Goal: Task Accomplishment & Management: Manage account settings

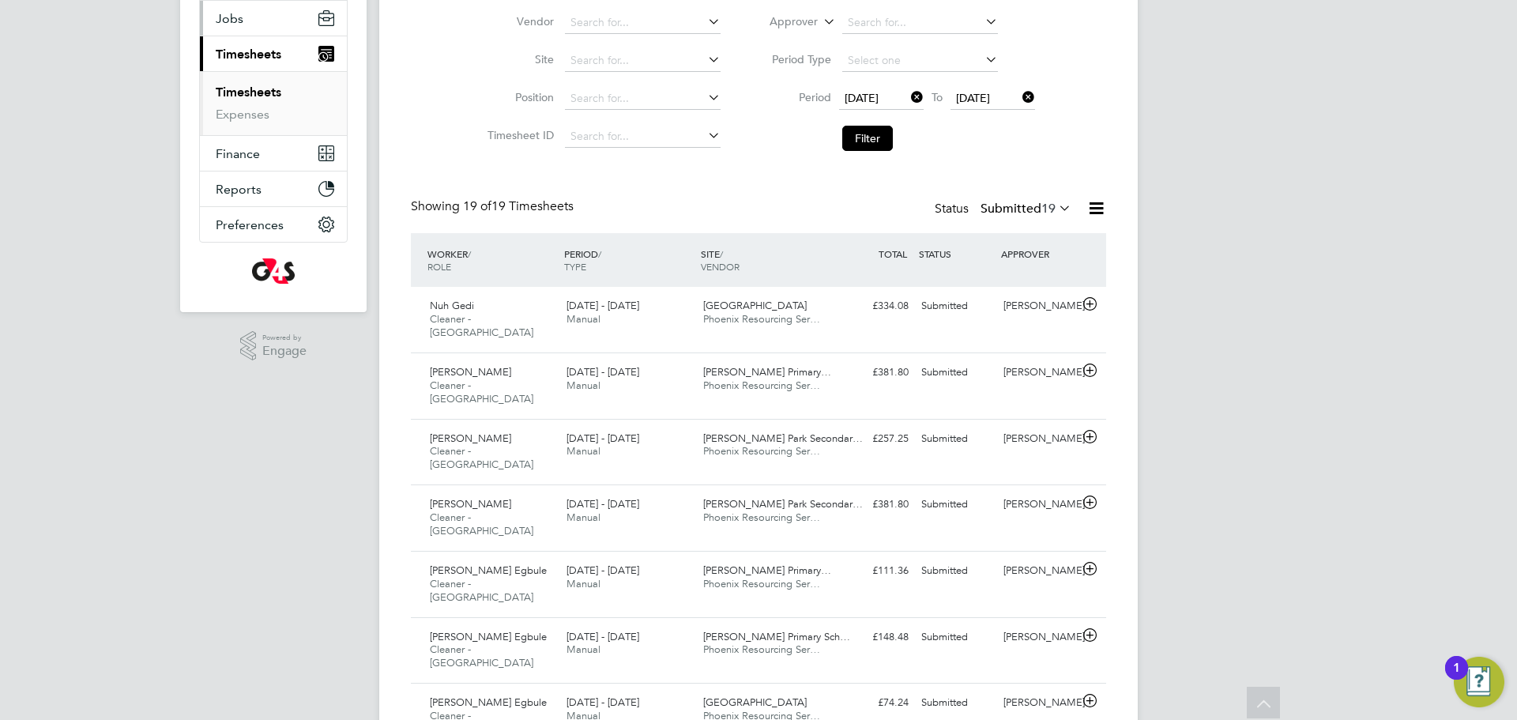
click at [247, 25] on button "Jobs" at bounding box center [273, 18] width 147 height 35
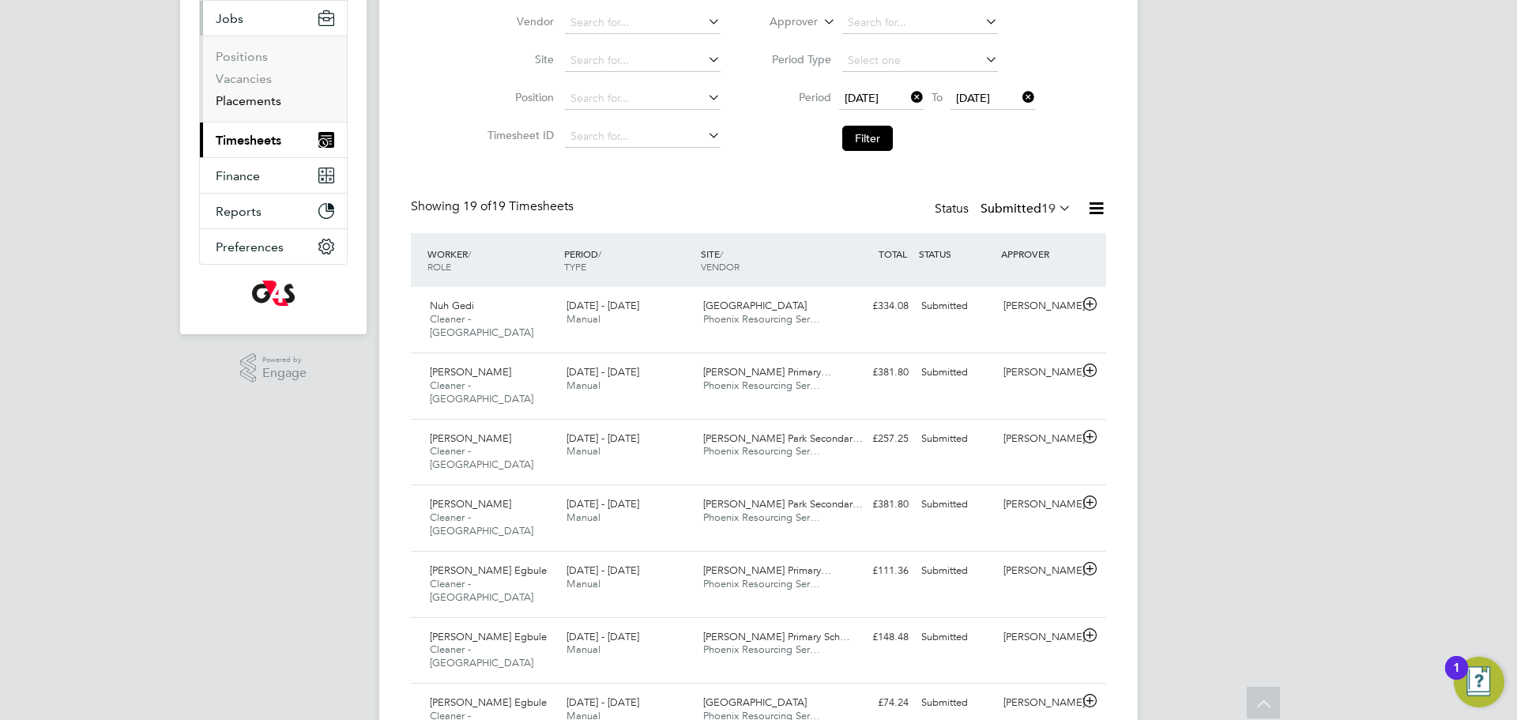
click at [254, 94] on link "Placements" at bounding box center [249, 100] width 66 height 15
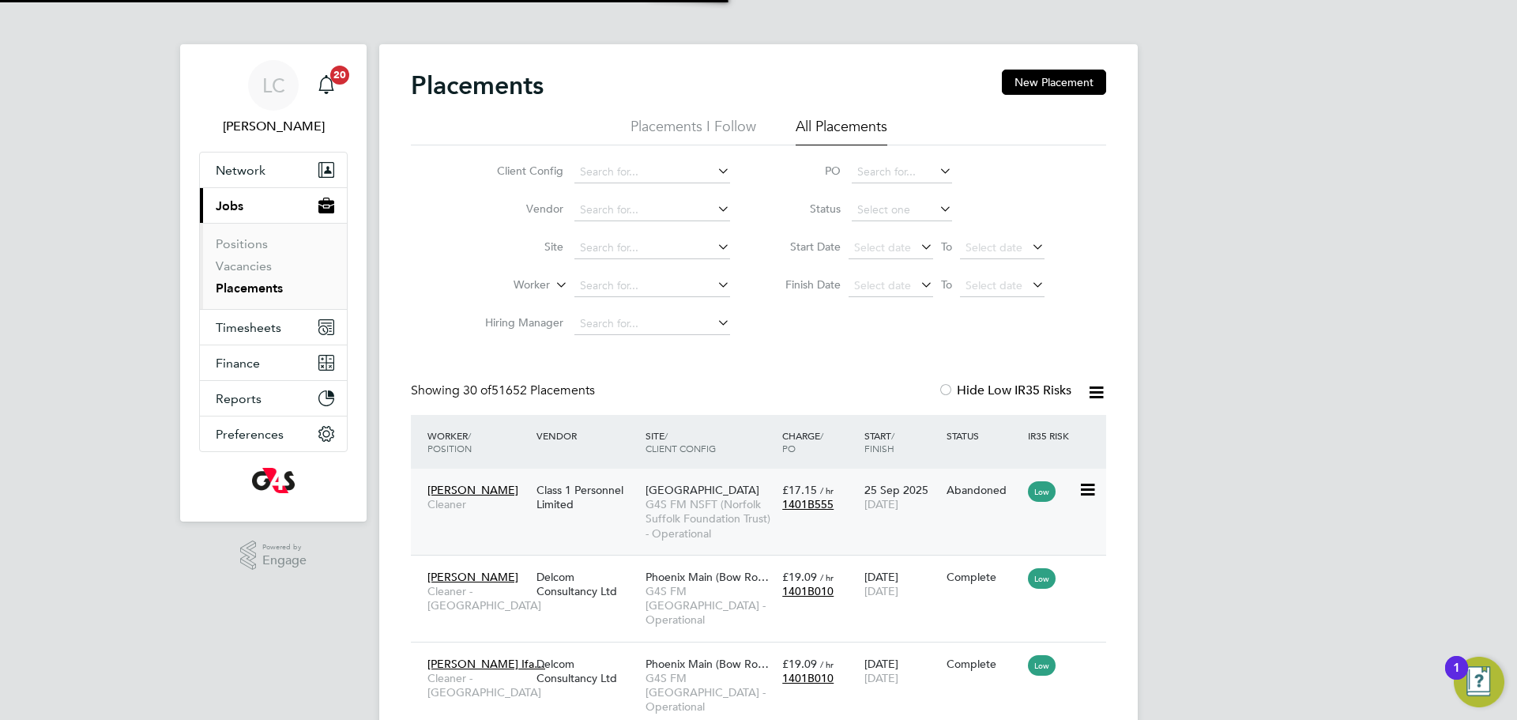
click at [730, 533] on span "G4S FM NSFT (Norfolk Suffolk Foundation Trust) - Operational" at bounding box center [710, 518] width 129 height 43
click at [248, 327] on span "Timesheets" at bounding box center [249, 327] width 66 height 15
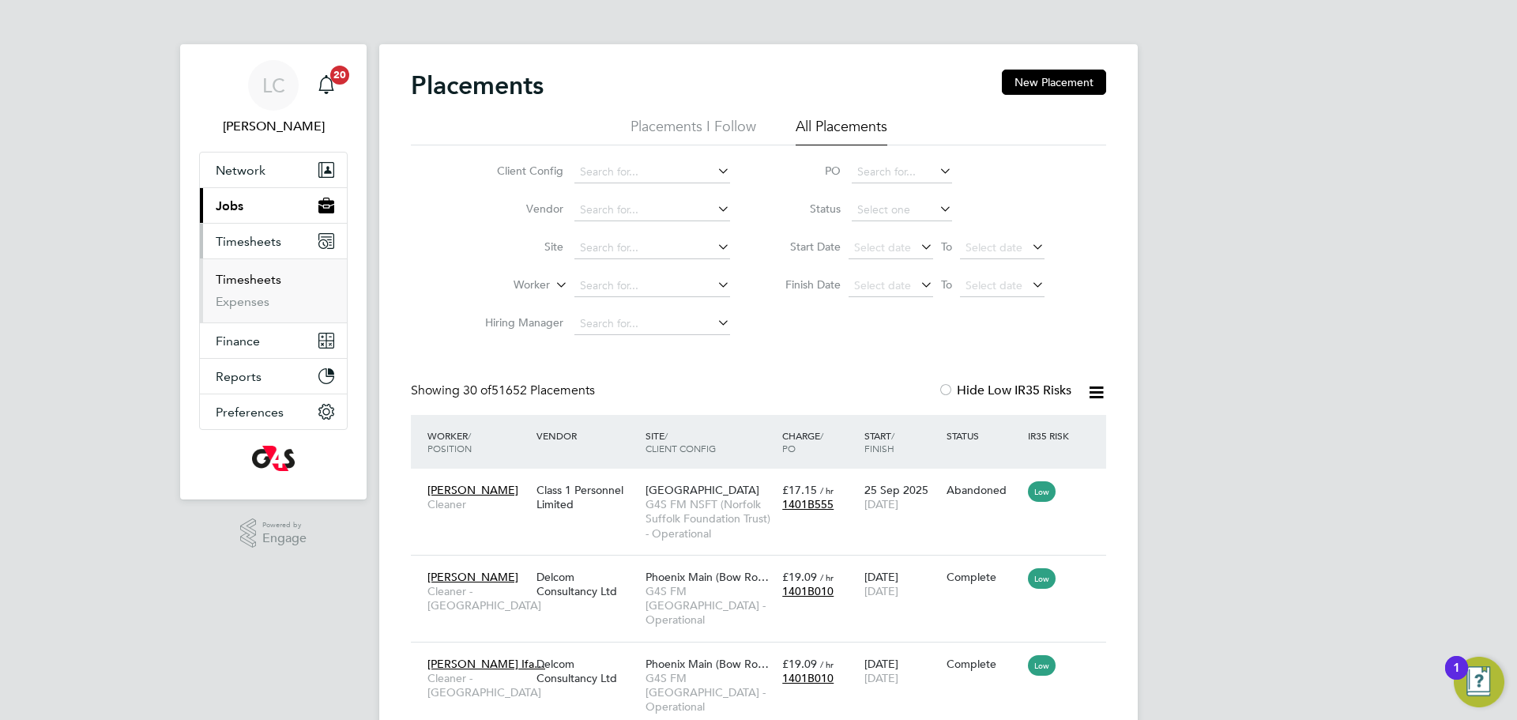
click at [265, 281] on link "Timesheets" at bounding box center [249, 279] width 66 height 15
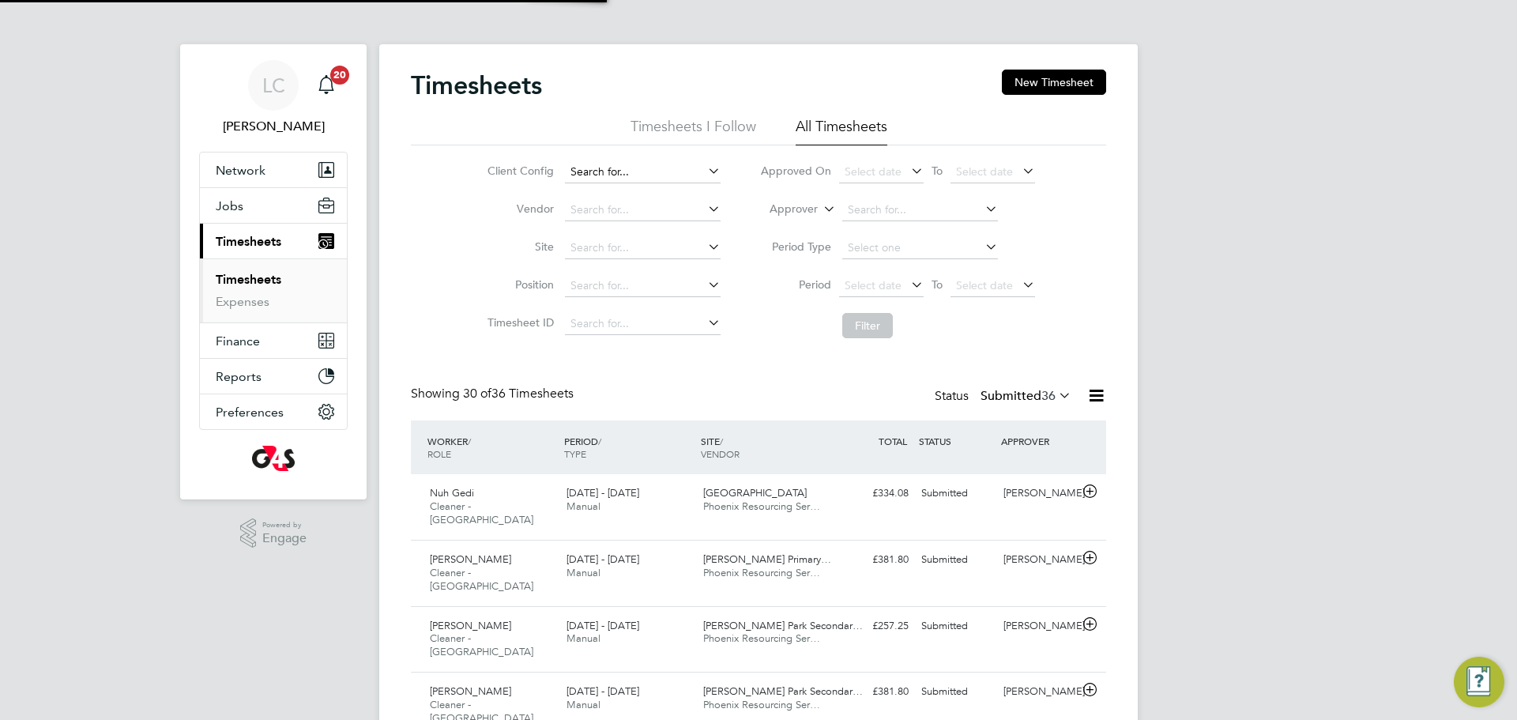
scroll to position [40, 138]
click at [635, 172] on input at bounding box center [643, 172] width 156 height 22
click at [705, 217] on li "G4S FM Tower Hamlets - Operational" at bounding box center [672, 215] width 218 height 21
type input "G4S FM [GEOGRAPHIC_DATA] - Operational"
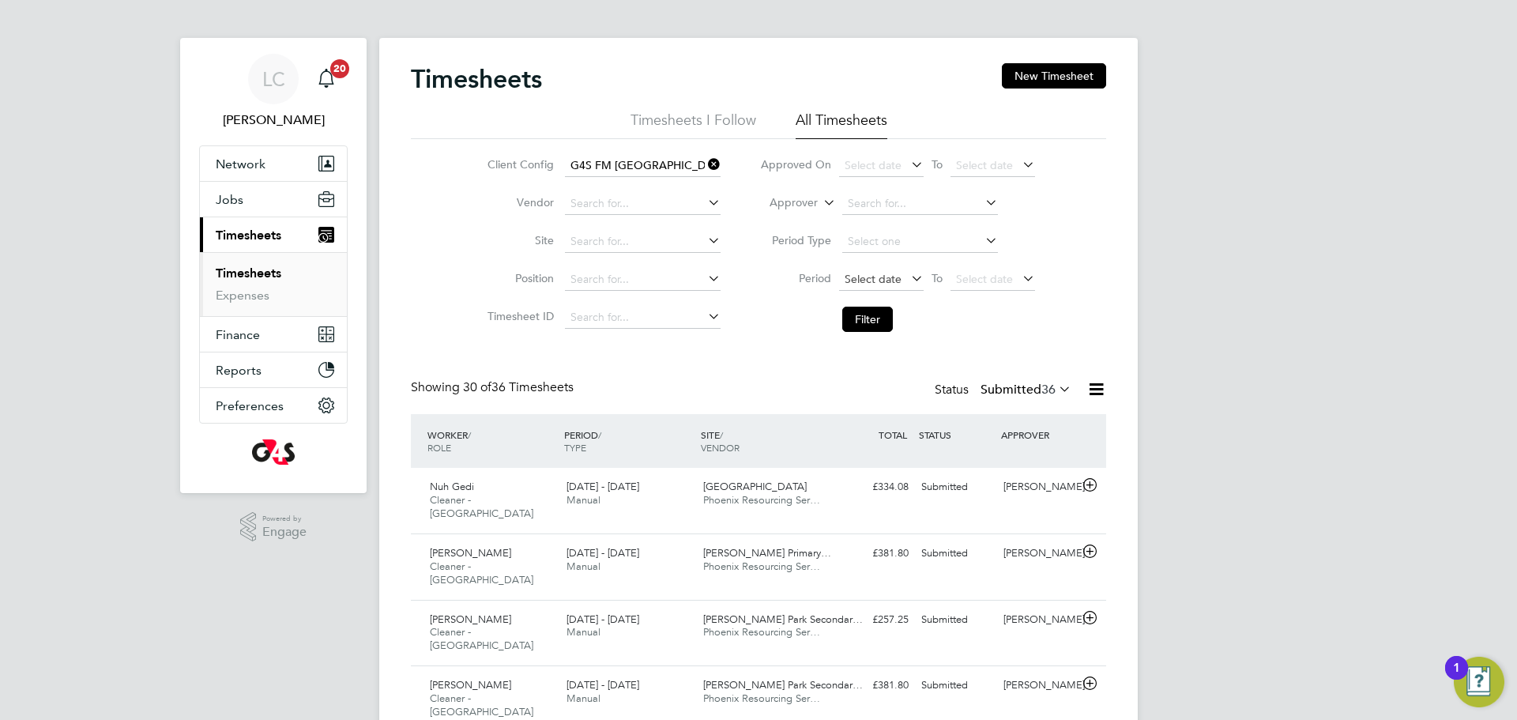
scroll to position [8, 0]
click at [883, 268] on span "Select date" at bounding box center [881, 278] width 85 height 21
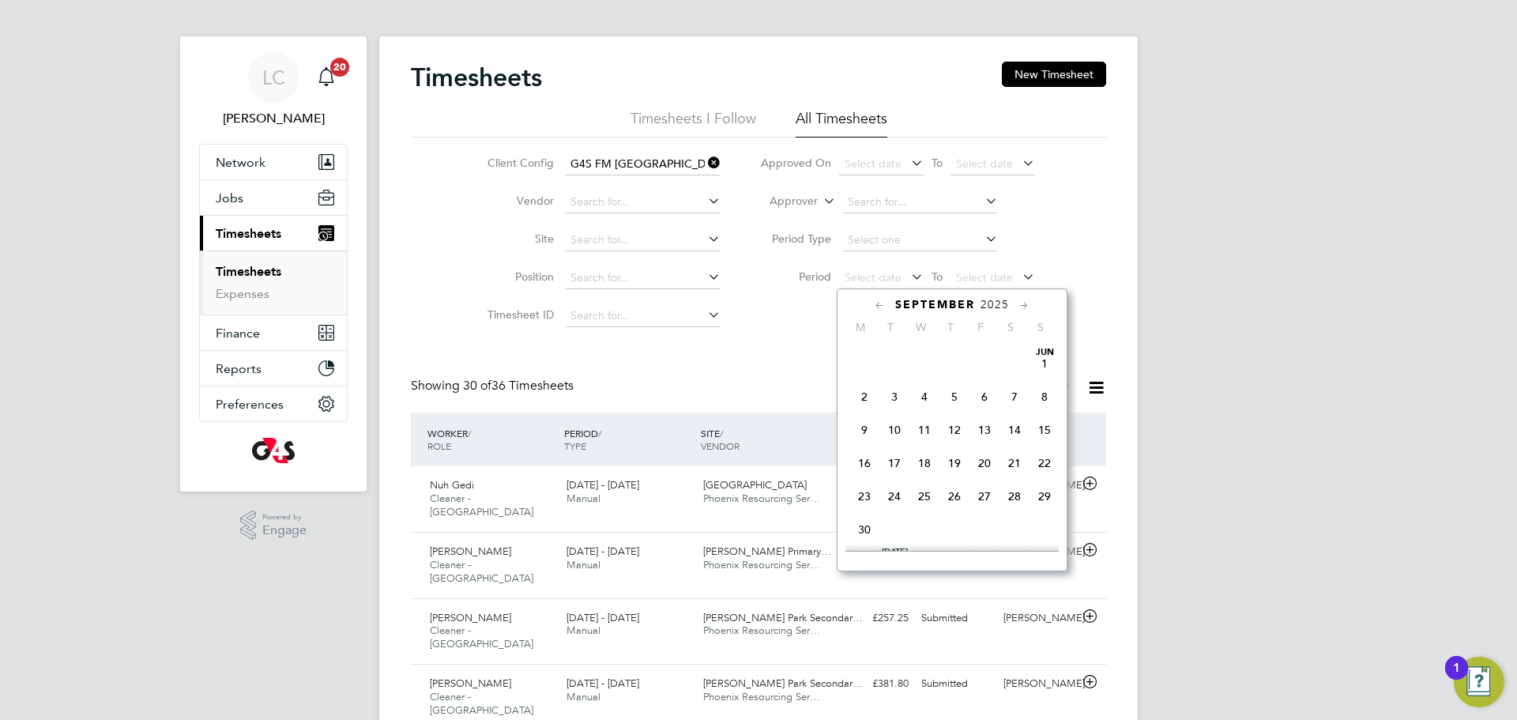
scroll to position [631, 0]
click at [872, 380] on span "22" at bounding box center [865, 365] width 30 height 30
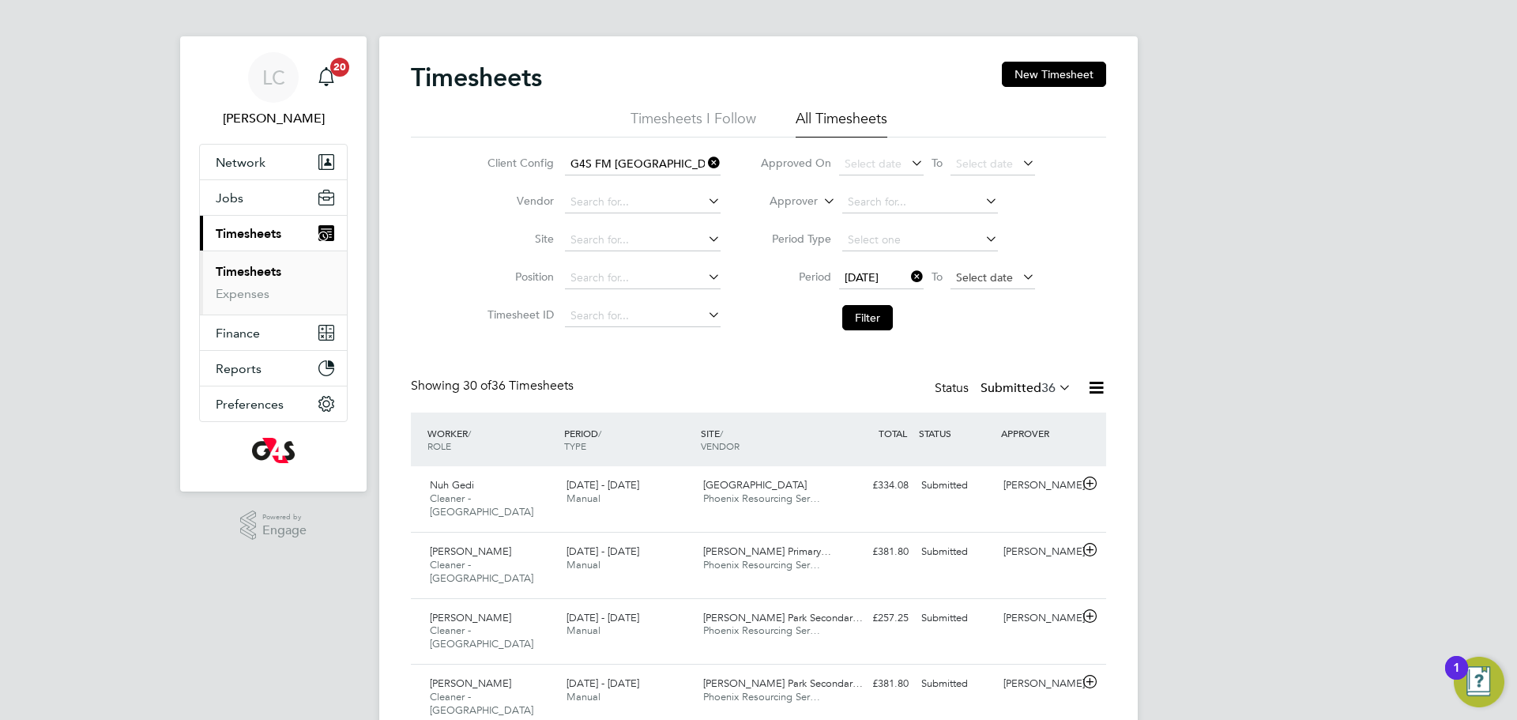
click at [1008, 279] on span "Select date" at bounding box center [984, 277] width 57 height 14
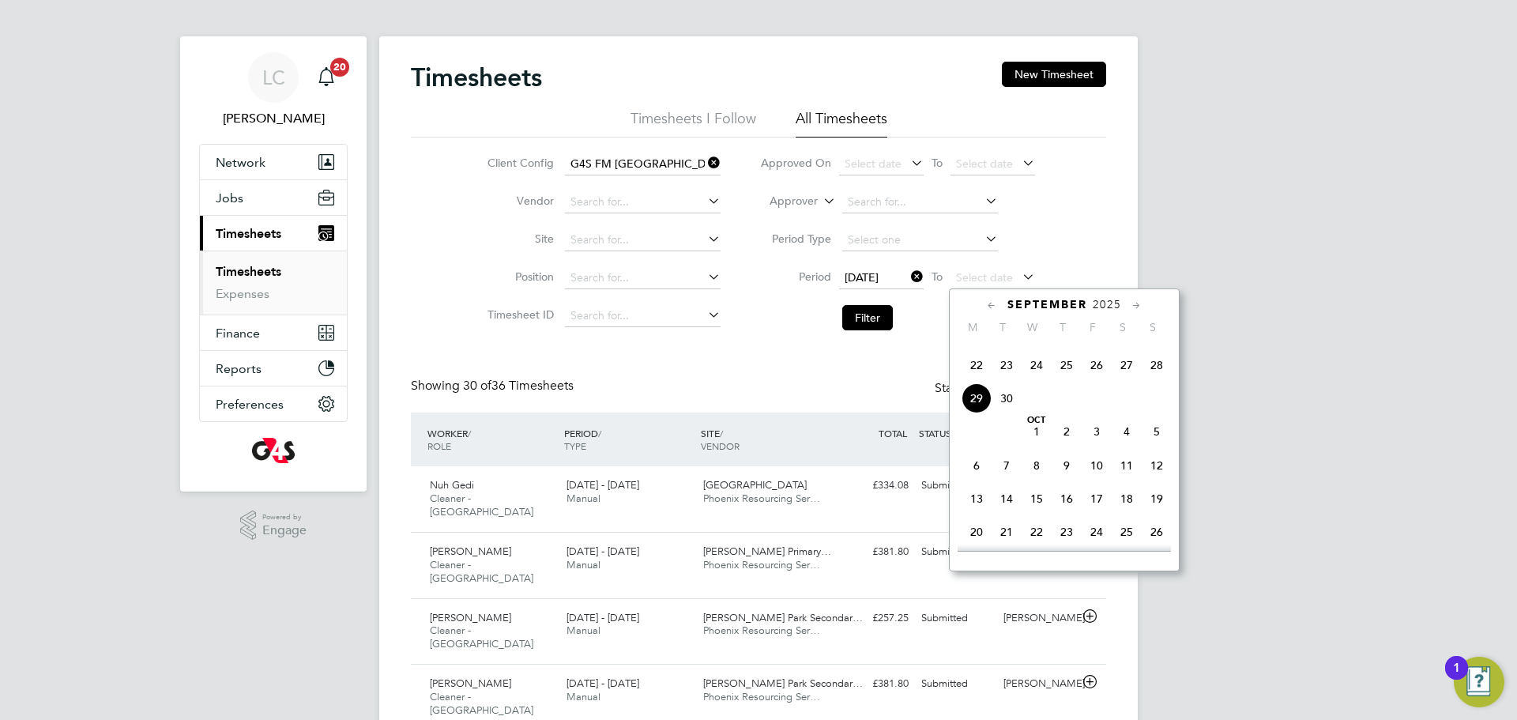
click at [1159, 380] on span "28" at bounding box center [1157, 365] width 30 height 30
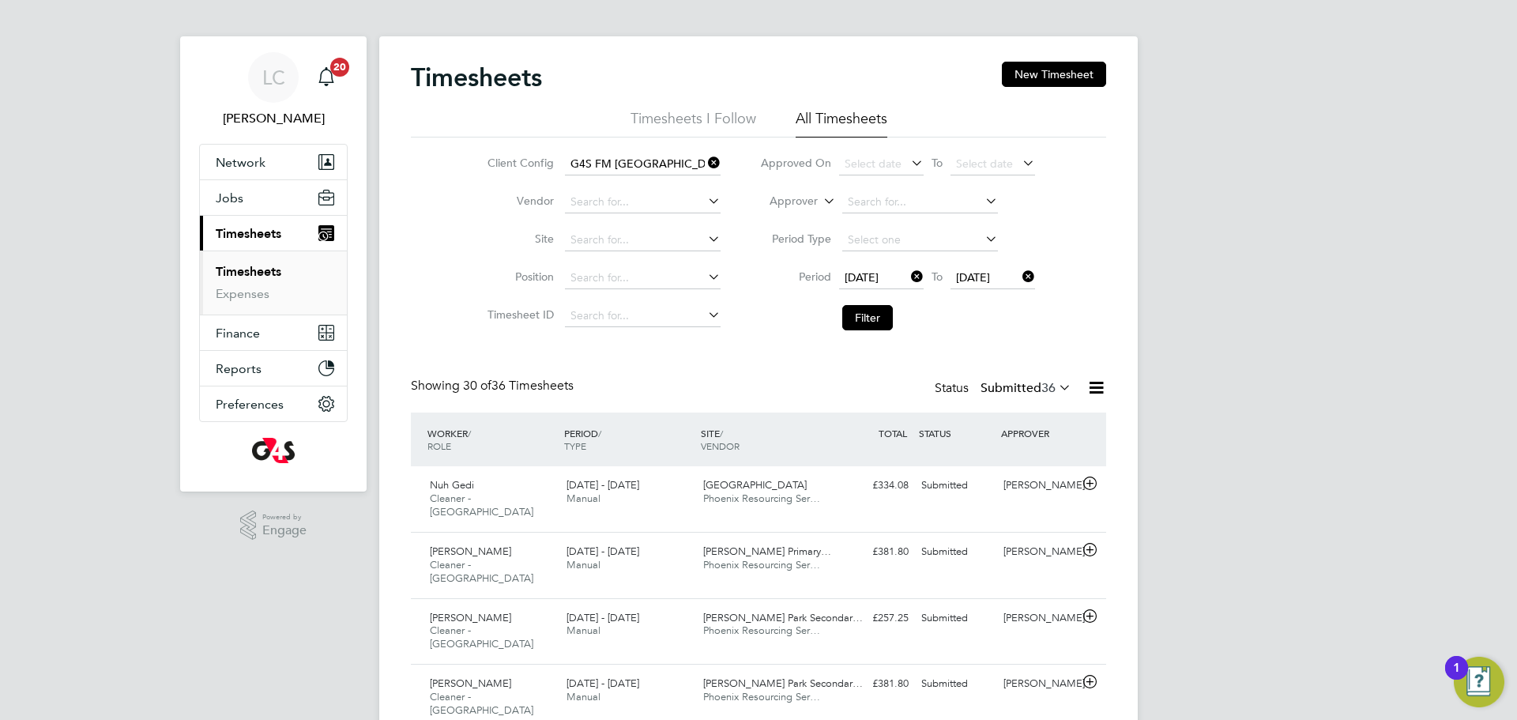
click at [982, 275] on span "28 Sep 2025" at bounding box center [973, 277] width 34 height 14
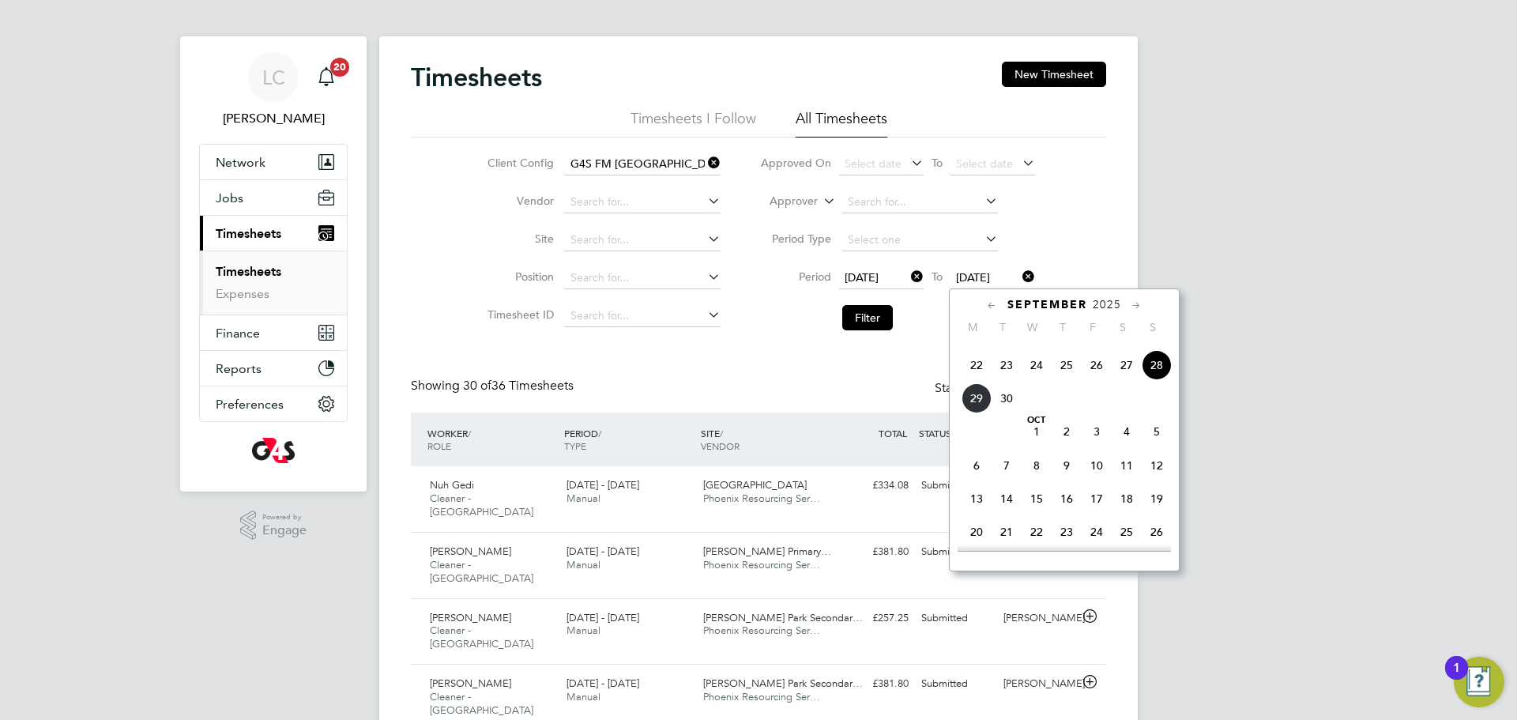
scroll to position [597, 0]
click at [1153, 415] on span "28" at bounding box center [1157, 400] width 30 height 30
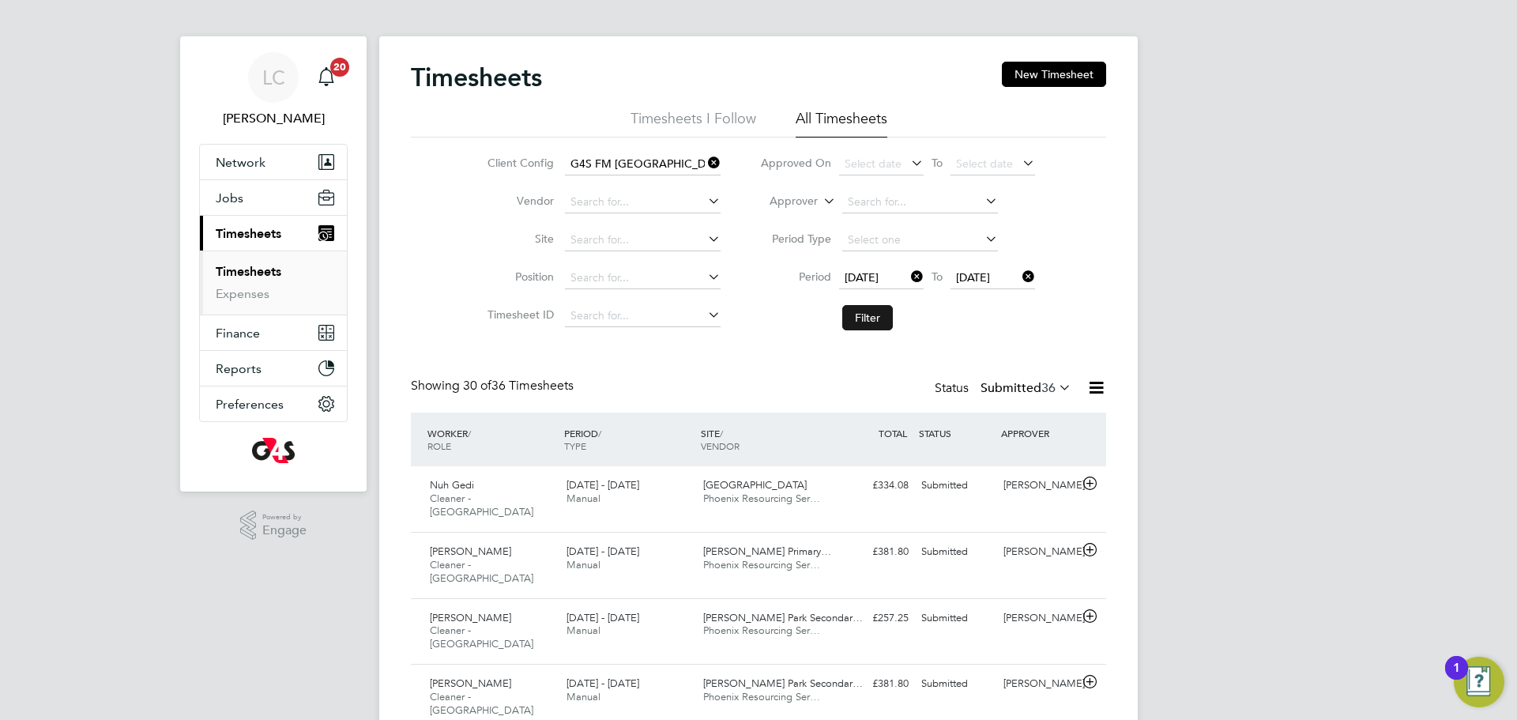
click at [871, 318] on button "Filter" at bounding box center [867, 317] width 51 height 25
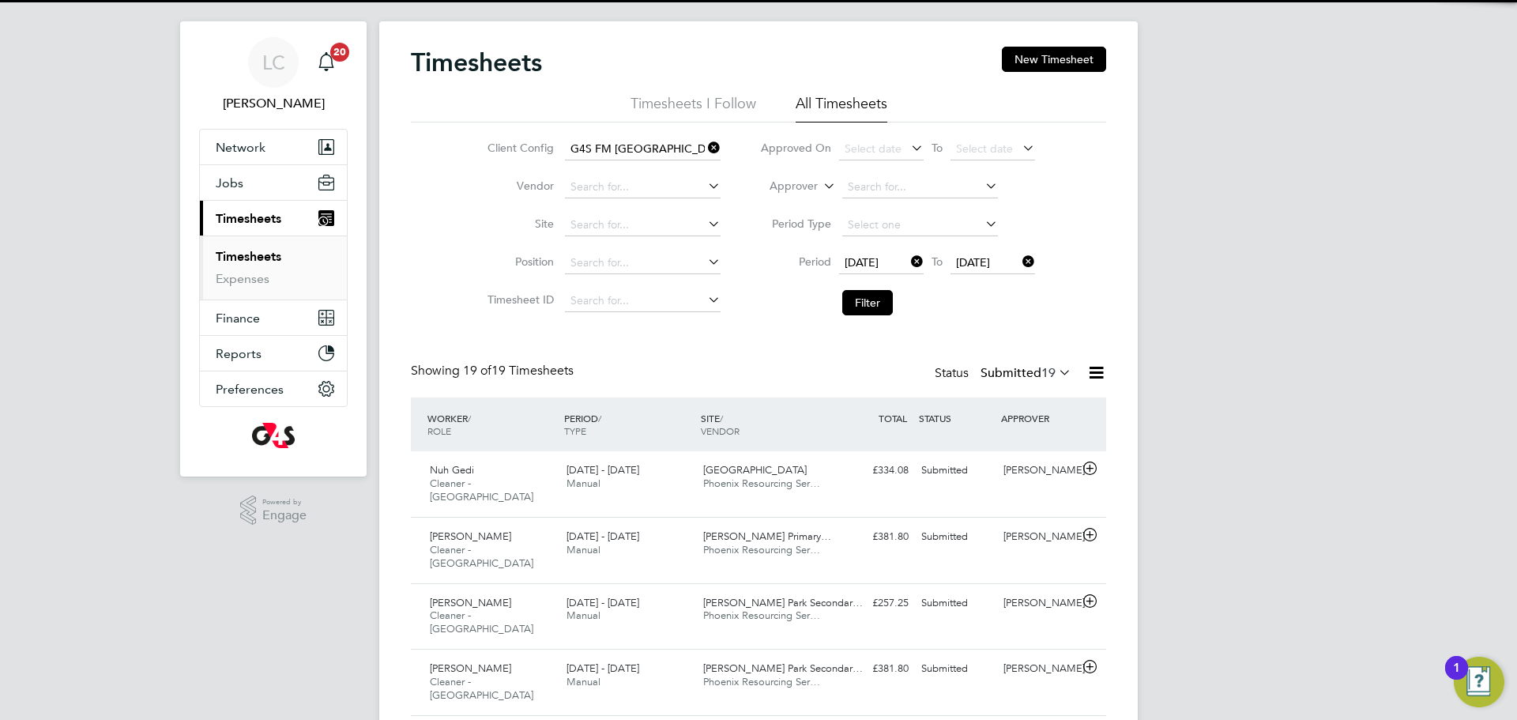
scroll to position [40, 138]
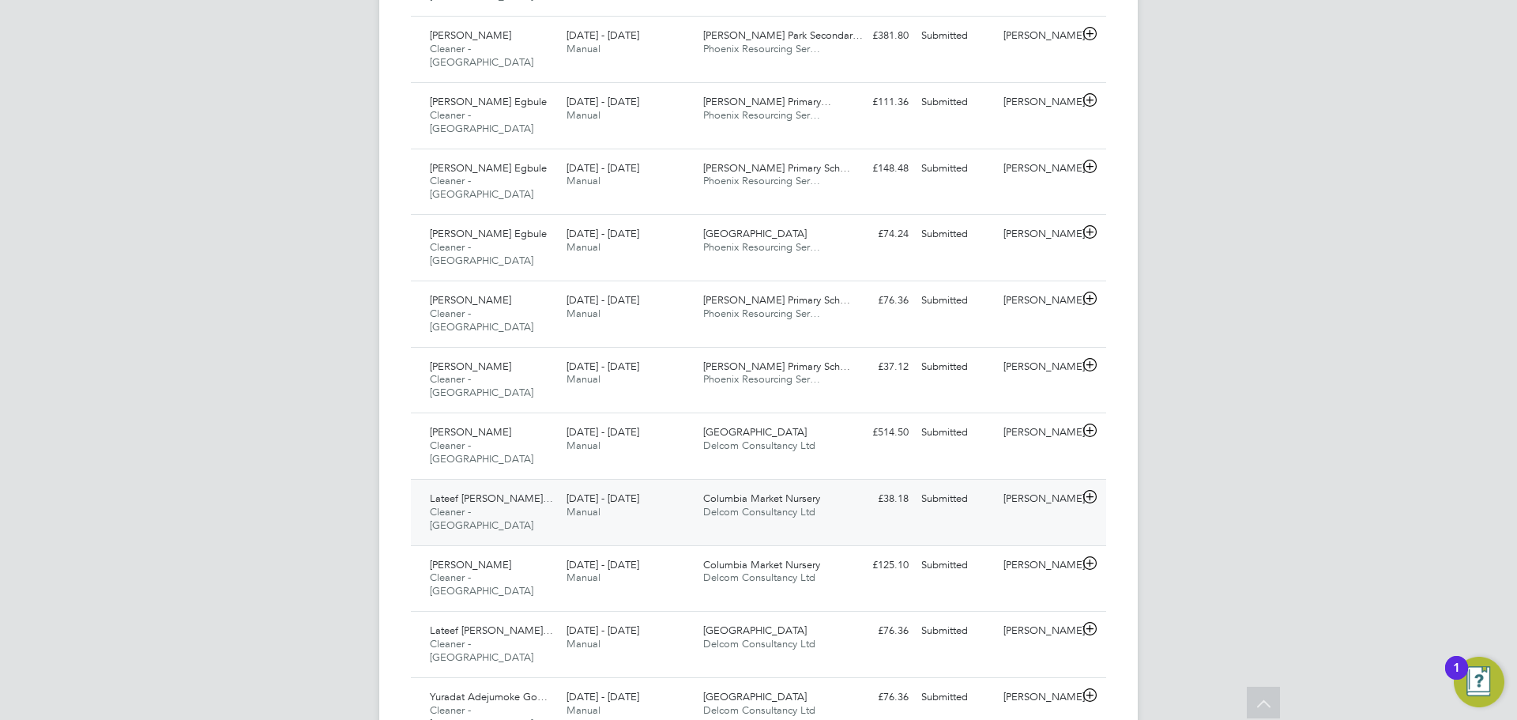
click at [781, 505] on span "Delcom Consultancy Ltd" at bounding box center [759, 511] width 112 height 13
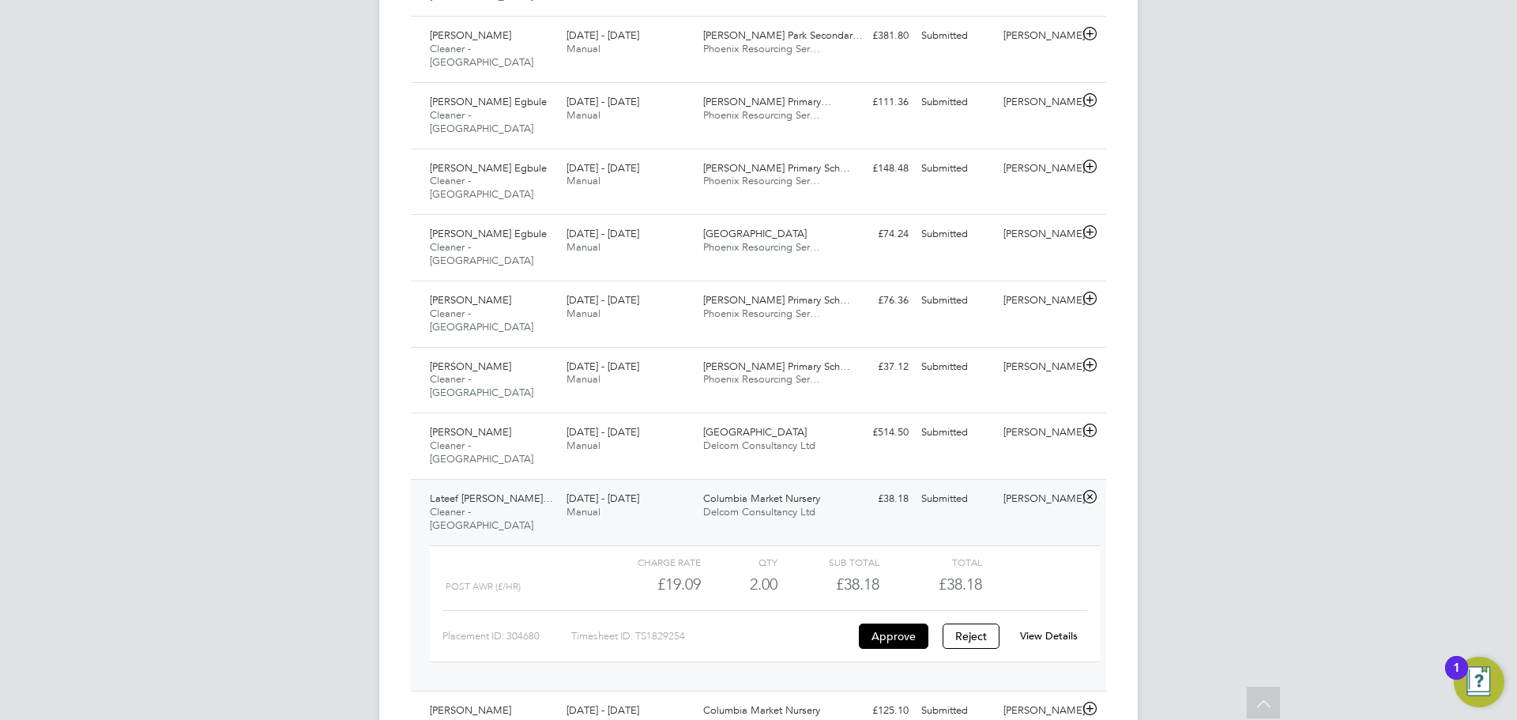
drag, startPoint x: 1068, startPoint y: 478, endPoint x: 1062, endPoint y: 489, distance: 12.7
click at [1064, 624] on div "View Details" at bounding box center [1048, 636] width 77 height 25
click at [1062, 629] on link "View Details" at bounding box center [1049, 635] width 58 height 13
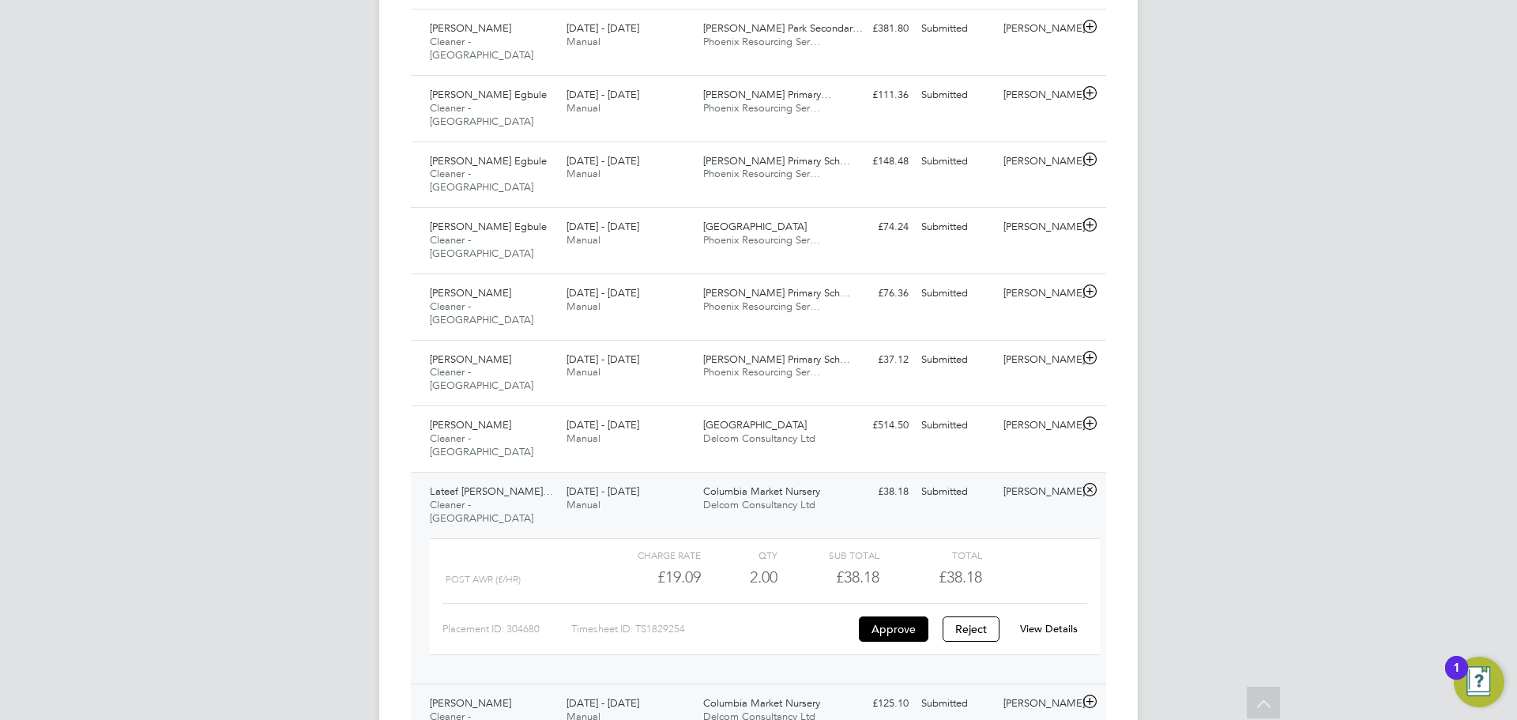
scroll to position [671, 0]
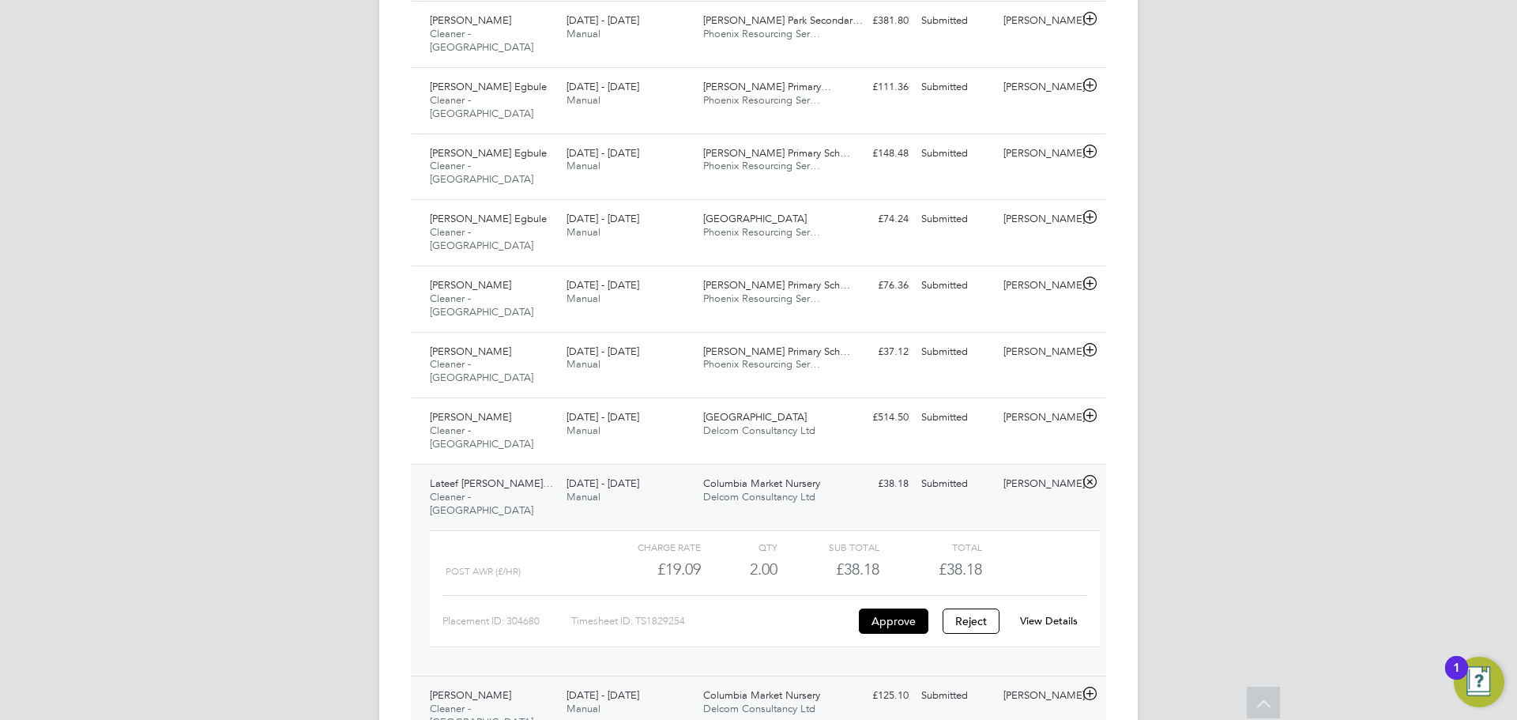
click at [955, 683] on div "Submitted" at bounding box center [956, 696] width 82 height 26
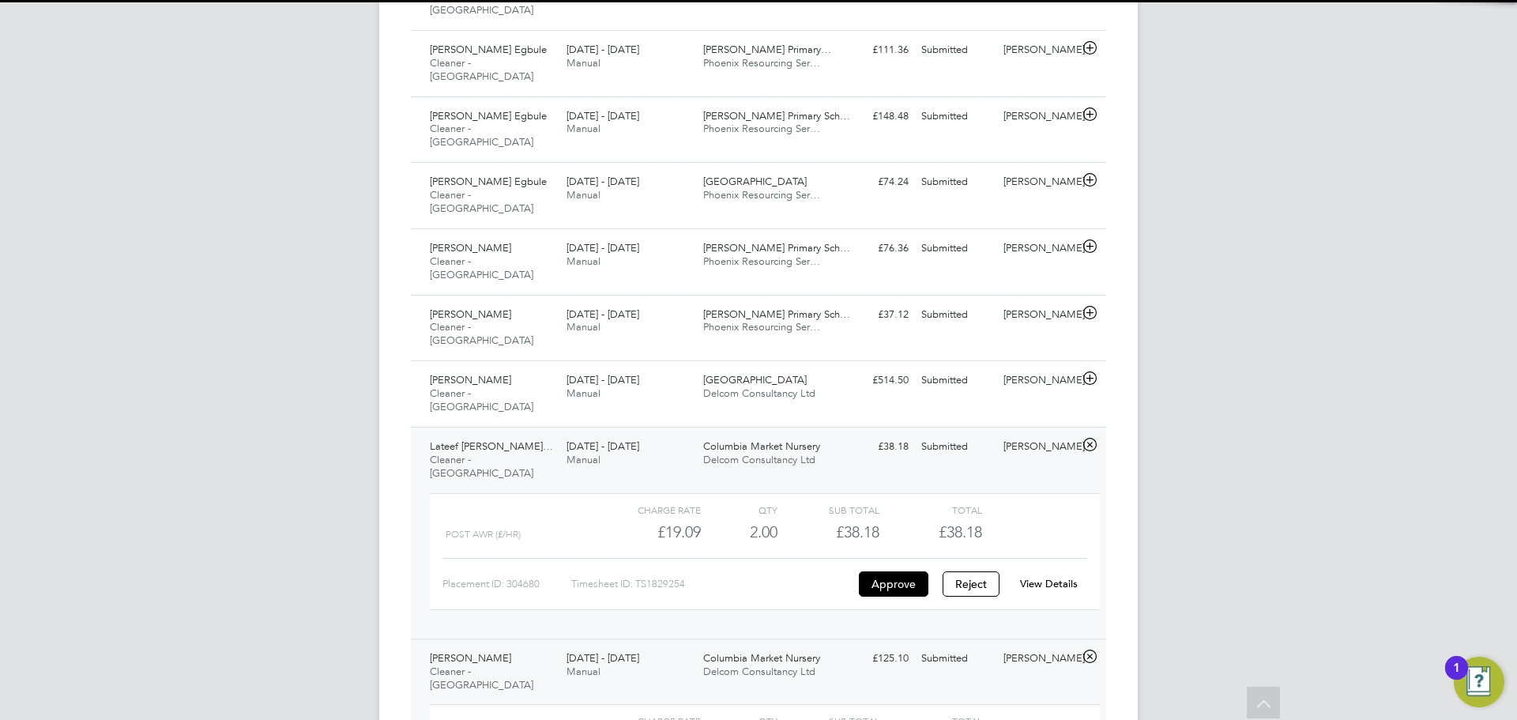
scroll to position [715, 0]
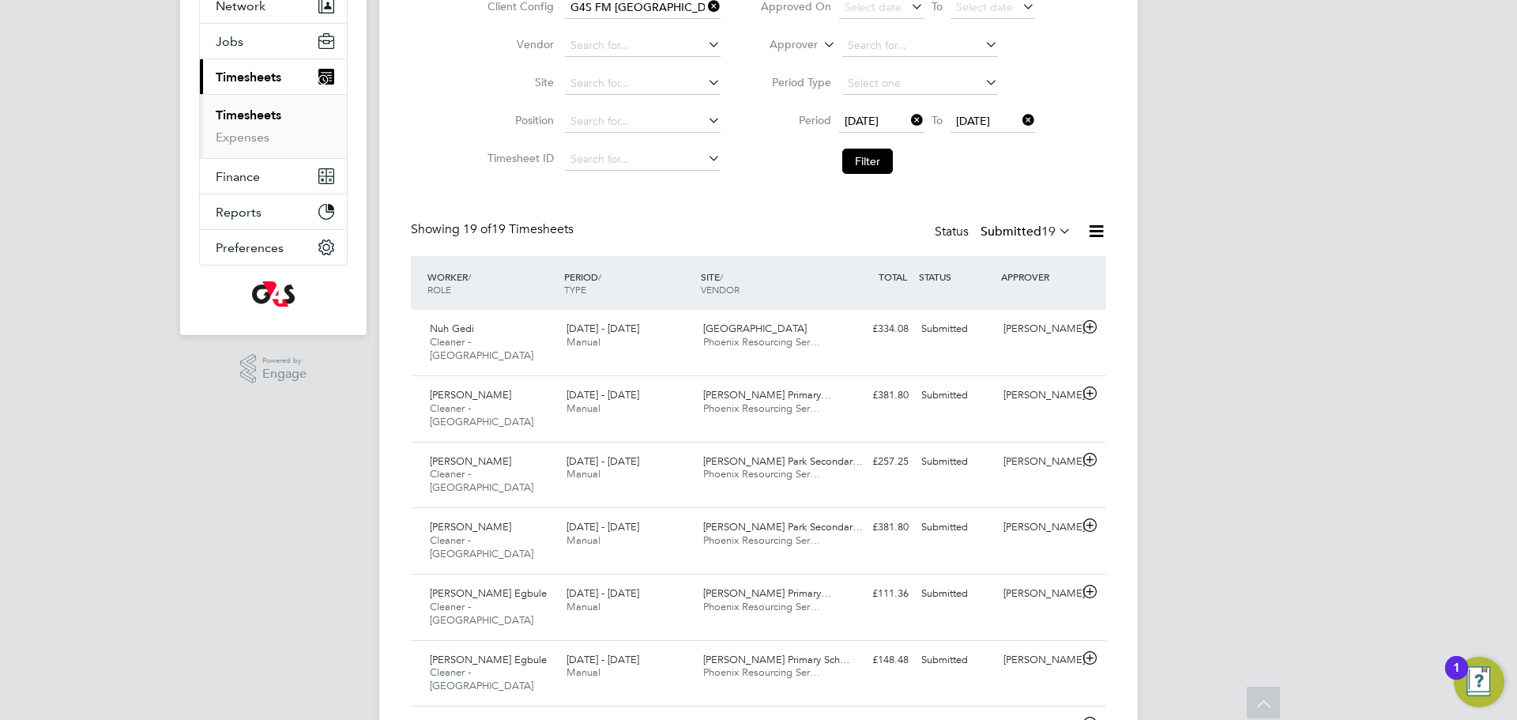
scroll to position [162, 0]
click at [868, 153] on button "Filter" at bounding box center [867, 163] width 51 height 25
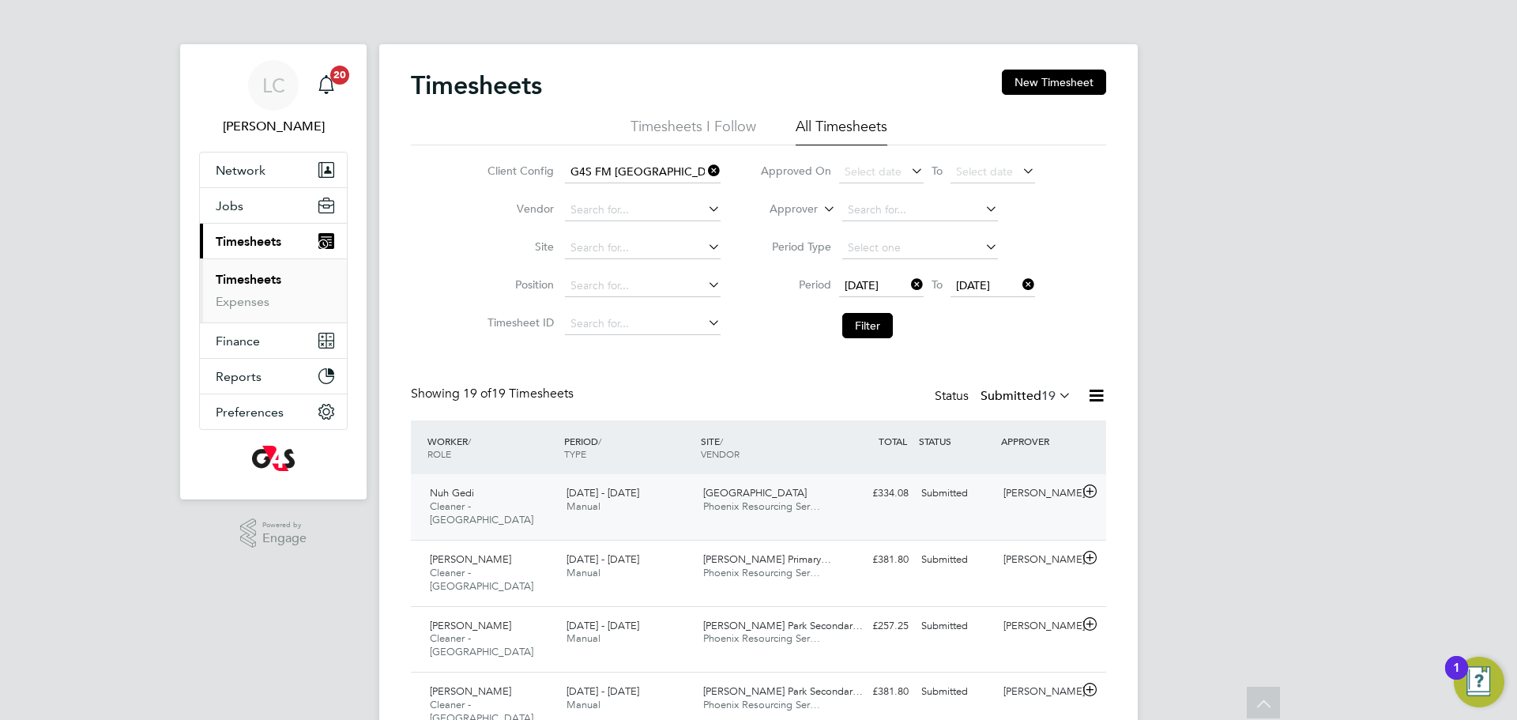
scroll to position [8, 8]
click at [880, 305] on li "Filter" at bounding box center [897, 325] width 315 height 41
click at [880, 333] on button "Filter" at bounding box center [867, 325] width 51 height 25
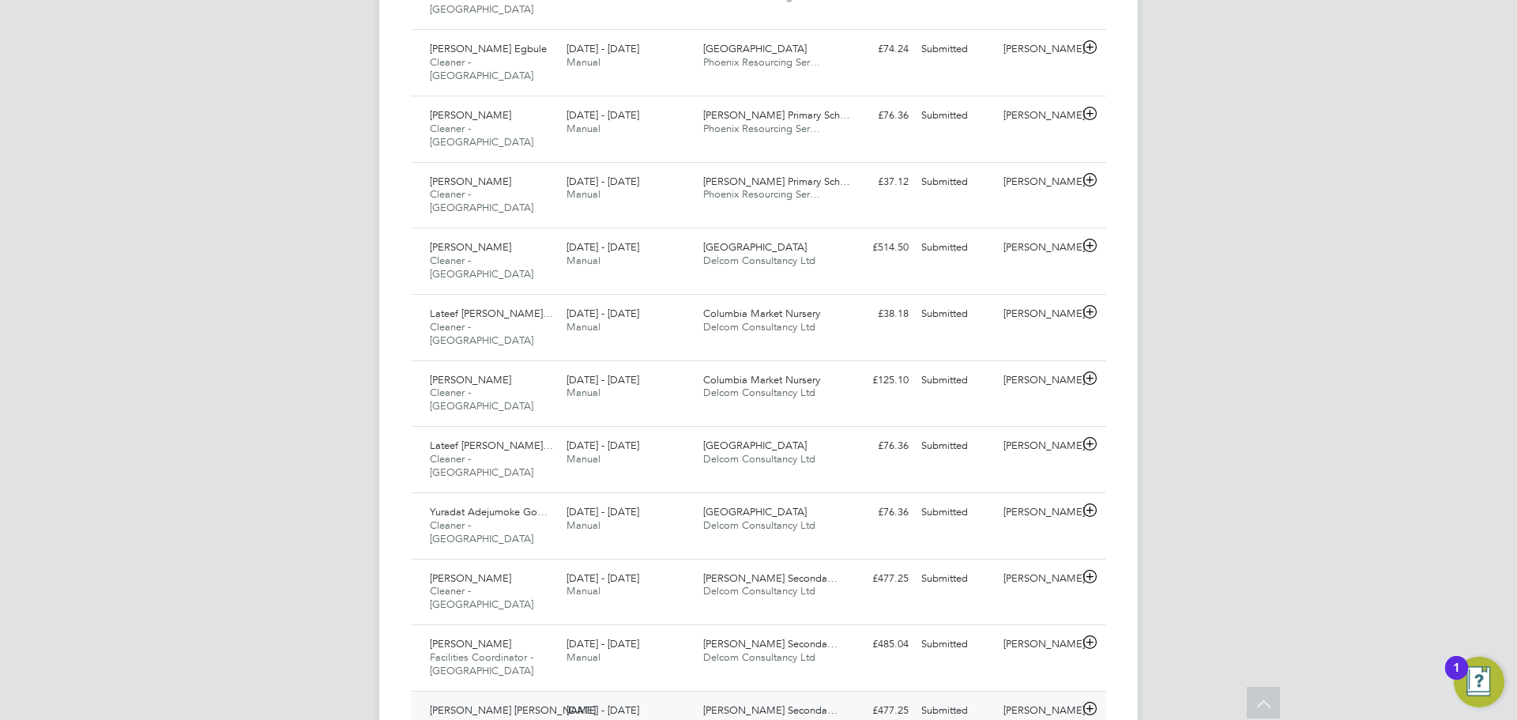
click at [797, 717] on span "Delcom Consultancy Ltd" at bounding box center [759, 723] width 112 height 13
click at [891, 631] on div "£485.04 Submitted" at bounding box center [874, 644] width 82 height 26
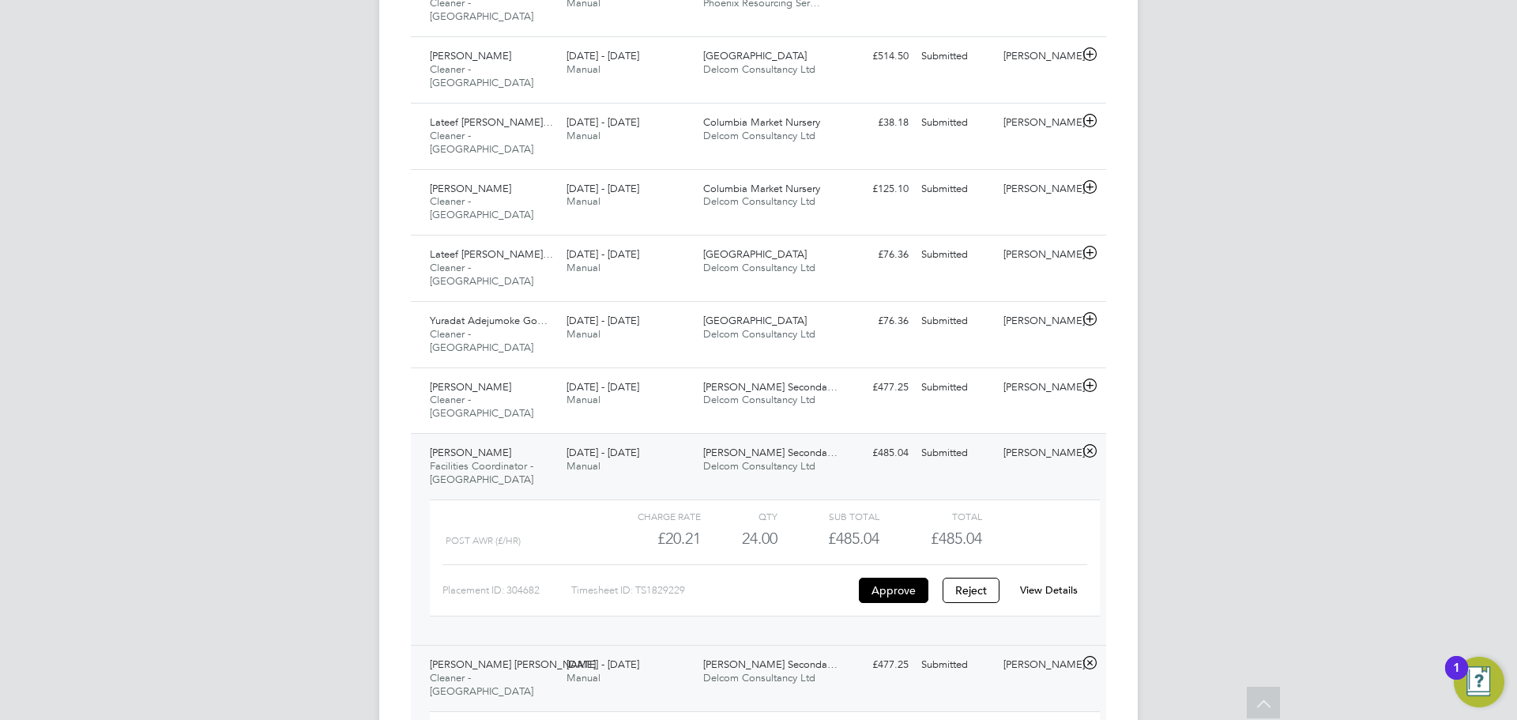
scroll to position [1133, 0]
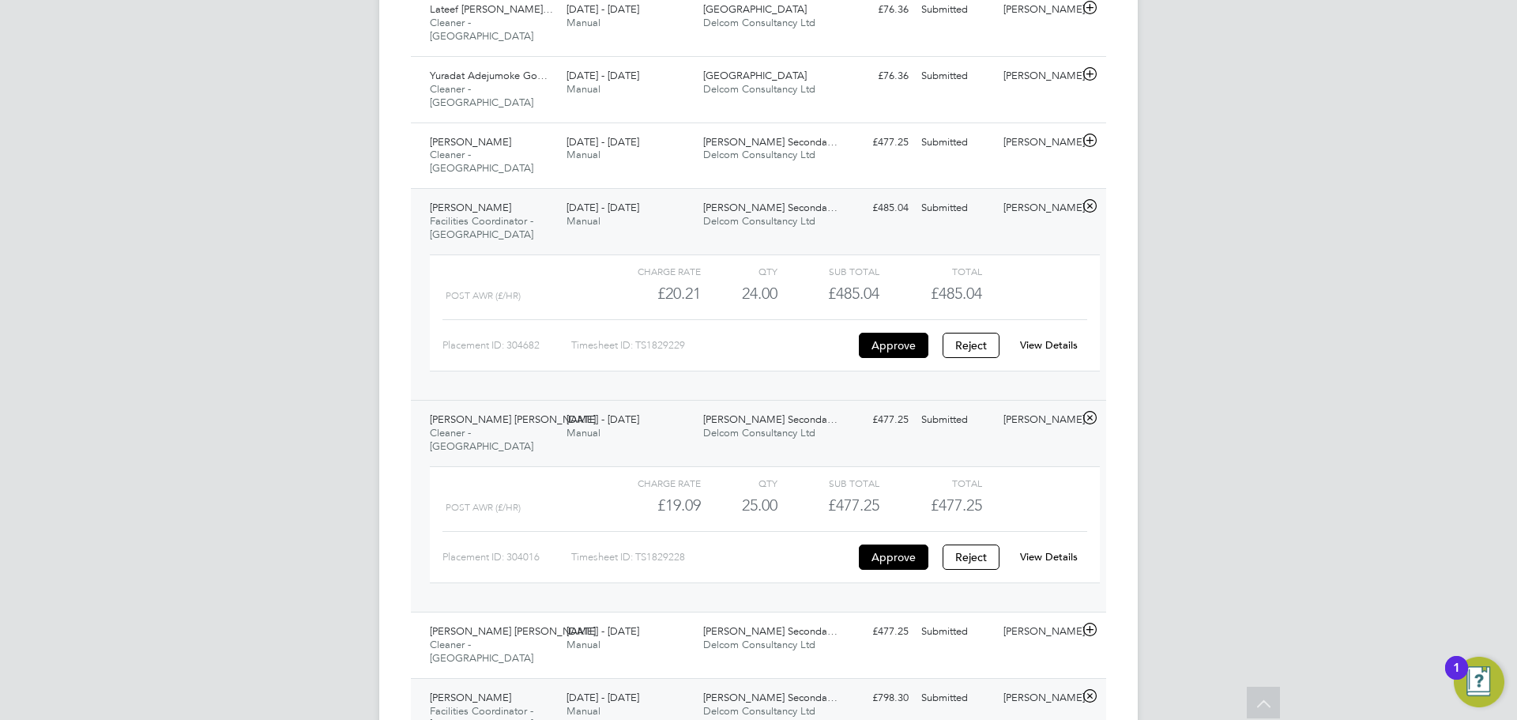
scroll to position [1279, 0]
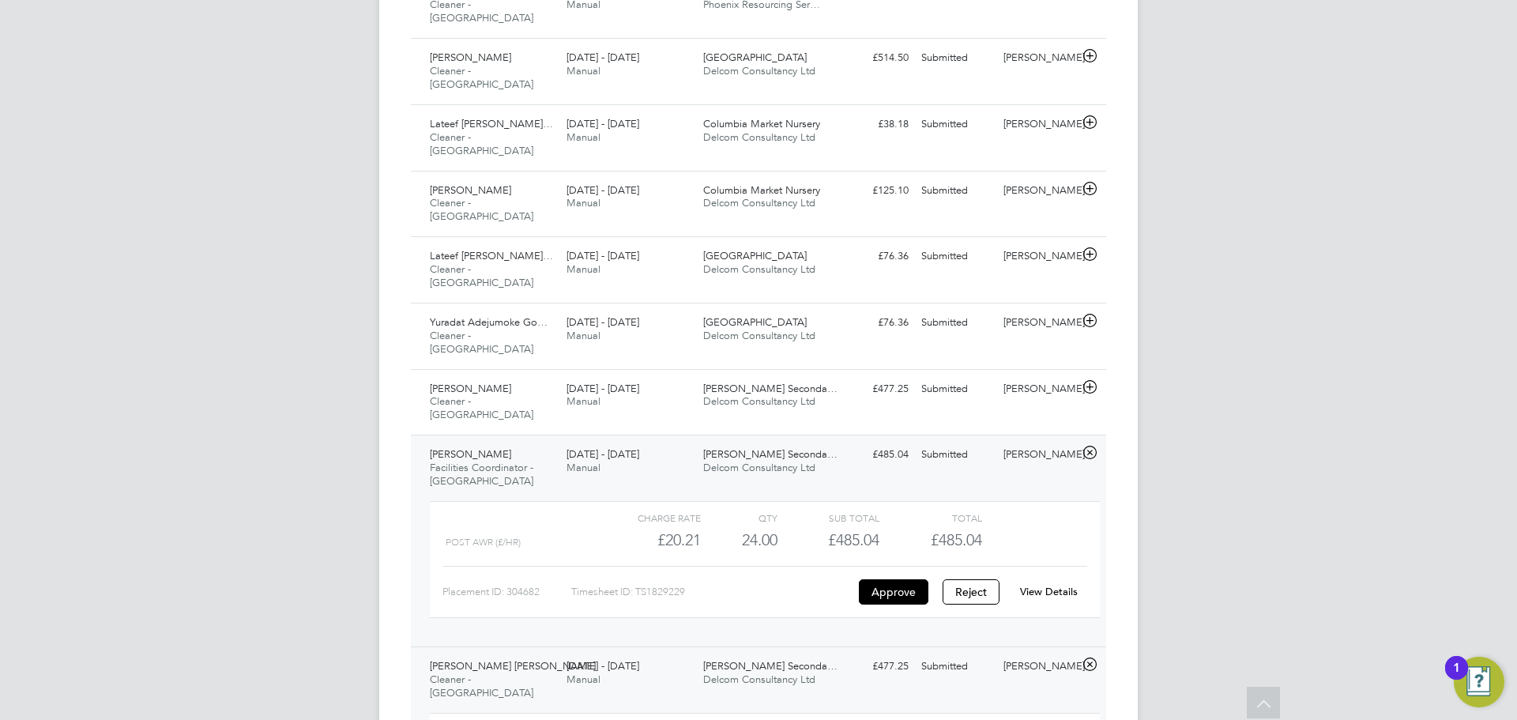
scroll to position [1029, 0]
drag, startPoint x: 790, startPoint y: 235, endPoint x: 818, endPoint y: 247, distance: 30.1
click at [790, 371] on div "Mercy Olajide Cleaner - Tower Hamlet 22 - 28 Sep 2025 22 - 28 Sep 2025 Manual S…" at bounding box center [758, 404] width 695 height 66
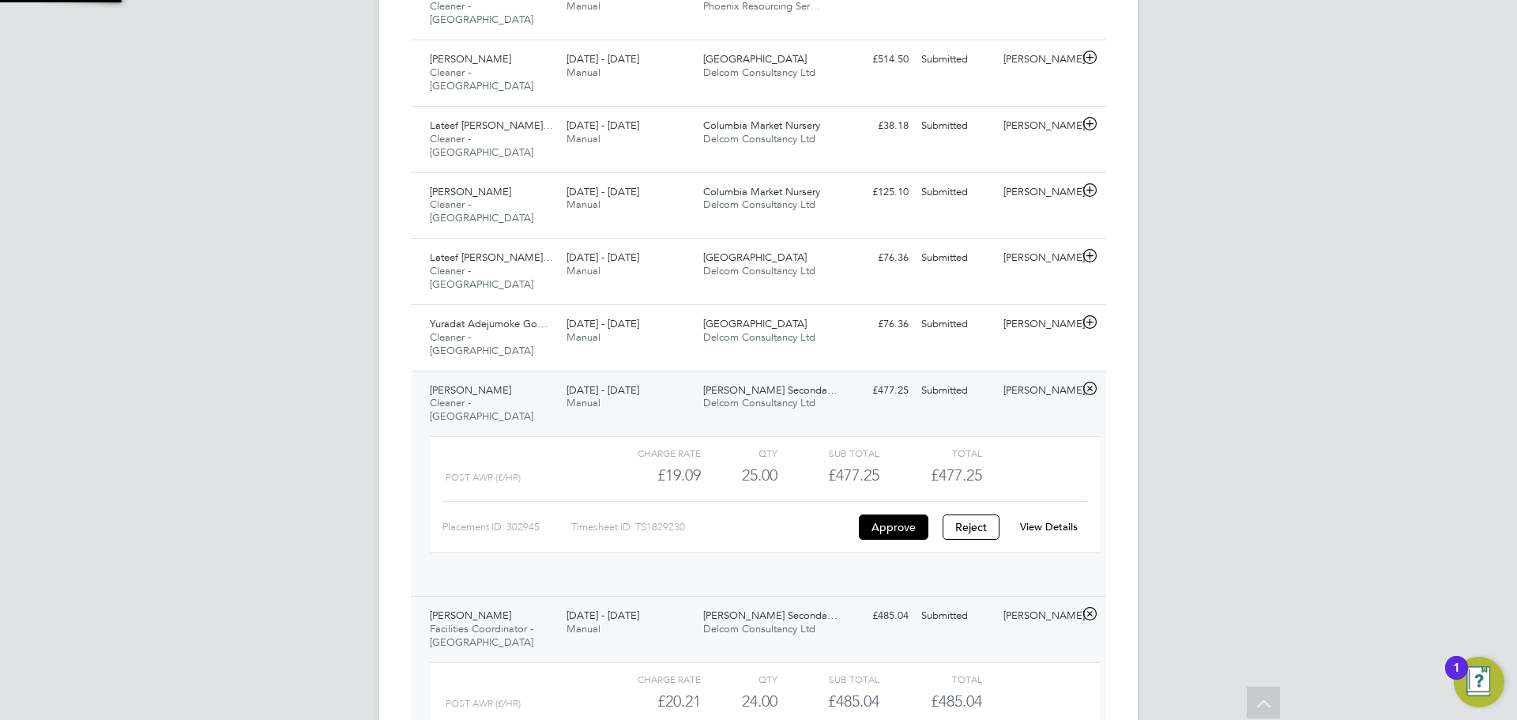
scroll to position [27, 154]
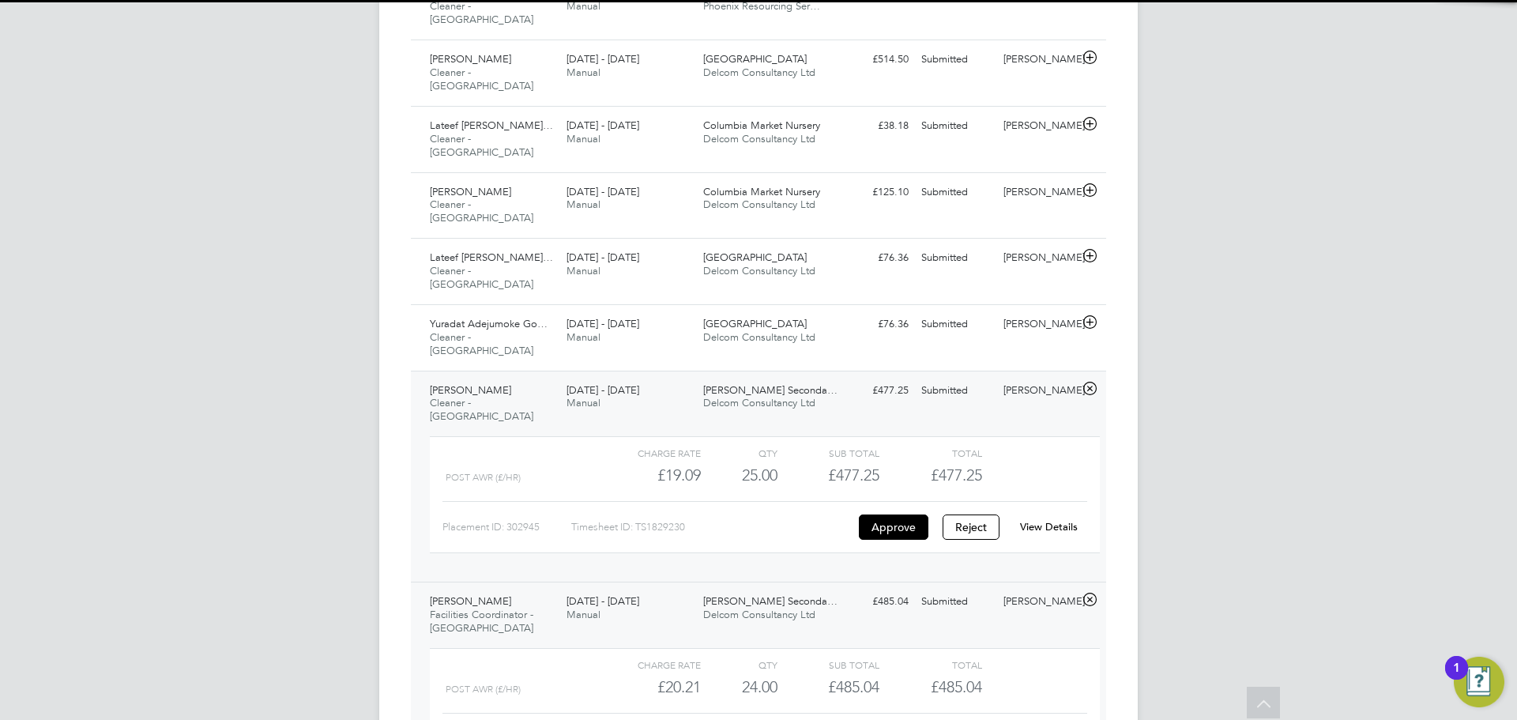
click at [1040, 520] on link "View Details" at bounding box center [1049, 526] width 58 height 13
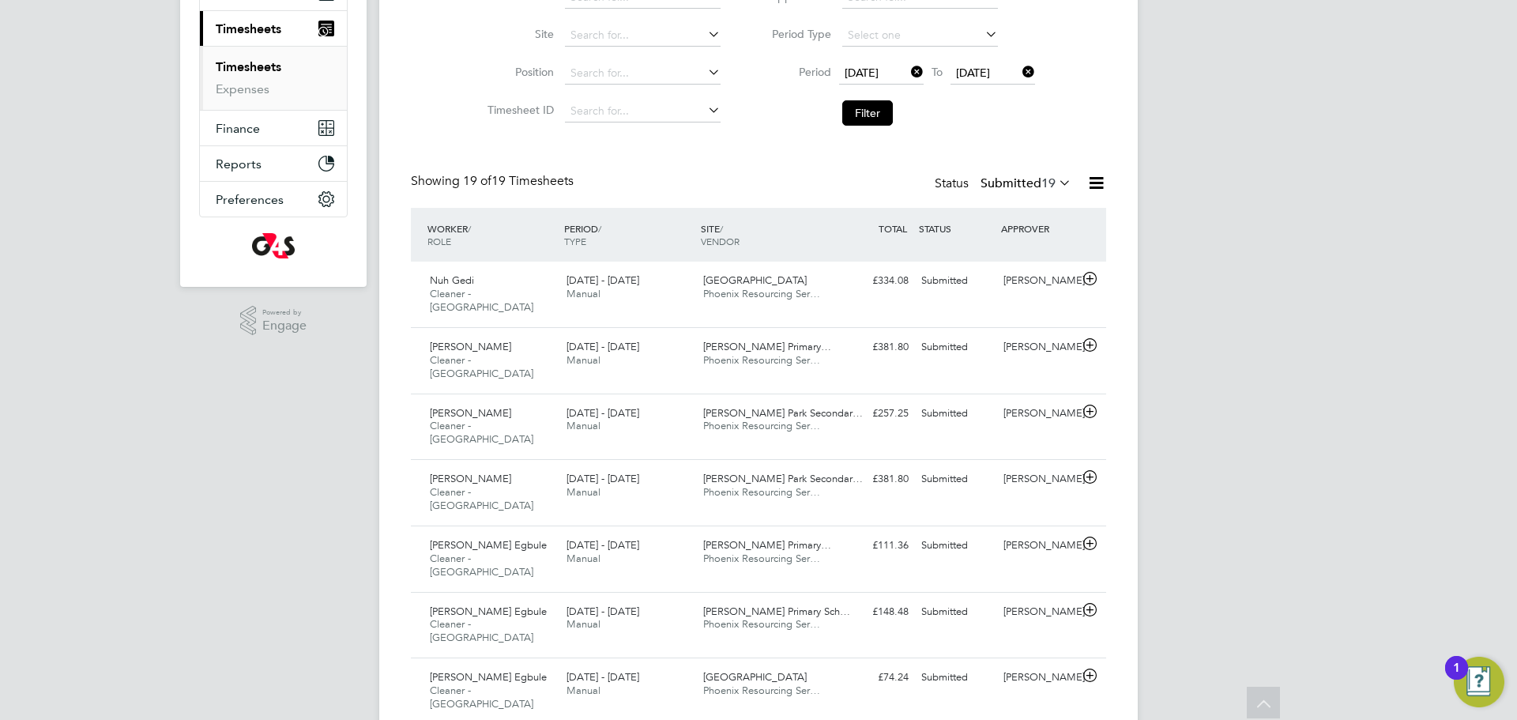
scroll to position [62, 0]
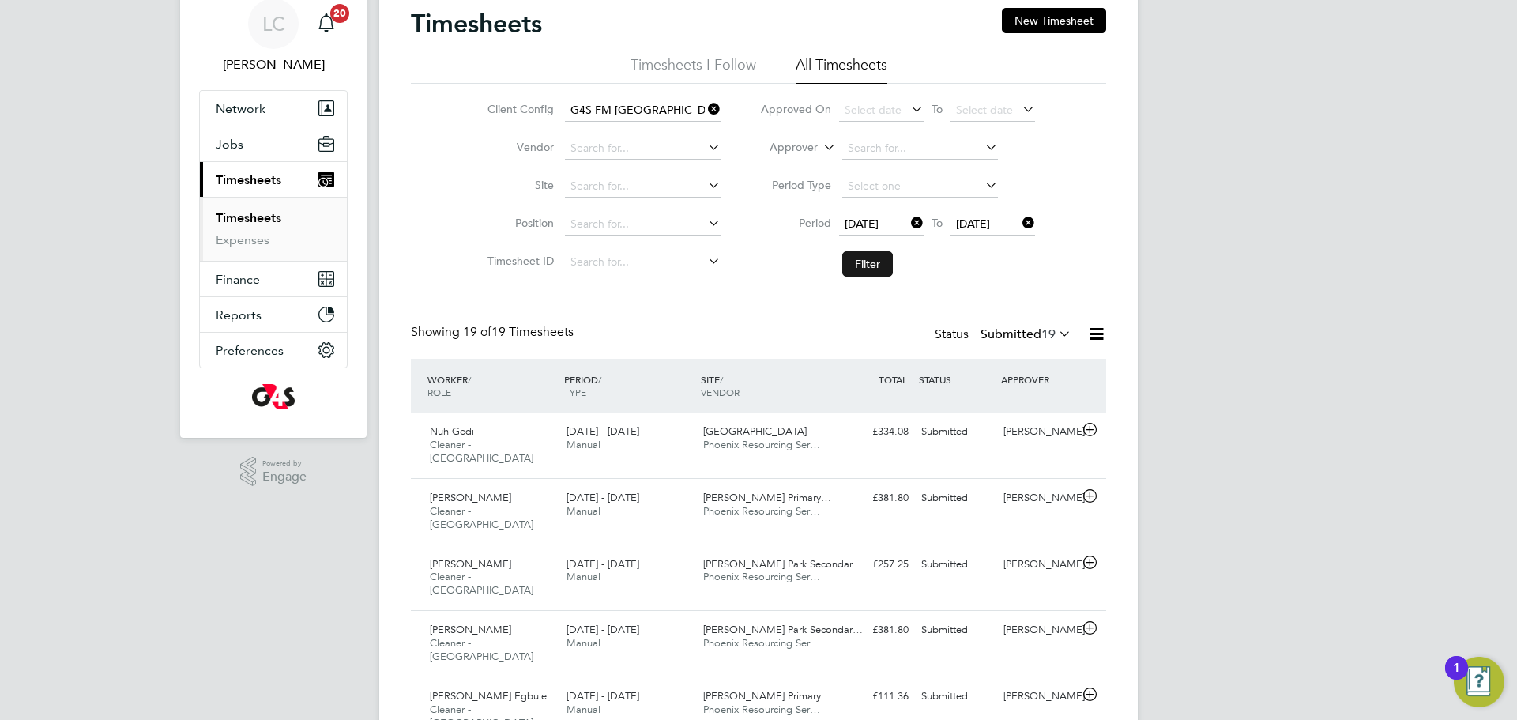
click at [863, 265] on button "Filter" at bounding box center [867, 263] width 51 height 25
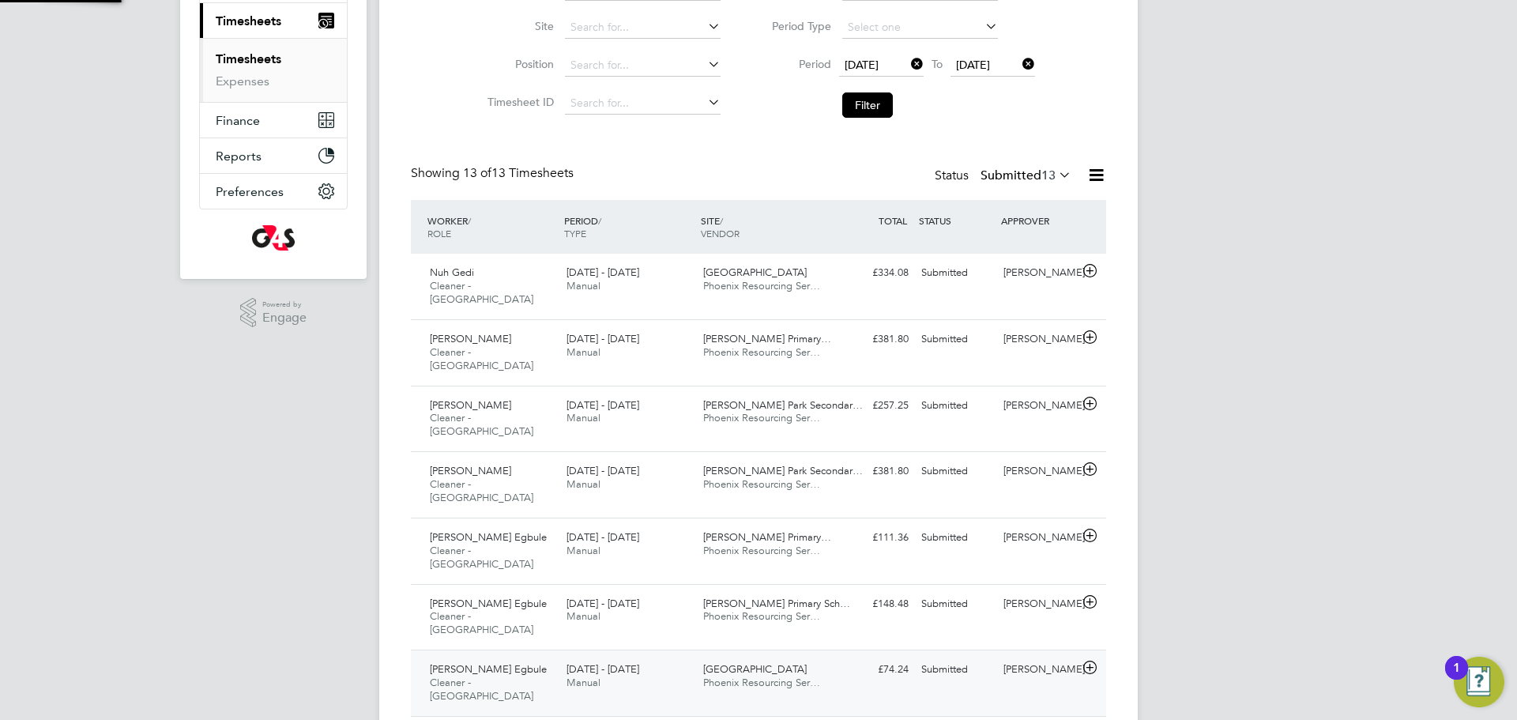
scroll to position [40, 138]
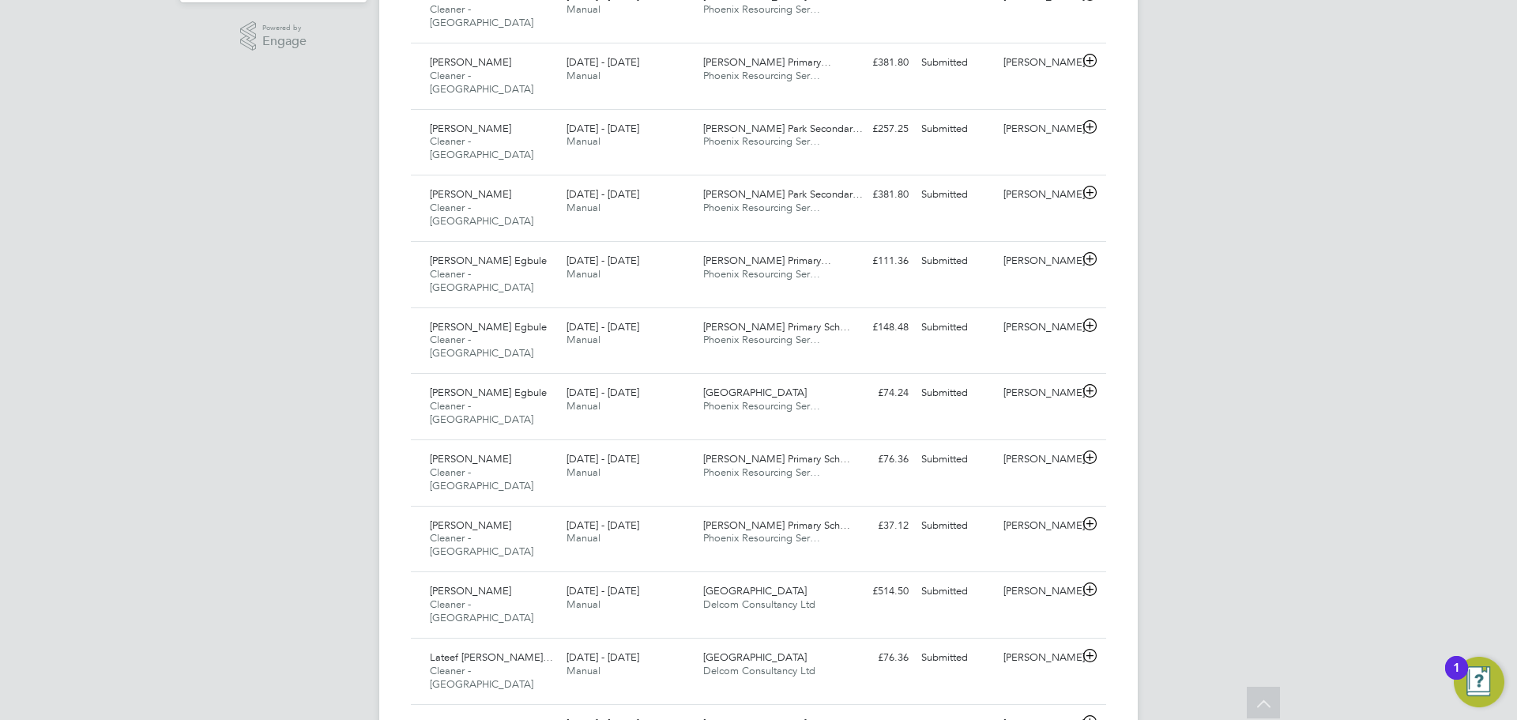
drag, startPoint x: 813, startPoint y: 643, endPoint x: 874, endPoint y: 671, distance: 66.8
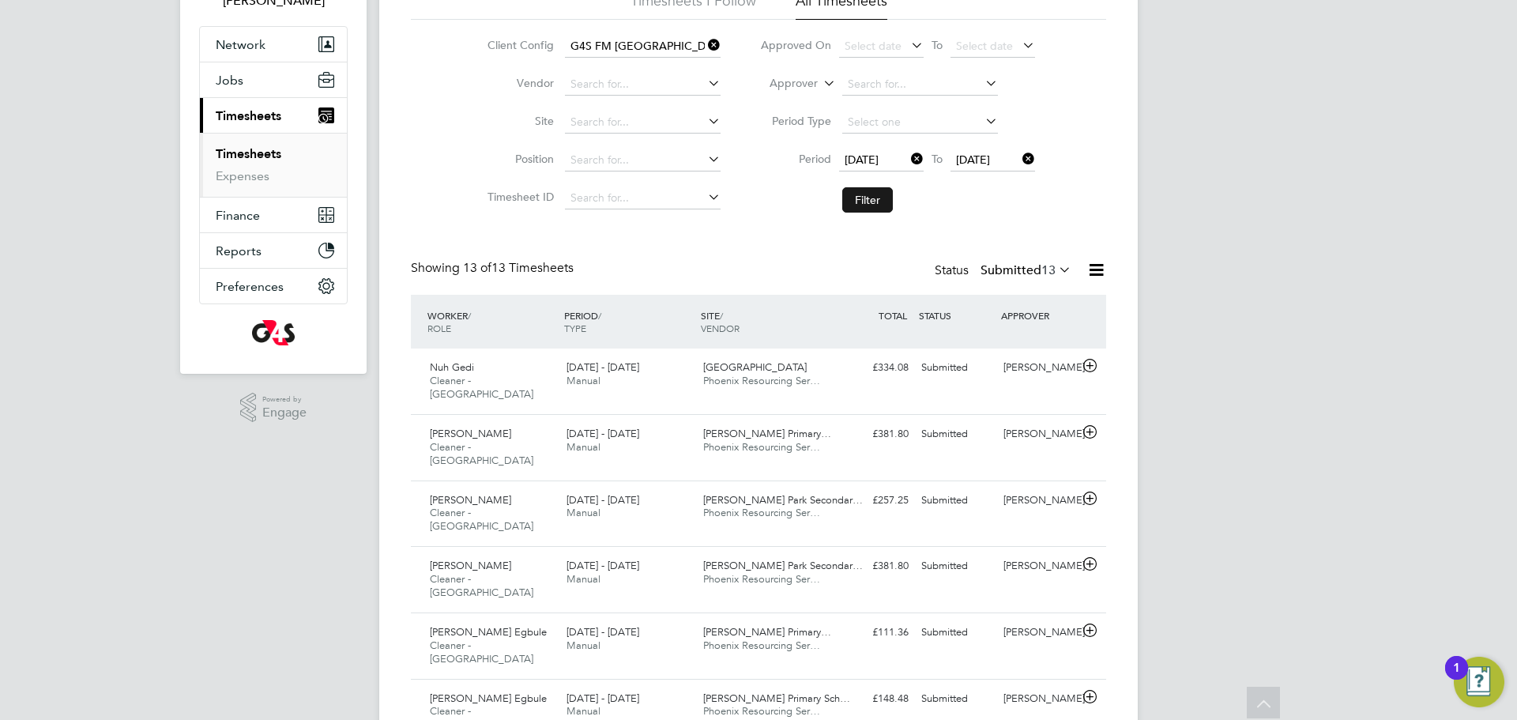
click at [868, 209] on button "Filter" at bounding box center [867, 199] width 51 height 25
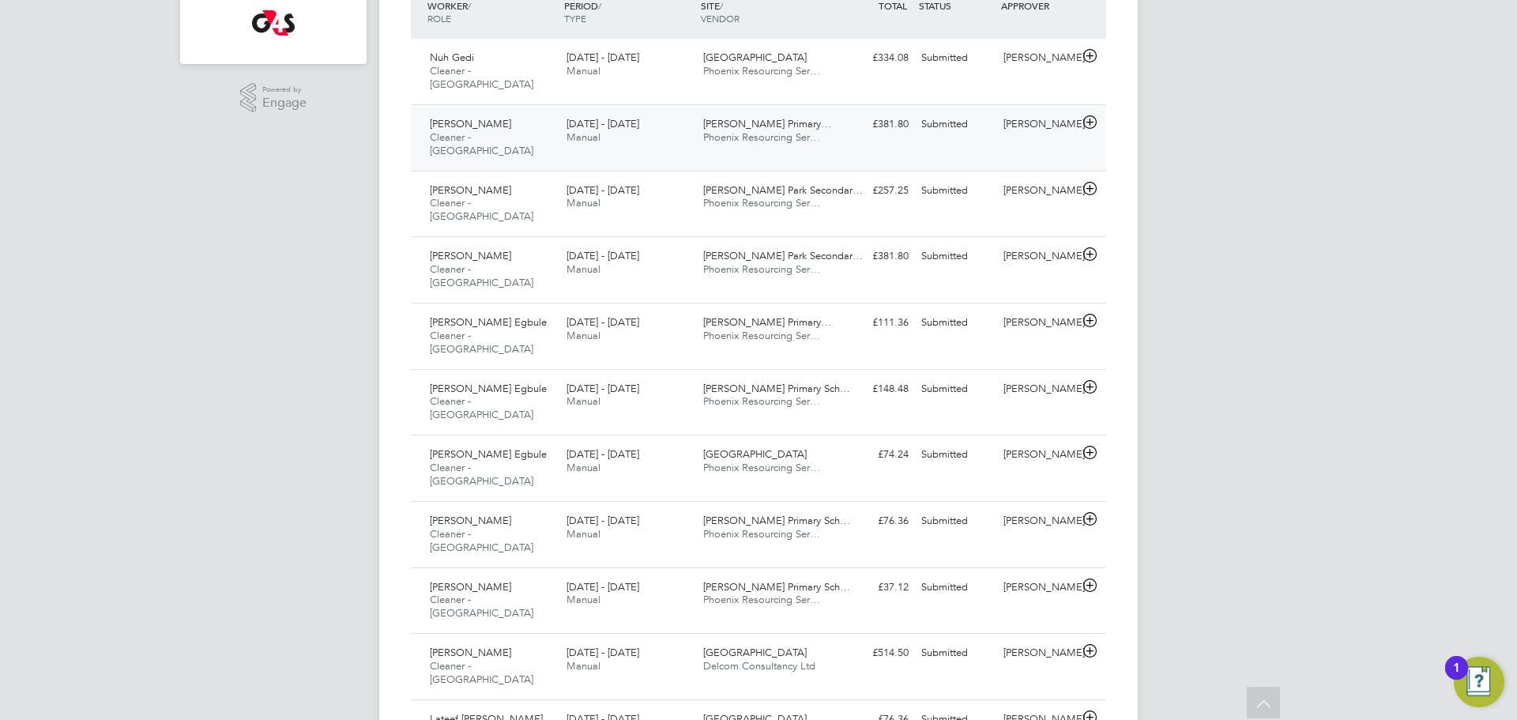
scroll to position [435, 0]
click at [801, 65] on span "Phoenix Resourcing Ser…" at bounding box center [761, 71] width 117 height 13
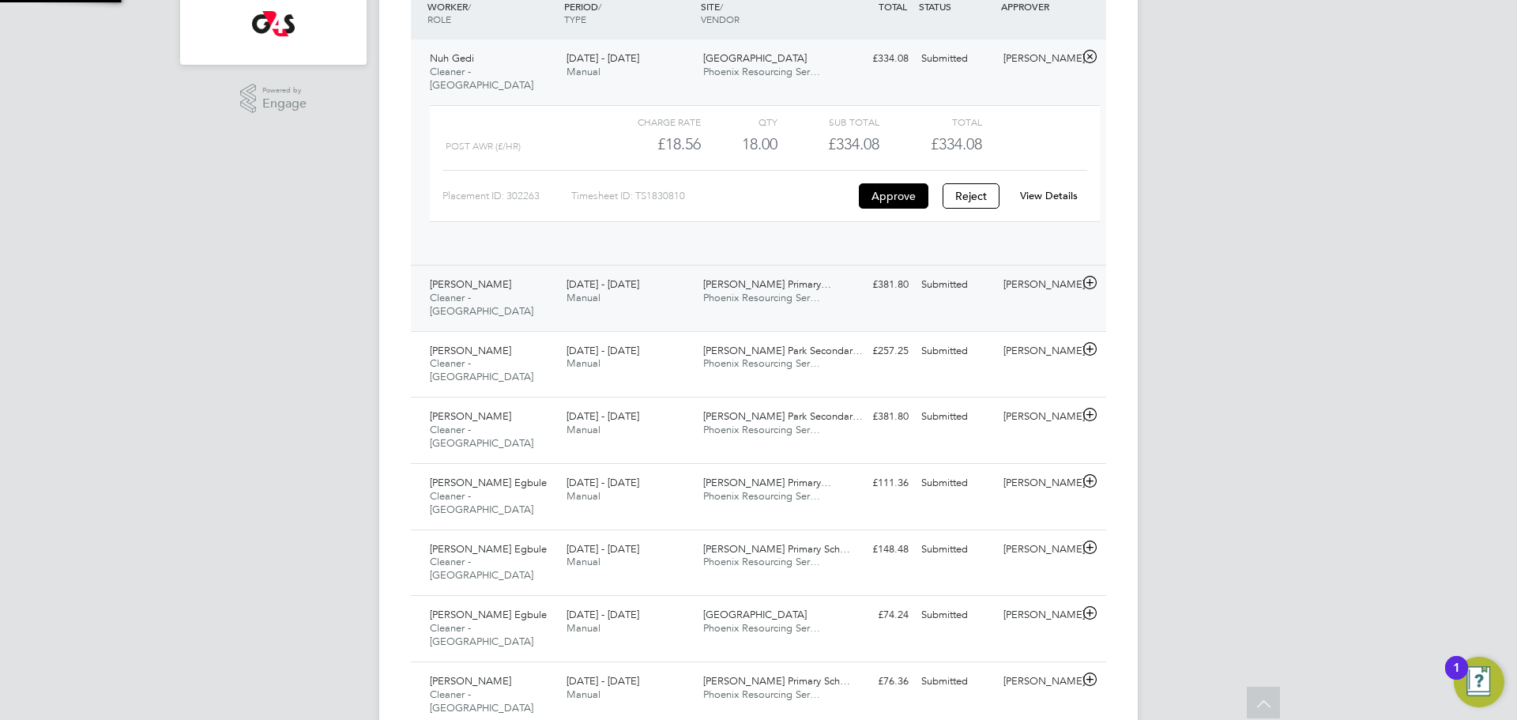
scroll to position [27, 154]
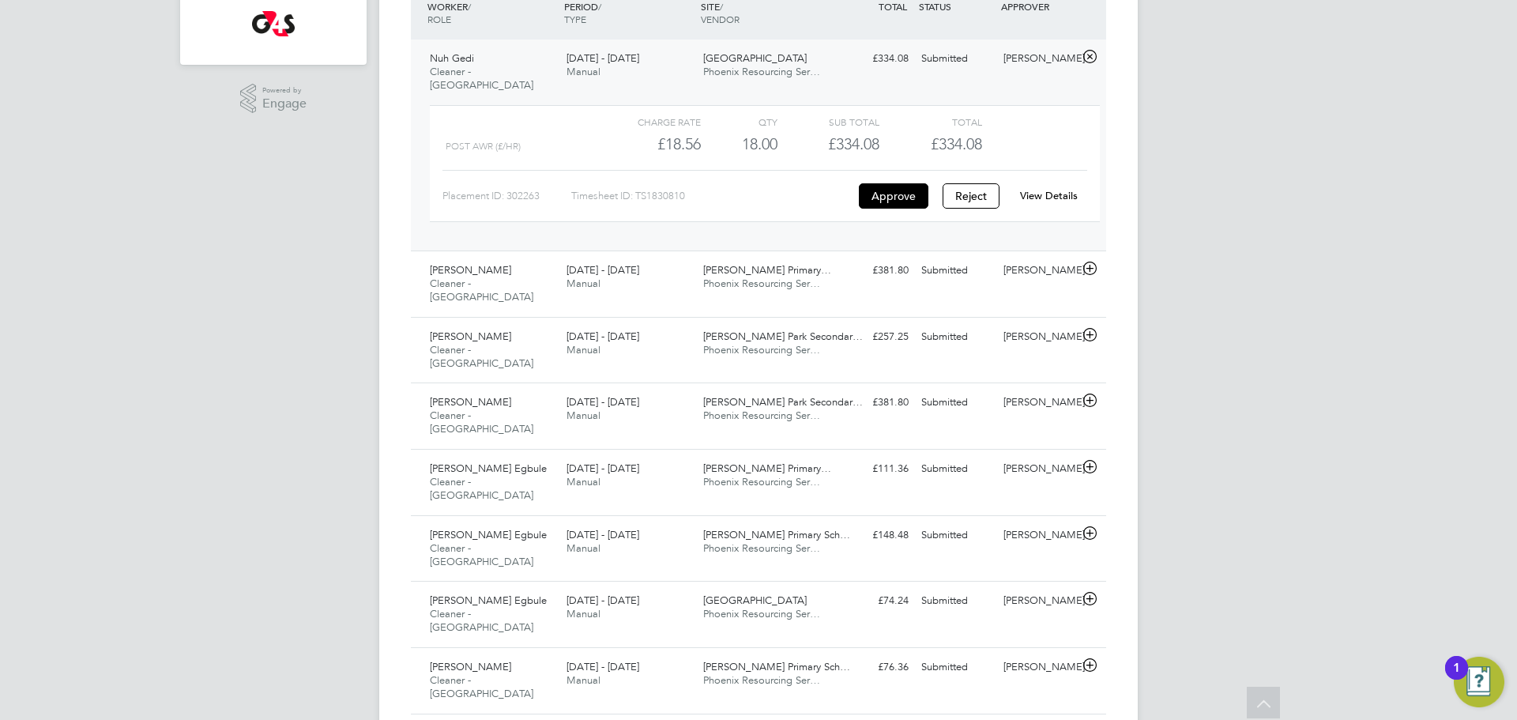
click at [1060, 189] on link "View Details" at bounding box center [1049, 195] width 58 height 13
click at [838, 276] on div "Semeni Mshauri Cleaner - Tower Hamlet 22 - 28 Sep 2025 22 - 28 Sep 2025 Manual …" at bounding box center [758, 284] width 695 height 66
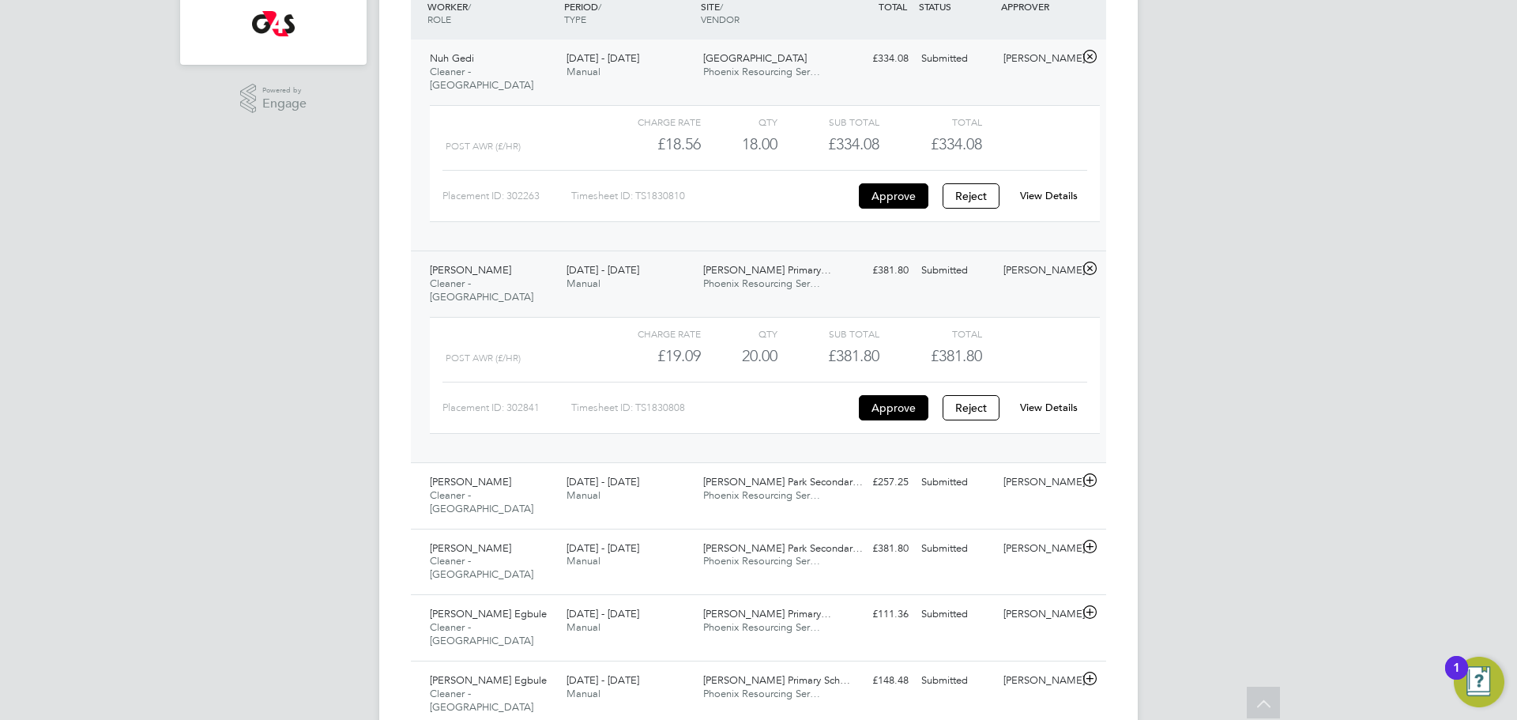
click at [1068, 401] on link "View Details" at bounding box center [1049, 407] width 58 height 13
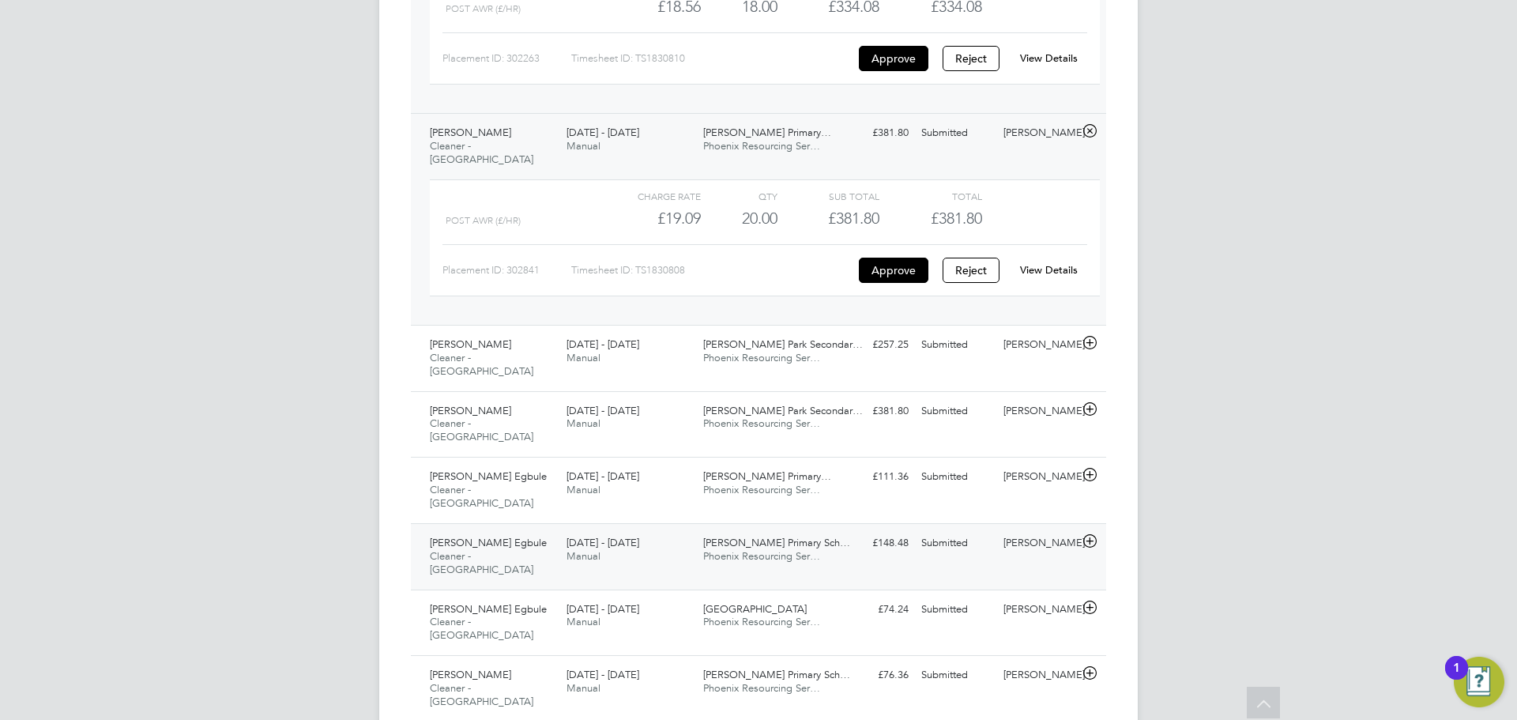
scroll to position [584, 0]
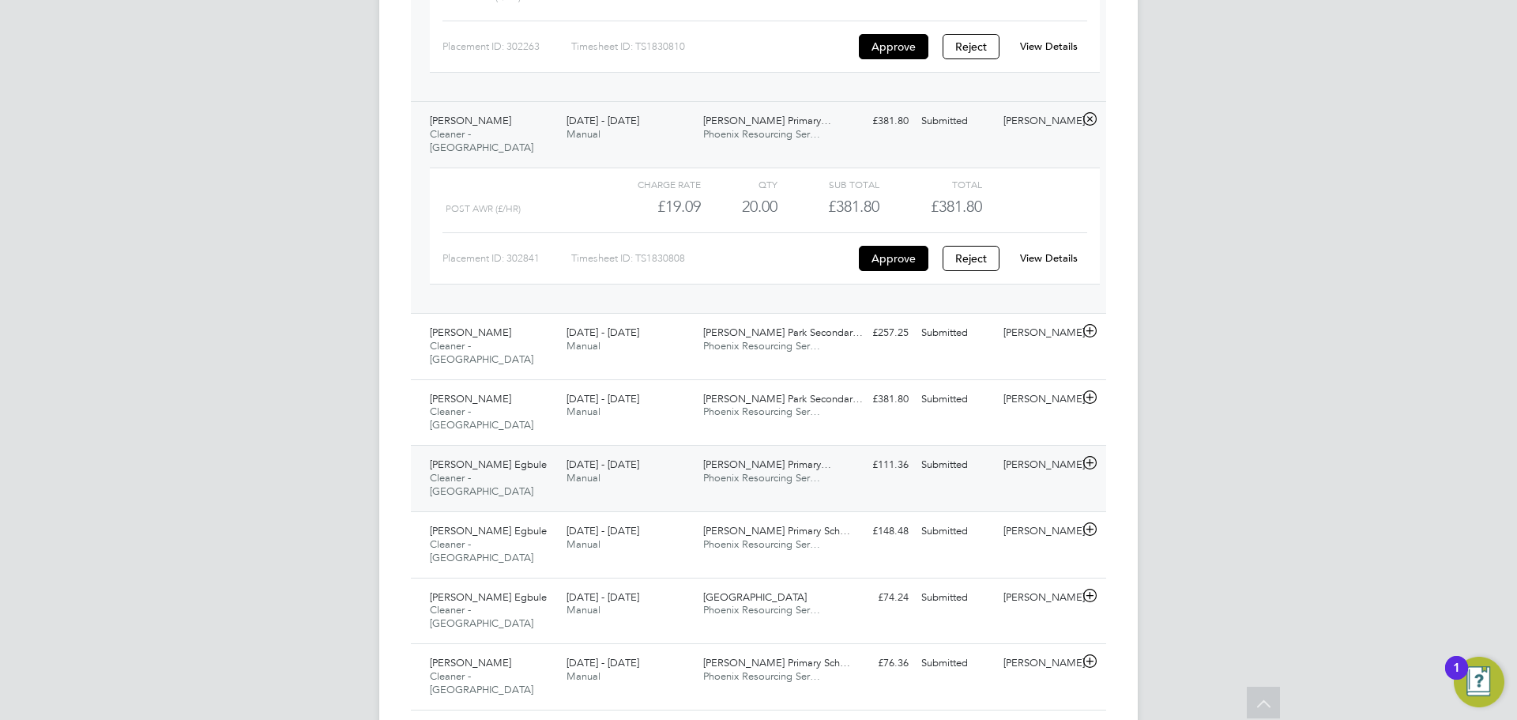
click at [823, 452] on div "Thomas Buxton Primary… Phoenix Resourcing Ser…" at bounding box center [765, 472] width 137 height 40
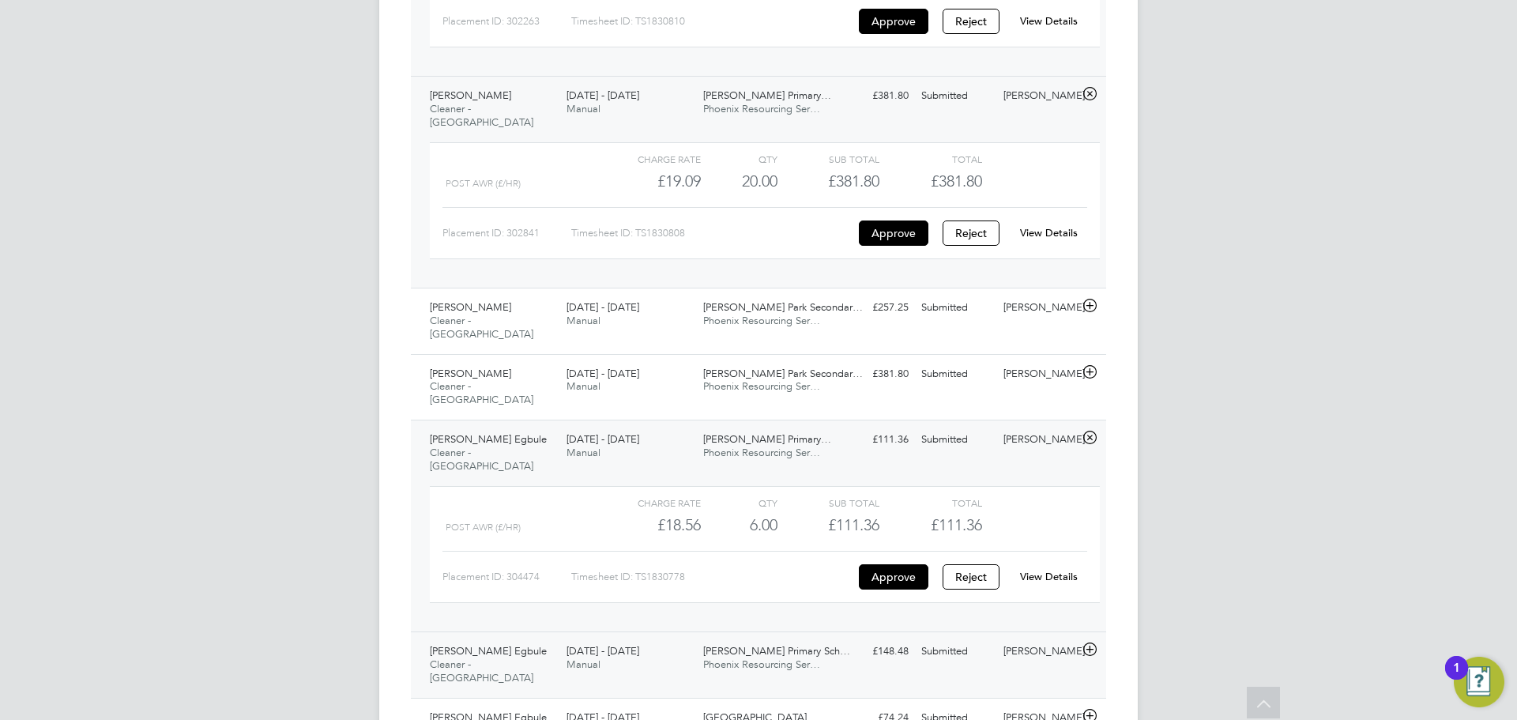
scroll to position [610, 0]
click at [1038, 569] on link "View Details" at bounding box center [1049, 575] width 58 height 13
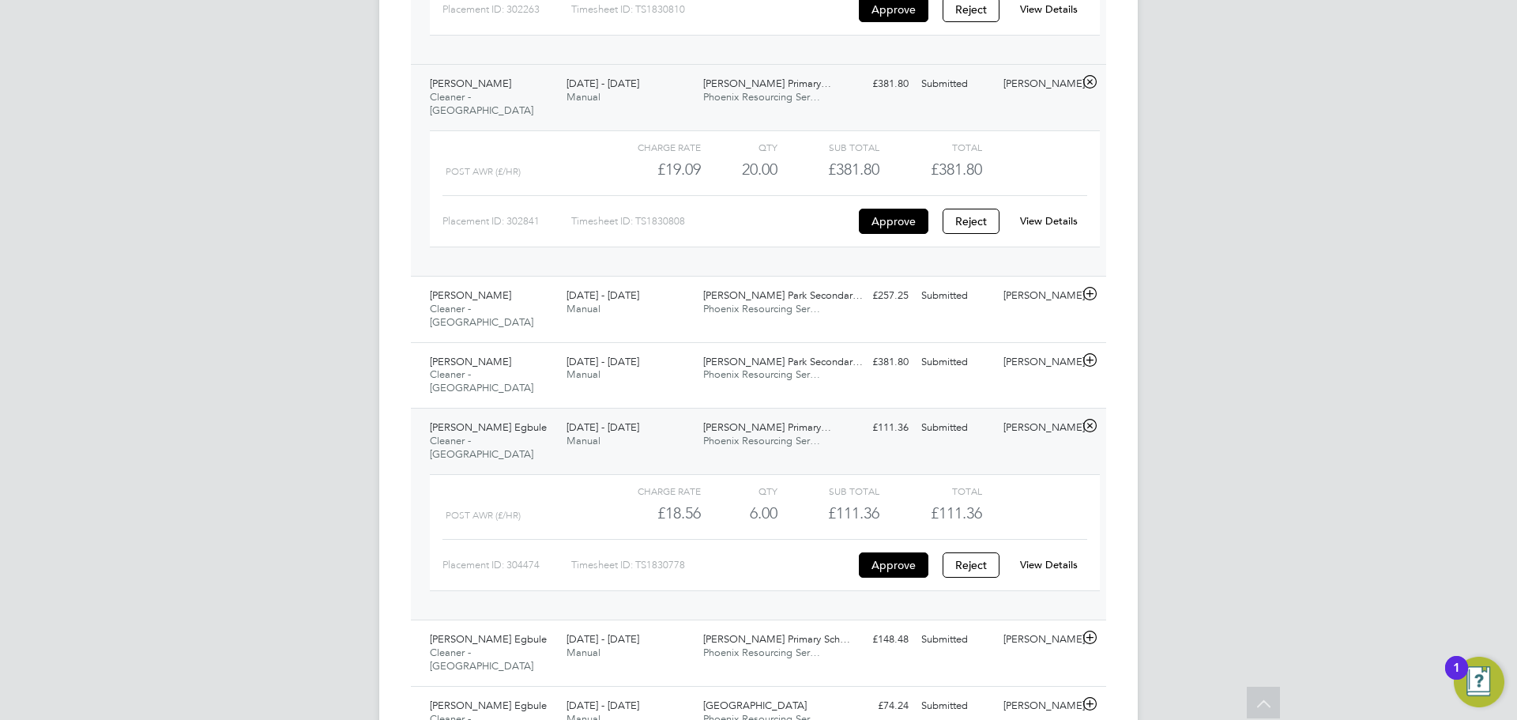
scroll to position [300, 0]
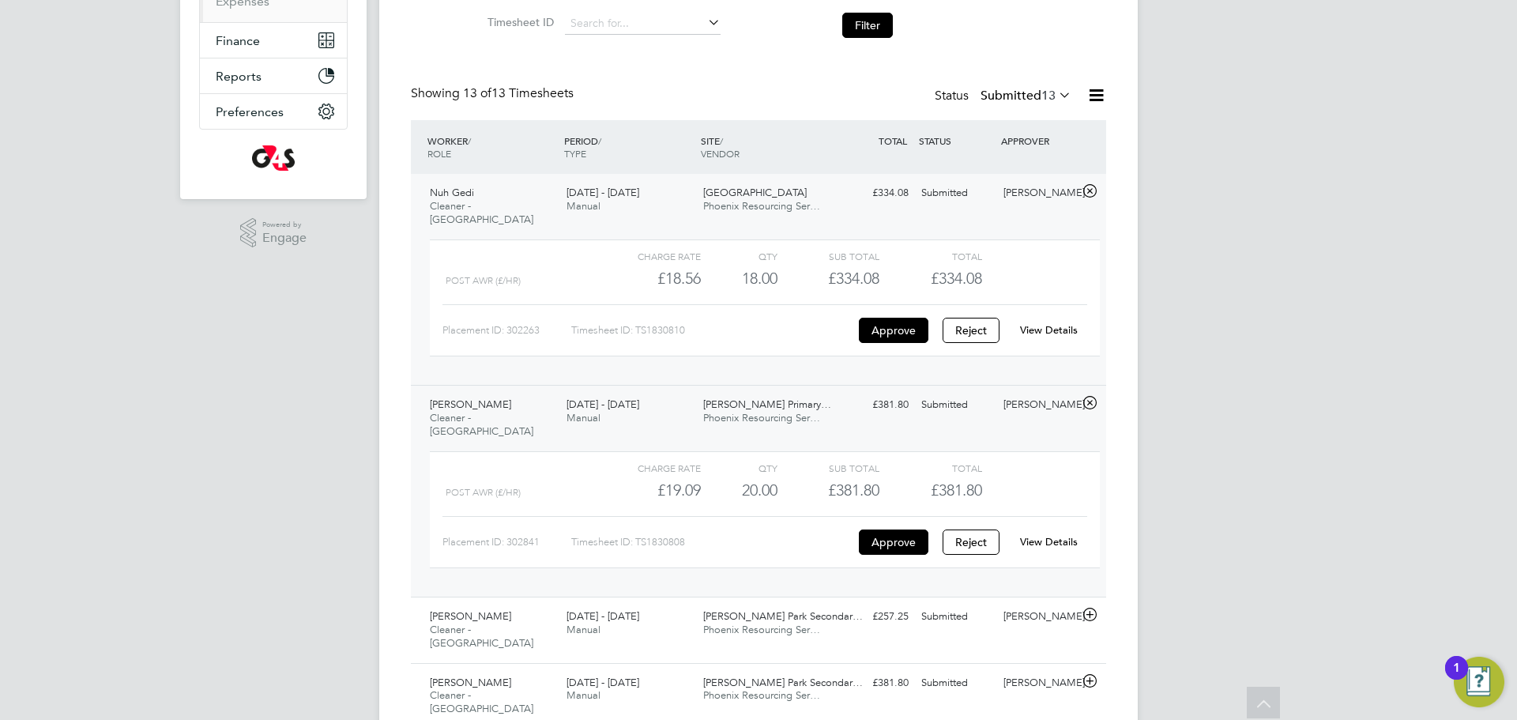
click at [868, 19] on button "Filter" at bounding box center [867, 25] width 51 height 25
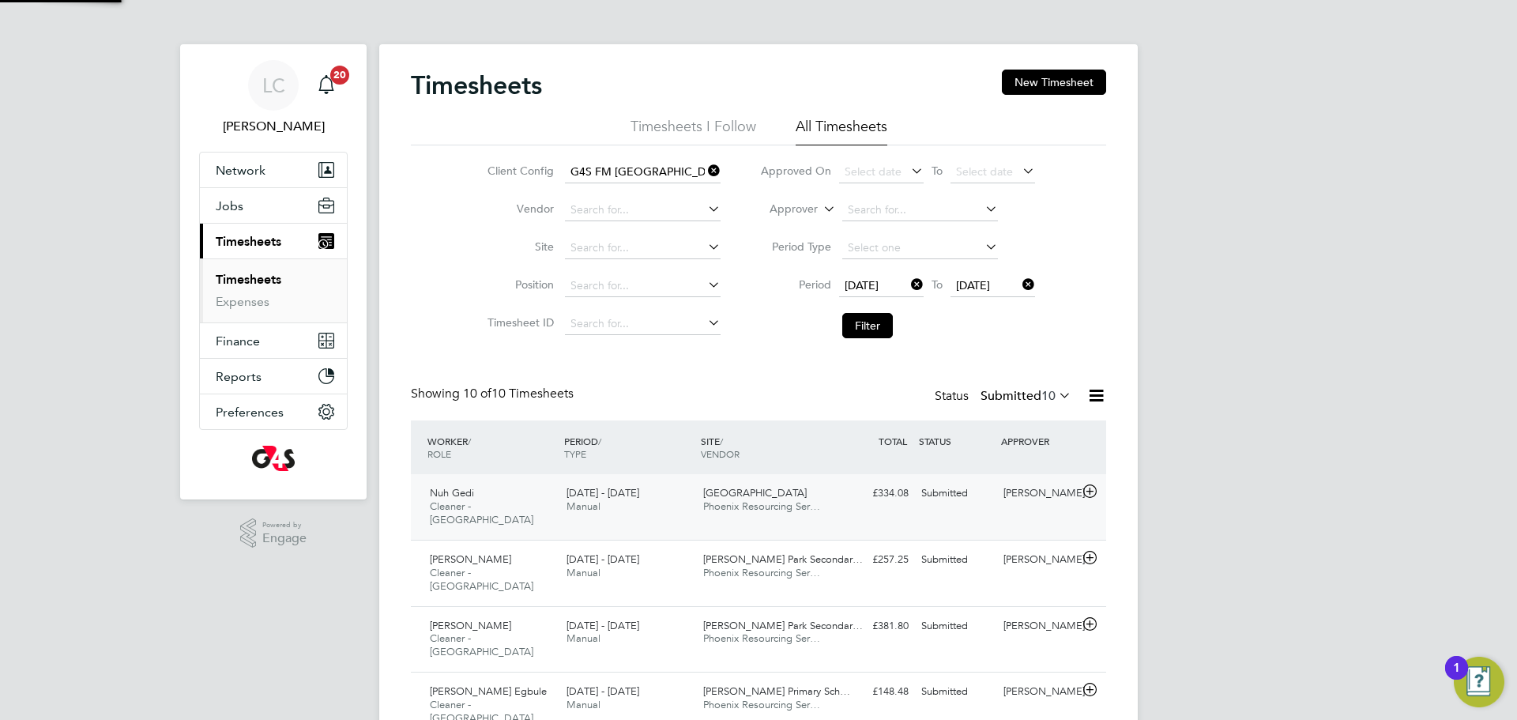
scroll to position [8, 8]
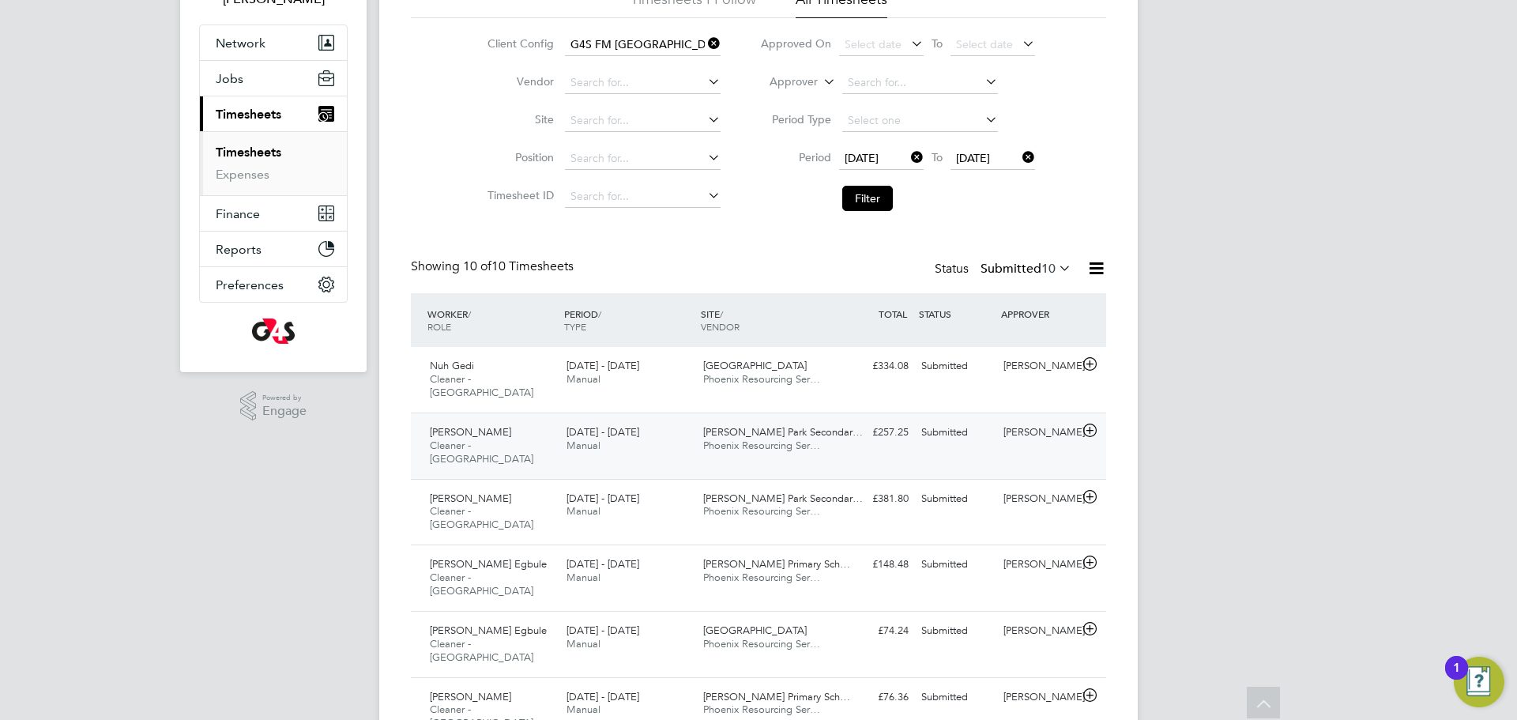
click at [885, 440] on div "Agatha Quaicoe Cleaner - Tower Hamlet 22 - 28 Sep 2025 22 - 28 Sep 2025 Manual …" at bounding box center [758, 446] width 695 height 66
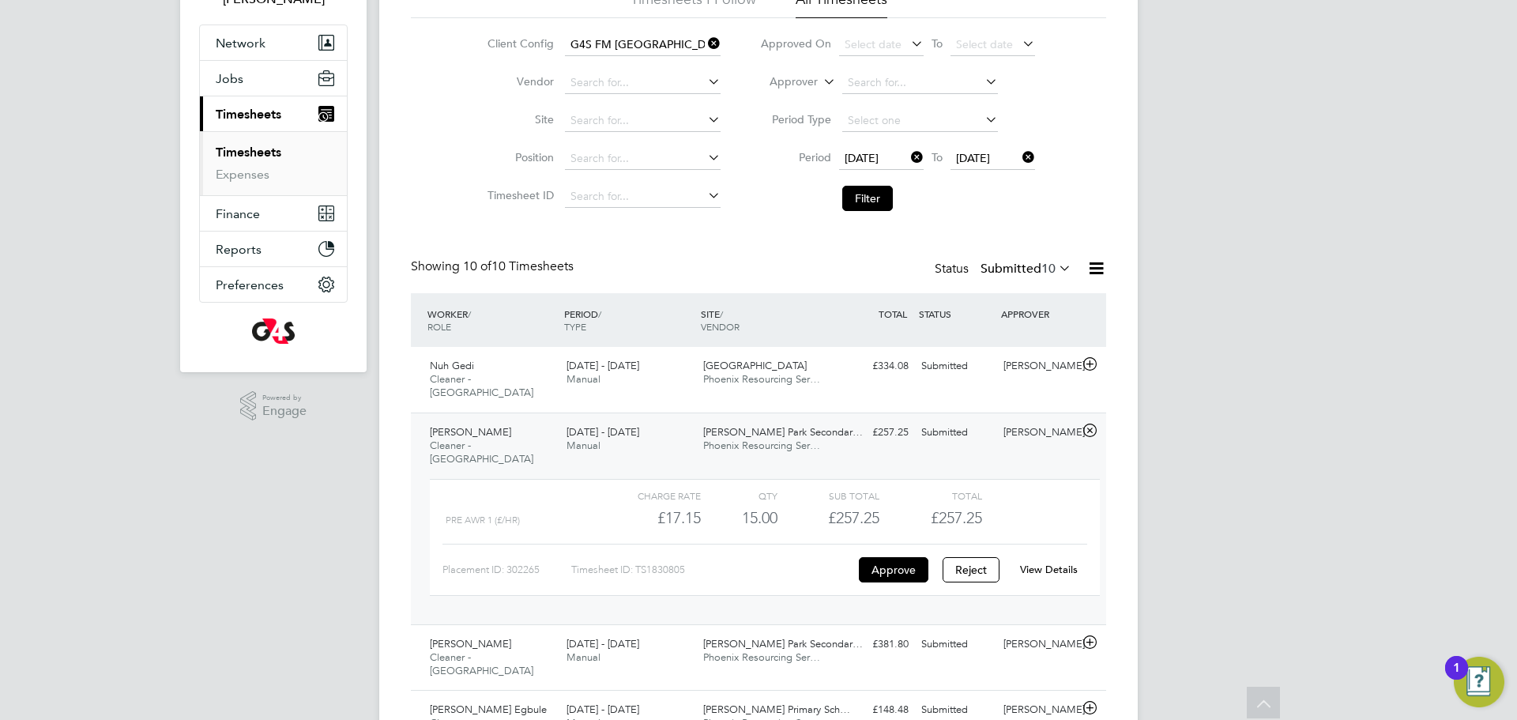
click at [1042, 563] on link "View Details" at bounding box center [1049, 569] width 58 height 13
click at [865, 196] on button "Filter" at bounding box center [867, 198] width 51 height 25
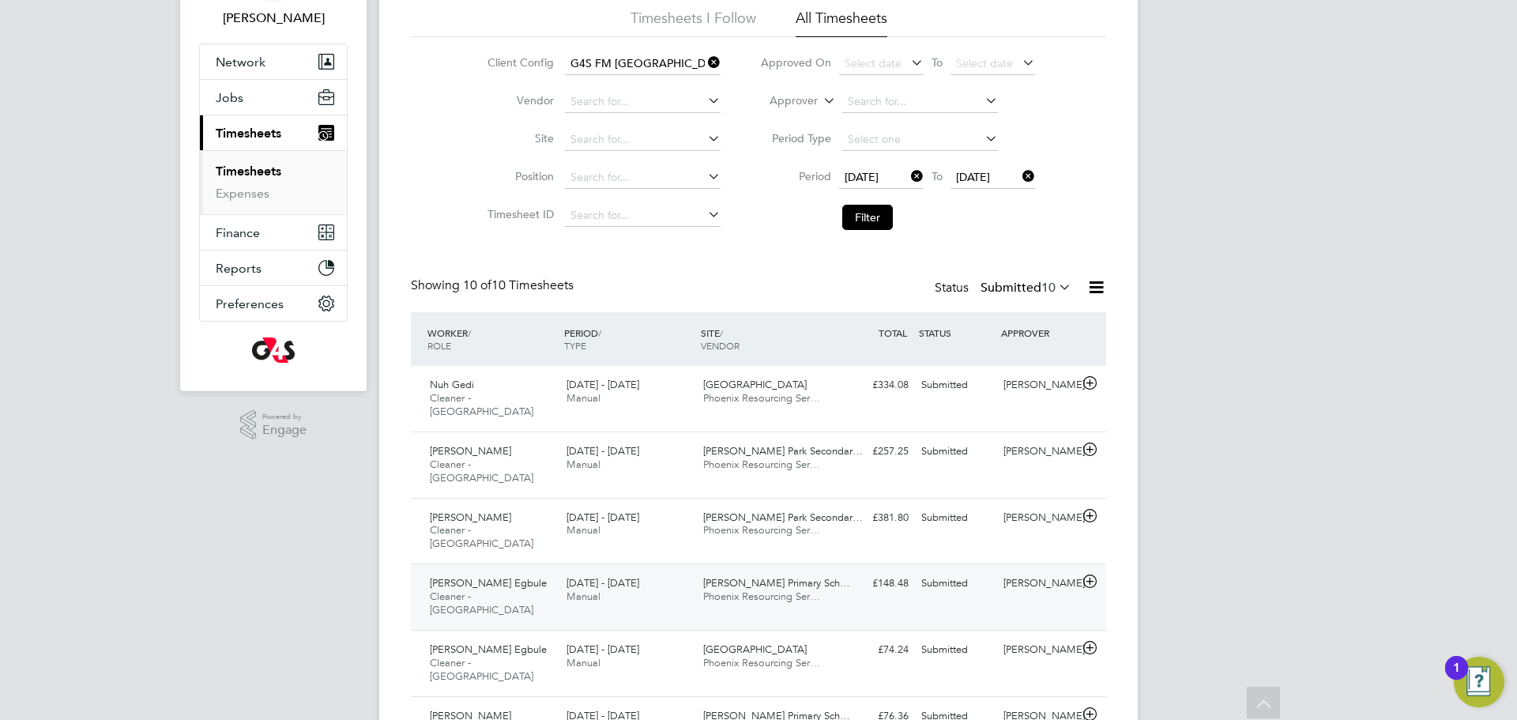
drag, startPoint x: 884, startPoint y: 497, endPoint x: 939, endPoint y: 548, distance: 74.4
click at [884, 505] on div "£381.80 Submitted" at bounding box center [874, 518] width 82 height 26
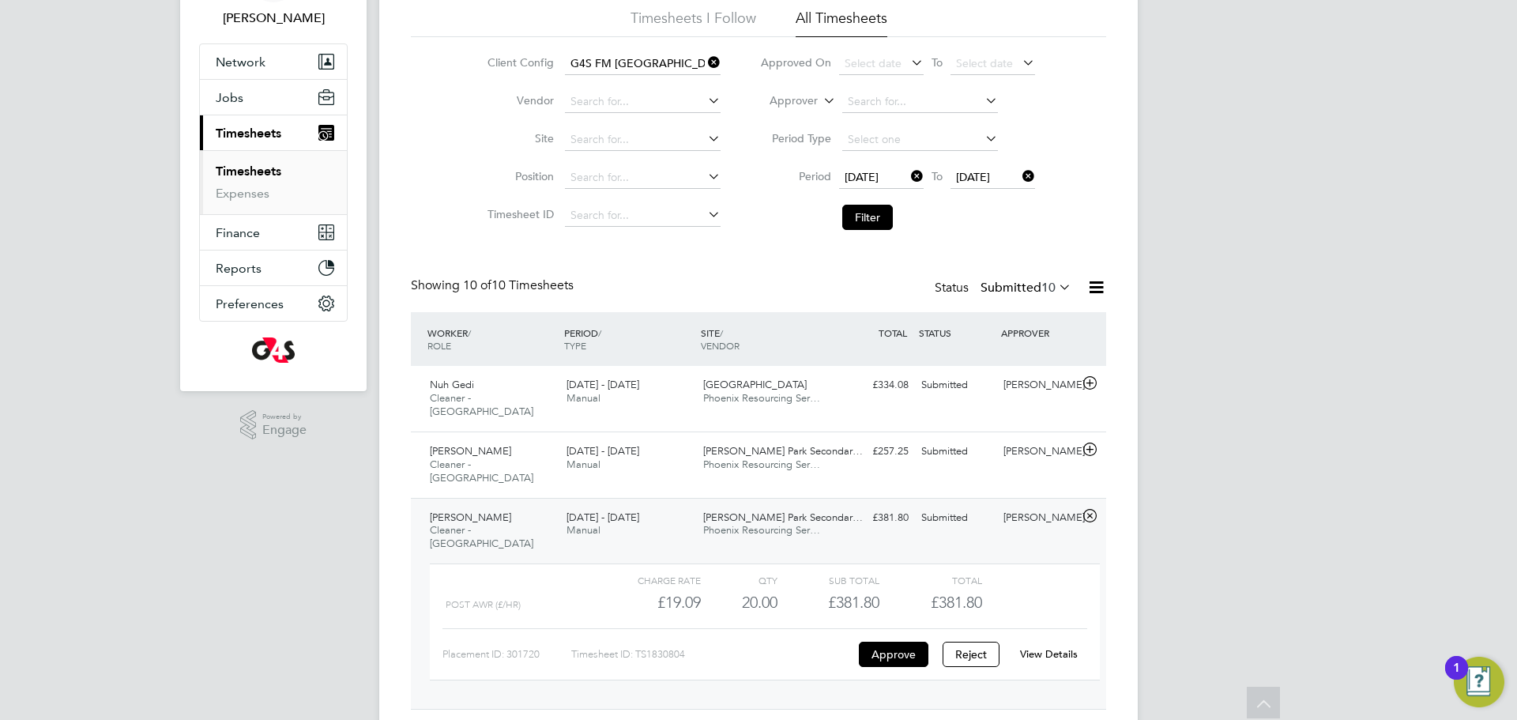
click at [1048, 647] on link "View Details" at bounding box center [1049, 653] width 58 height 13
click at [869, 210] on button "Filter" at bounding box center [867, 217] width 51 height 25
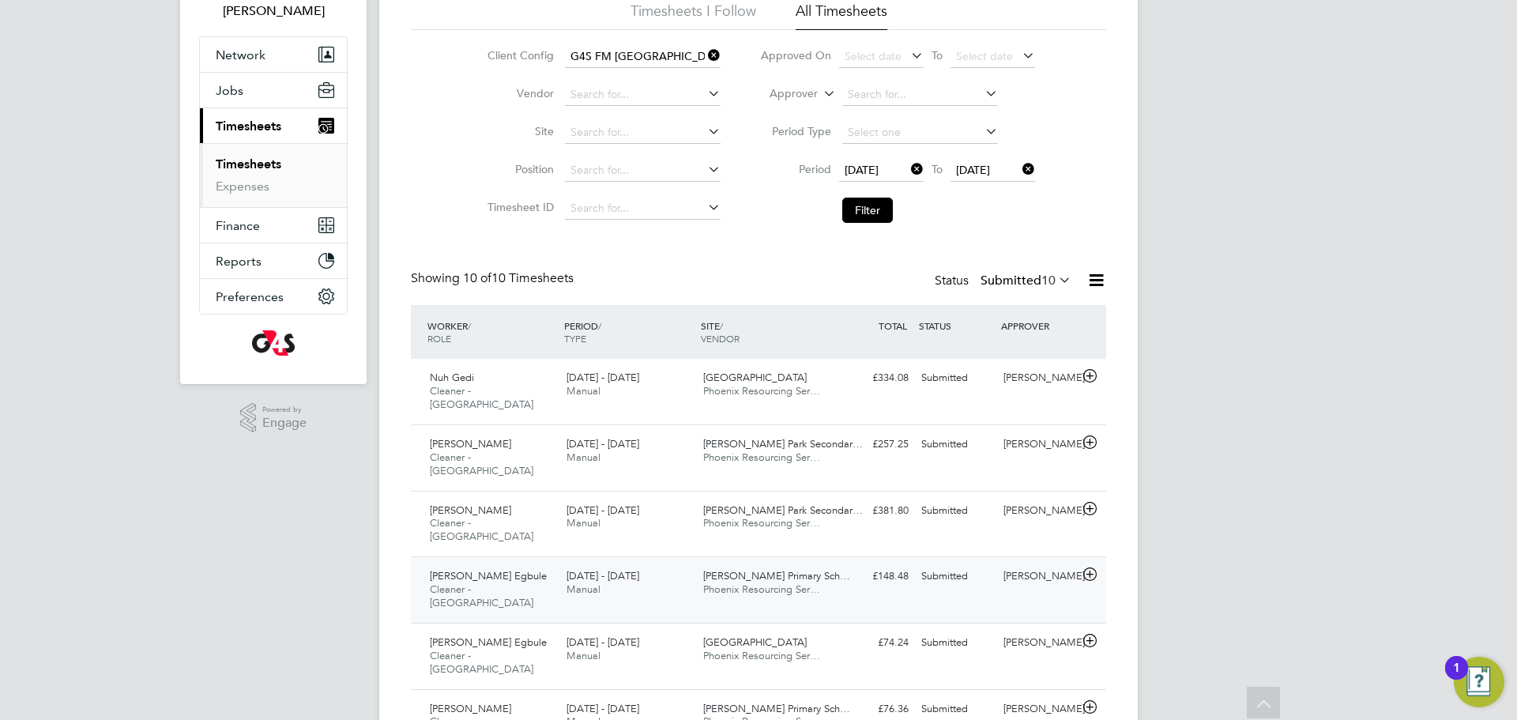
click at [880, 560] on div "Usifo Osemeka Egbule Cleaner - Tower Hamlet 22 - 28 Sep 2025 22 - 28 Sep 2025 M…" at bounding box center [758, 589] width 695 height 66
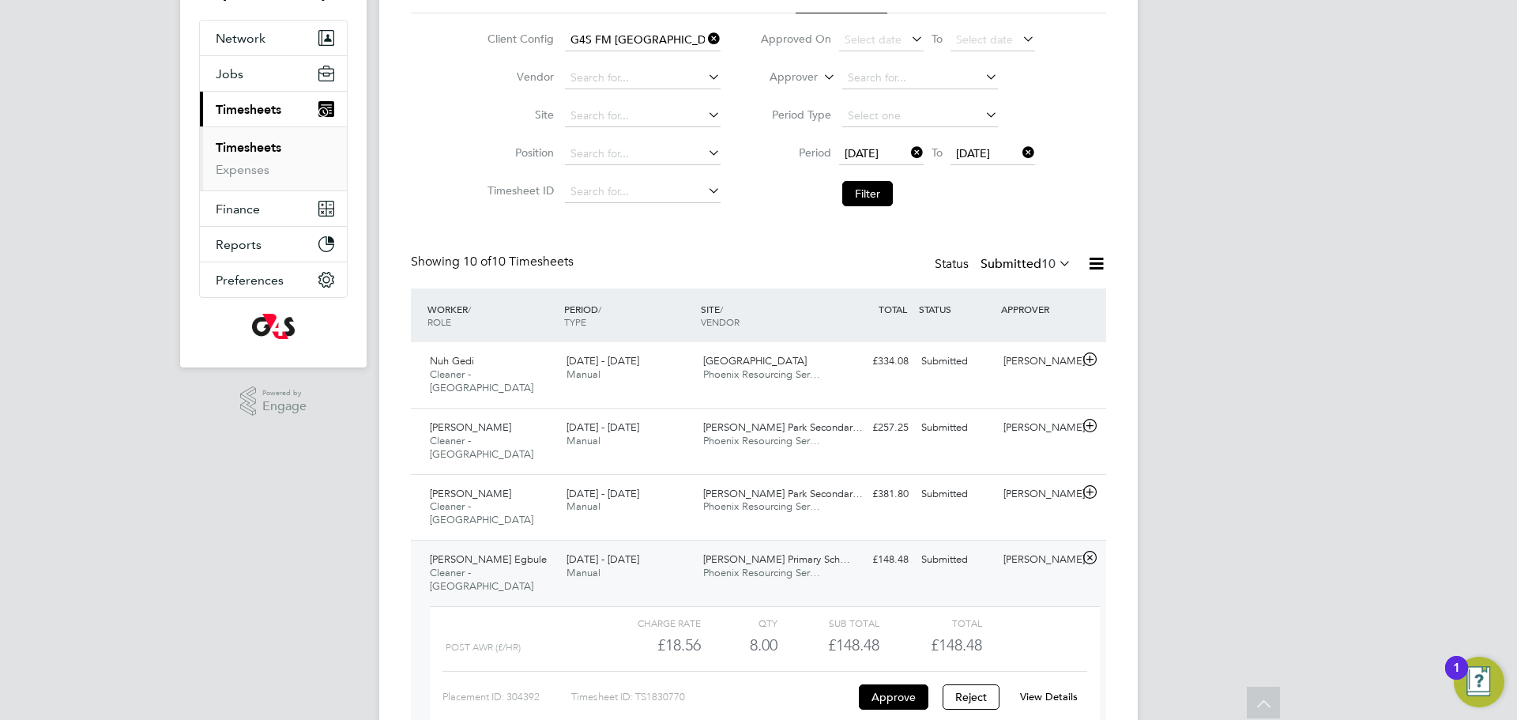
click at [1054, 690] on link "View Details" at bounding box center [1049, 696] width 58 height 13
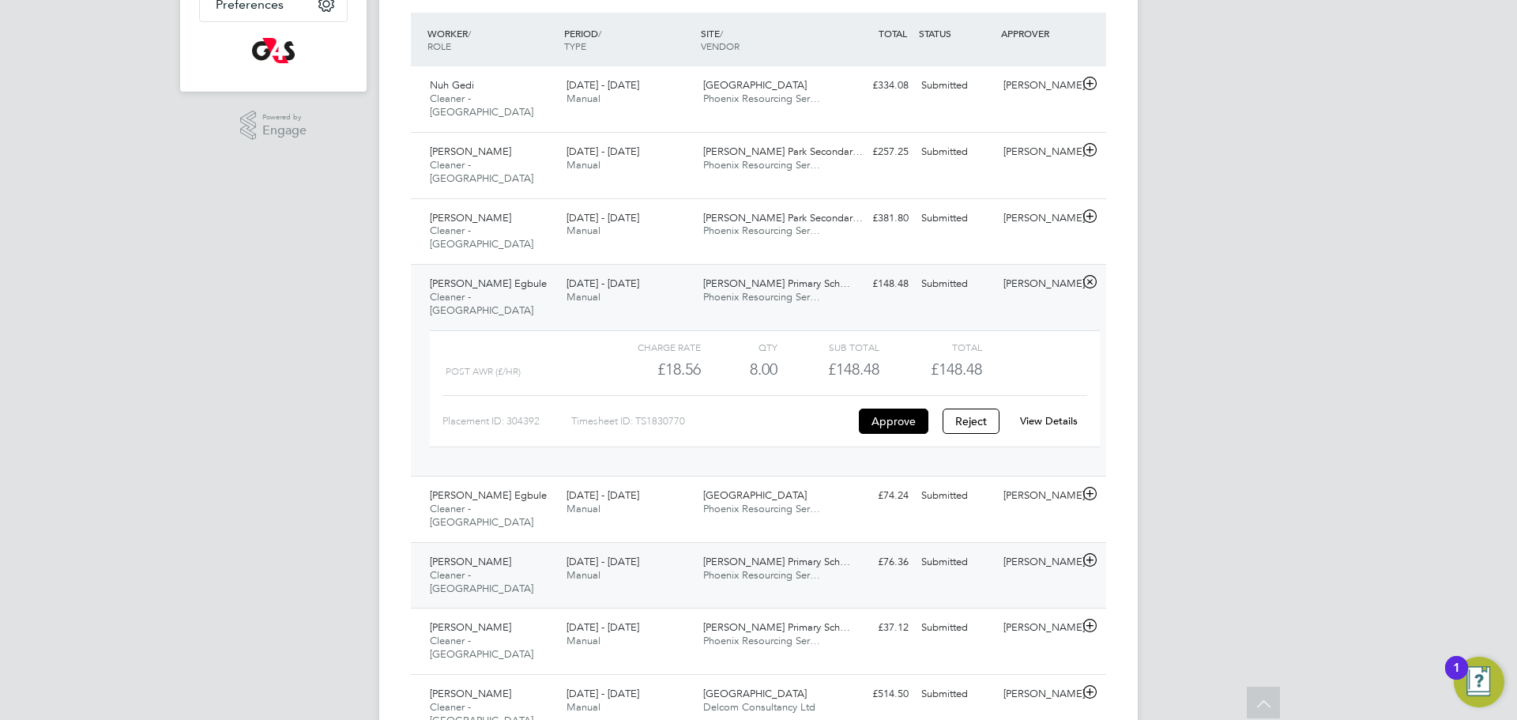
drag, startPoint x: 872, startPoint y: 507, endPoint x: 894, endPoint y: 563, distance: 59.3
click at [872, 549] on div "£76.36 Submitted" at bounding box center [874, 562] width 82 height 26
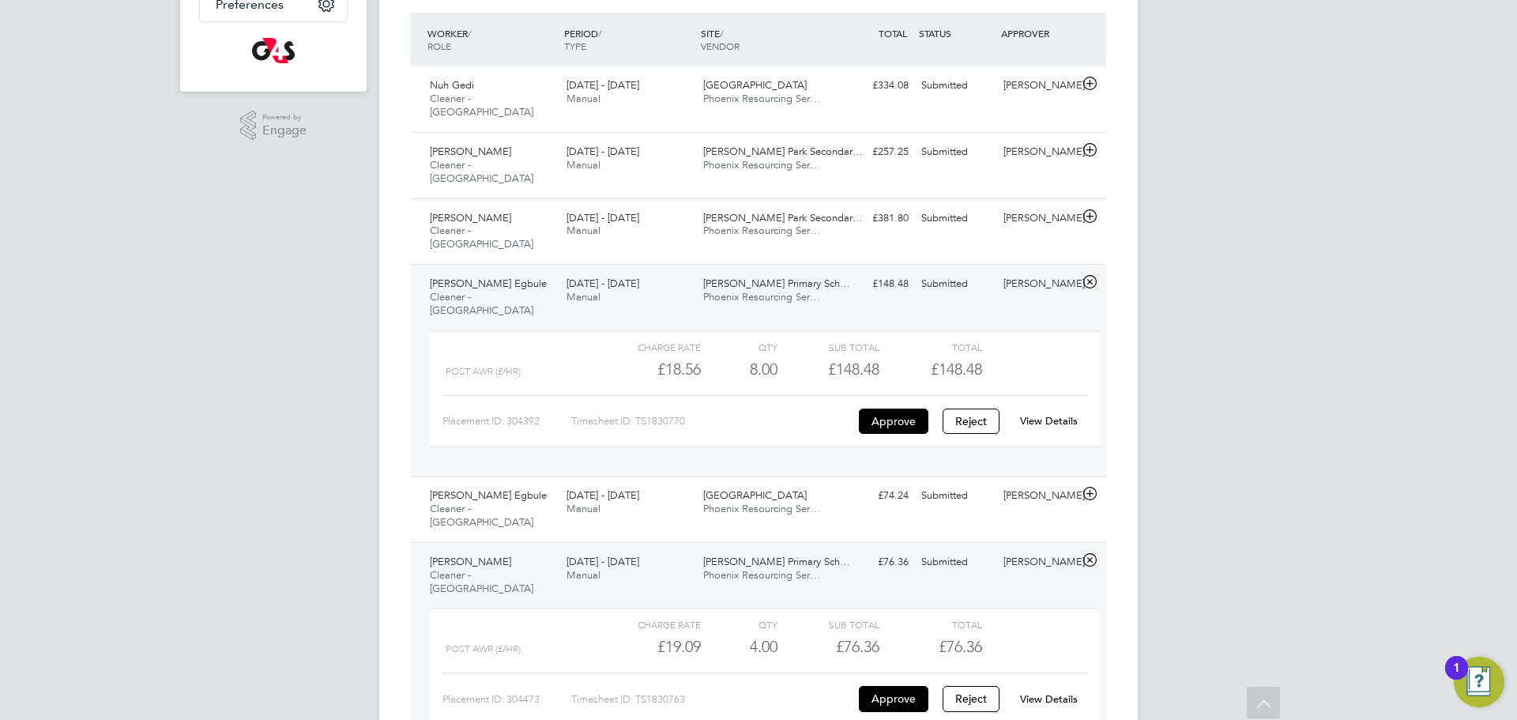
click at [1055, 687] on div "View Details" at bounding box center [1048, 699] width 77 height 25
click at [1057, 687] on div "View Details" at bounding box center [1048, 699] width 77 height 25
click at [1057, 692] on link "View Details" at bounding box center [1049, 698] width 58 height 13
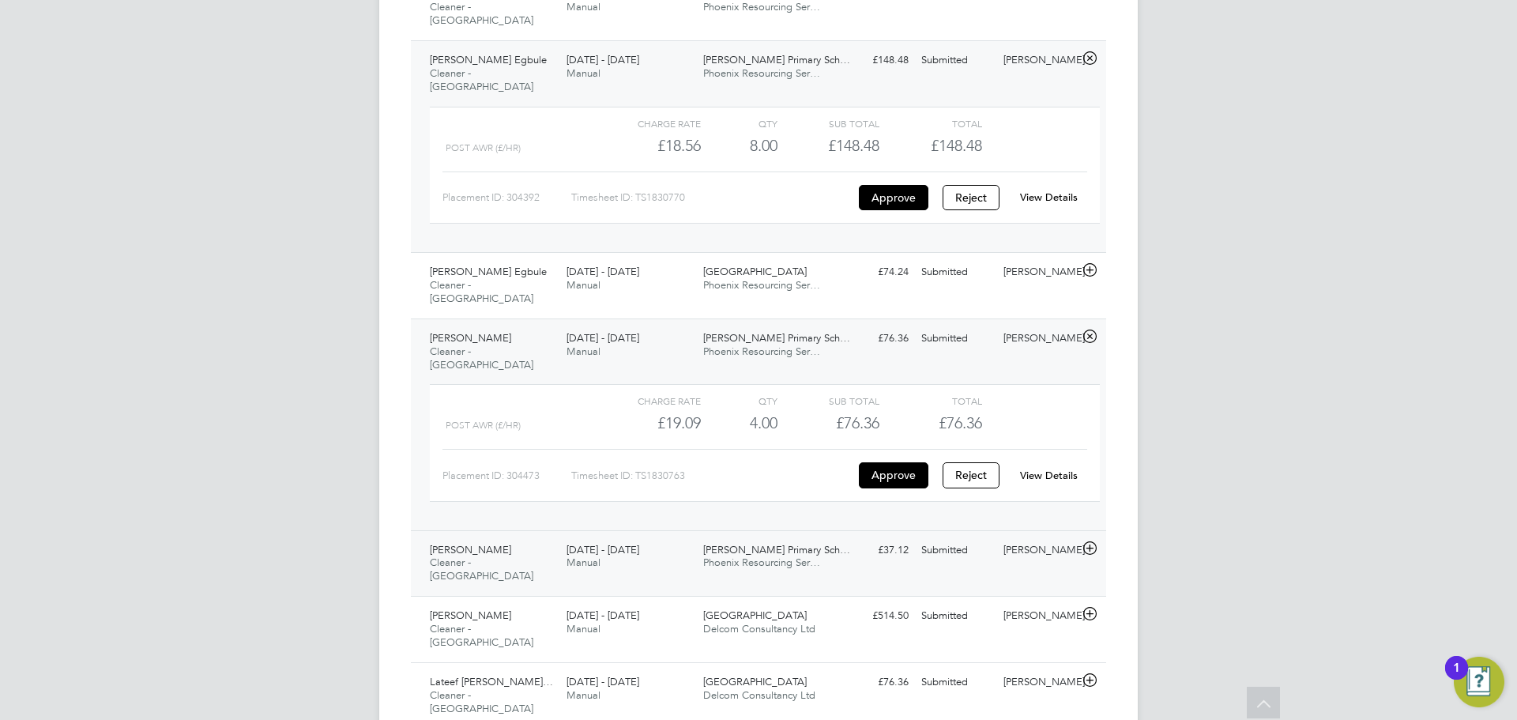
drag, startPoint x: 857, startPoint y: 473, endPoint x: 928, endPoint y: 564, distance: 115.4
click at [855, 537] on div "£37.12 Submitted" at bounding box center [874, 550] width 82 height 26
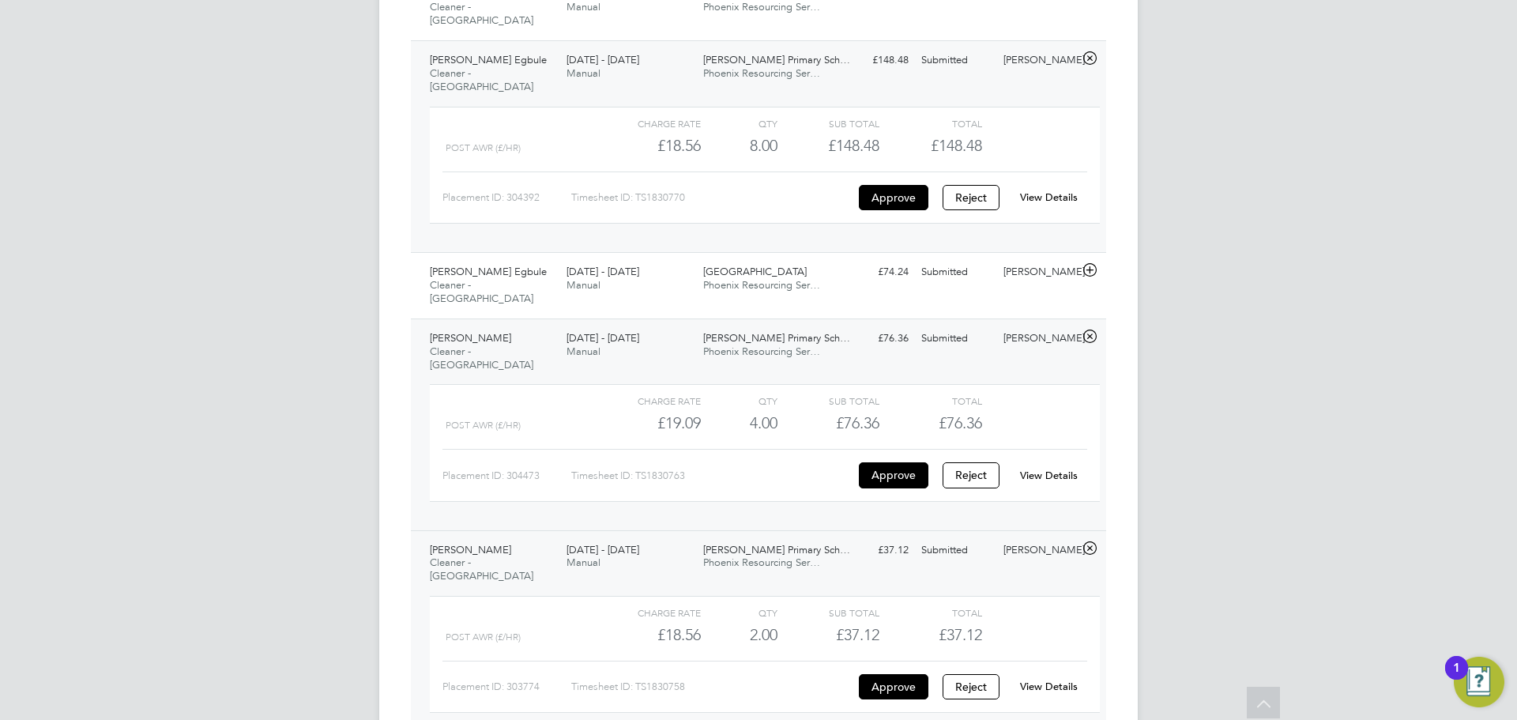
click at [1042, 680] on link "View Details" at bounding box center [1049, 686] width 58 height 13
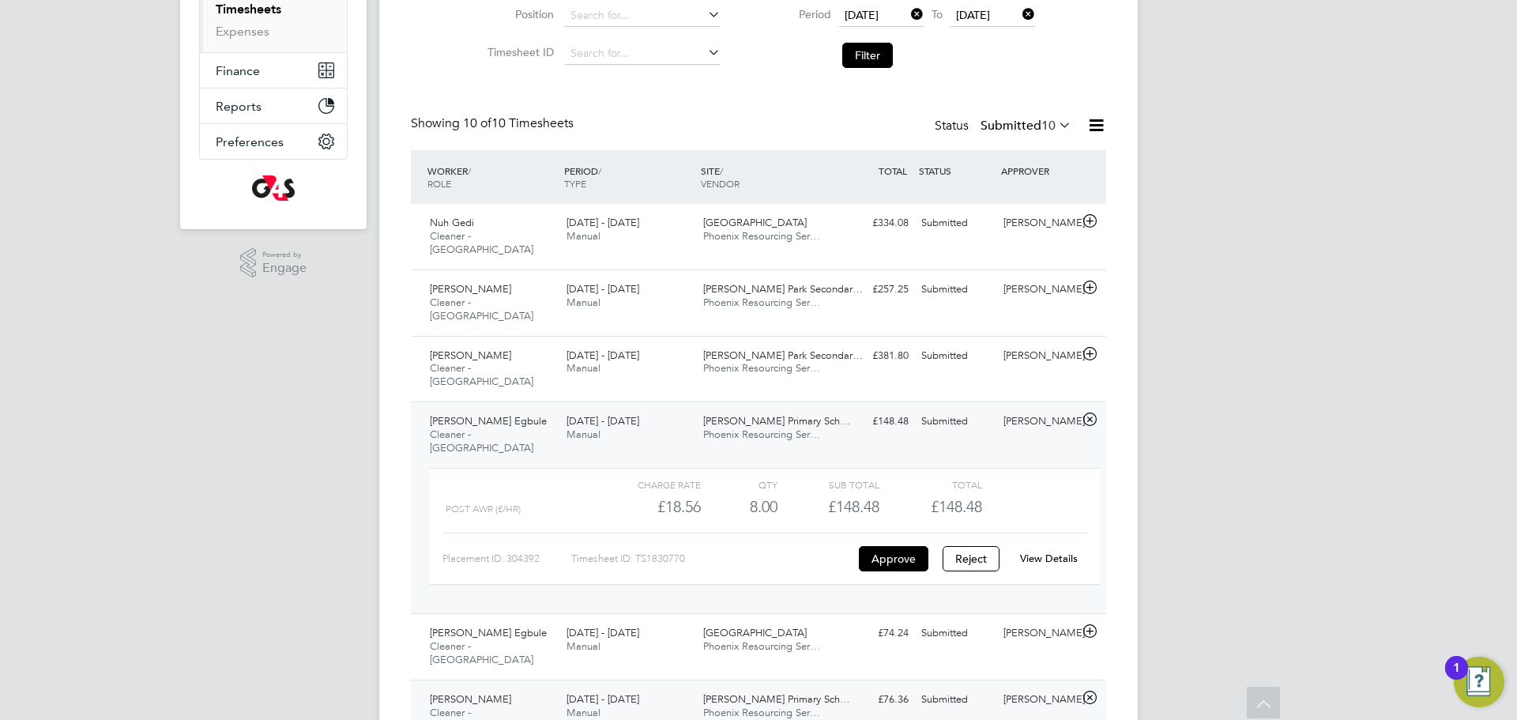
scroll to position [107, 0]
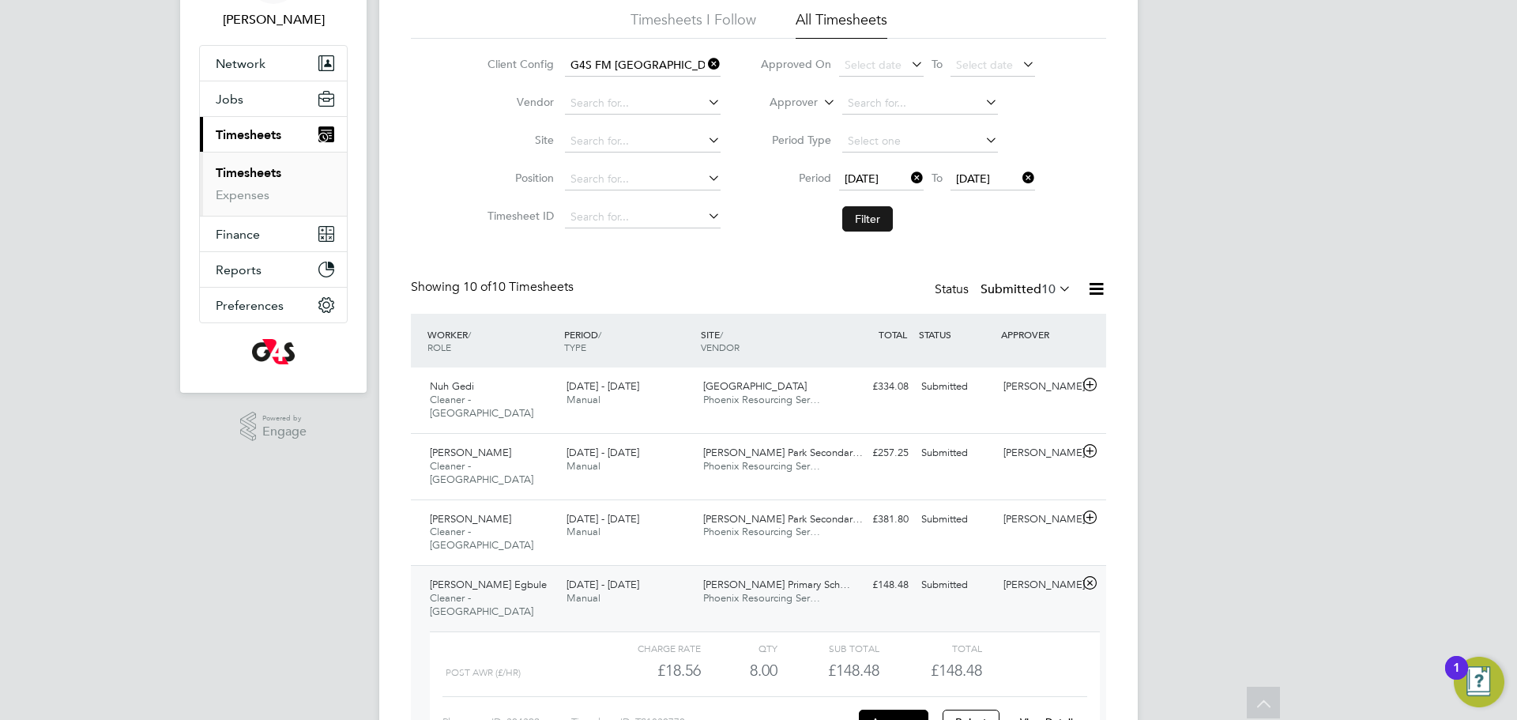
click at [867, 218] on button "Filter" at bounding box center [867, 218] width 51 height 25
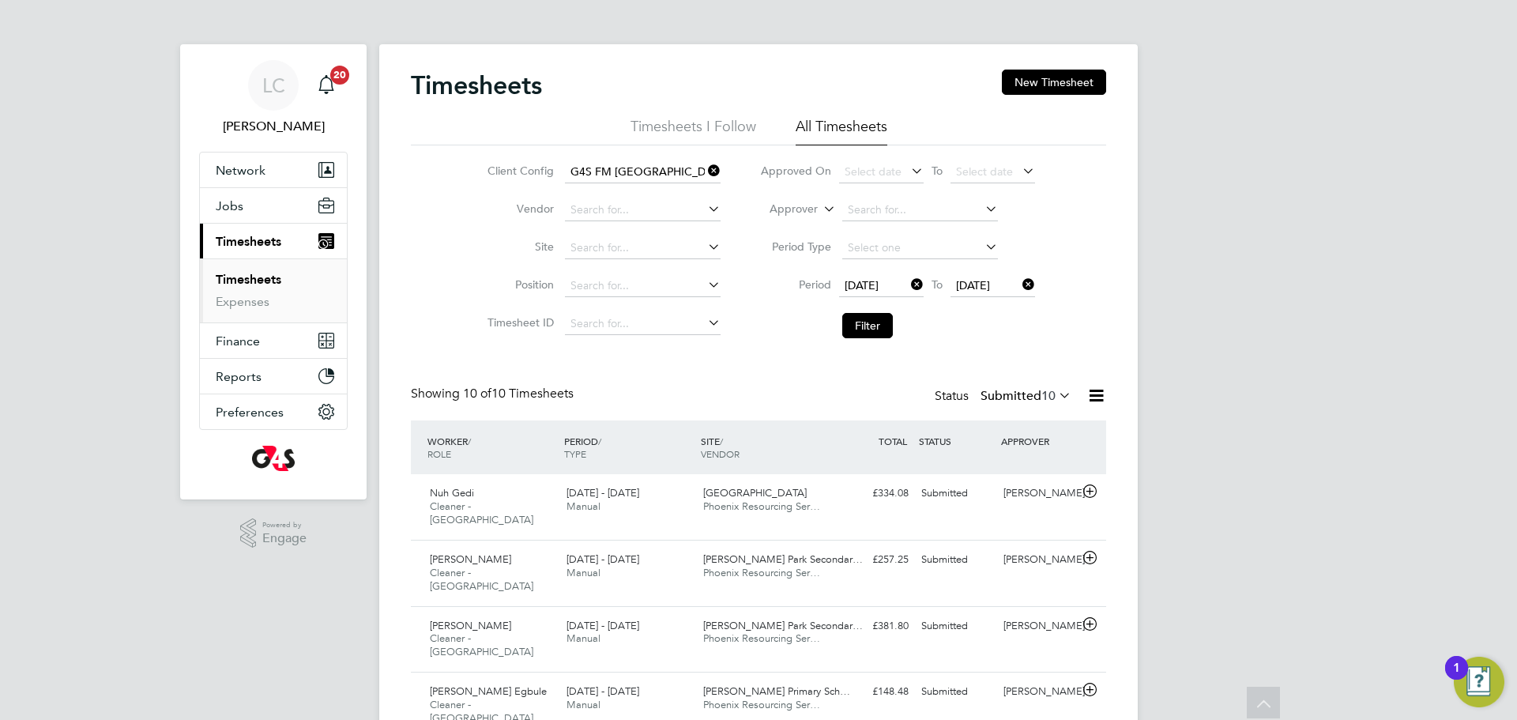
scroll to position [40, 138]
click at [886, 324] on button "Filter" at bounding box center [867, 325] width 51 height 25
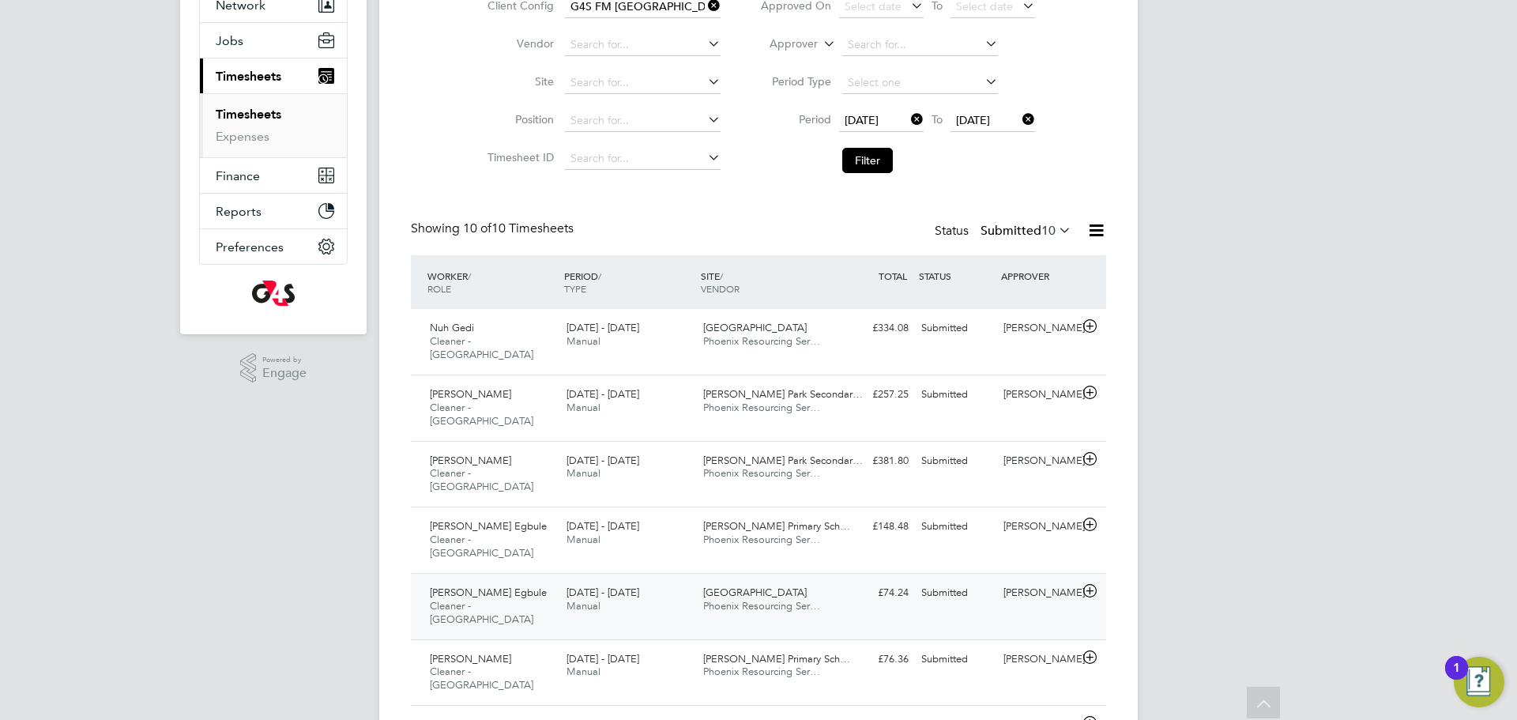
click at [875, 580] on div "£74.24 Submitted" at bounding box center [874, 593] width 82 height 26
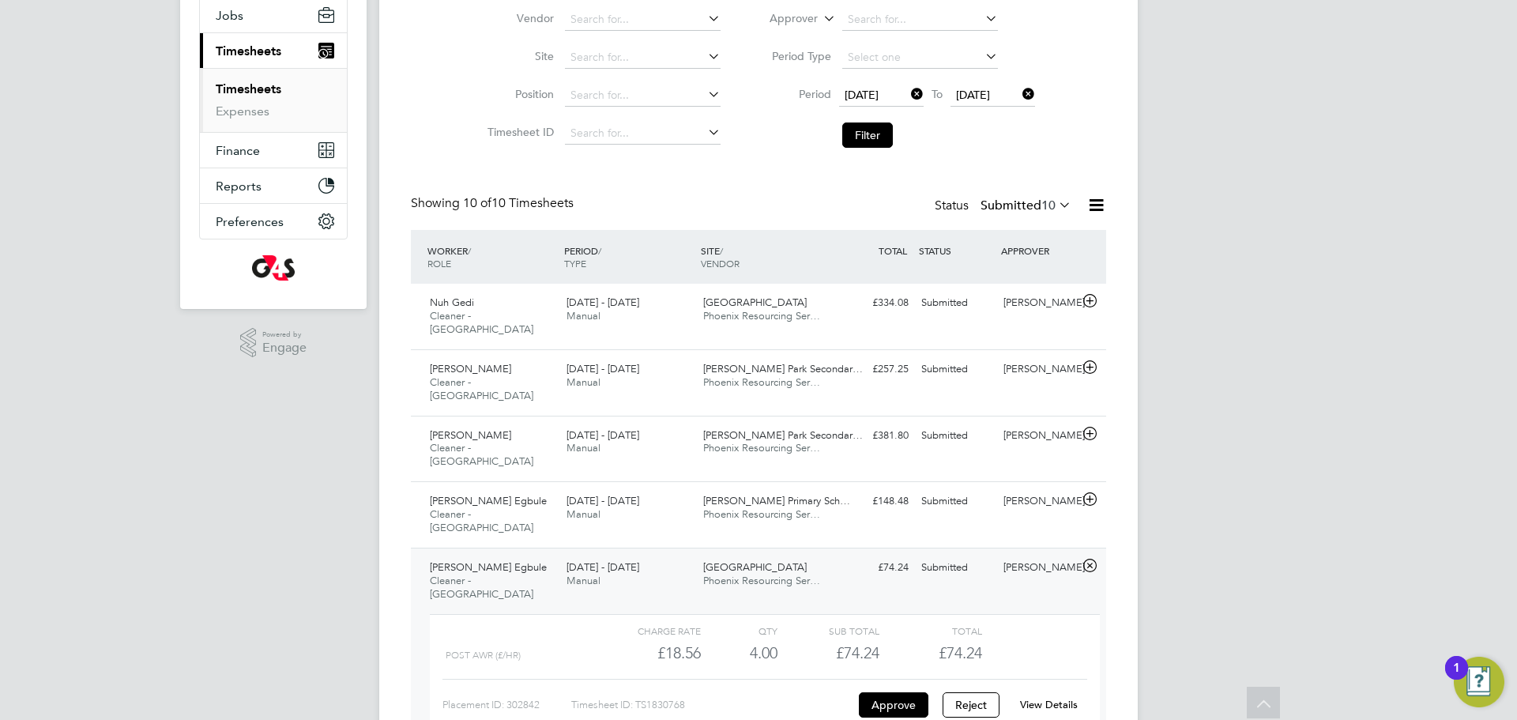
click at [1065, 698] on link "View Details" at bounding box center [1049, 704] width 58 height 13
click at [857, 133] on button "Filter" at bounding box center [867, 134] width 51 height 25
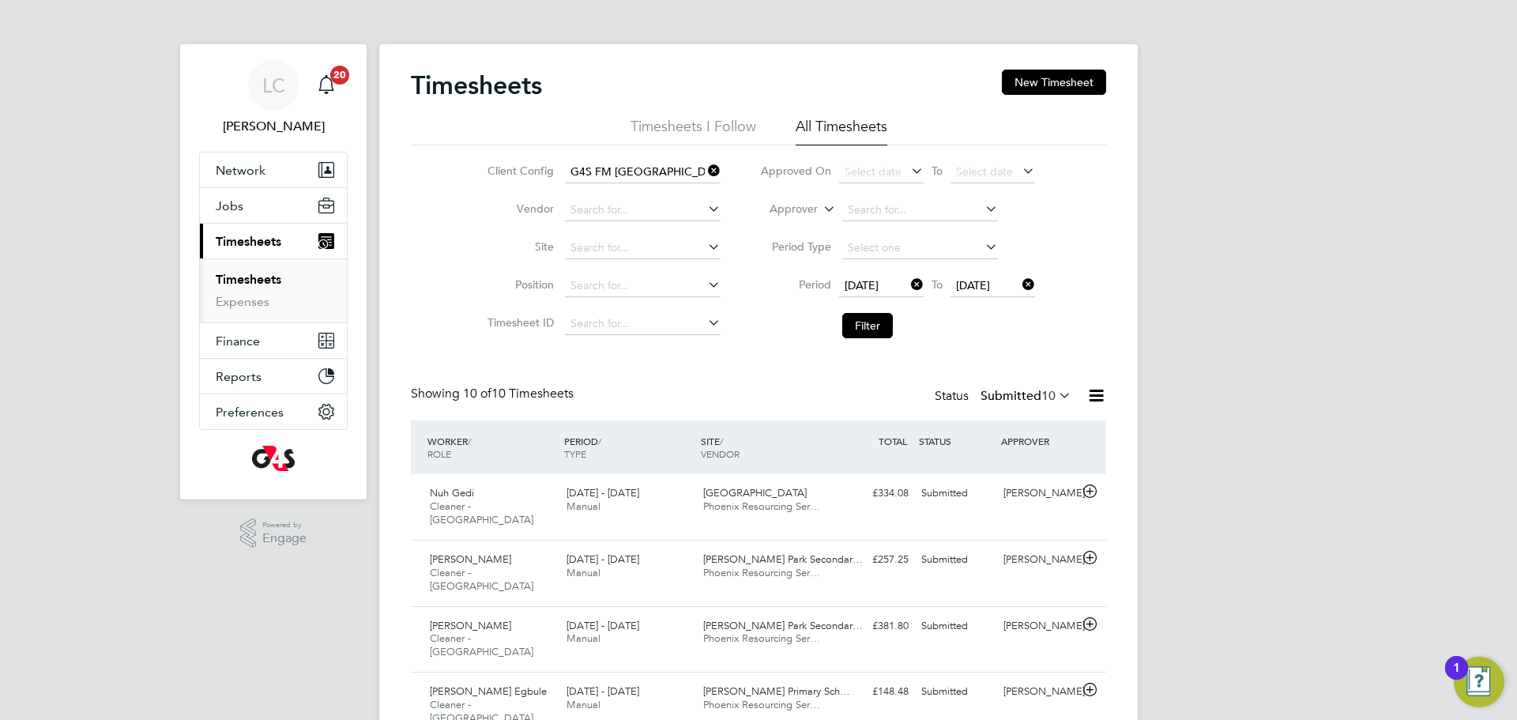
click at [875, 339] on li "Filter" at bounding box center [897, 325] width 315 height 41
click at [873, 337] on button "Filter" at bounding box center [867, 325] width 51 height 25
click at [871, 340] on li "Filter" at bounding box center [897, 325] width 315 height 41
click at [871, 341] on li "Filter" at bounding box center [897, 325] width 315 height 41
click at [869, 323] on button "Filter" at bounding box center [867, 325] width 51 height 25
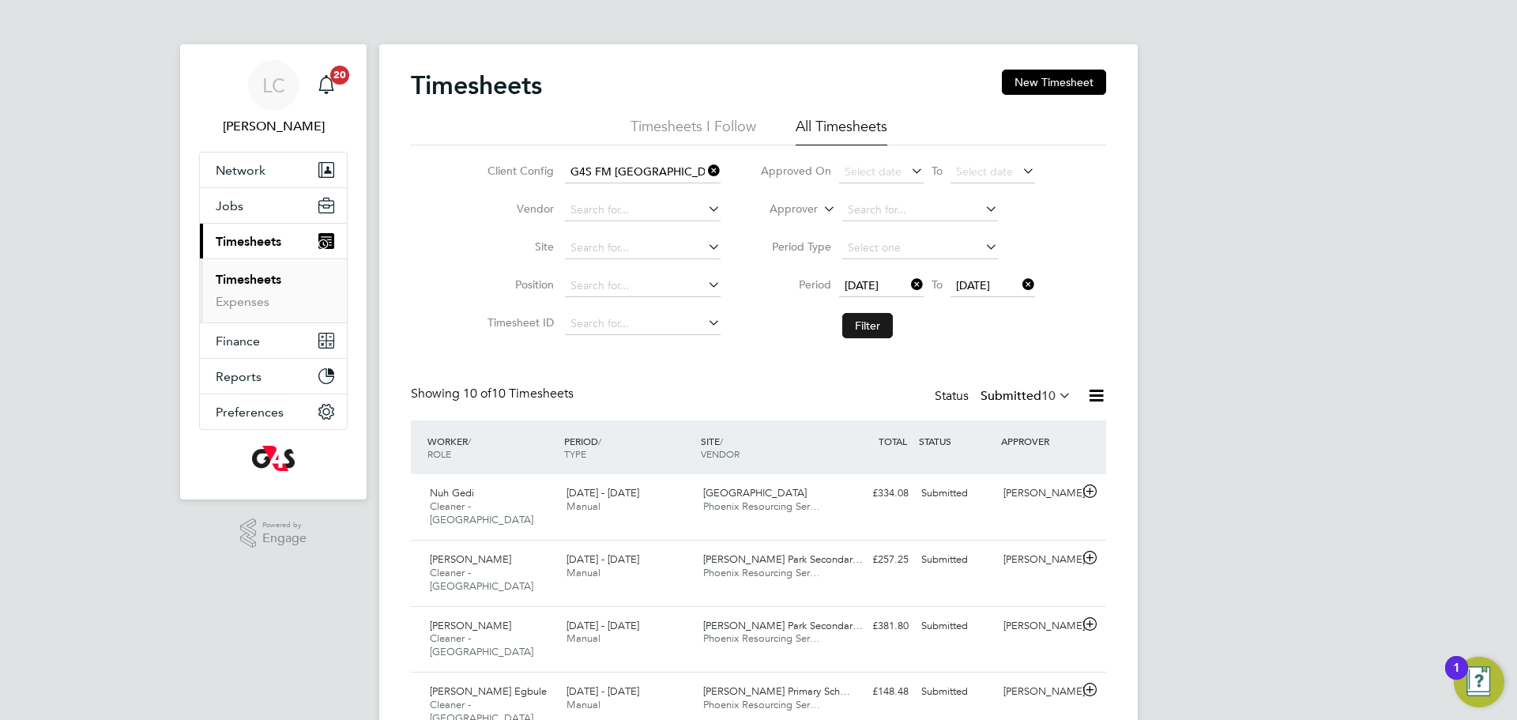
click at [869, 323] on button "Filter" at bounding box center [867, 325] width 51 height 25
click at [884, 329] on button "Filter" at bounding box center [867, 325] width 51 height 25
click at [990, 288] on span "28 Sep 2025" at bounding box center [973, 285] width 34 height 14
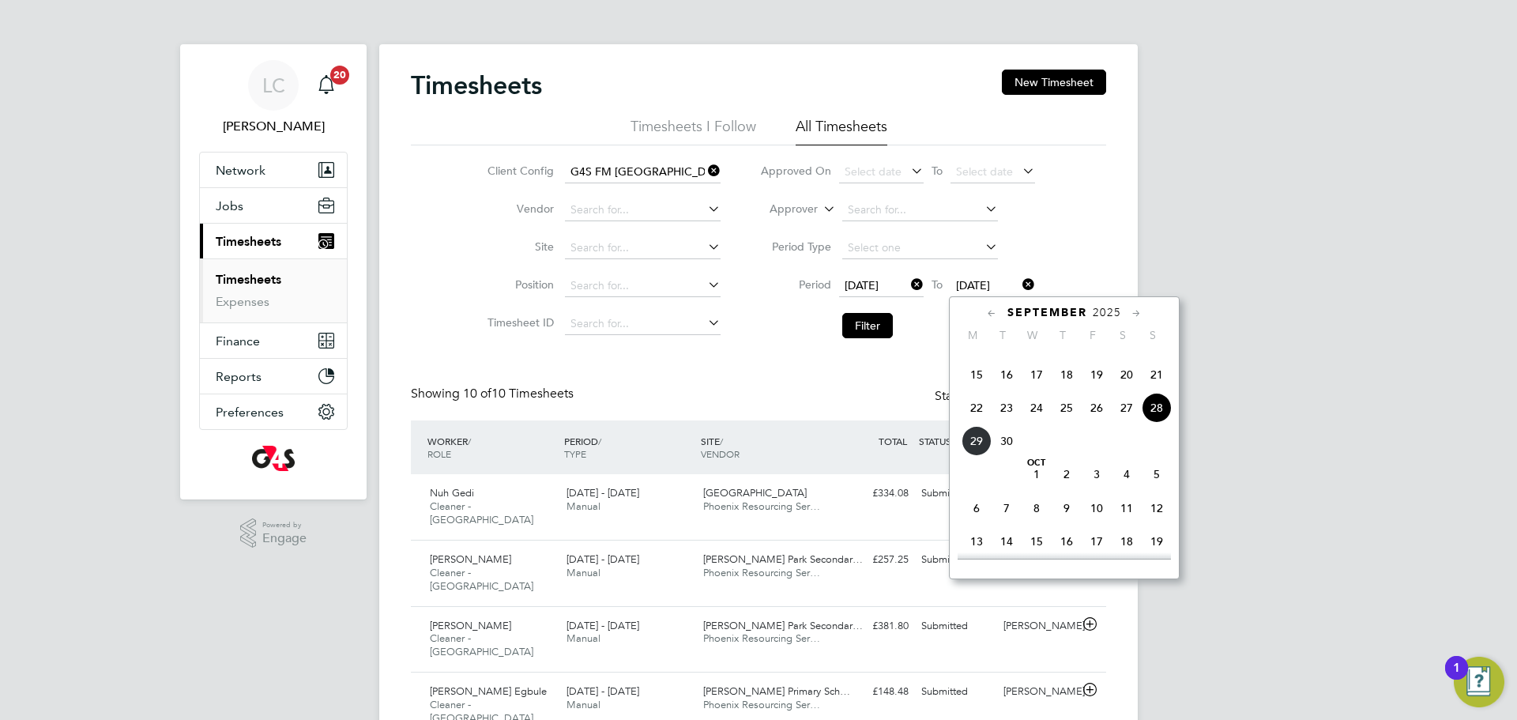
click at [1019, 285] on icon at bounding box center [1019, 284] width 0 height 22
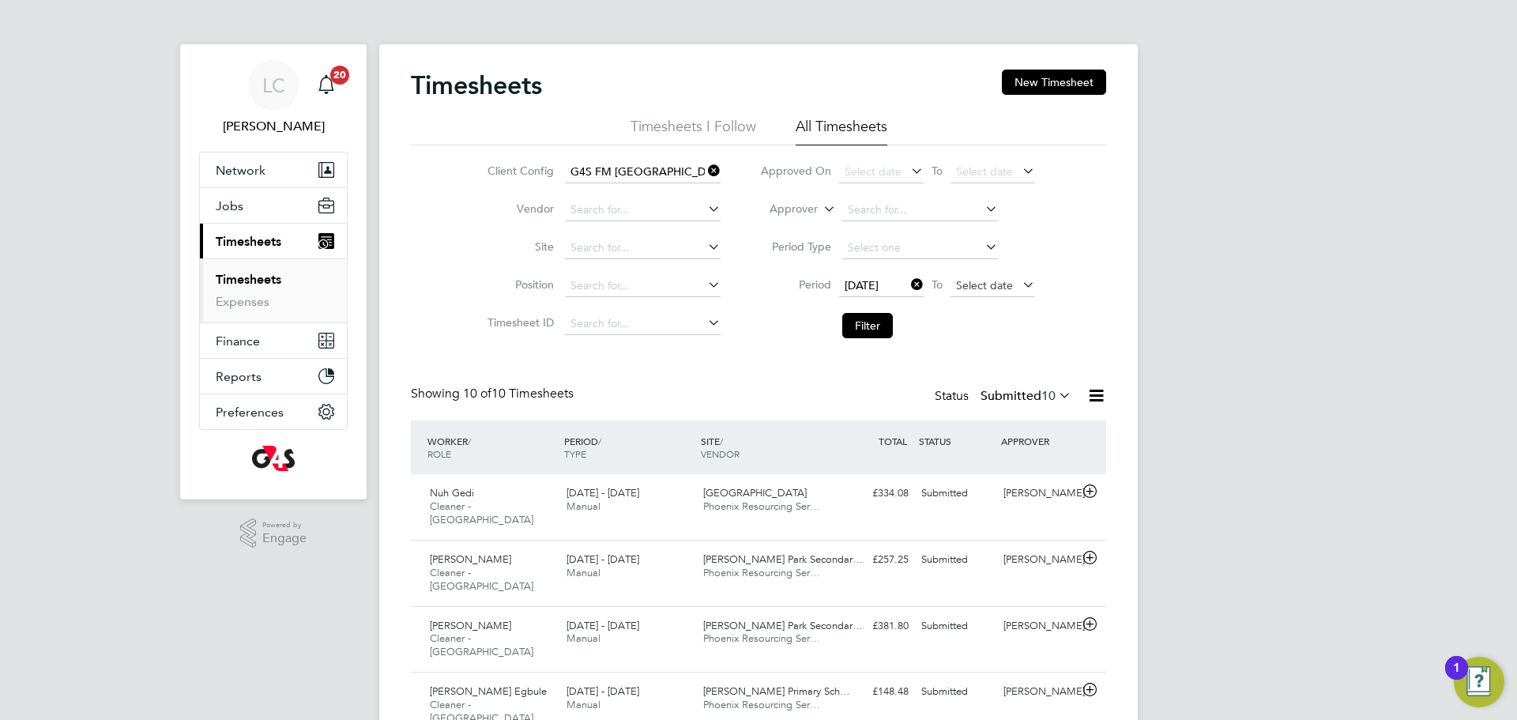
click at [988, 282] on span "Select date" at bounding box center [984, 285] width 57 height 14
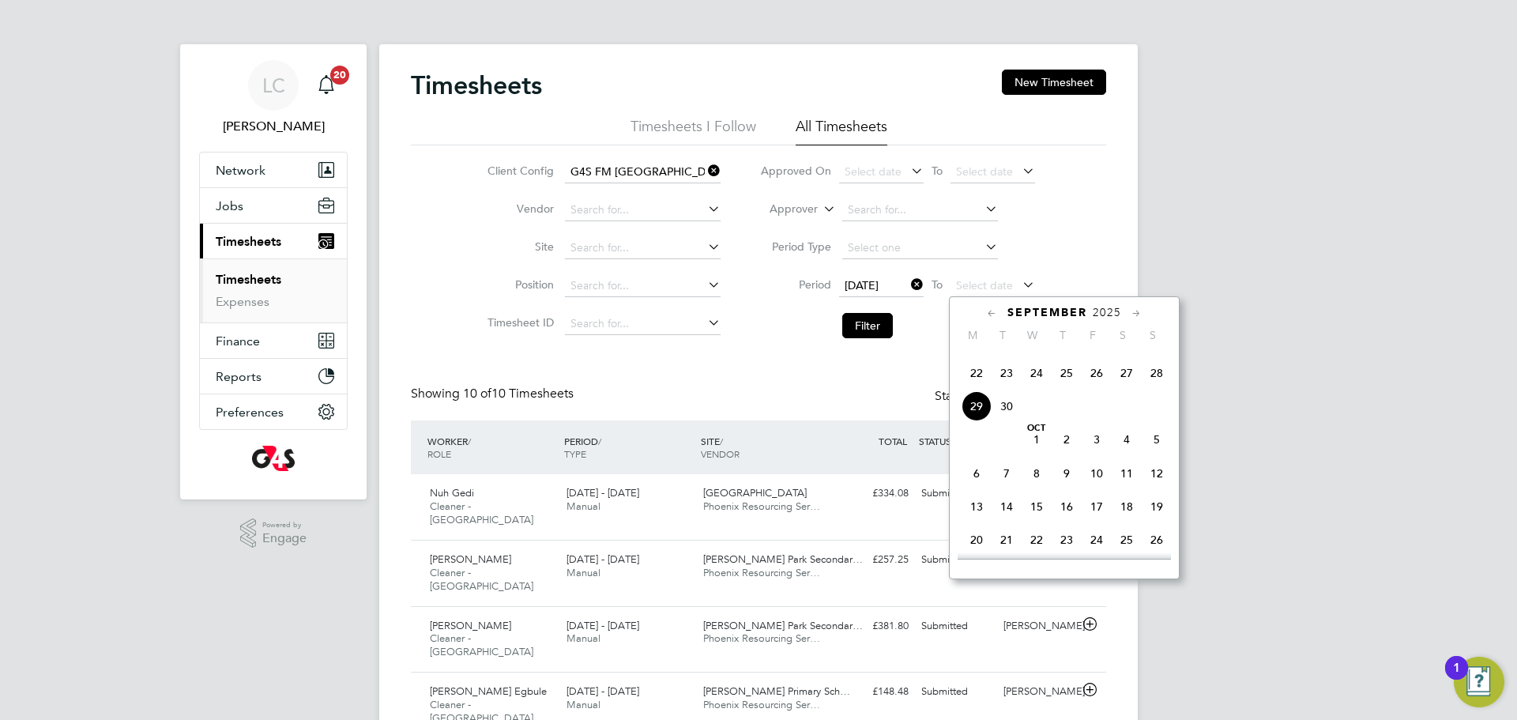
click at [1151, 388] on span "28" at bounding box center [1157, 373] width 30 height 30
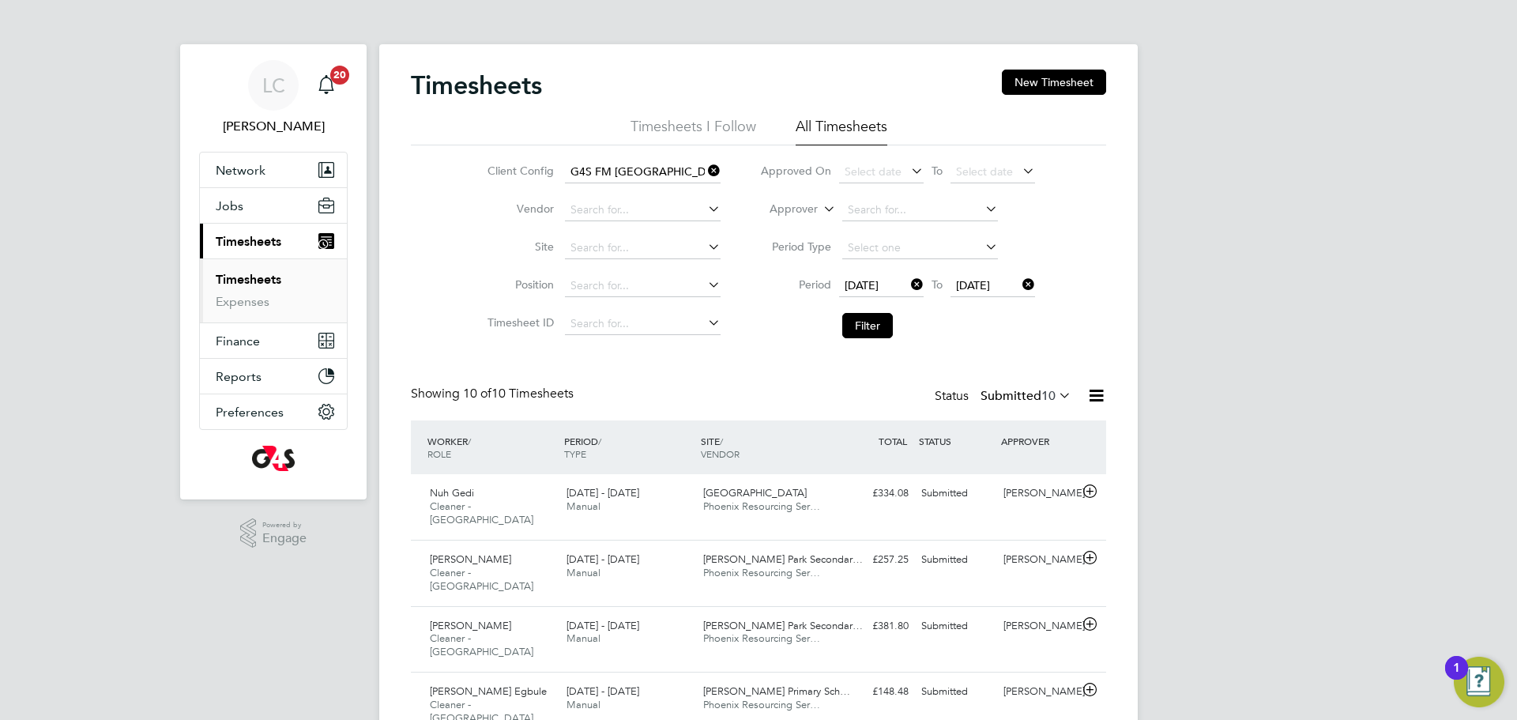
click at [865, 345] on li "Filter" at bounding box center [897, 325] width 315 height 41
click at [871, 322] on button "Filter" at bounding box center [867, 325] width 51 height 25
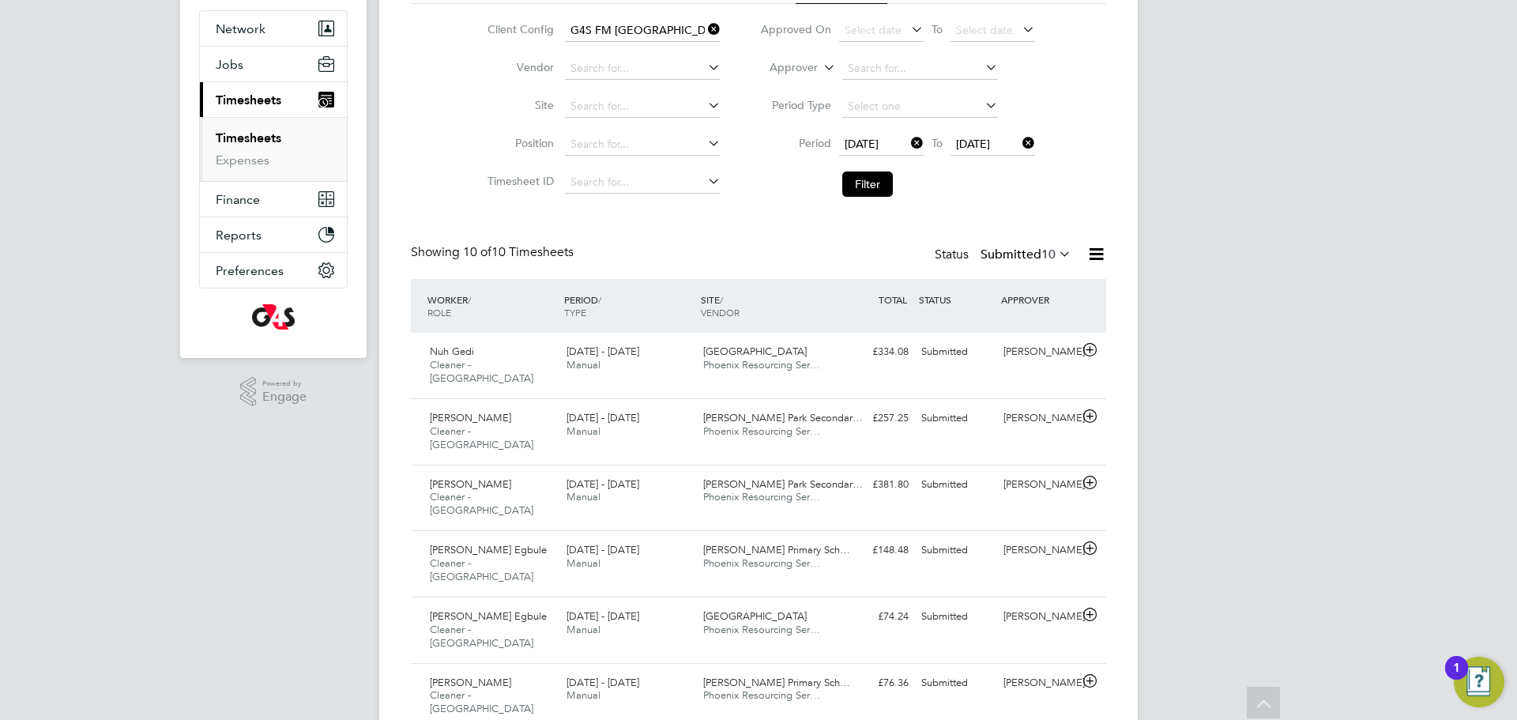
click at [1090, 255] on icon at bounding box center [1097, 254] width 20 height 20
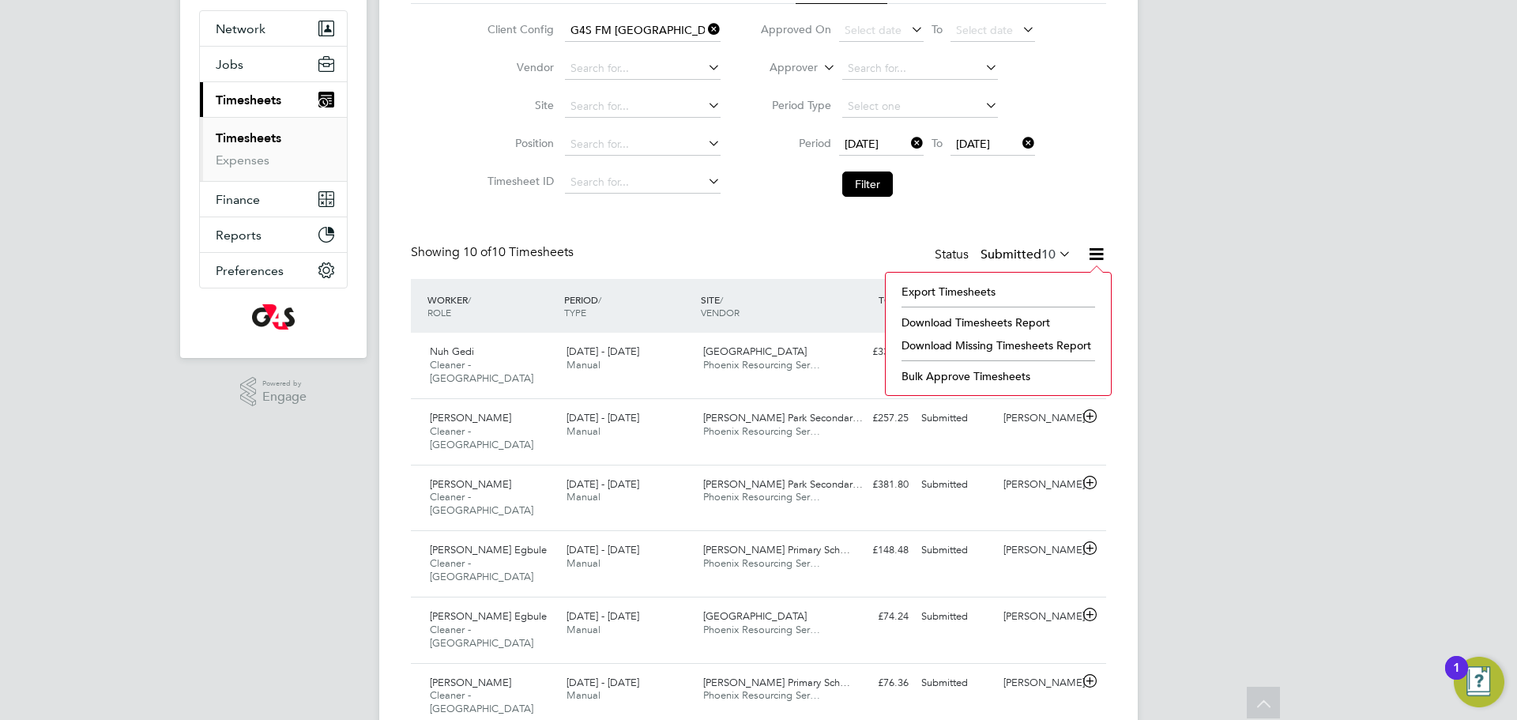
click at [1021, 247] on label "Submitted 10" at bounding box center [1026, 255] width 91 height 16
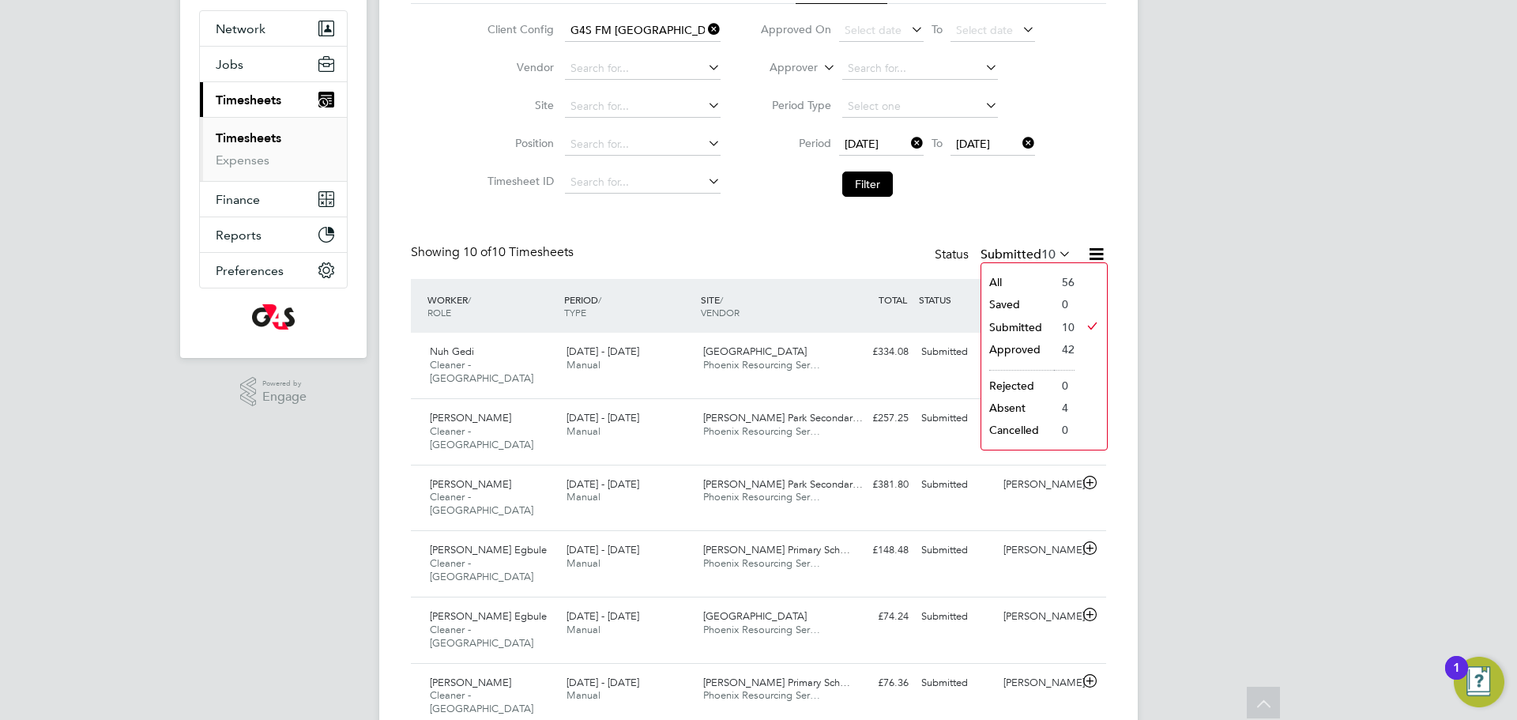
click at [1046, 403] on li "Absent" at bounding box center [1018, 408] width 73 height 22
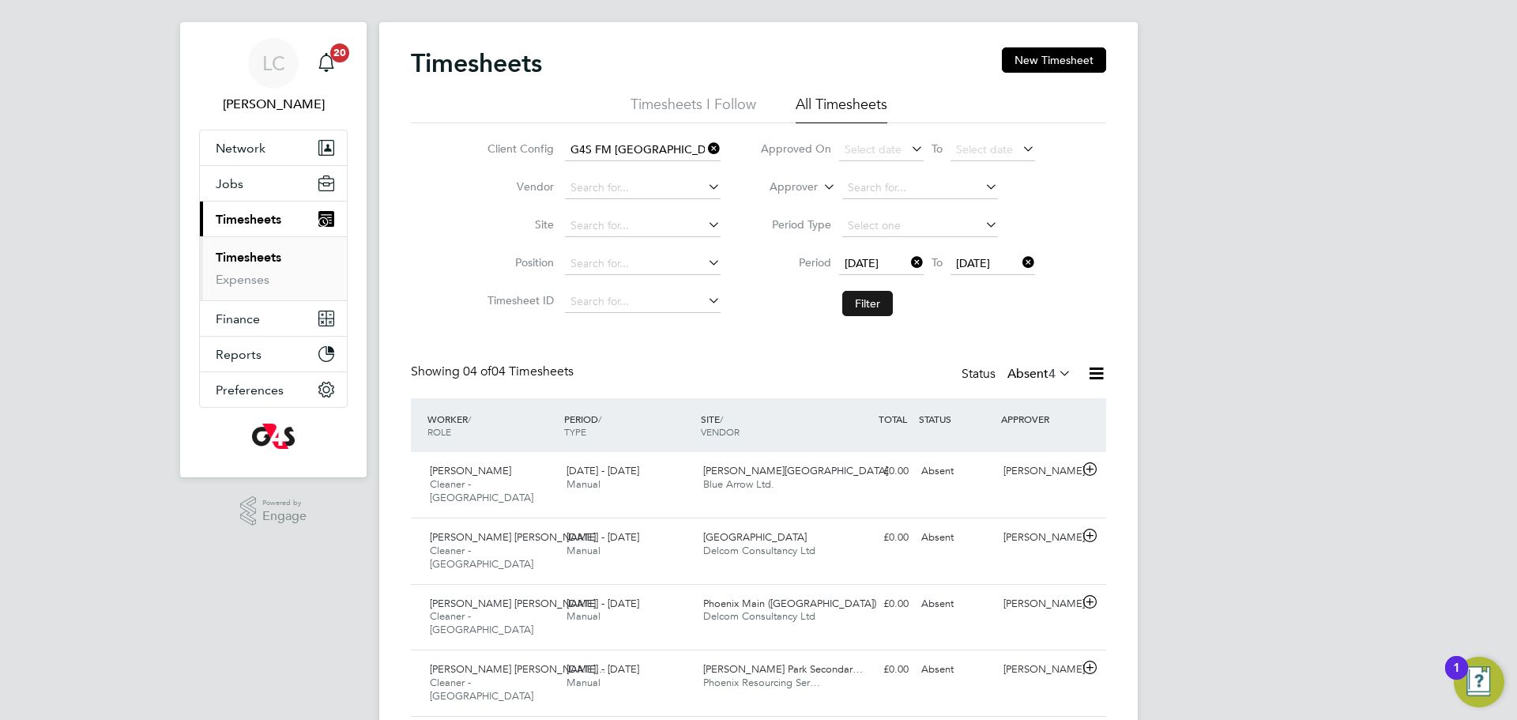
click at [869, 307] on button "Filter" at bounding box center [867, 303] width 51 height 25
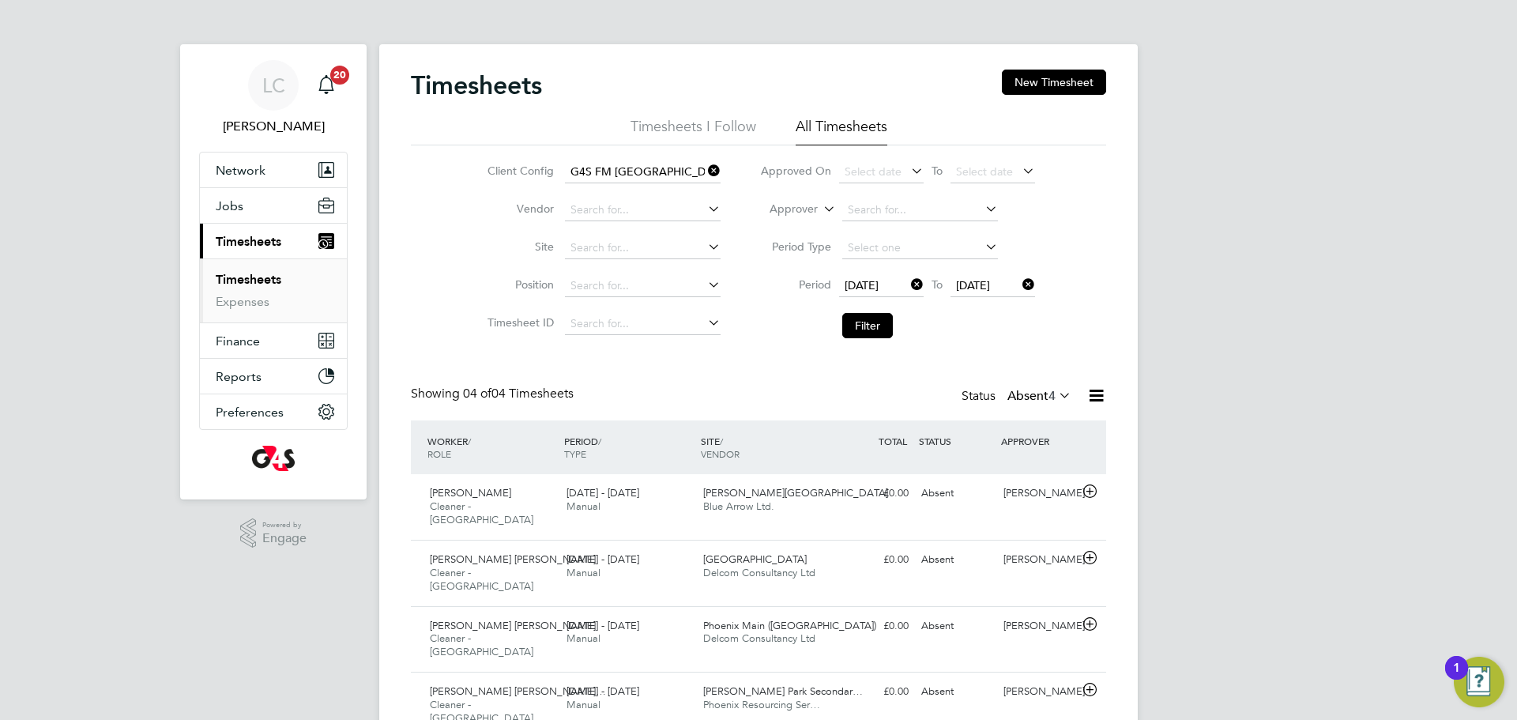
scroll to position [8, 8]
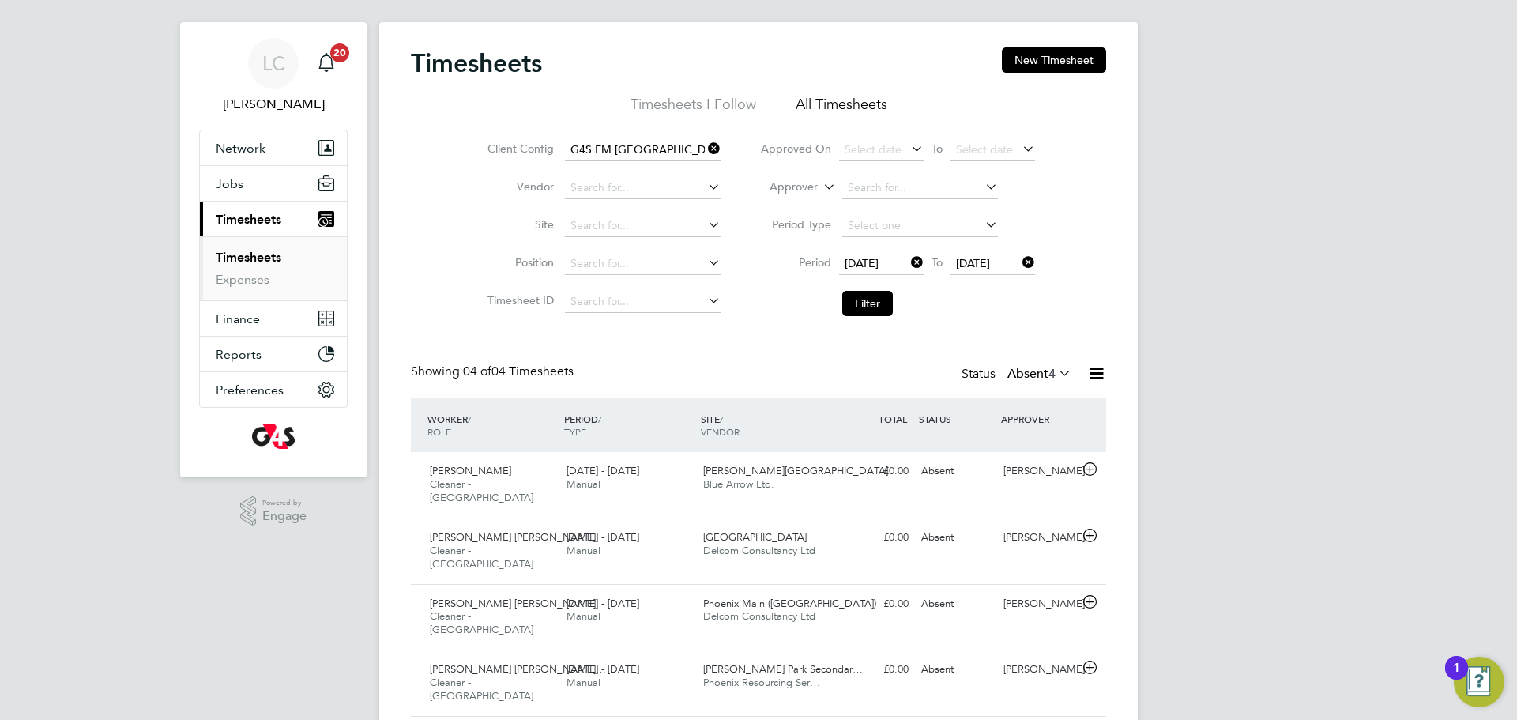
click at [1037, 379] on label "Absent 4" at bounding box center [1040, 374] width 64 height 16
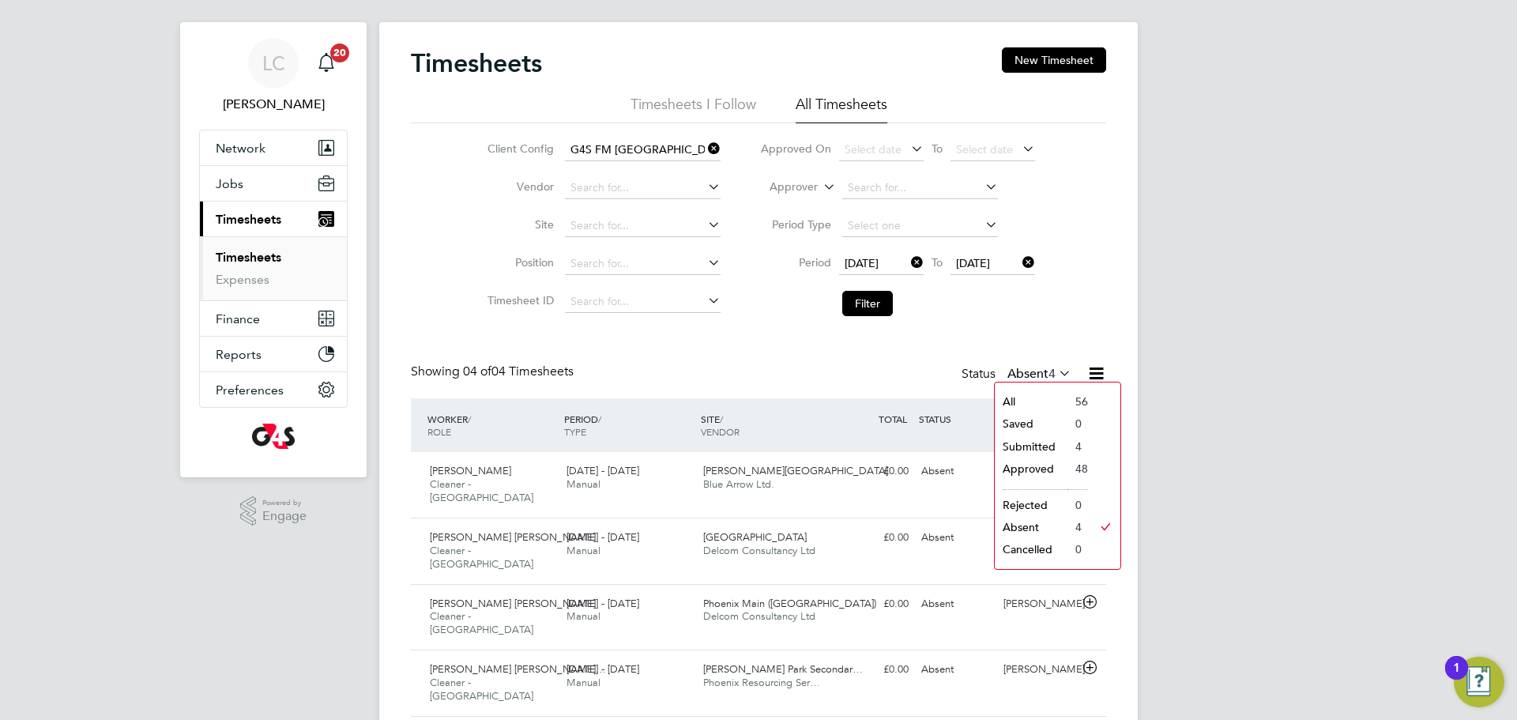
click at [1040, 448] on li "Submitted" at bounding box center [1031, 446] width 73 height 22
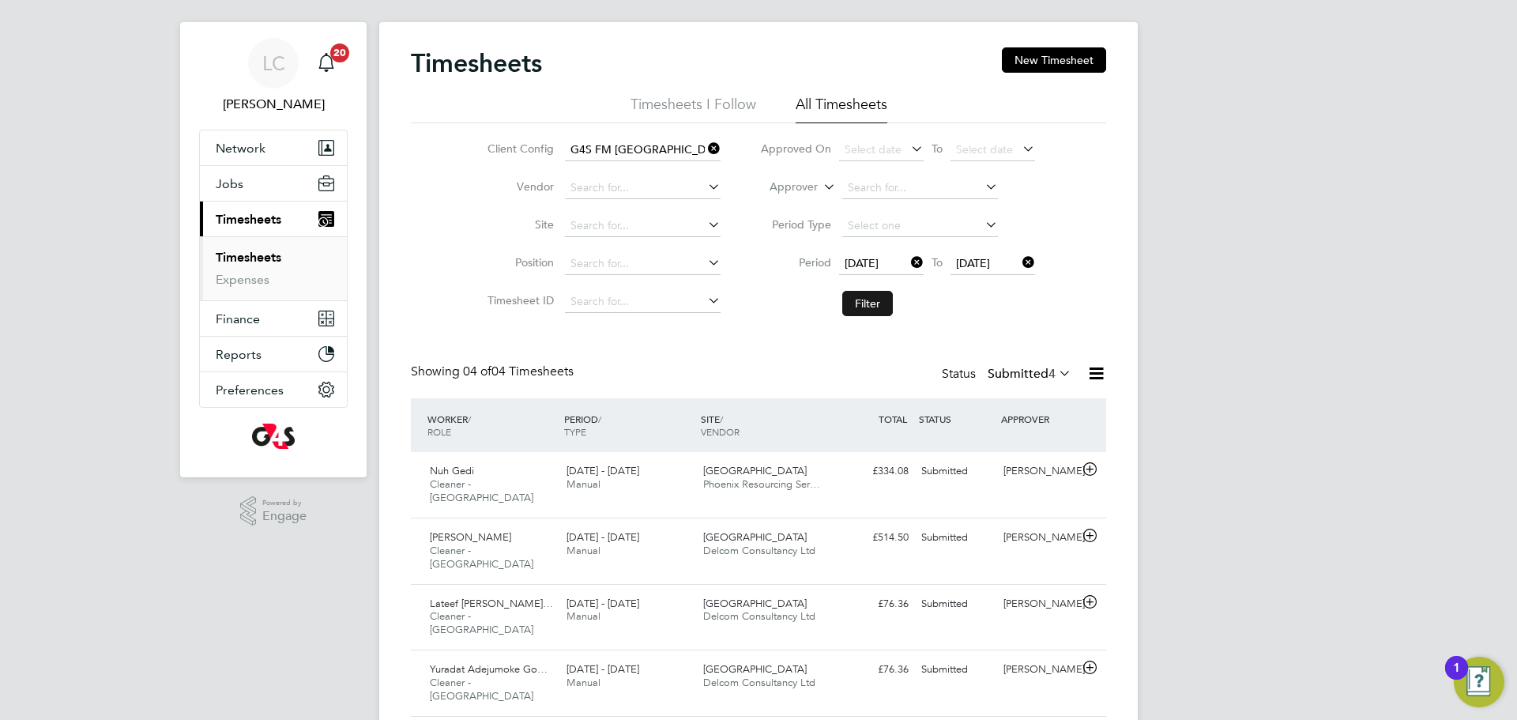
click at [857, 308] on button "Filter" at bounding box center [867, 303] width 51 height 25
click at [824, 537] on div "Phoenix Upper North Delcom Consultancy Ltd" at bounding box center [765, 545] width 137 height 40
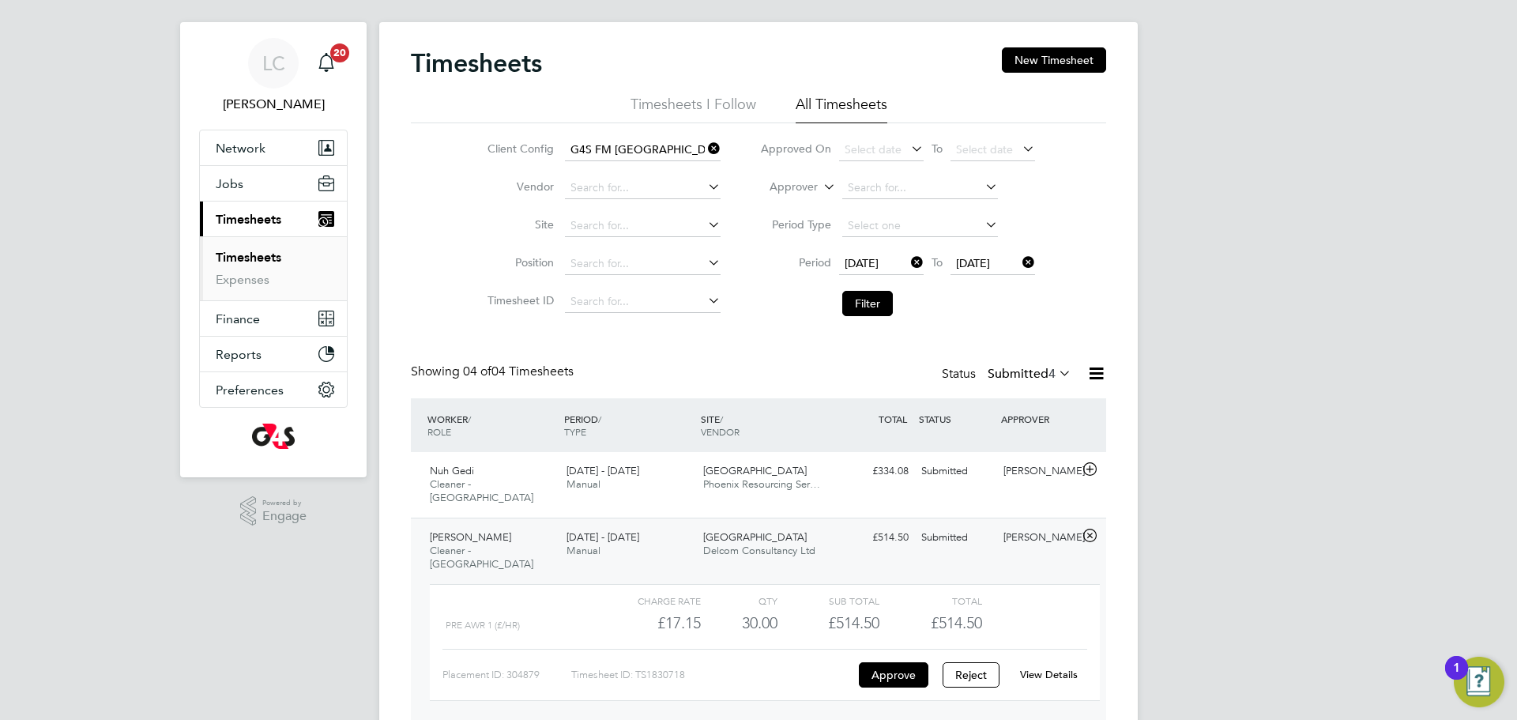
click at [1045, 662] on div "View Details" at bounding box center [1048, 674] width 77 height 25
click at [1040, 668] on link "View Details" at bounding box center [1049, 674] width 58 height 13
click at [860, 304] on button "Filter" at bounding box center [867, 303] width 51 height 25
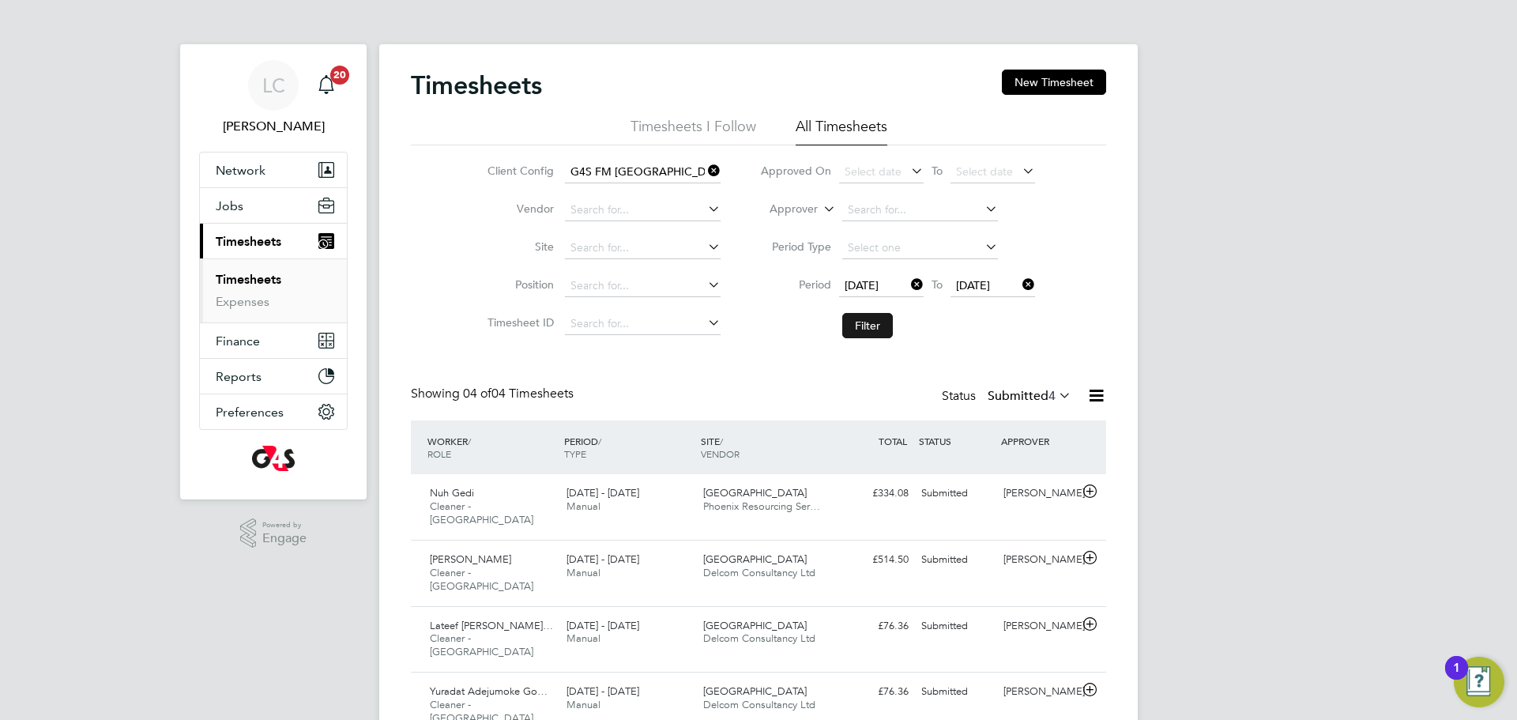
click at [869, 324] on button "Filter" at bounding box center [867, 325] width 51 height 25
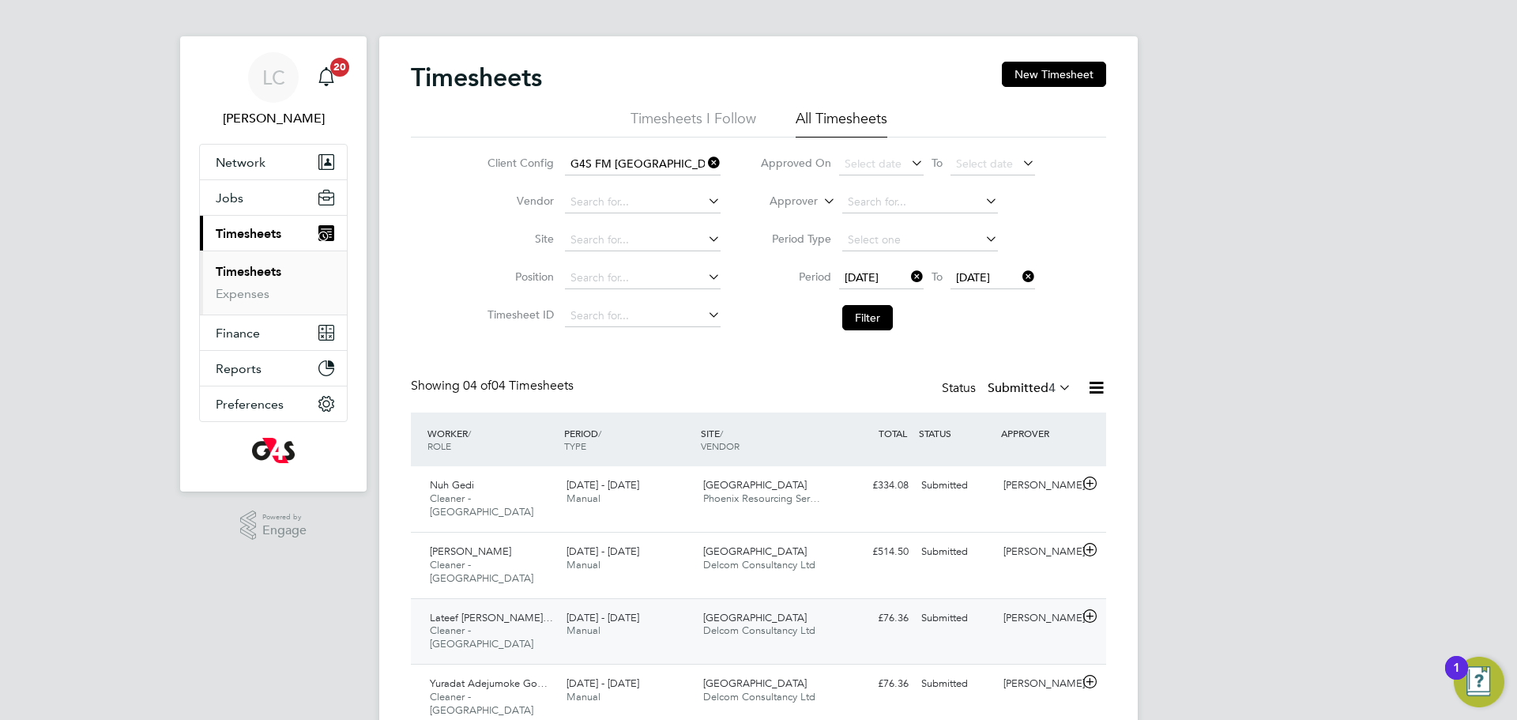
click at [867, 609] on div "Lateef Olanrewaju Ogu… Cleaner - Tower Hamlet 22 - 28 Sep 2025 22 - 28 Sep 2025…" at bounding box center [758, 631] width 695 height 66
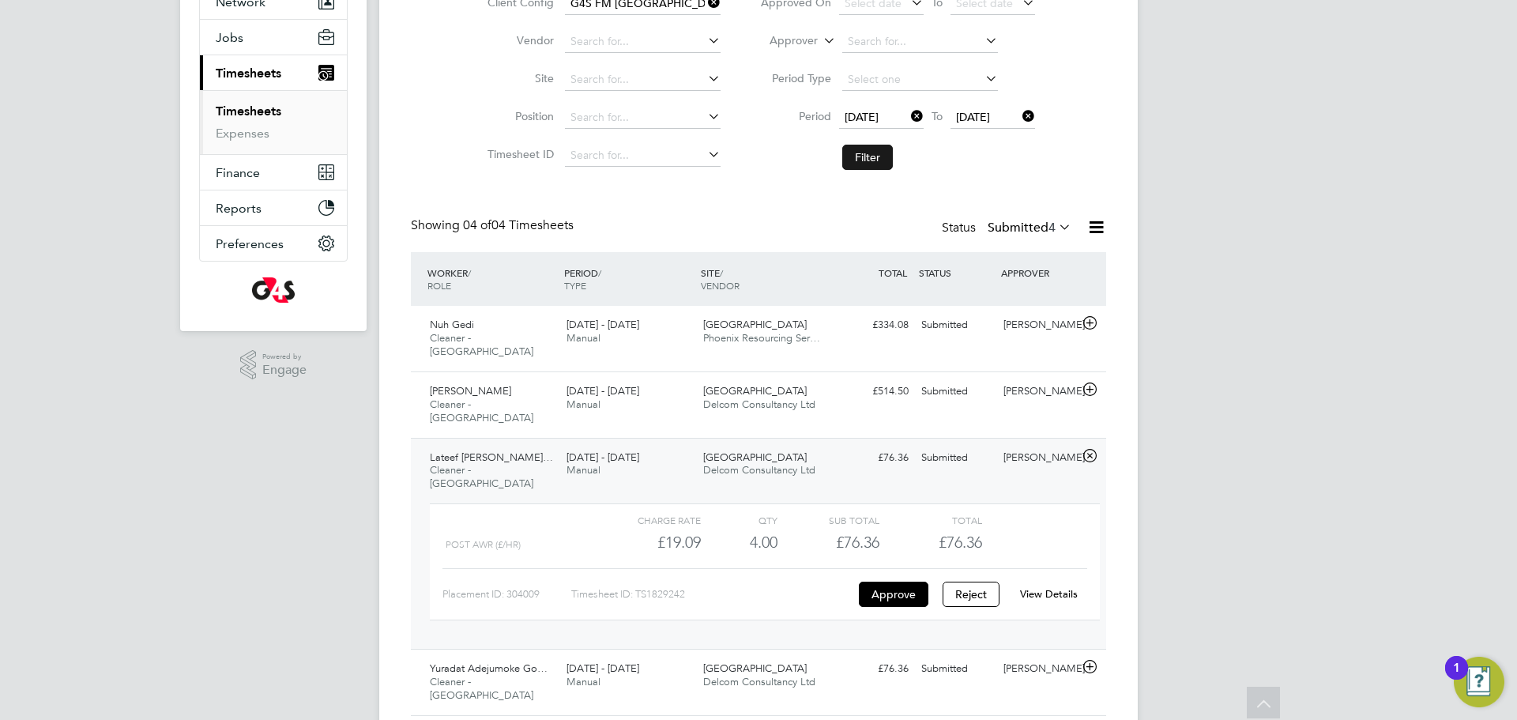
click at [874, 160] on button "Filter" at bounding box center [867, 157] width 51 height 25
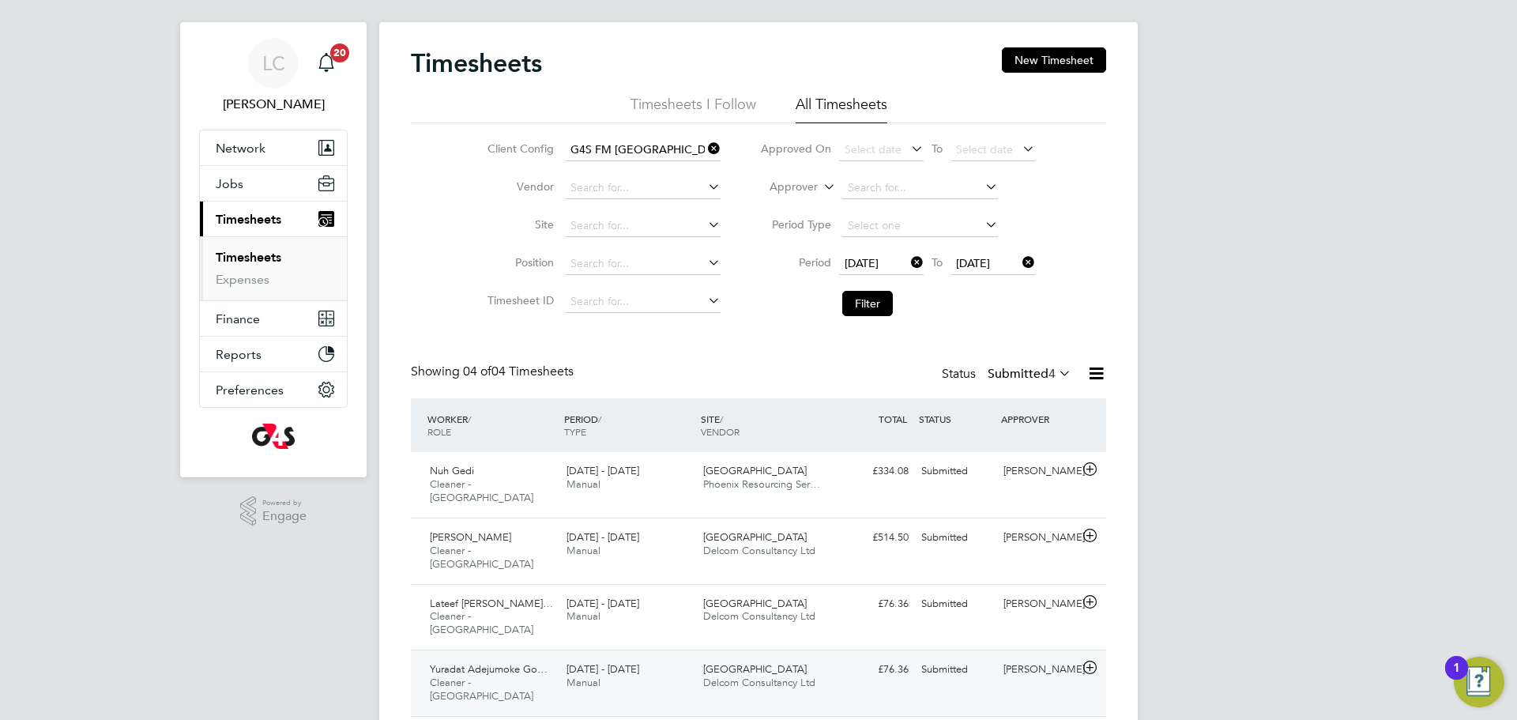
click at [935, 652] on div "Yuradat Adejumoke Go… Cleaner - Tower Hamlet 22 - 28 Sep 2025 22 - 28 Sep 2025 …" at bounding box center [758, 683] width 695 height 66
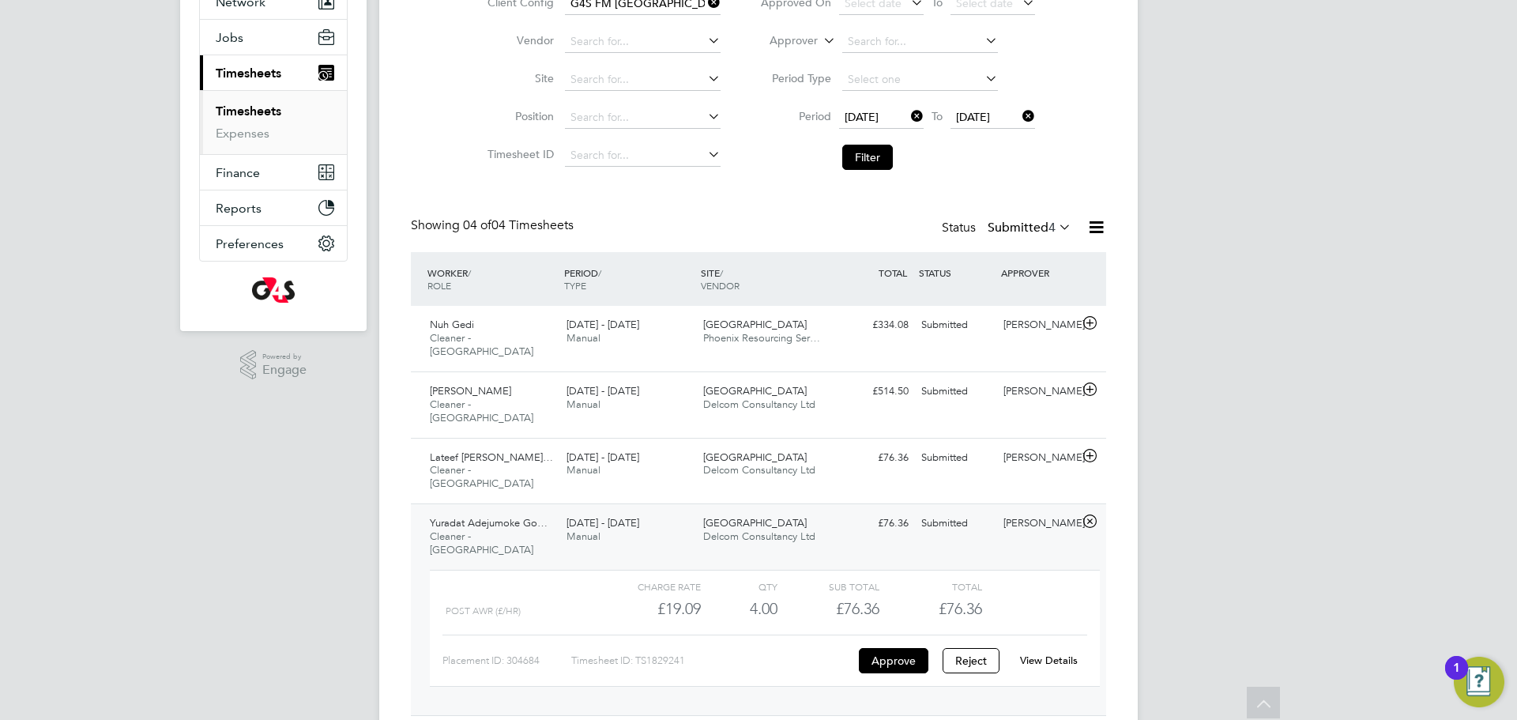
click at [1040, 654] on link "View Details" at bounding box center [1049, 660] width 58 height 13
click at [755, 463] on span "Delcom Consultancy Ltd" at bounding box center [759, 469] width 112 height 13
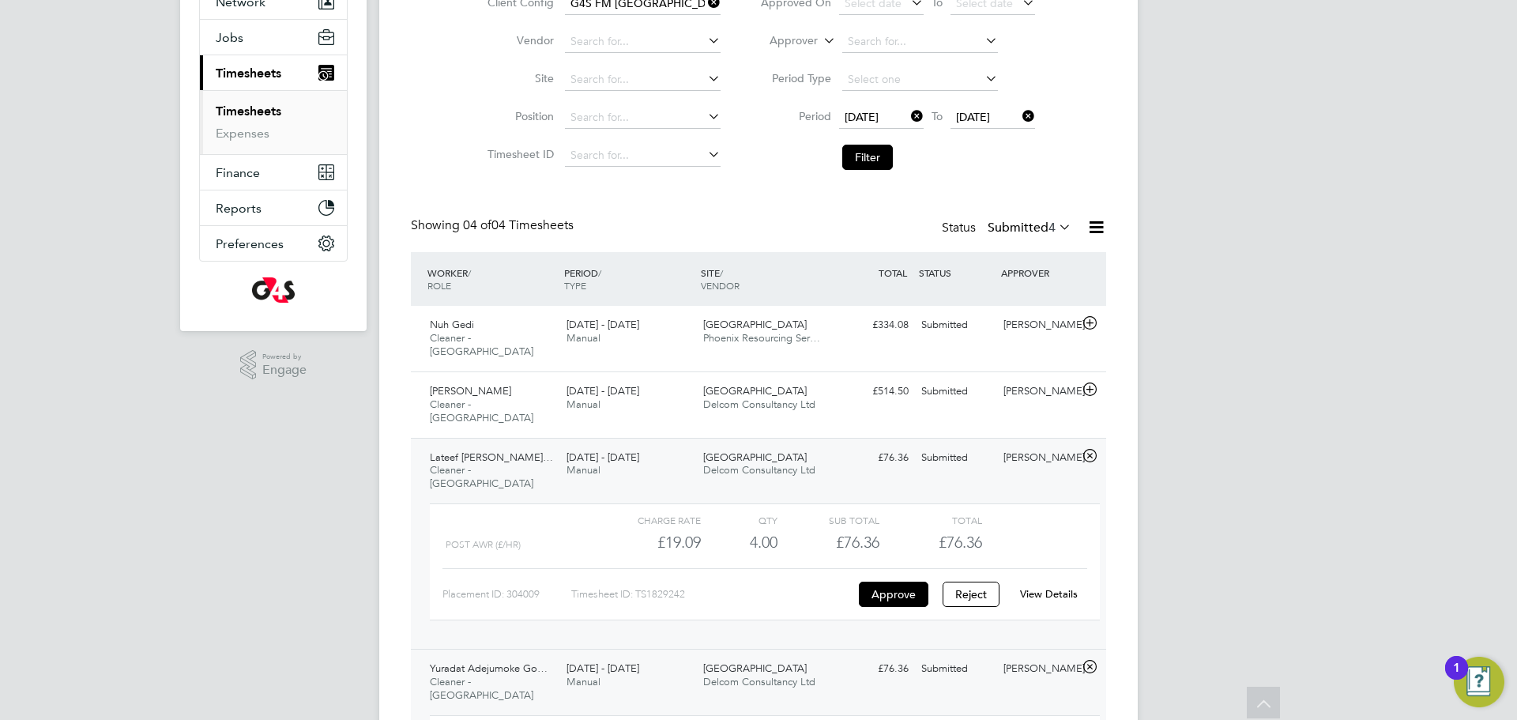
click at [1054, 587] on link "View Details" at bounding box center [1049, 593] width 58 height 13
click at [871, 161] on button "Filter" at bounding box center [867, 157] width 51 height 25
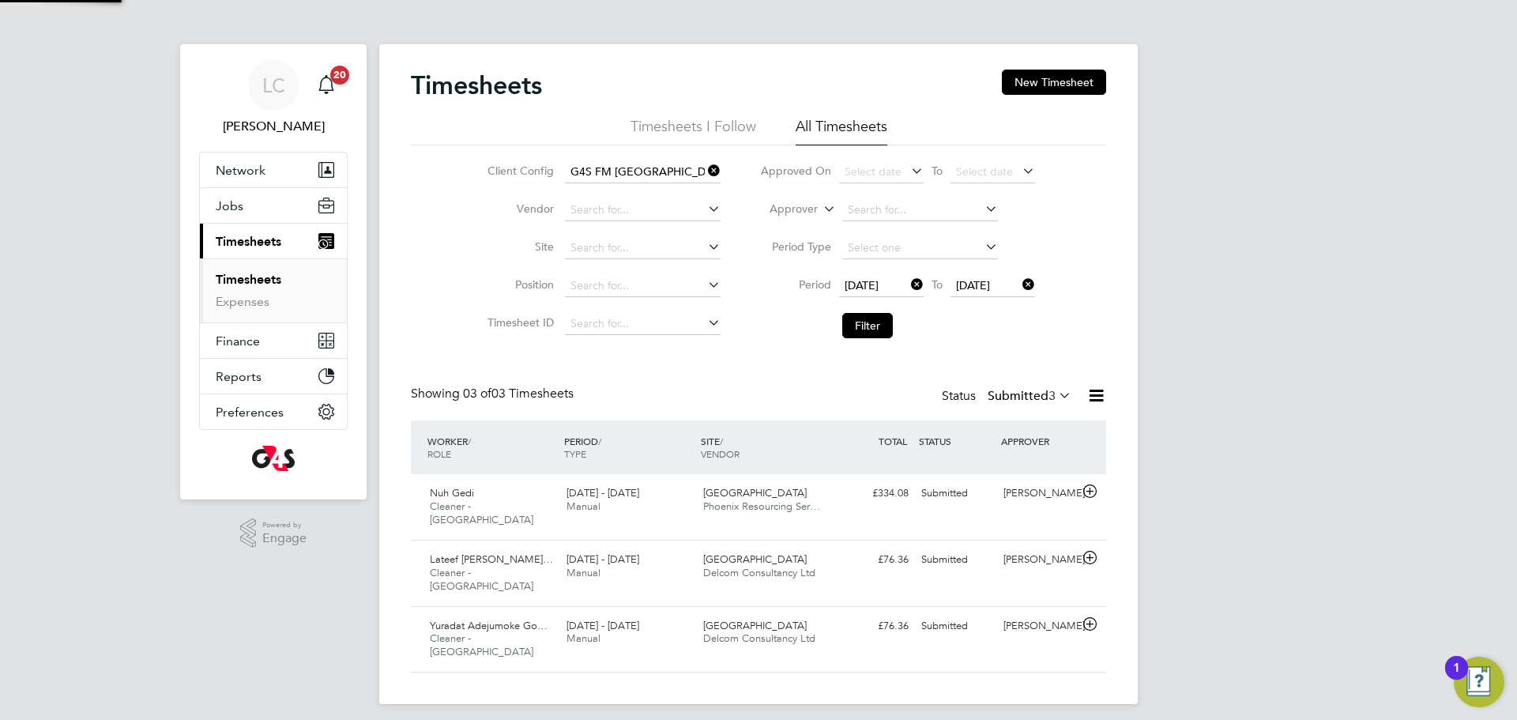
scroll to position [8, 8]
click at [830, 510] on div "Harbinger Primary School Phoenix Resourcing Ser…" at bounding box center [765, 500] width 137 height 40
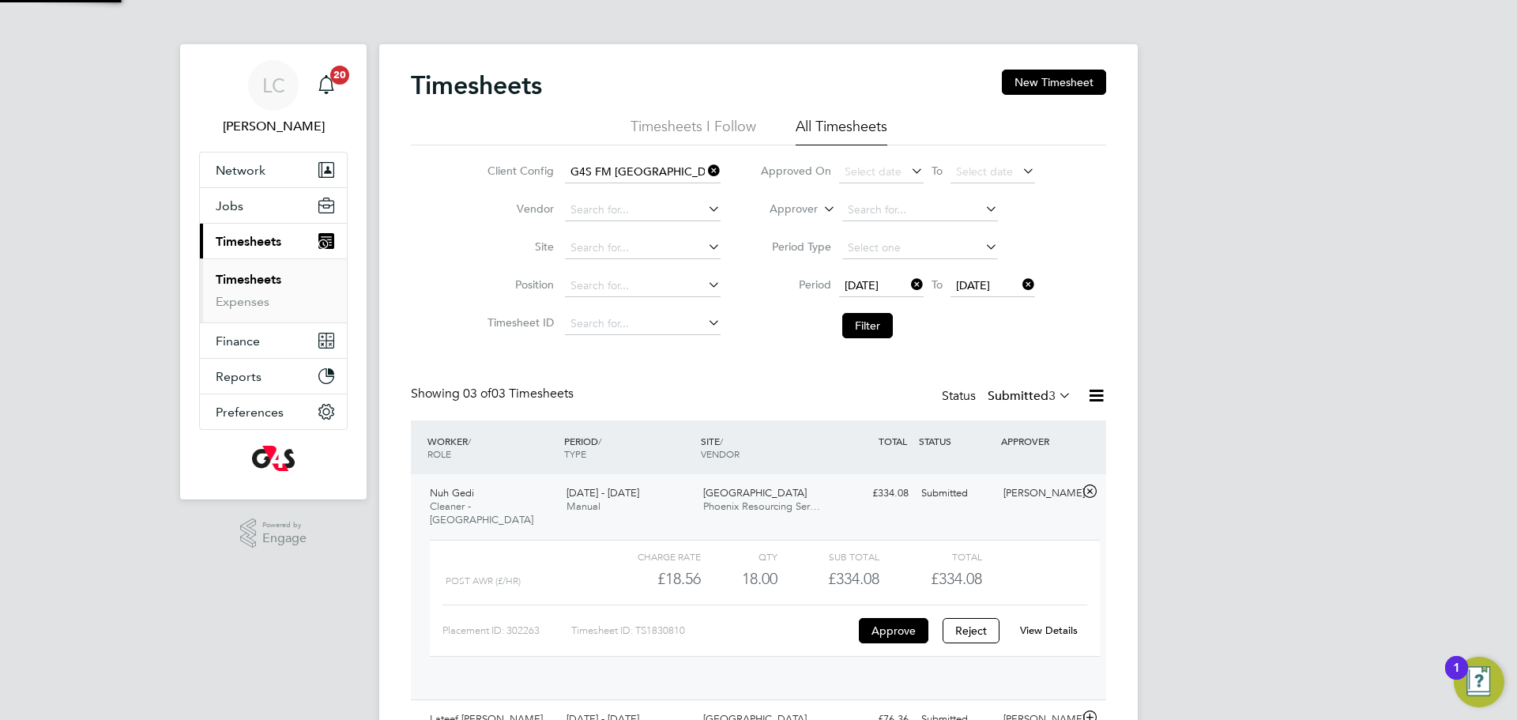
scroll to position [27, 154]
click at [1049, 624] on link "View Details" at bounding box center [1049, 630] width 58 height 13
click at [869, 316] on button "Filter" at bounding box center [867, 325] width 51 height 25
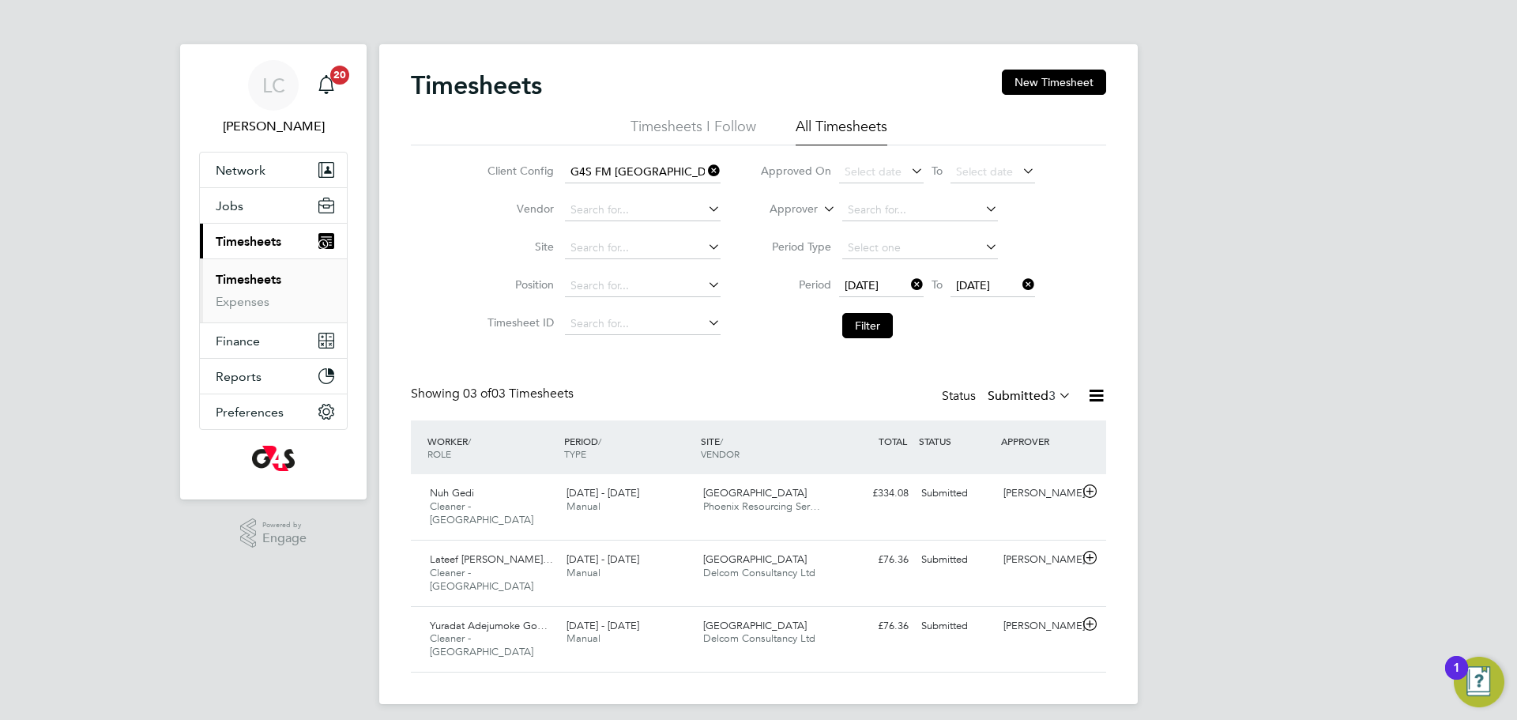
scroll to position [40, 138]
click at [1056, 392] on icon at bounding box center [1056, 395] width 0 height 22
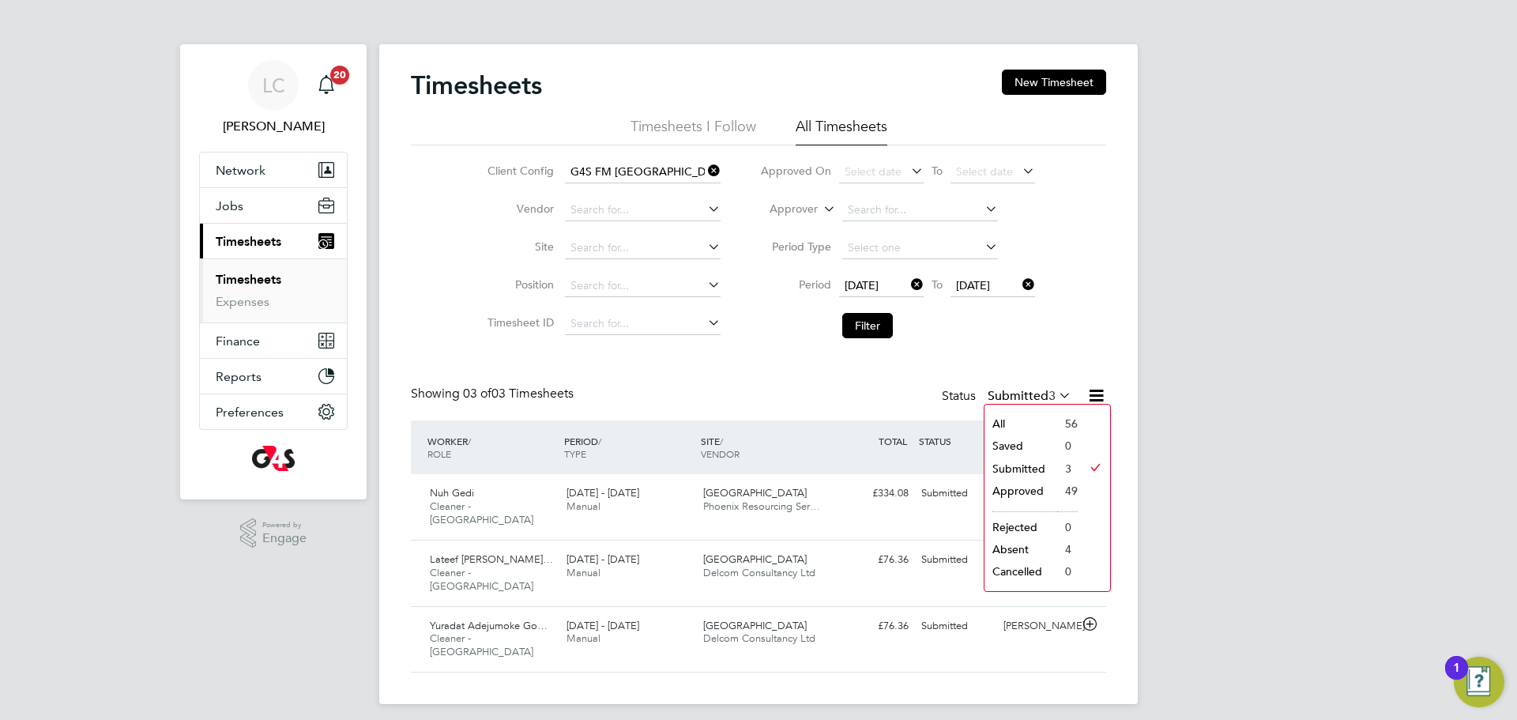
click at [1032, 488] on li "Approved" at bounding box center [1021, 491] width 73 height 22
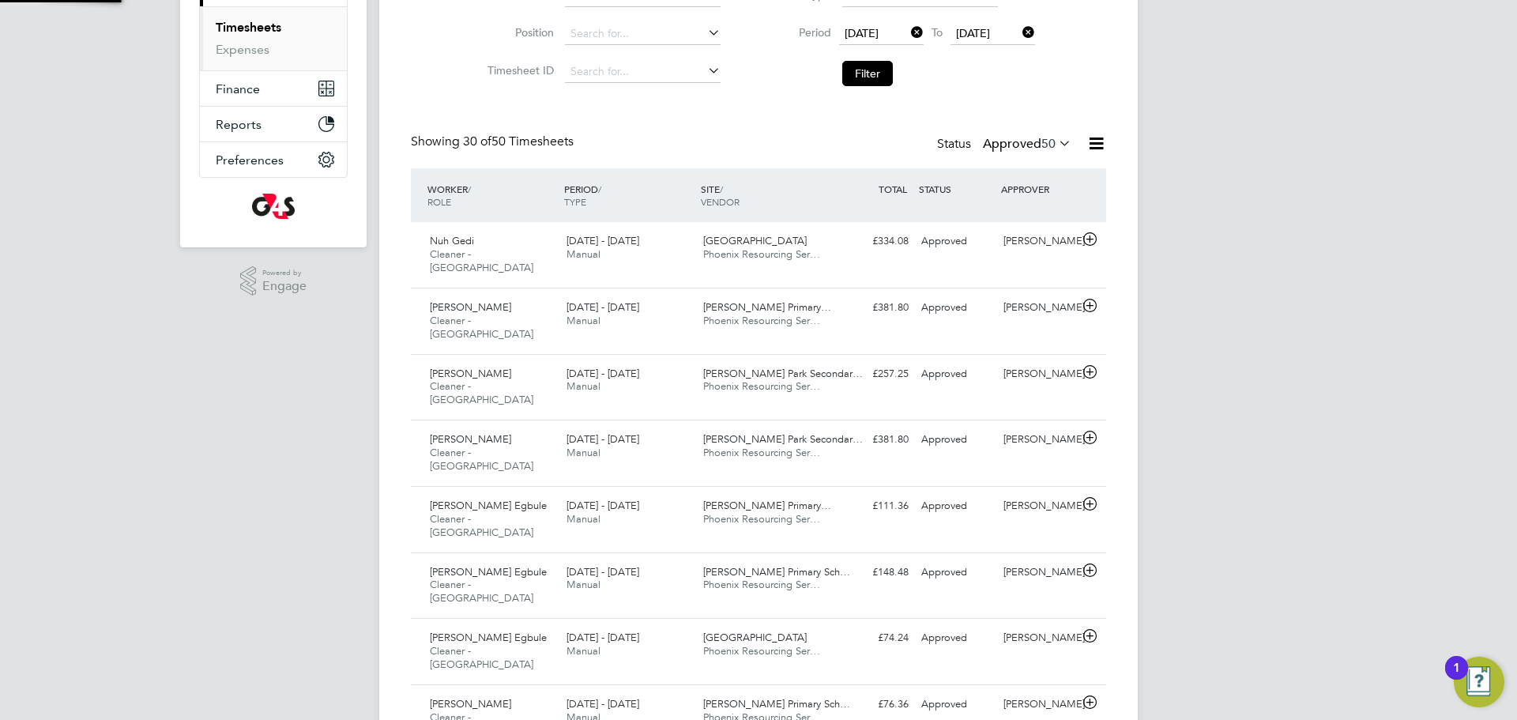
scroll to position [8, 8]
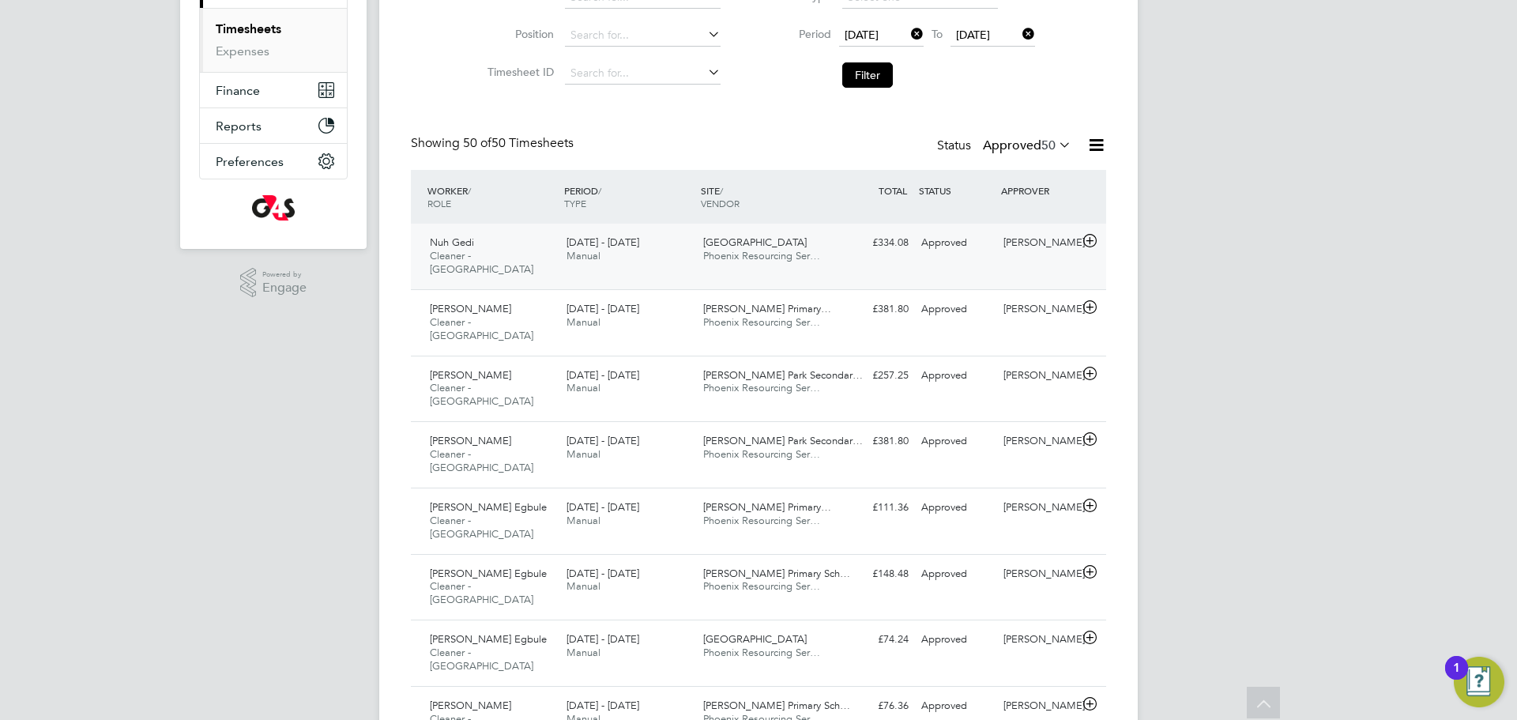
scroll to position [0, 0]
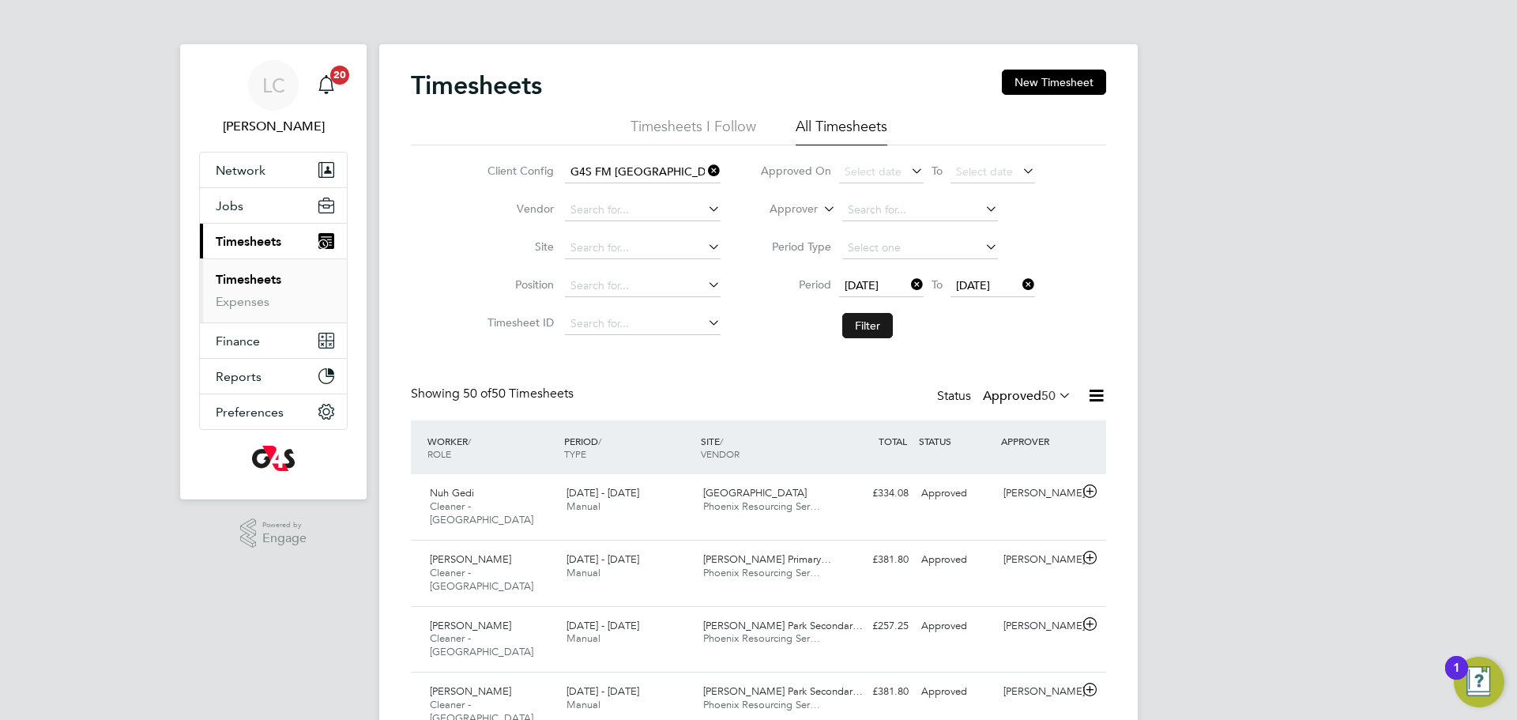
click at [869, 328] on button "Filter" at bounding box center [867, 325] width 51 height 25
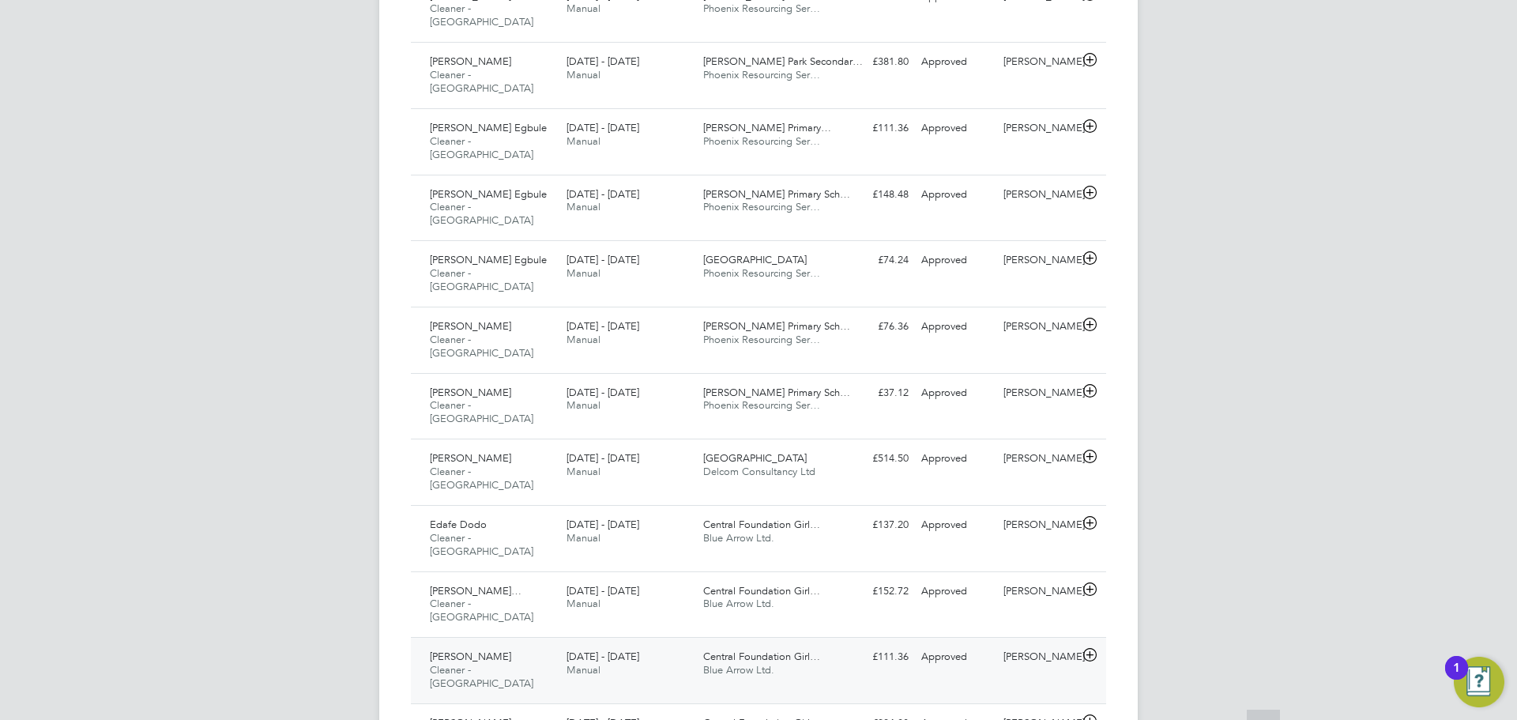
scroll to position [8, 8]
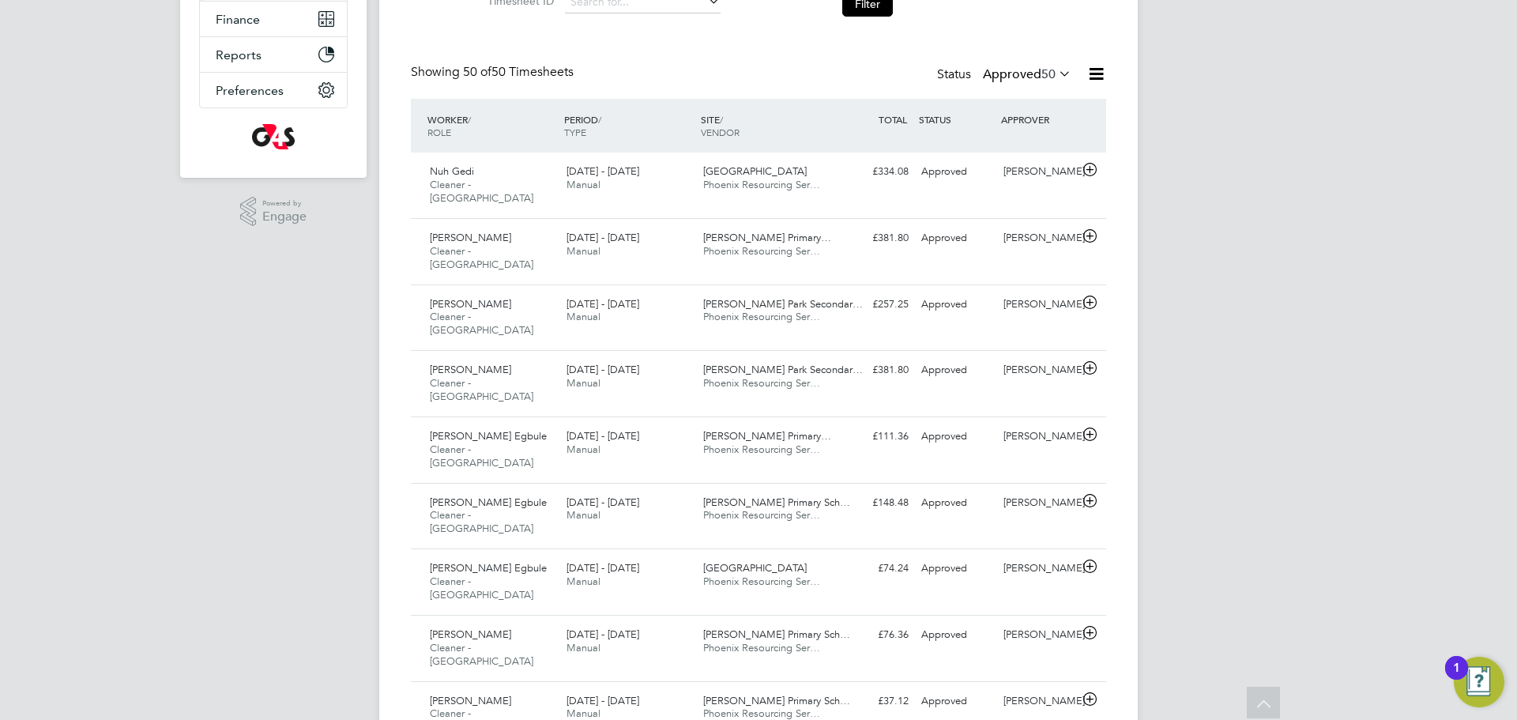
scroll to position [252, 0]
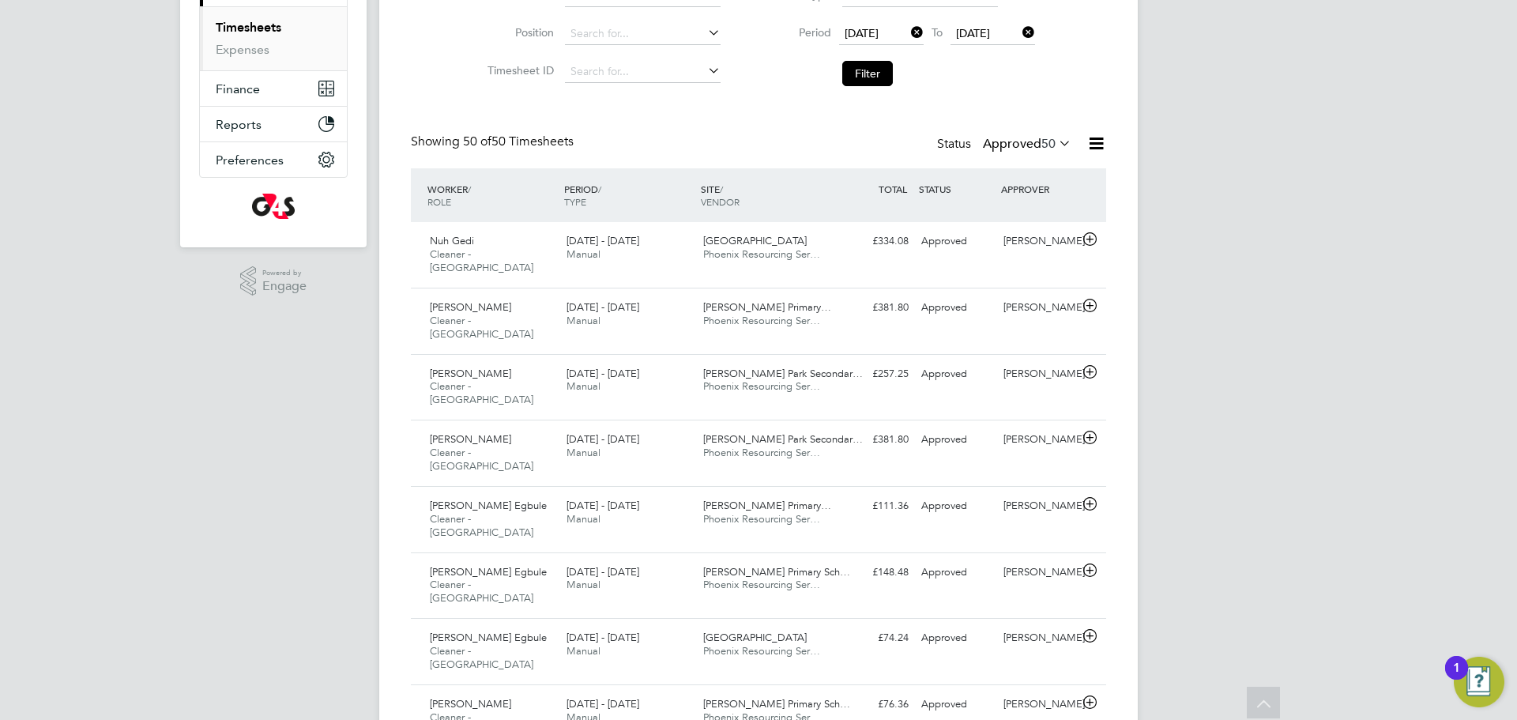
click at [1042, 139] on span "50" at bounding box center [1049, 144] width 14 height 16
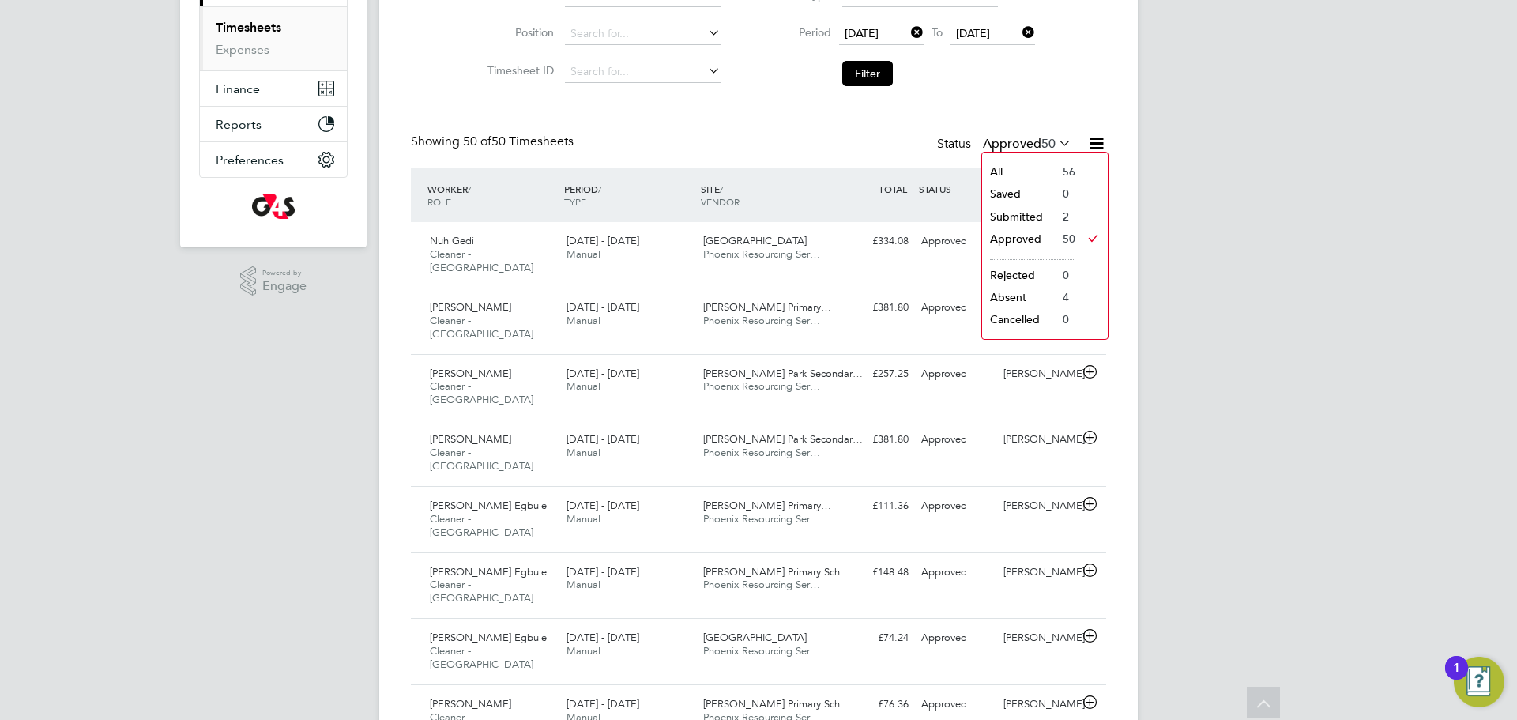
click at [1027, 215] on li "Submitted" at bounding box center [1018, 216] width 73 height 22
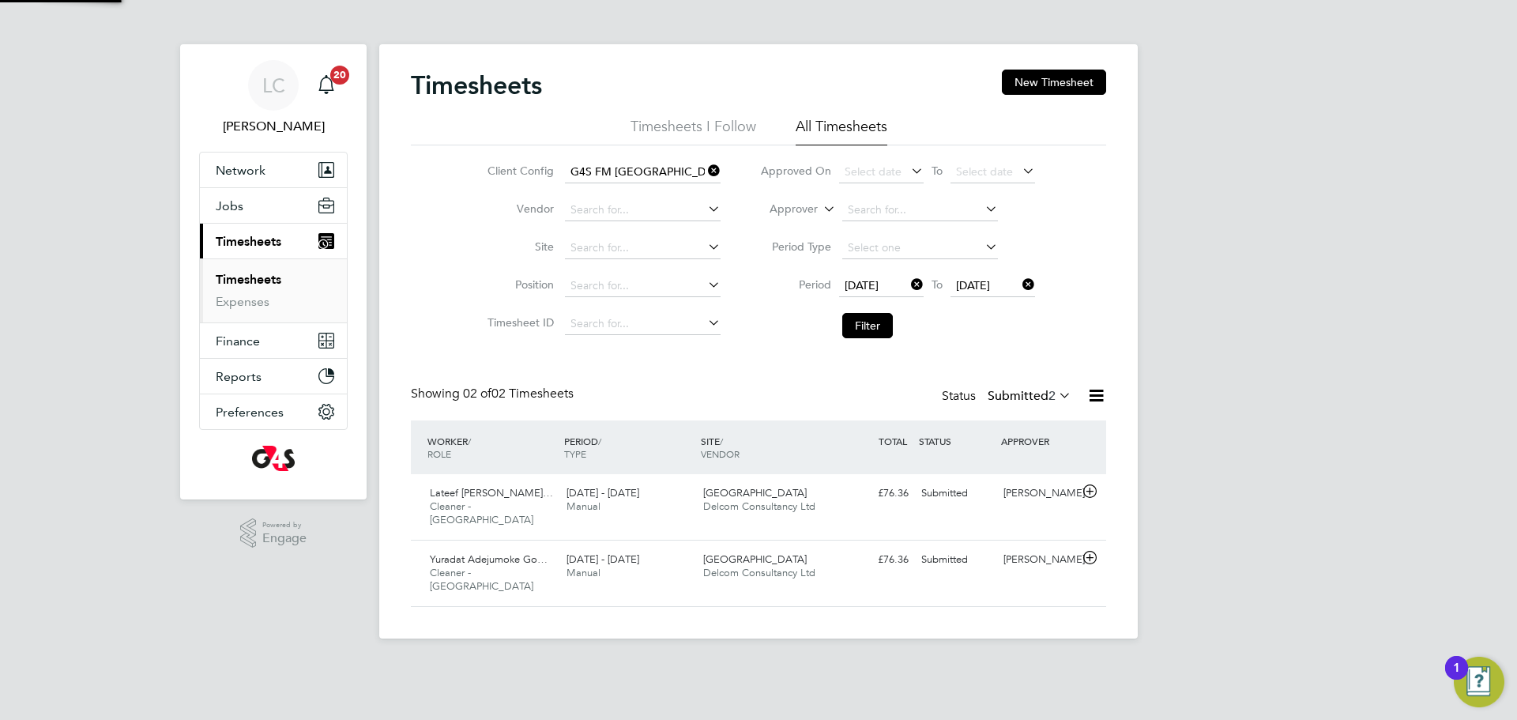
scroll to position [40, 138]
click at [1018, 402] on label "Submitted 2" at bounding box center [1030, 396] width 84 height 16
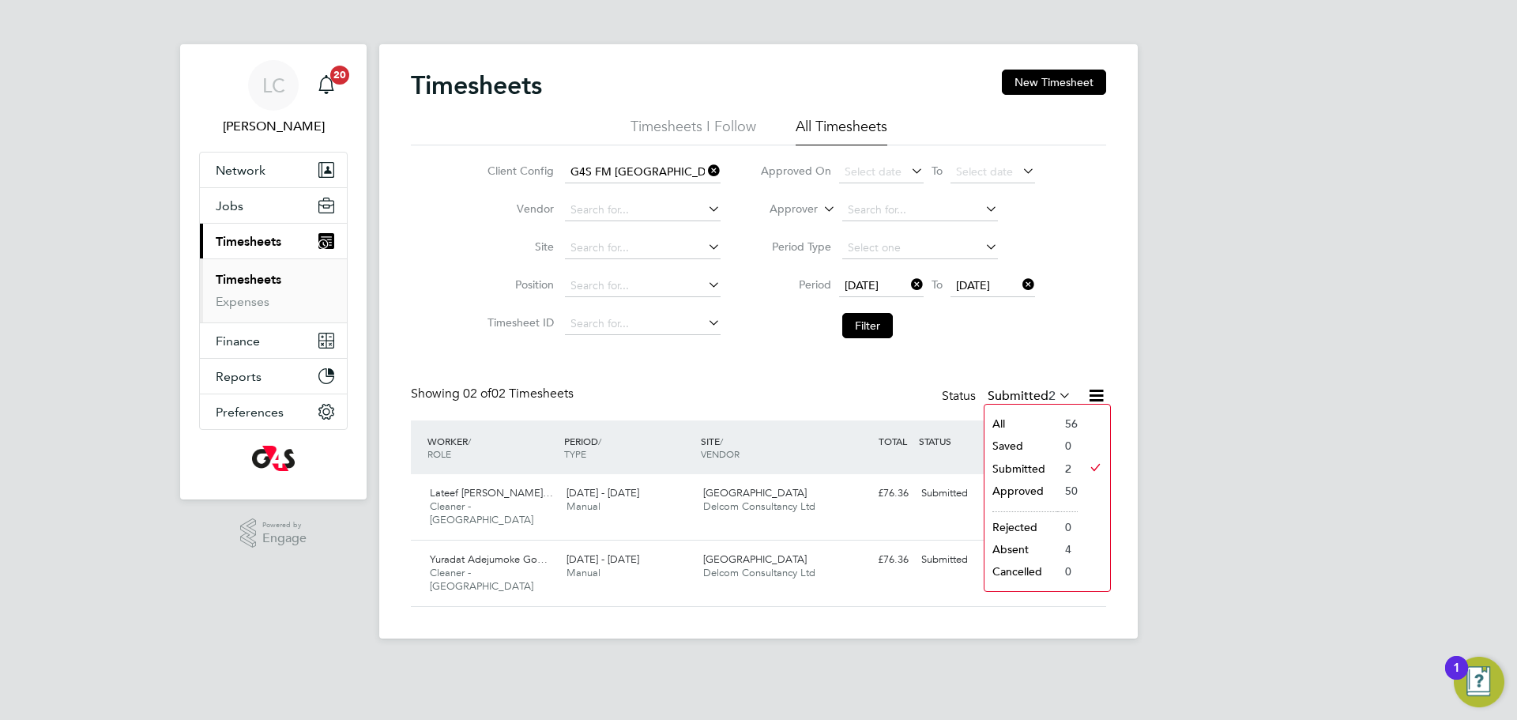
click at [787, 378] on div "Timesheets New Timesheet Timesheets I Follow All Timesheets Client Config G4S F…" at bounding box center [758, 338] width 695 height 537
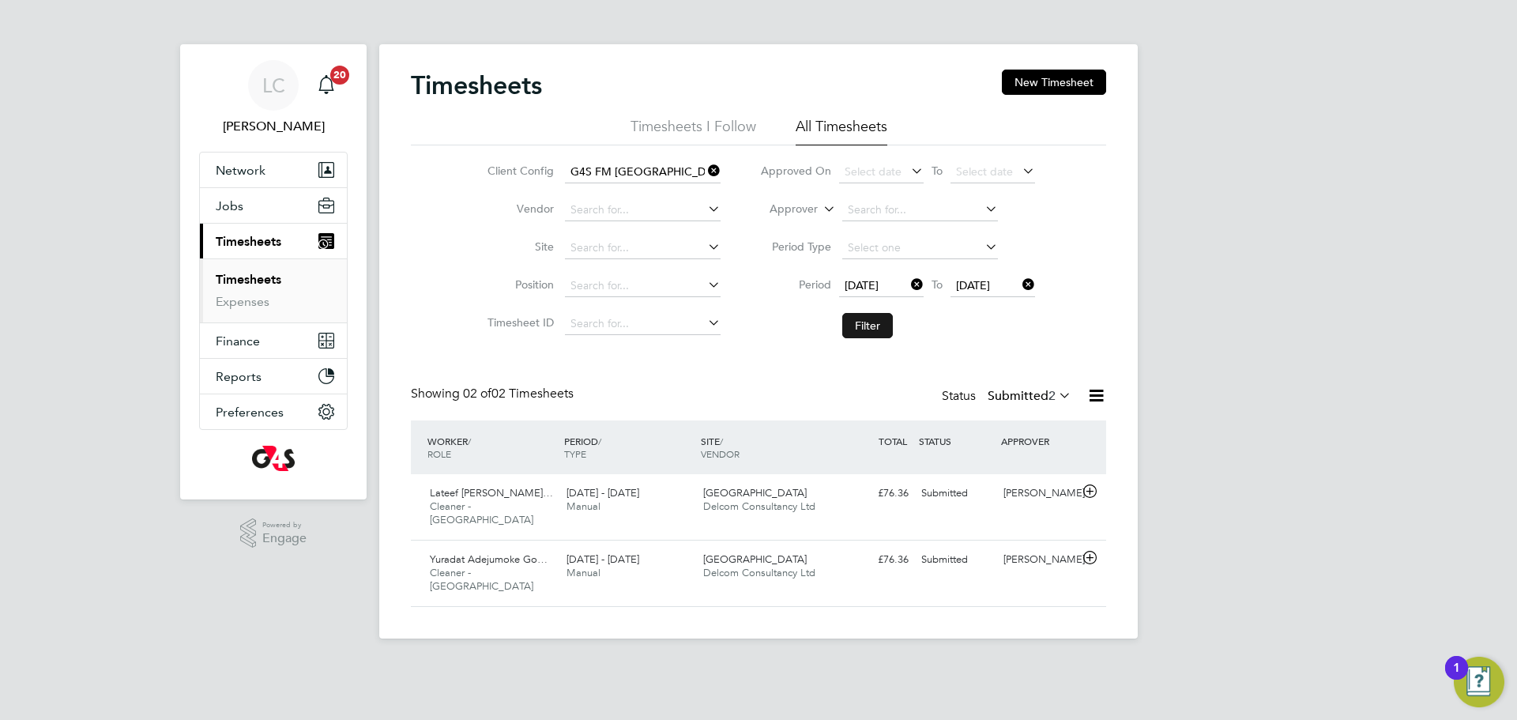
click at [855, 325] on button "Filter" at bounding box center [867, 325] width 51 height 25
click at [872, 327] on button "Filter" at bounding box center [867, 325] width 51 height 25
click at [858, 326] on button "Filter" at bounding box center [867, 325] width 51 height 25
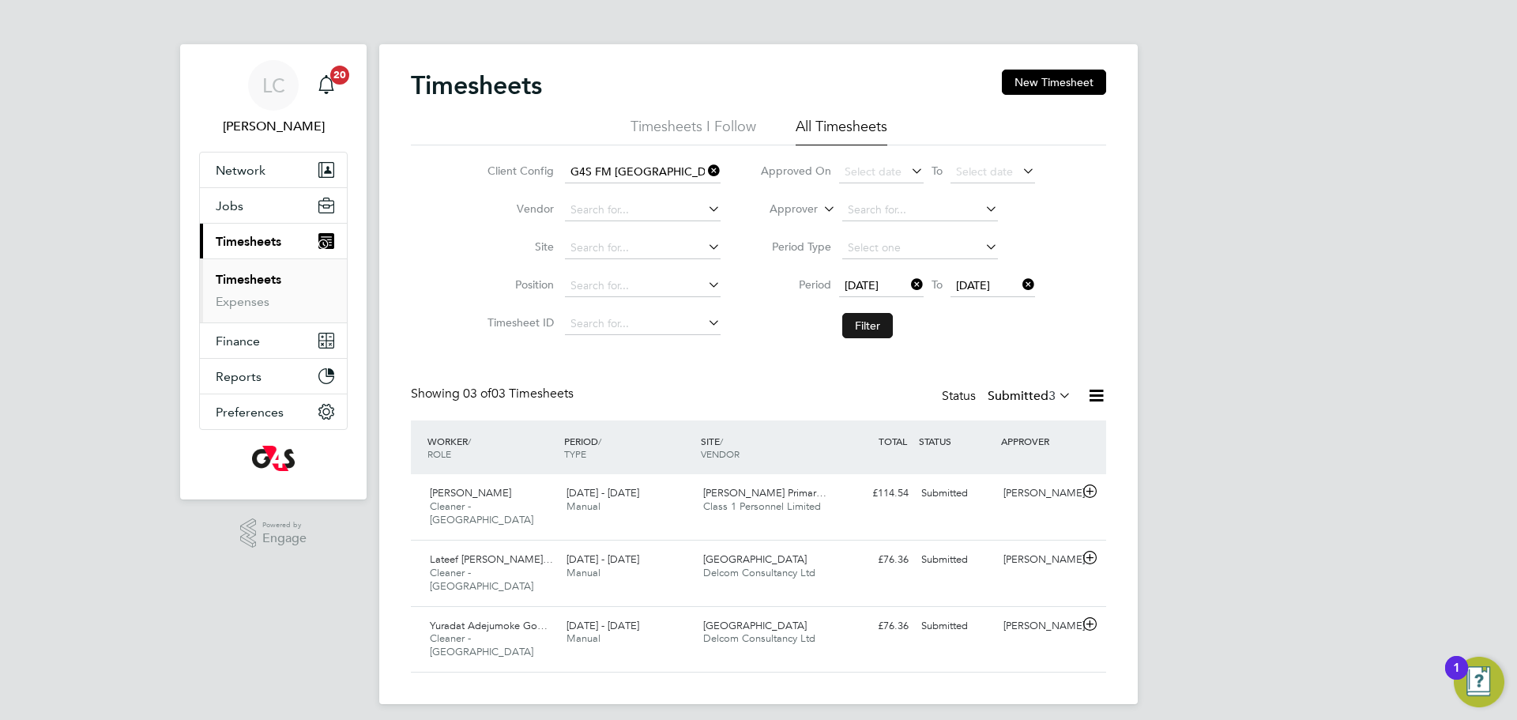
click at [851, 333] on button "Filter" at bounding box center [867, 325] width 51 height 25
click at [914, 501] on div "£114.54 Submitted" at bounding box center [874, 493] width 82 height 26
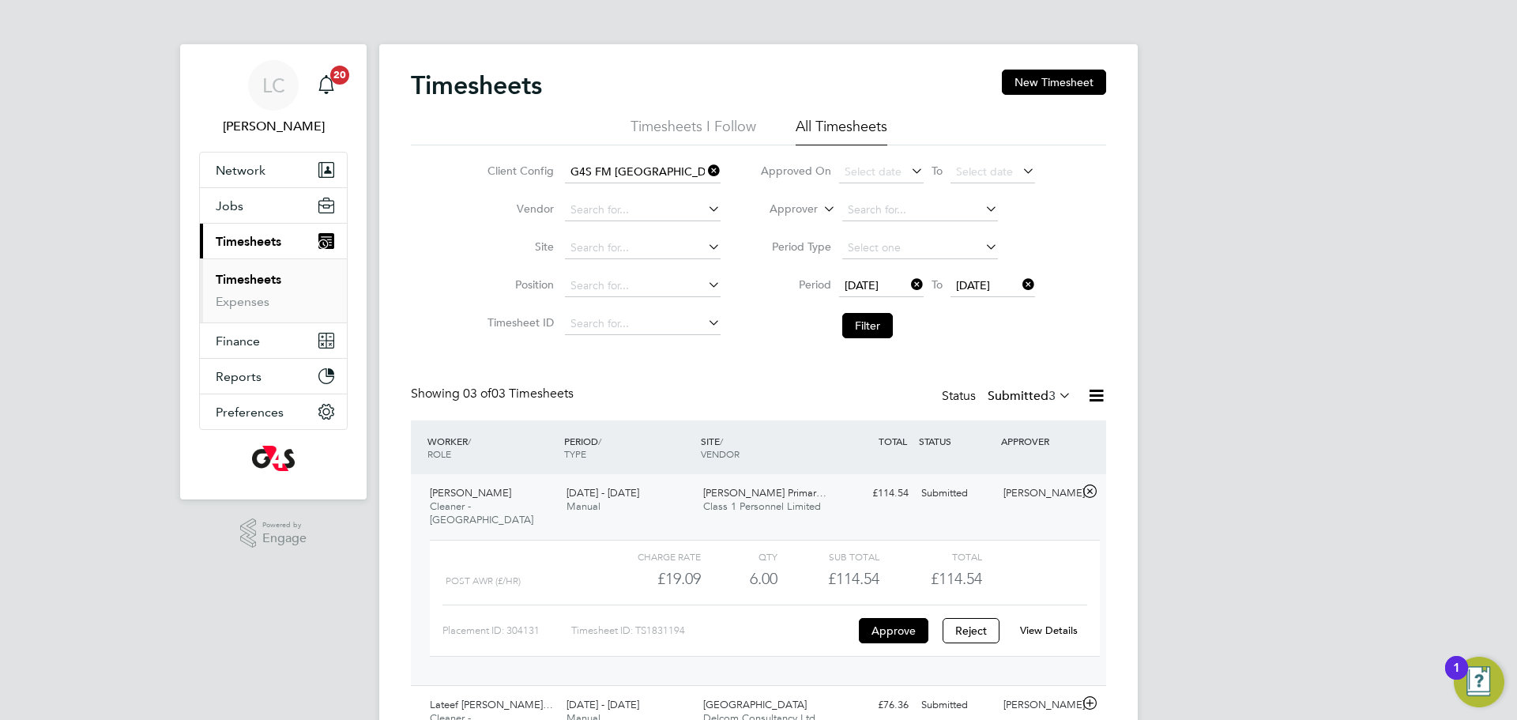
click at [1053, 624] on link "View Details" at bounding box center [1049, 630] width 58 height 13
drag, startPoint x: 872, startPoint y: 332, endPoint x: 974, endPoint y: 394, distance: 119.8
click at [873, 331] on button "Filter" at bounding box center [867, 325] width 51 height 25
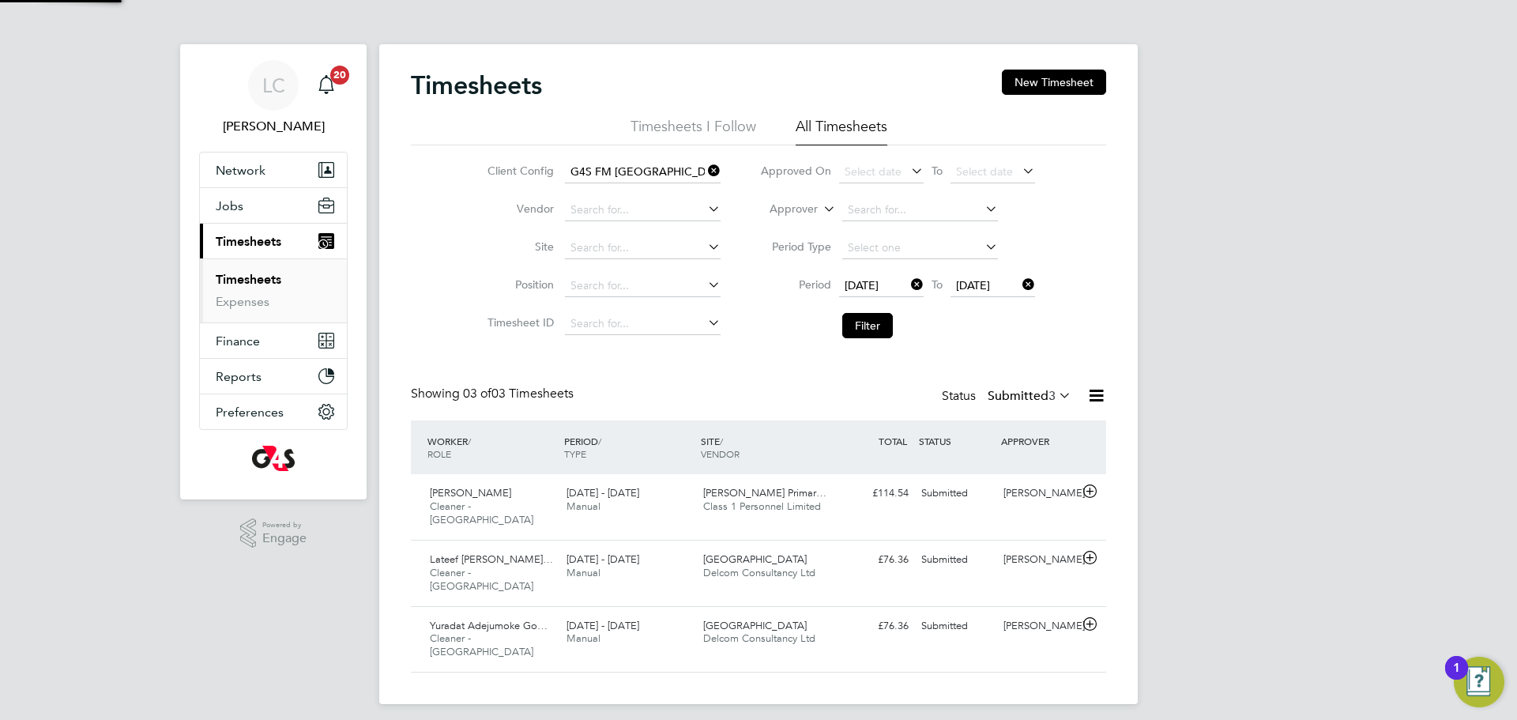
drag, startPoint x: 1017, startPoint y: 394, endPoint x: 1037, endPoint y: 440, distance: 50.6
click at [1017, 394] on label "Submitted 3" at bounding box center [1030, 396] width 84 height 16
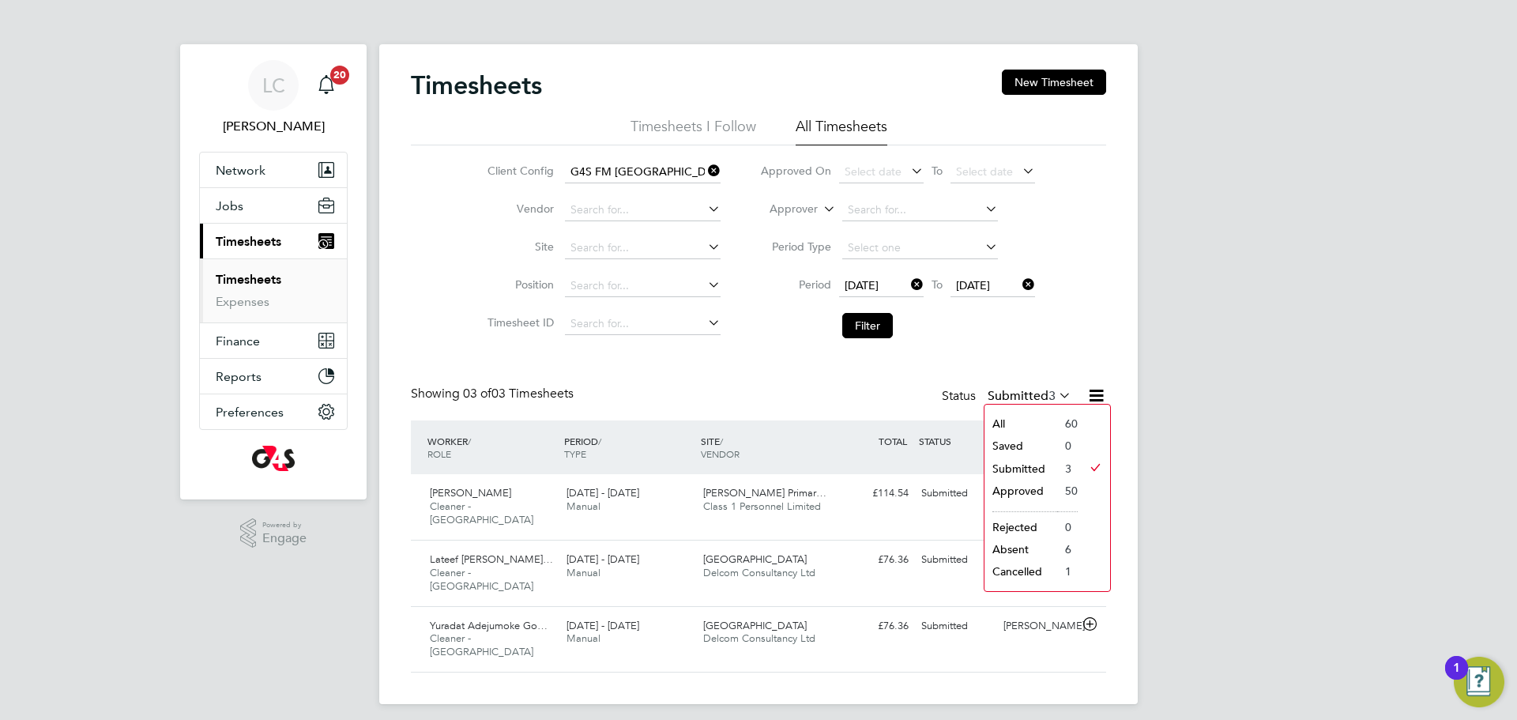
click at [1023, 481] on li "Approved" at bounding box center [1021, 491] width 73 height 22
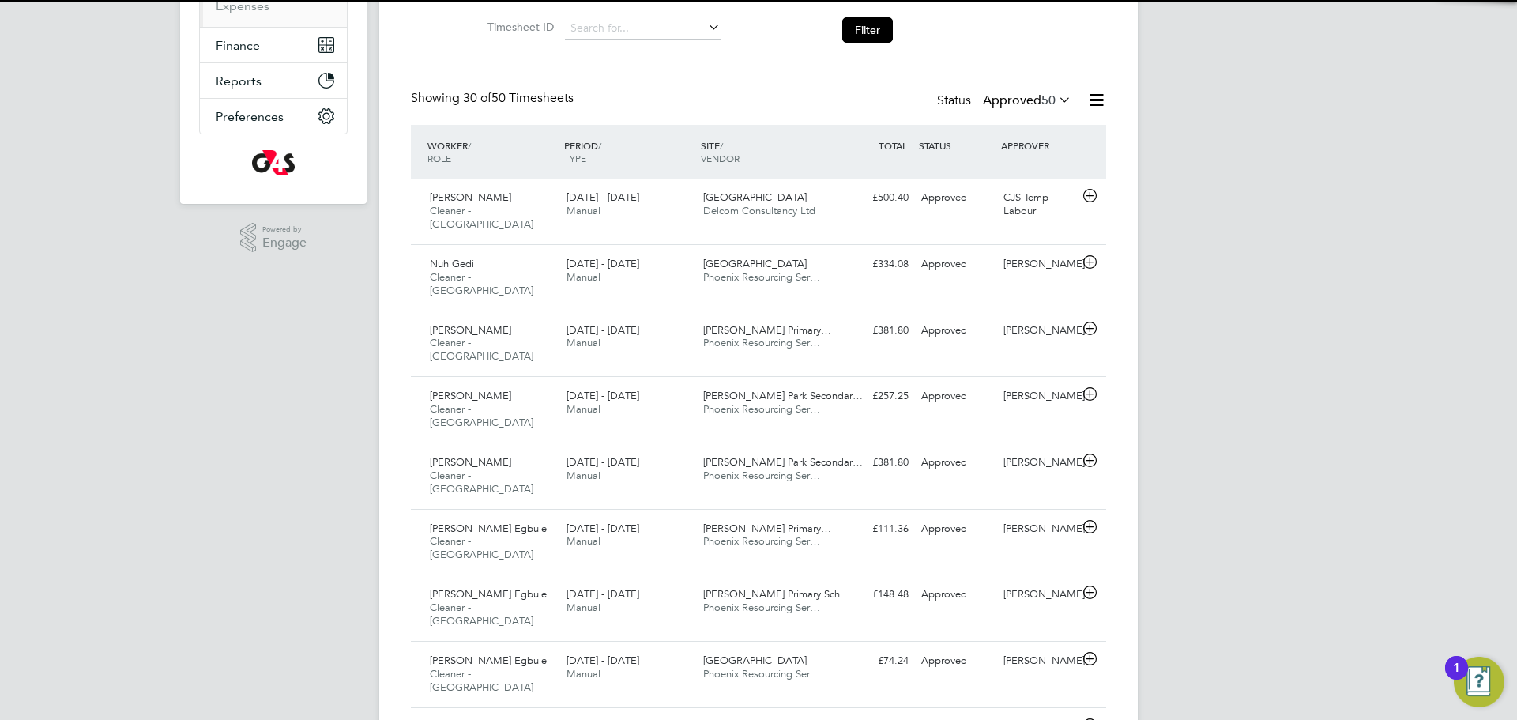
scroll to position [8, 8]
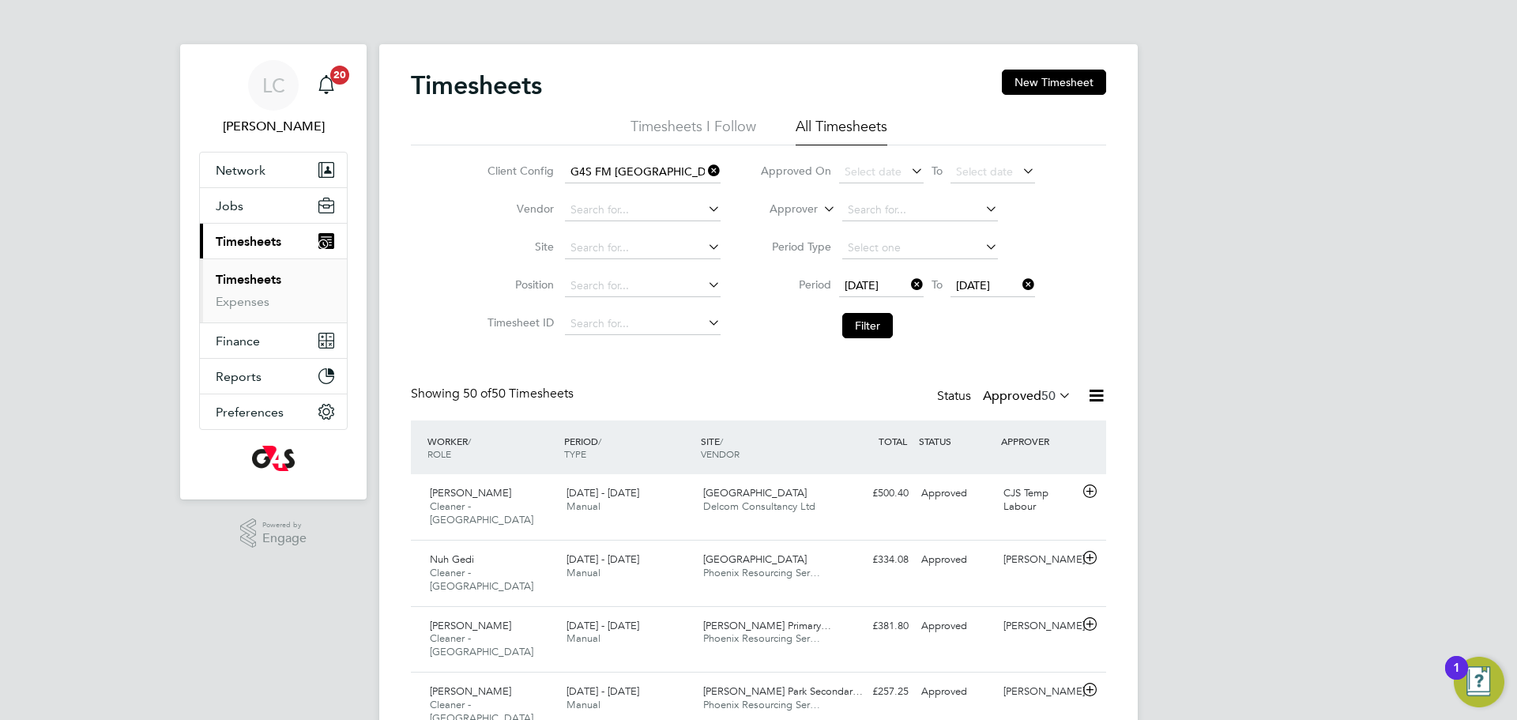
click at [1021, 393] on label "Approved 50" at bounding box center [1027, 396] width 89 height 16
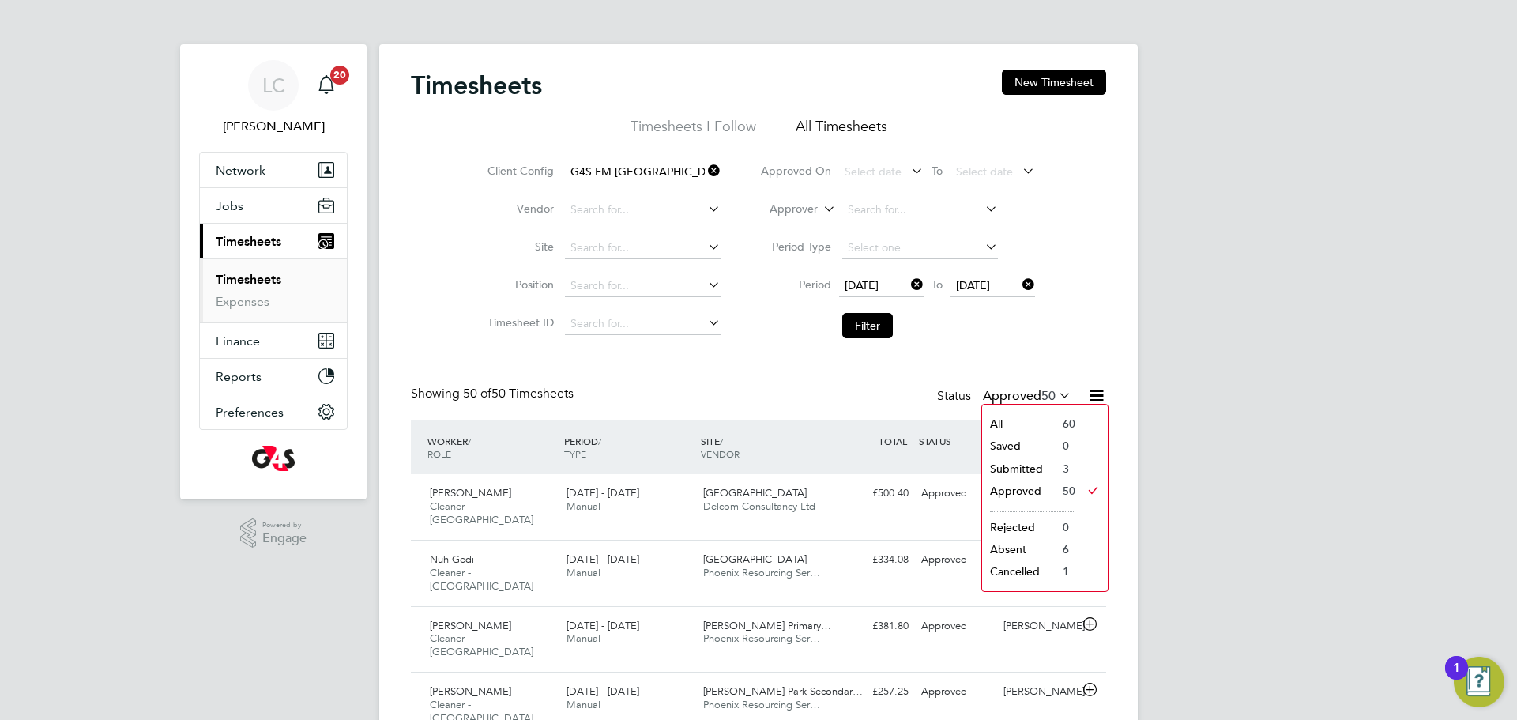
click at [1031, 472] on li "Submitted" at bounding box center [1018, 469] width 73 height 22
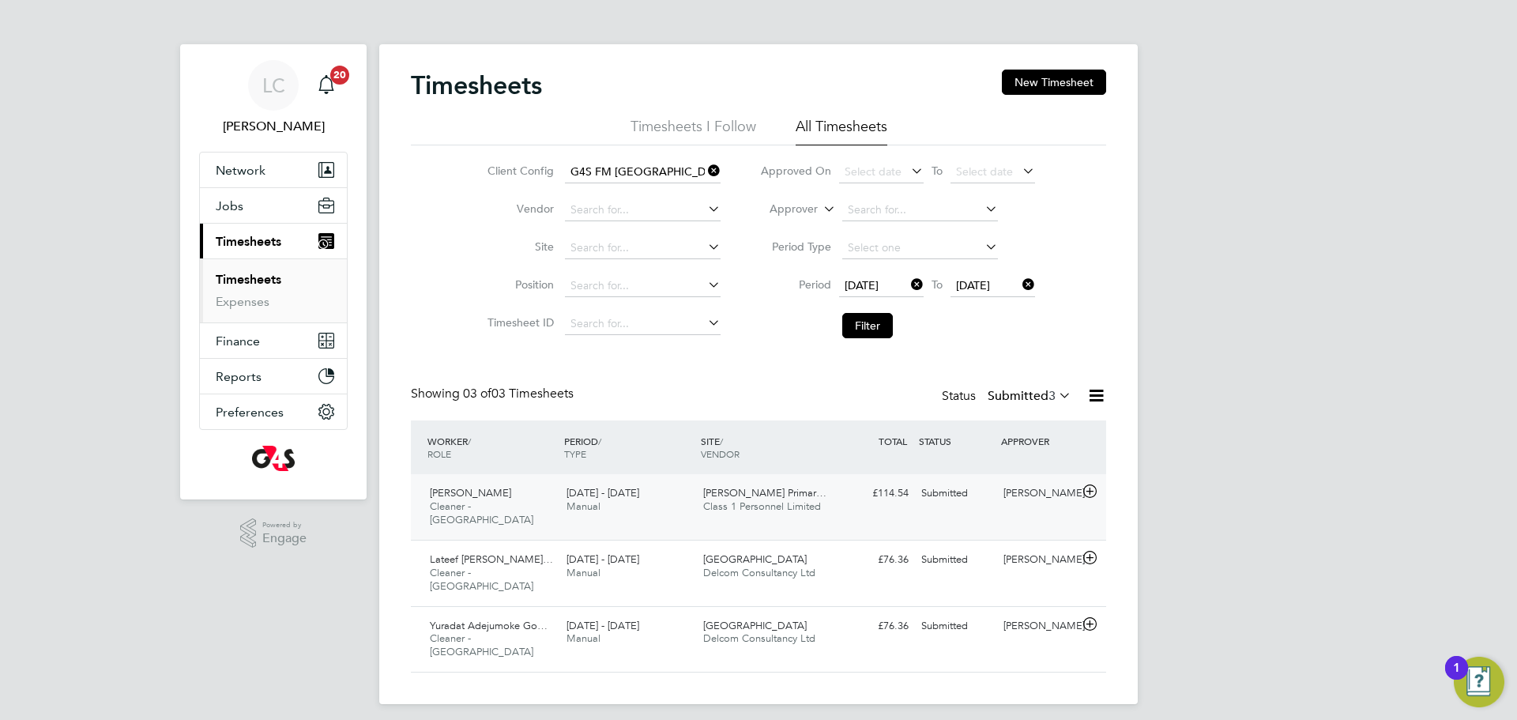
scroll to position [40, 138]
click at [682, 498] on div "22 - 28 Sep 2025 Manual" at bounding box center [628, 500] width 137 height 40
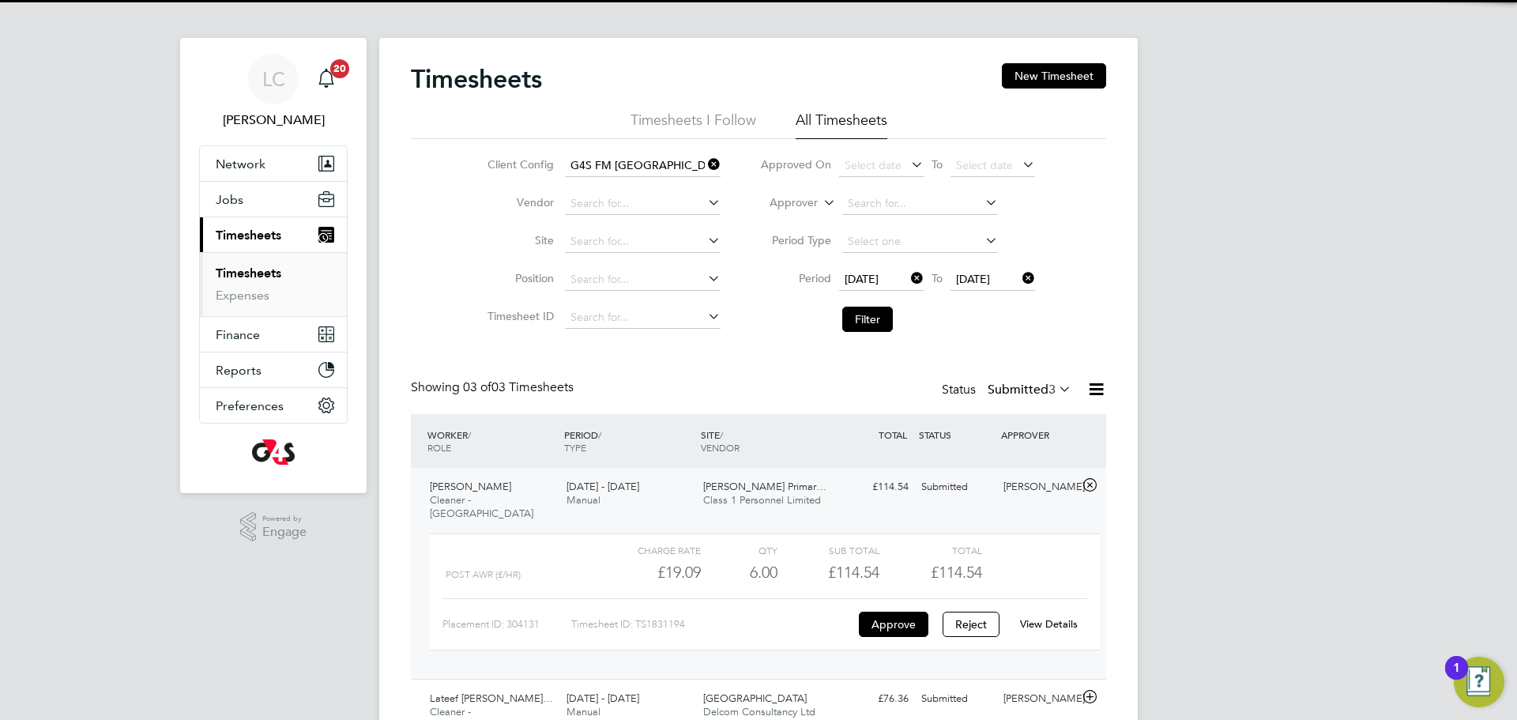
scroll to position [8, 0]
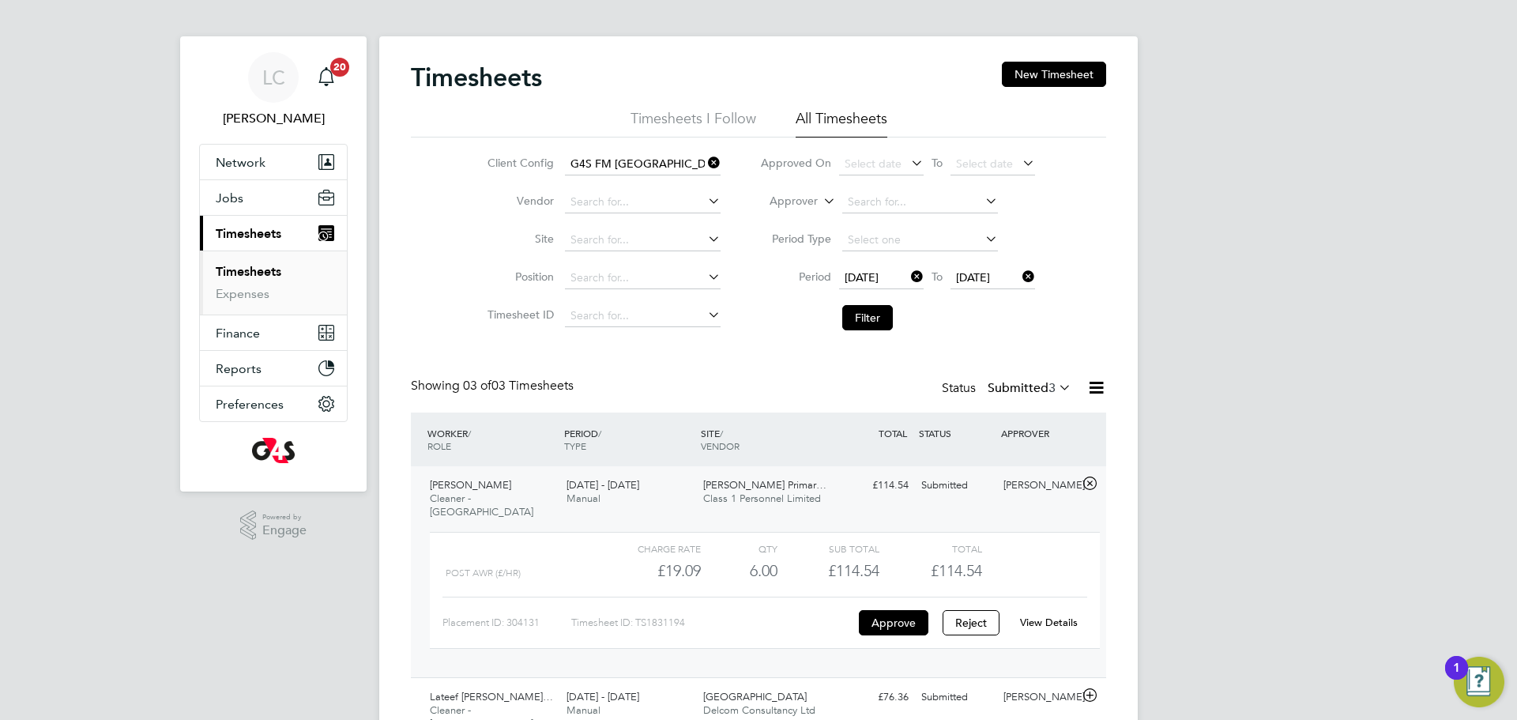
click at [1064, 616] on link "View Details" at bounding box center [1049, 622] width 58 height 13
click at [878, 307] on button "Filter" at bounding box center [867, 317] width 51 height 25
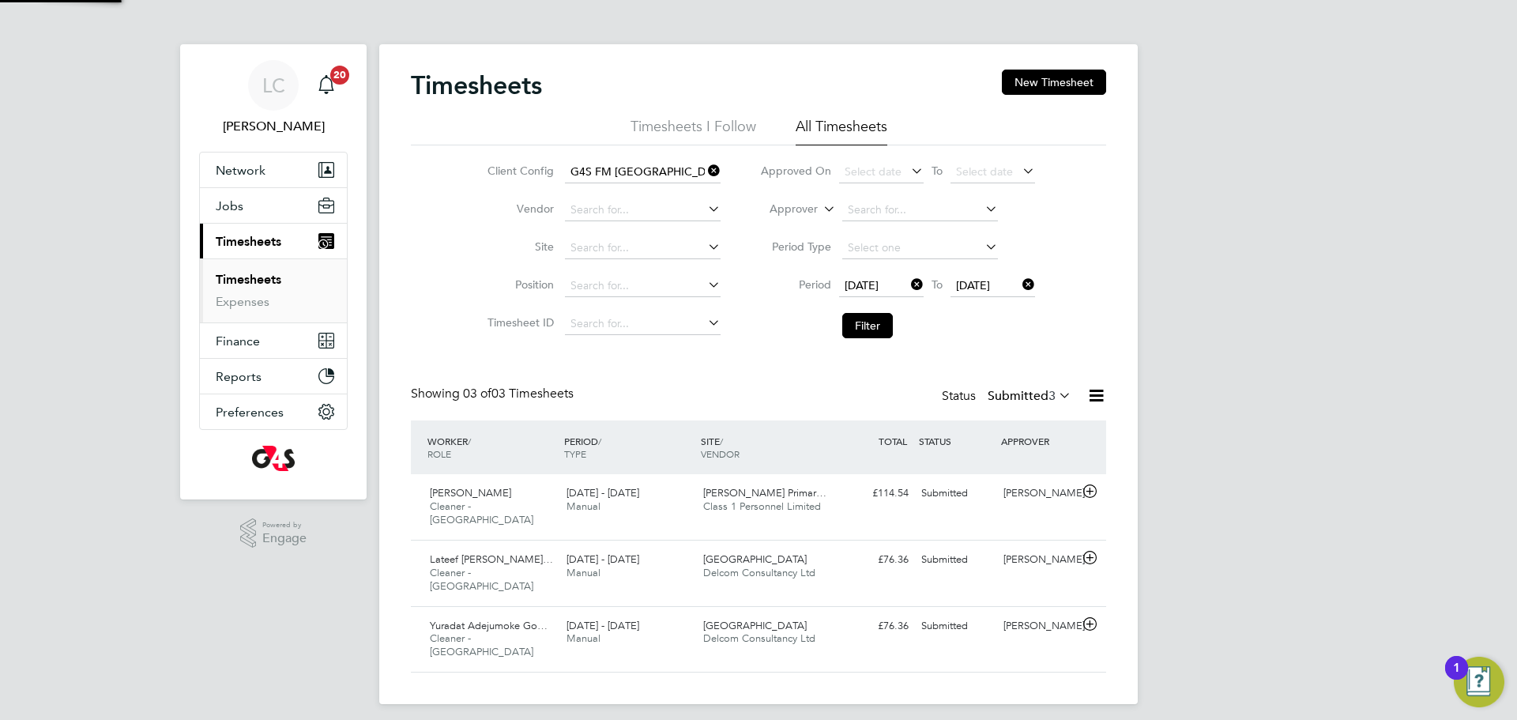
scroll to position [8, 8]
drag, startPoint x: 1095, startPoint y: 400, endPoint x: 1061, endPoint y: 416, distance: 37.5
click at [1095, 400] on icon at bounding box center [1097, 396] width 20 height 20
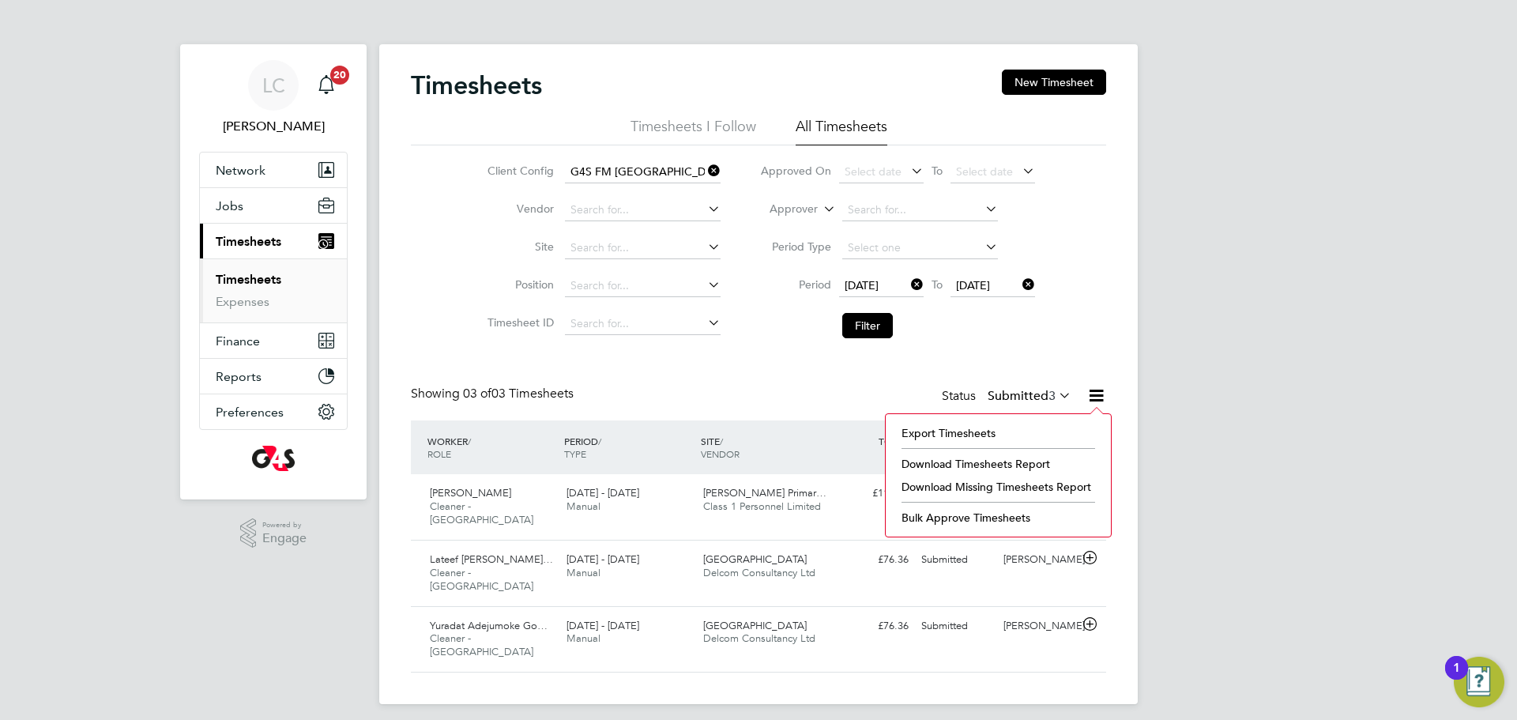
click at [1047, 317] on li "Filter" at bounding box center [897, 325] width 315 height 41
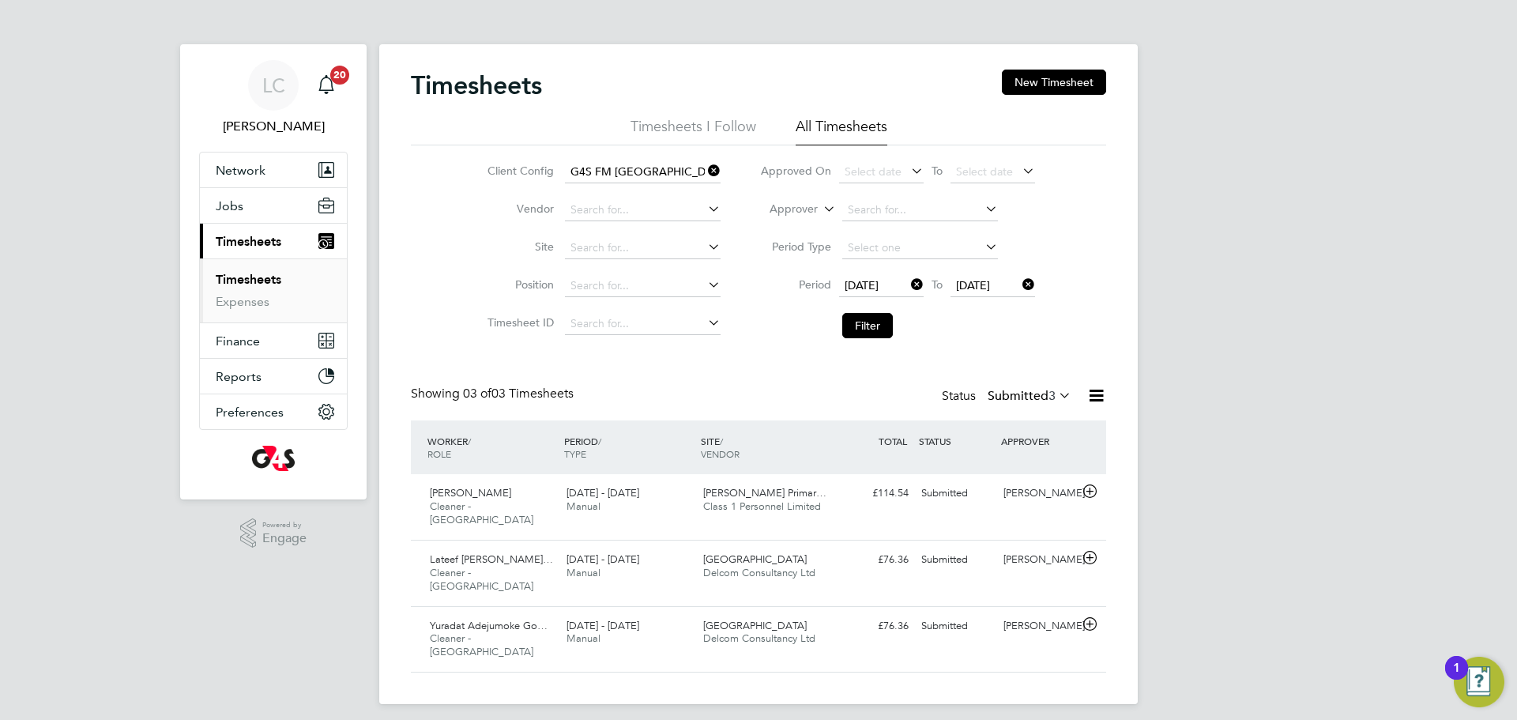
click at [1079, 399] on div at bounding box center [1091, 396] width 32 height 20
click at [1027, 409] on div "Showing 03 of 03 Timesheets Status Submitted 3" at bounding box center [758, 403] width 695 height 35
click at [1026, 399] on label "Submitted 3" at bounding box center [1030, 396] width 84 height 16
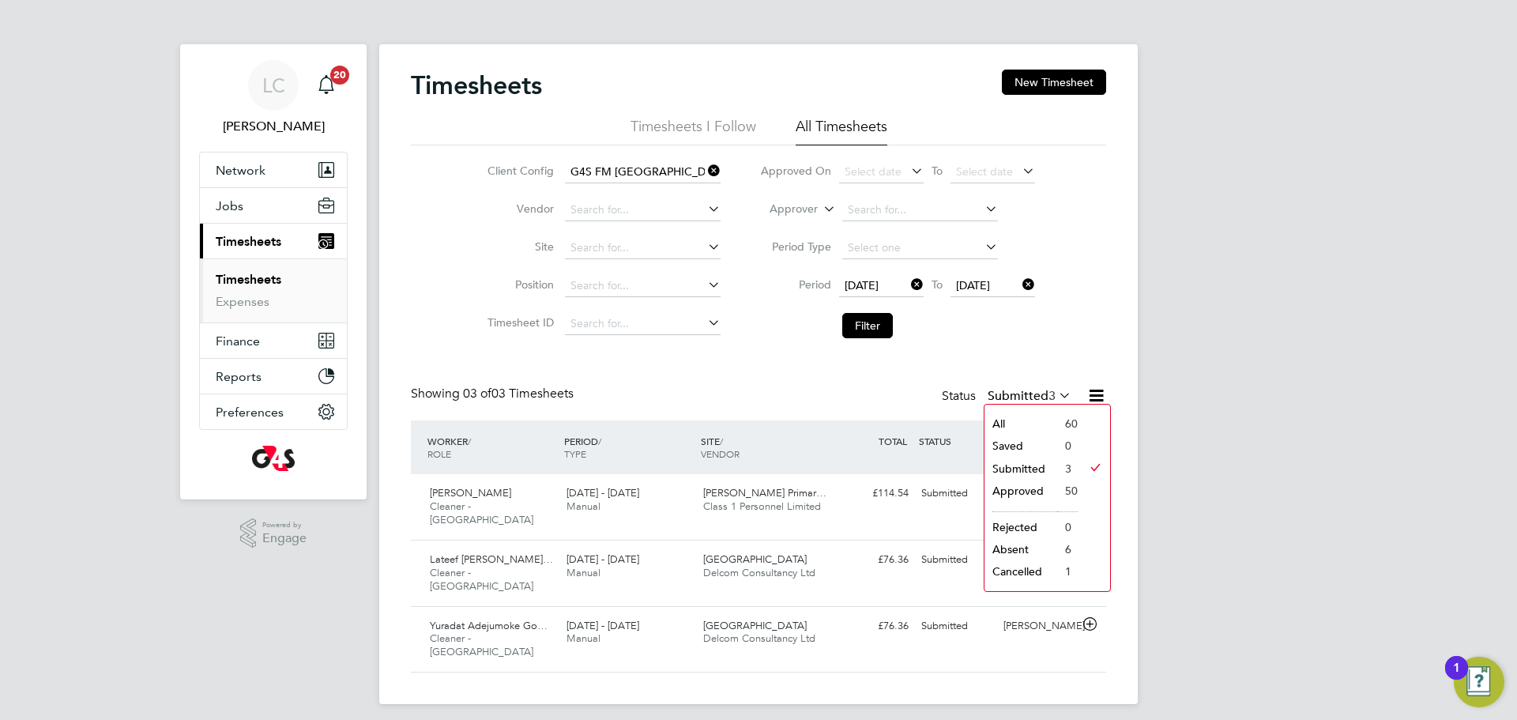
click at [1018, 492] on li "Approved" at bounding box center [1021, 491] width 73 height 22
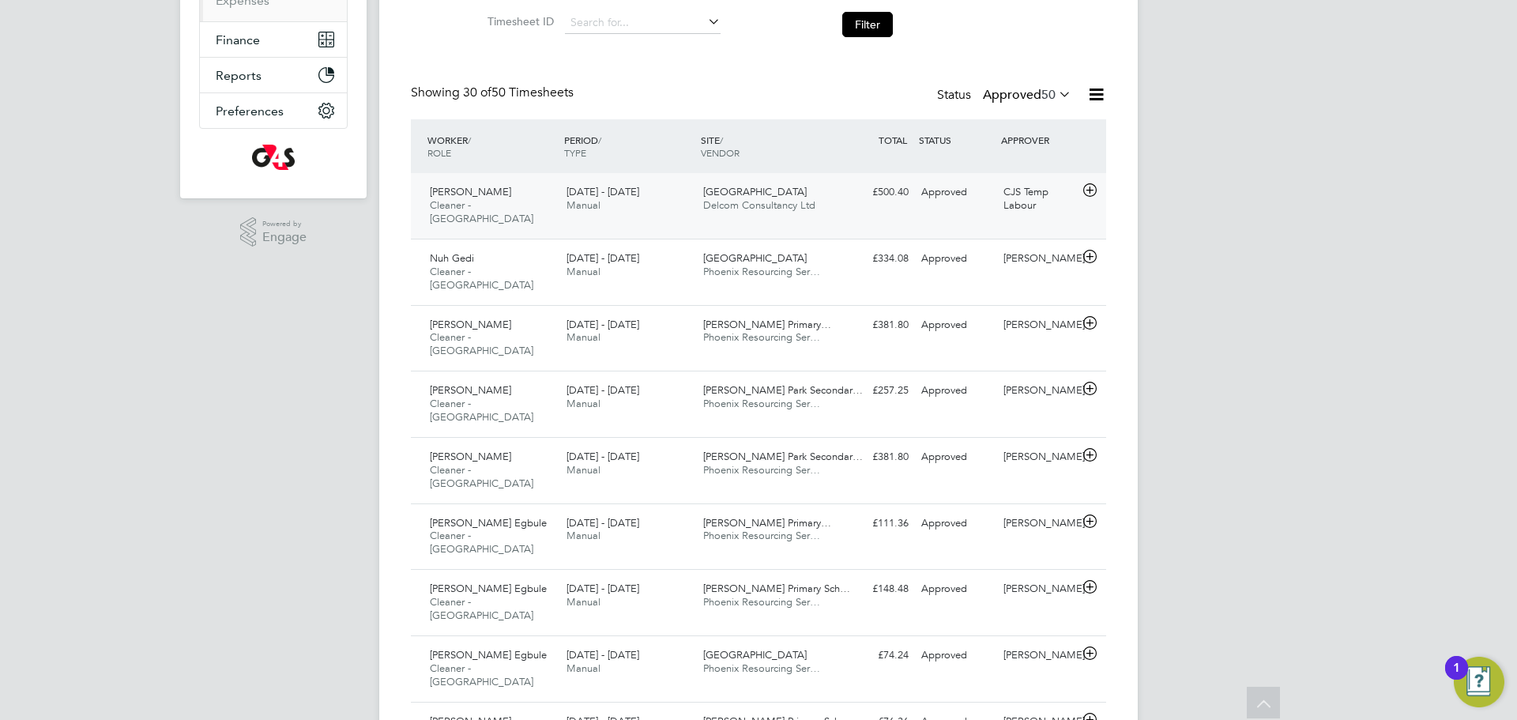
click at [736, 216] on div "Phoenix Upper North Delcom Consultancy Ltd" at bounding box center [765, 199] width 137 height 40
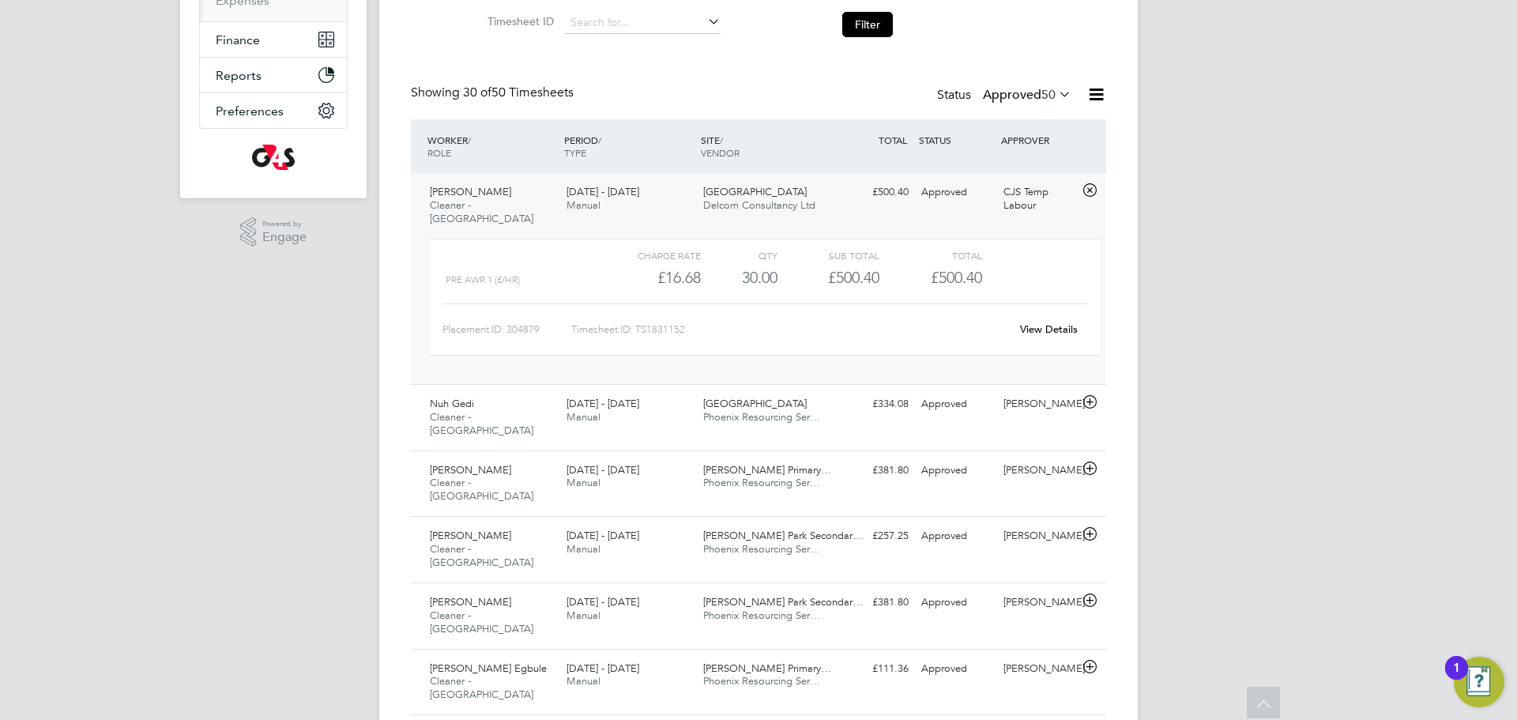
drag, startPoint x: 870, startPoint y: 24, endPoint x: 957, endPoint y: 371, distance: 356.9
click at [869, 24] on button "Filter" at bounding box center [867, 24] width 51 height 25
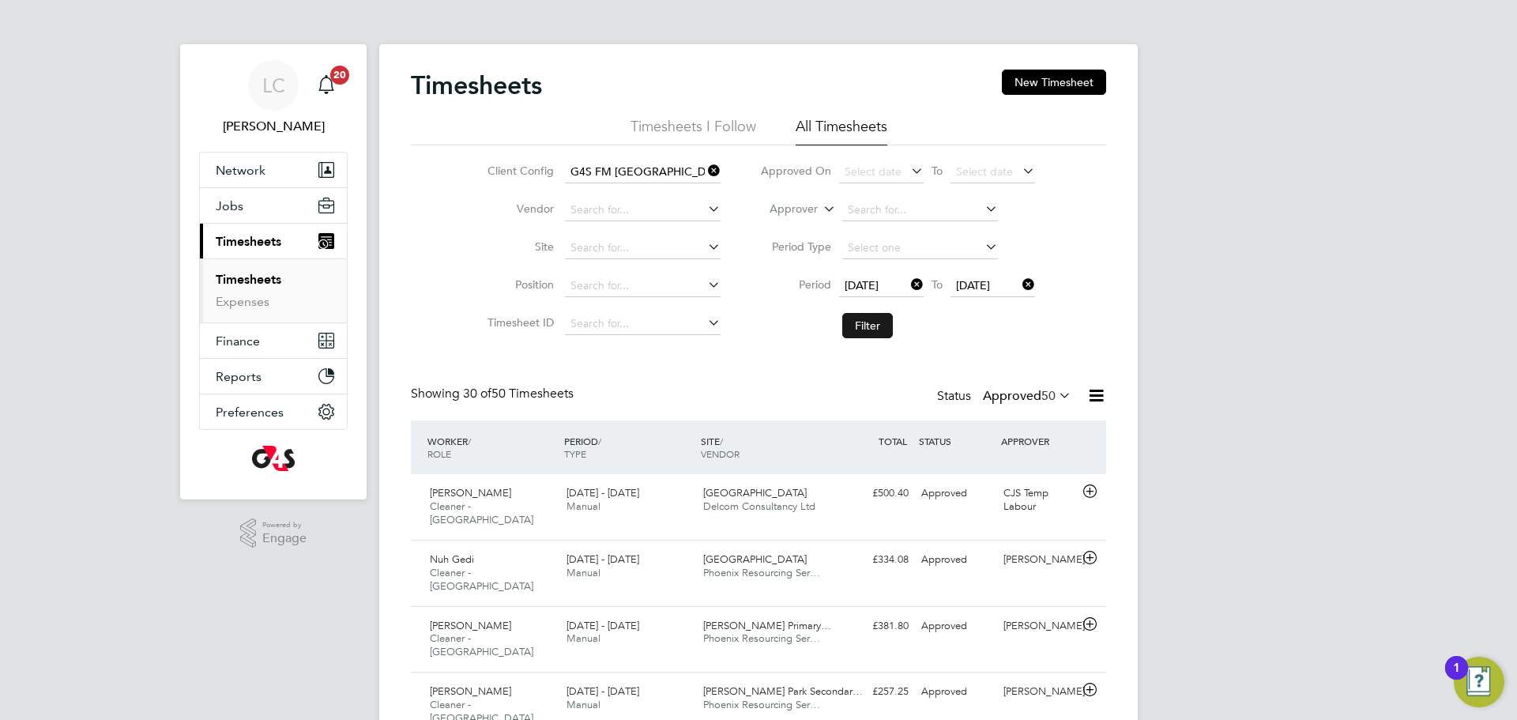
click at [865, 323] on button "Filter" at bounding box center [867, 325] width 51 height 25
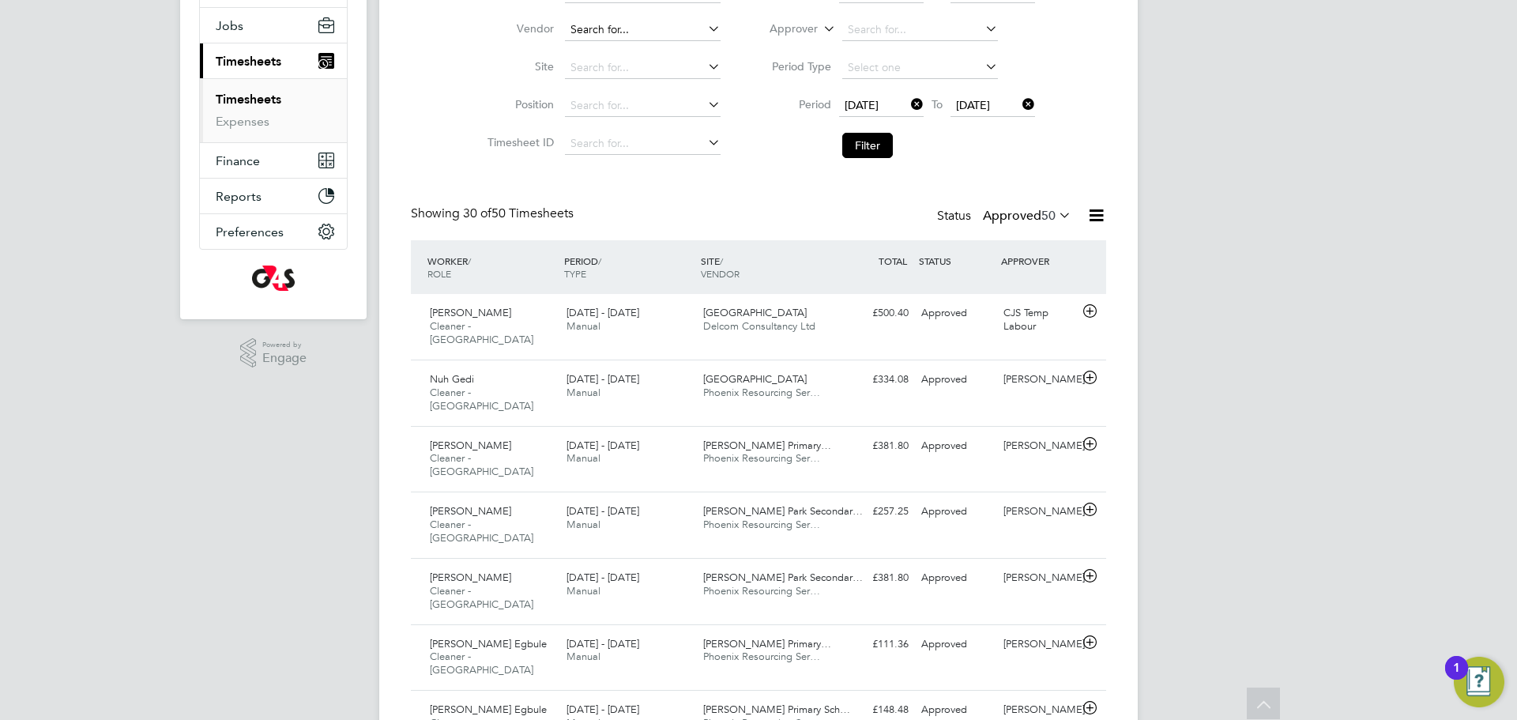
scroll to position [69, 0]
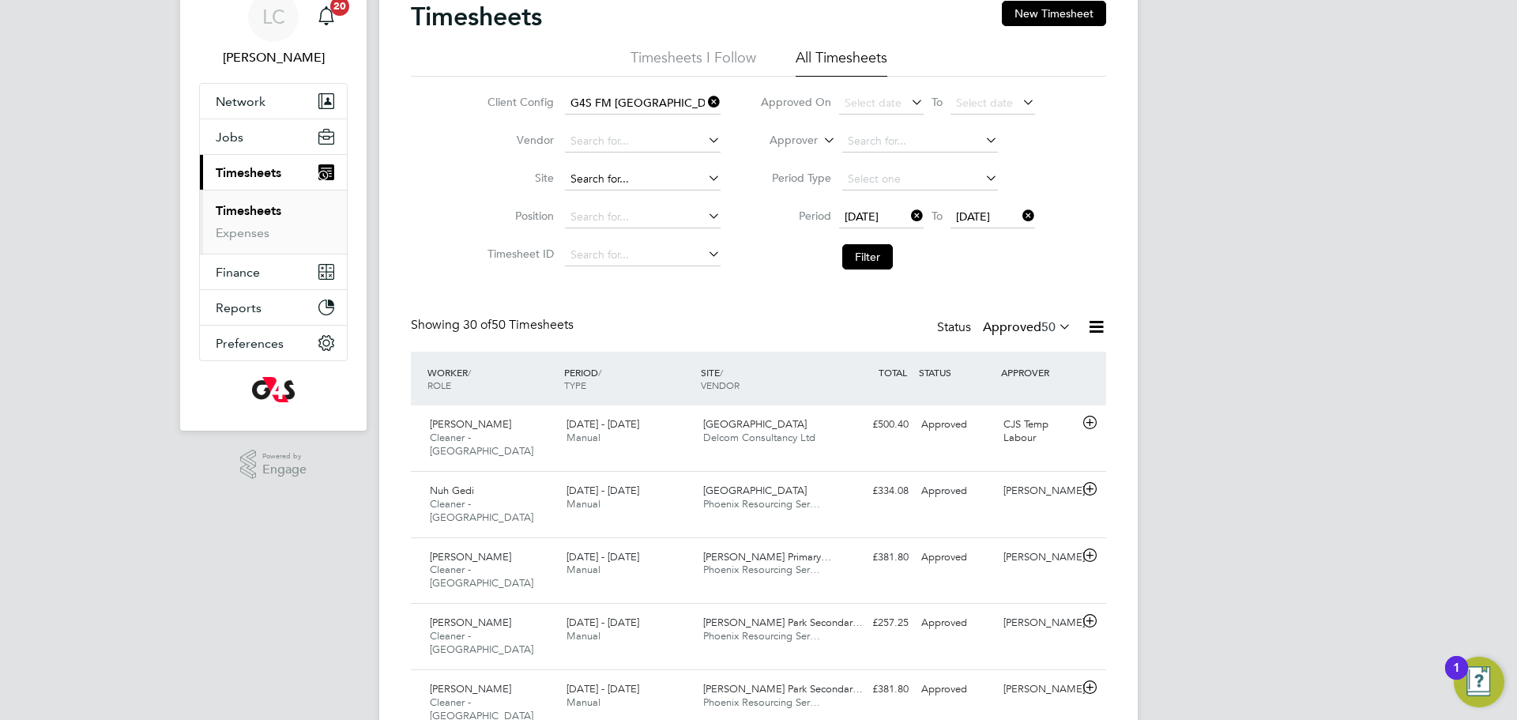
click at [627, 183] on input at bounding box center [643, 179] width 156 height 22
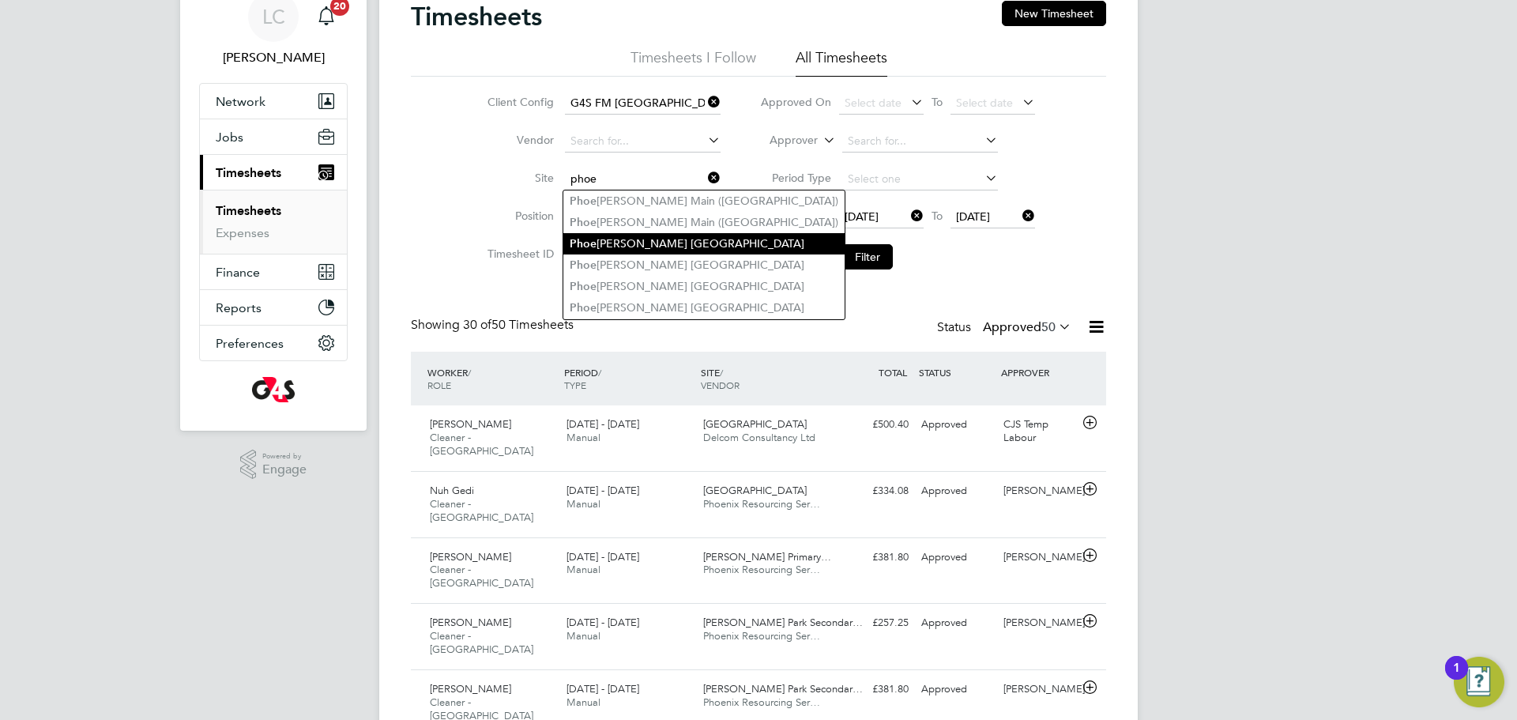
click at [646, 235] on li "Phoe nix Upper North" at bounding box center [703, 243] width 281 height 21
type input "Phoenix Upper North"
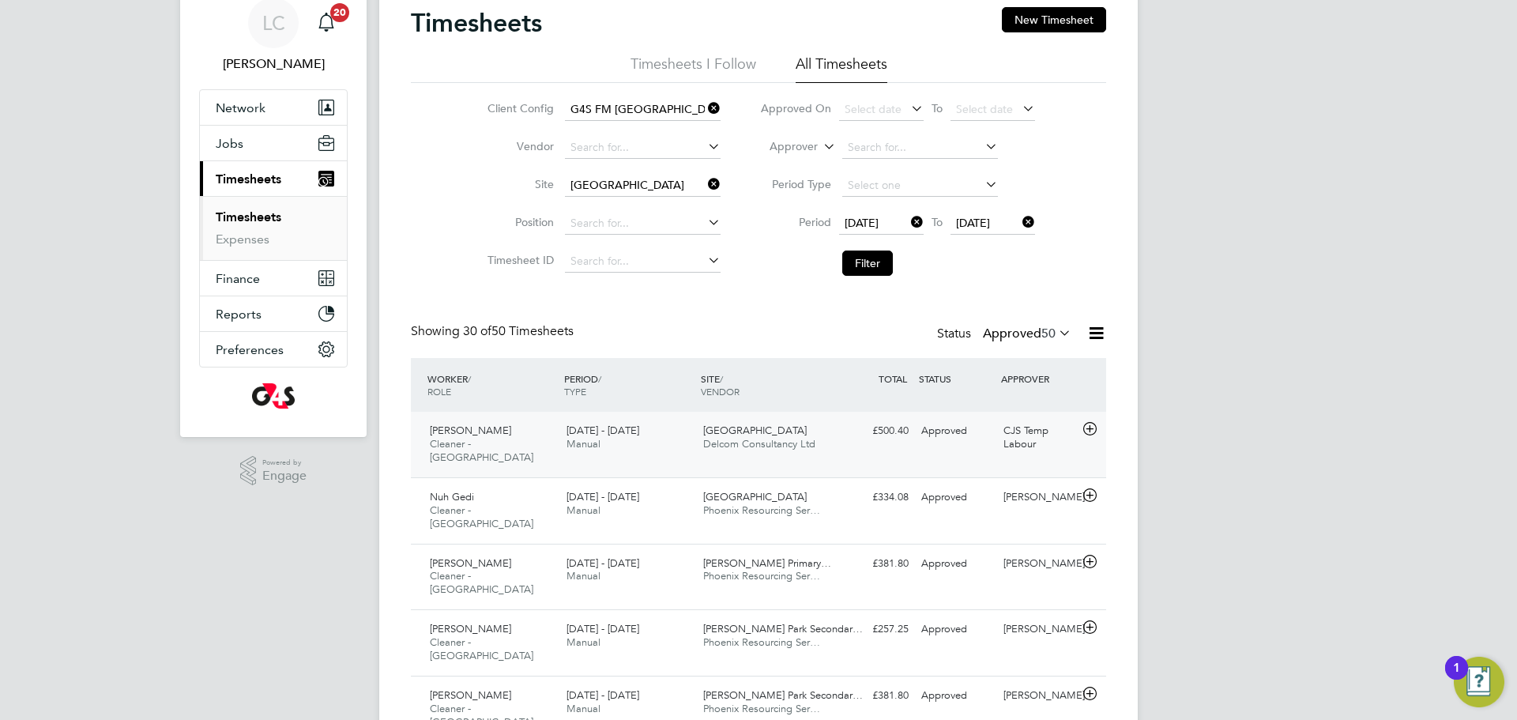
scroll to position [61, 0]
click at [870, 269] on button "Filter" at bounding box center [867, 264] width 51 height 25
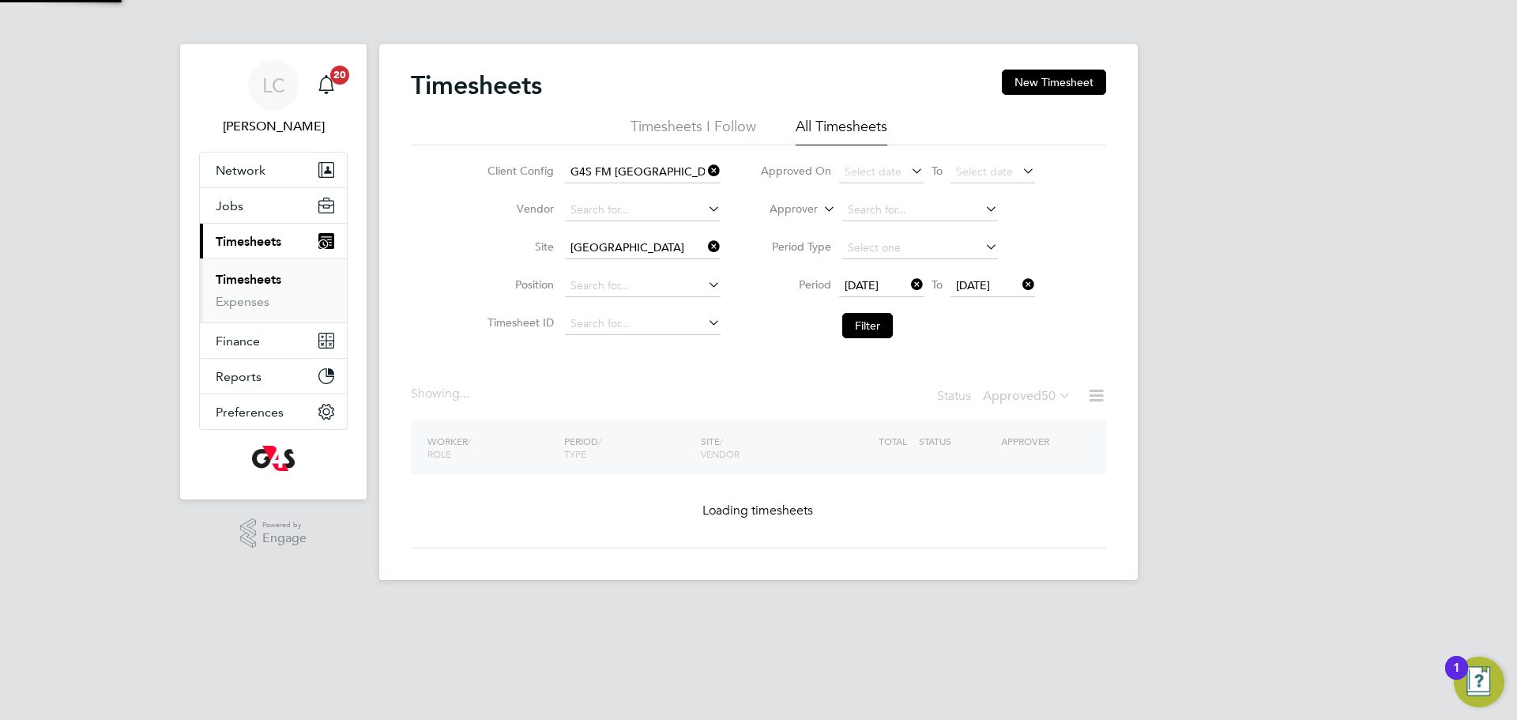
scroll to position [0, 0]
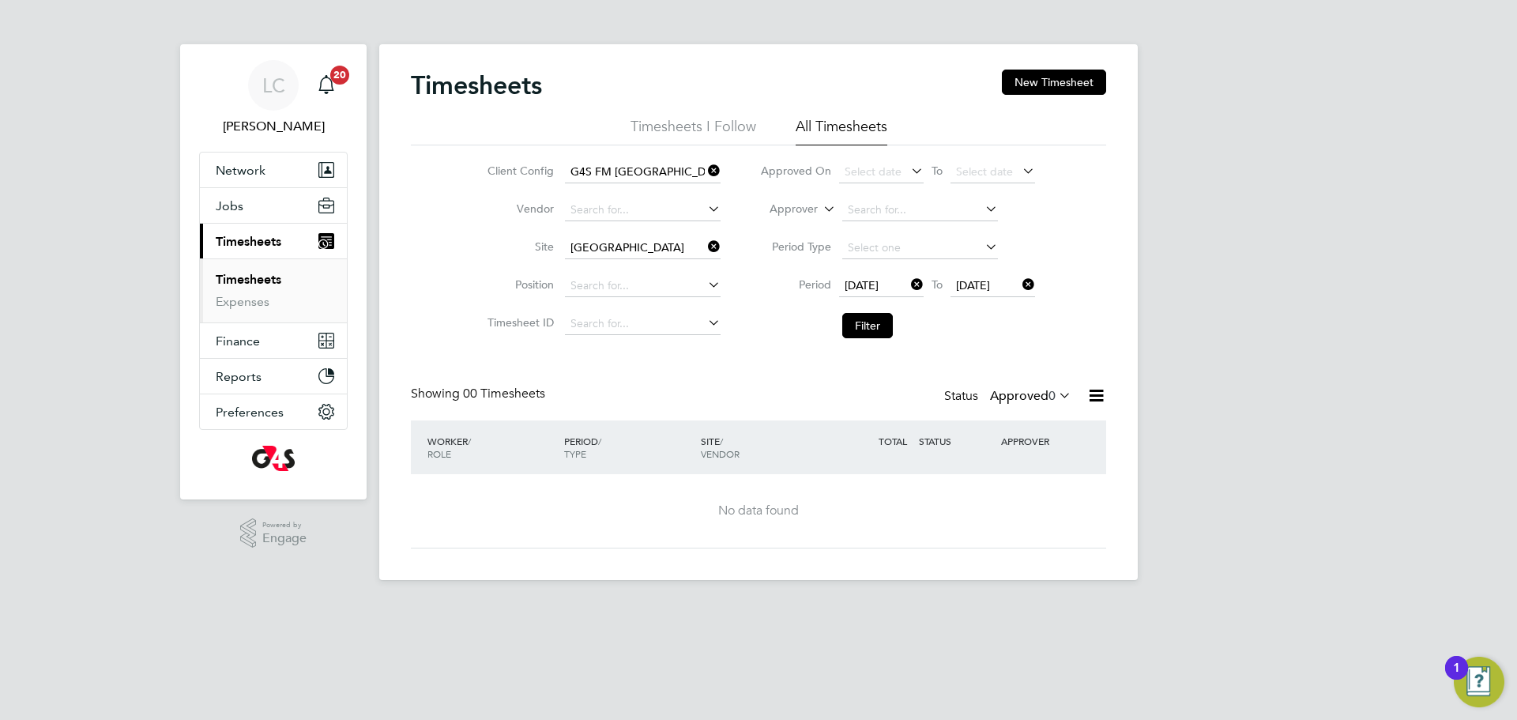
click at [1049, 401] on span "0" at bounding box center [1052, 396] width 7 height 16
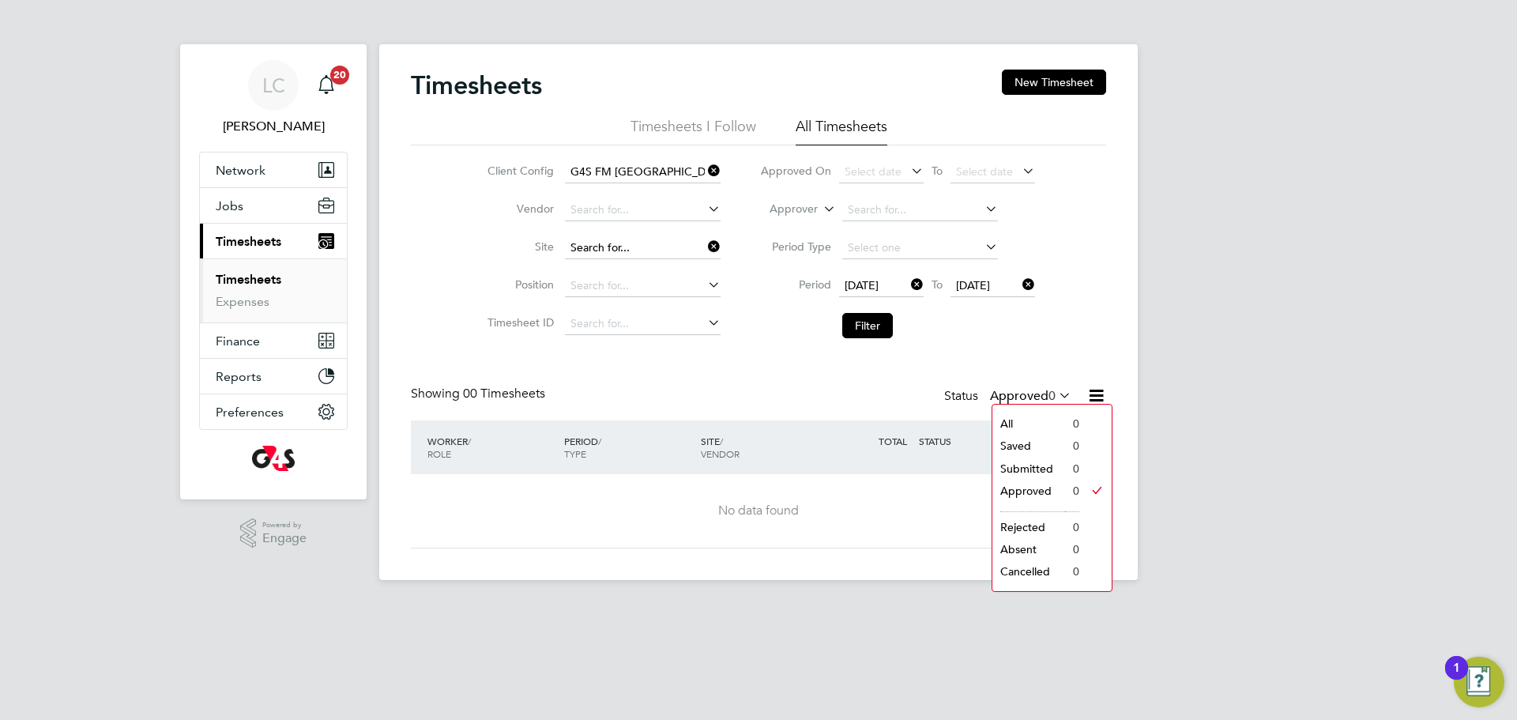
click at [699, 247] on input at bounding box center [643, 248] width 156 height 22
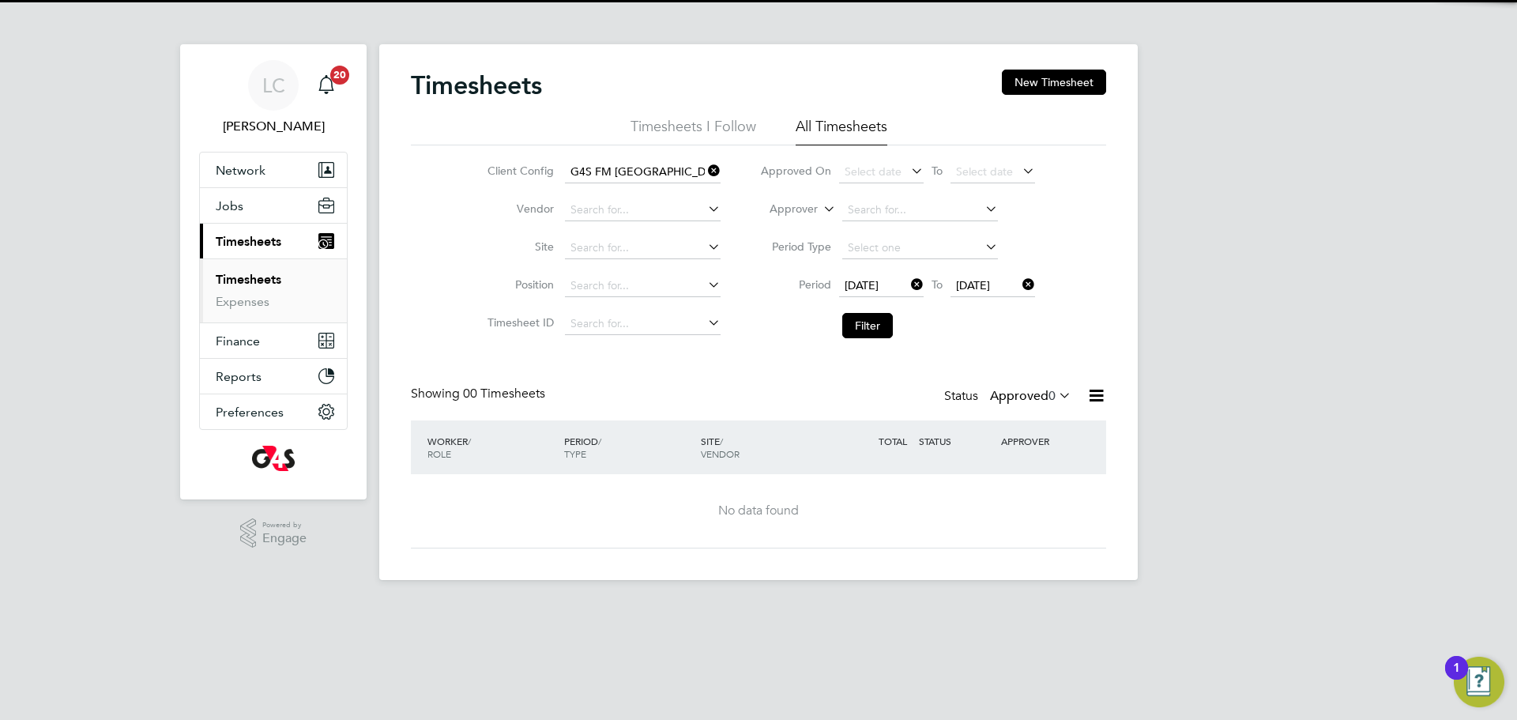
click at [866, 311] on li "Filter" at bounding box center [897, 325] width 315 height 41
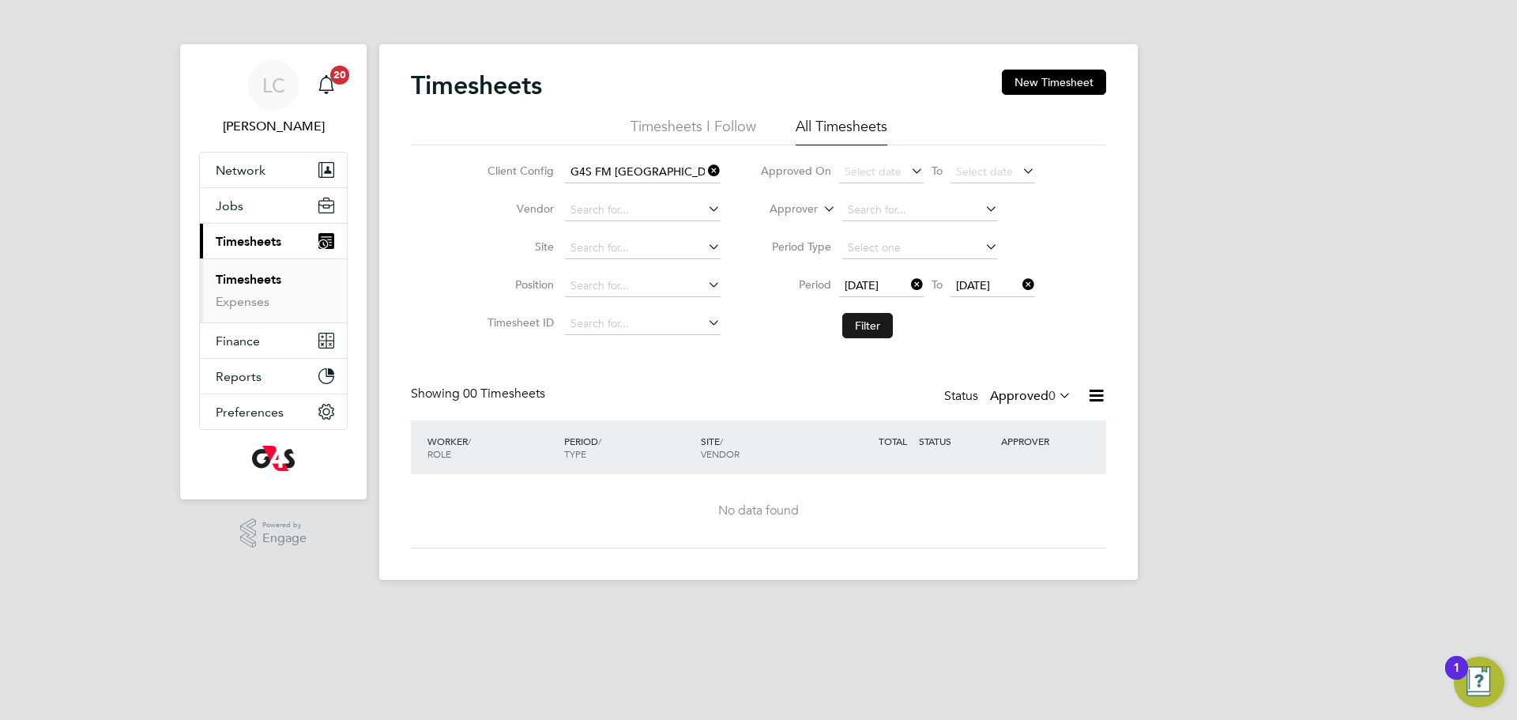
click at [869, 324] on button "Filter" at bounding box center [867, 325] width 51 height 25
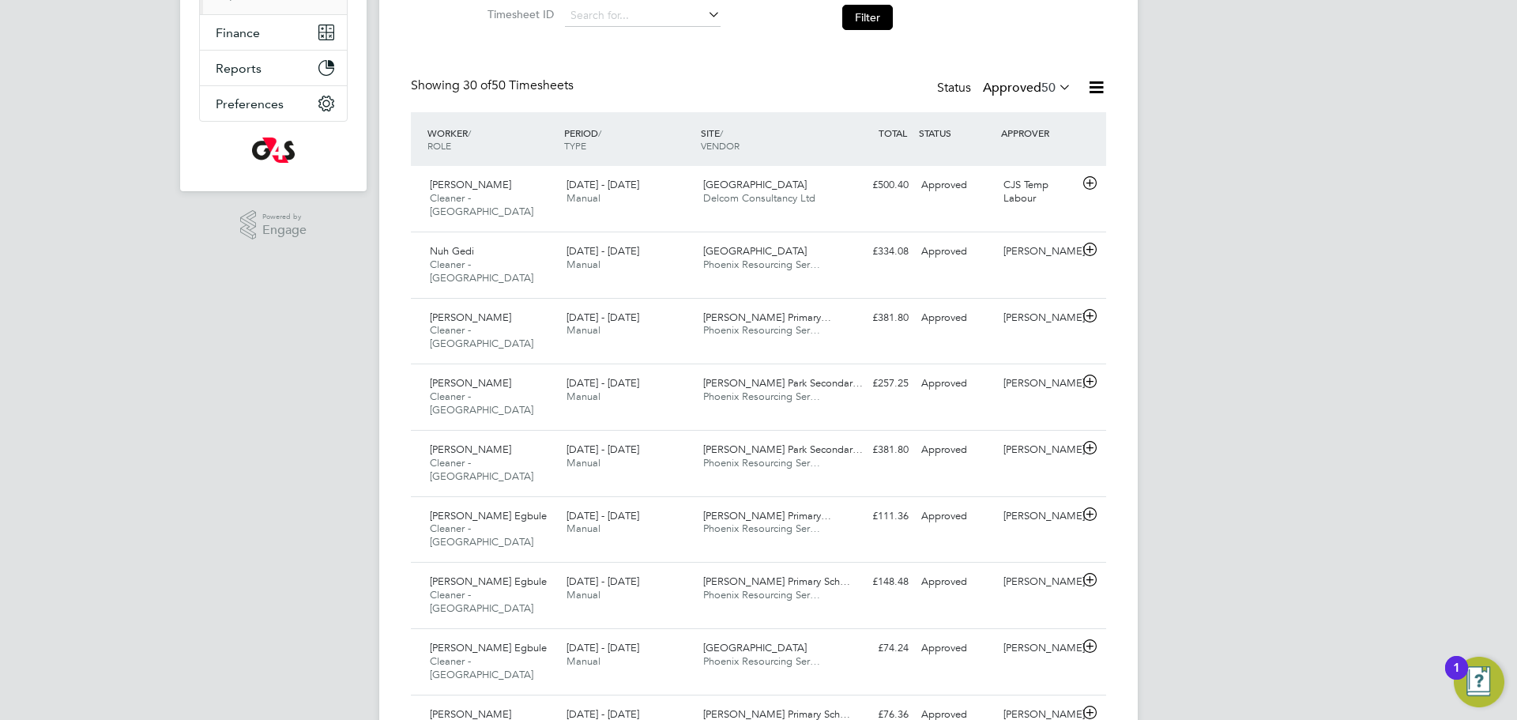
scroll to position [8, 8]
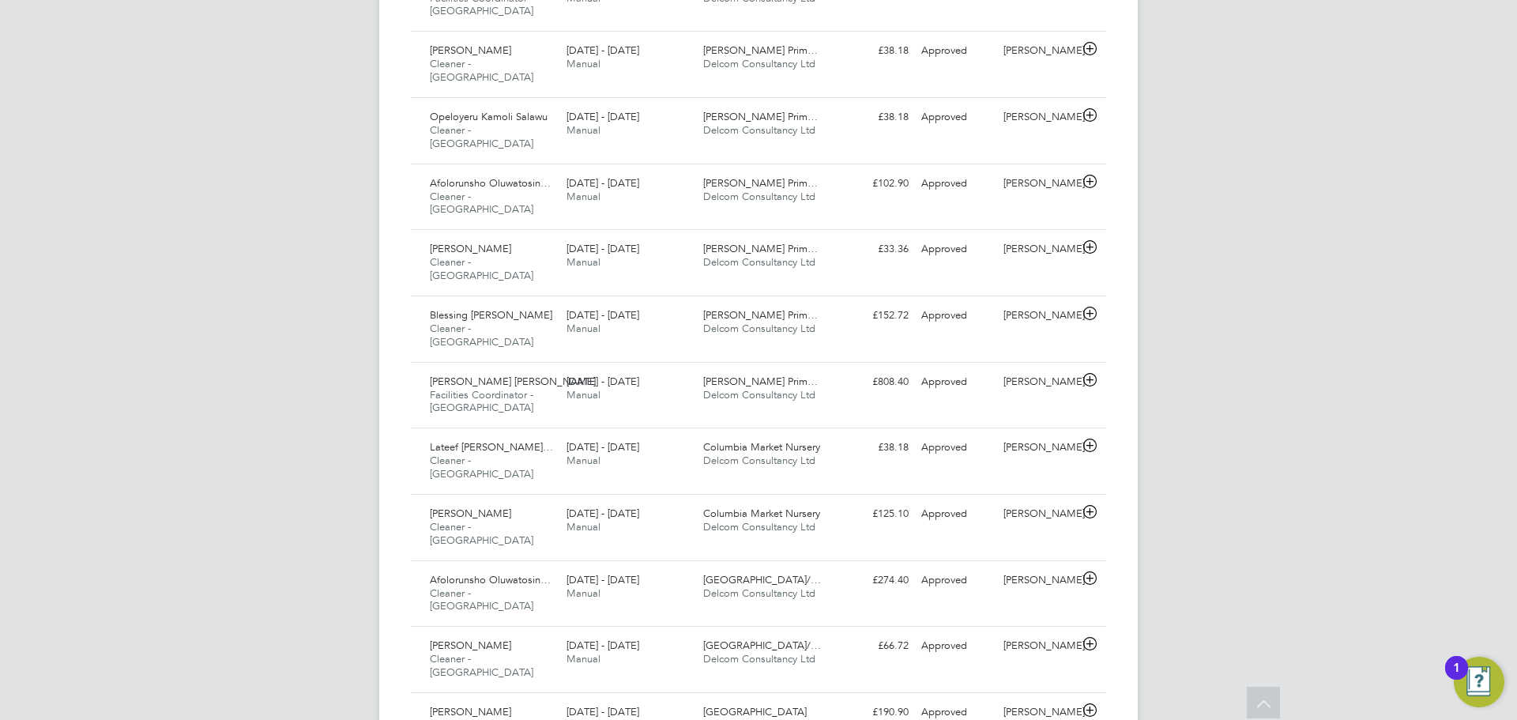
scroll to position [1633, 0]
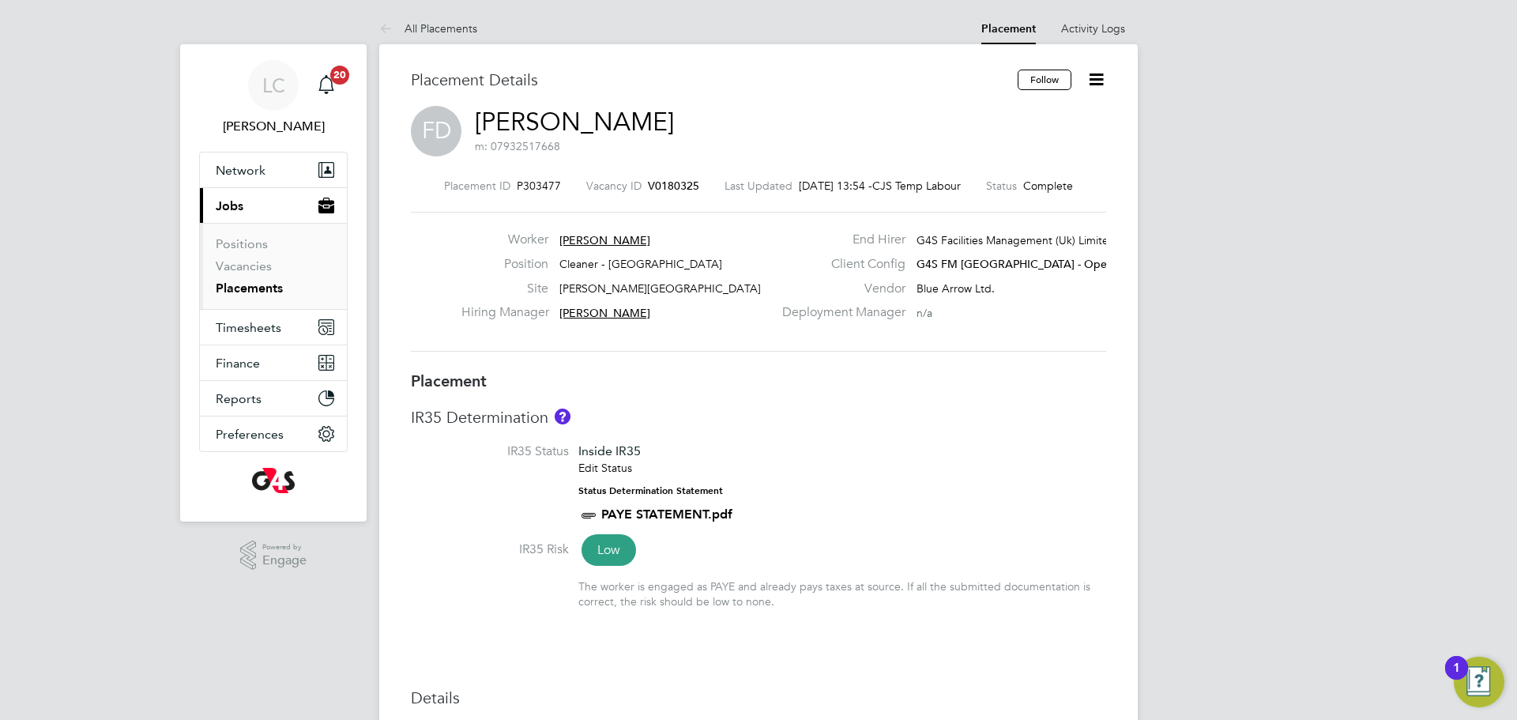
click at [1094, 77] on icon at bounding box center [1097, 80] width 20 height 20
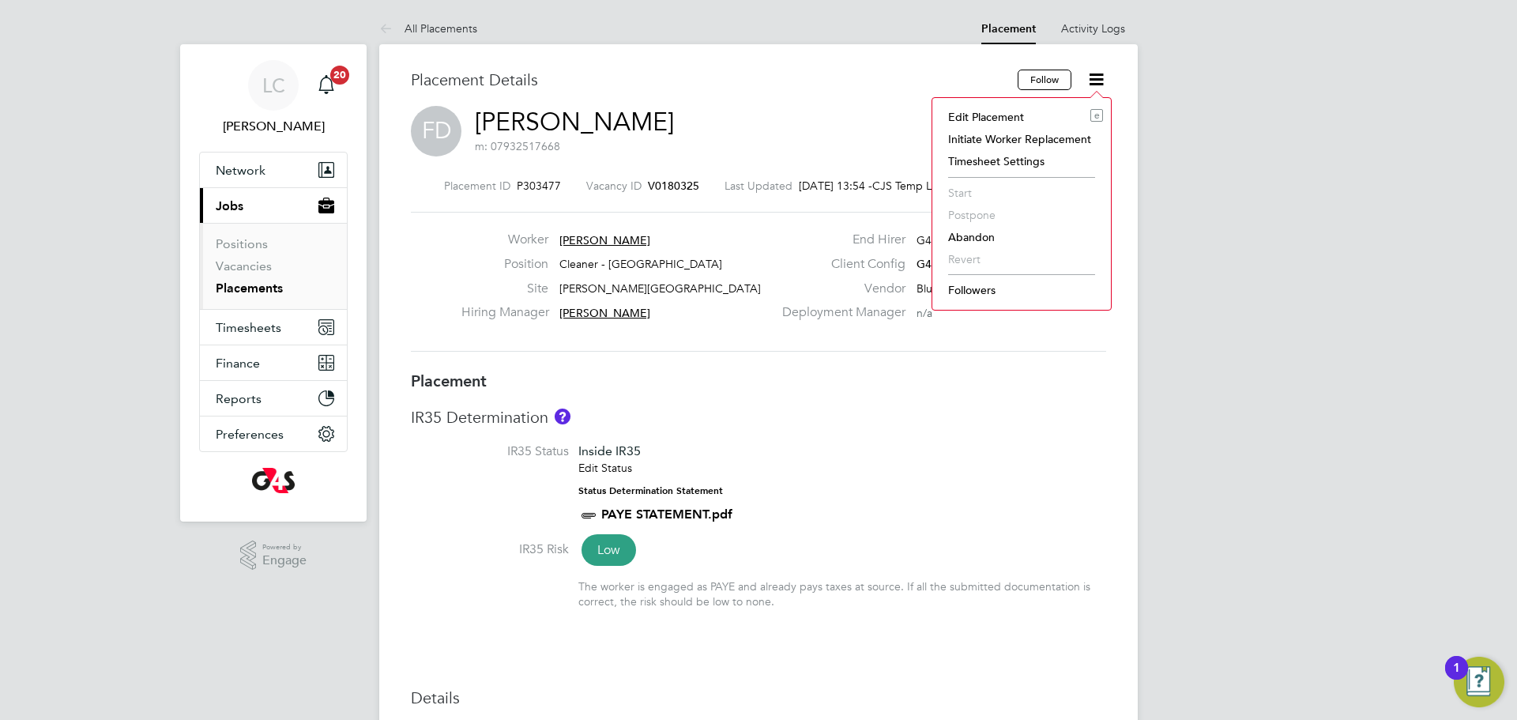
click at [987, 115] on li "Edit Placement e" at bounding box center [1021, 117] width 163 height 22
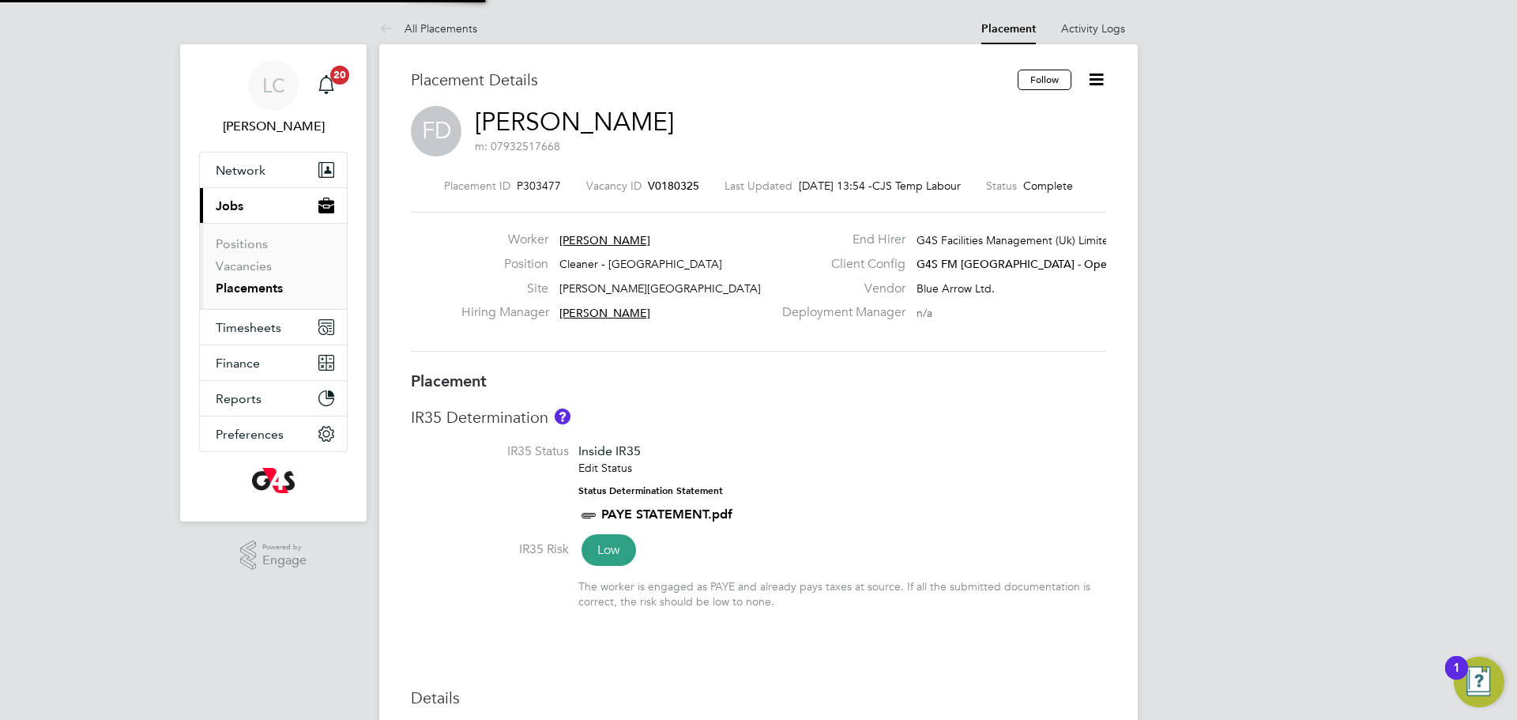
type input "Teresa Cannon"
type input "[PERSON_NAME]"
type input "08 Sep 2025"
type input "[DATE]"
type input "06:30"
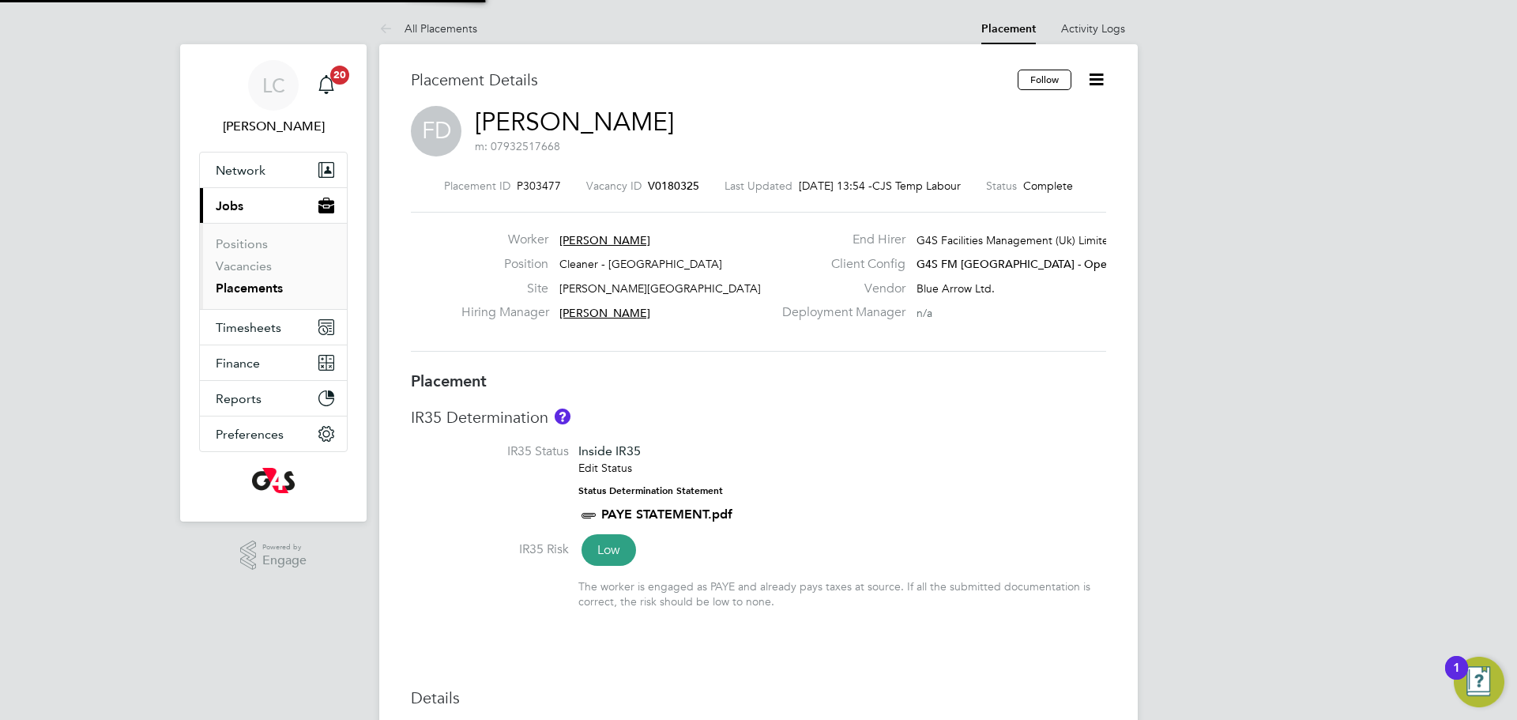
type input "08:30"
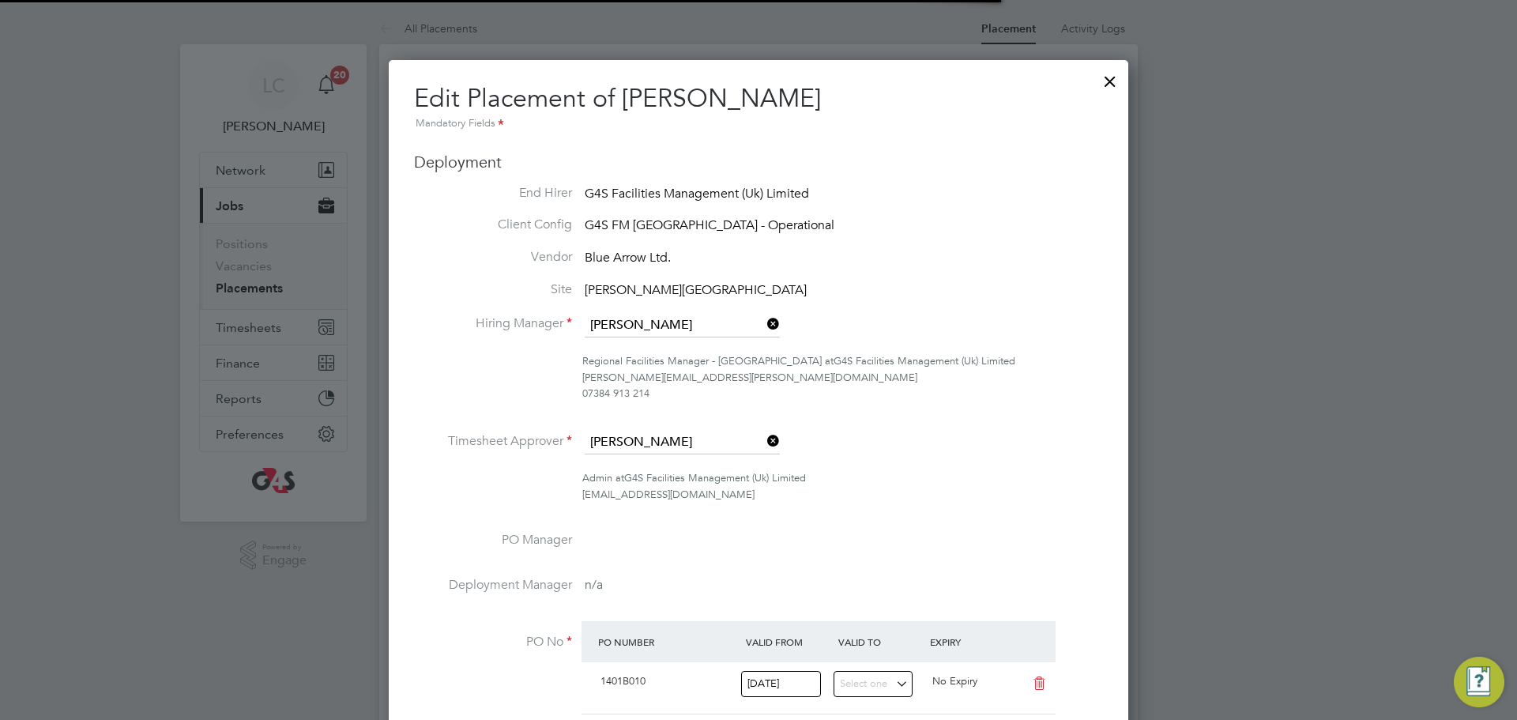
scroll to position [21, 690]
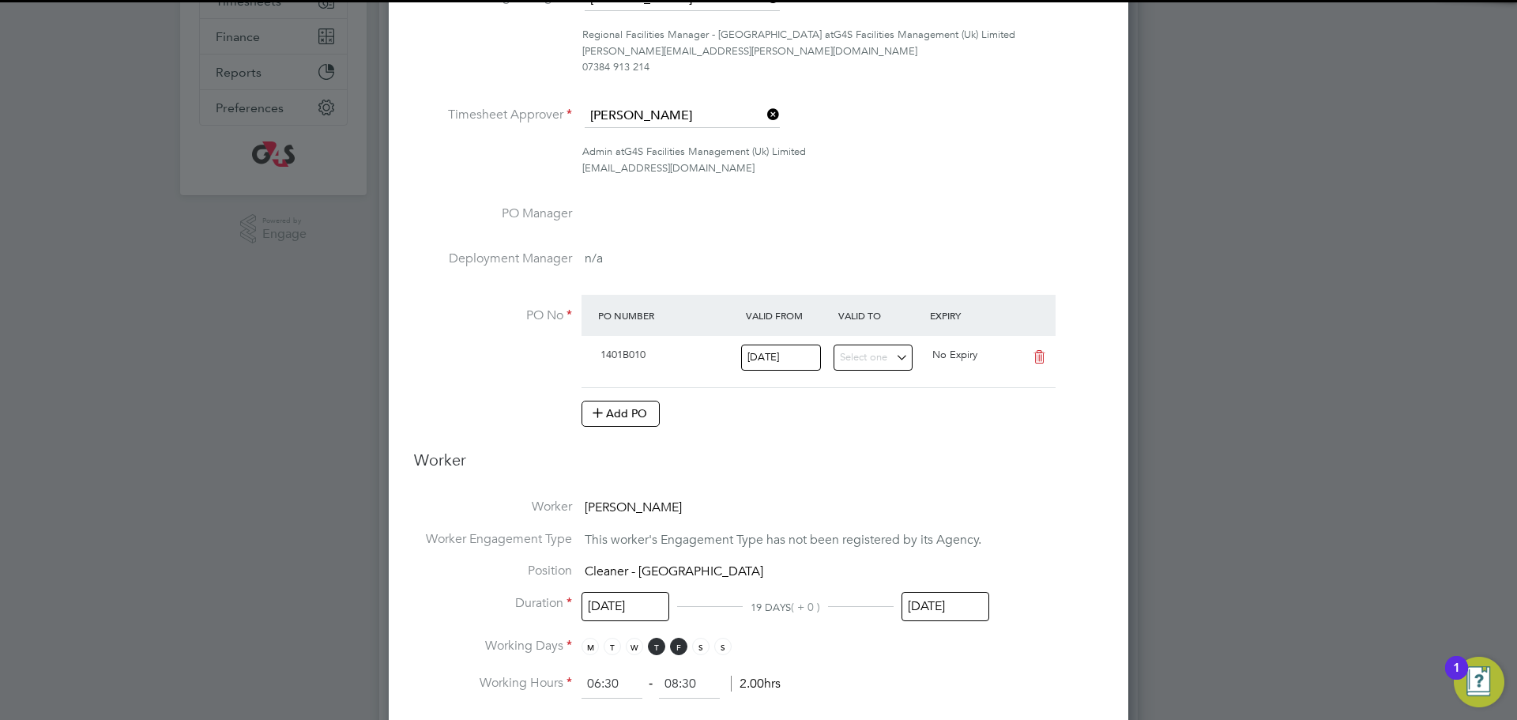
click at [973, 605] on input "26 Sep 2025" at bounding box center [946, 606] width 88 height 29
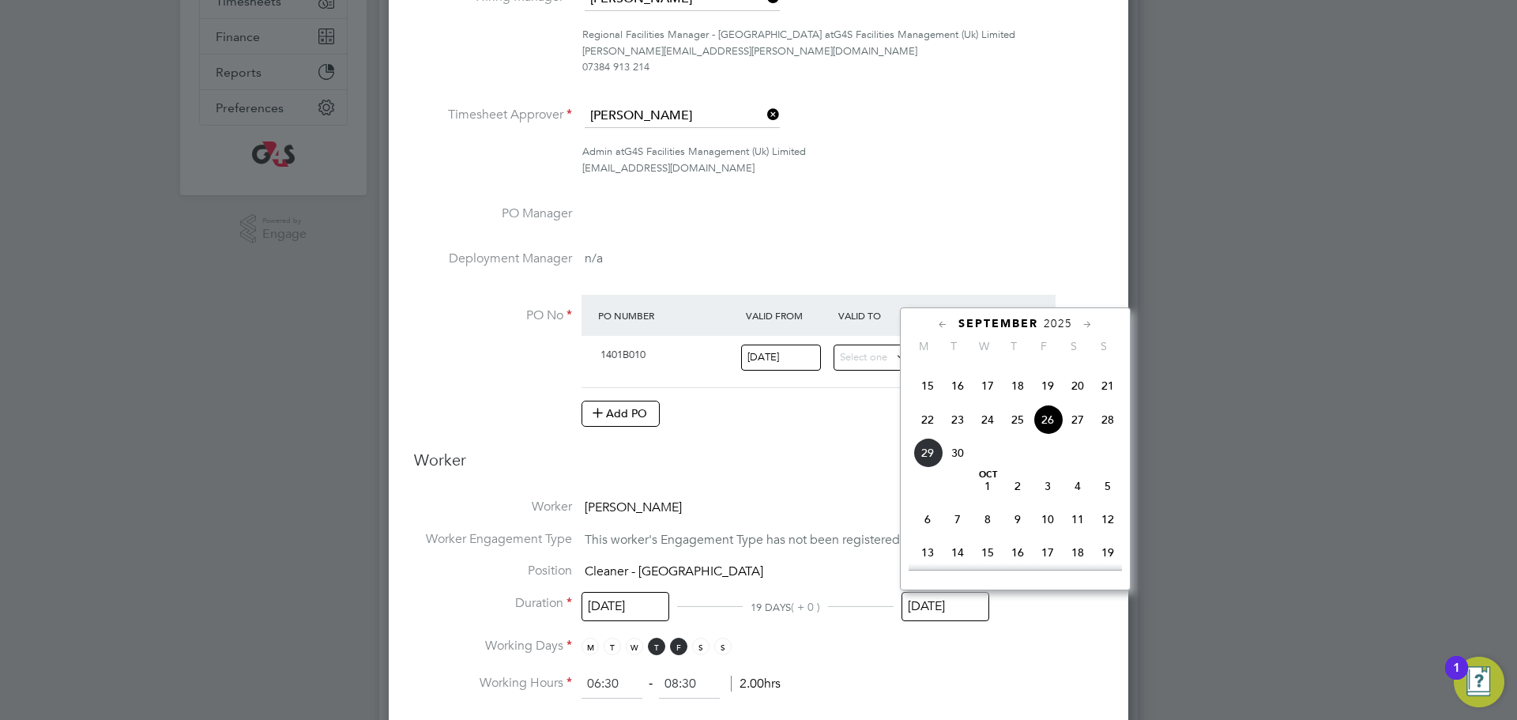
click at [1049, 501] on span "3" at bounding box center [1048, 486] width 30 height 30
type input "03 Oct 2025"
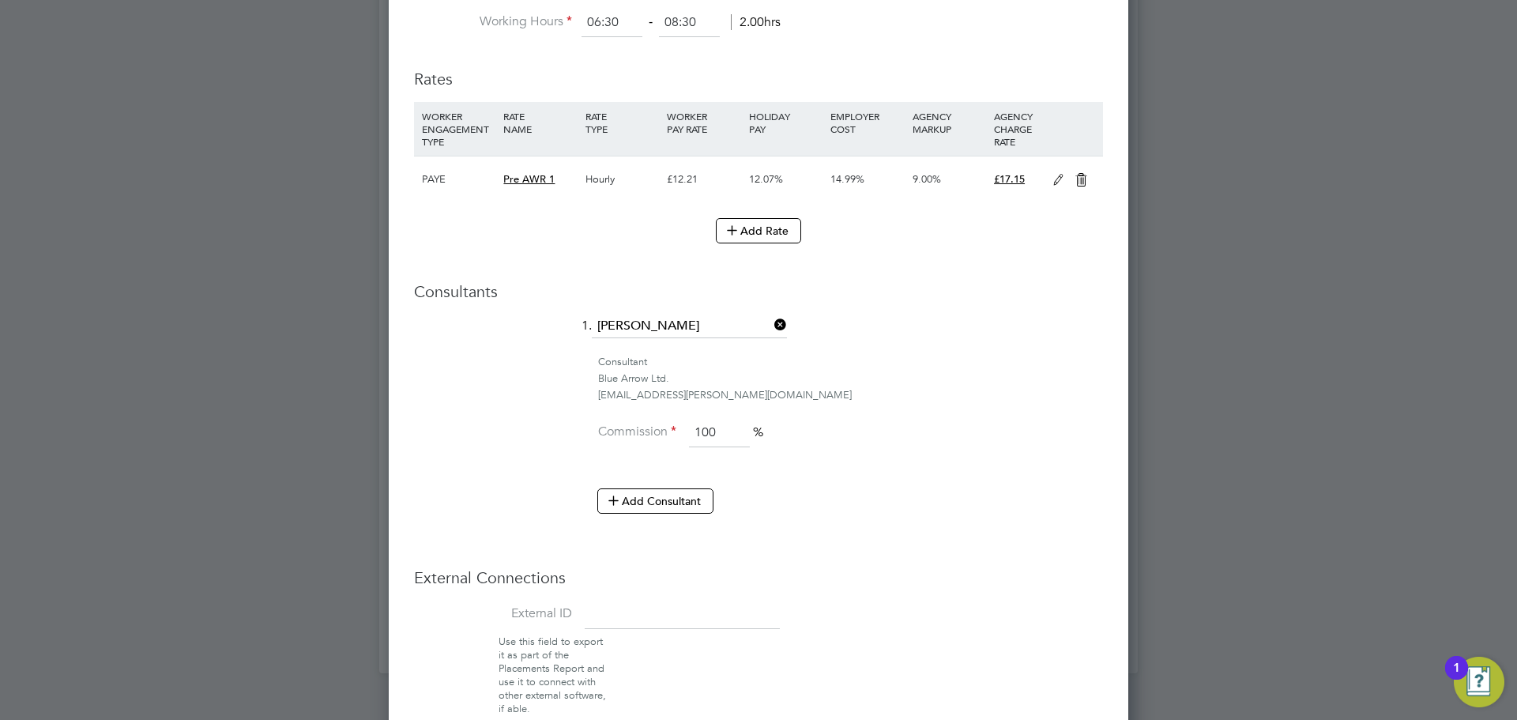
scroll to position [1077, 0]
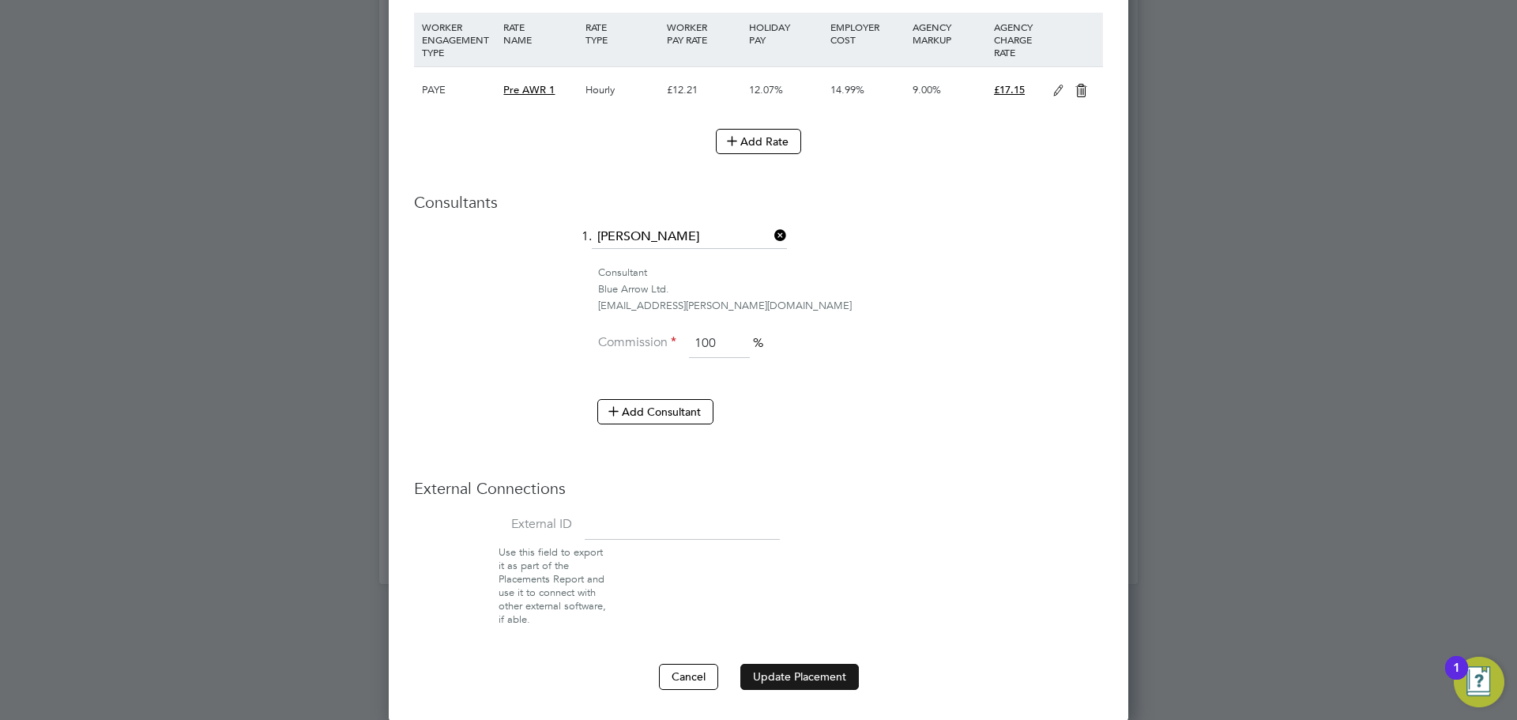
click at [841, 682] on button "Update Placement" at bounding box center [799, 676] width 119 height 25
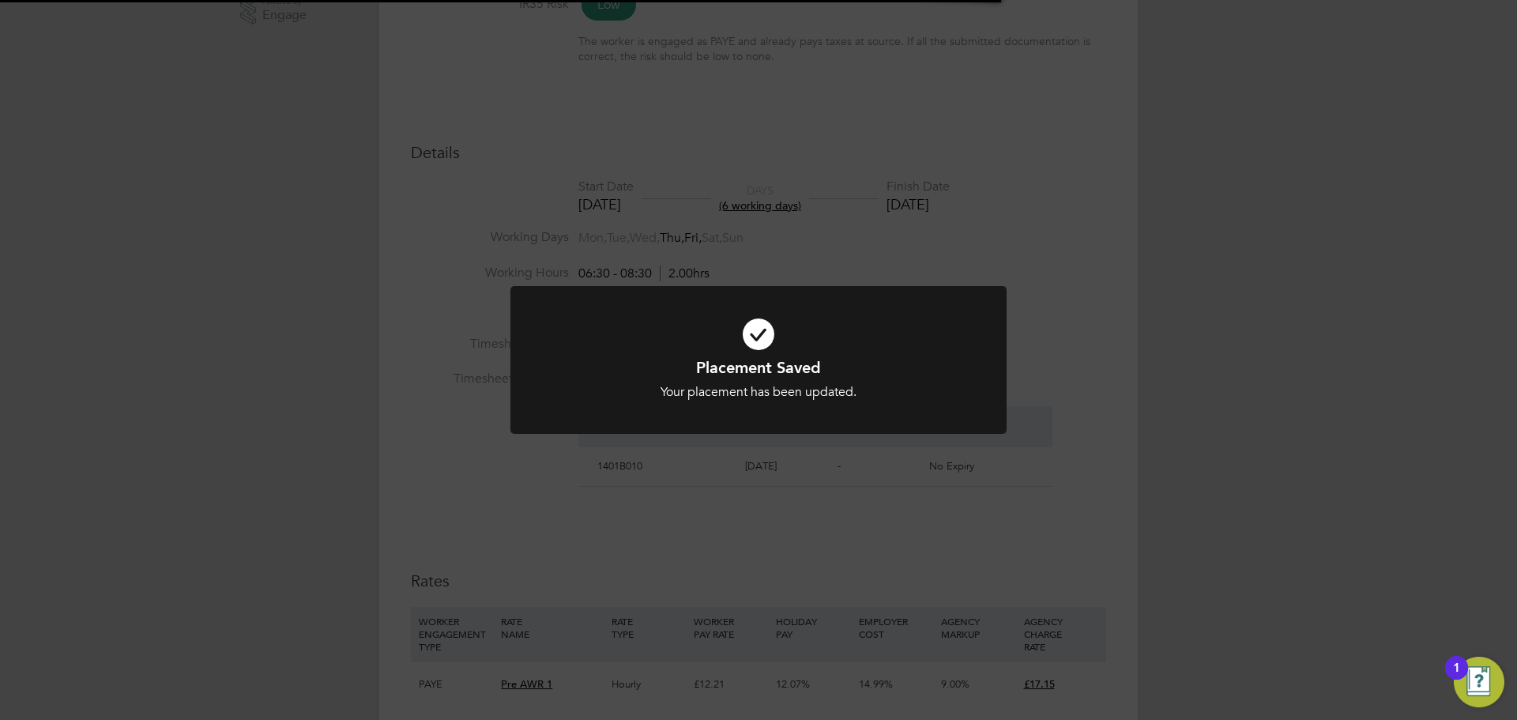
scroll to position [16, 243]
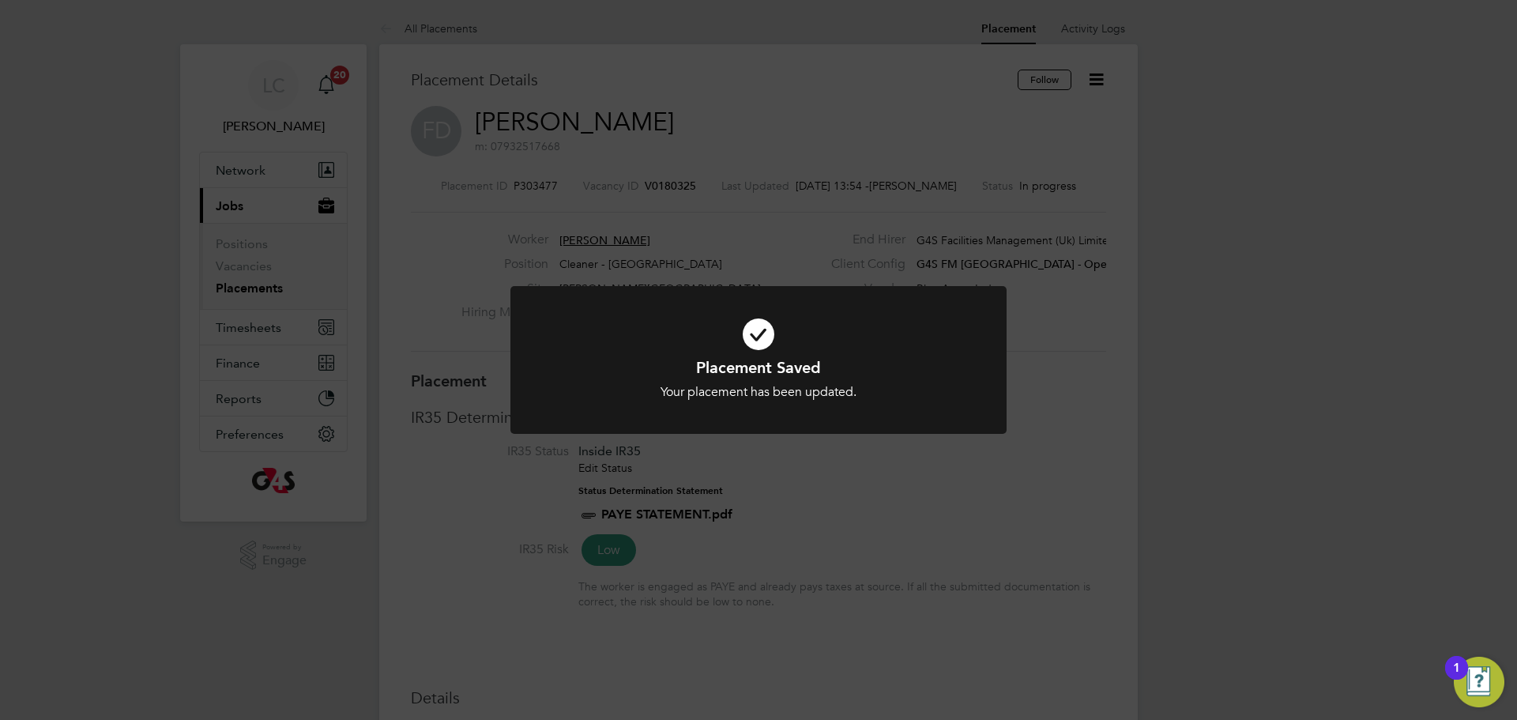
click at [723, 115] on div "Placement Saved Your placement has been updated. Cancel Okay" at bounding box center [758, 360] width 1517 height 720
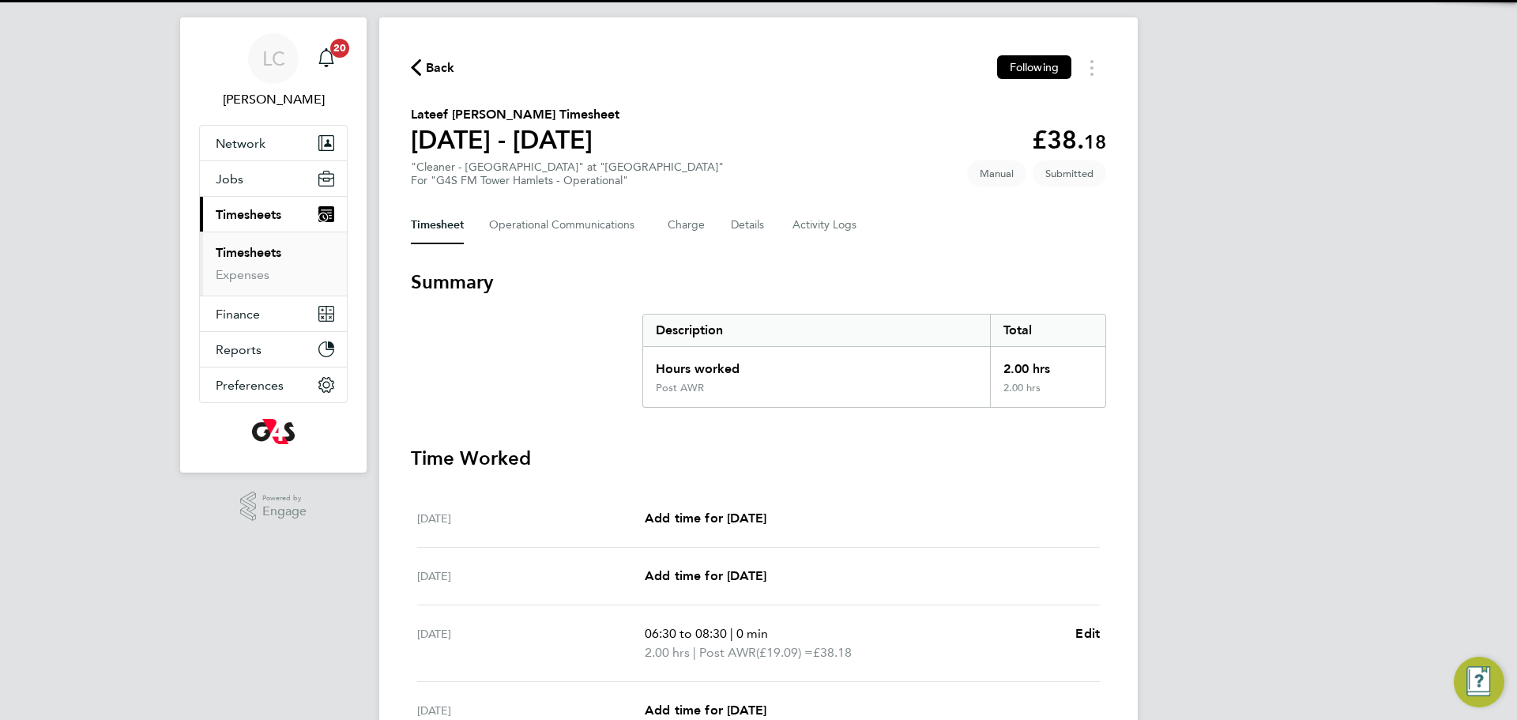
scroll to position [43, 0]
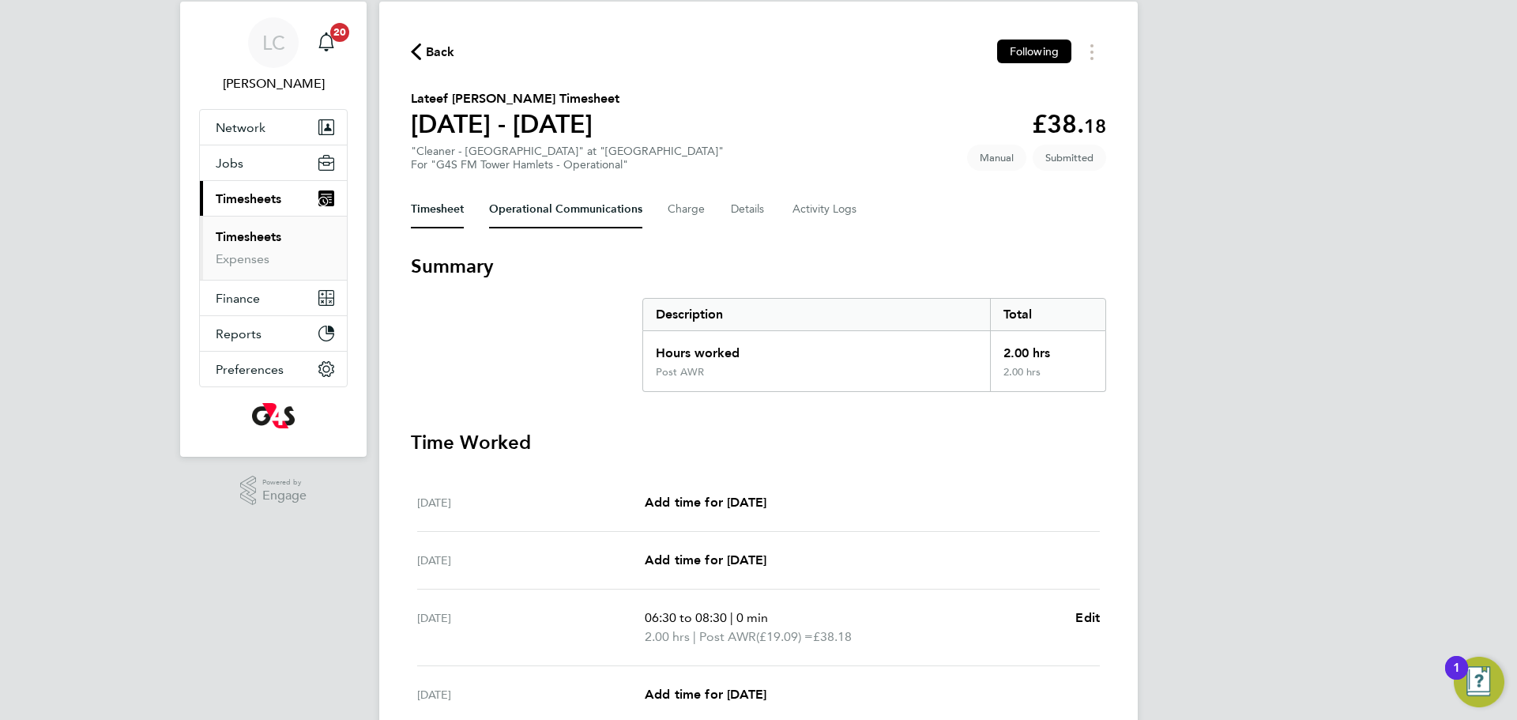
click at [571, 204] on Communications-tab "Operational Communications" at bounding box center [565, 209] width 153 height 38
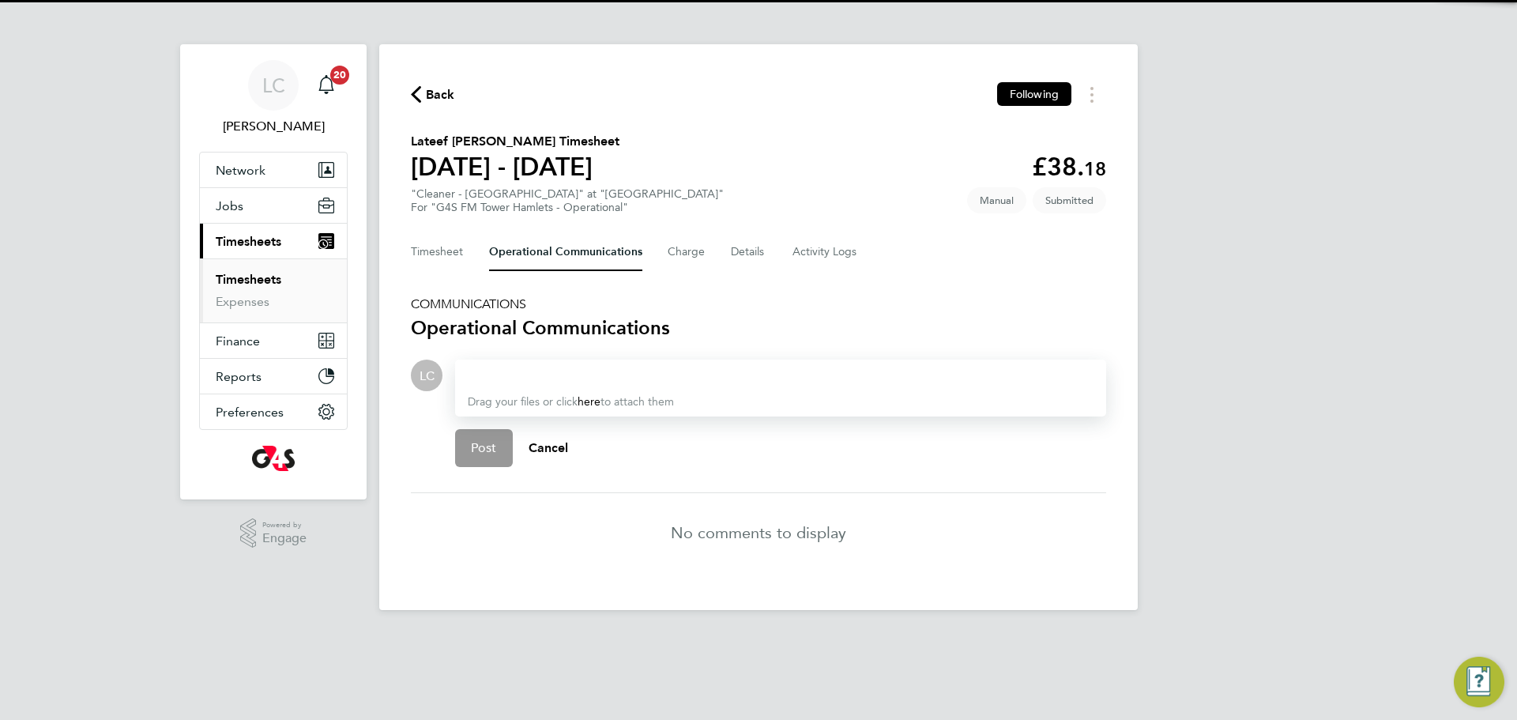
click at [535, 379] on div at bounding box center [781, 375] width 626 height 19
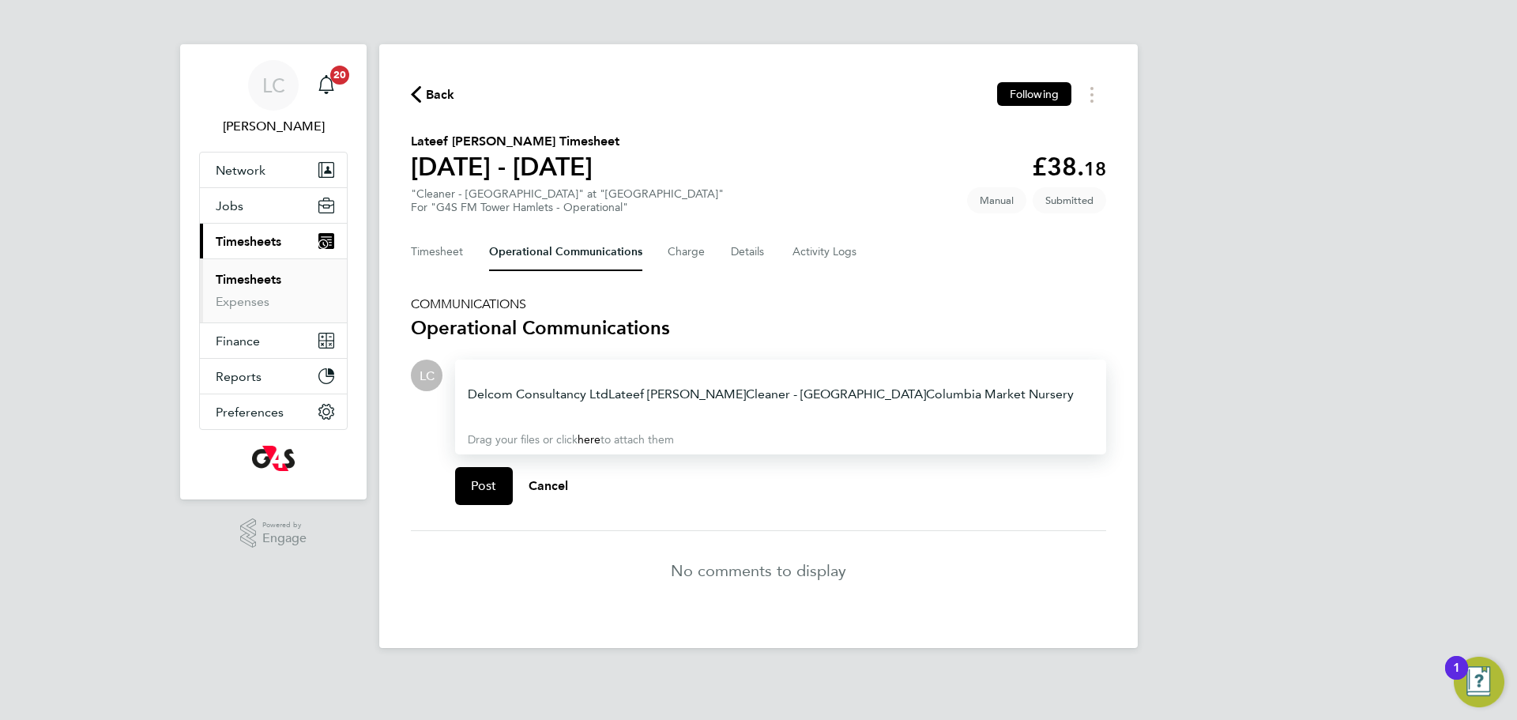
click at [540, 385] on td "Delcom Consultancy Ltd" at bounding box center [538, 394] width 141 height 19
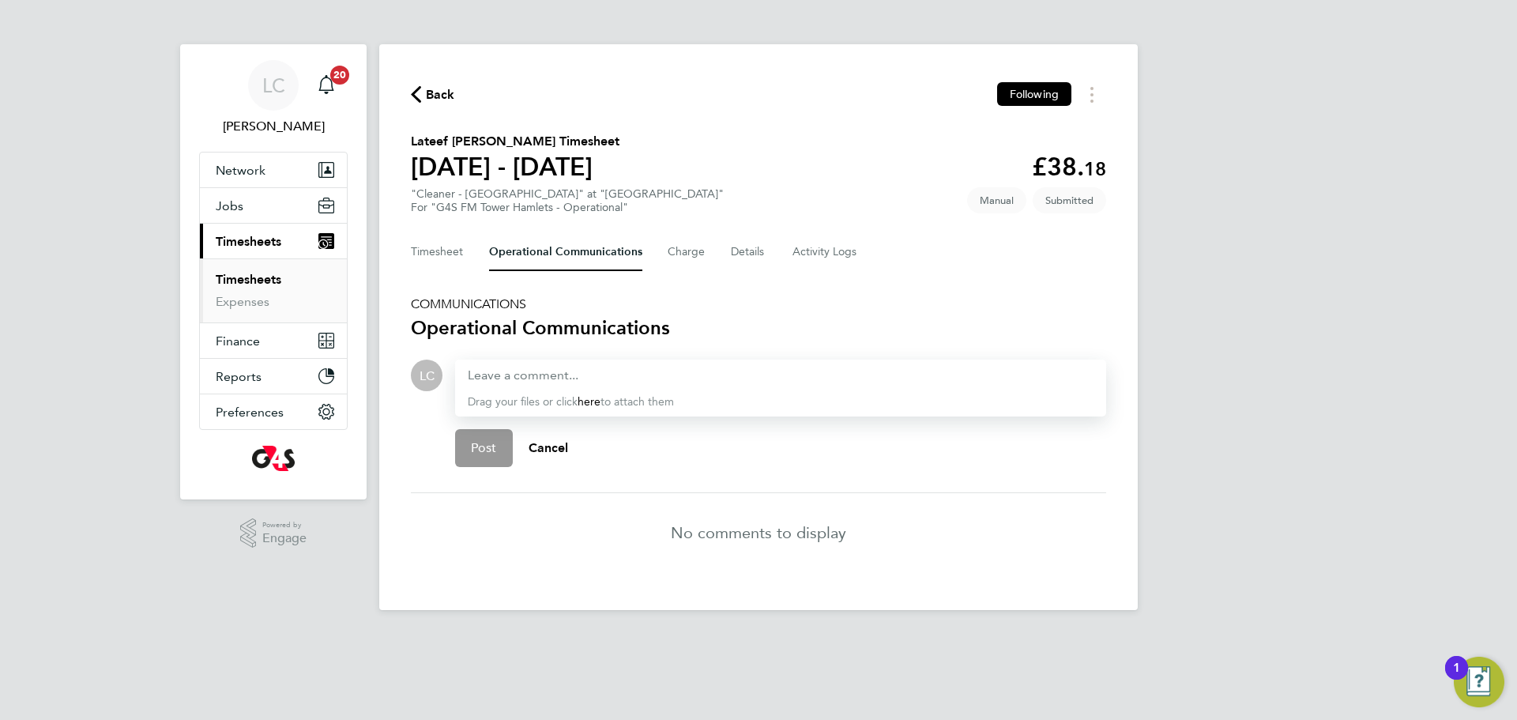
click at [600, 371] on div at bounding box center [781, 375] width 626 height 19
click at [514, 380] on div at bounding box center [781, 375] width 626 height 19
drag, startPoint x: 480, startPoint y: 456, endPoint x: 465, endPoint y: 413, distance: 46.2
click at [480, 456] on button "Post" at bounding box center [484, 448] width 58 height 38
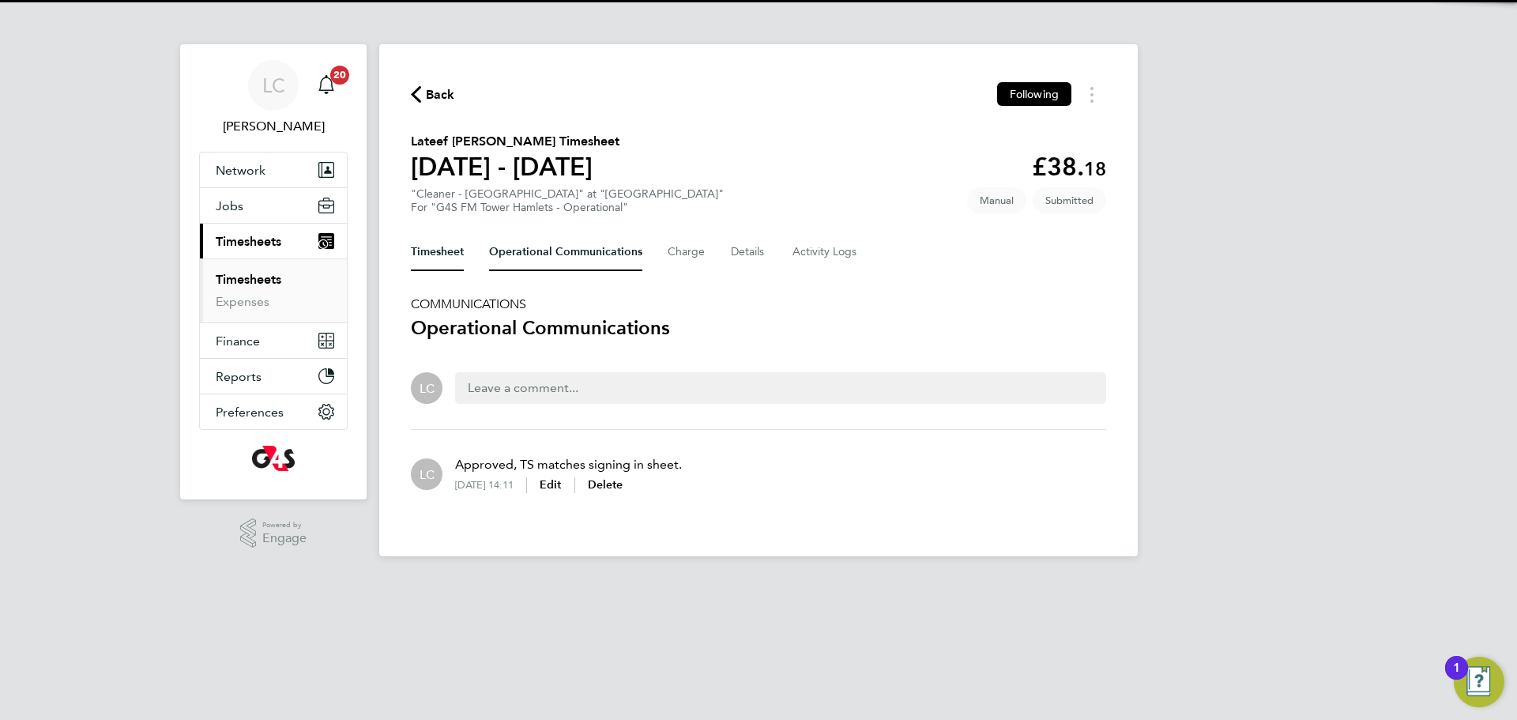
click at [441, 269] on button "Timesheet" at bounding box center [437, 252] width 53 height 38
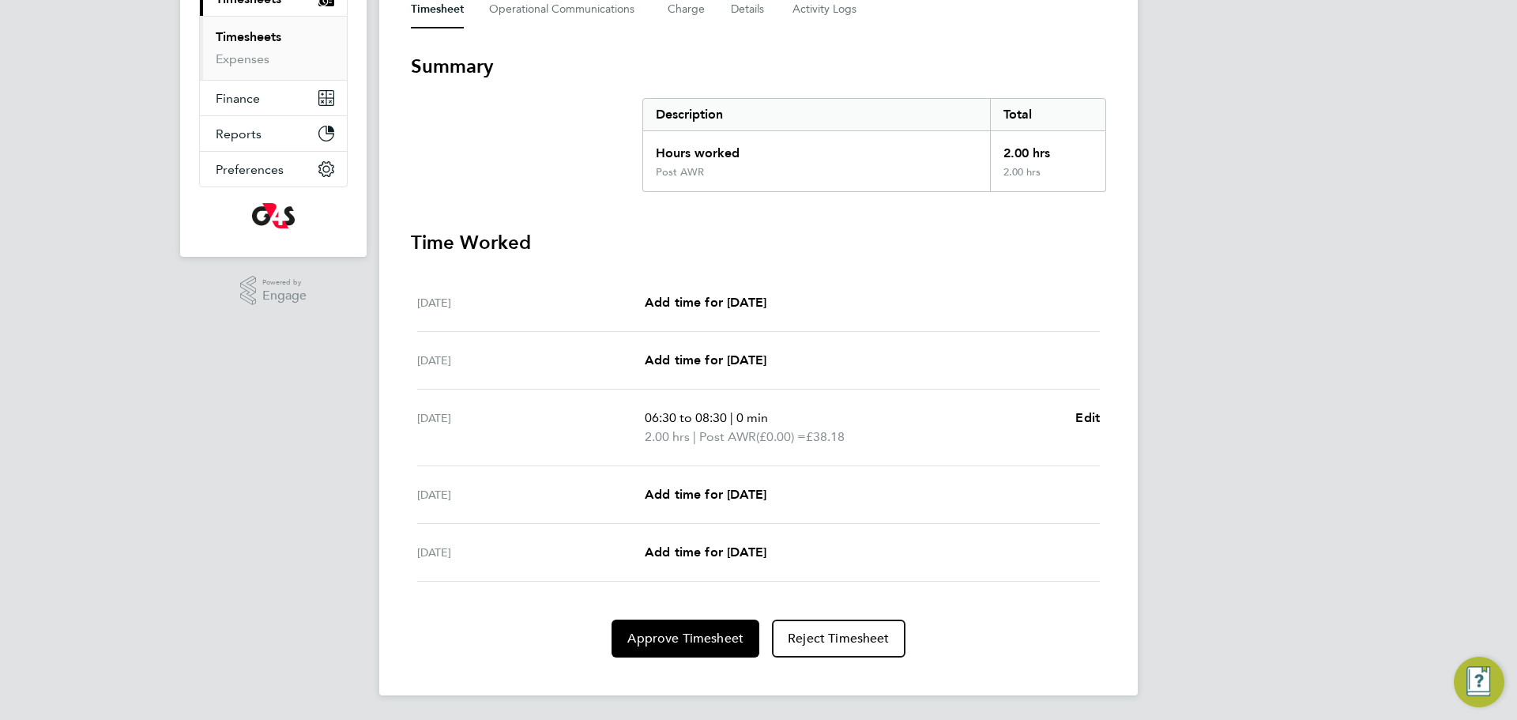
scroll to position [243, 0]
drag, startPoint x: 714, startPoint y: 599, endPoint x: 710, endPoint y: 609, distance: 10.0
click at [712, 602] on section "Time Worked Mon 22 Sep Add time for Mon 22 Sep Add time for Mon 22 Sep Tue 23 S…" at bounding box center [758, 443] width 695 height 428
click at [708, 625] on button "Approve Timesheet" at bounding box center [686, 638] width 148 height 38
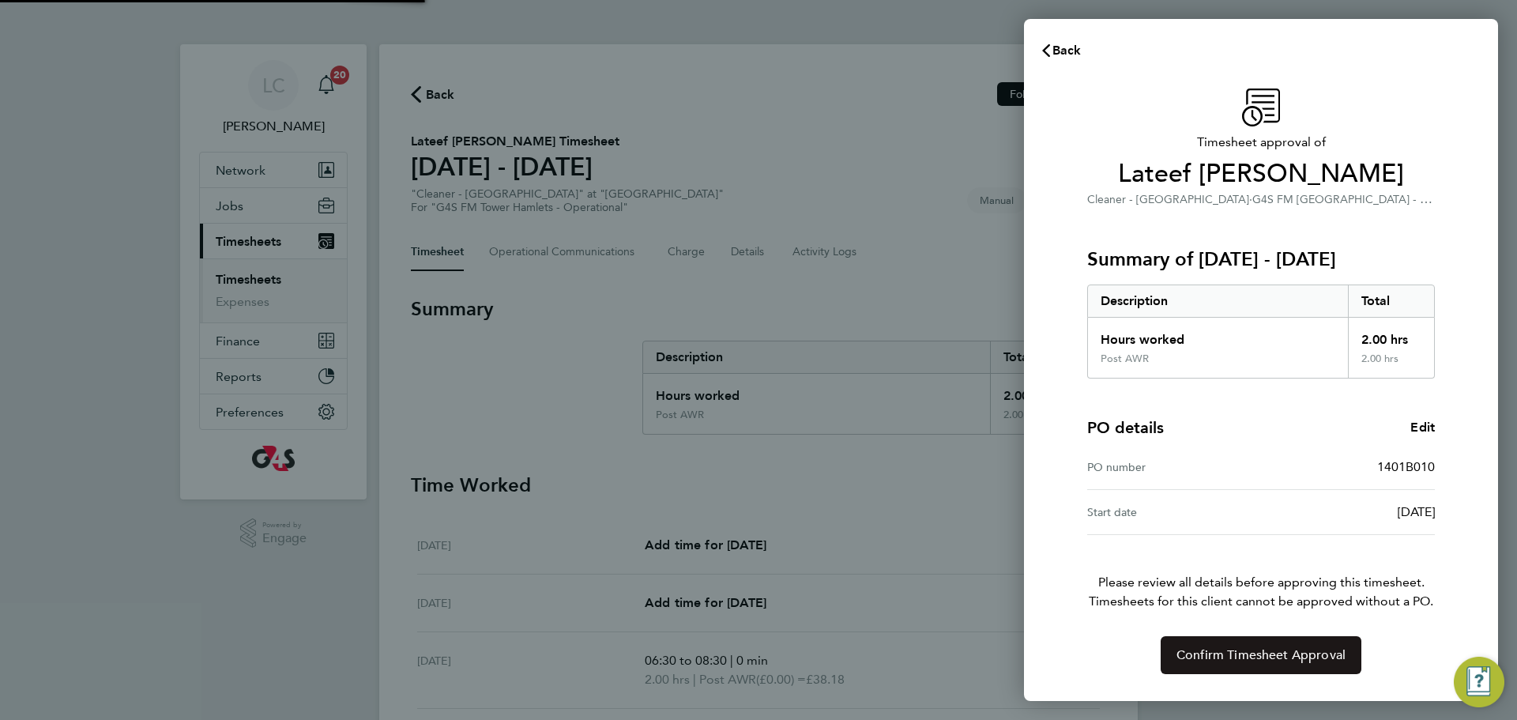
click at [1305, 646] on button "Confirm Timesheet Approval" at bounding box center [1261, 655] width 201 height 38
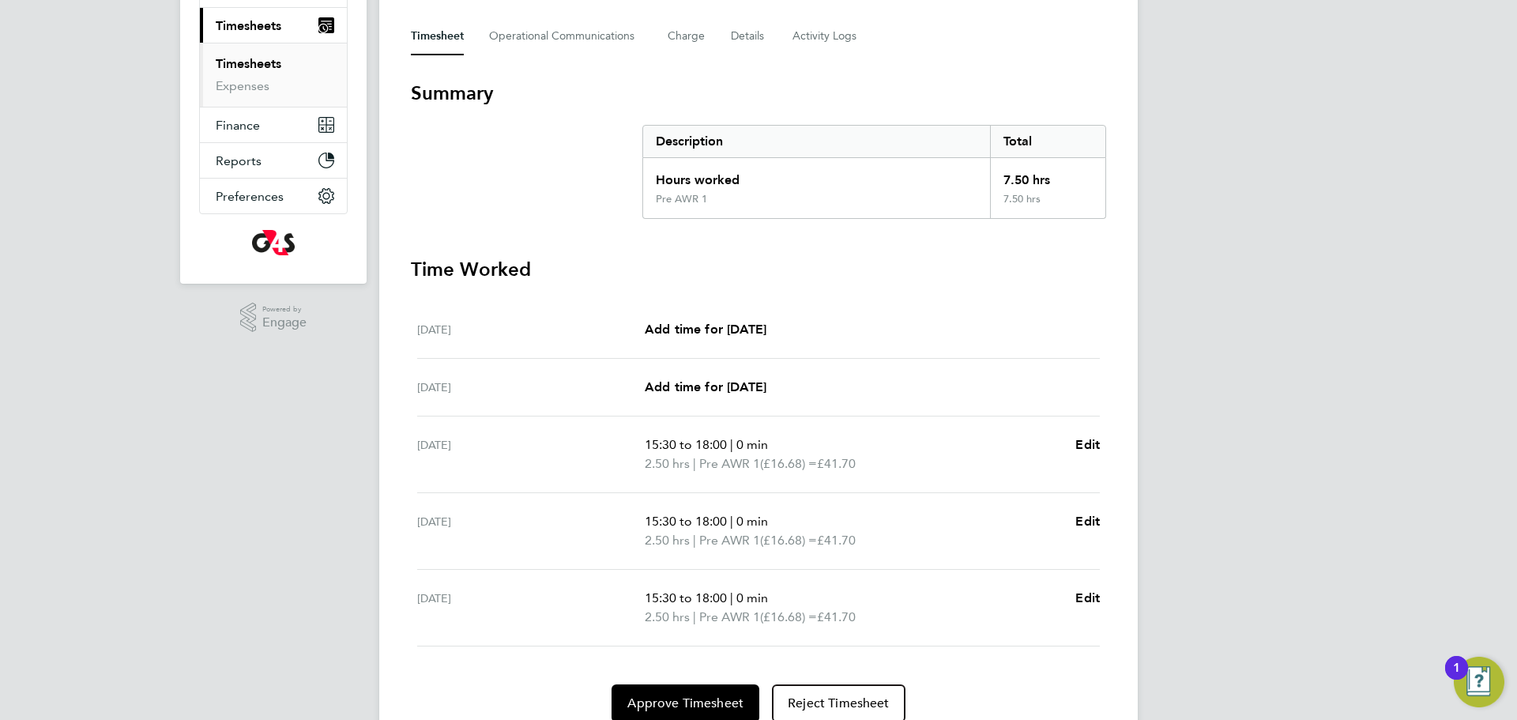
scroll to position [145, 0]
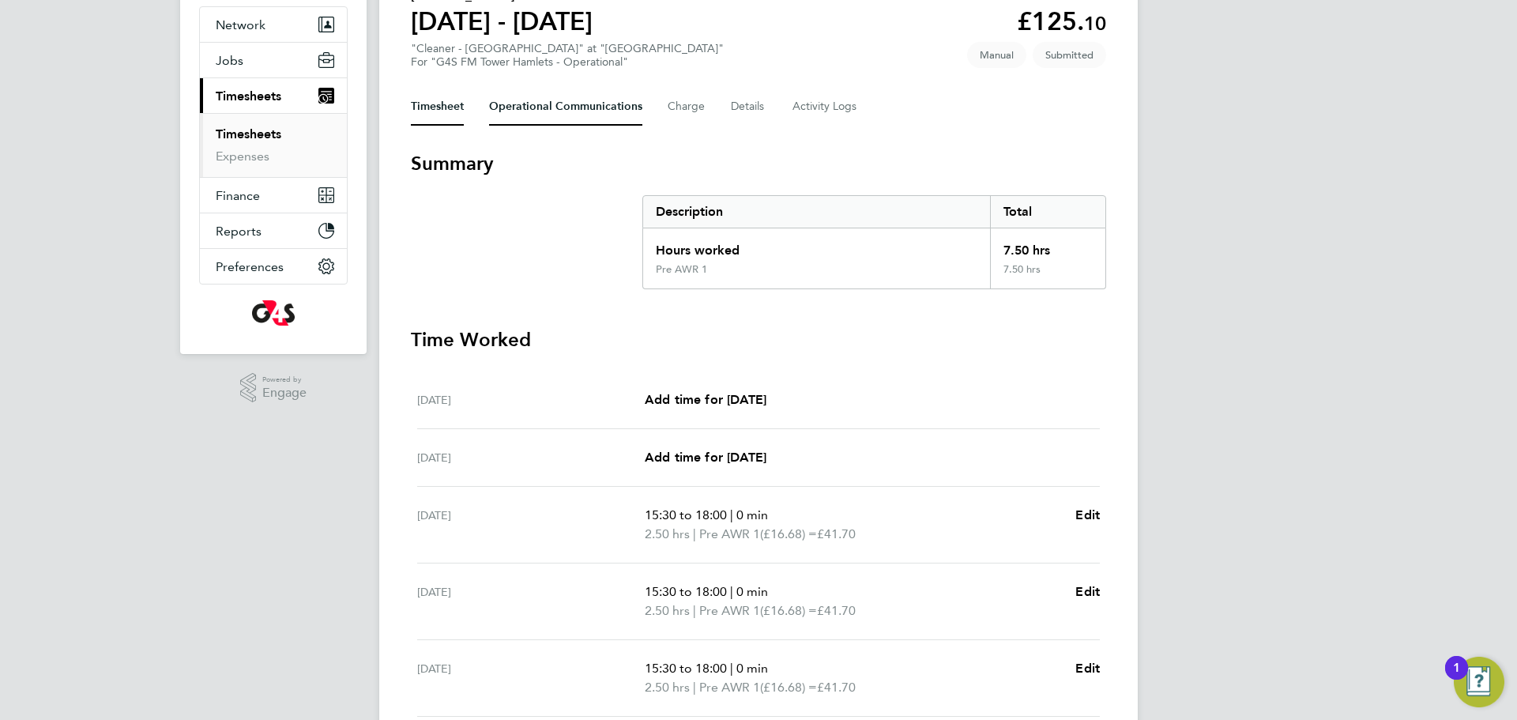
click at [554, 109] on Communications-tab "Operational Communications" at bounding box center [565, 107] width 153 height 38
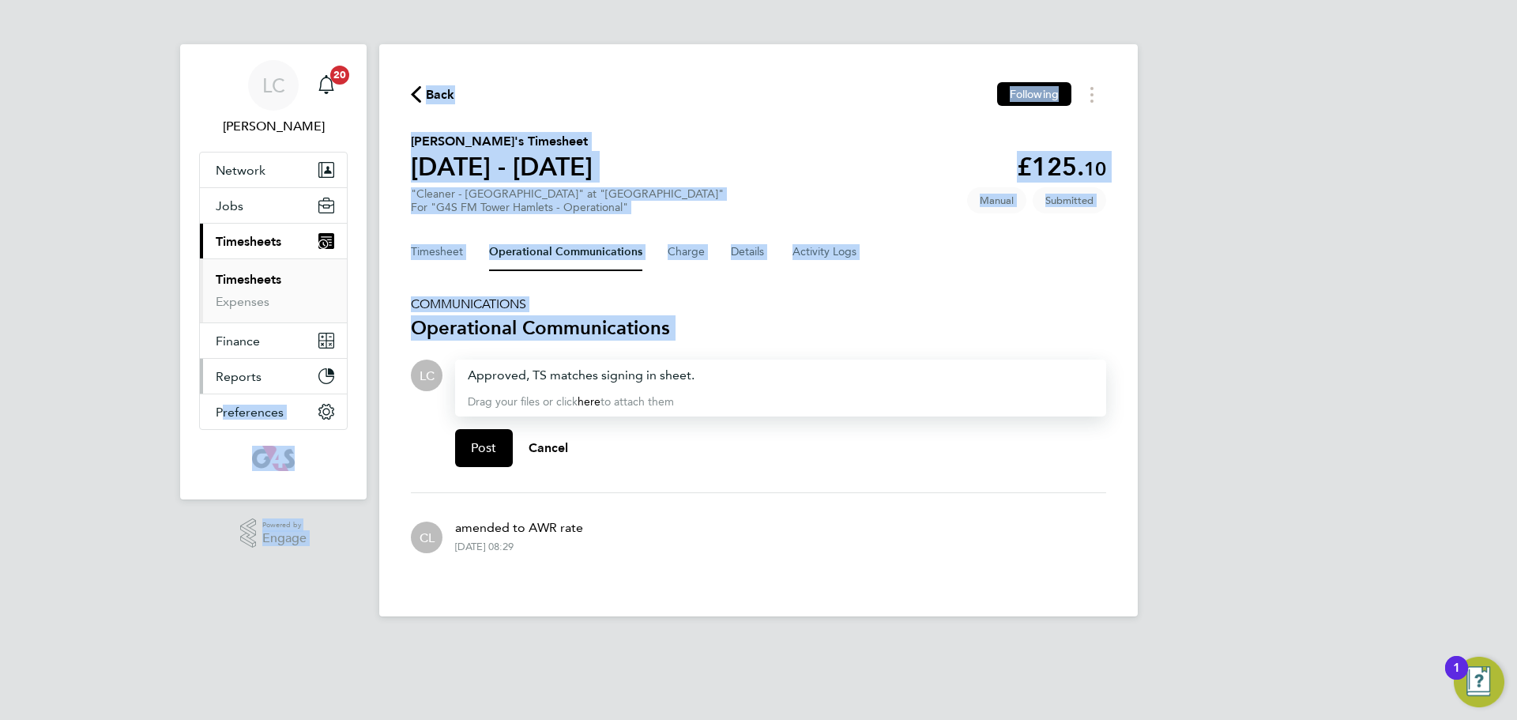
click at [345, 363] on div "LC Lilingxi Chen Notifications 20 Applications: Network Team Members Businesses…" at bounding box center [758, 321] width 1517 height 642
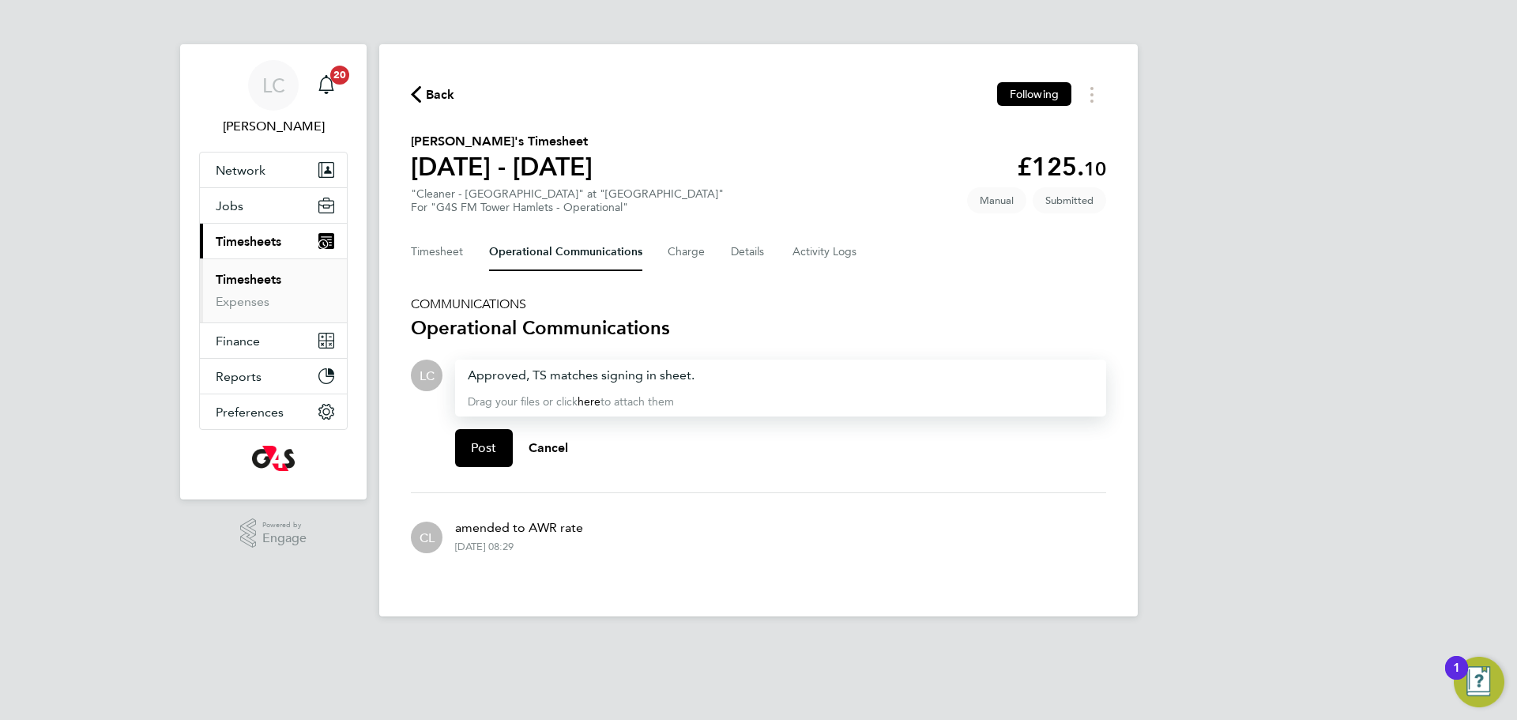
click at [670, 456] on div "Post Cancel" at bounding box center [780, 447] width 651 height 63
click at [506, 455] on button "Post" at bounding box center [484, 448] width 58 height 38
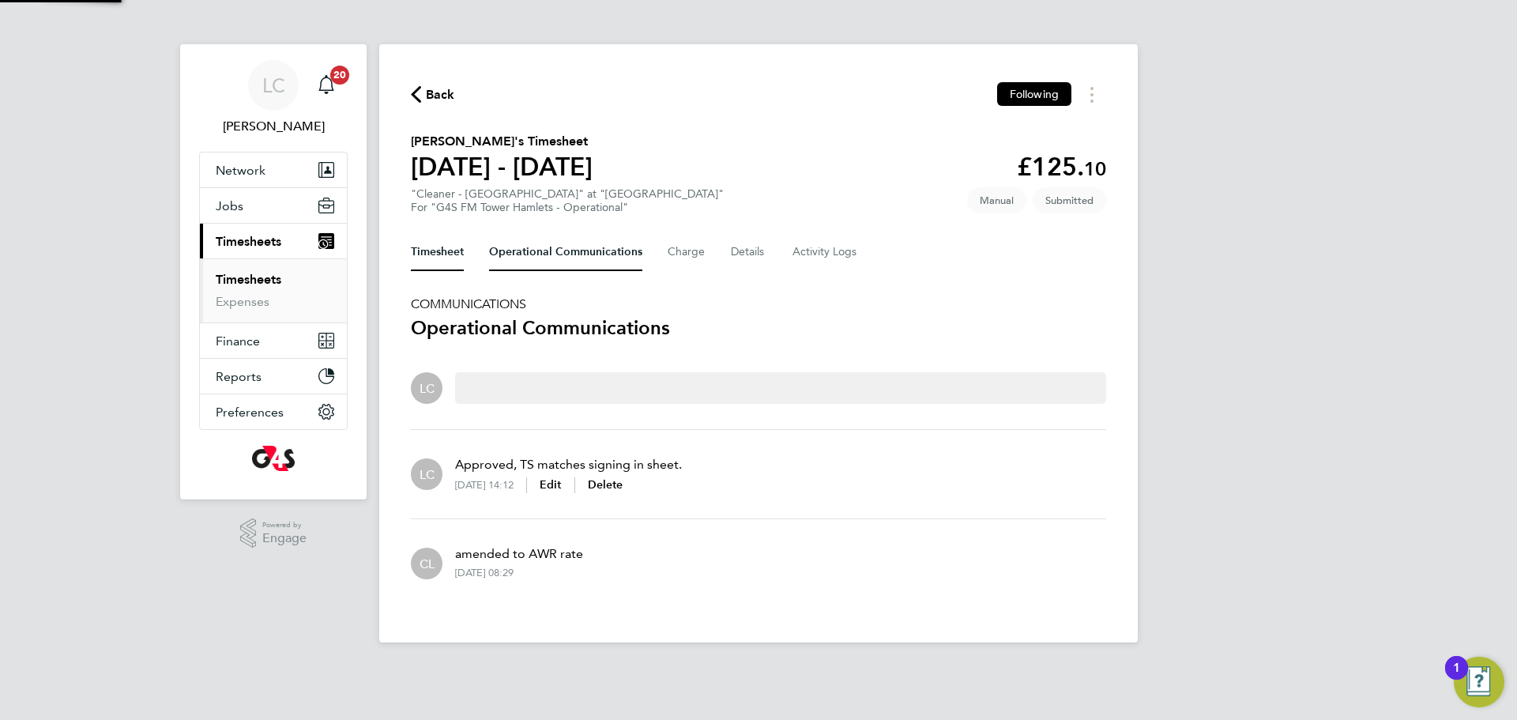
drag, startPoint x: 435, startPoint y: 247, endPoint x: 453, endPoint y: 259, distance: 21.7
click at [437, 247] on button "Timesheet" at bounding box center [437, 252] width 53 height 38
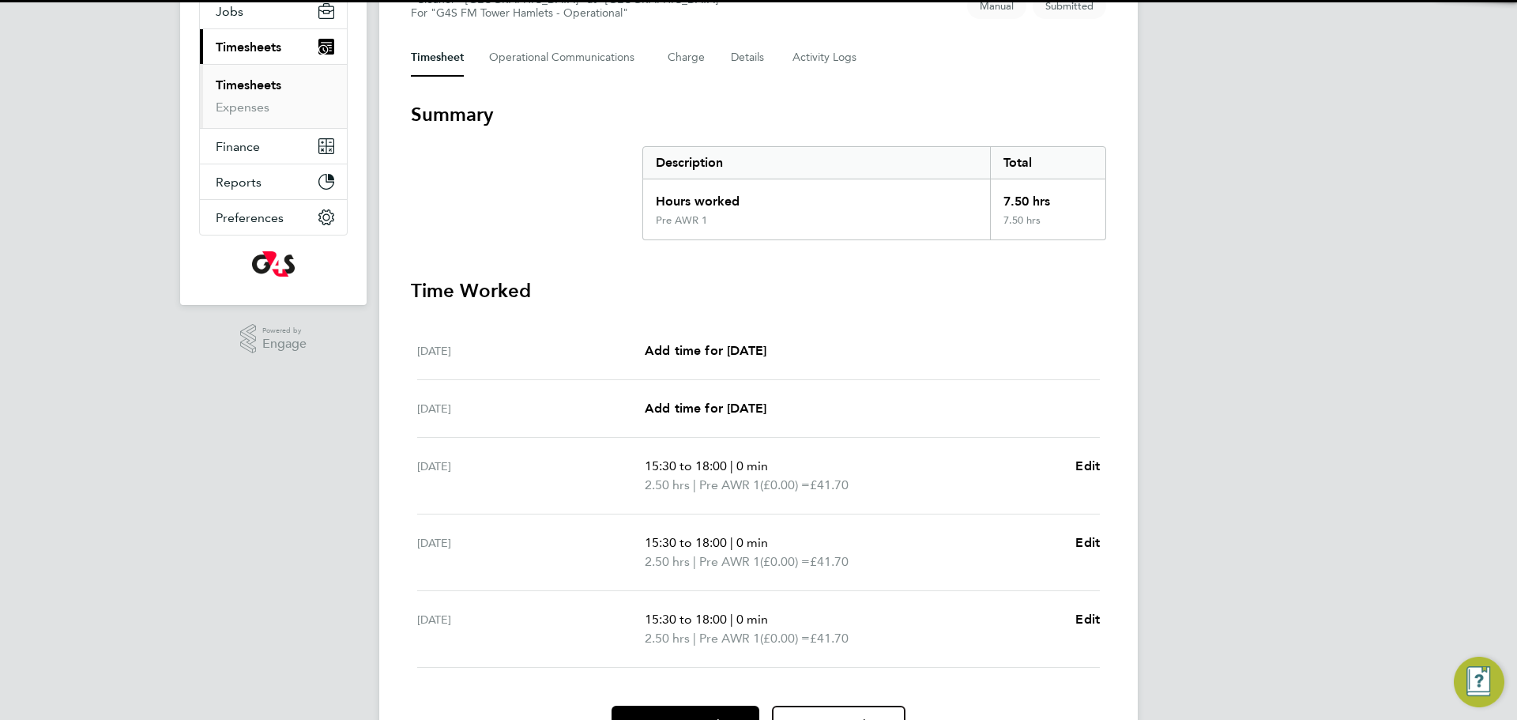
scroll to position [281, 0]
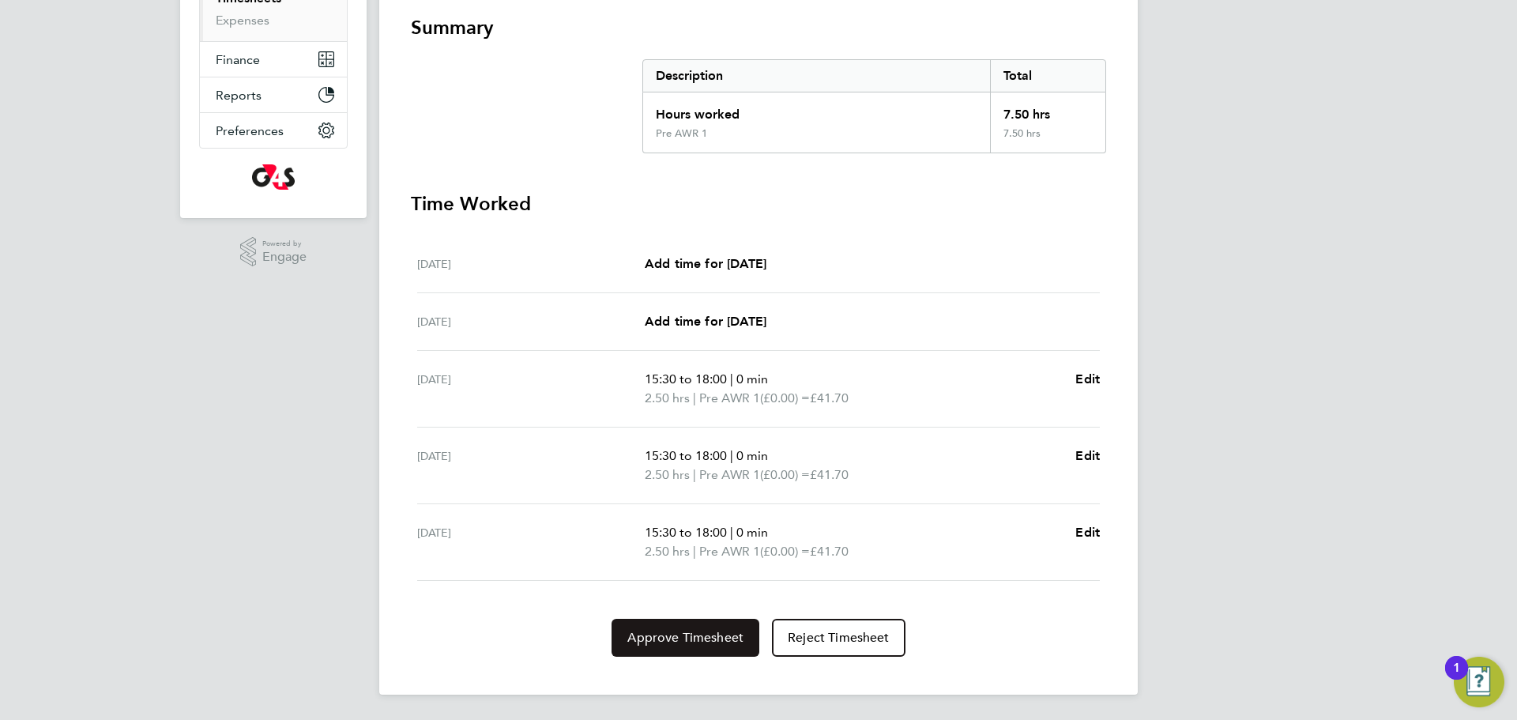
click at [678, 639] on span "Approve Timesheet" at bounding box center [685, 638] width 116 height 16
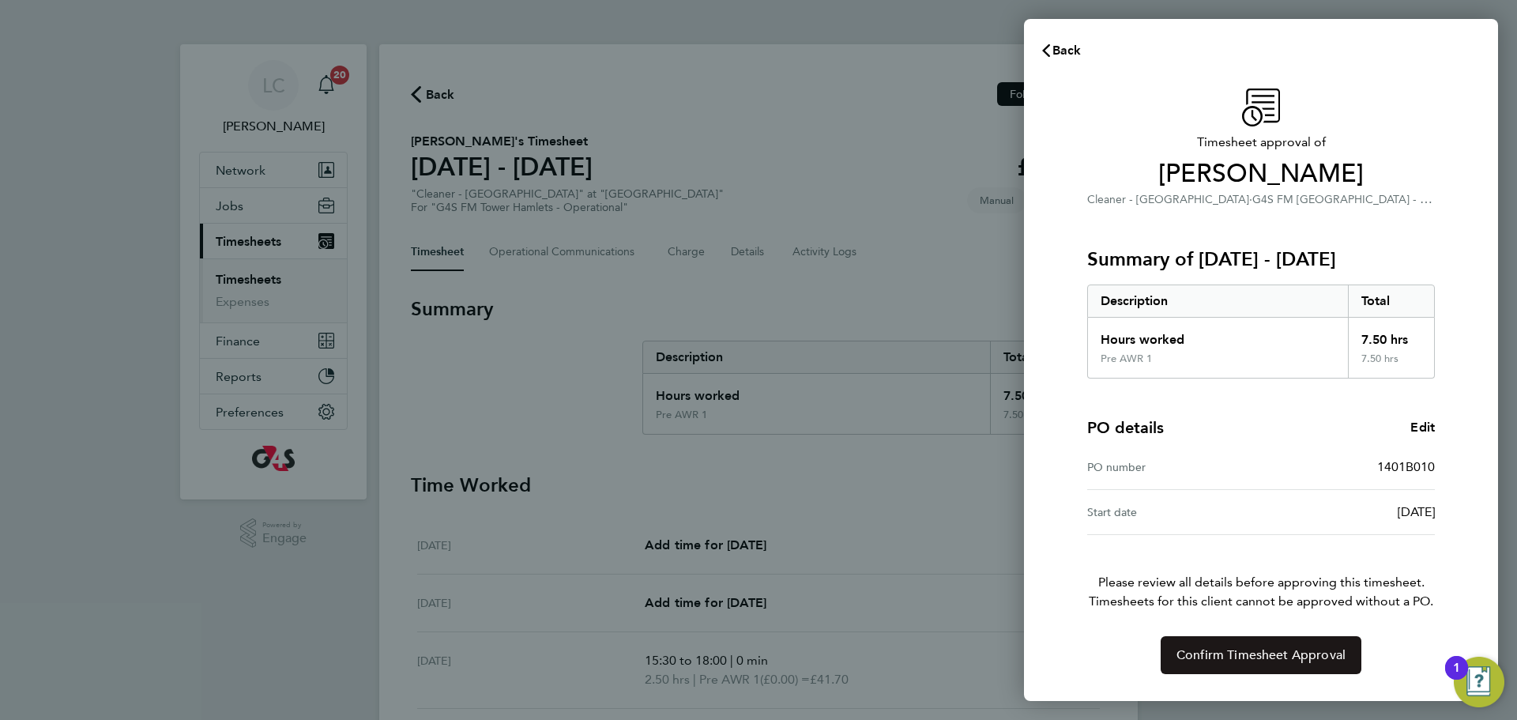
click at [1200, 649] on span "Confirm Timesheet Approval" at bounding box center [1261, 655] width 169 height 16
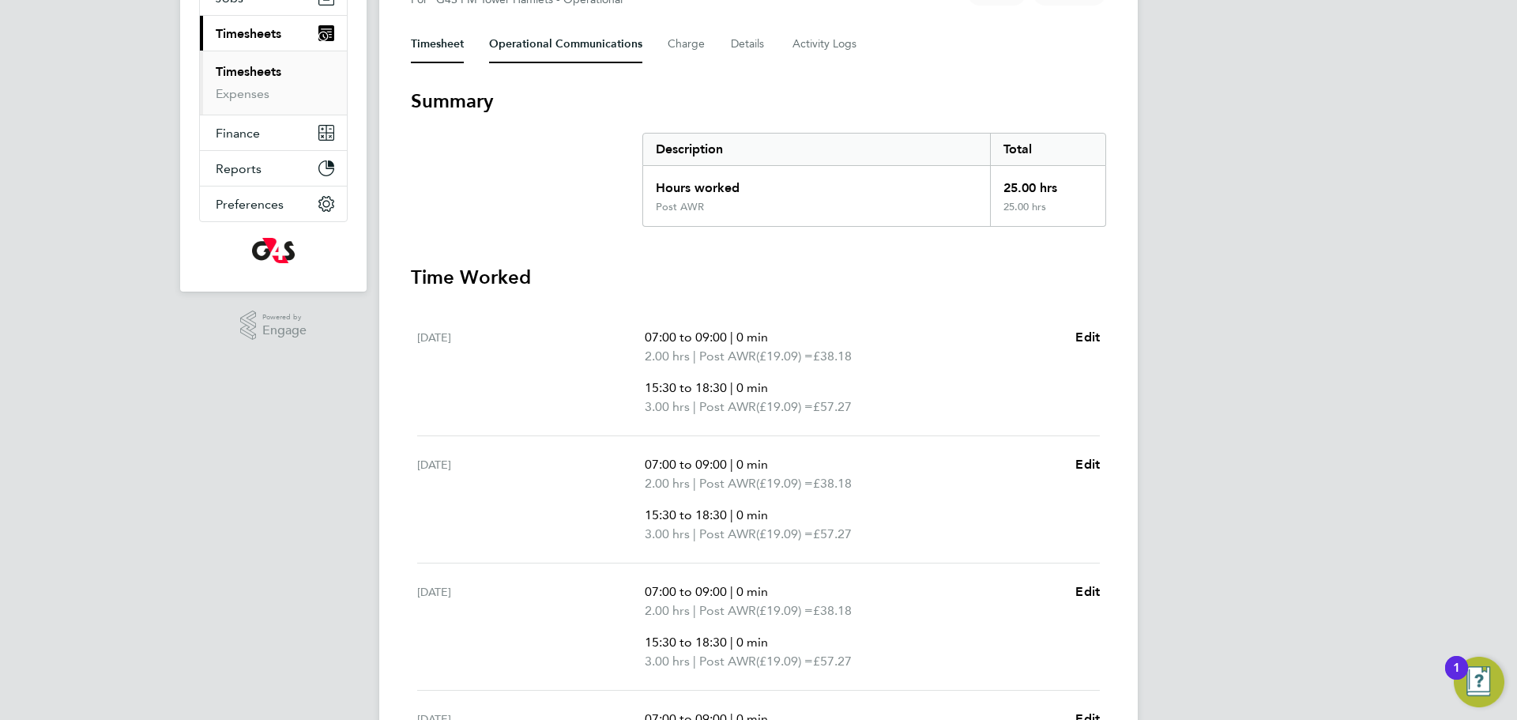
scroll to position [198, 0]
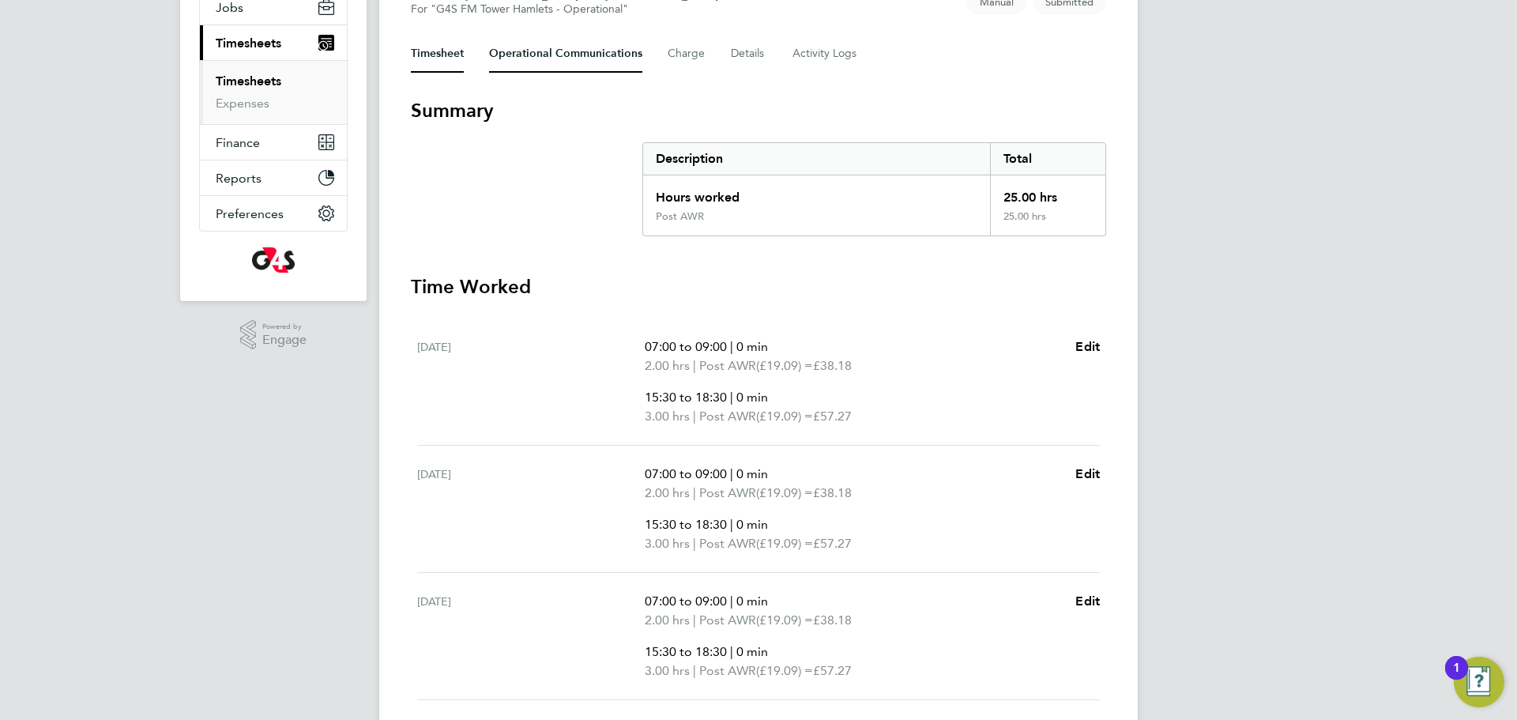
drag, startPoint x: 555, startPoint y: 43, endPoint x: 571, endPoint y: 178, distance: 136.1
click at [556, 43] on Communications-tab "Operational Communications" at bounding box center [565, 54] width 153 height 38
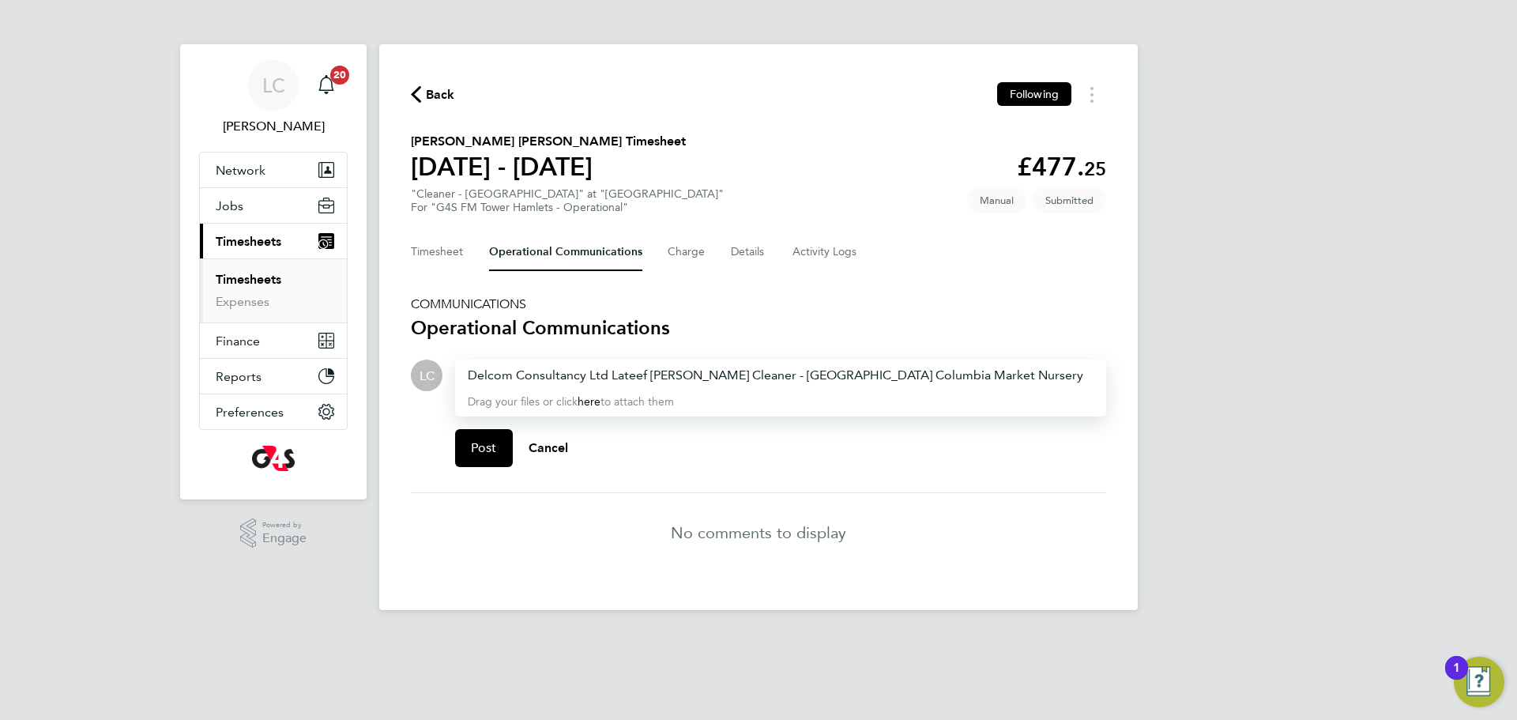
click at [477, 374] on div "Delcom Consultancy Ltd Lateef [PERSON_NAME] Cleaner - [GEOGRAPHIC_DATA] [GEOGRA…" at bounding box center [781, 375] width 626 height 19
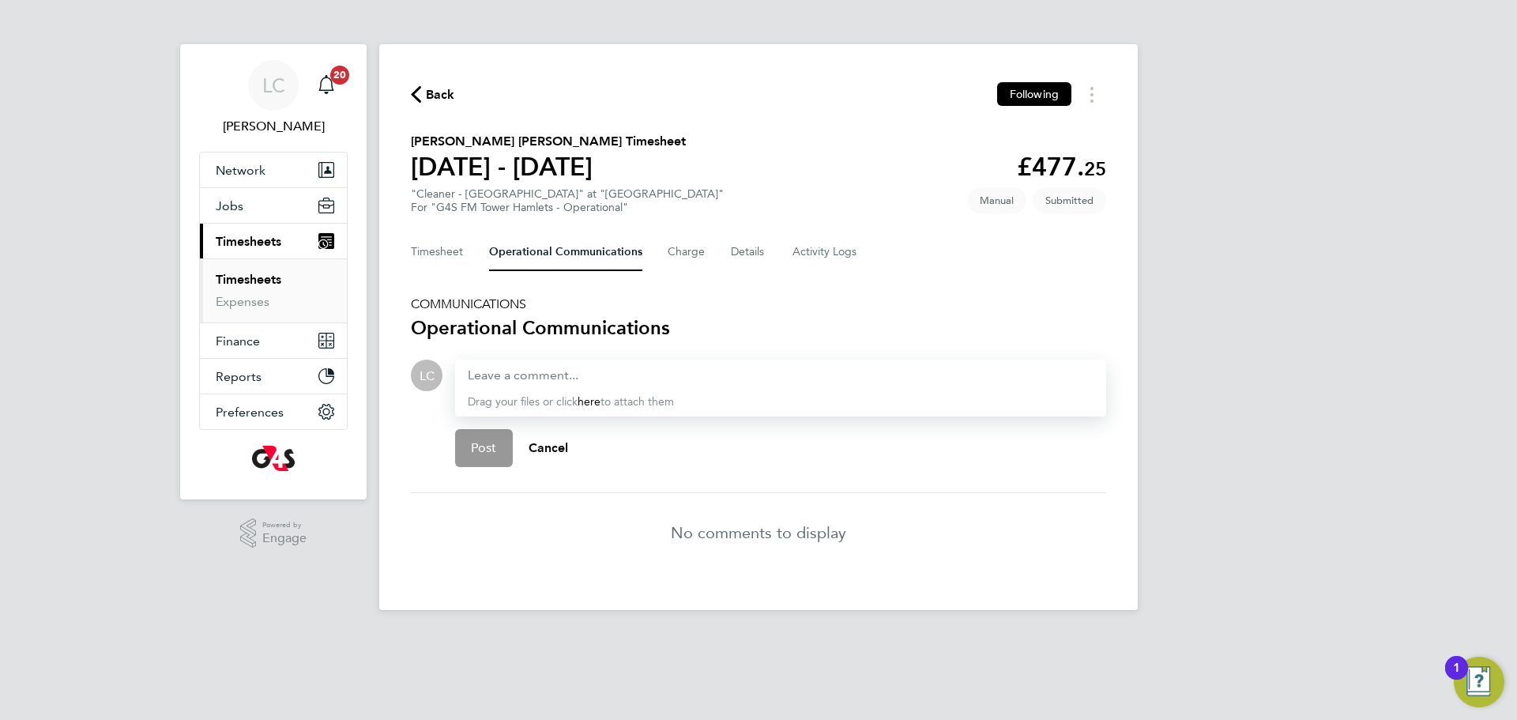
click at [537, 380] on div at bounding box center [781, 375] width 626 height 19
drag, startPoint x: 483, startPoint y: 448, endPoint x: 474, endPoint y: 376, distance: 72.4
click at [483, 447] on span "Post" at bounding box center [484, 448] width 26 height 16
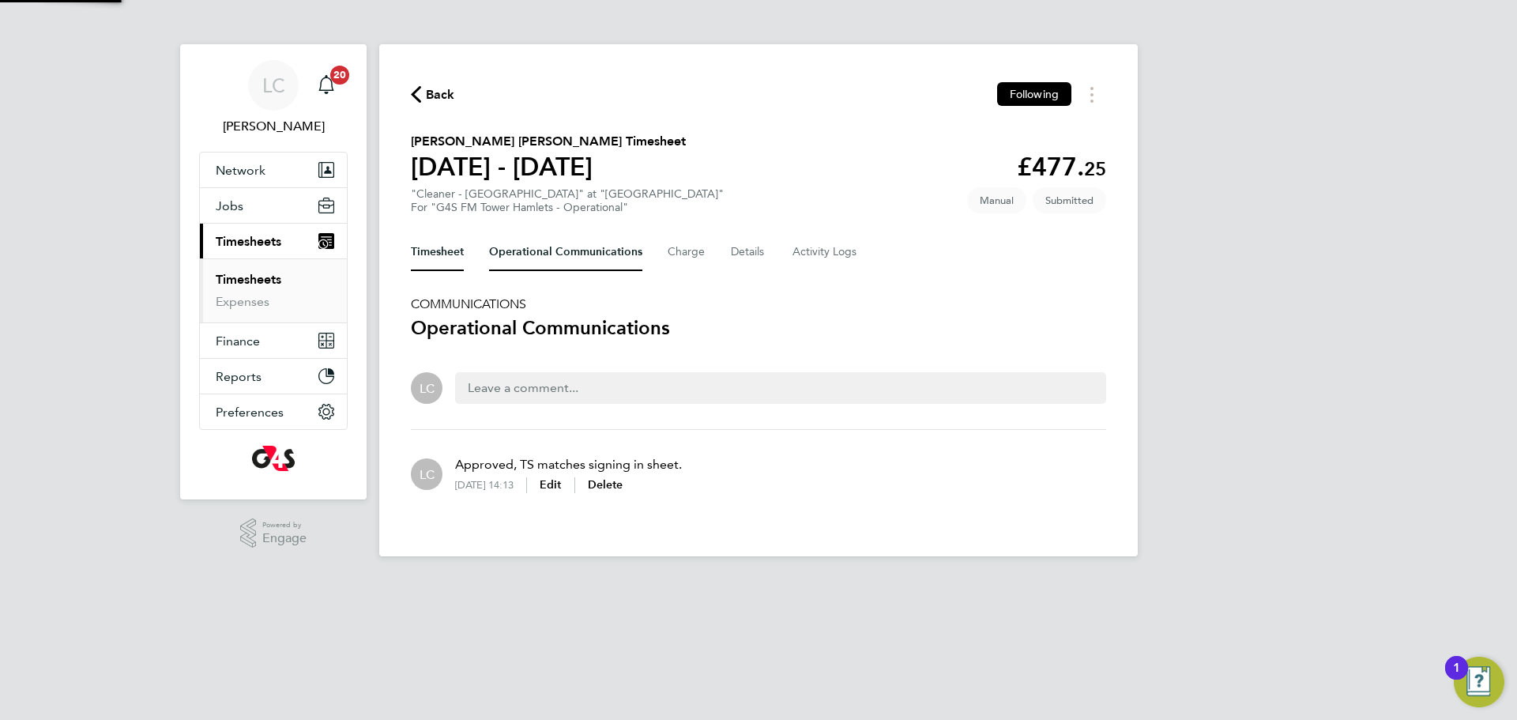
click at [454, 255] on button "Timesheet" at bounding box center [437, 252] width 53 height 38
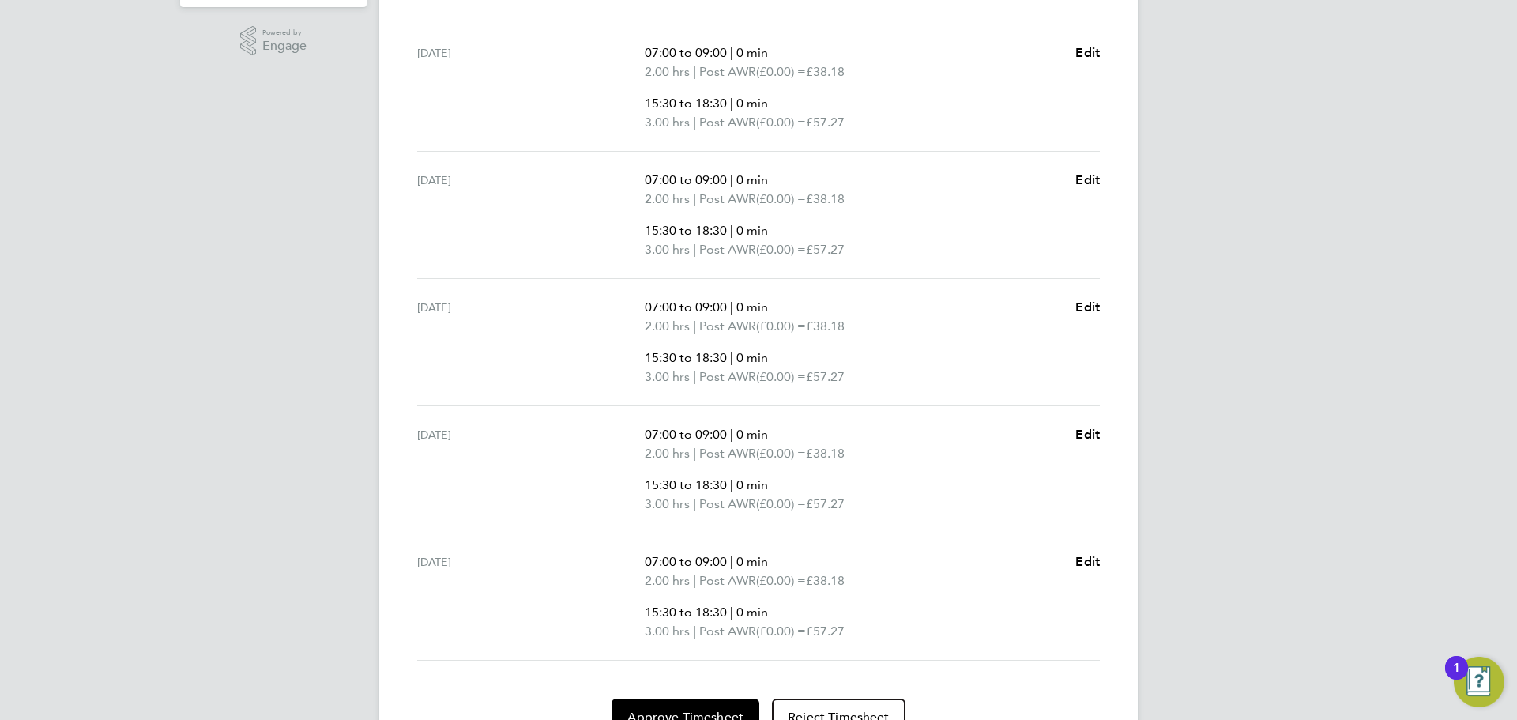
scroll to position [572, 0]
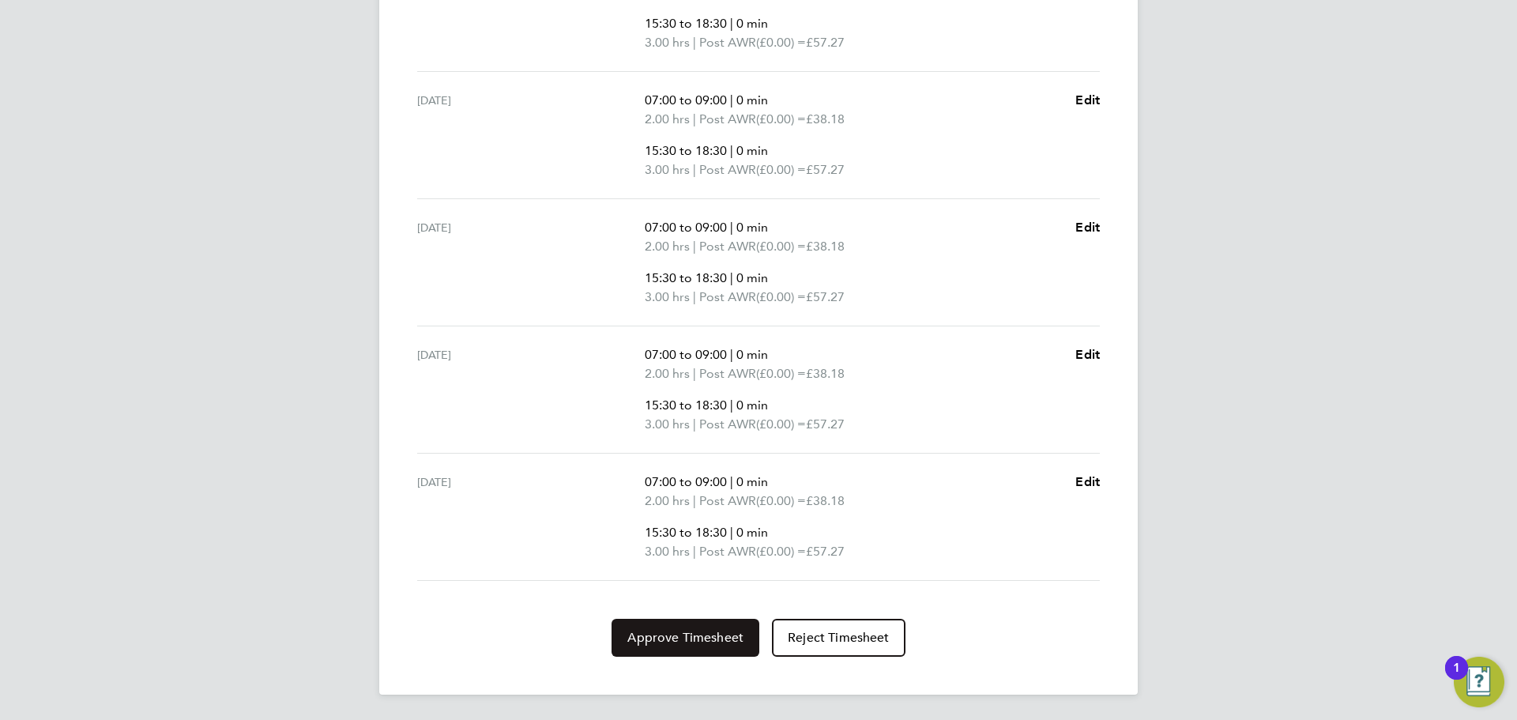
click at [689, 631] on span "Approve Timesheet" at bounding box center [685, 638] width 116 height 16
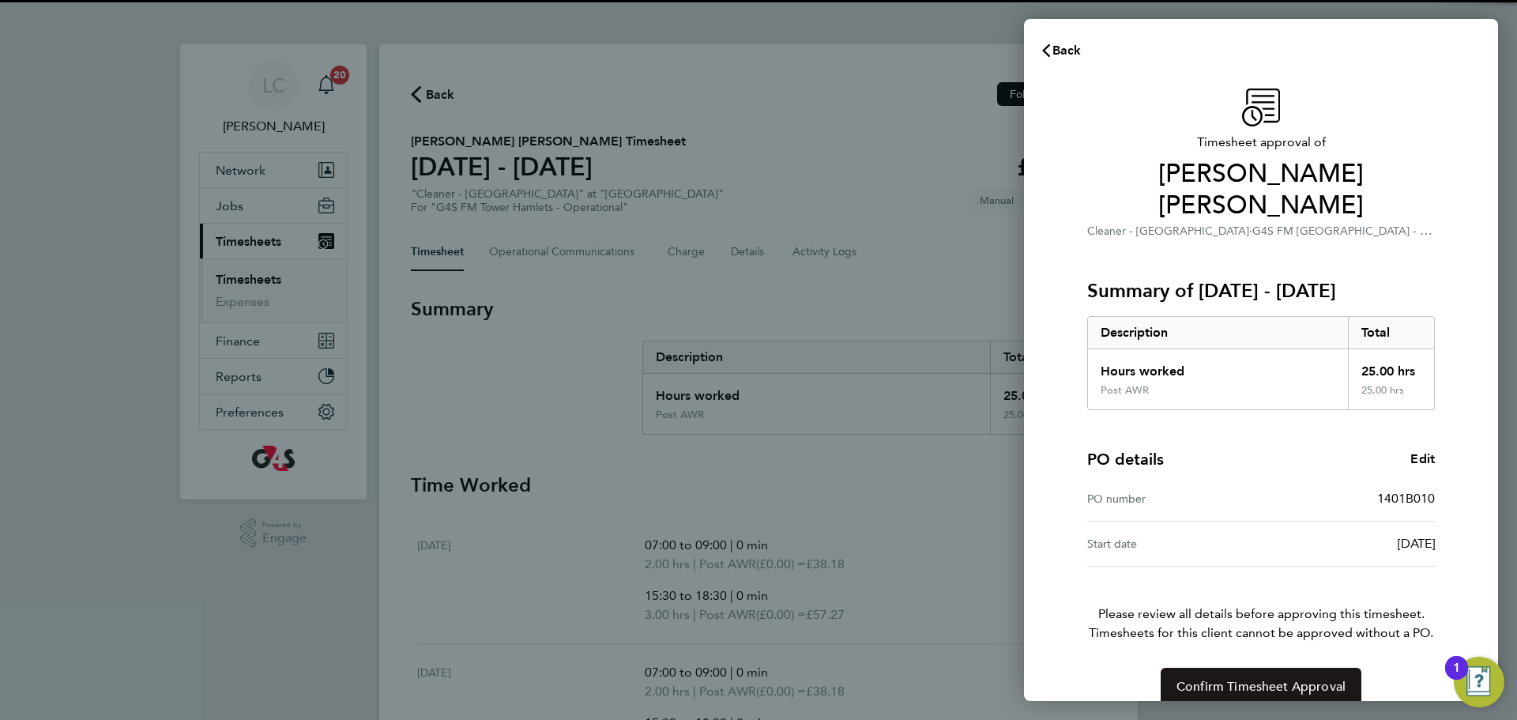
drag, startPoint x: 1245, startPoint y: 639, endPoint x: 1253, endPoint y: 610, distance: 30.3
click at [1244, 668] on button "Confirm Timesheet Approval" at bounding box center [1261, 687] width 201 height 38
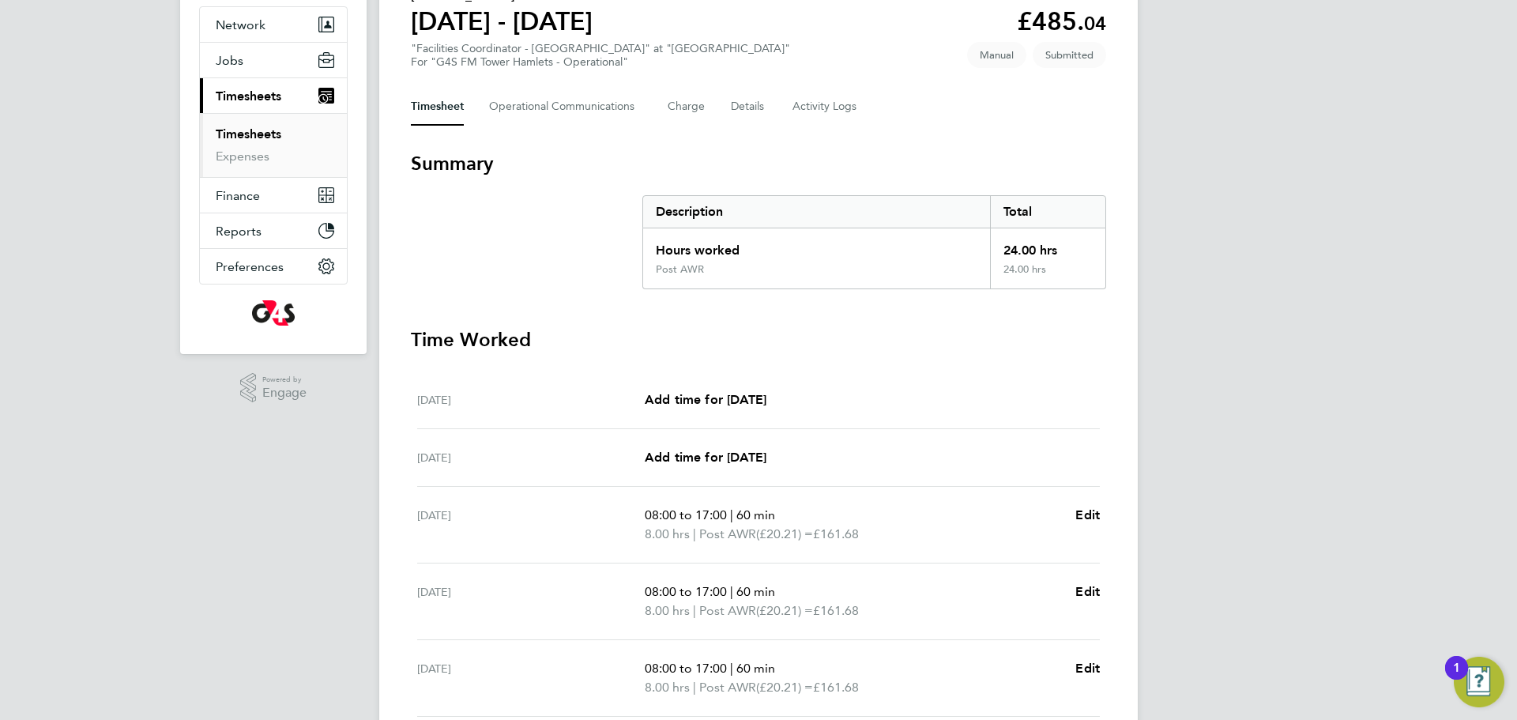
scroll to position [145, 0]
drag, startPoint x: 549, startPoint y: 110, endPoint x: 541, endPoint y: 200, distance: 90.5
click at [551, 110] on Communications-tab "Operational Communications" at bounding box center [565, 108] width 153 height 38
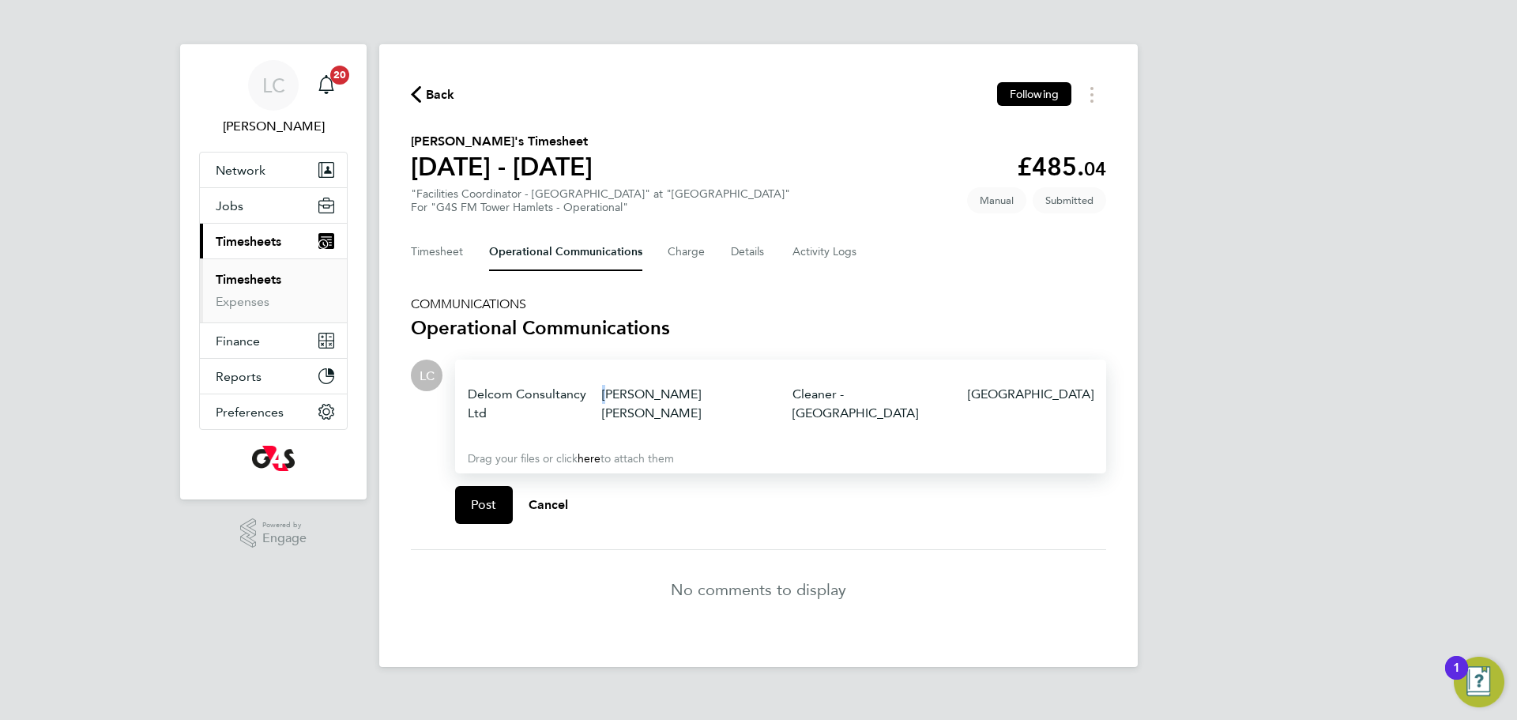
click at [611, 385] on td "[PERSON_NAME] [PERSON_NAME]" at bounding box center [697, 404] width 191 height 38
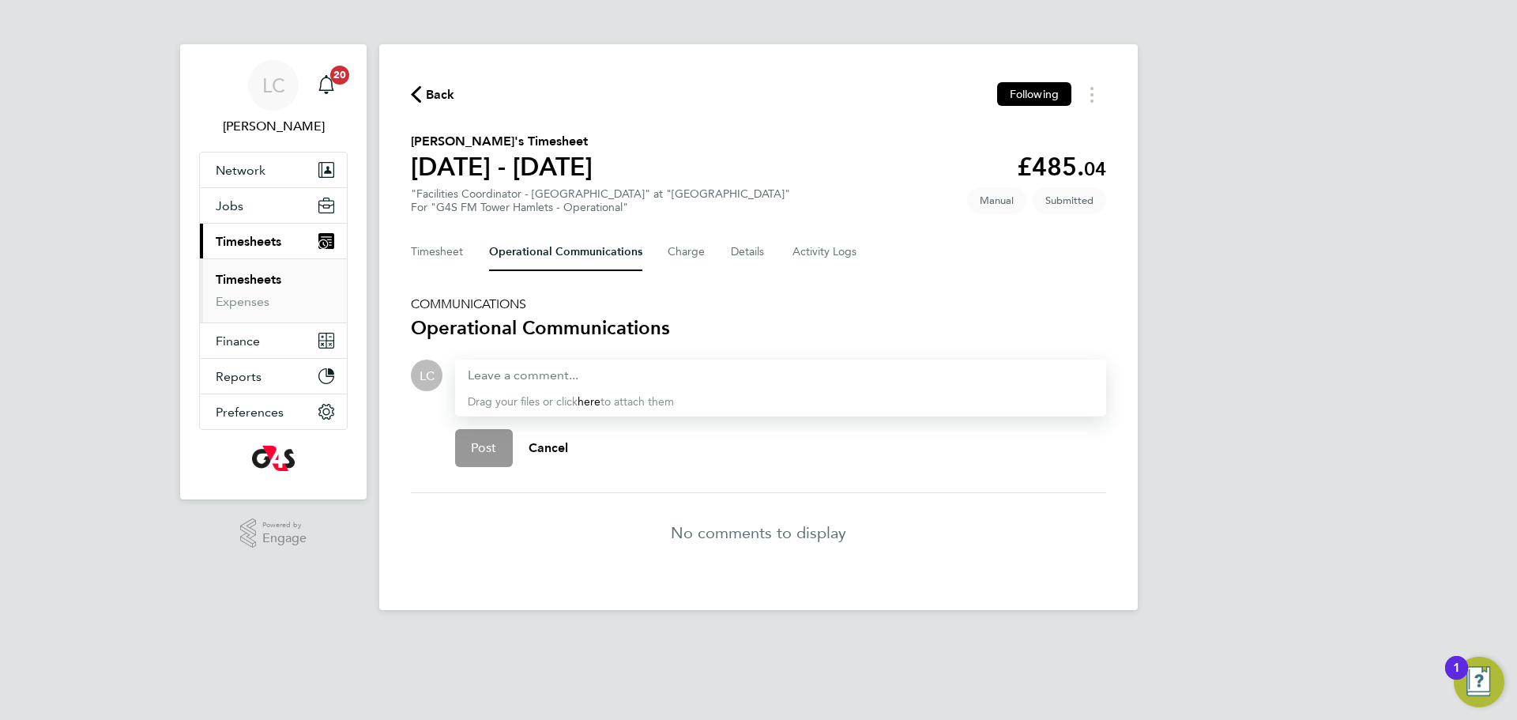
click at [638, 375] on div at bounding box center [781, 375] width 626 height 19
drag, startPoint x: 494, startPoint y: 453, endPoint x: 479, endPoint y: 401, distance: 54.3
click at [492, 451] on span "Post" at bounding box center [484, 448] width 26 height 16
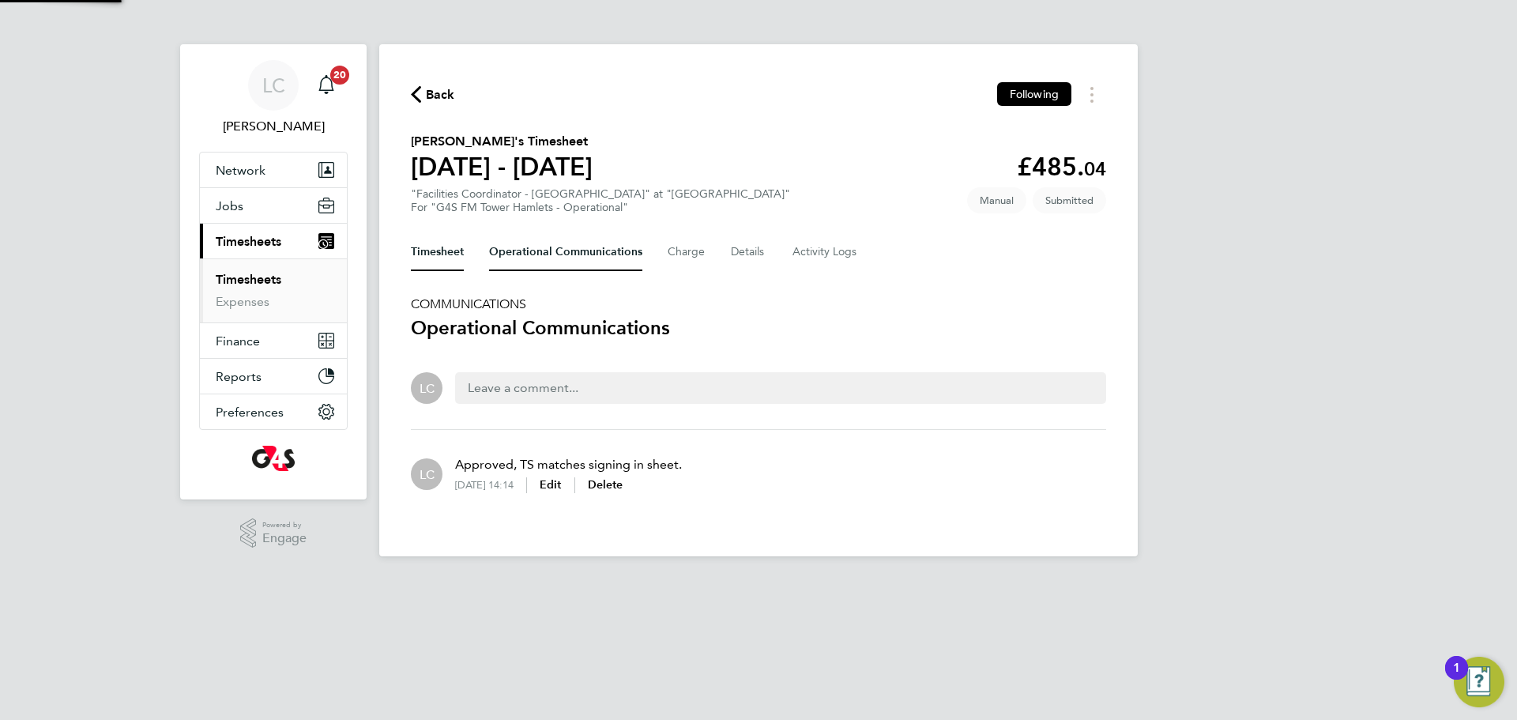
click at [460, 247] on button "Timesheet" at bounding box center [437, 252] width 53 height 38
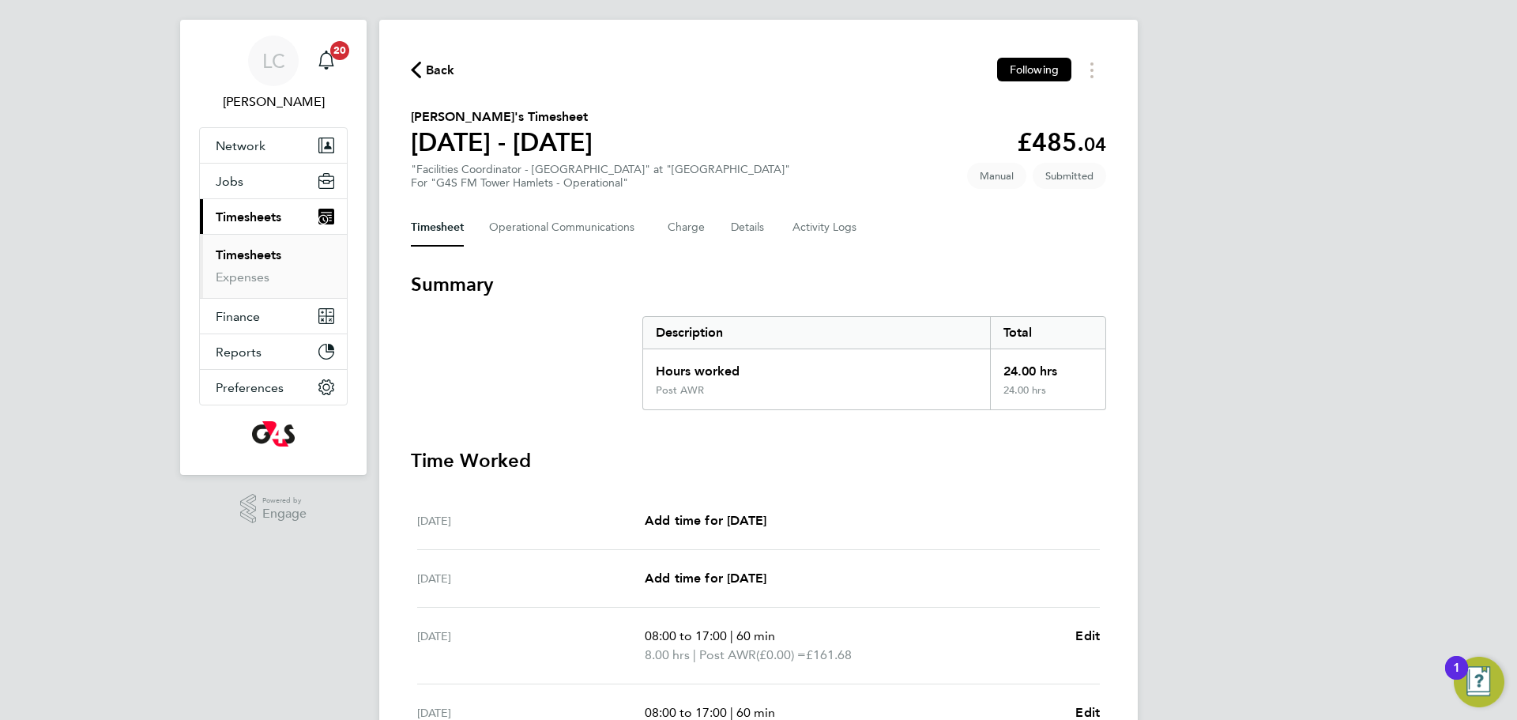
scroll to position [281, 0]
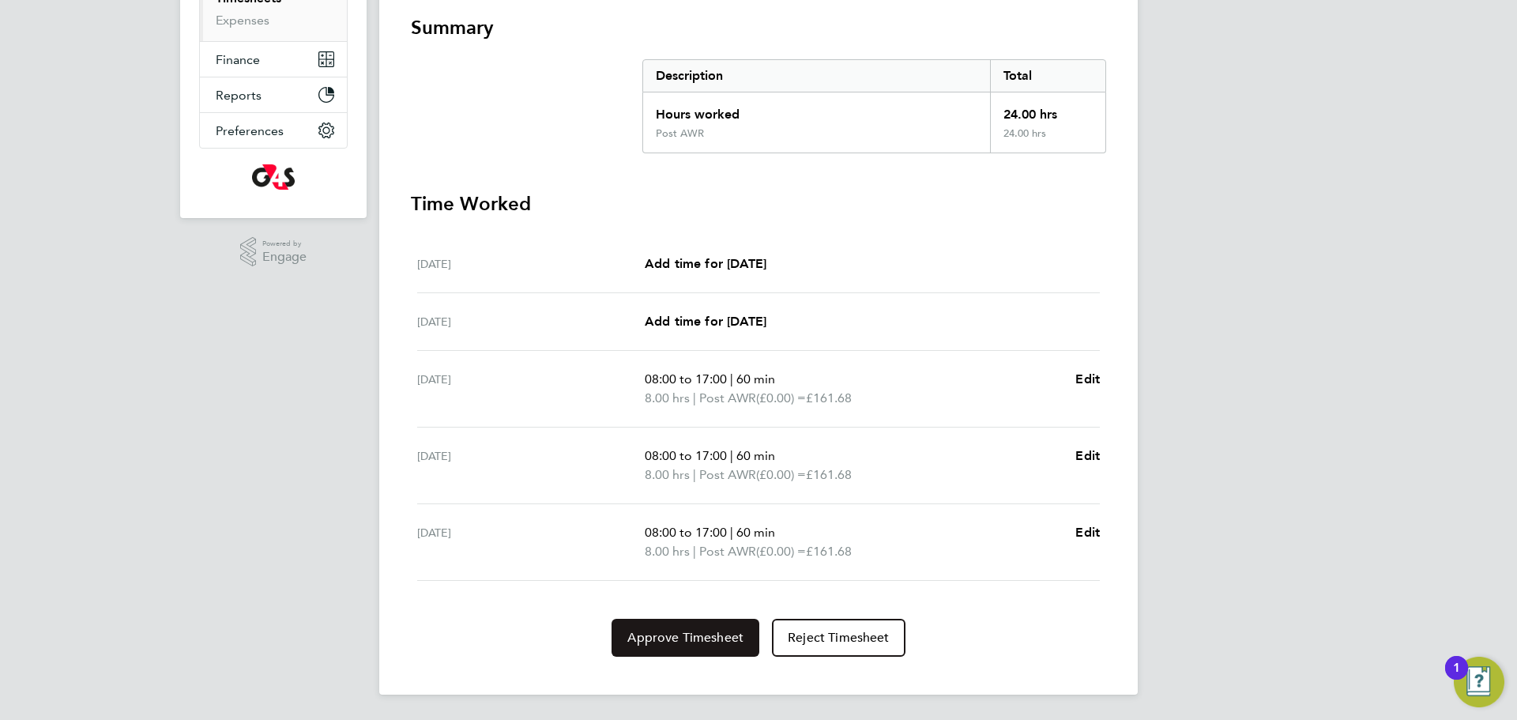
click at [699, 641] on span "Approve Timesheet" at bounding box center [685, 638] width 116 height 16
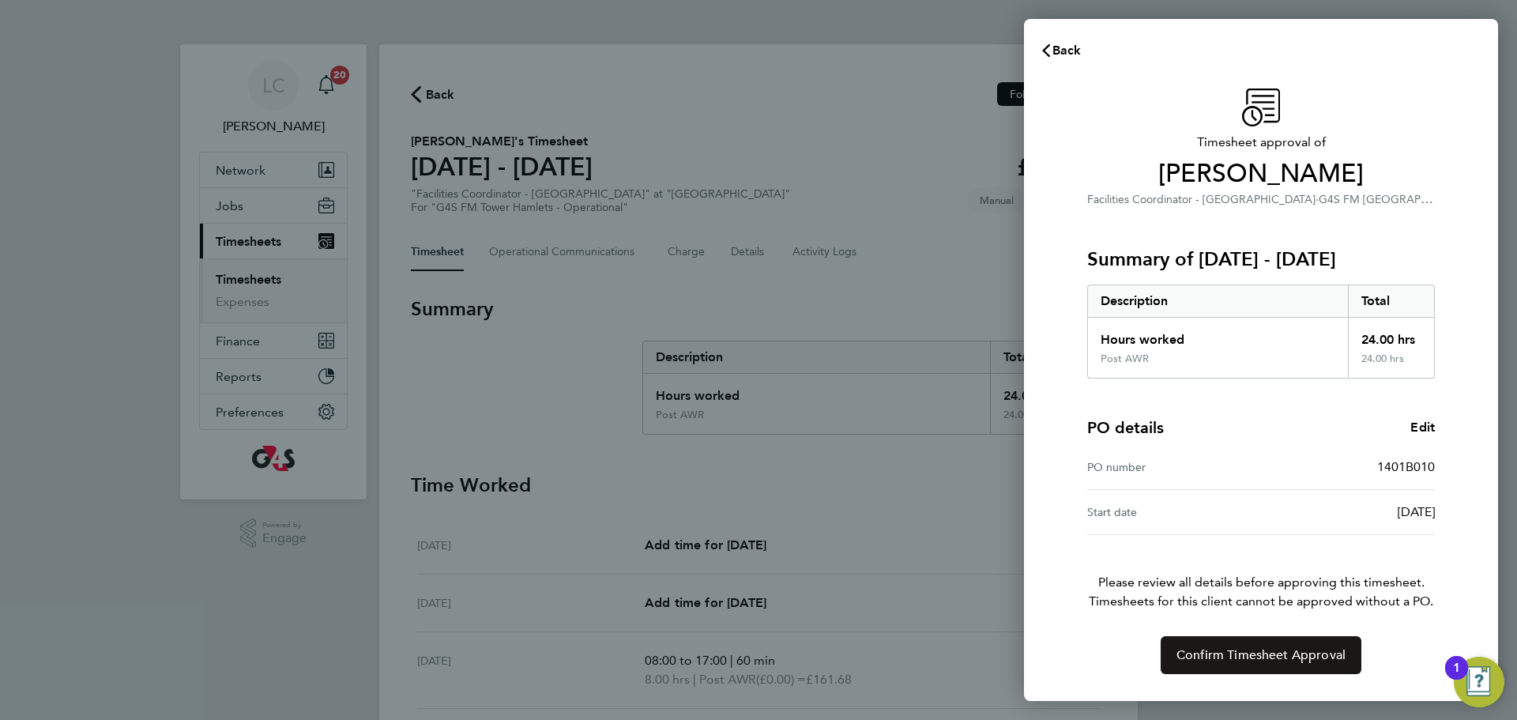
click at [1205, 668] on button "Confirm Timesheet Approval" at bounding box center [1261, 655] width 201 height 38
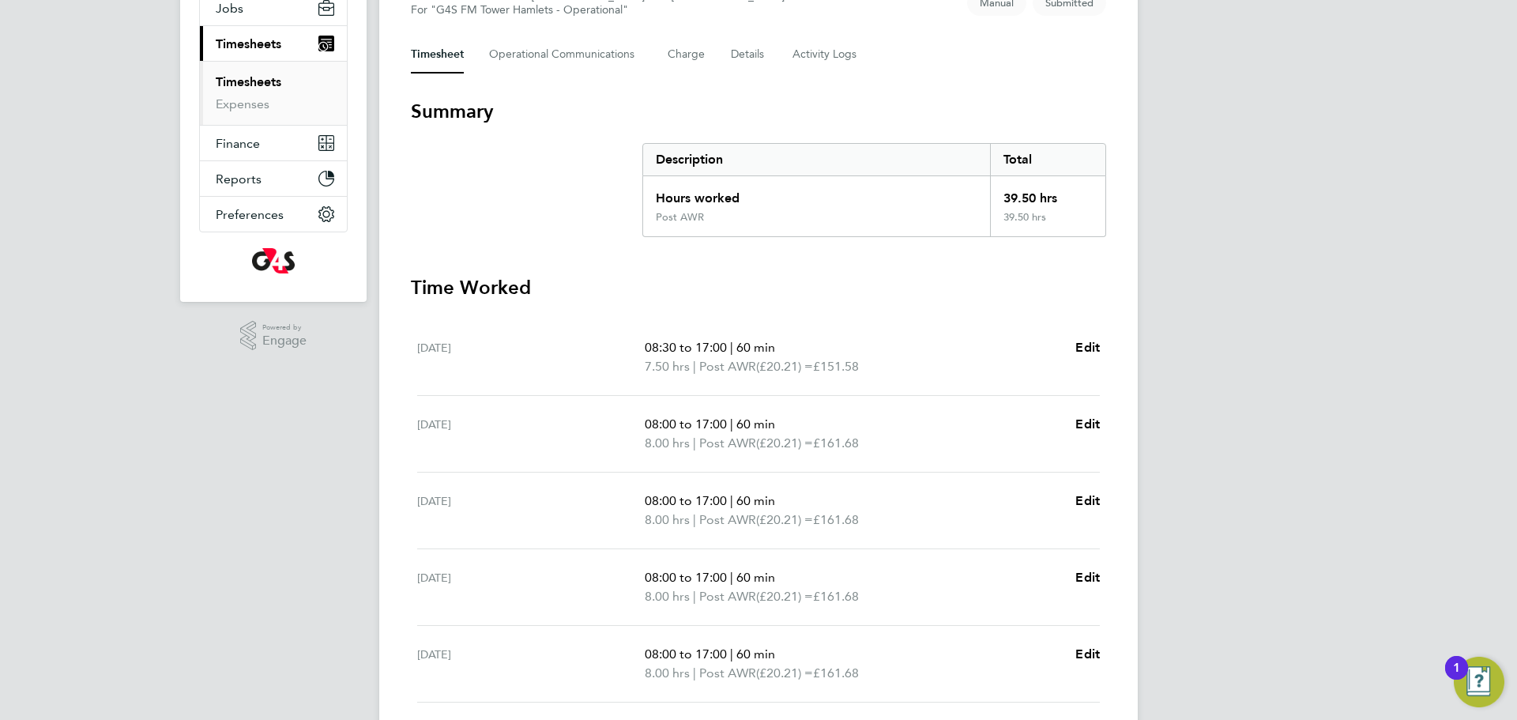
scroll to position [190, 0]
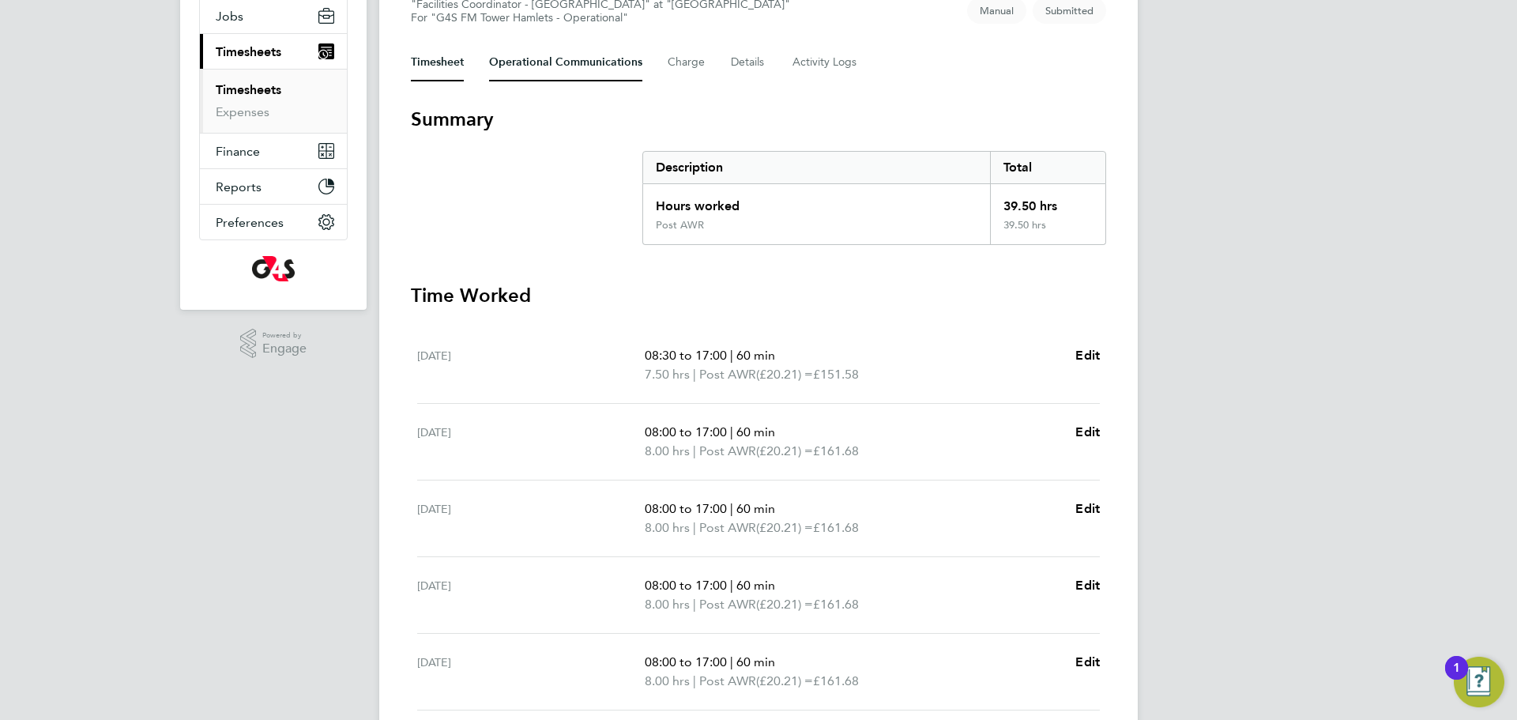
drag, startPoint x: 569, startPoint y: 67, endPoint x: 596, endPoint y: 142, distance: 79.7
click at [571, 66] on Communications-tab "Operational Communications" at bounding box center [565, 62] width 153 height 38
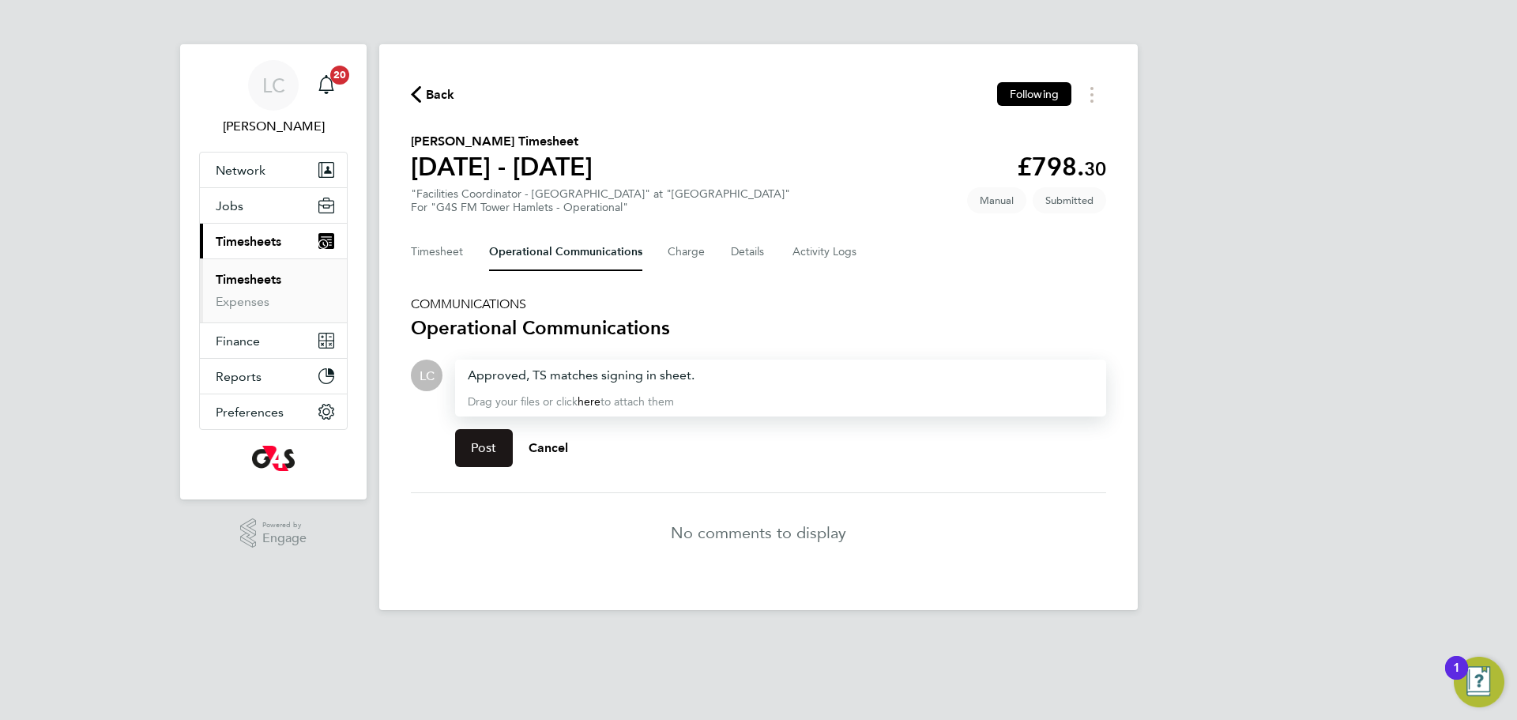
drag, startPoint x: 492, startPoint y: 454, endPoint x: 491, endPoint y: 383, distance: 71.1
click at [492, 454] on span "Post" at bounding box center [484, 448] width 26 height 16
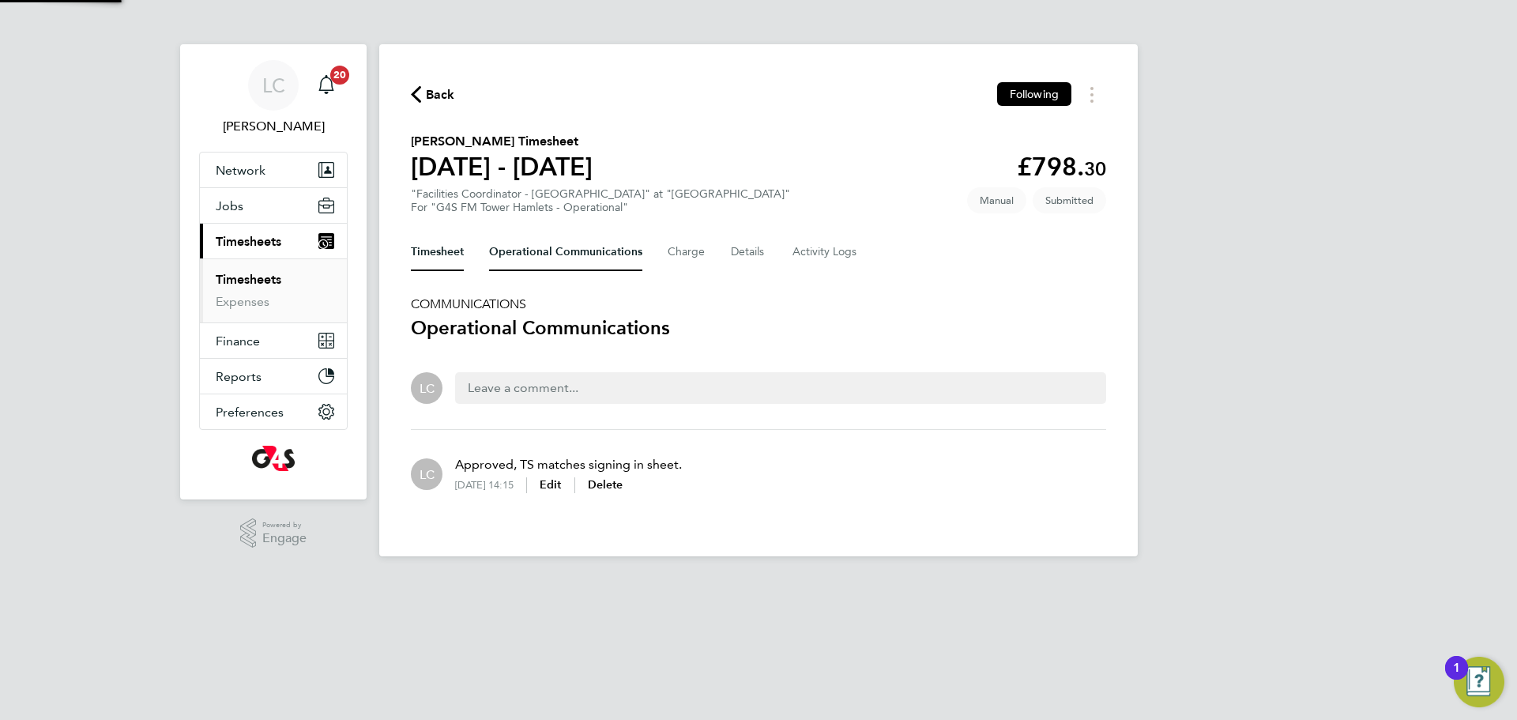
click at [459, 235] on button "Timesheet" at bounding box center [437, 252] width 53 height 38
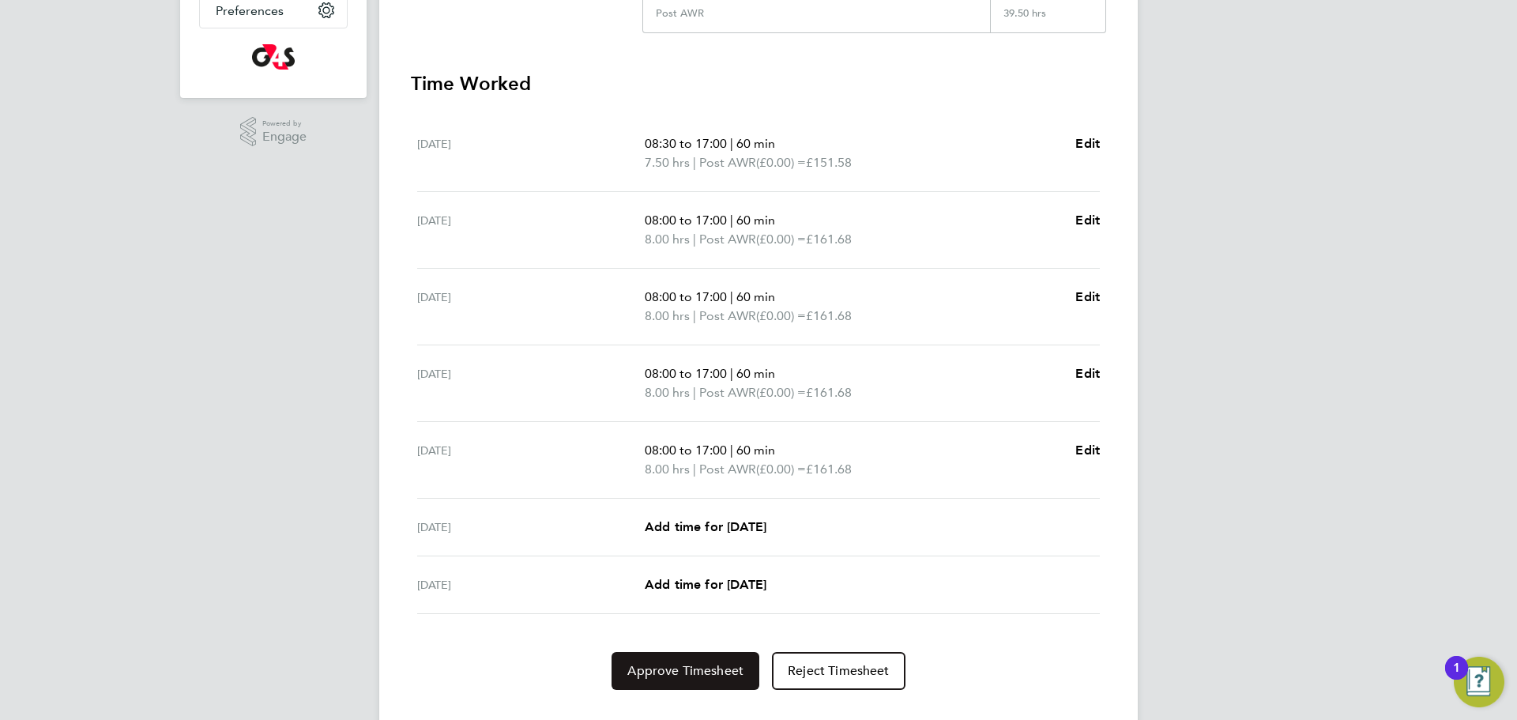
scroll to position [414, 0]
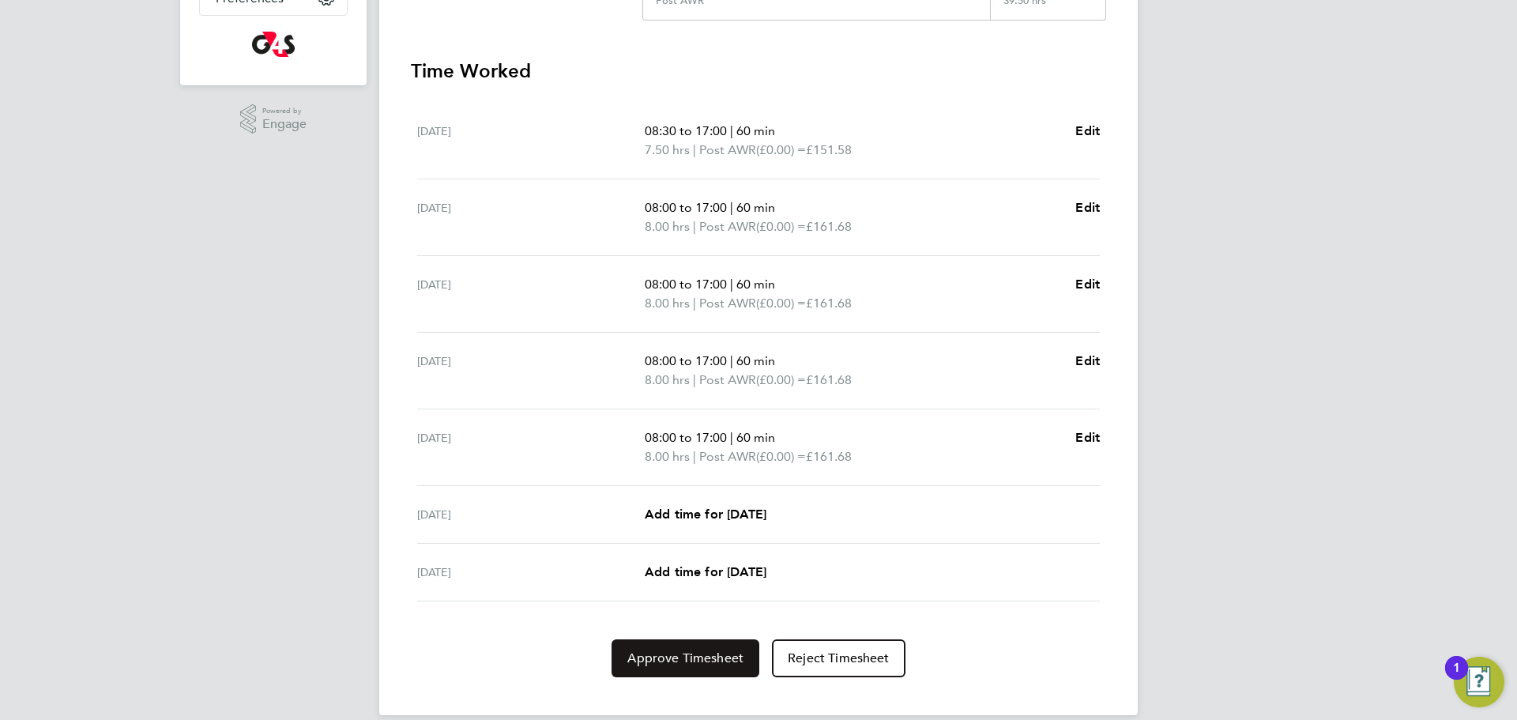
click at [702, 664] on span "Approve Timesheet" at bounding box center [685, 658] width 116 height 16
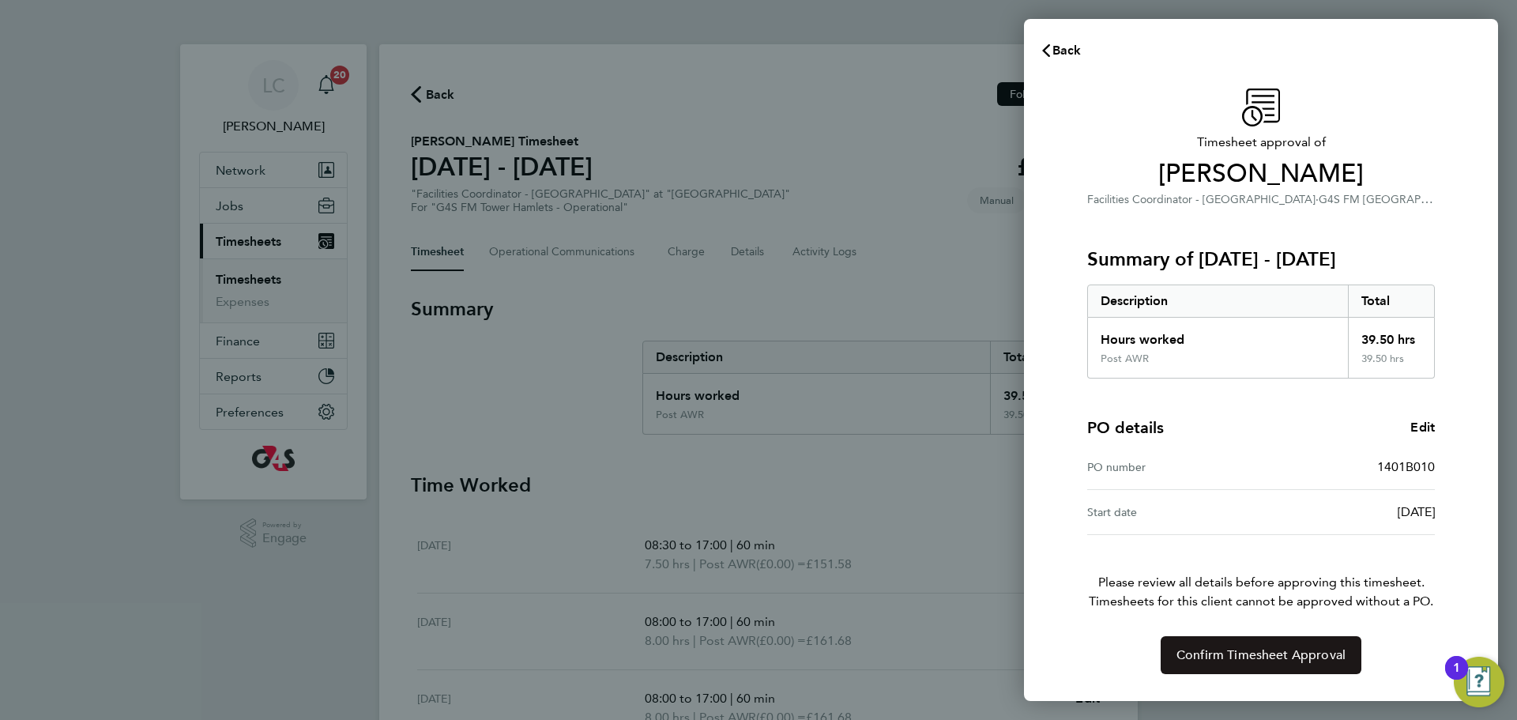
click at [1193, 650] on span "Confirm Timesheet Approval" at bounding box center [1261, 655] width 169 height 16
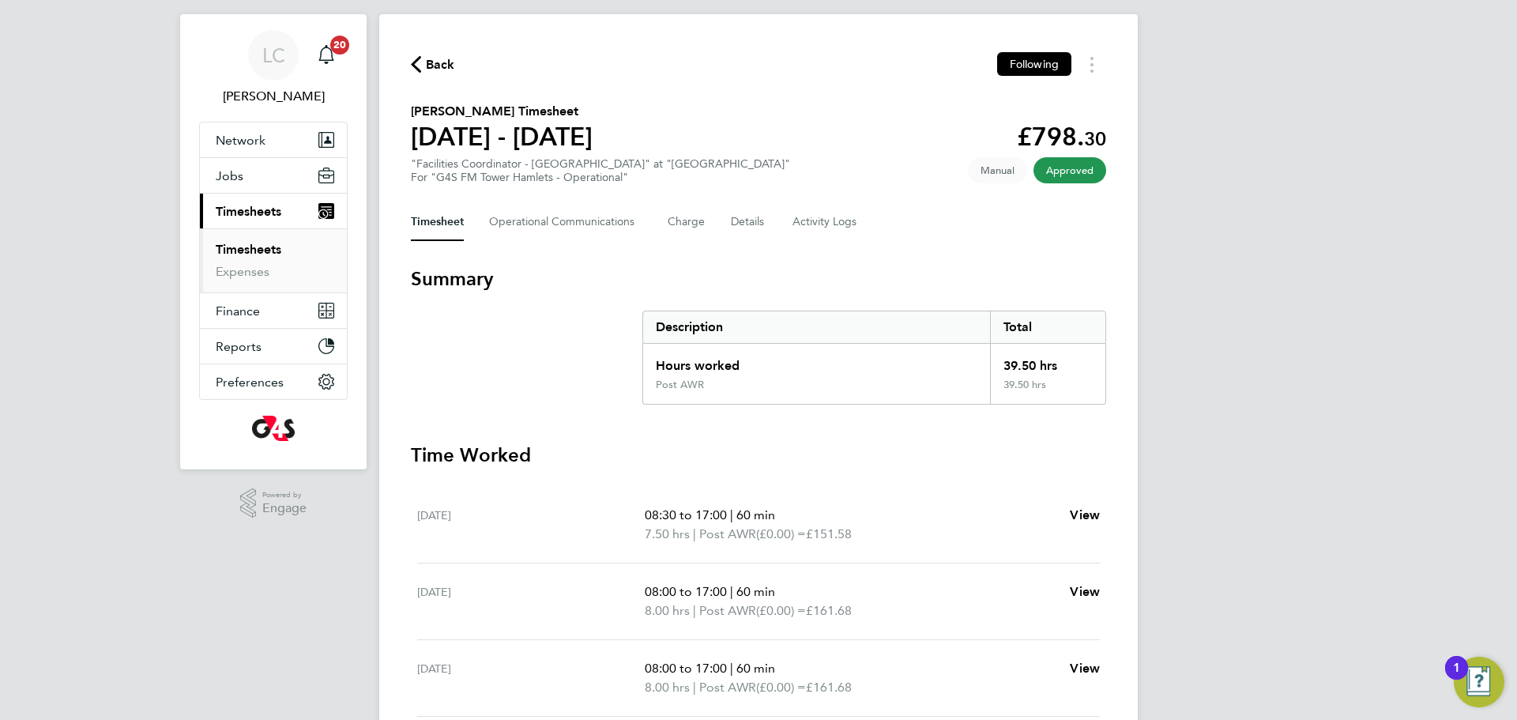
scroll to position [50, 0]
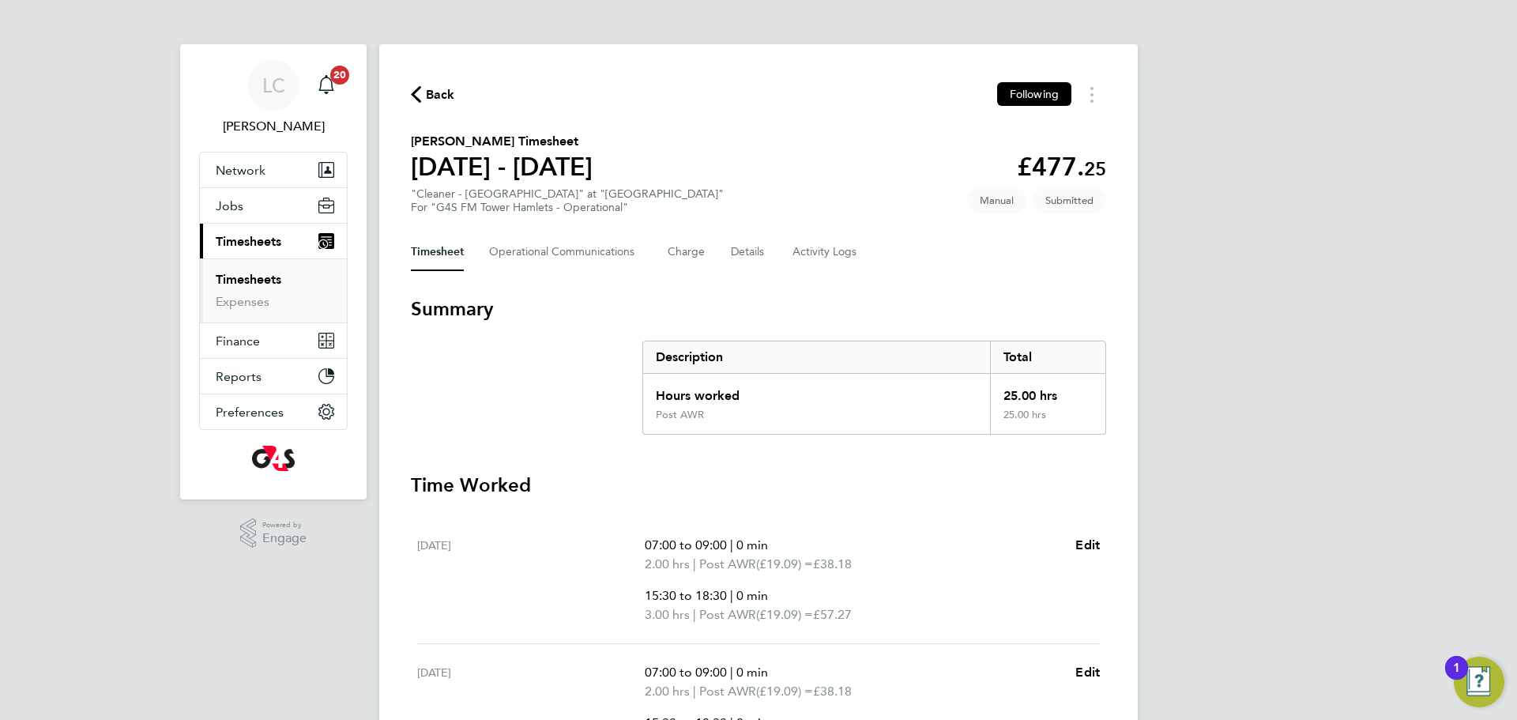
scroll to position [8, 0]
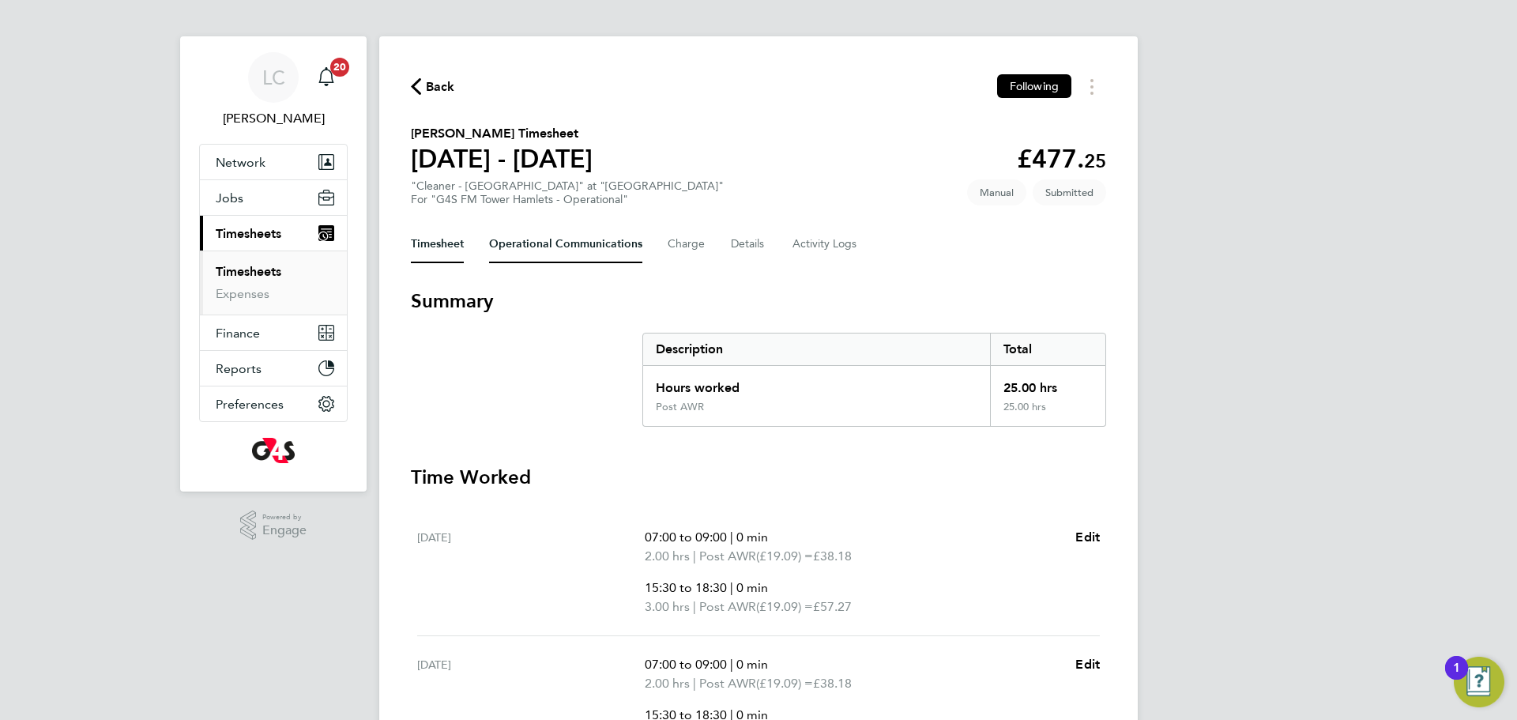
drag, startPoint x: 535, startPoint y: 238, endPoint x: 556, endPoint y: 269, distance: 37.0
click at [536, 239] on Communications-tab "Operational Communications" at bounding box center [565, 244] width 153 height 38
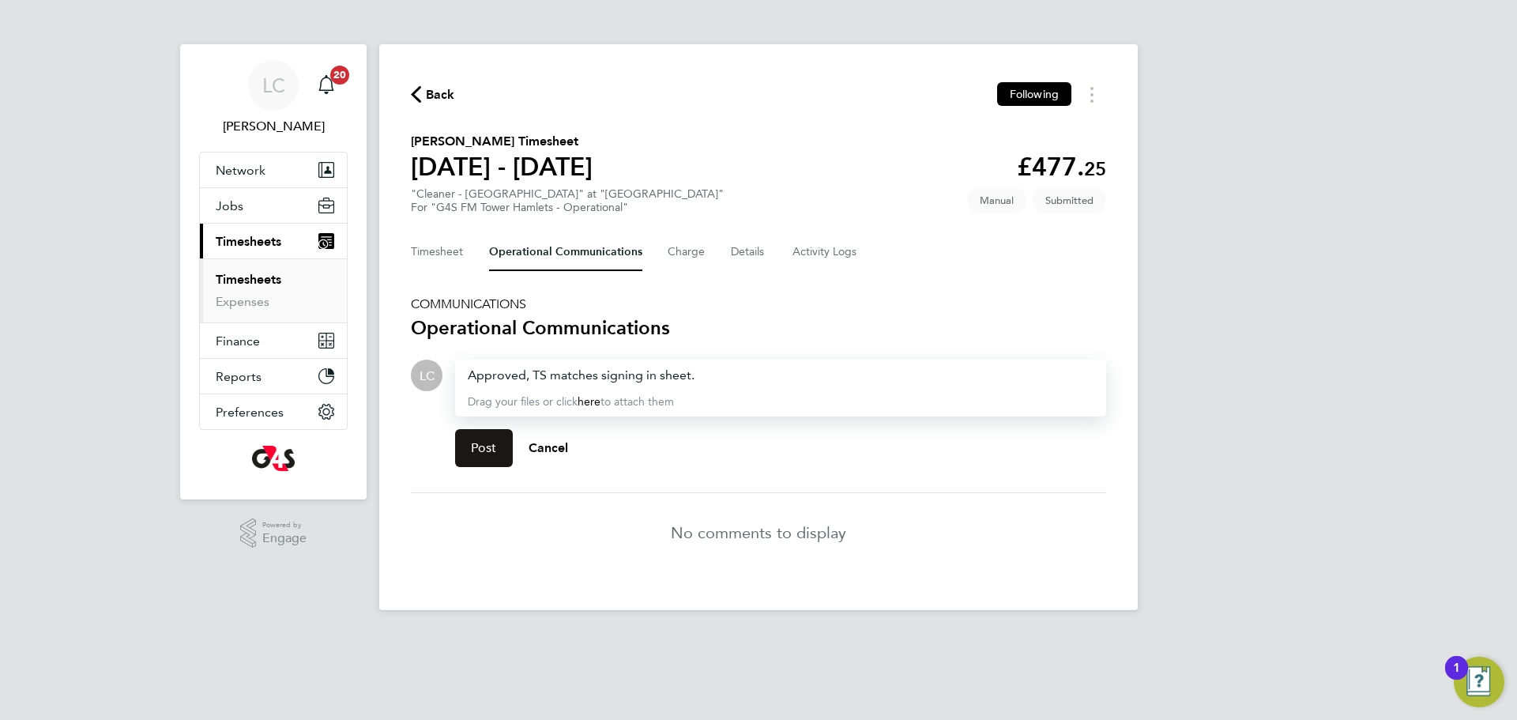
click at [493, 456] on button "Post" at bounding box center [484, 448] width 58 height 38
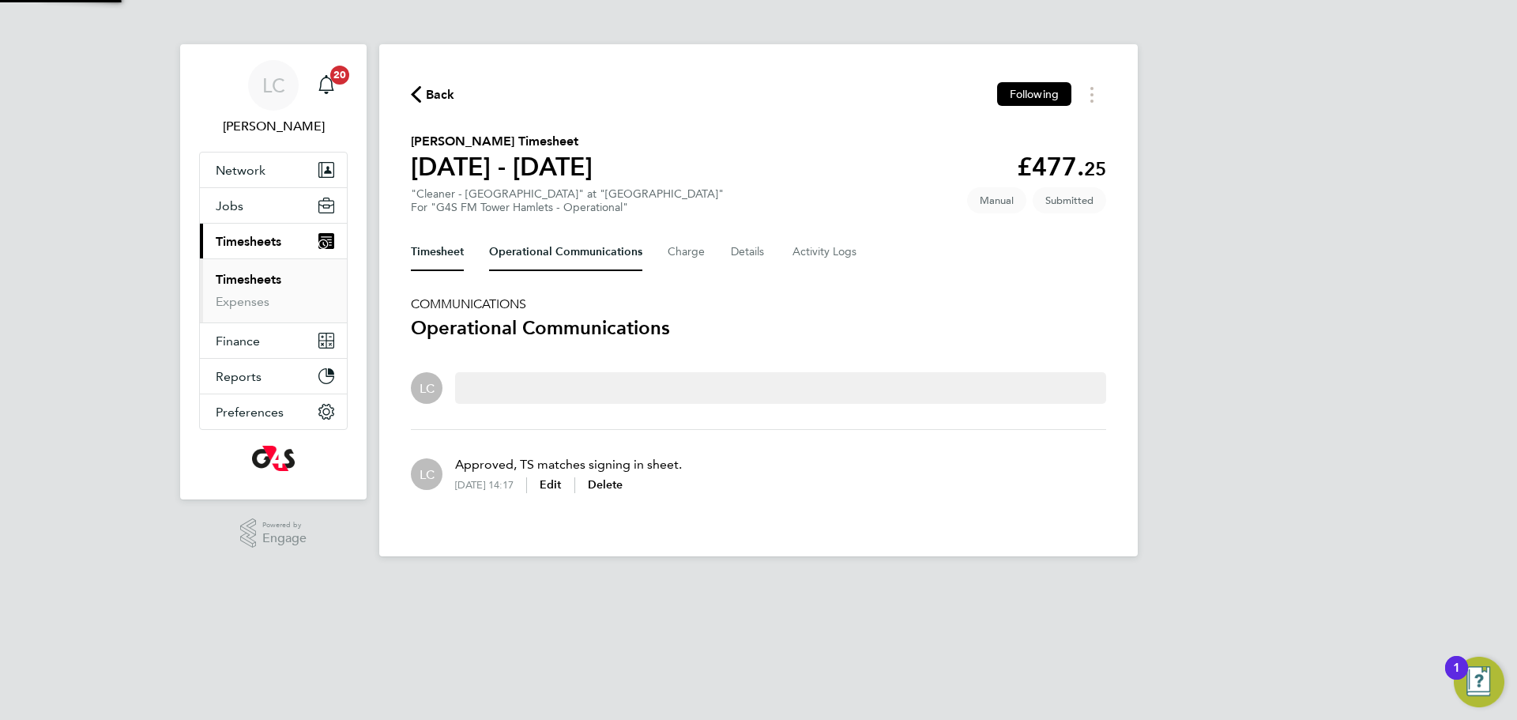
click at [441, 245] on button "Timesheet" at bounding box center [437, 252] width 53 height 38
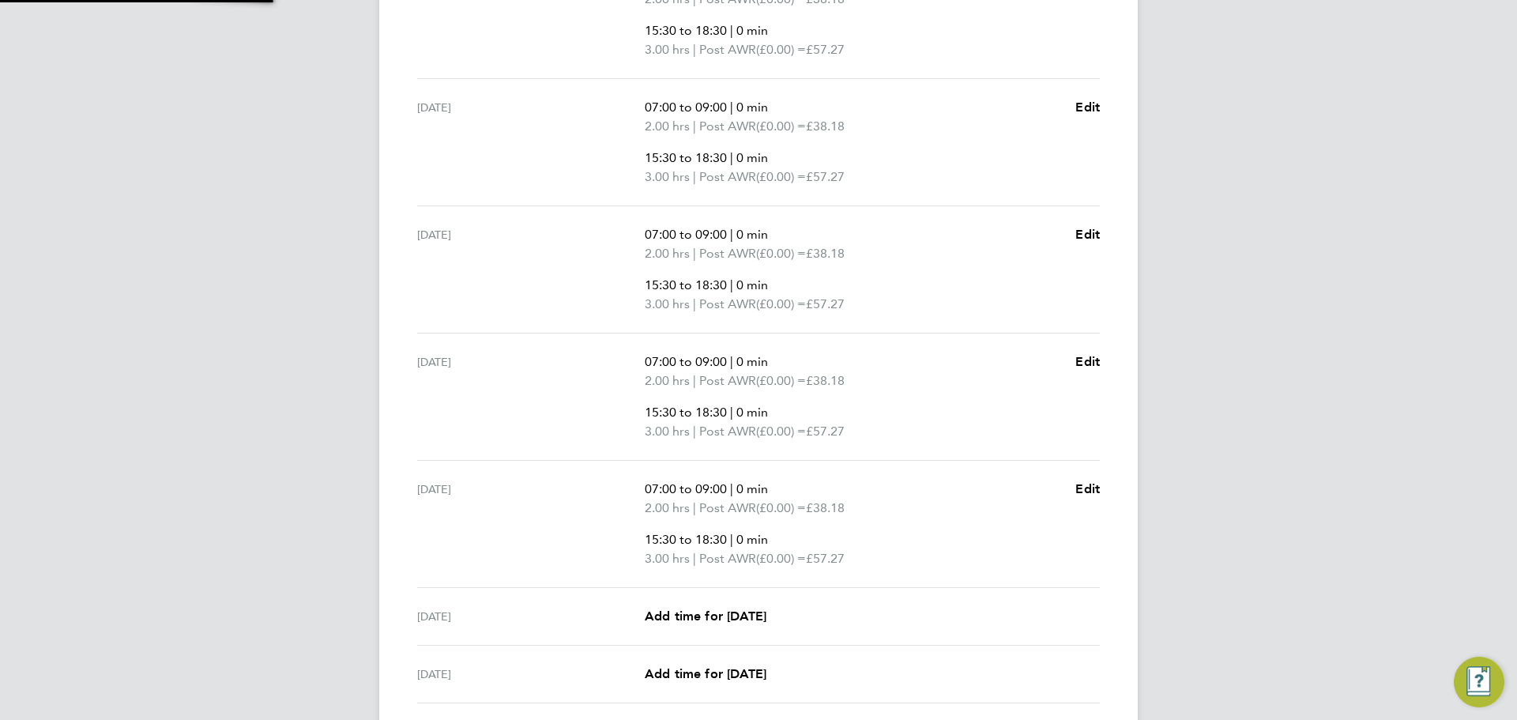
scroll to position [676, 0]
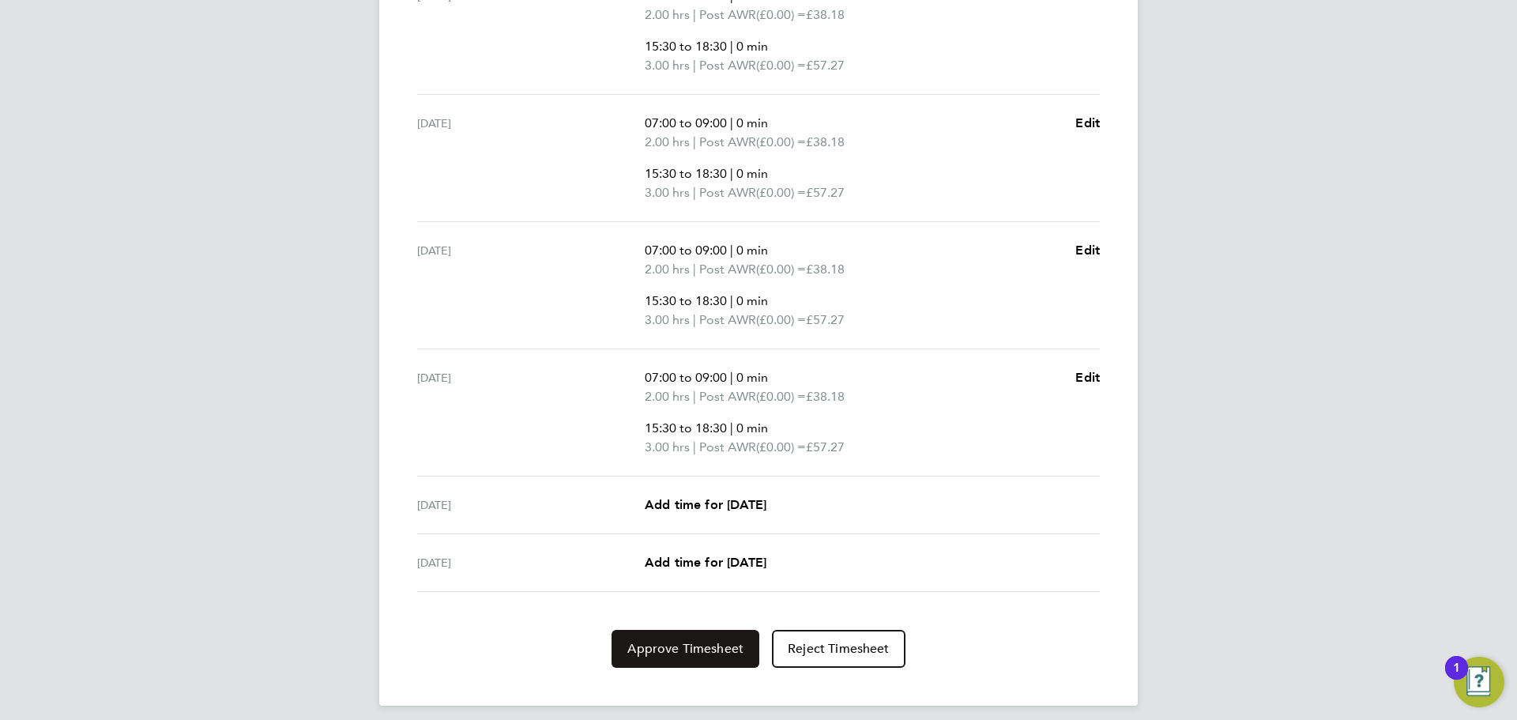
click at [693, 649] on span "Approve Timesheet" at bounding box center [685, 649] width 116 height 16
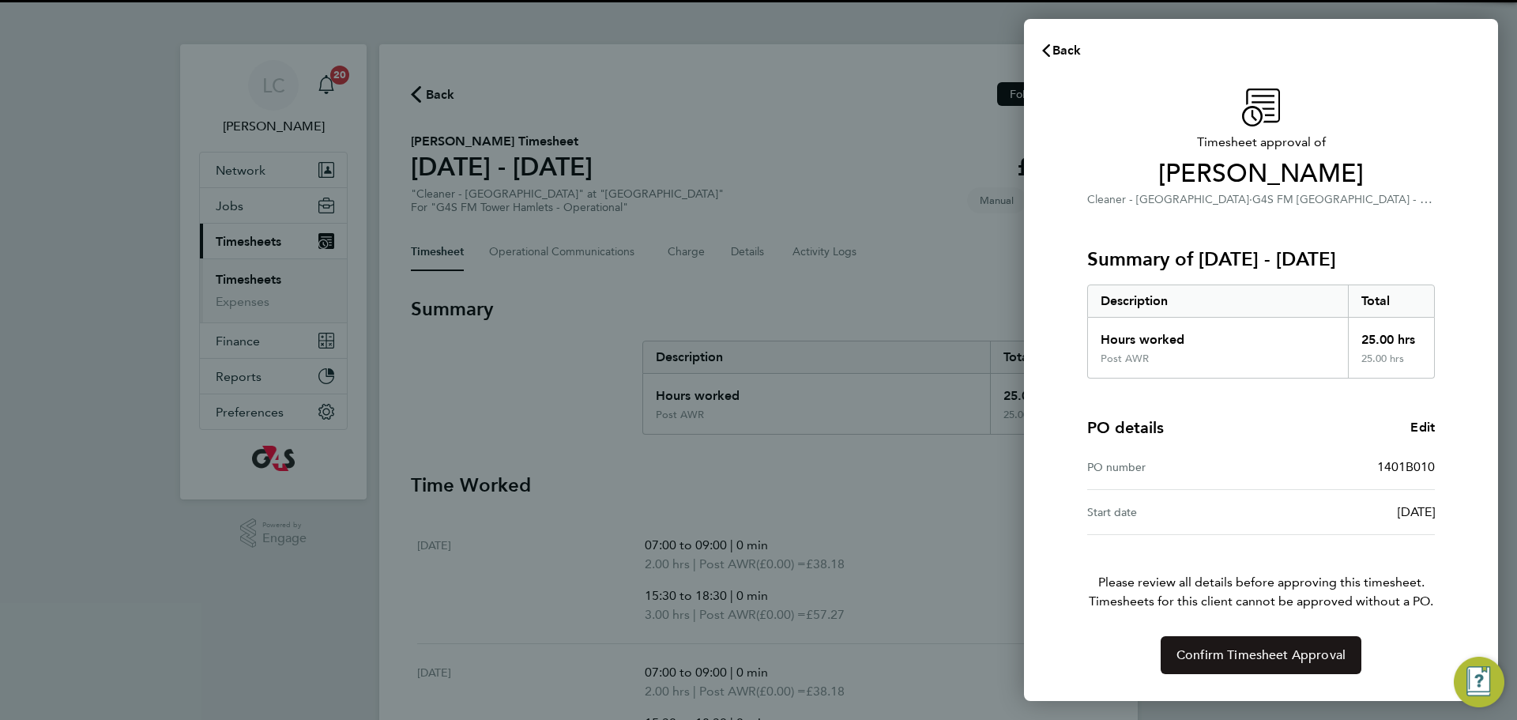
click at [1259, 638] on button "Confirm Timesheet Approval" at bounding box center [1261, 655] width 201 height 38
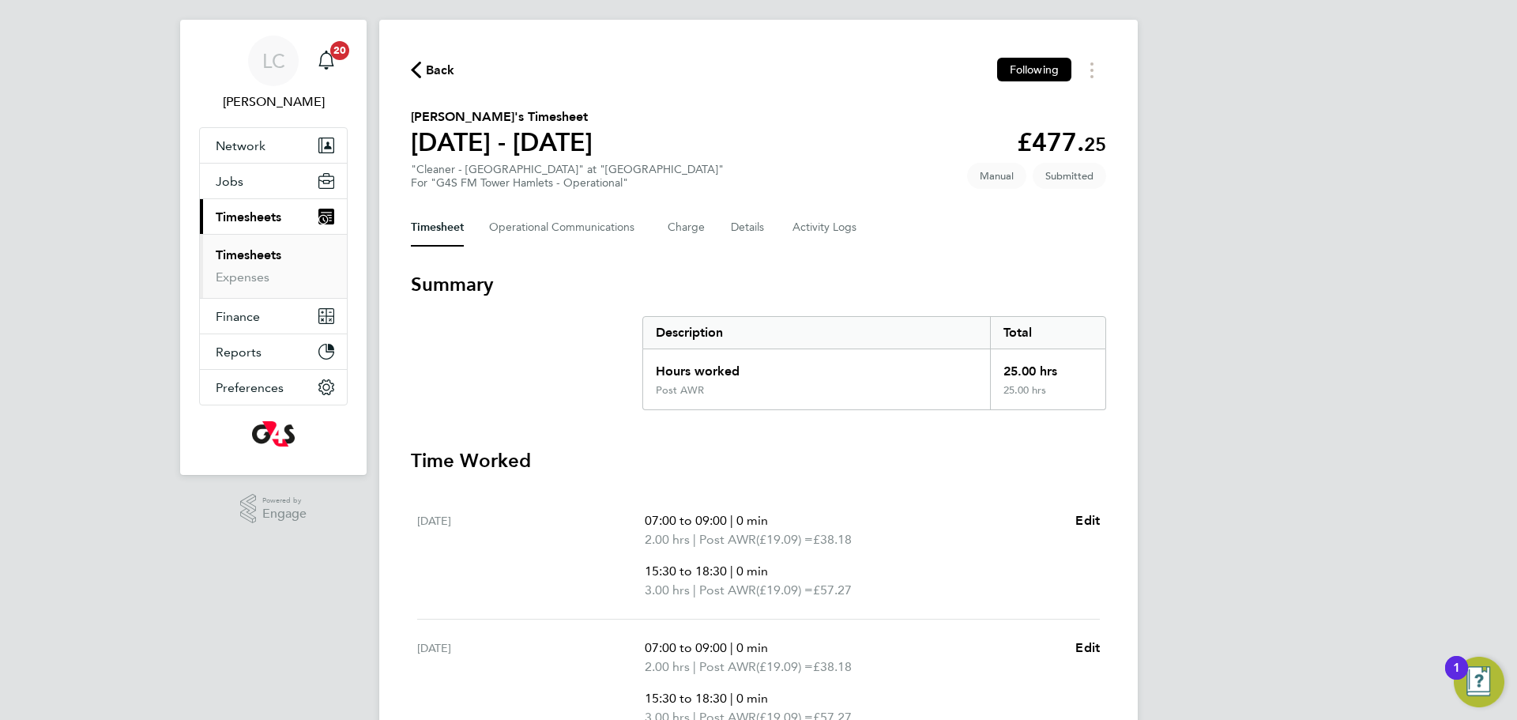
scroll to position [23, 0]
click at [562, 217] on Communications-tab "Operational Communications" at bounding box center [565, 229] width 153 height 38
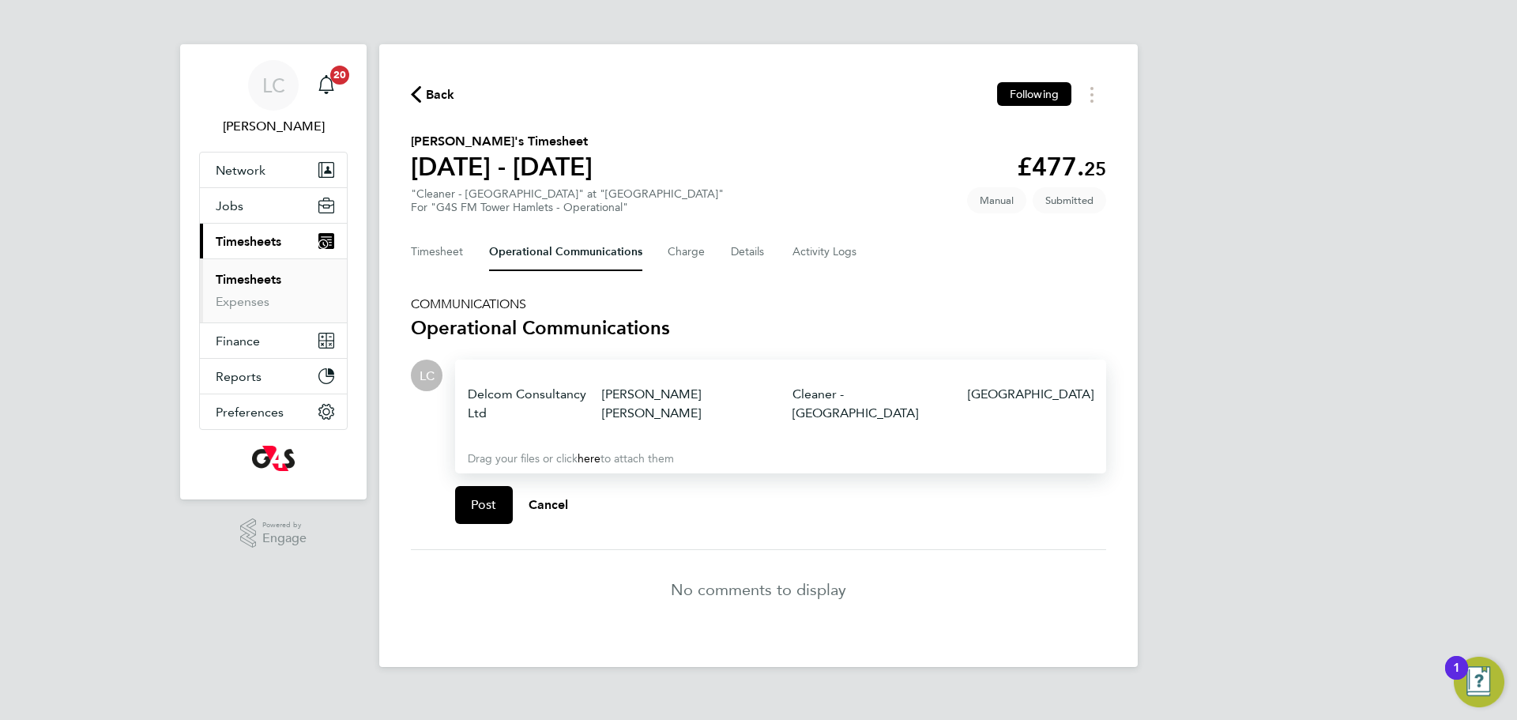
click at [491, 385] on td "Delcom Consultancy Ltd" at bounding box center [535, 404] width 134 height 38
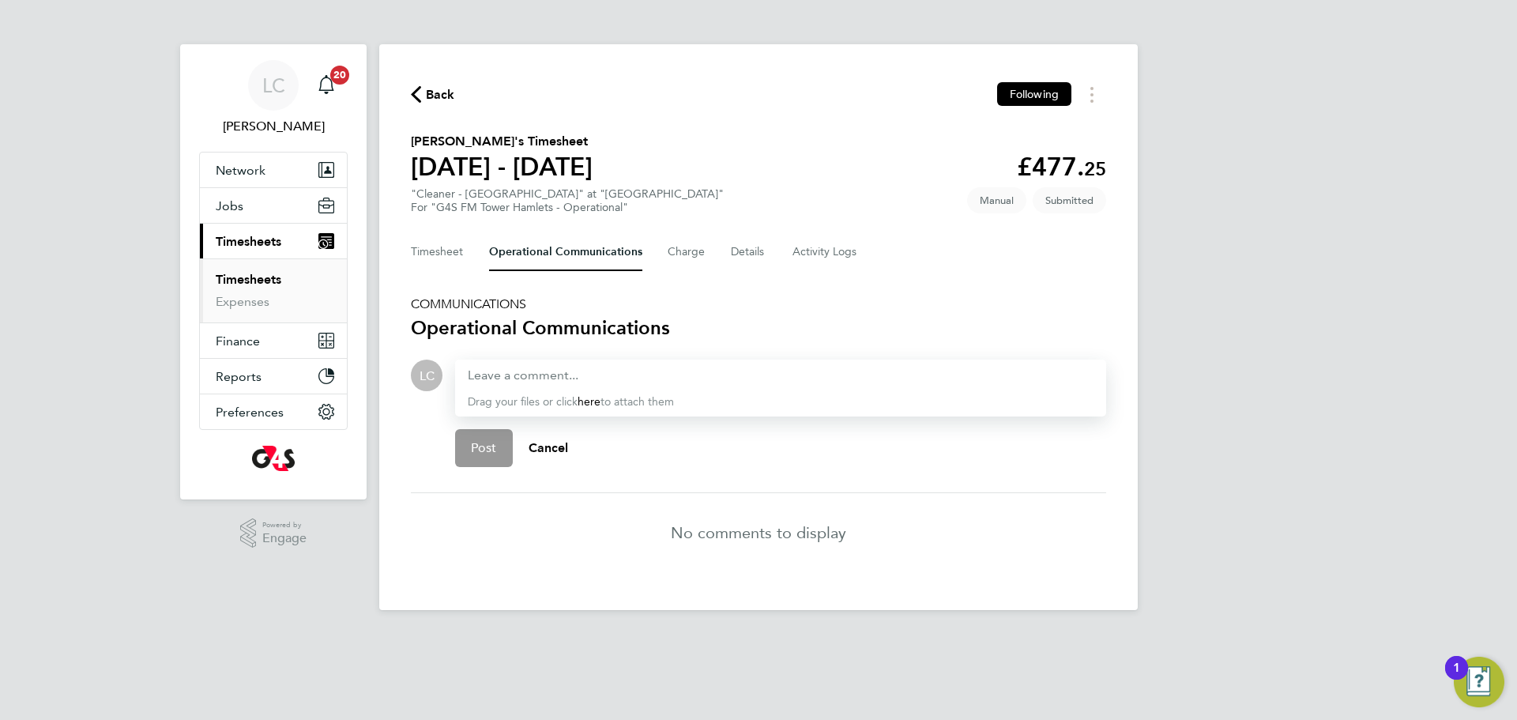
click at [588, 376] on div at bounding box center [781, 375] width 626 height 19
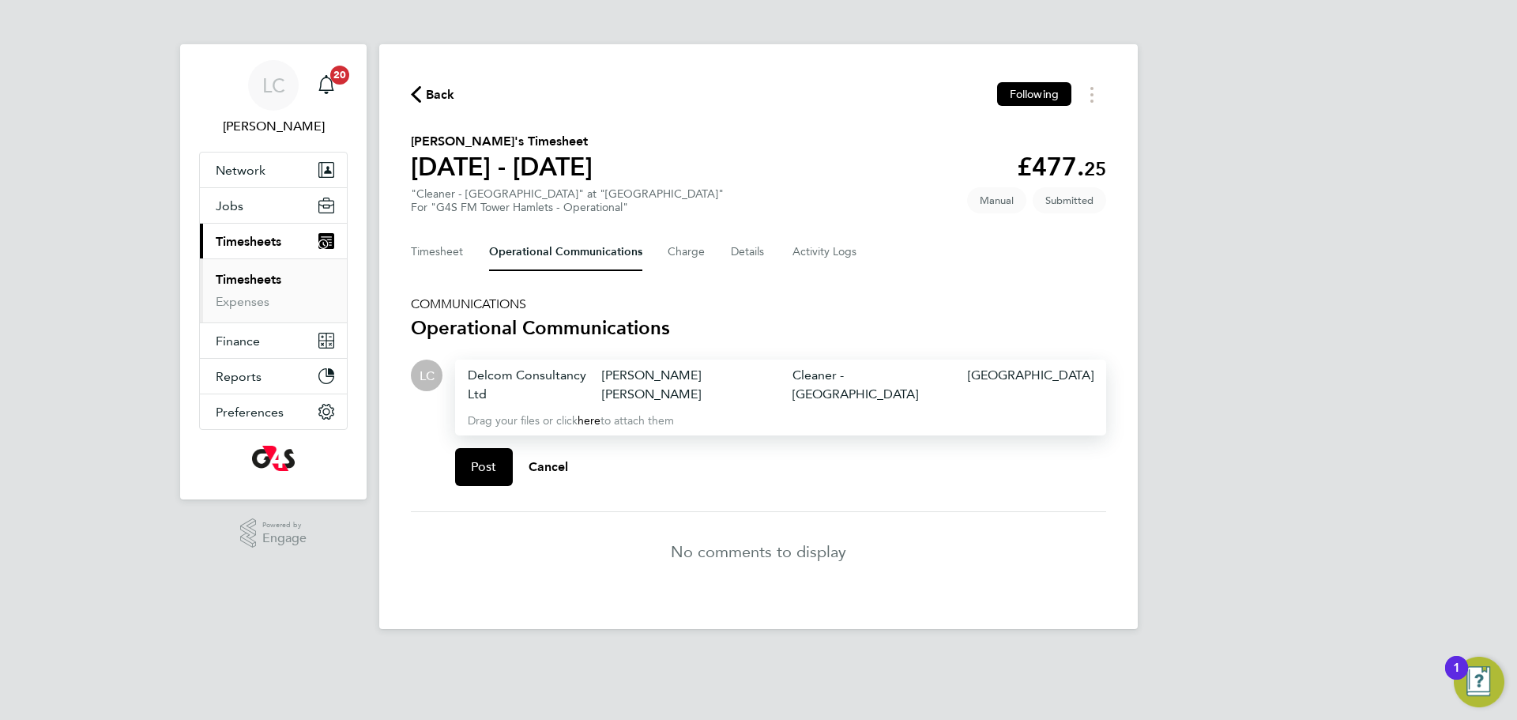
click at [507, 376] on td "Delcom Consultancy Ltd" at bounding box center [535, 385] width 134 height 38
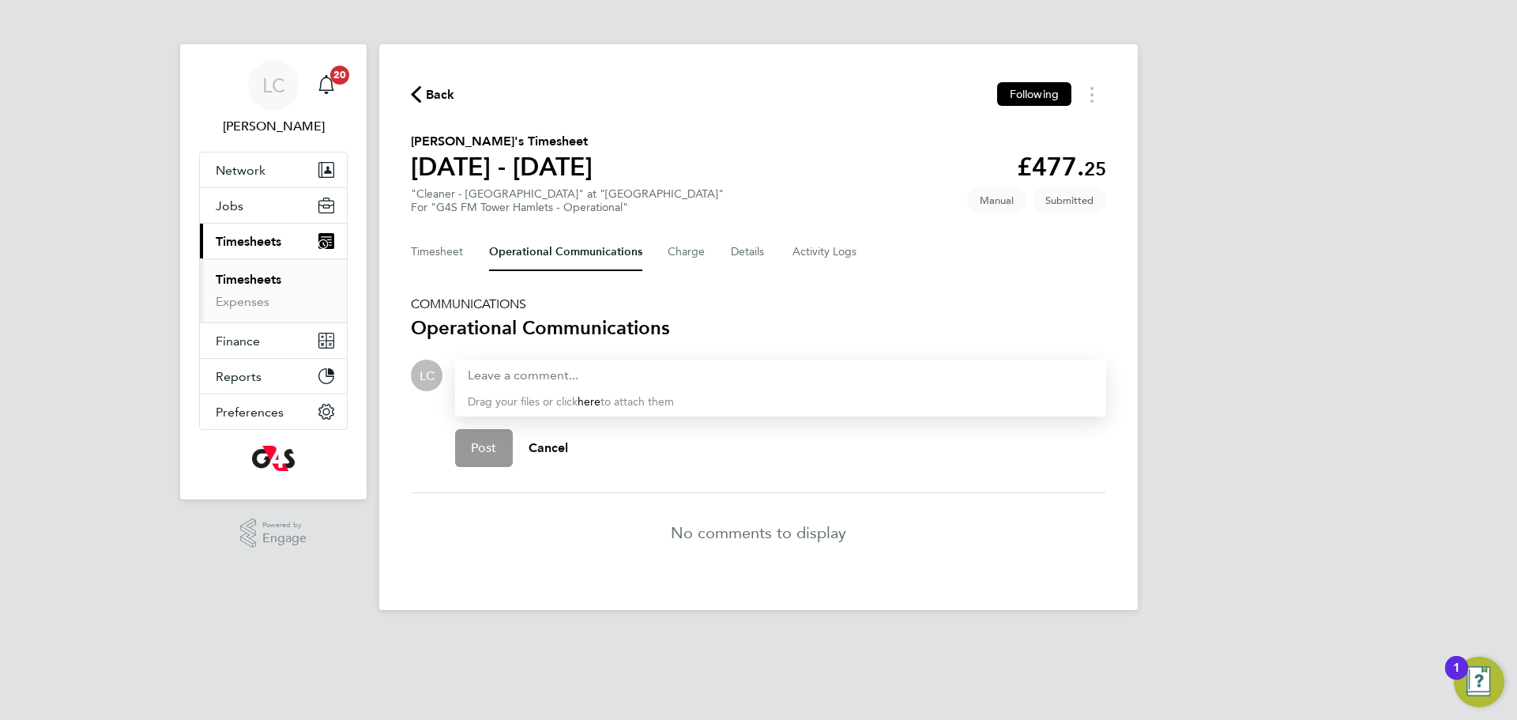
click at [611, 382] on div at bounding box center [781, 375] width 626 height 19
click at [475, 448] on span "Post" at bounding box center [484, 448] width 26 height 16
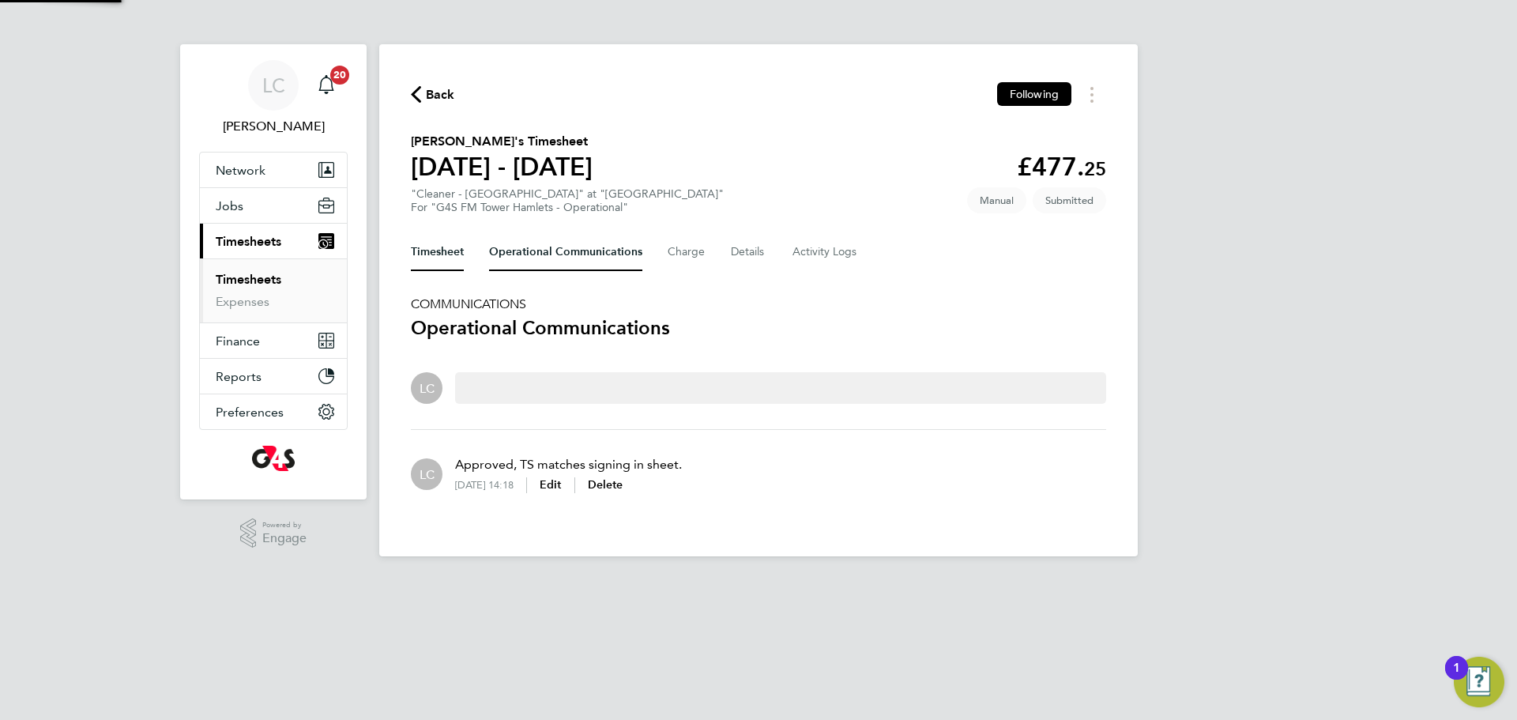
click at [441, 249] on button "Timesheet" at bounding box center [437, 252] width 53 height 38
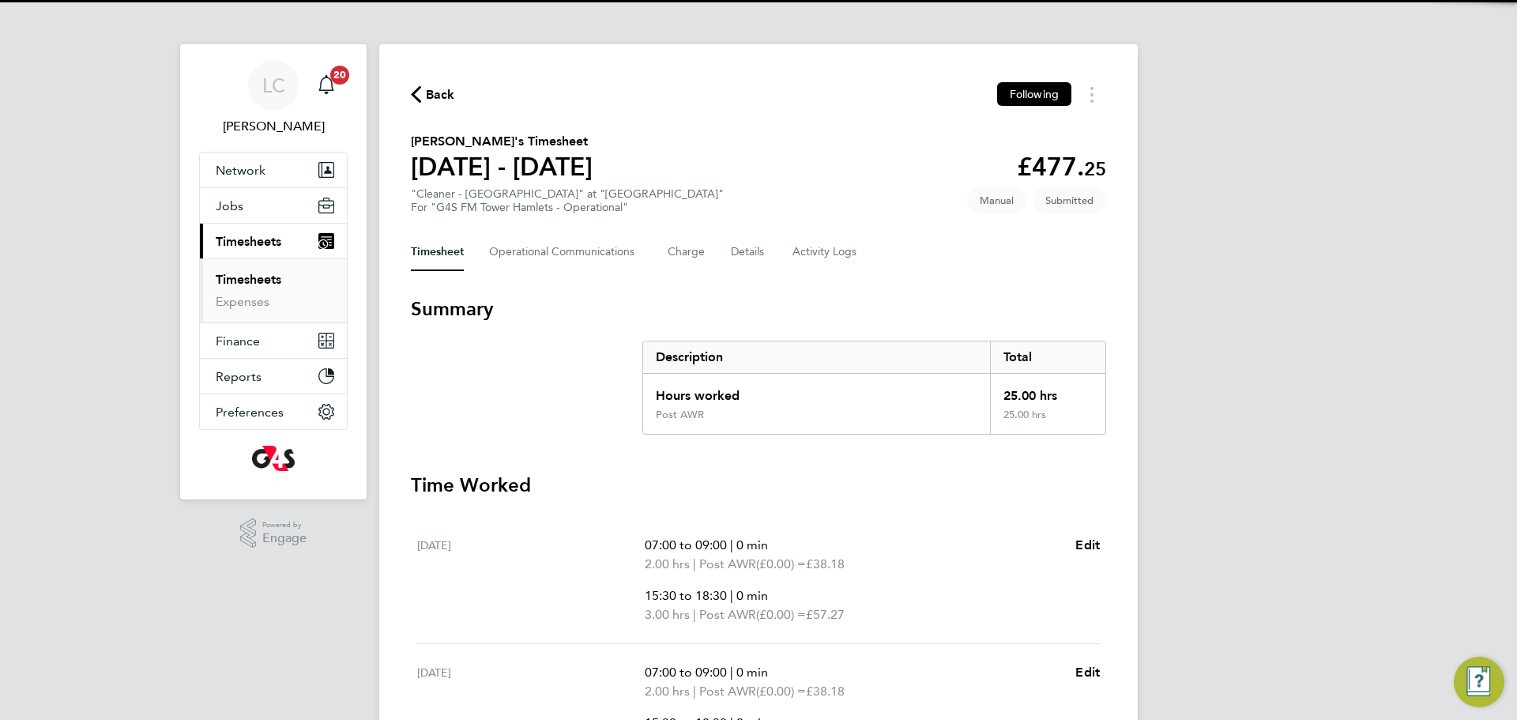
scroll to position [572, 0]
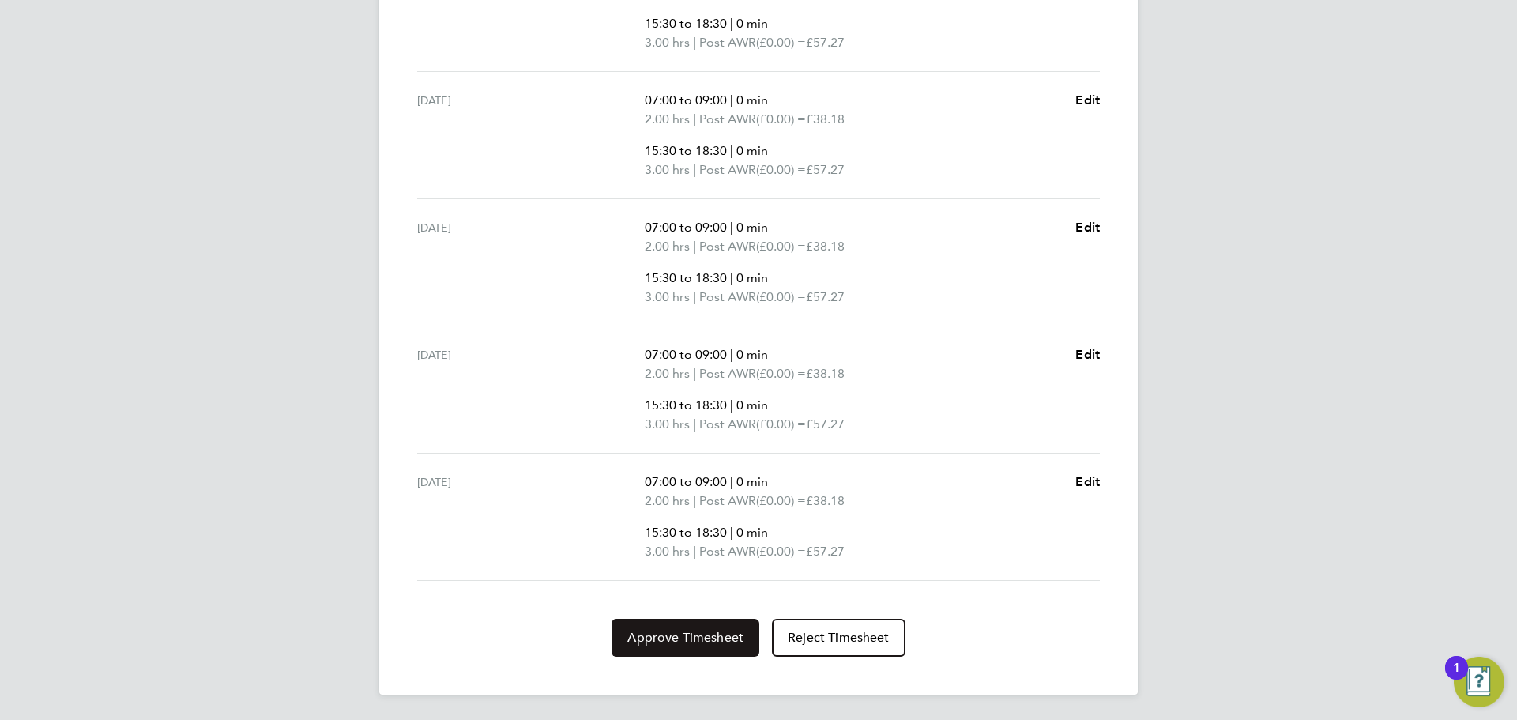
click at [701, 638] on span "Approve Timesheet" at bounding box center [685, 638] width 116 height 16
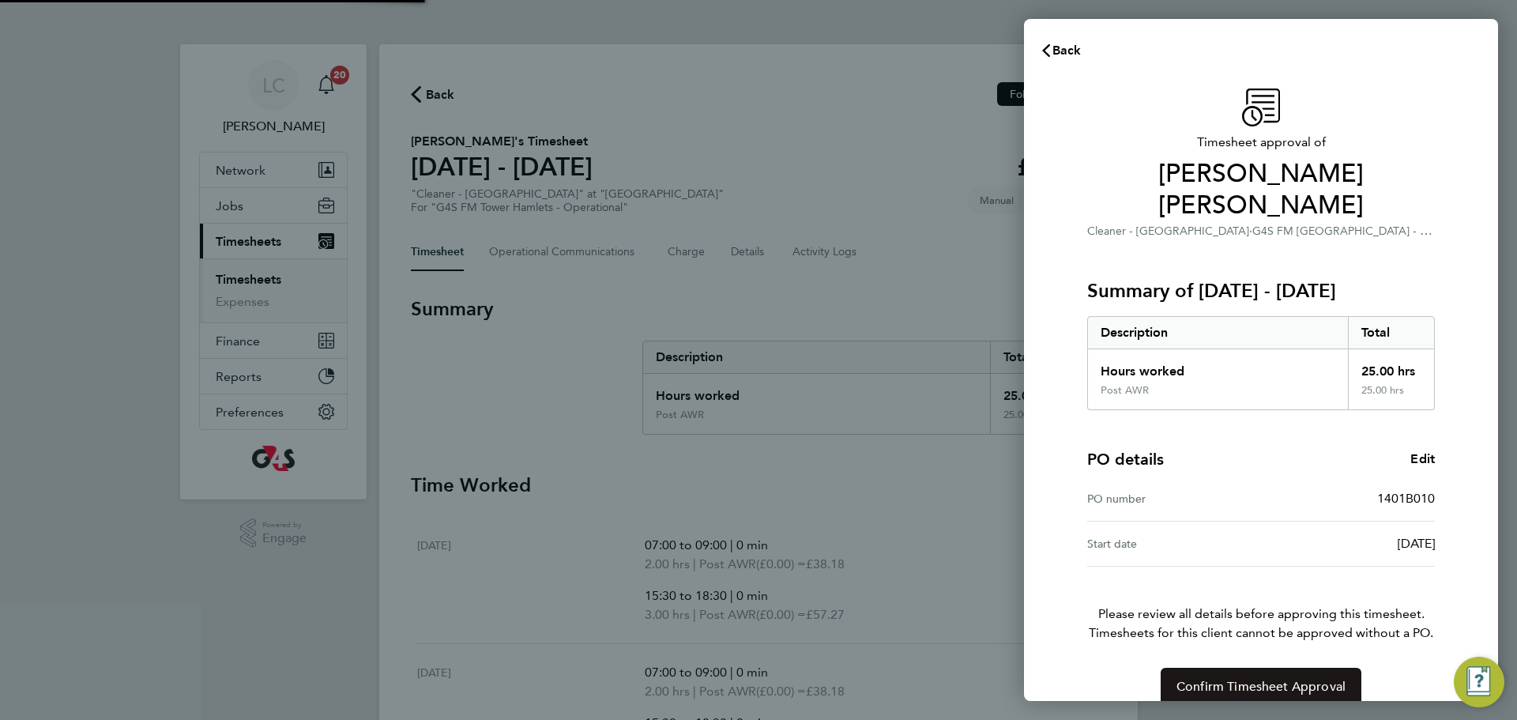
click at [1316, 668] on button "Confirm Timesheet Approval" at bounding box center [1261, 687] width 201 height 38
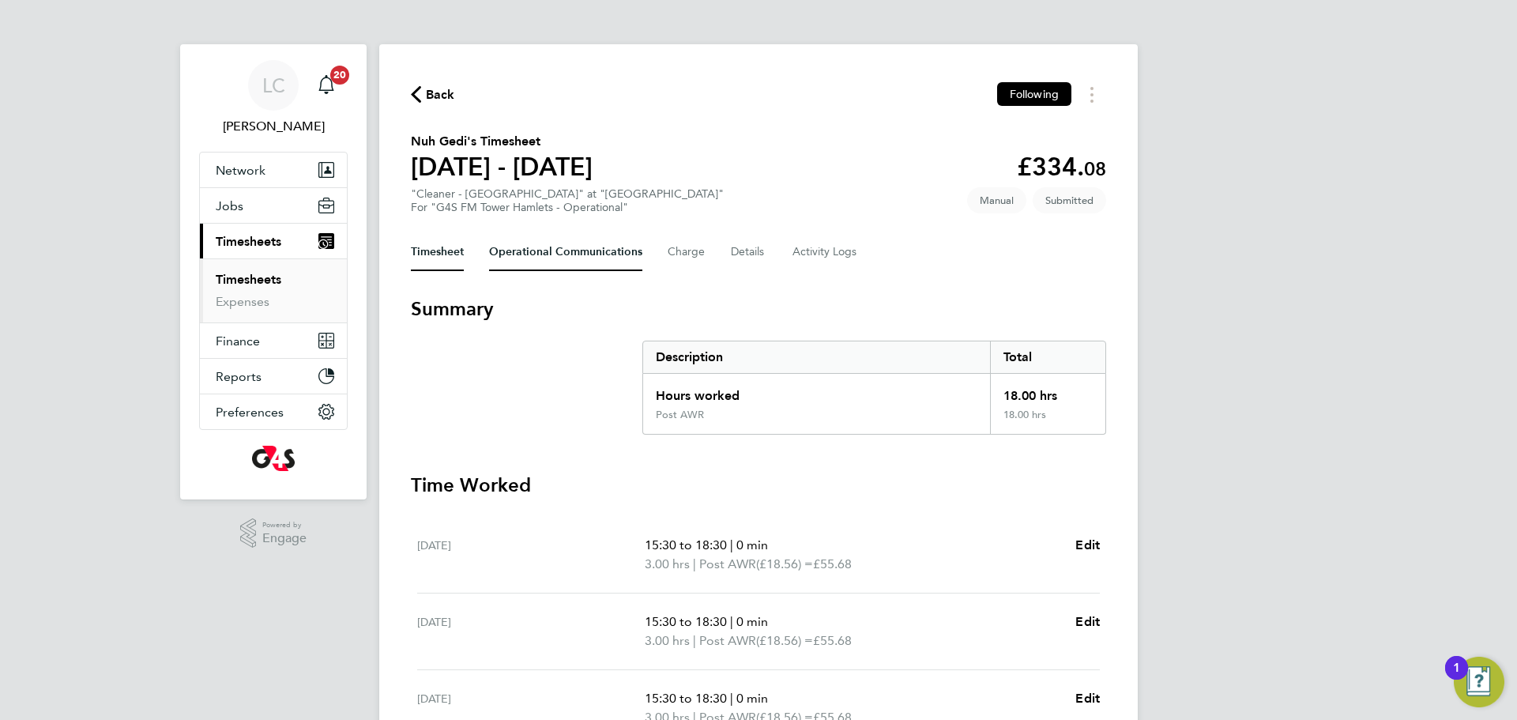
click at [581, 250] on Communications-tab "Operational Communications" at bounding box center [565, 252] width 153 height 38
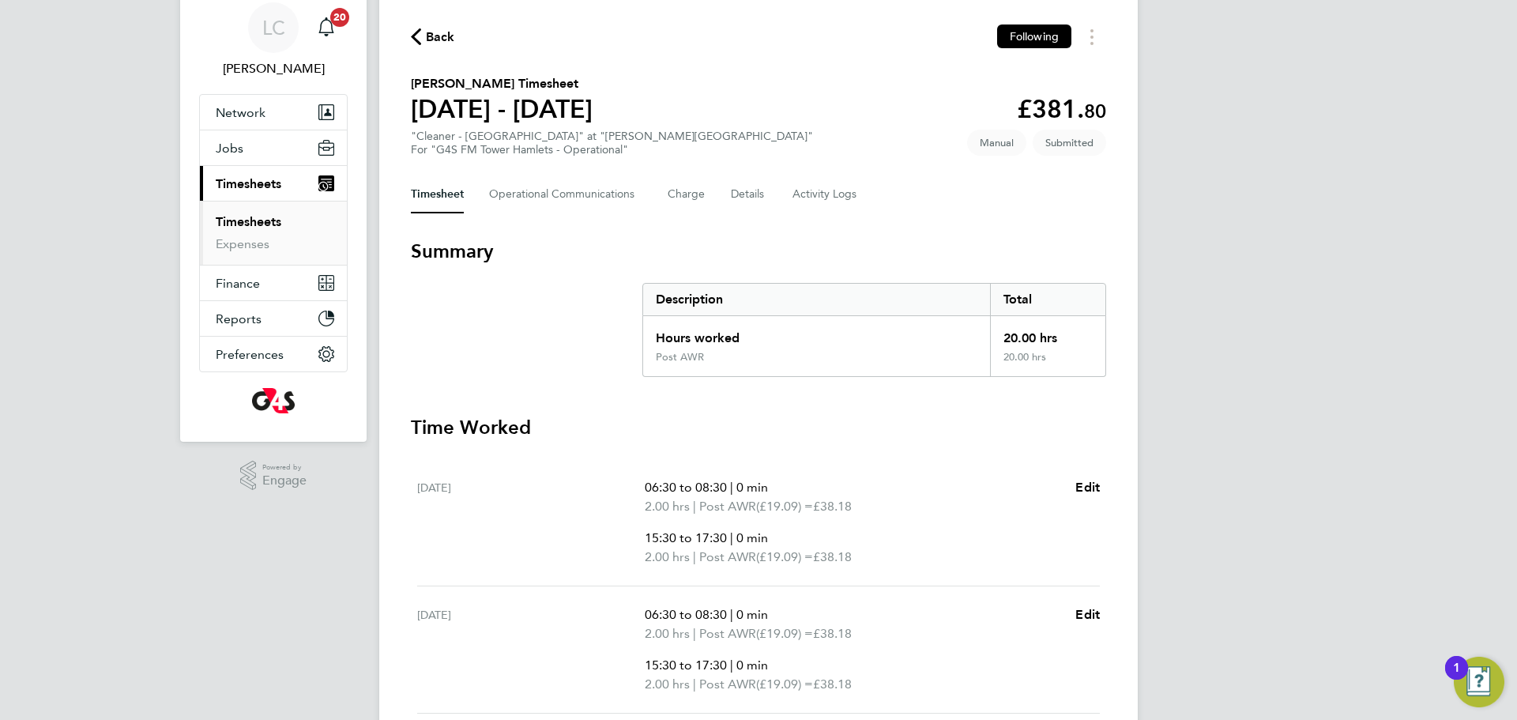
scroll to position [82, 0]
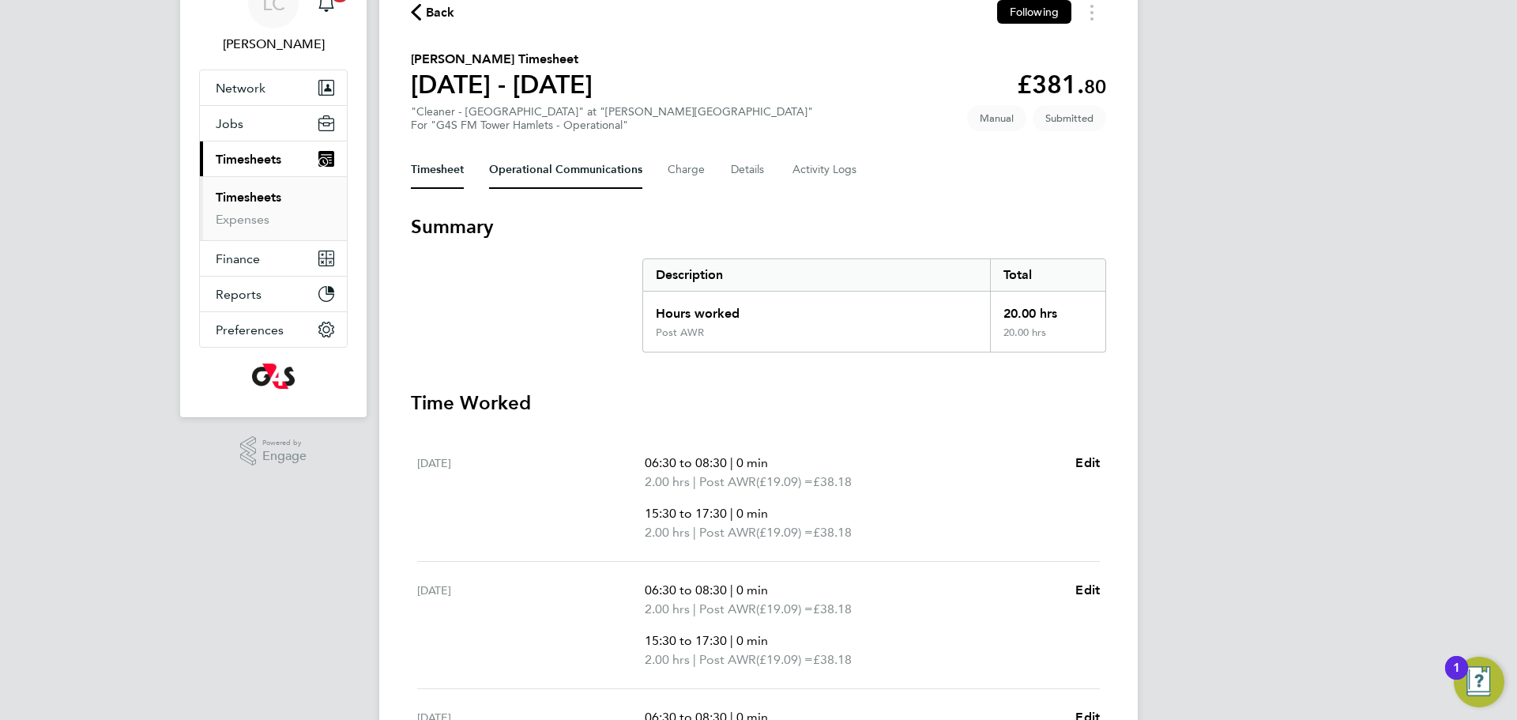
drag, startPoint x: 582, startPoint y: 158, endPoint x: 581, endPoint y: 254, distance: 95.6
click at [581, 165] on Communications-tab "Operational Communications" at bounding box center [565, 170] width 153 height 38
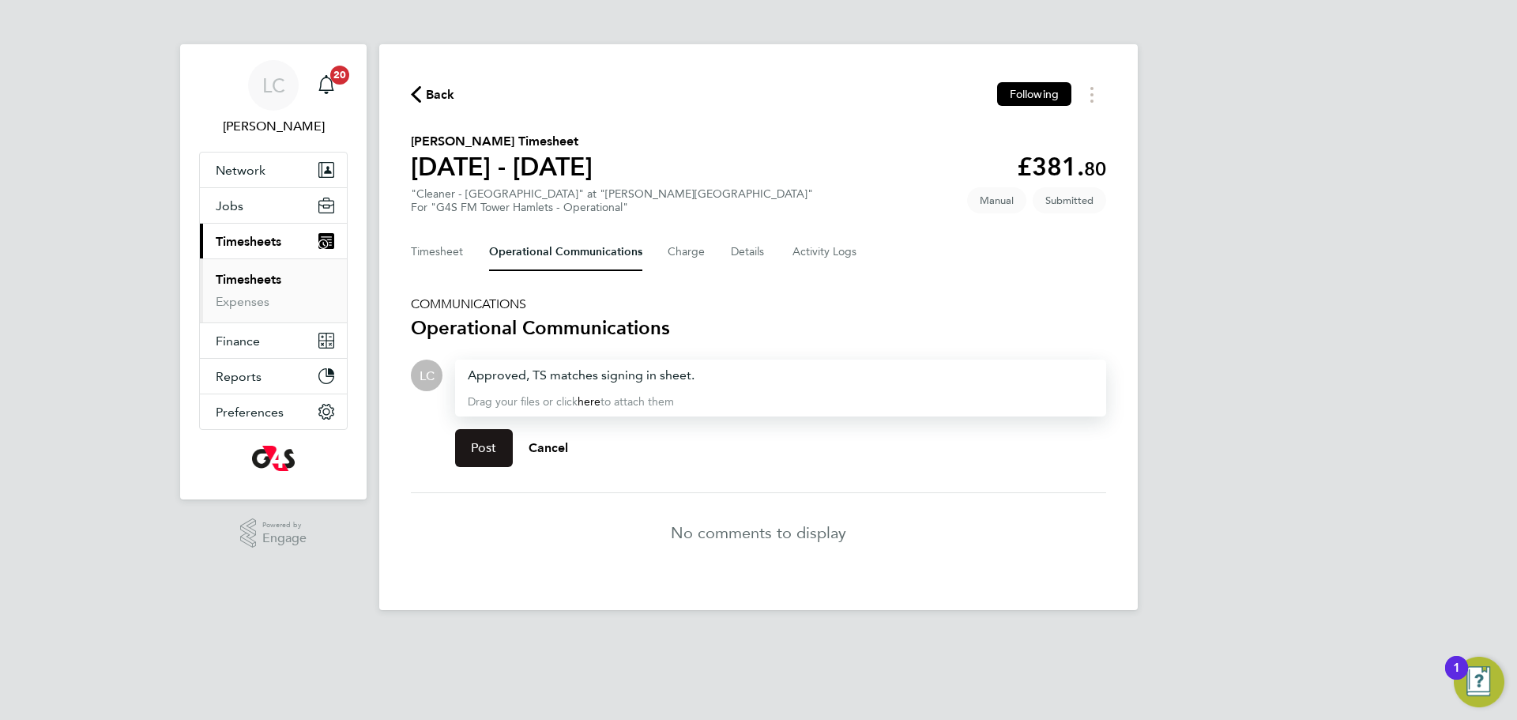
click at [492, 454] on span "Post" at bounding box center [484, 448] width 26 height 16
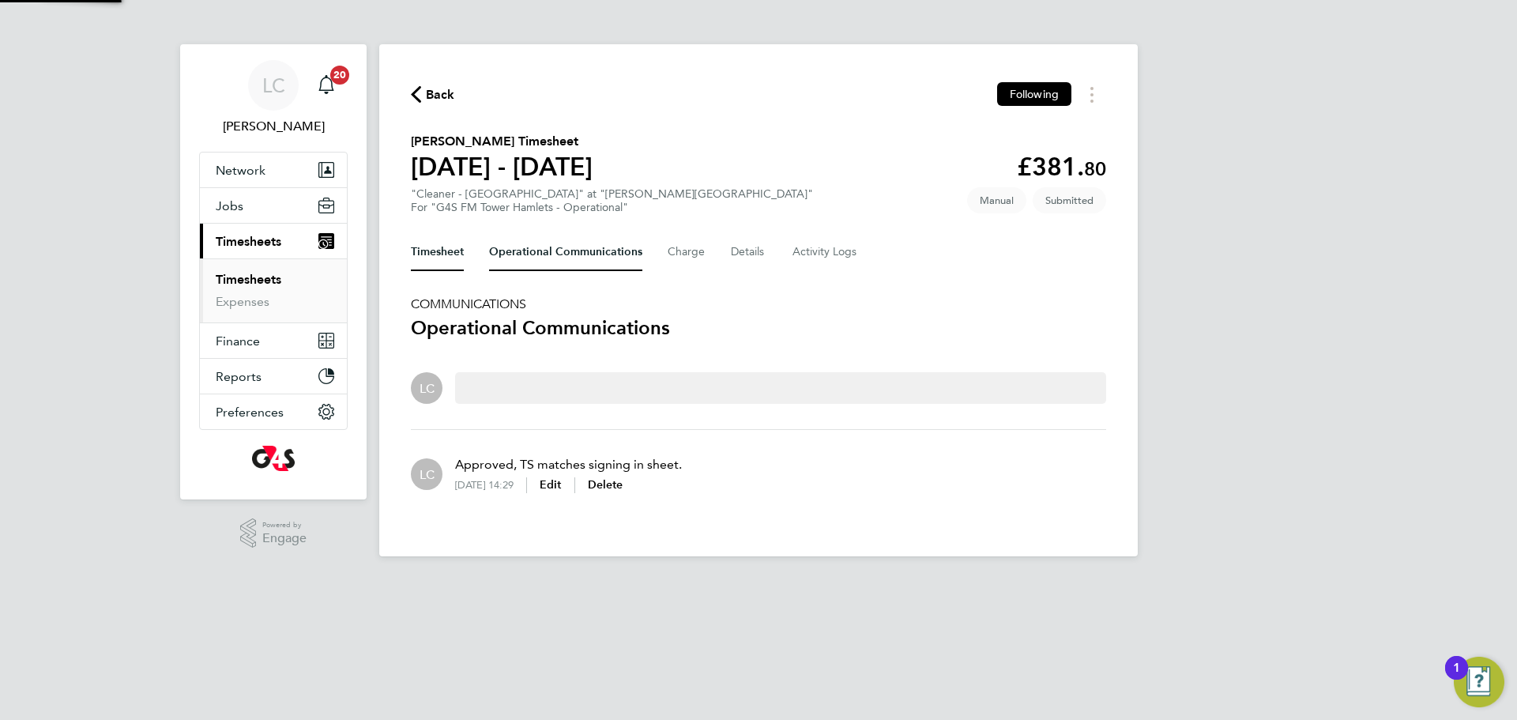
click at [454, 262] on button "Timesheet" at bounding box center [437, 252] width 53 height 38
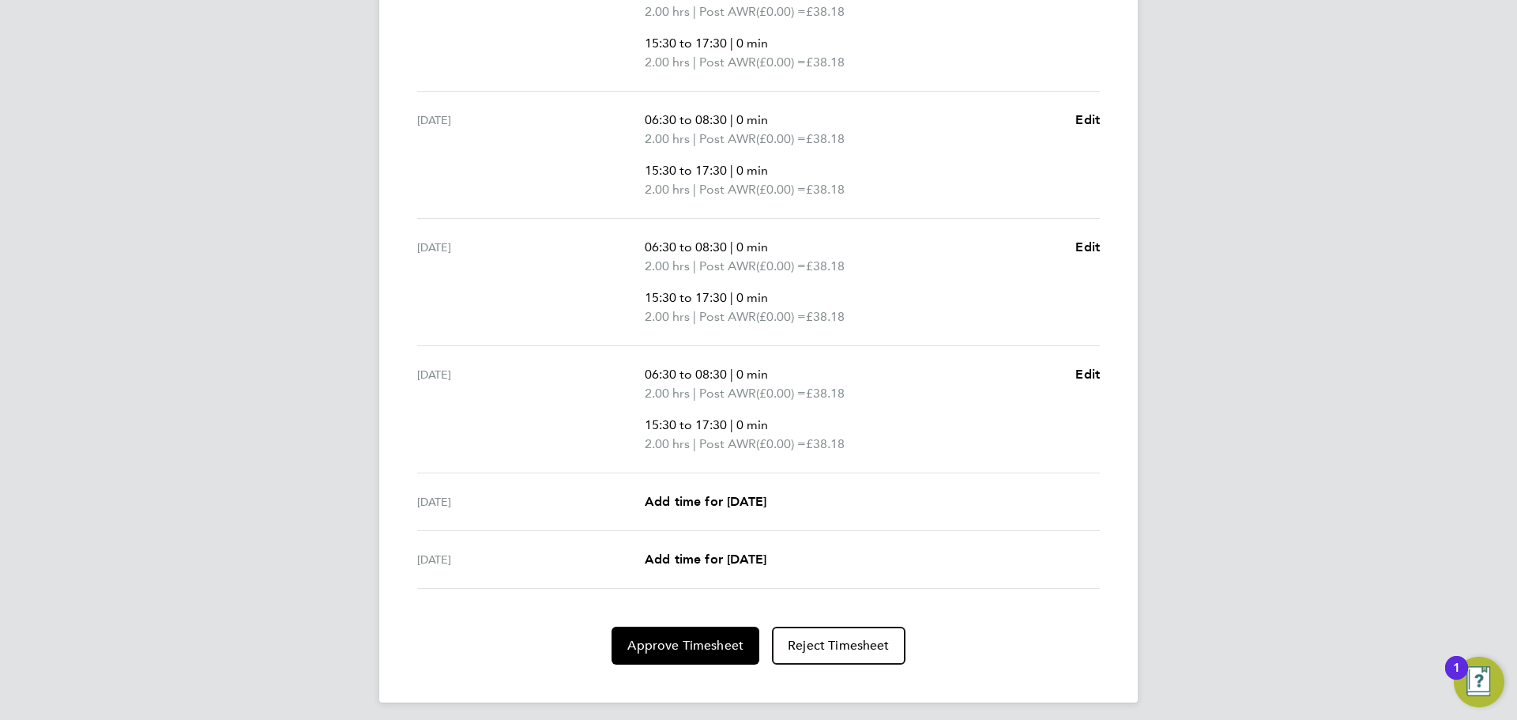
scroll to position [688, 0]
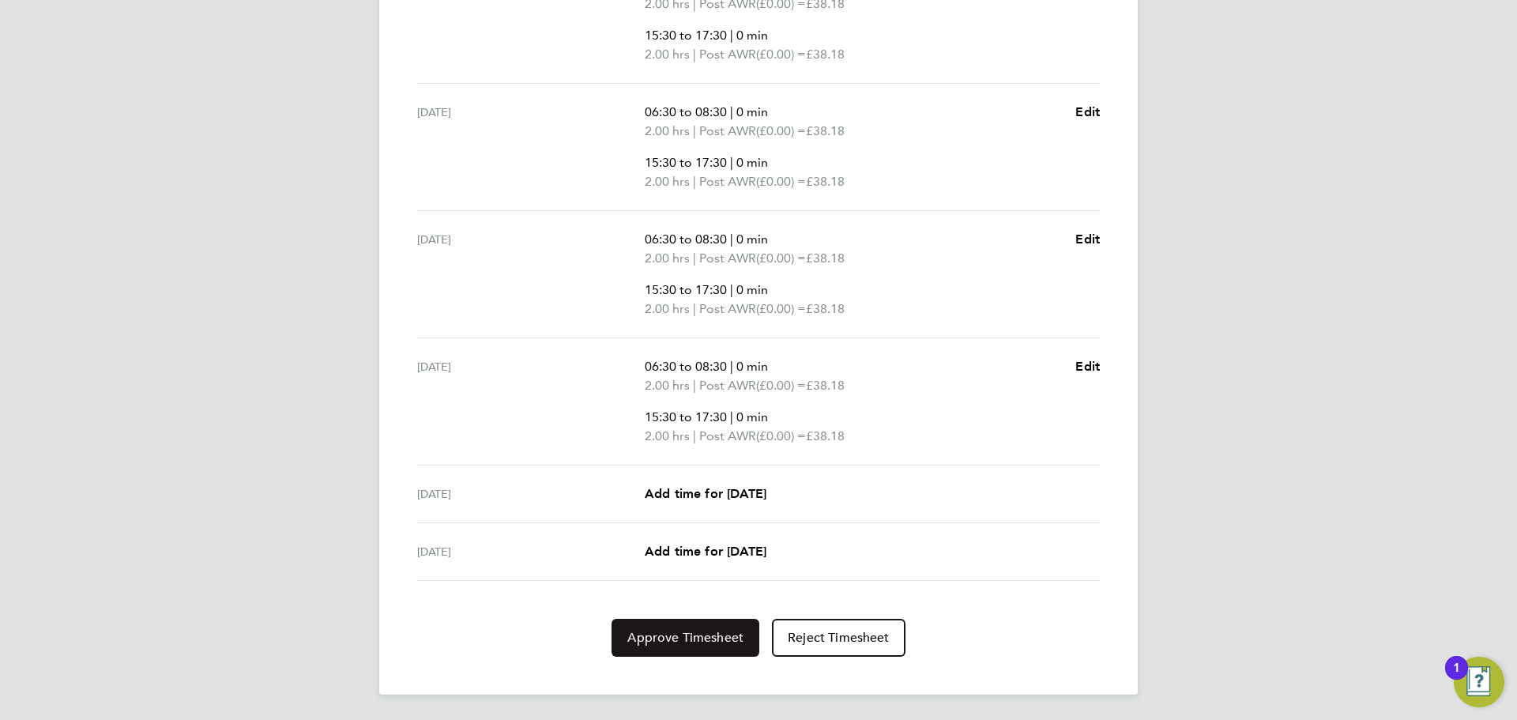
drag, startPoint x: 699, startPoint y: 638, endPoint x: 714, endPoint y: 627, distance: 18.2
click at [705, 636] on span "Approve Timesheet" at bounding box center [685, 638] width 116 height 16
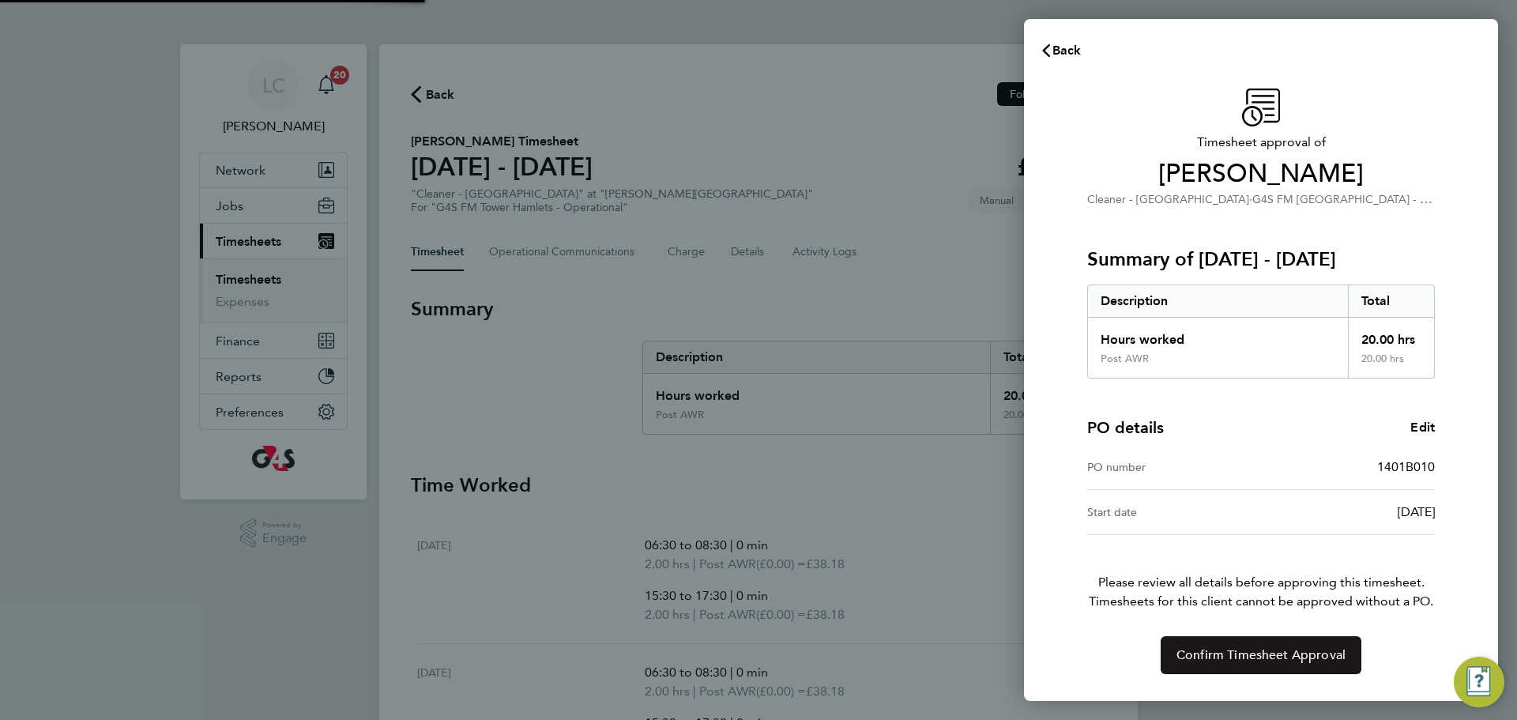
click at [1254, 645] on button "Confirm Timesheet Approval" at bounding box center [1261, 655] width 201 height 38
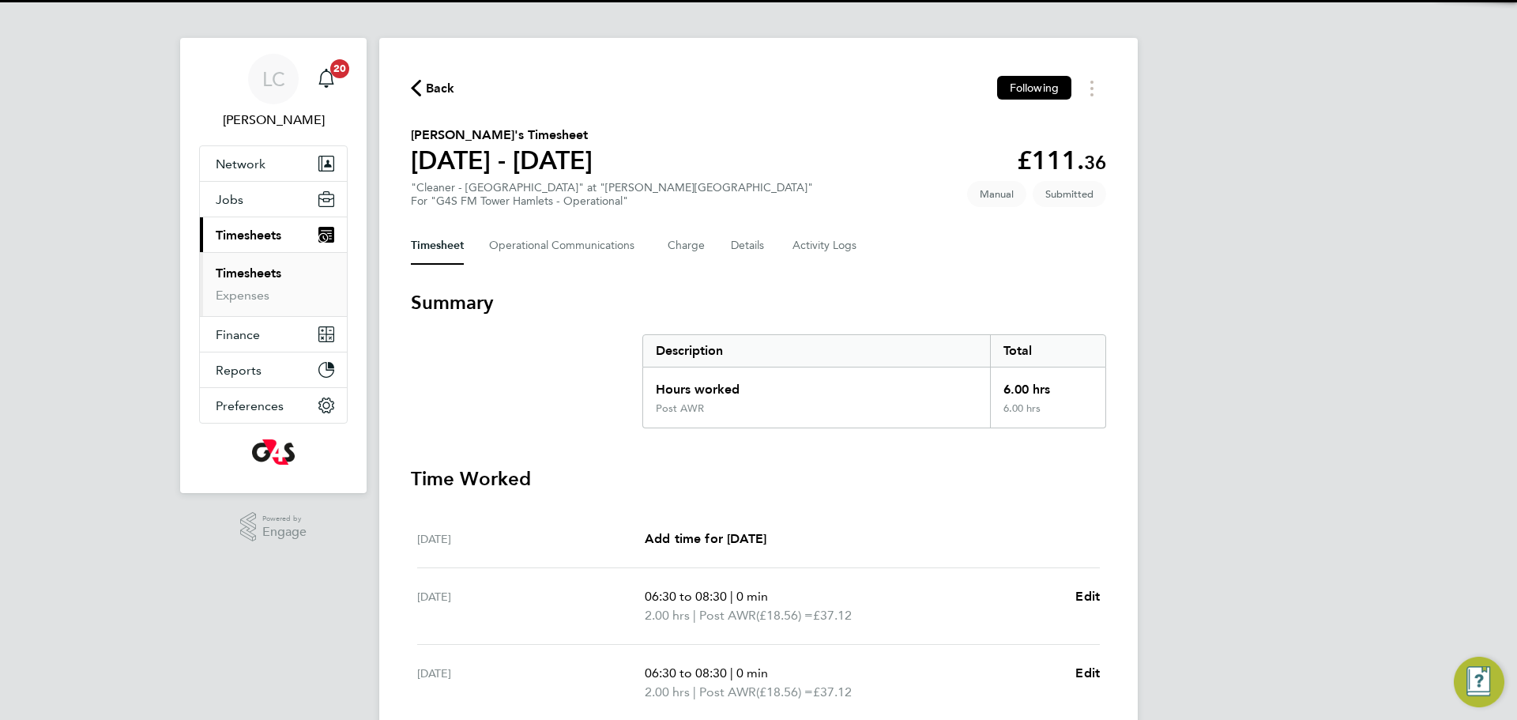
scroll to position [8, 0]
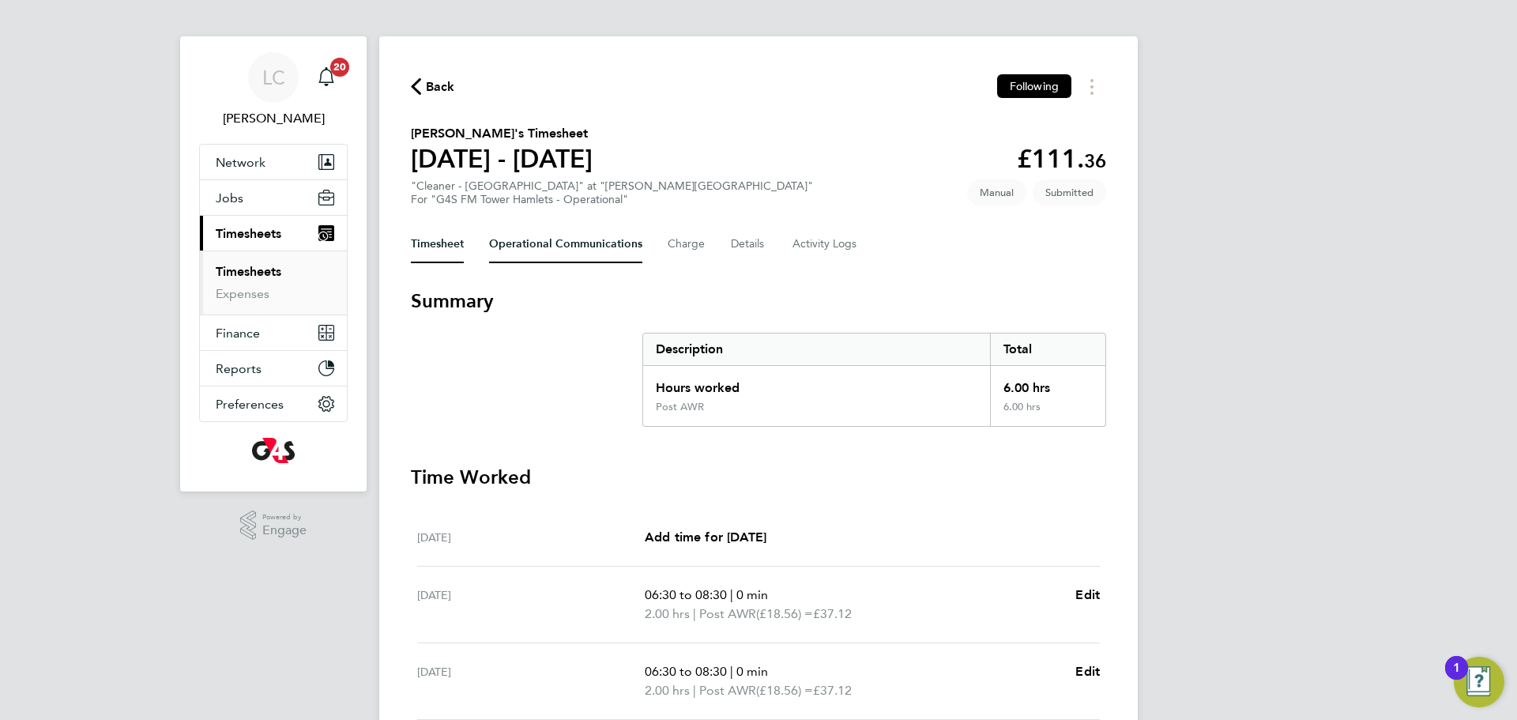
click at [578, 242] on Communications-tab "Operational Communications" at bounding box center [565, 244] width 153 height 38
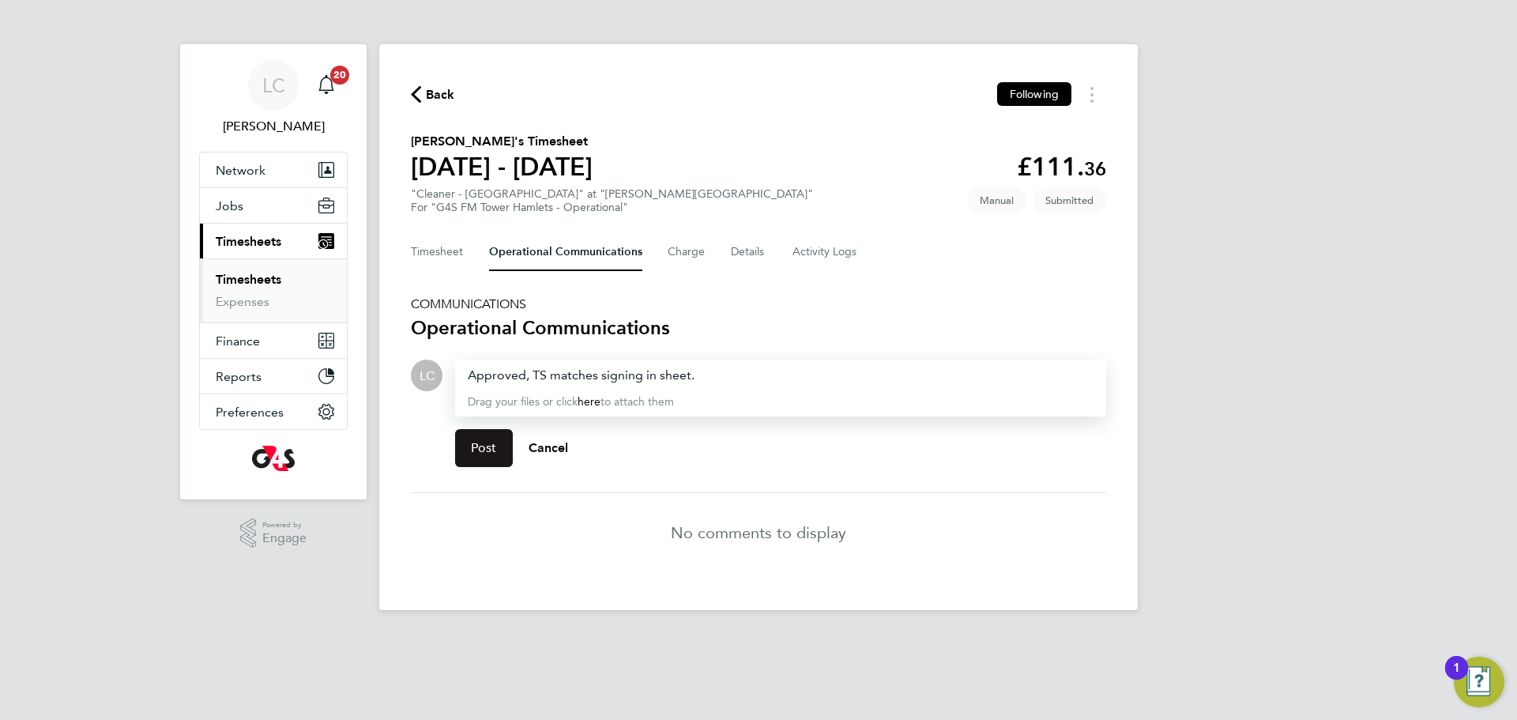
drag, startPoint x: 487, startPoint y: 443, endPoint x: 487, endPoint y: 340, distance: 102.7
click at [487, 442] on span "Post" at bounding box center [484, 448] width 26 height 16
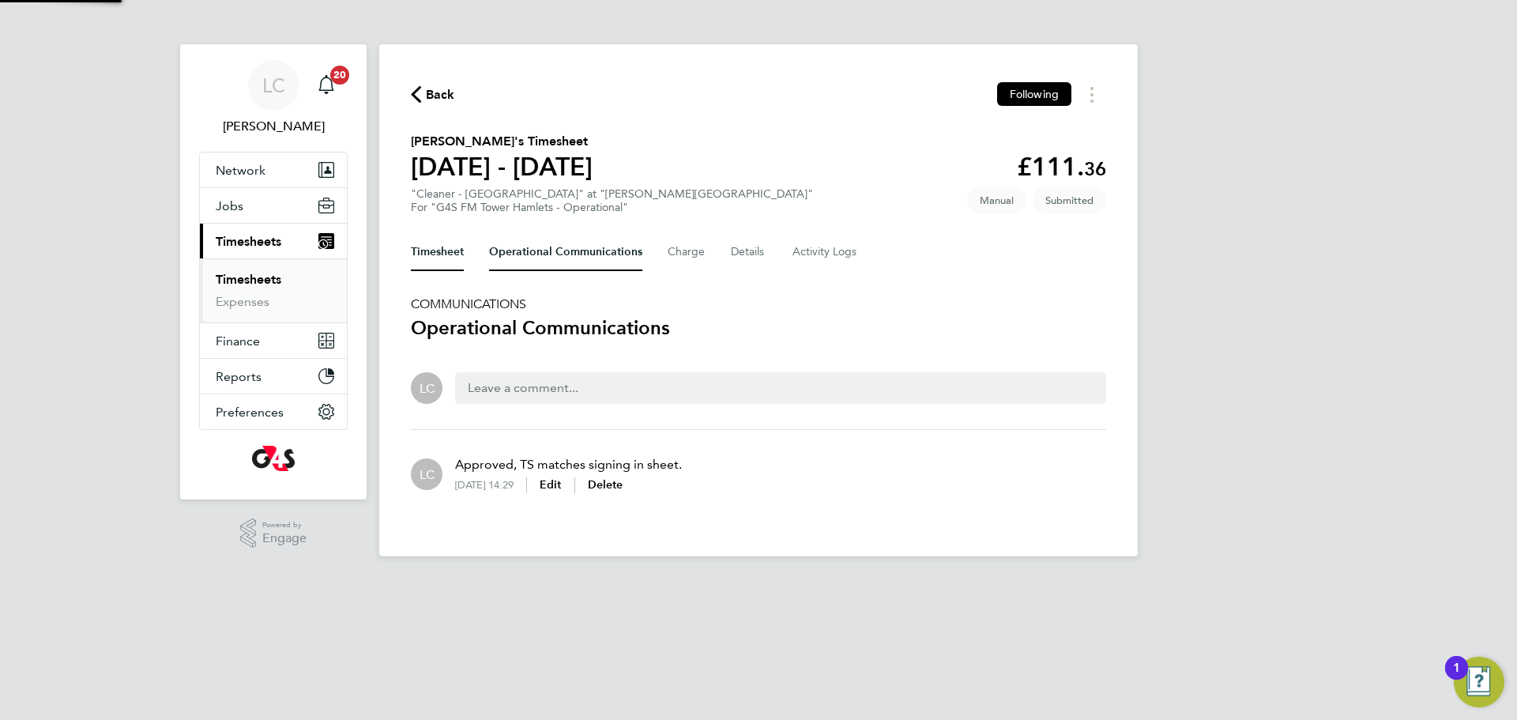
drag, startPoint x: 462, startPoint y: 260, endPoint x: 522, endPoint y: 285, distance: 65.9
click at [462, 260] on button "Timesheet" at bounding box center [437, 252] width 53 height 38
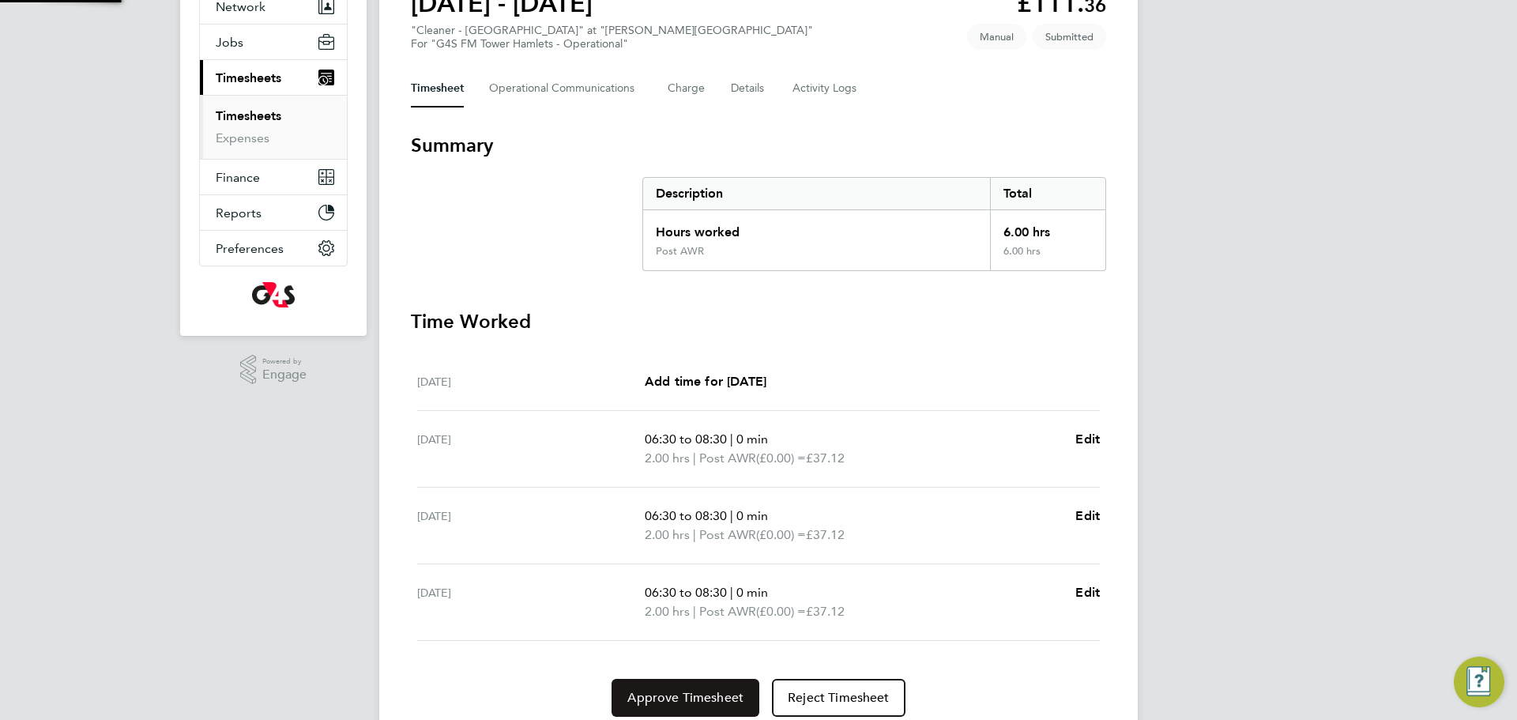
scroll to position [224, 0]
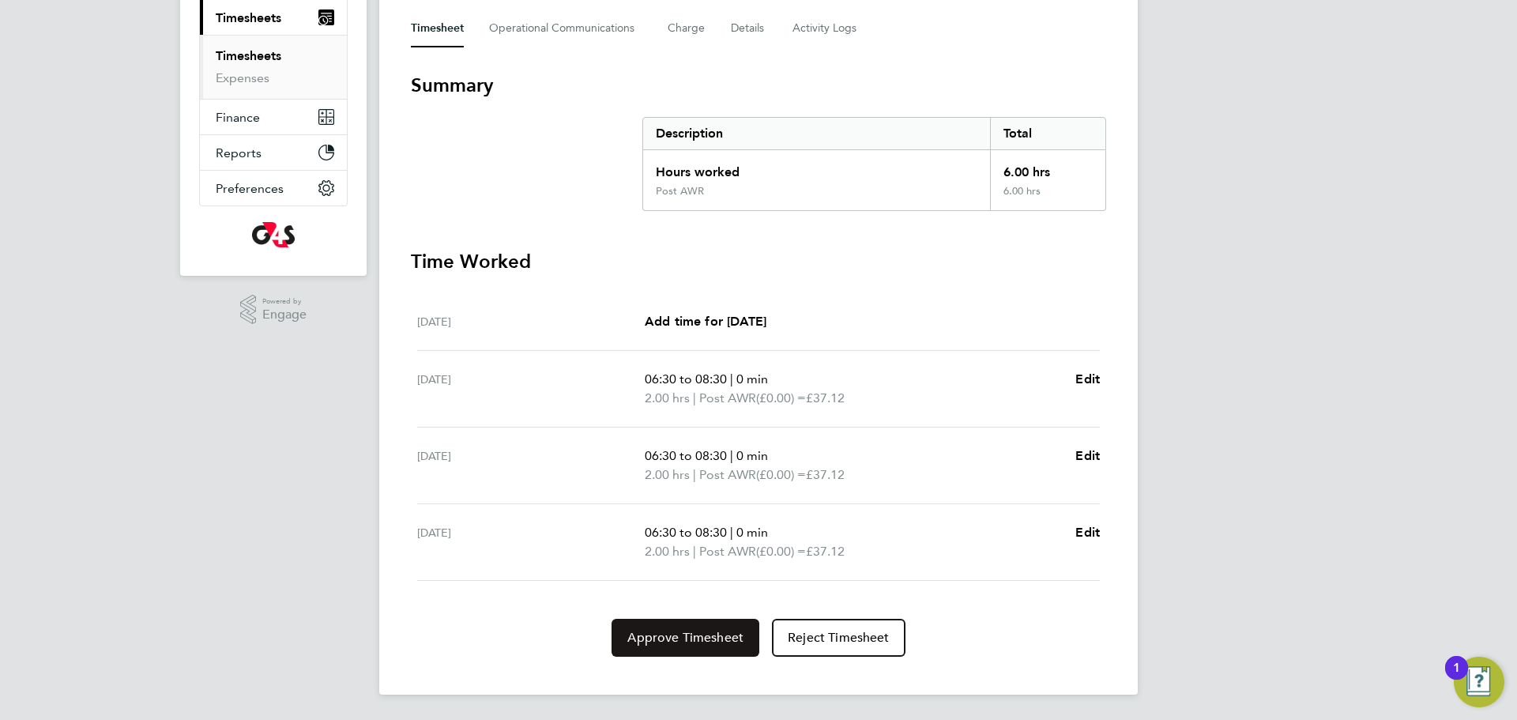
click at [681, 634] on span "Approve Timesheet" at bounding box center [685, 638] width 116 height 16
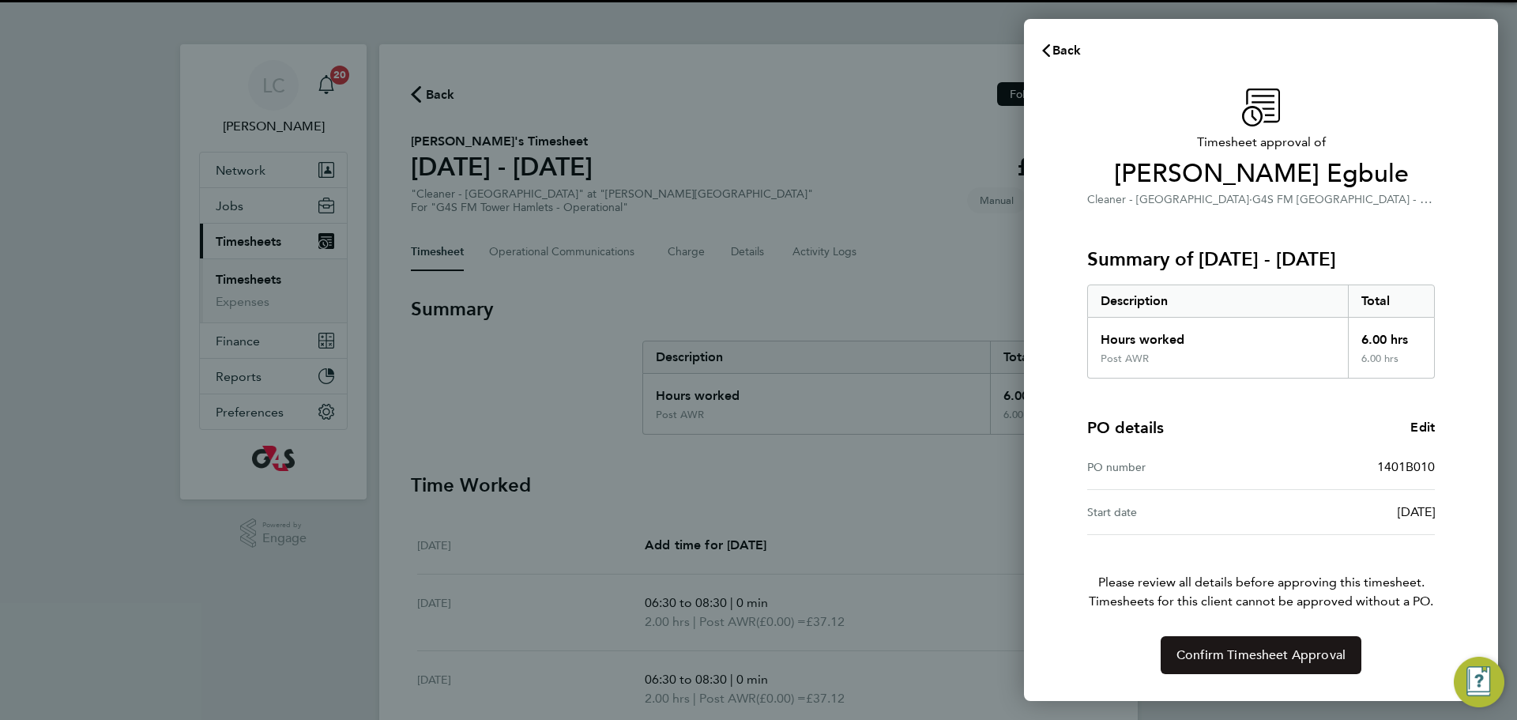
drag, startPoint x: 1257, startPoint y: 650, endPoint x: 1271, endPoint y: 616, distance: 36.5
click at [1258, 650] on span "Confirm Timesheet Approval" at bounding box center [1261, 655] width 169 height 16
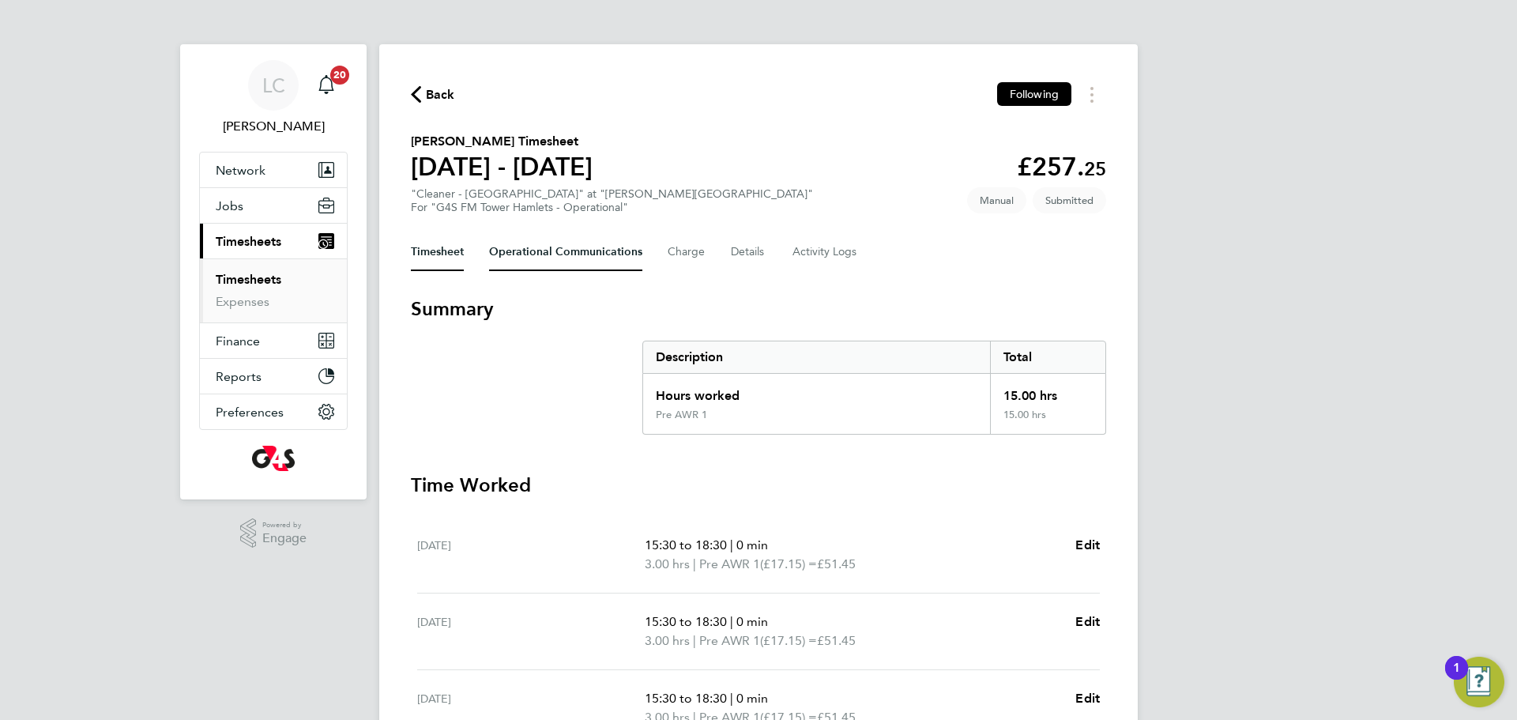
click at [510, 259] on Communications-tab "Operational Communications" at bounding box center [565, 252] width 153 height 38
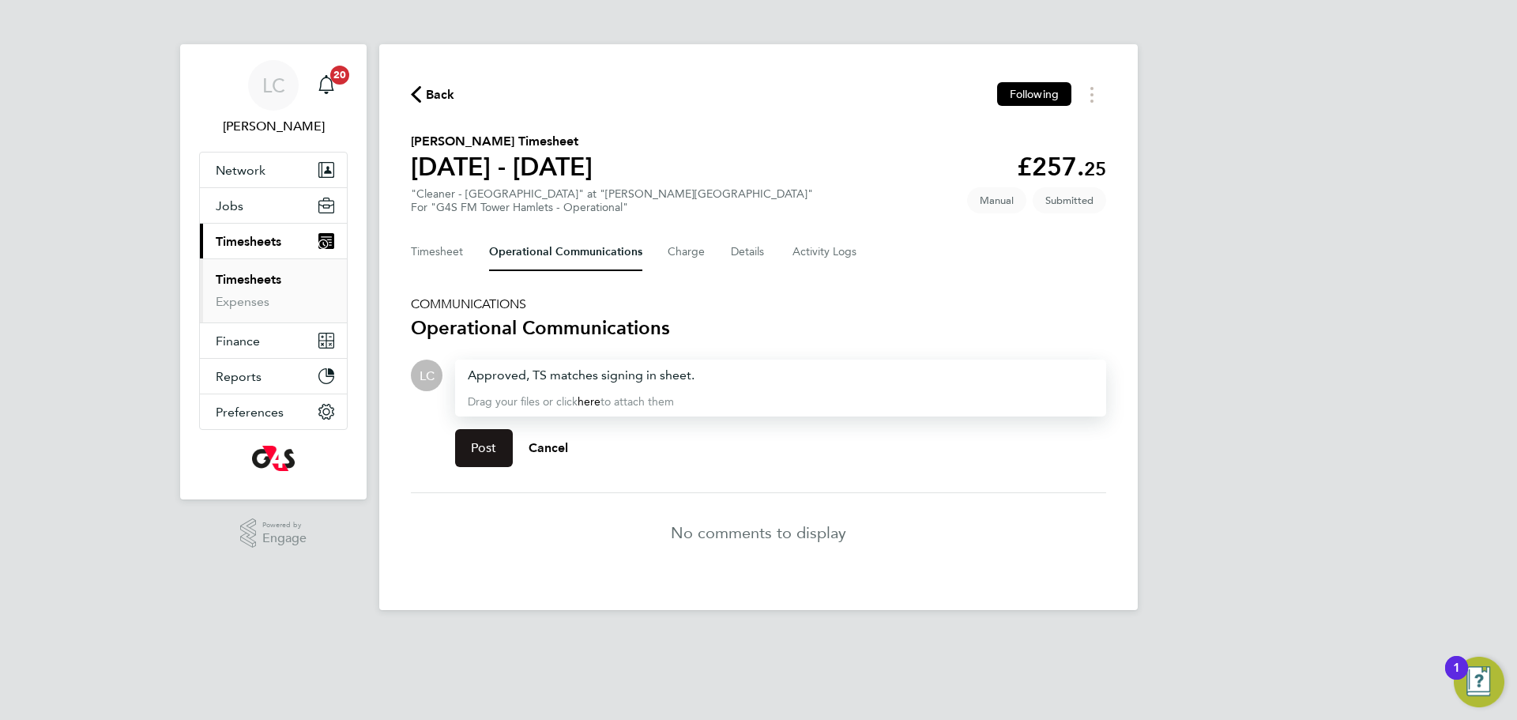
click at [477, 445] on span "Post" at bounding box center [484, 448] width 26 height 16
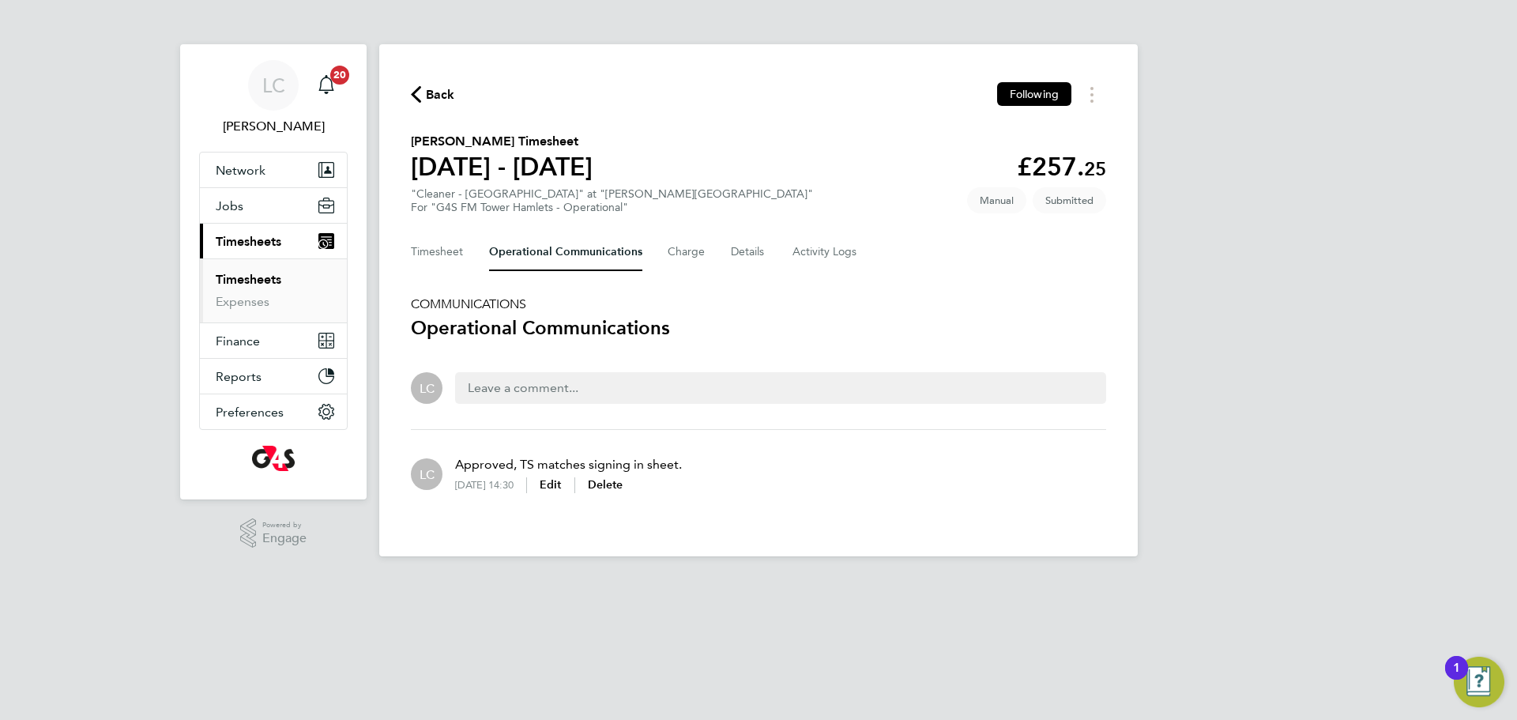
click at [454, 292] on div "Back Following [PERSON_NAME] Timesheet [DATE] - [DATE] £257. 25 "Cleaner - [GEO…" at bounding box center [758, 300] width 759 height 512
click at [469, 266] on div "Timesheet Operational Communications Charge Details Activity Logs" at bounding box center [758, 252] width 695 height 38
click at [460, 252] on button "Timesheet" at bounding box center [437, 252] width 53 height 38
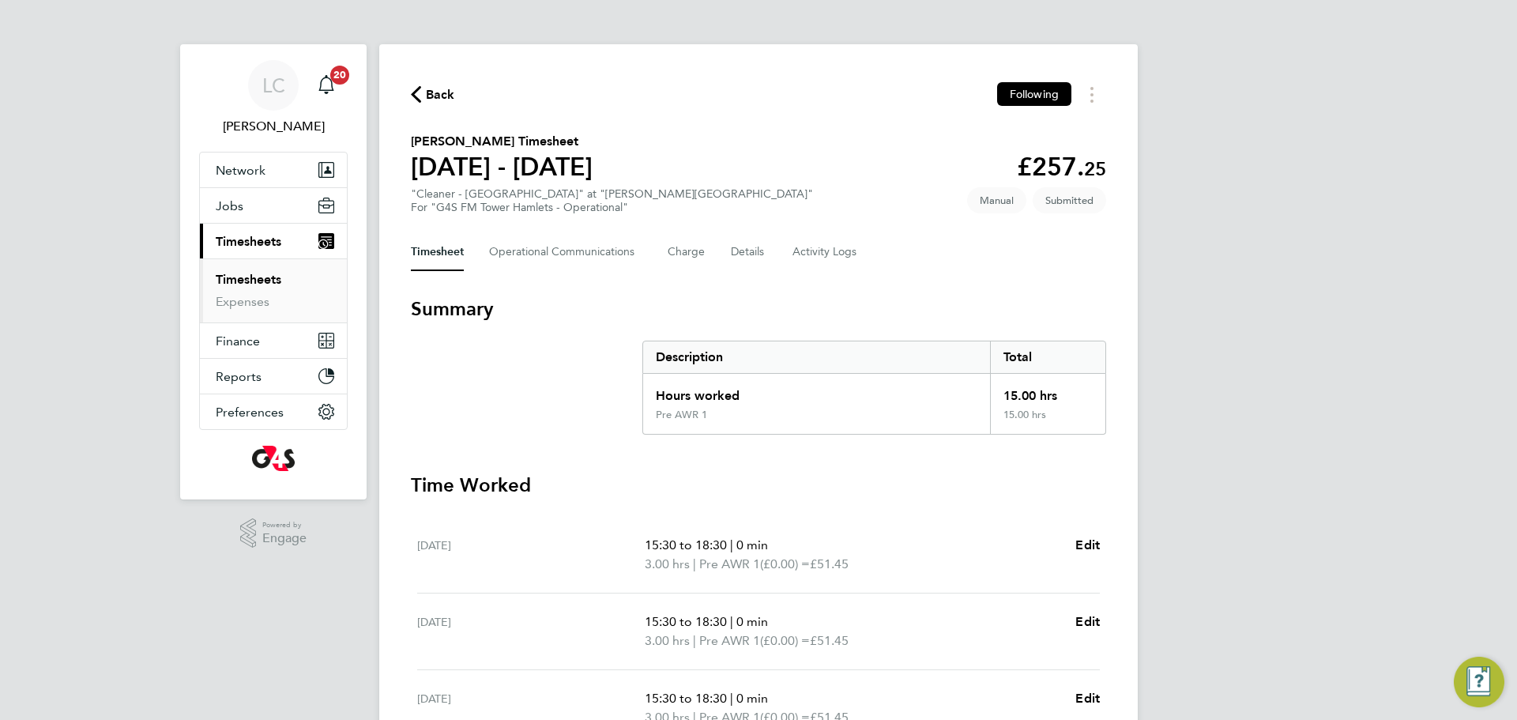
scroll to position [319, 0]
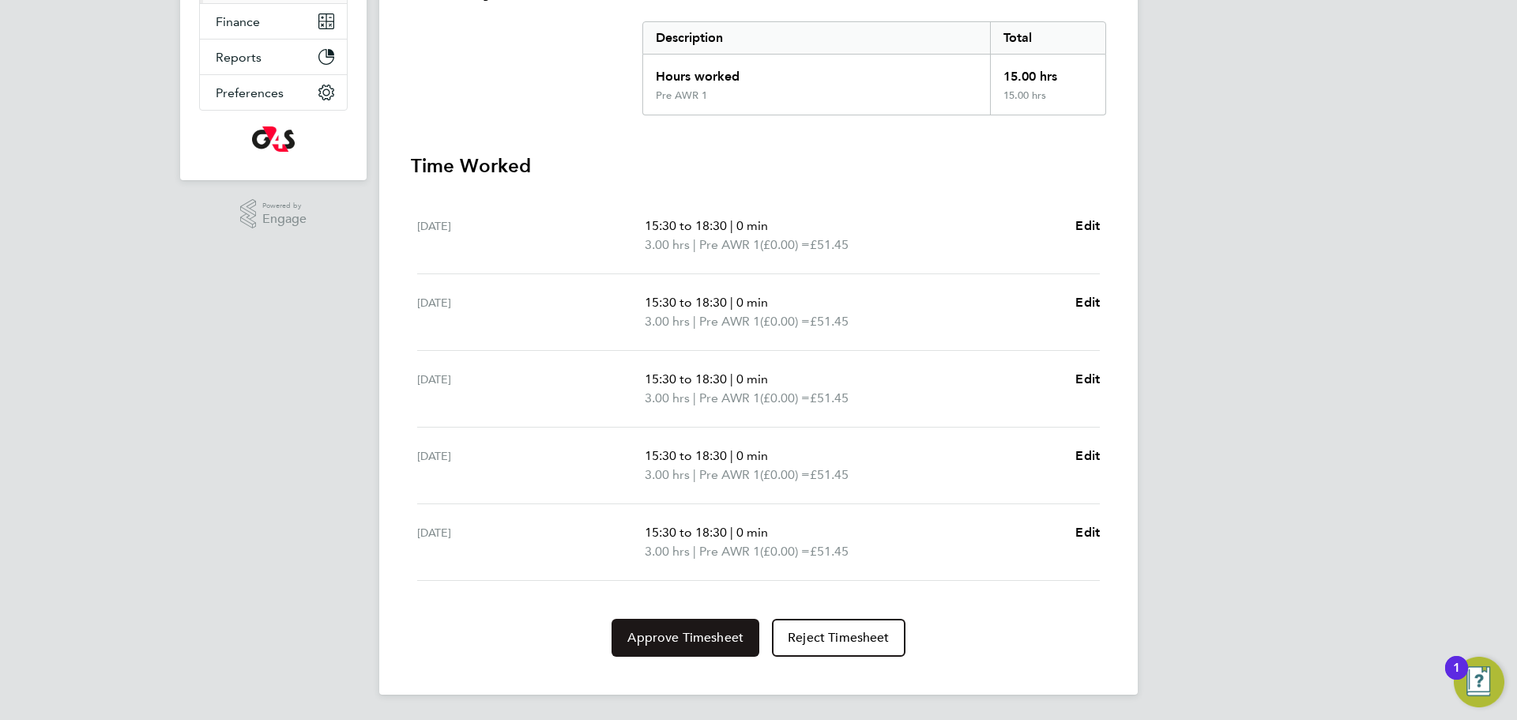
click at [668, 652] on button "Approve Timesheet" at bounding box center [686, 638] width 148 height 38
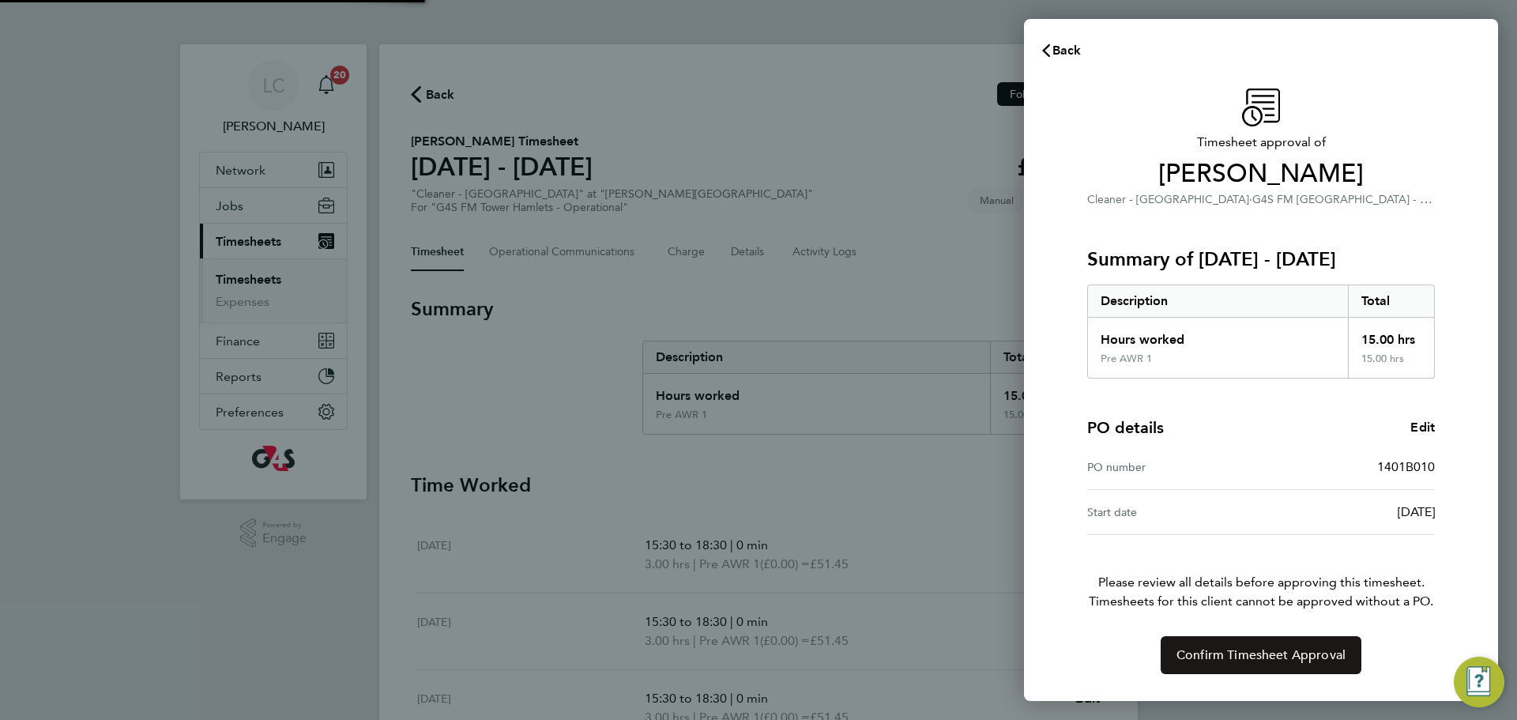
click at [1261, 657] on span "Confirm Timesheet Approval" at bounding box center [1261, 655] width 169 height 16
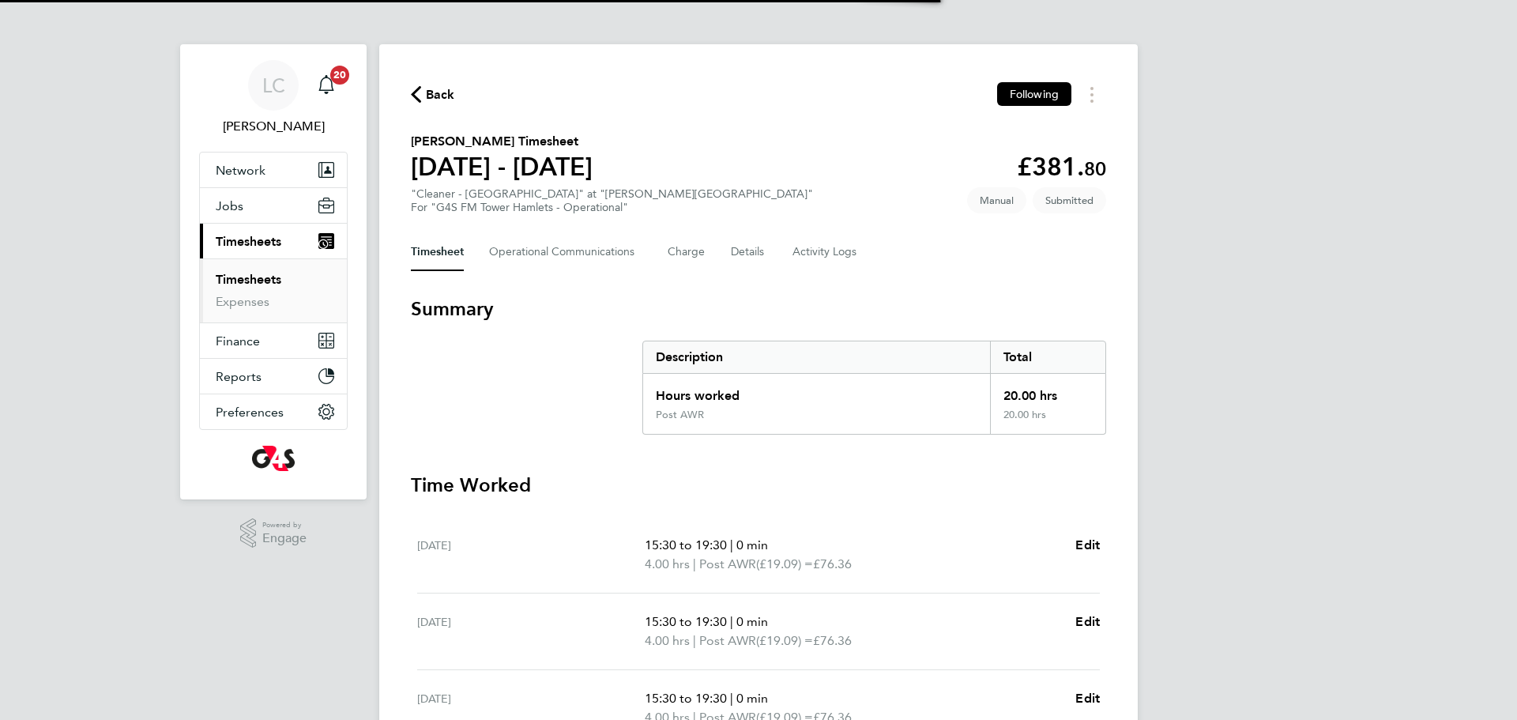
scroll to position [19, 0]
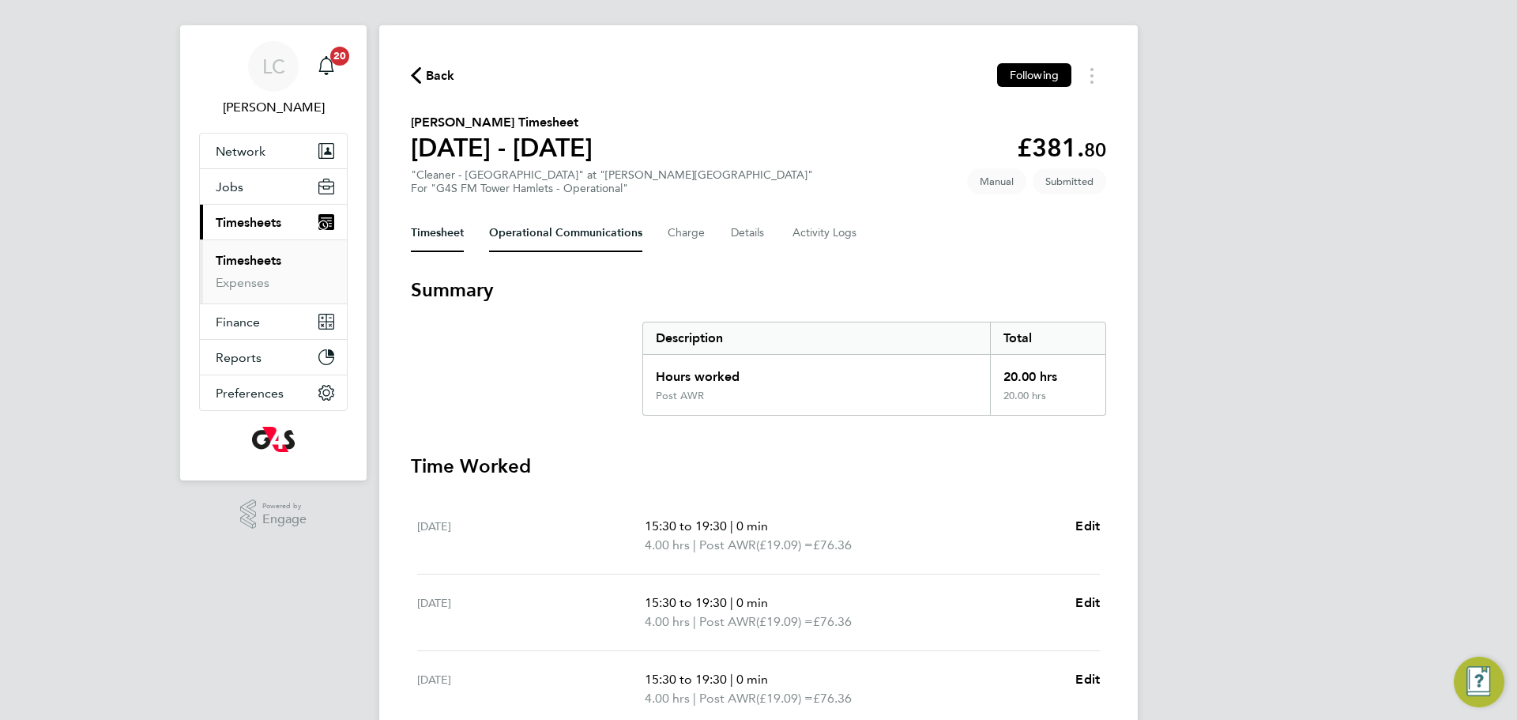
drag, startPoint x: 548, startPoint y: 220, endPoint x: 554, endPoint y: 271, distance: 50.9
click at [547, 220] on Communications-tab "Operational Communications" at bounding box center [565, 233] width 153 height 38
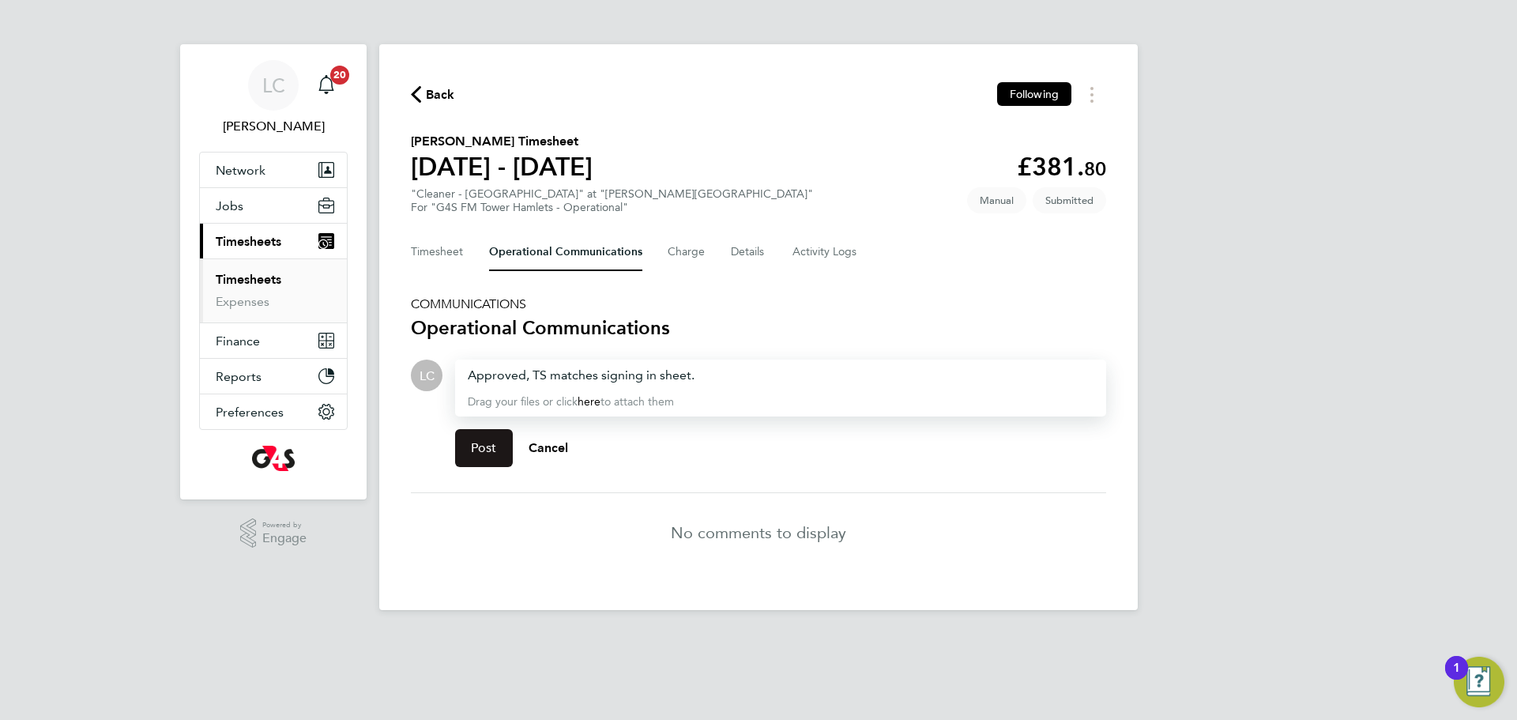
click at [478, 435] on button "Post" at bounding box center [484, 448] width 58 height 38
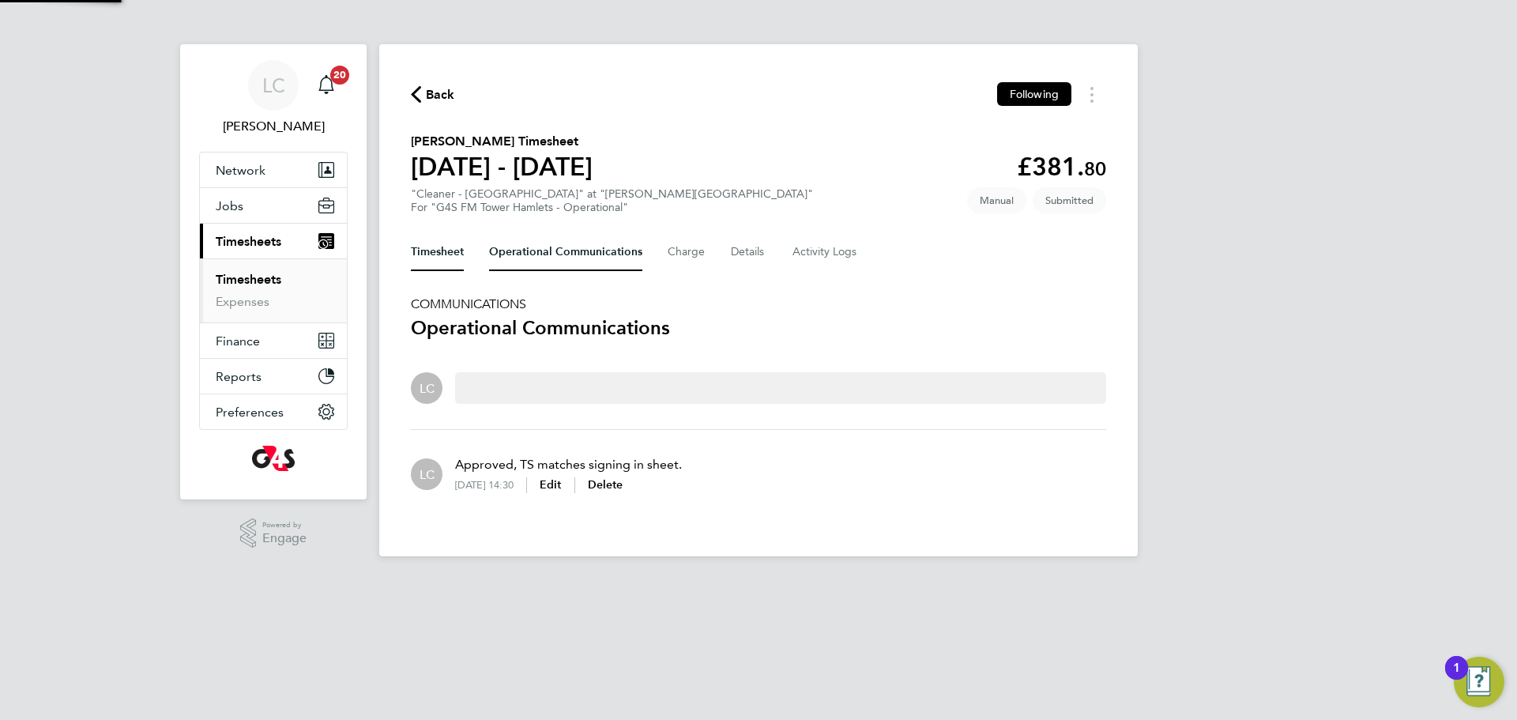
click at [445, 240] on button "Timesheet" at bounding box center [437, 252] width 53 height 38
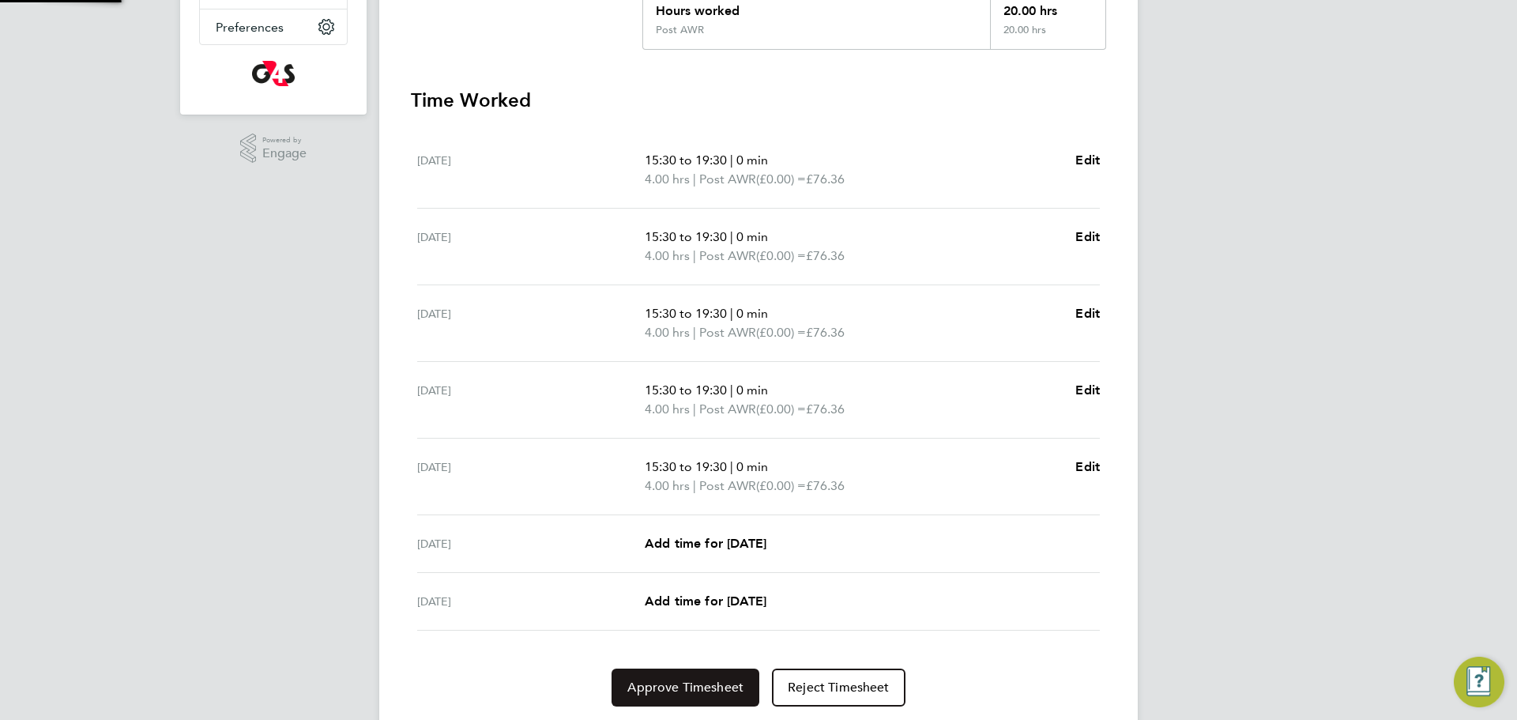
scroll to position [435, 0]
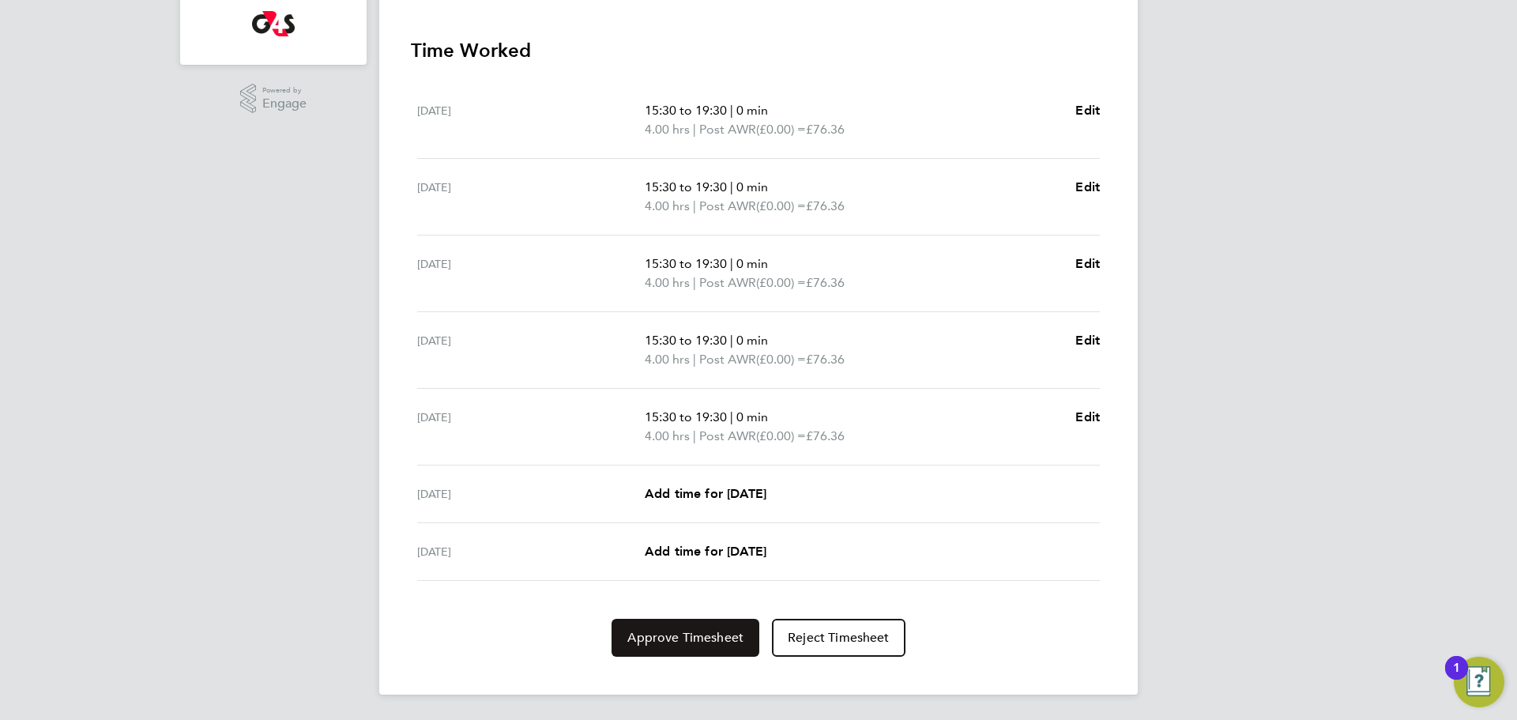
drag, startPoint x: 658, startPoint y: 631, endPoint x: 798, endPoint y: 634, distance: 140.7
click at [658, 631] on span "Approve Timesheet" at bounding box center [685, 638] width 116 height 16
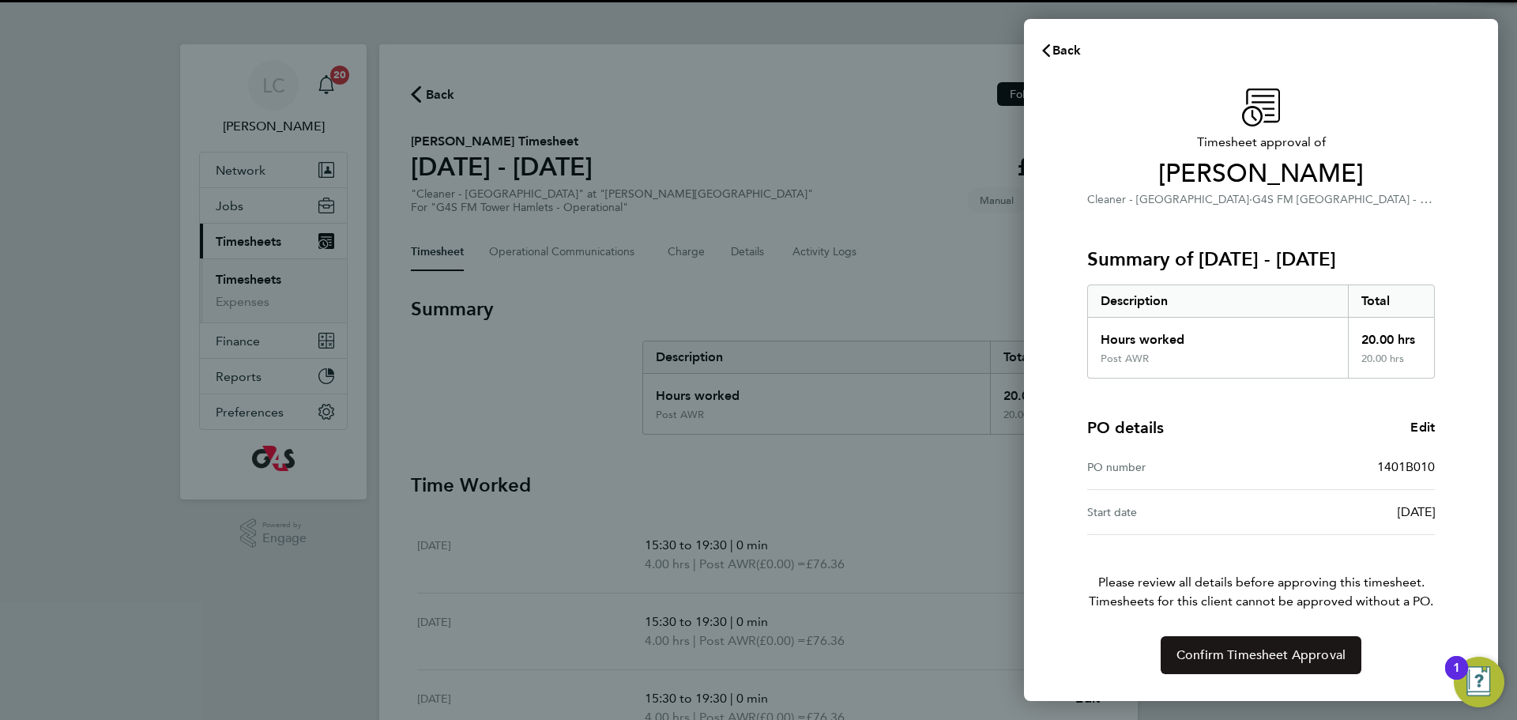
click at [1229, 636] on button "Confirm Timesheet Approval" at bounding box center [1261, 655] width 201 height 38
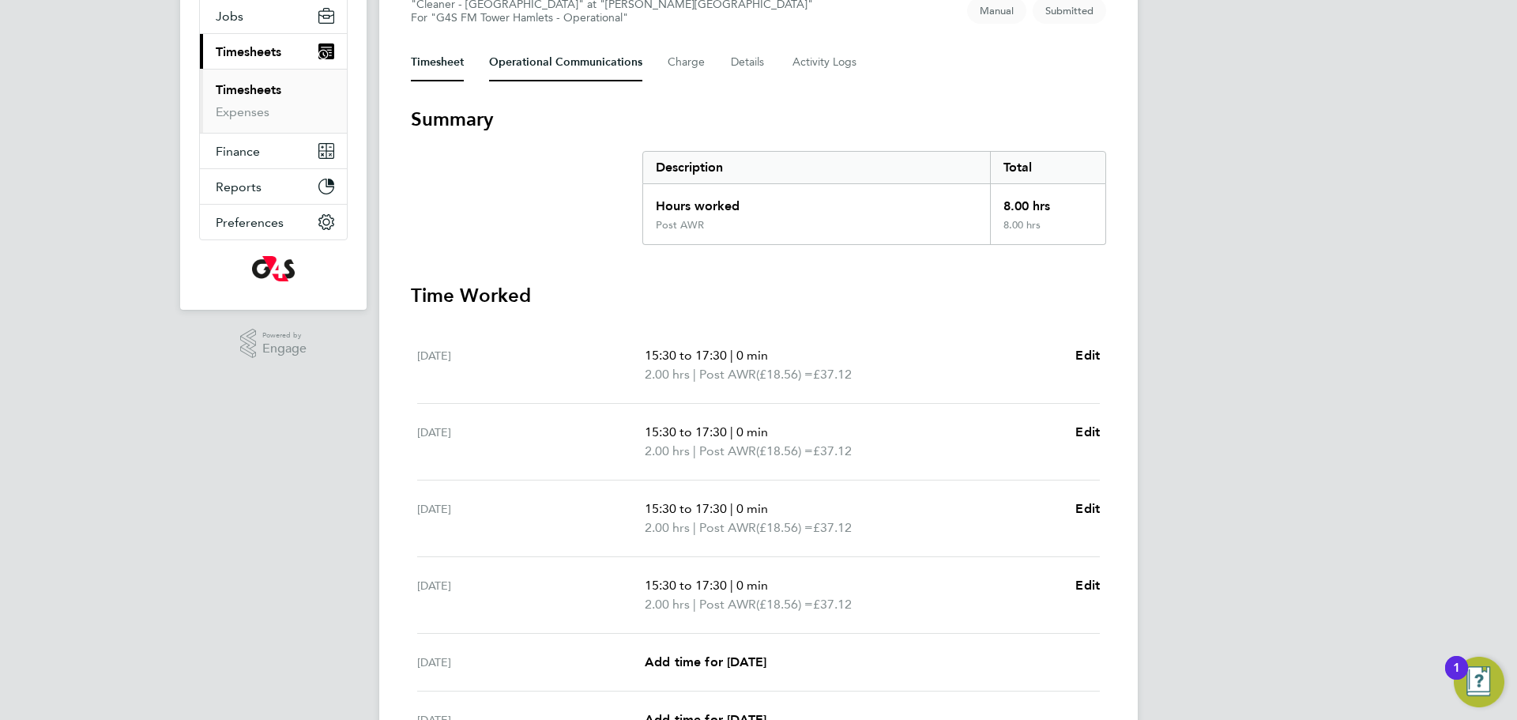
scroll to position [173, 0]
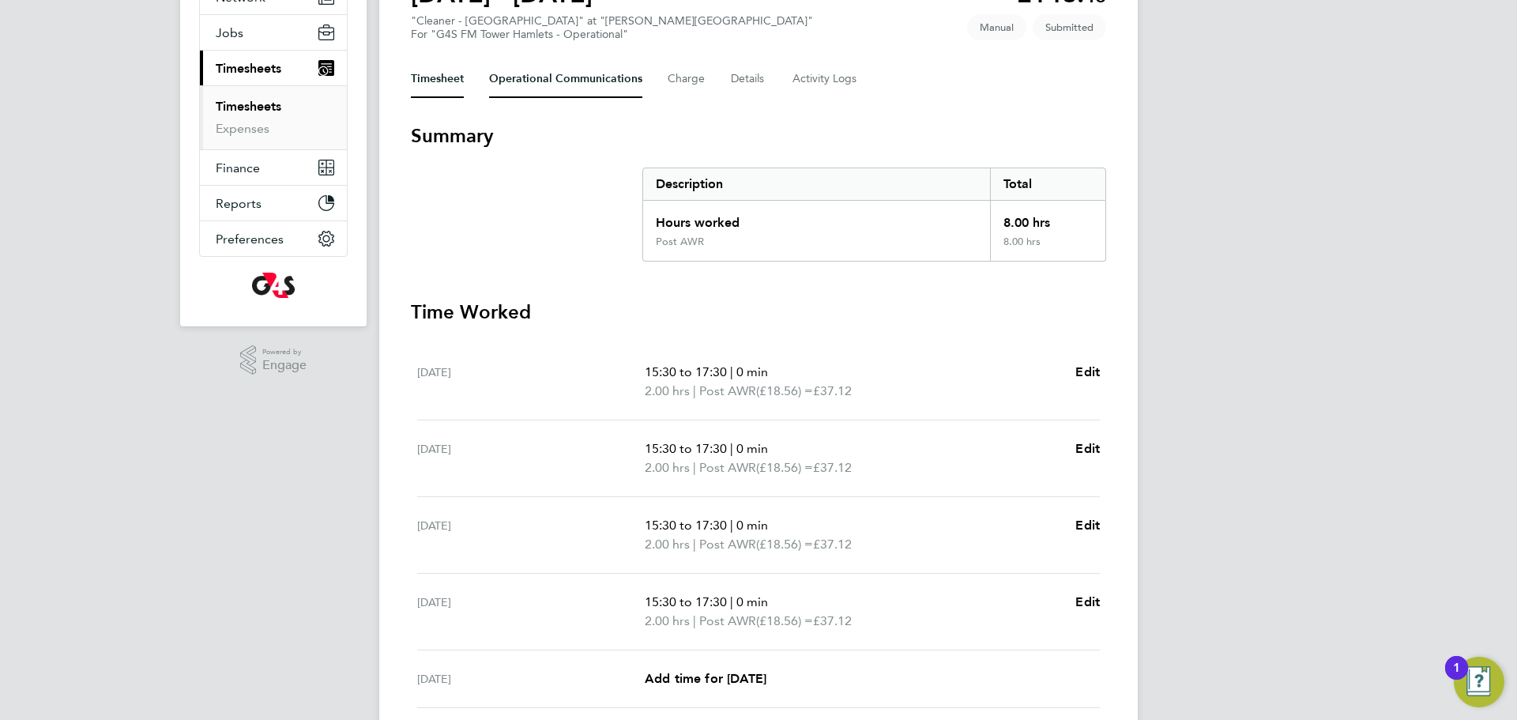
click at [548, 71] on Communications-tab "Operational Communications" at bounding box center [565, 79] width 153 height 38
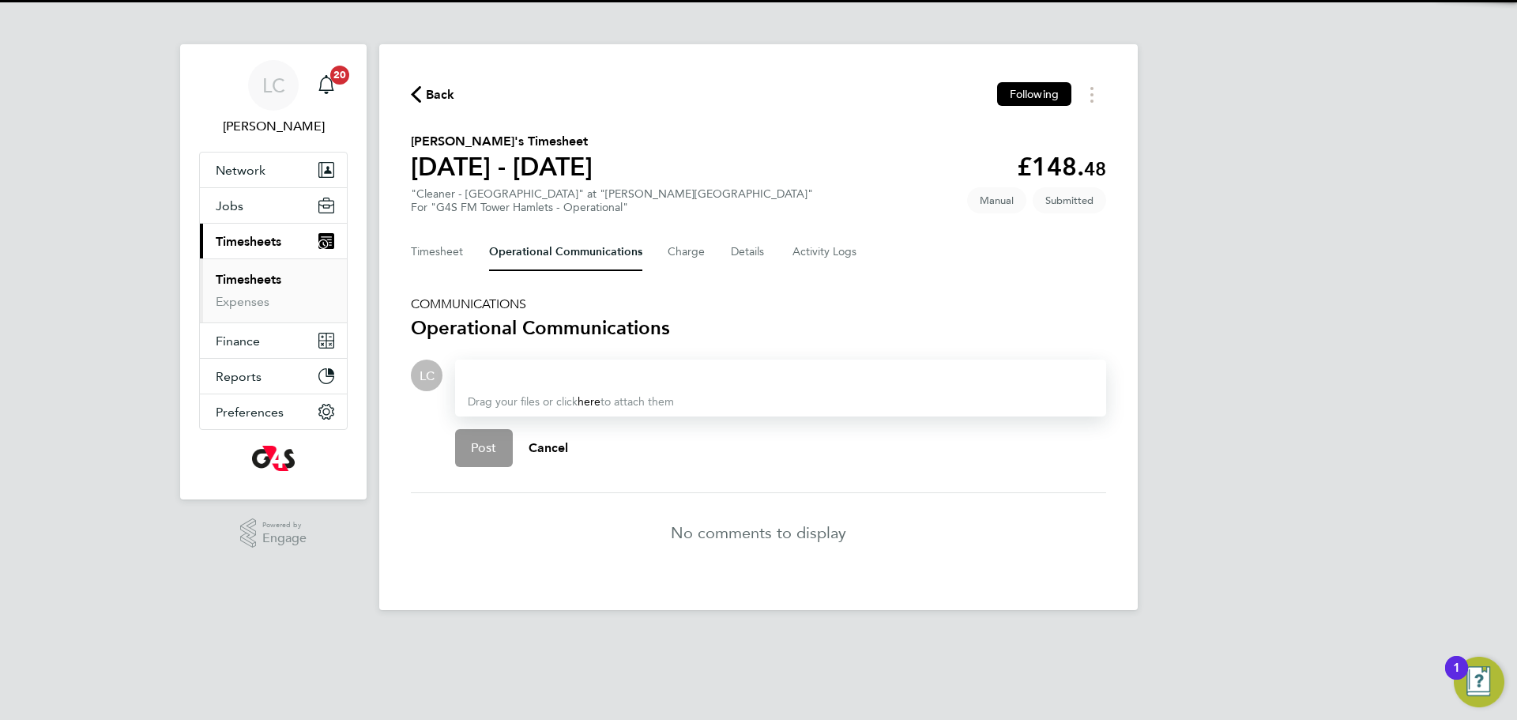
click at [499, 367] on div at bounding box center [781, 375] width 626 height 19
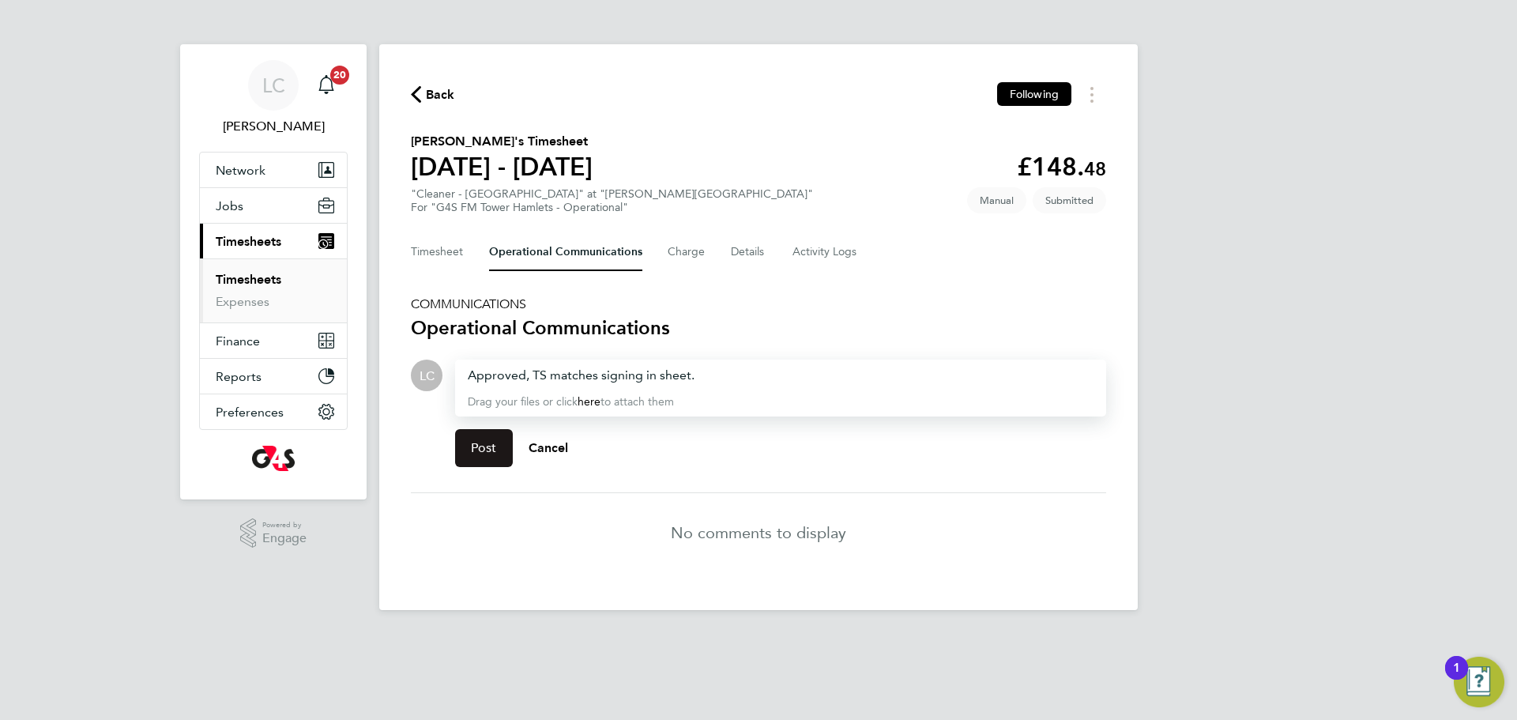
drag, startPoint x: 495, startPoint y: 450, endPoint x: 437, endPoint y: 283, distance: 177.5
click at [495, 450] on span "Post" at bounding box center [484, 448] width 26 height 16
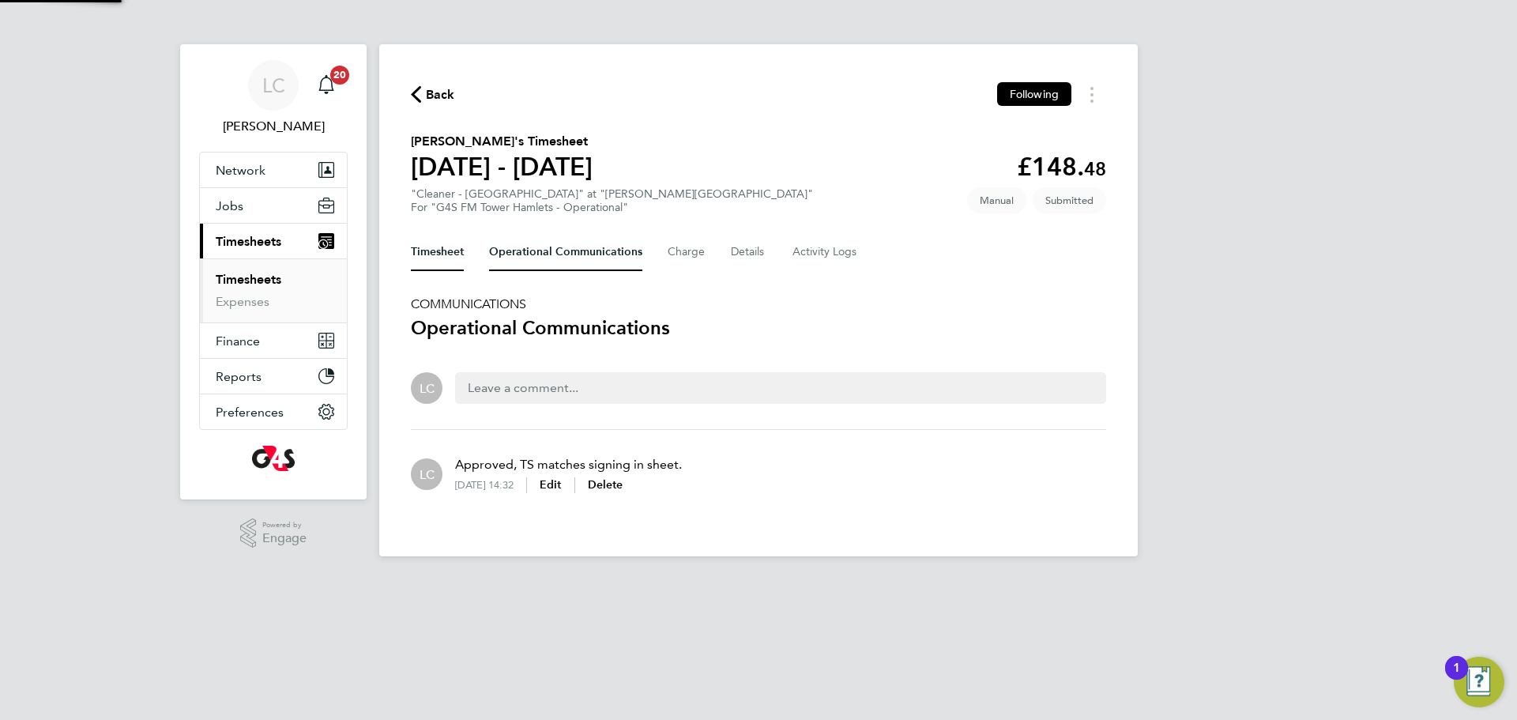
click at [434, 249] on button "Timesheet" at bounding box center [437, 252] width 53 height 38
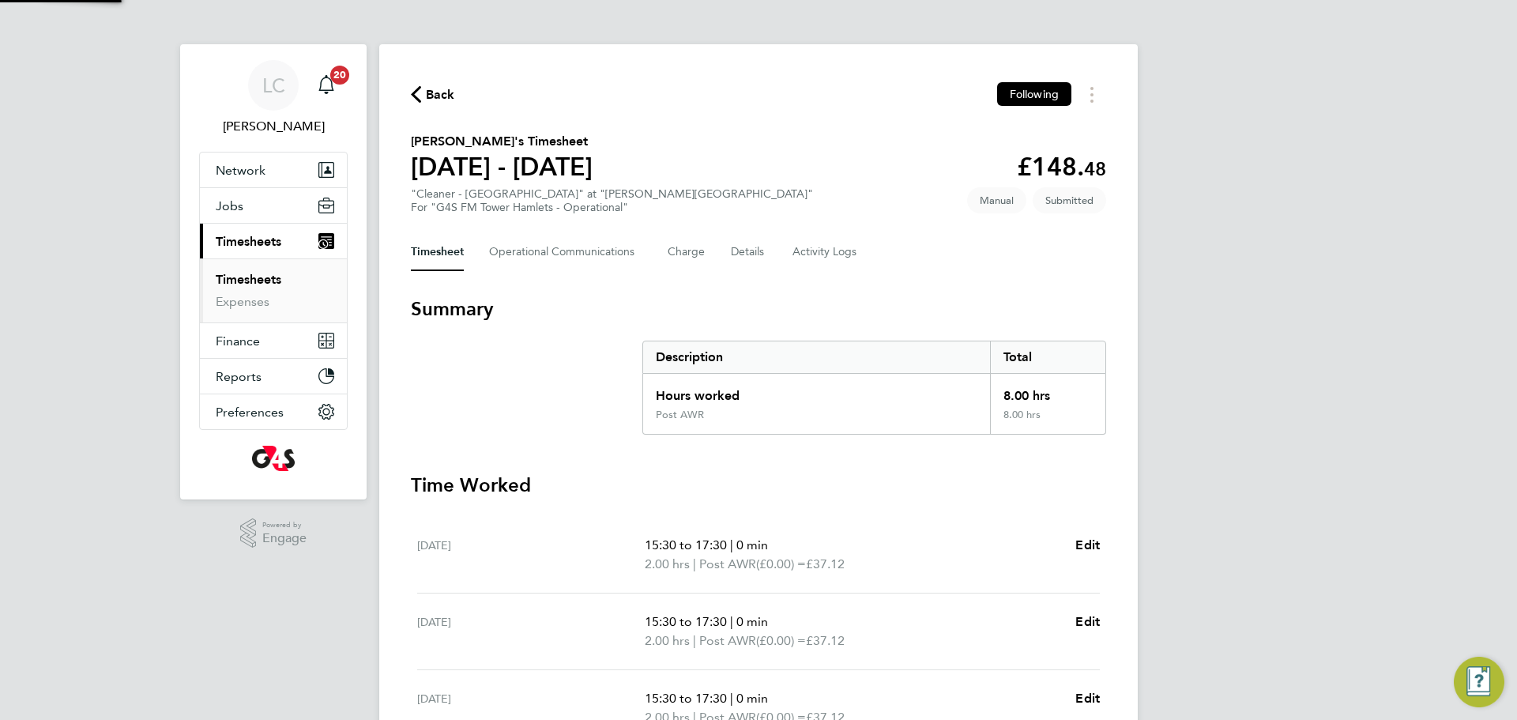
scroll to position [358, 0]
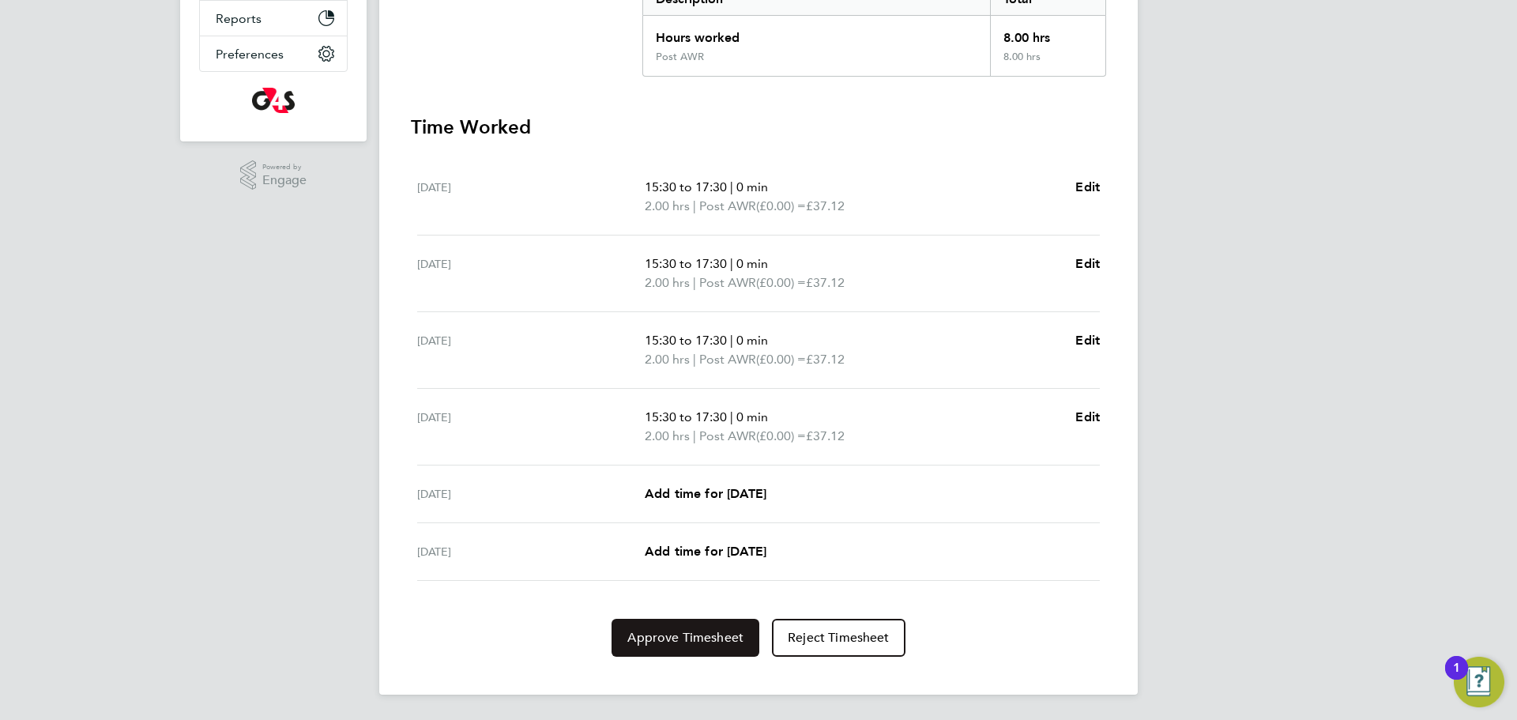
click at [704, 633] on span "Approve Timesheet" at bounding box center [685, 638] width 116 height 16
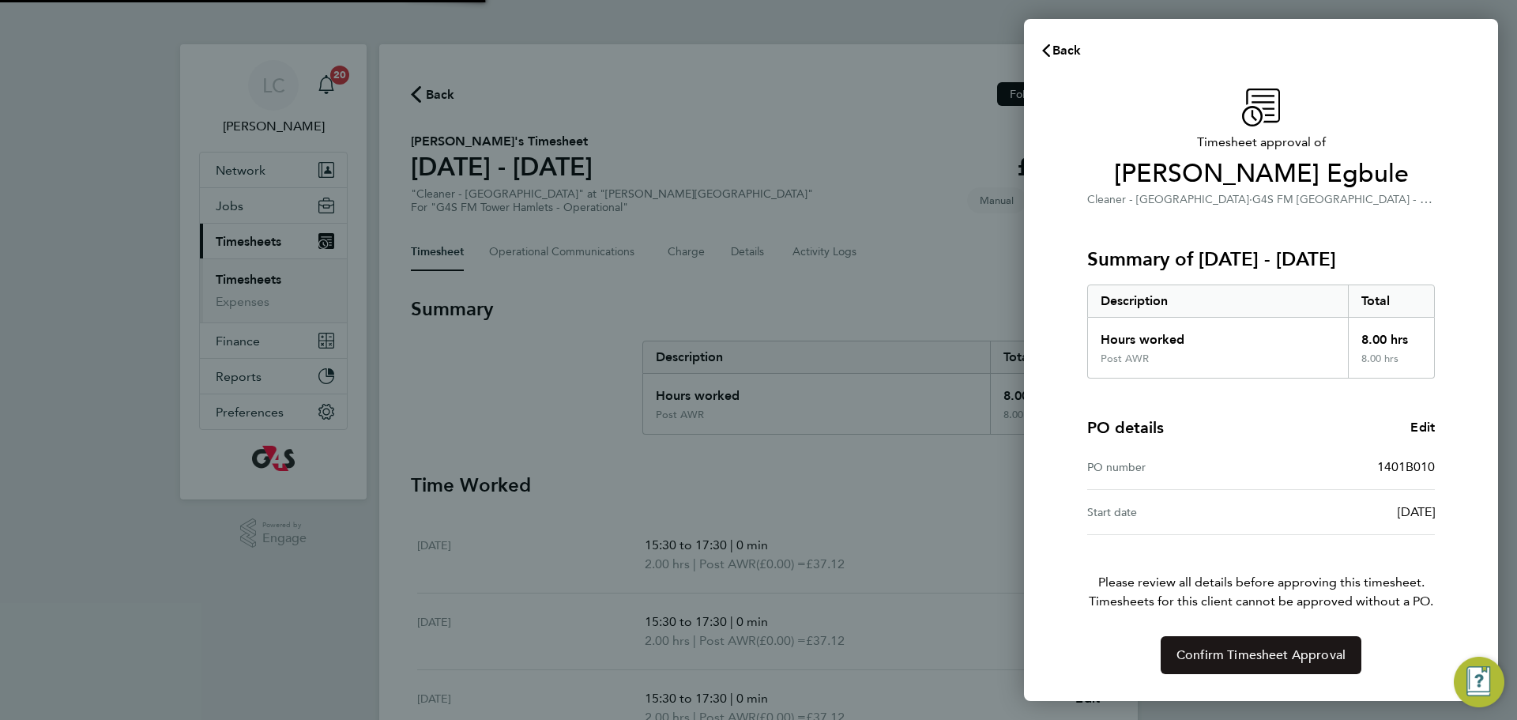
click at [1239, 639] on button "Confirm Timesheet Approval" at bounding box center [1261, 655] width 201 height 38
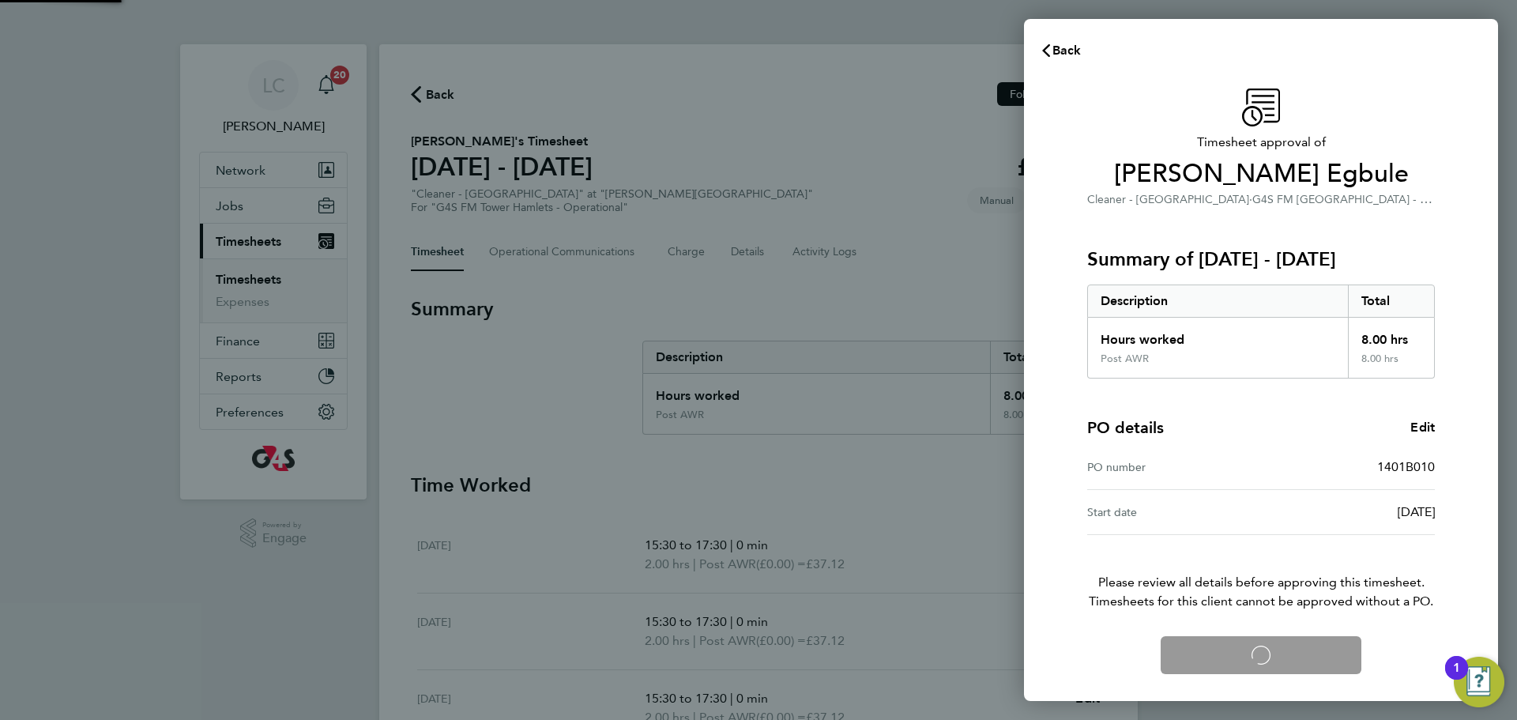
click at [1237, 652] on div "Confirm Timesheet Approval Loading" at bounding box center [1261, 655] width 386 height 38
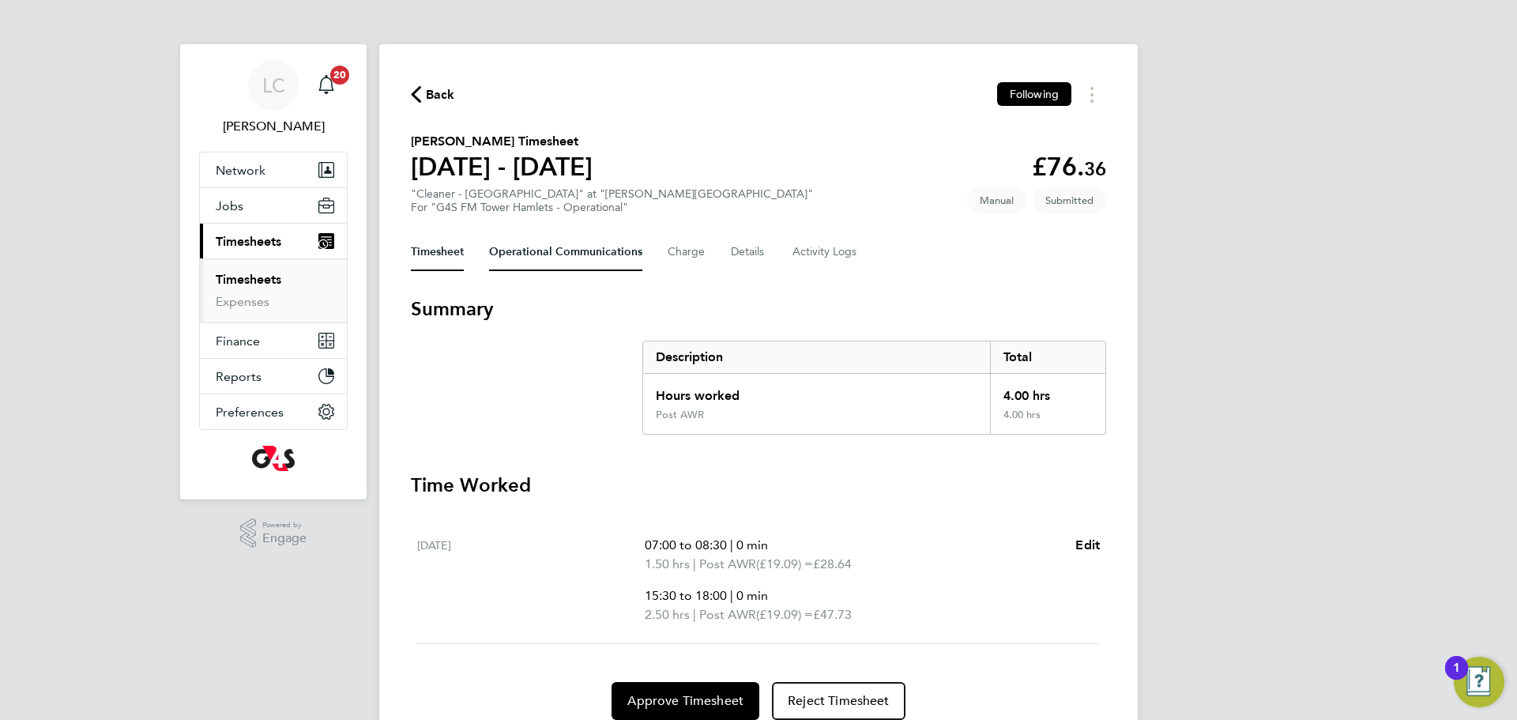
drag, startPoint x: 548, startPoint y: 239, endPoint x: 529, endPoint y: 275, distance: 39.9
click at [548, 239] on Communications-tab "Operational Communications" at bounding box center [565, 252] width 153 height 38
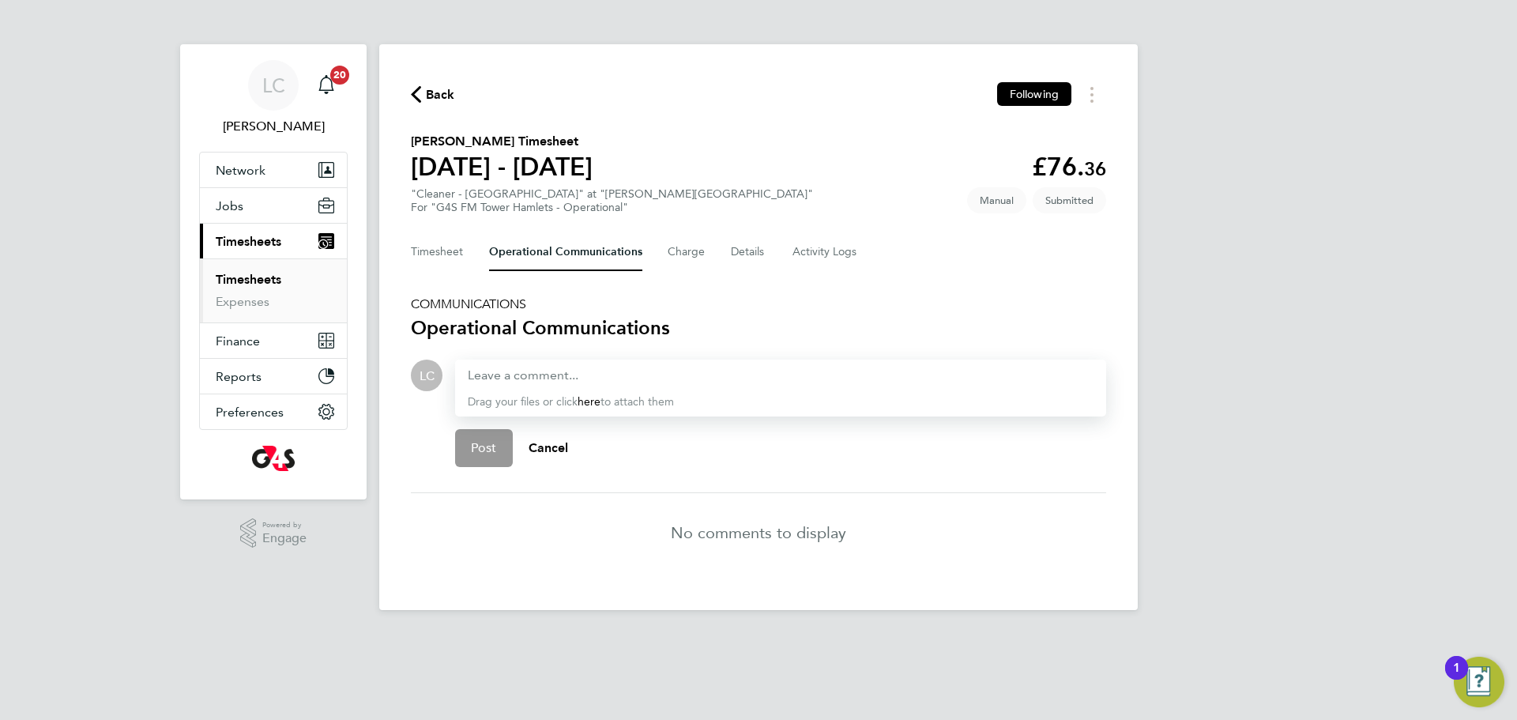
click at [497, 371] on div "Drag your files or click here to attach them" at bounding box center [780, 388] width 651 height 57
click at [502, 373] on div at bounding box center [781, 375] width 626 height 19
paste div
click at [480, 447] on span "Post" at bounding box center [484, 448] width 26 height 16
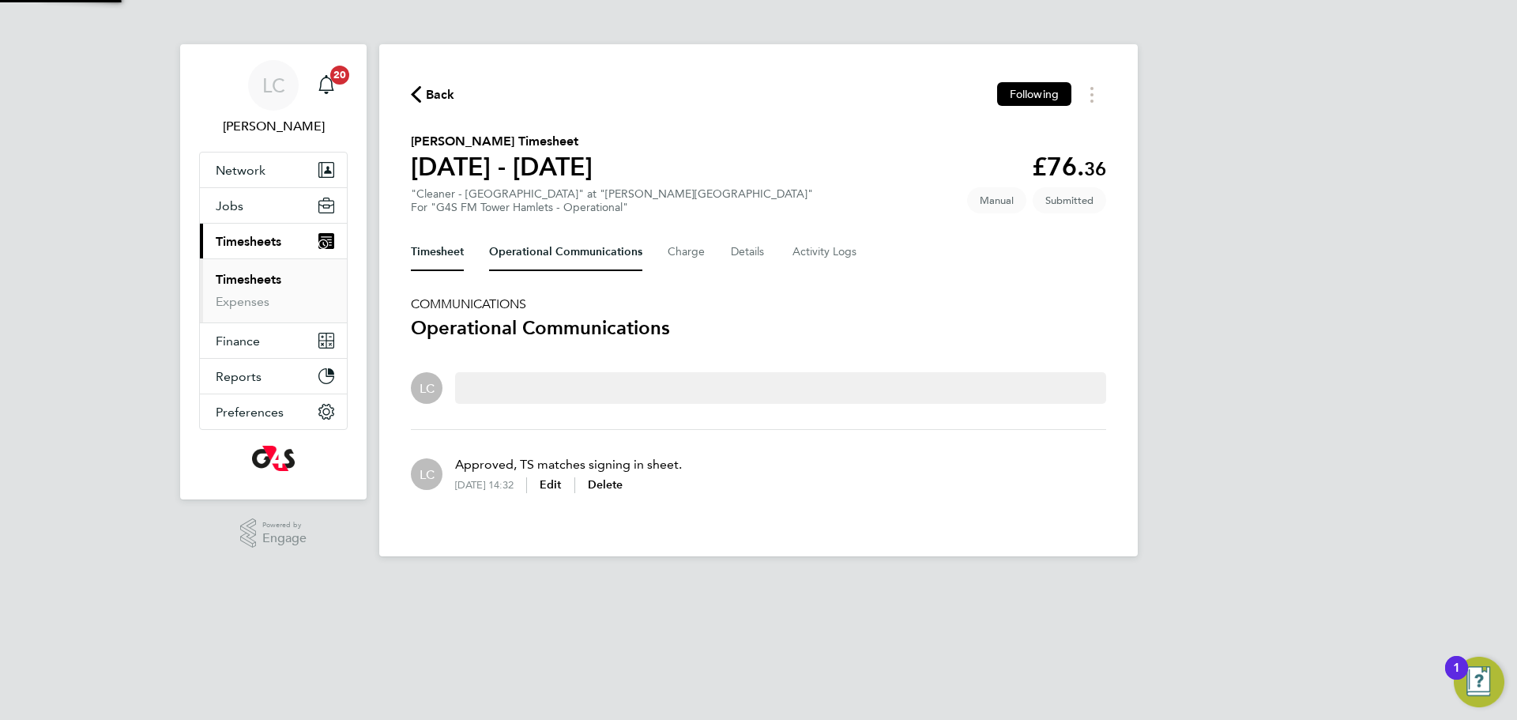
click at [458, 248] on button "Timesheet" at bounding box center [437, 252] width 53 height 38
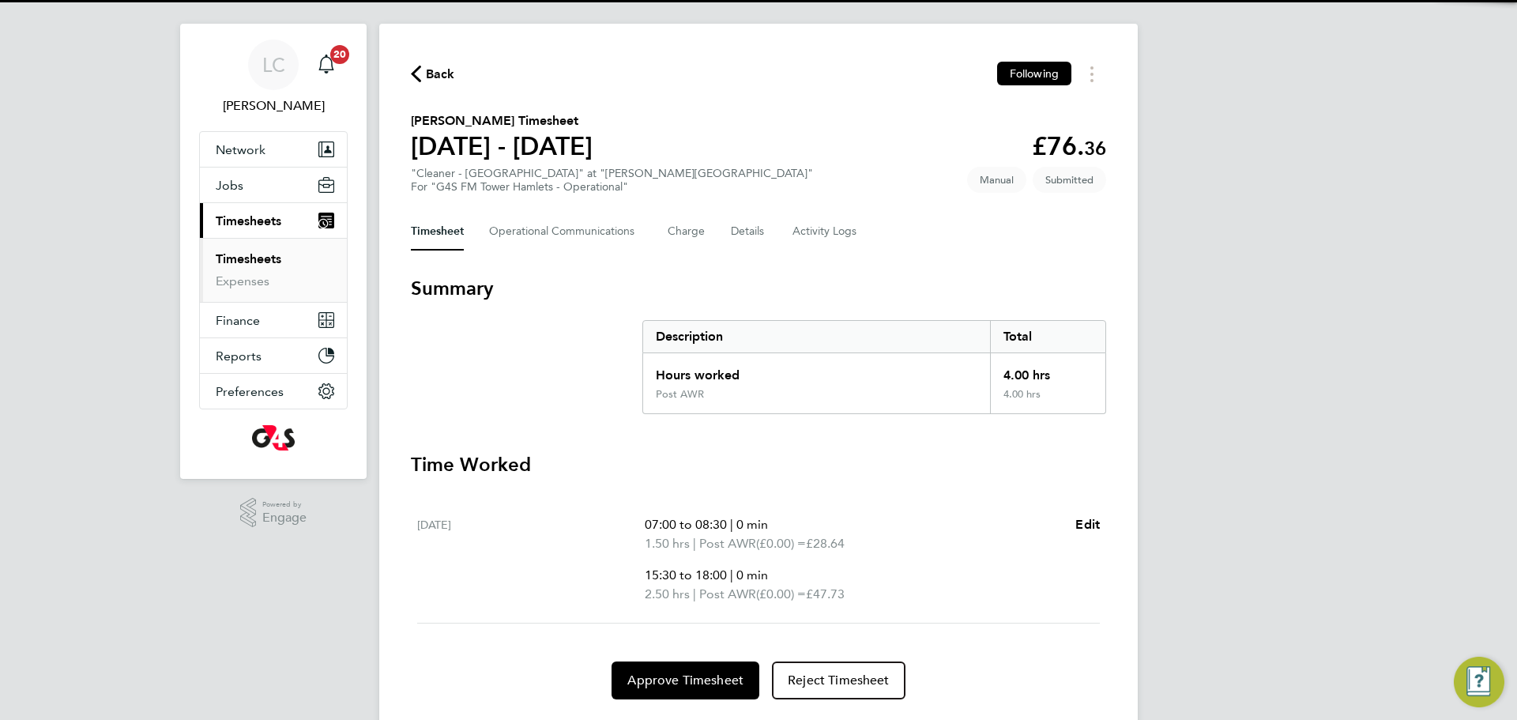
scroll to position [63, 0]
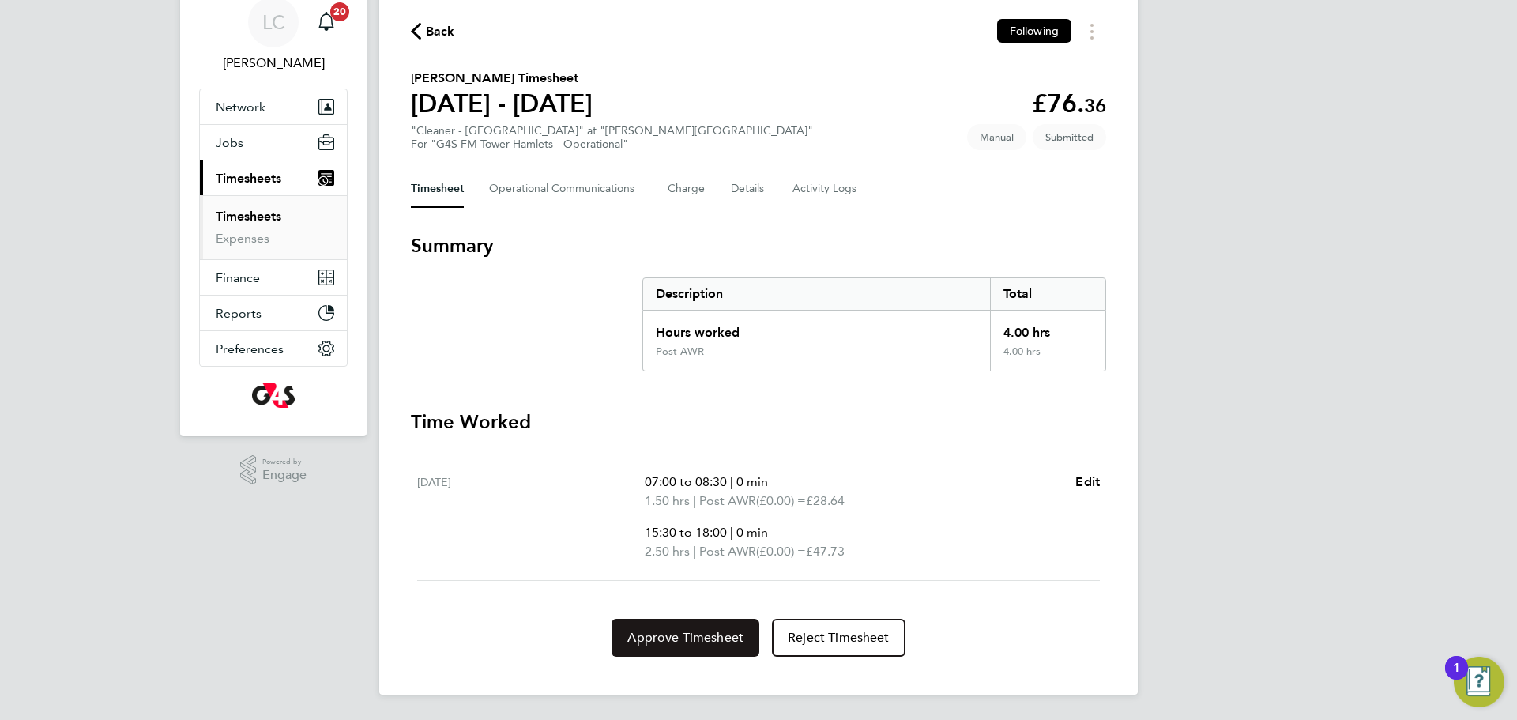
click at [677, 633] on span "Approve Timesheet" at bounding box center [685, 638] width 116 height 16
click at [646, 646] on app-root "LC [PERSON_NAME] Notifications 20 Applications: Network Team Members Businesses…" at bounding box center [758, 328] width 1517 height 783
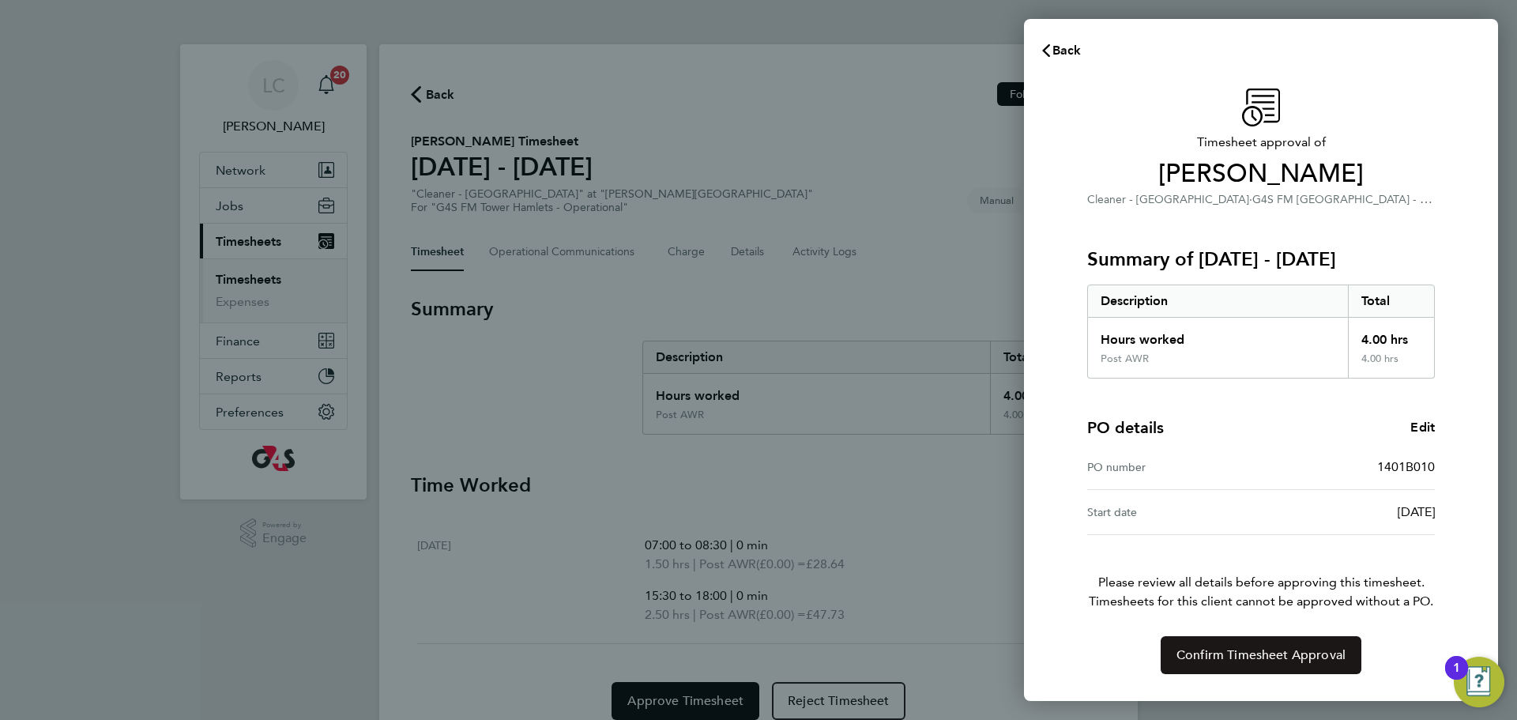
click at [1237, 653] on span "Confirm Timesheet Approval" at bounding box center [1261, 655] width 169 height 16
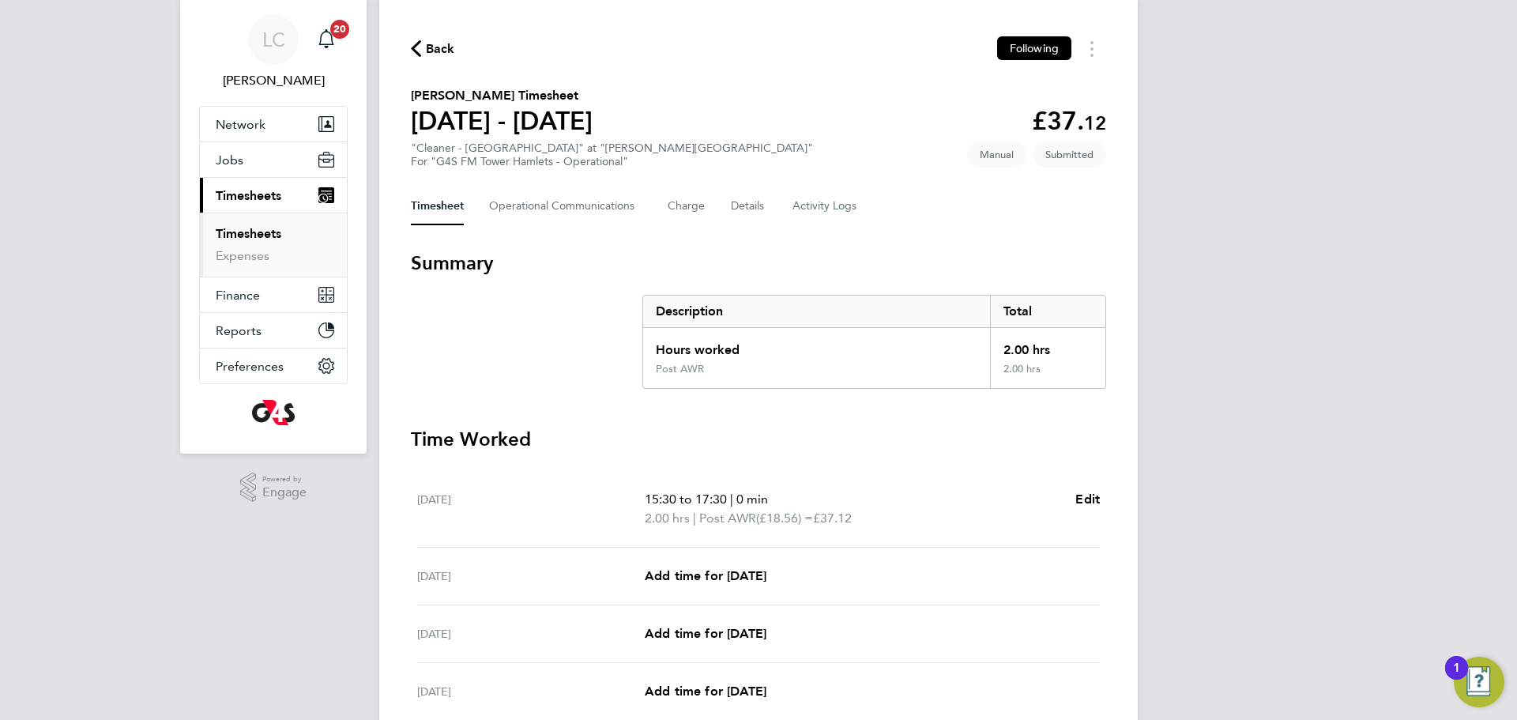
scroll to position [61, 0]
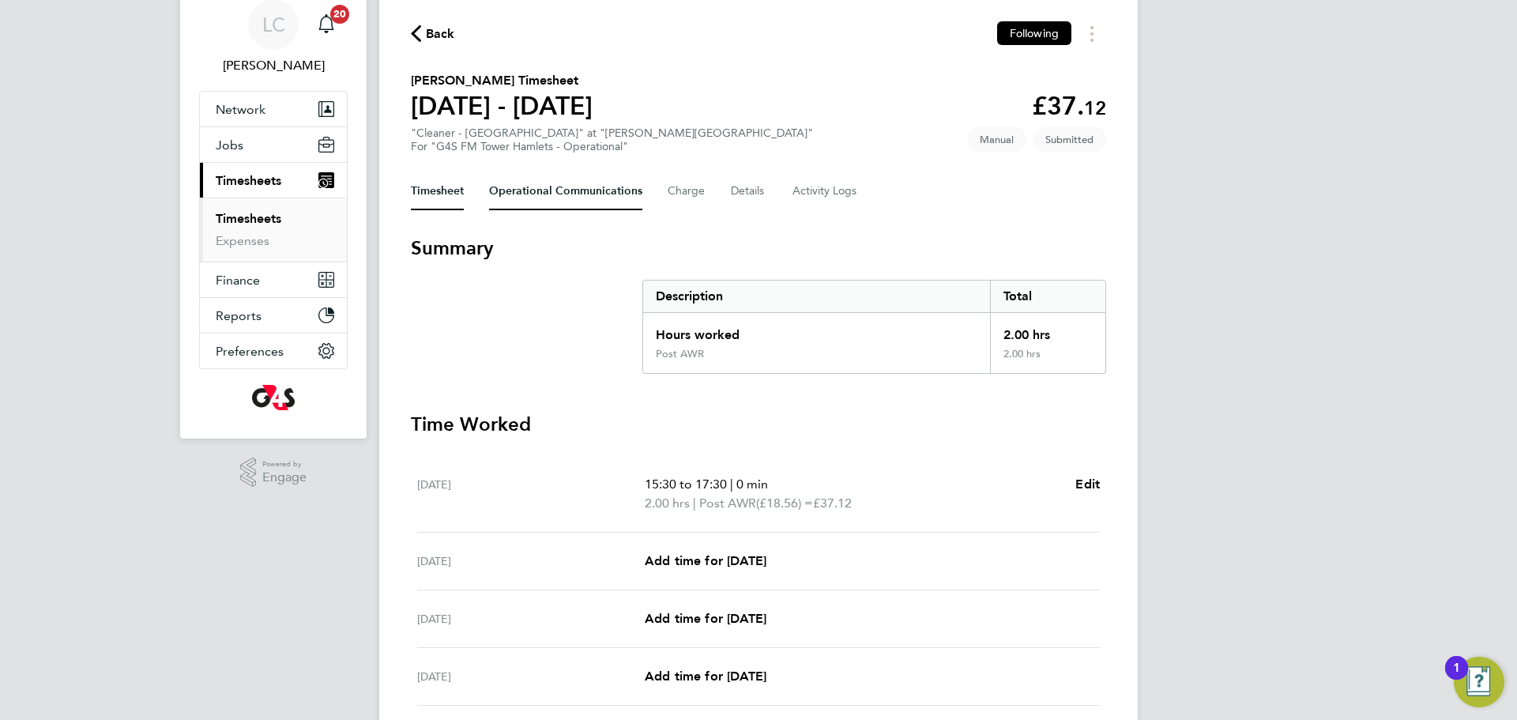
click at [540, 191] on Communications-tab "Operational Communications" at bounding box center [565, 191] width 153 height 38
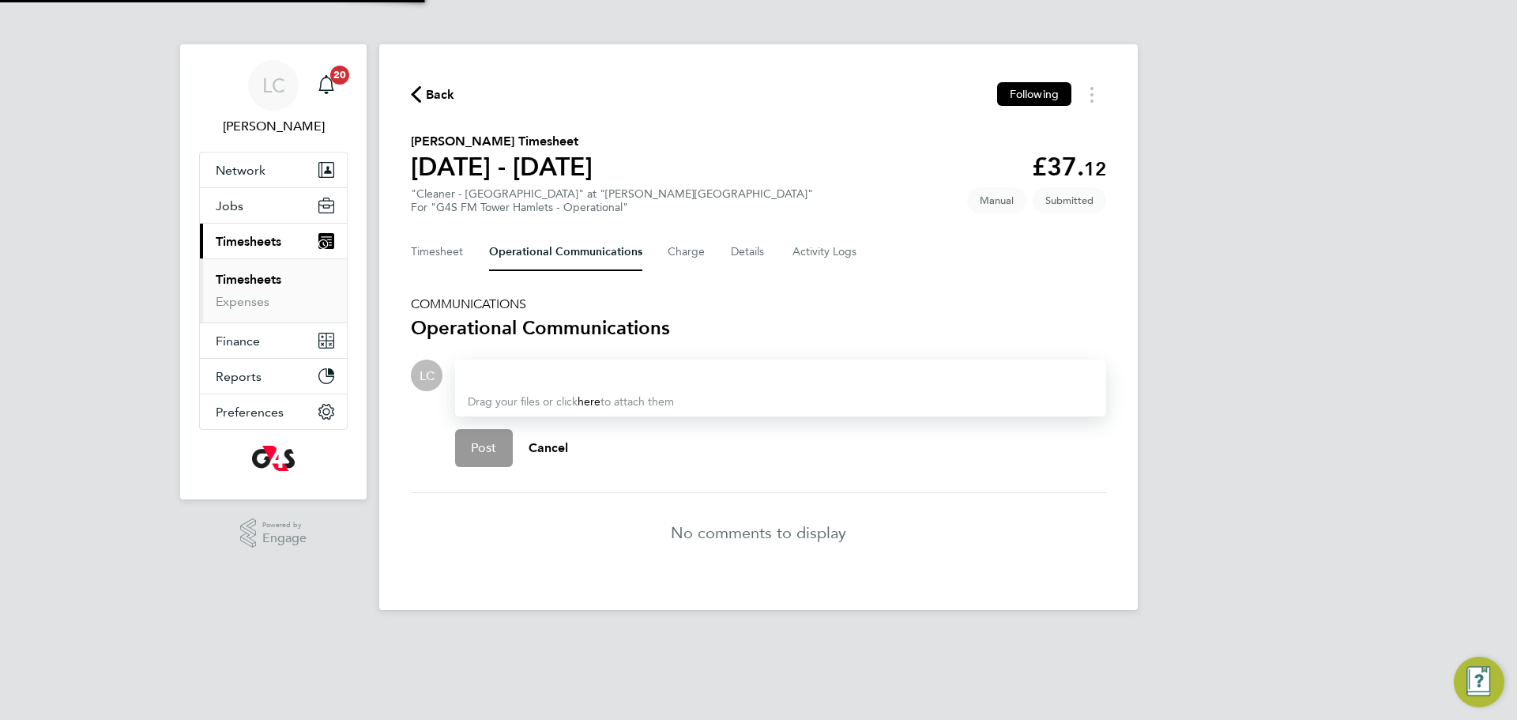
drag, startPoint x: 507, startPoint y: 375, endPoint x: 506, endPoint y: 382, distance: 7.9
click at [506, 382] on div "Drag your files or click here to attach them" at bounding box center [780, 388] width 651 height 57
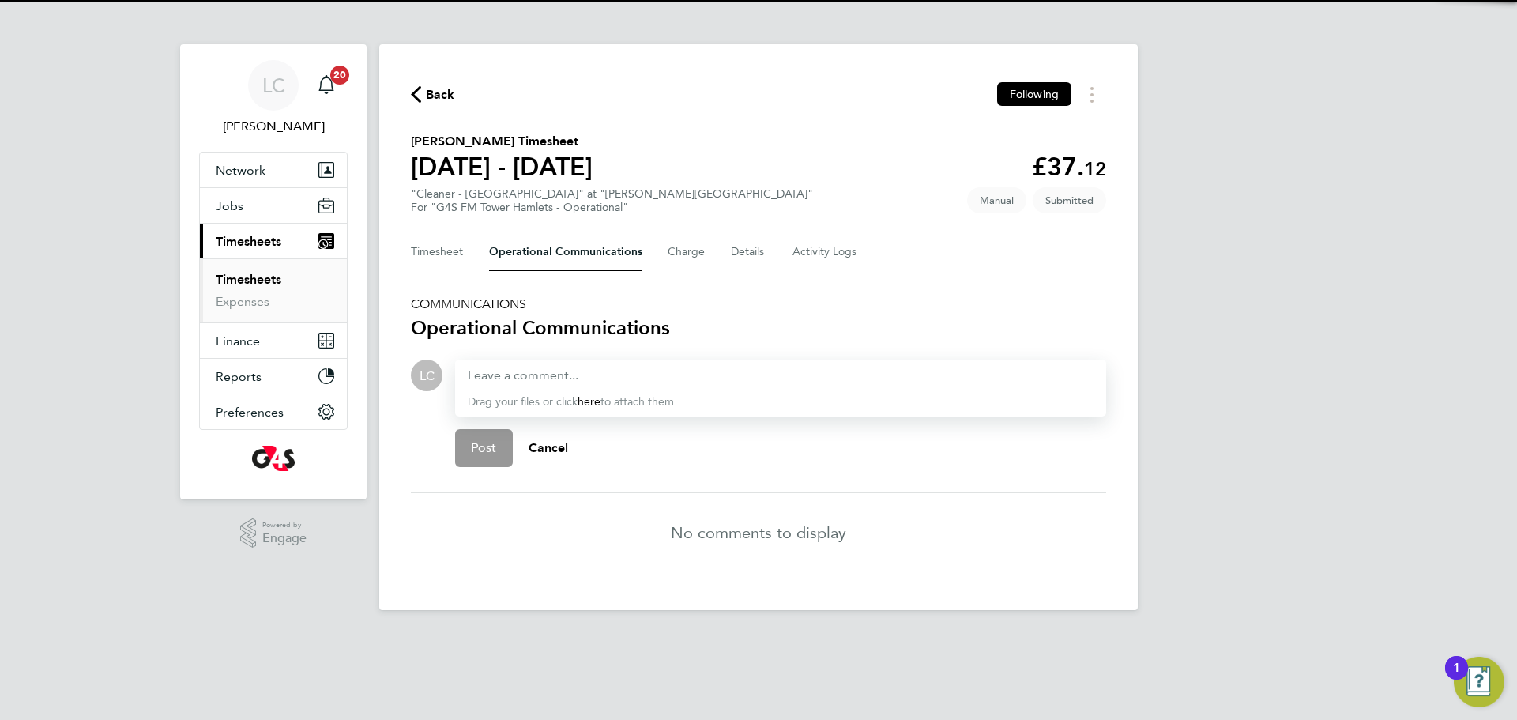
click at [506, 382] on div at bounding box center [781, 375] width 626 height 19
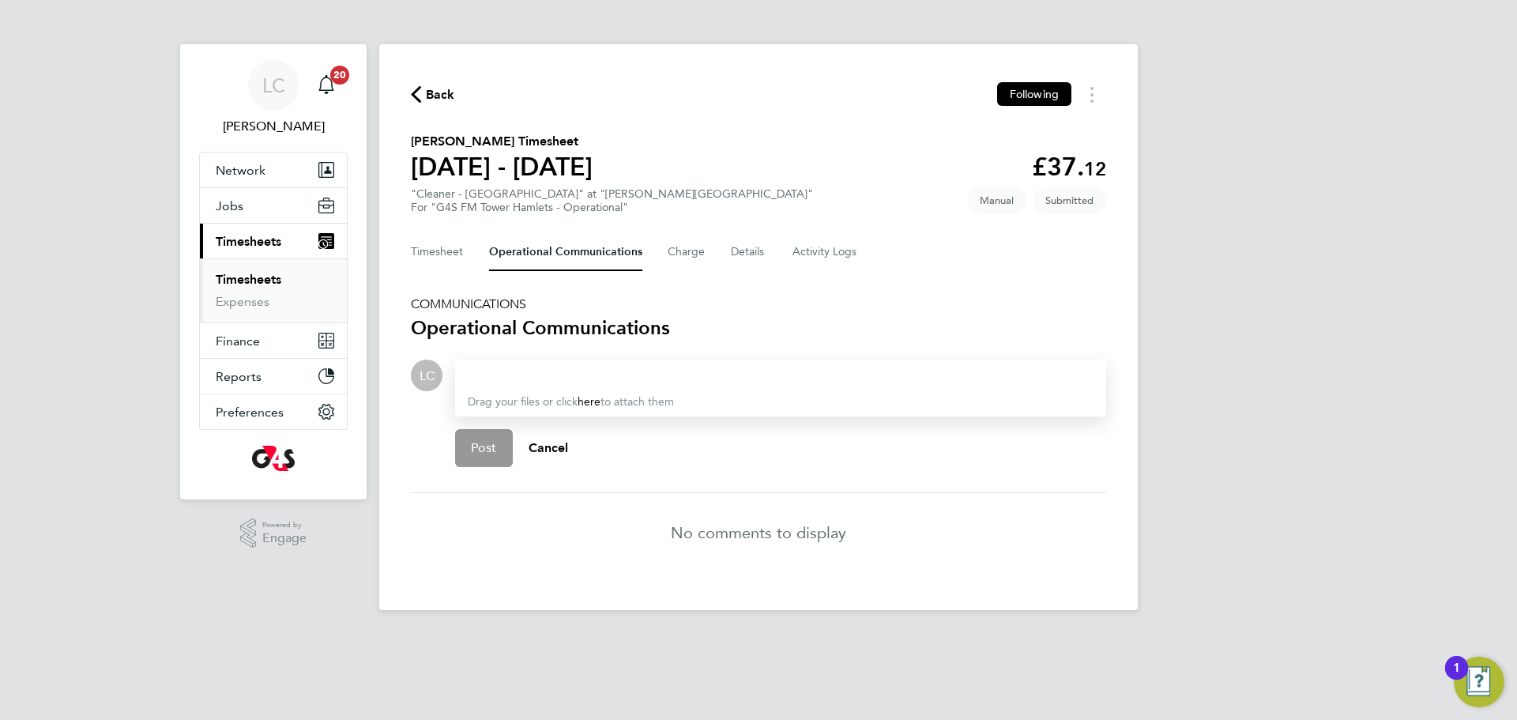
click at [503, 378] on div at bounding box center [781, 375] width 626 height 19
paste div
drag, startPoint x: 489, startPoint y: 454, endPoint x: 490, endPoint y: 433, distance: 20.6
click at [489, 454] on span "Post" at bounding box center [484, 448] width 26 height 16
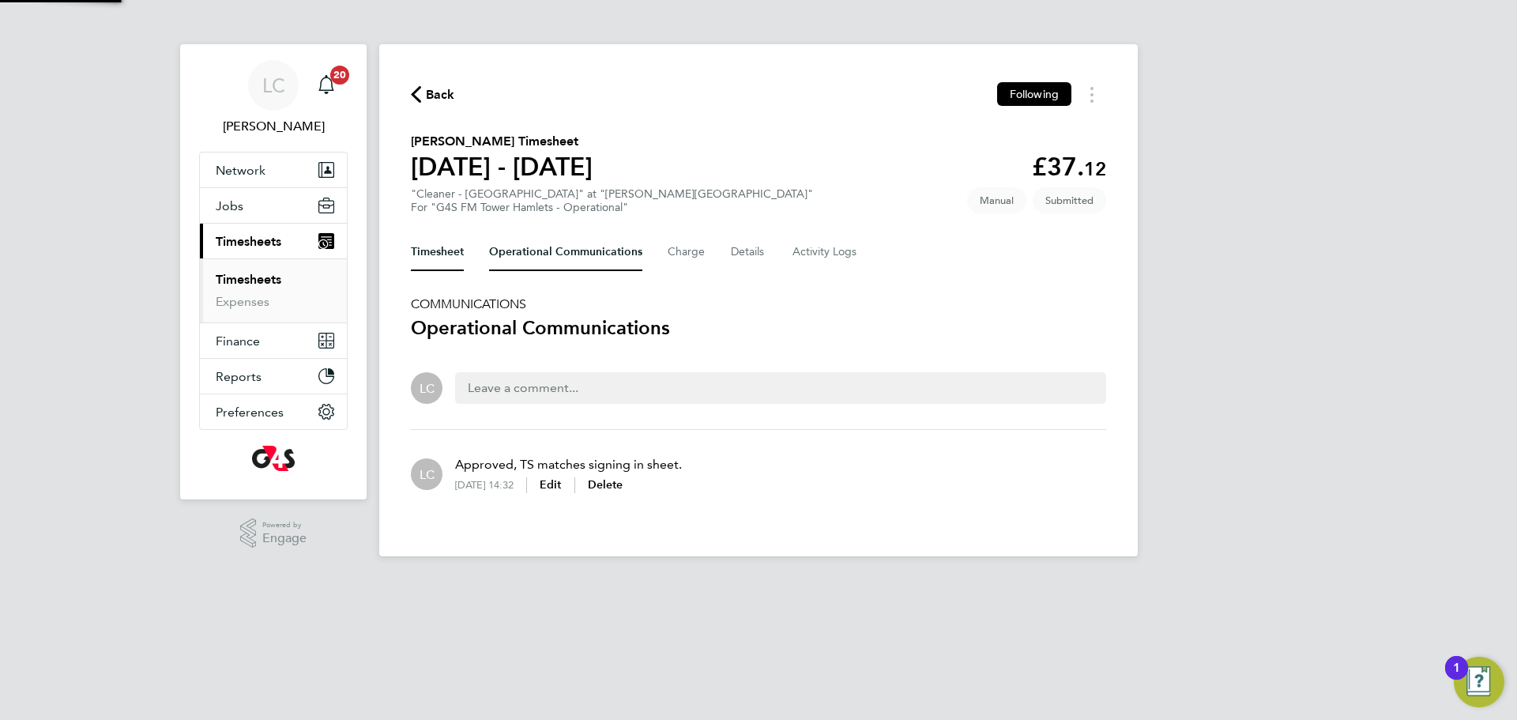
click at [435, 250] on button "Timesheet" at bounding box center [437, 252] width 53 height 38
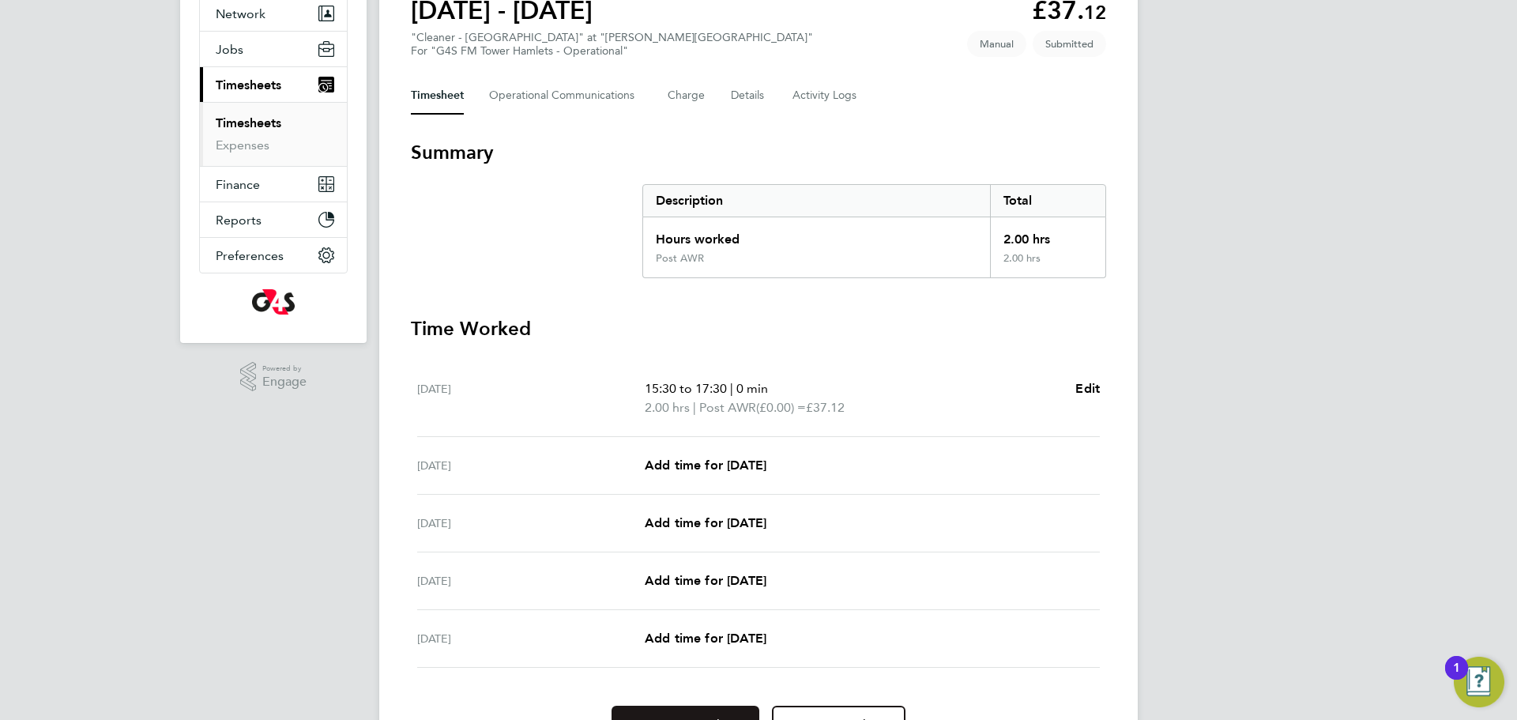
scroll to position [243, 0]
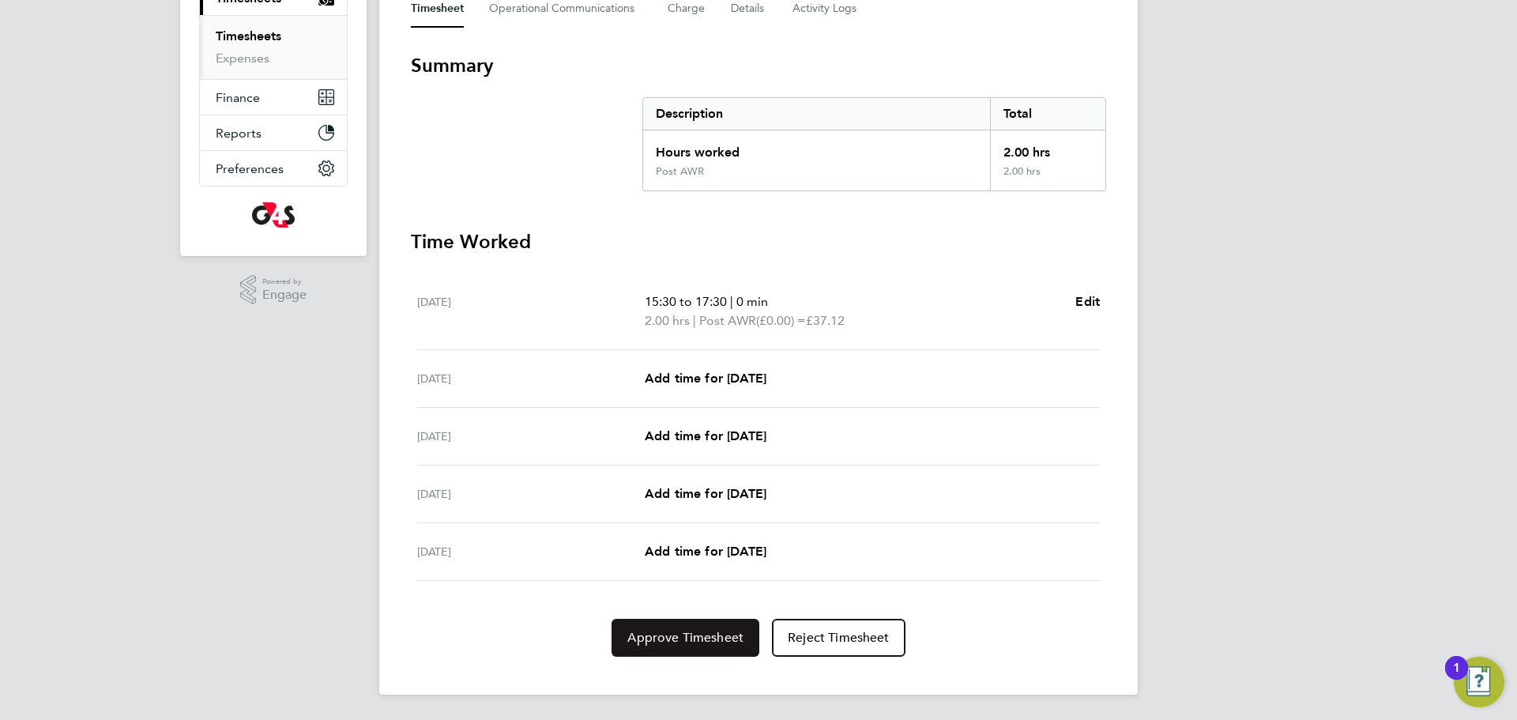
click at [722, 650] on button "Approve Timesheet" at bounding box center [686, 638] width 148 height 38
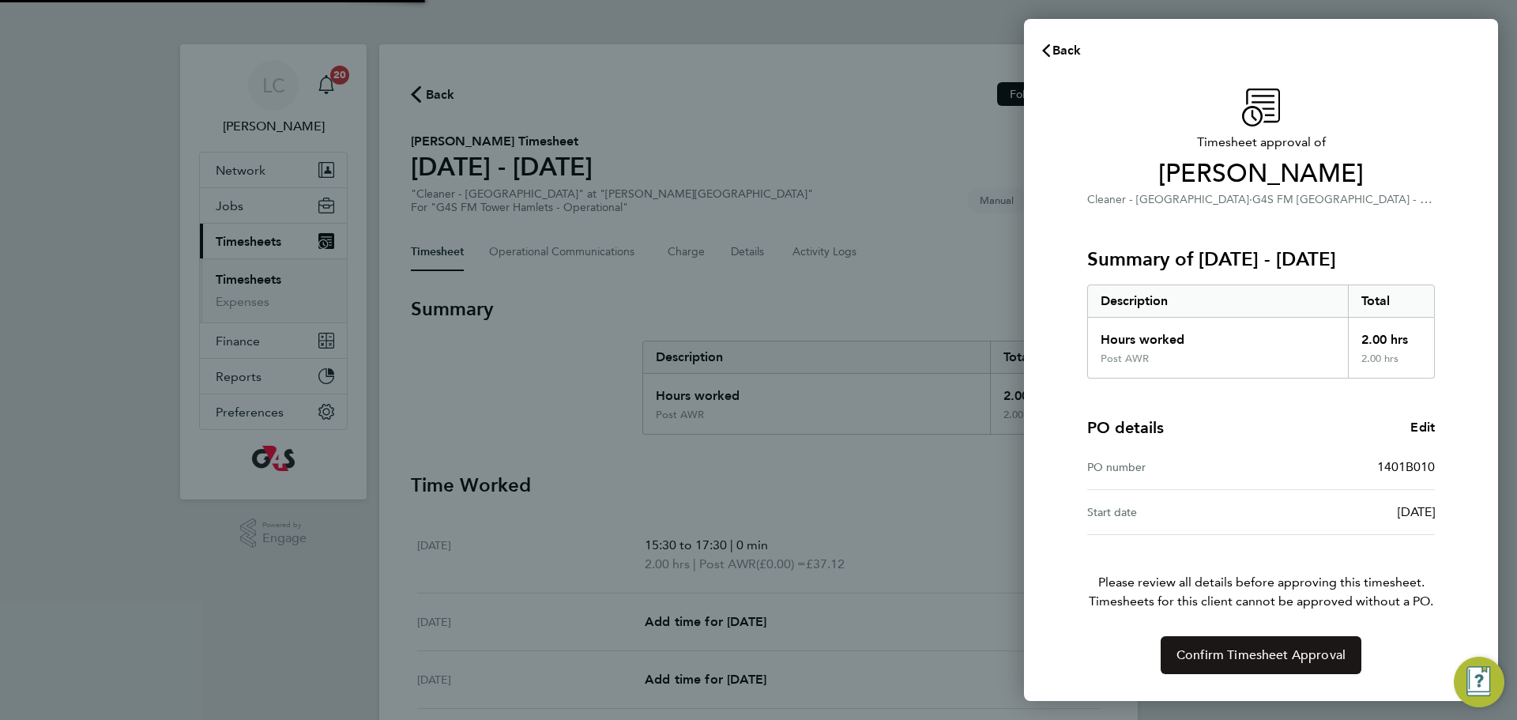
click at [1218, 642] on button "Confirm Timesheet Approval" at bounding box center [1261, 655] width 201 height 38
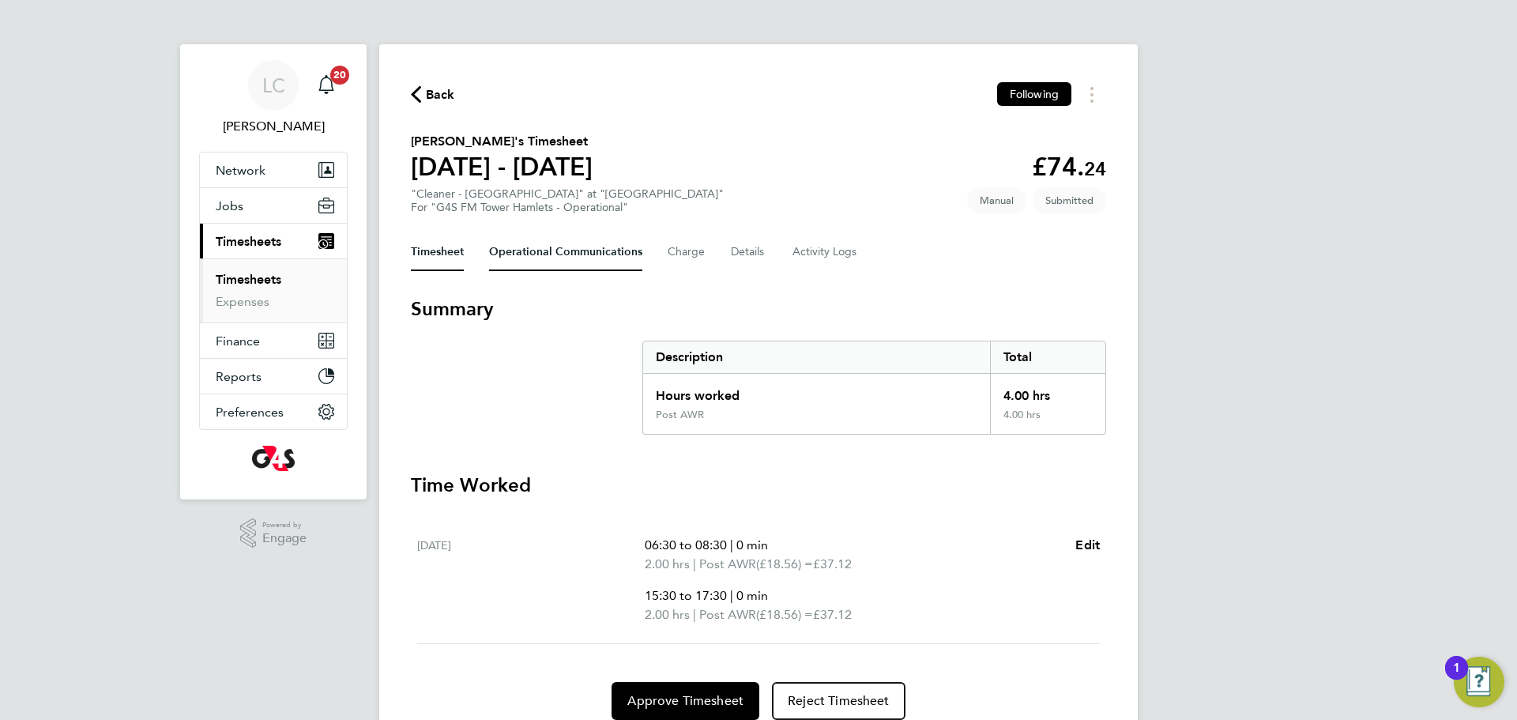
click at [535, 252] on Communications-tab "Operational Communications" at bounding box center [565, 252] width 153 height 38
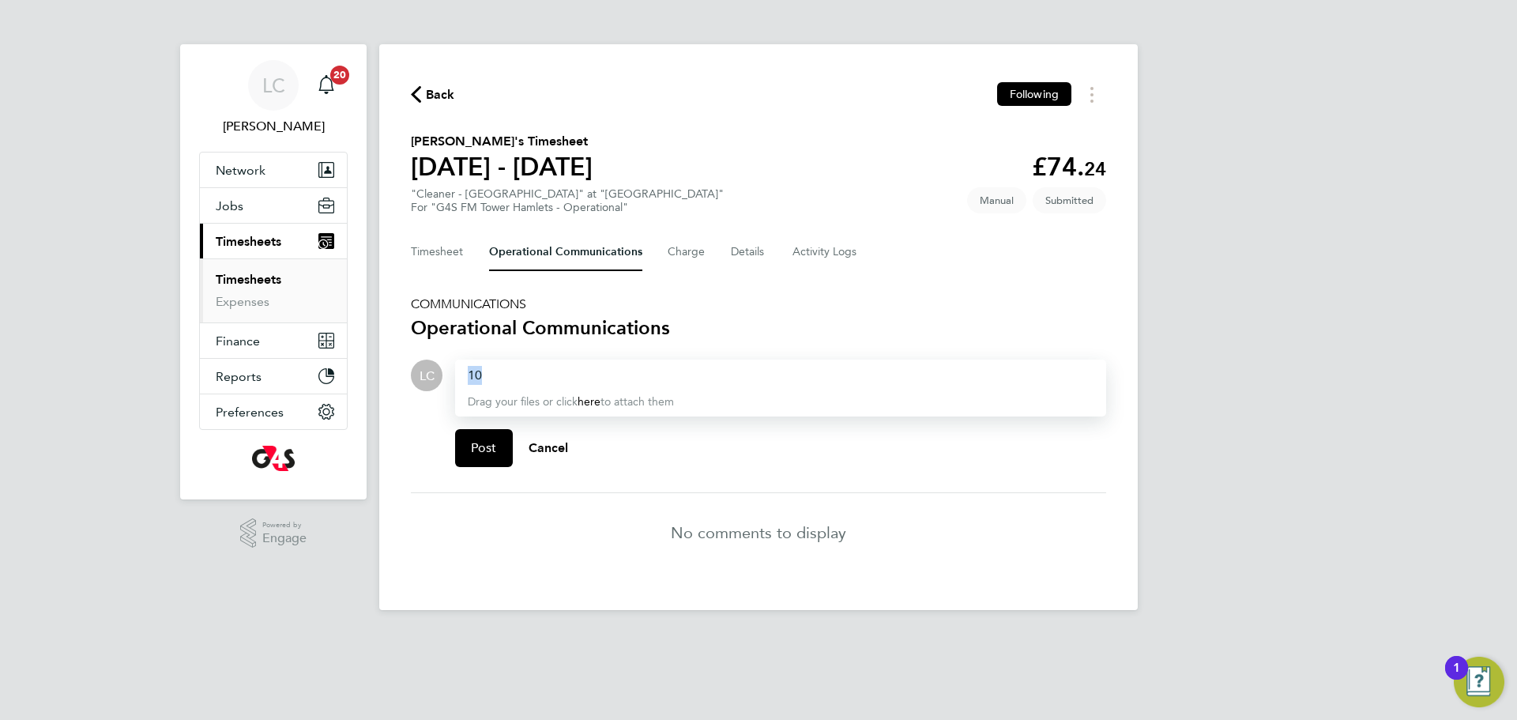
drag, startPoint x: 500, startPoint y: 375, endPoint x: 426, endPoint y: 369, distance: 74.5
click at [426, 369] on div "LC Drop your files here Supported files: JPG, JPEG, PNG, GIF or PDF 10 Drag you…" at bounding box center [758, 420] width 695 height 120
click at [526, 378] on div at bounding box center [781, 375] width 626 height 19
click at [485, 454] on span "Post" at bounding box center [484, 448] width 26 height 16
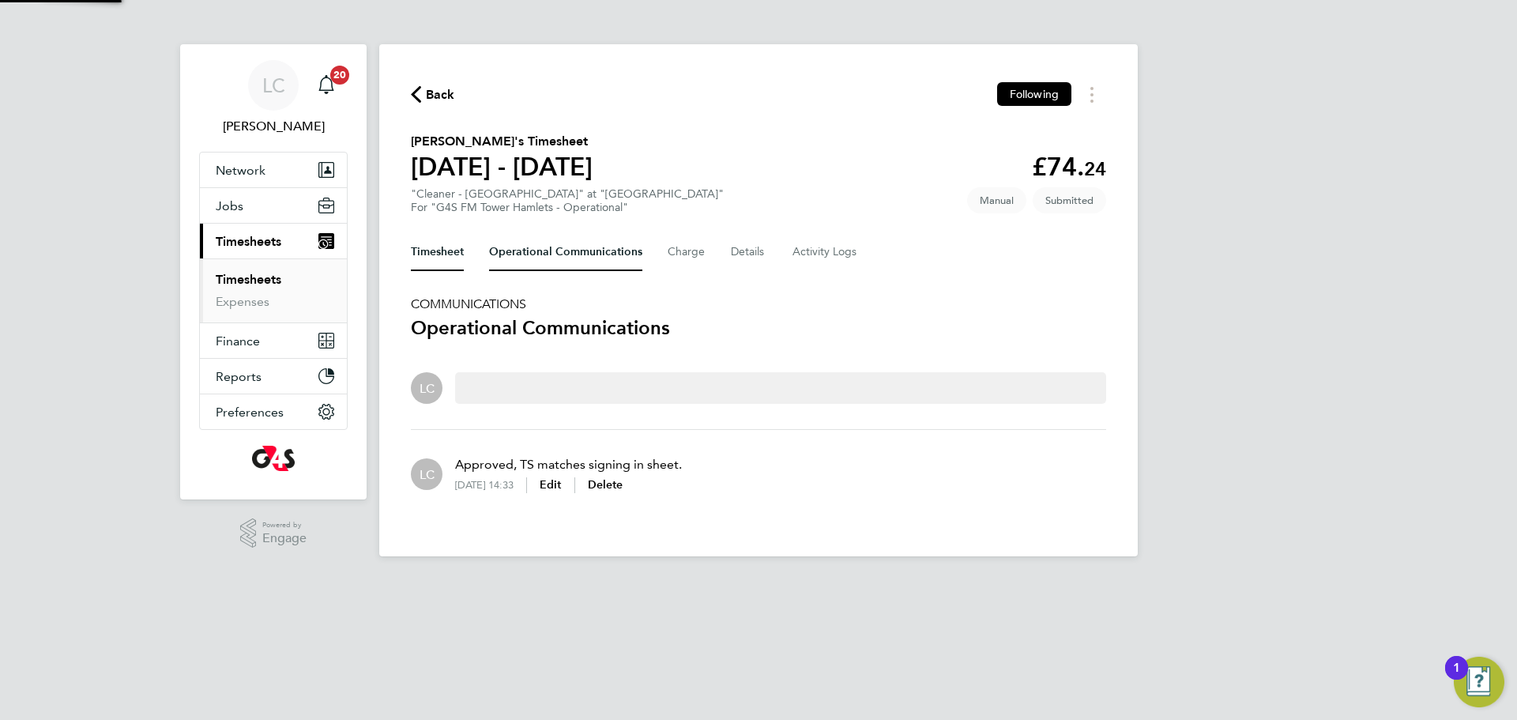
click at [450, 252] on button "Timesheet" at bounding box center [437, 252] width 53 height 38
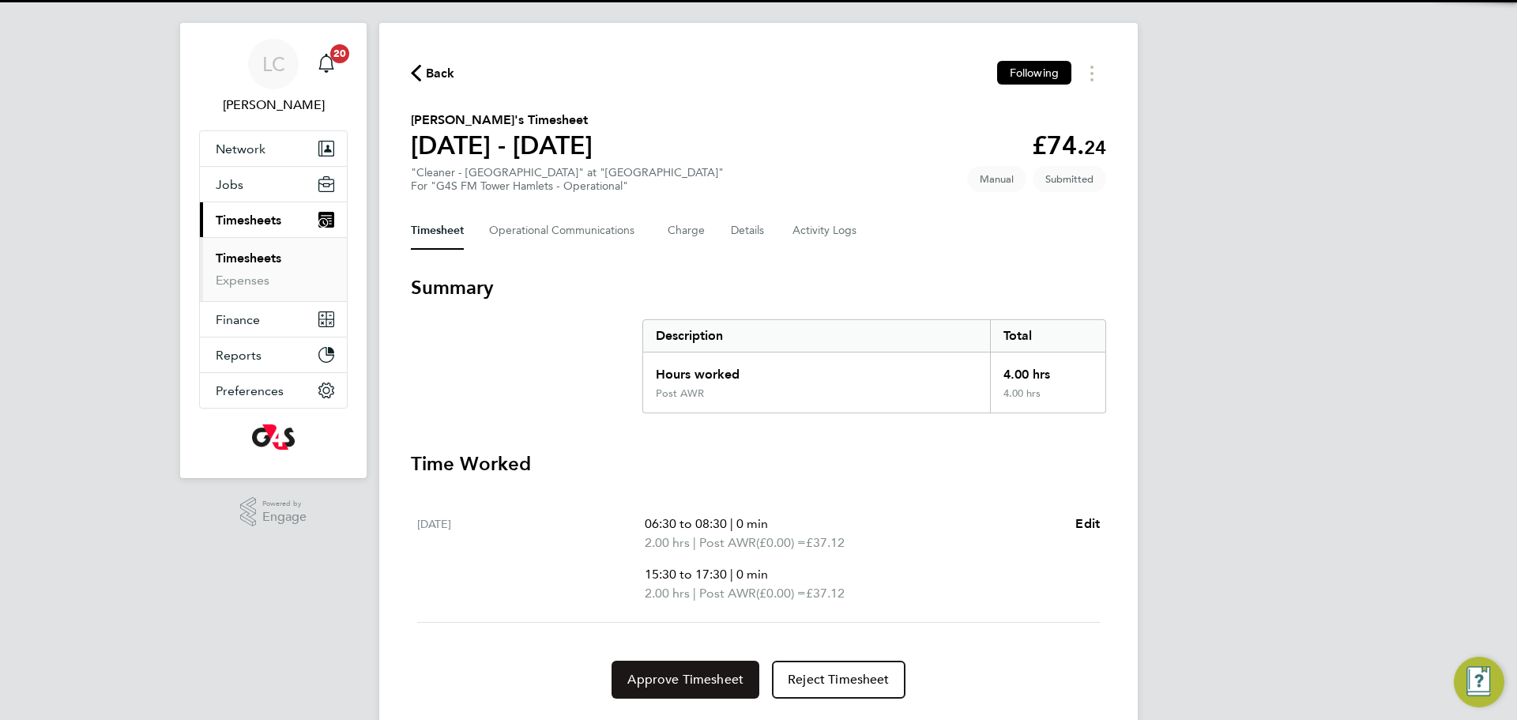
scroll to position [63, 0]
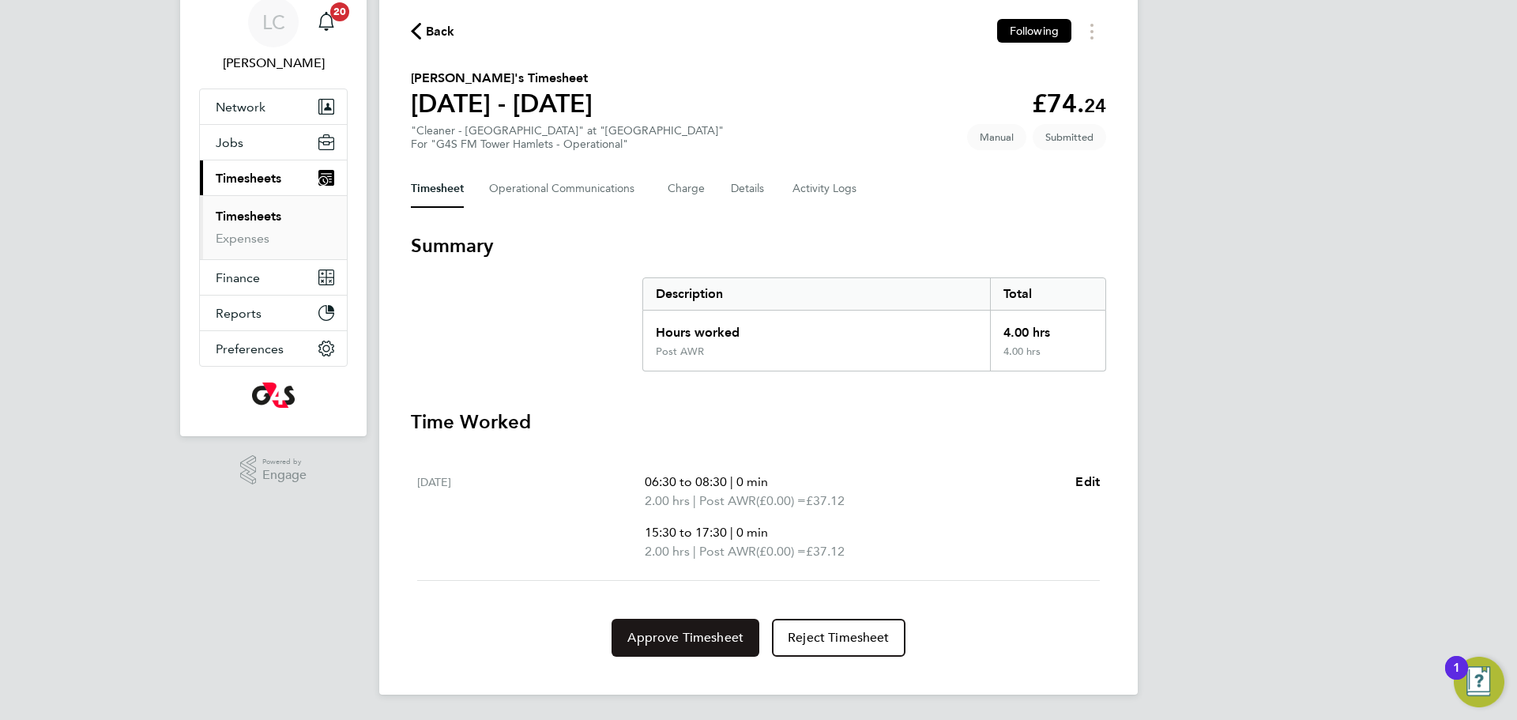
click at [685, 638] on span "Approve Timesheet" at bounding box center [685, 638] width 116 height 16
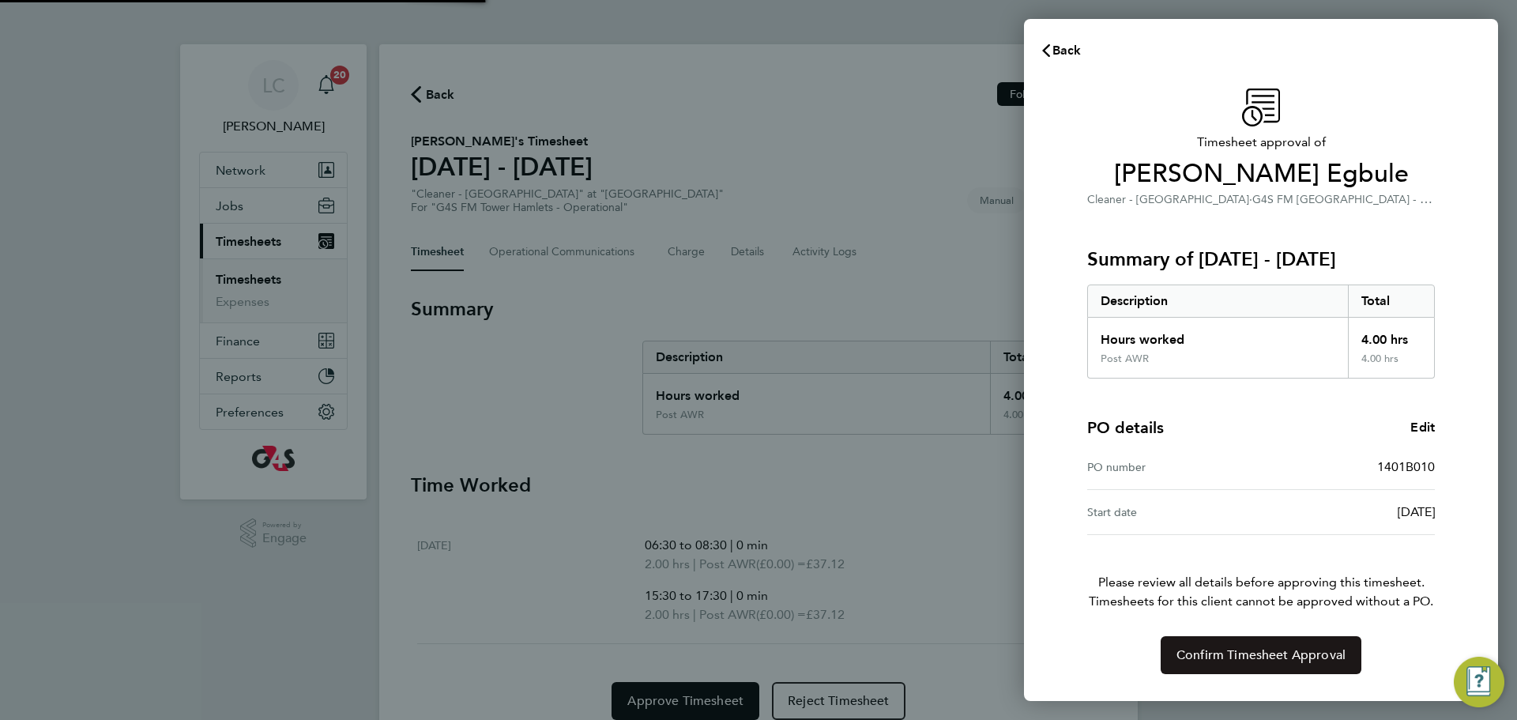
click at [1233, 656] on span "Confirm Timesheet Approval" at bounding box center [1261, 655] width 169 height 16
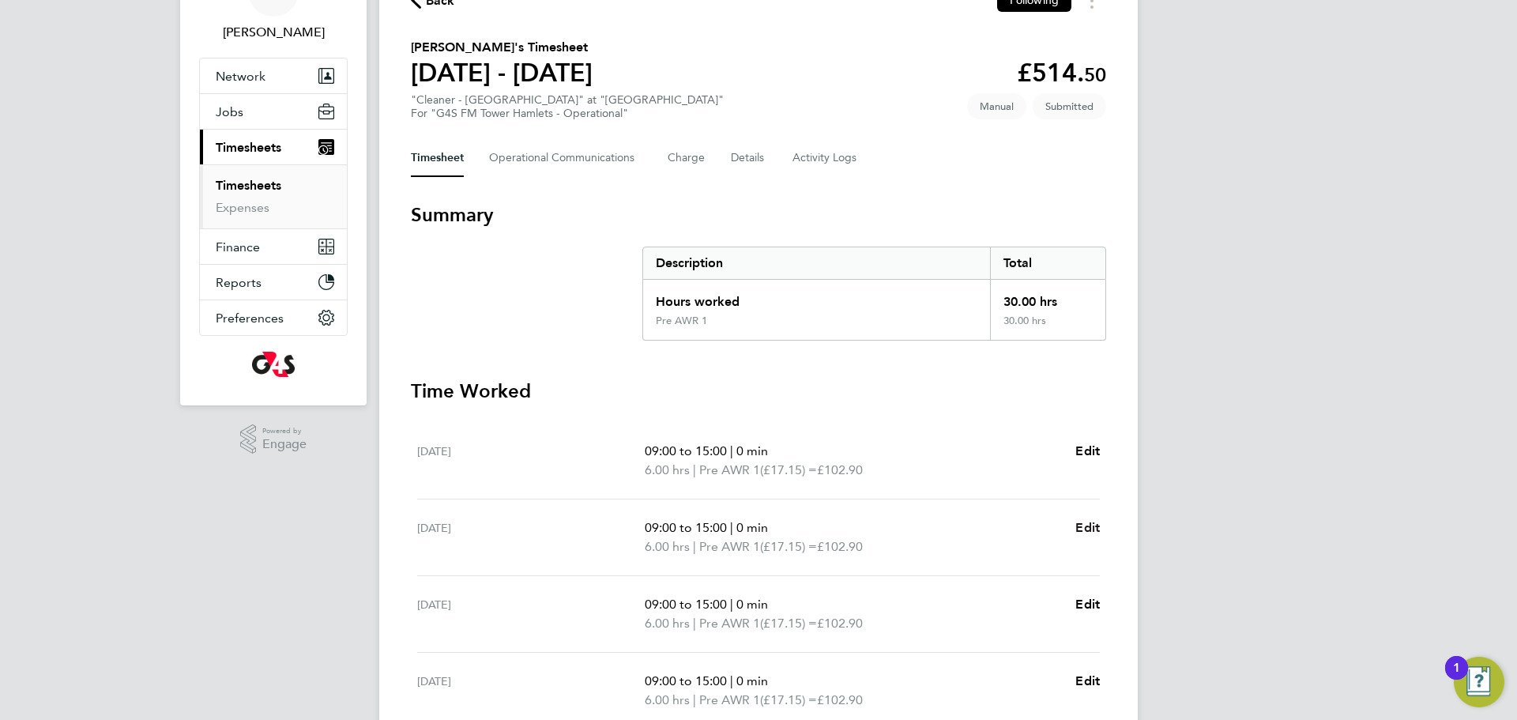
scroll to position [95, 0]
click at [1080, 523] on span "Edit" at bounding box center [1088, 526] width 24 height 15
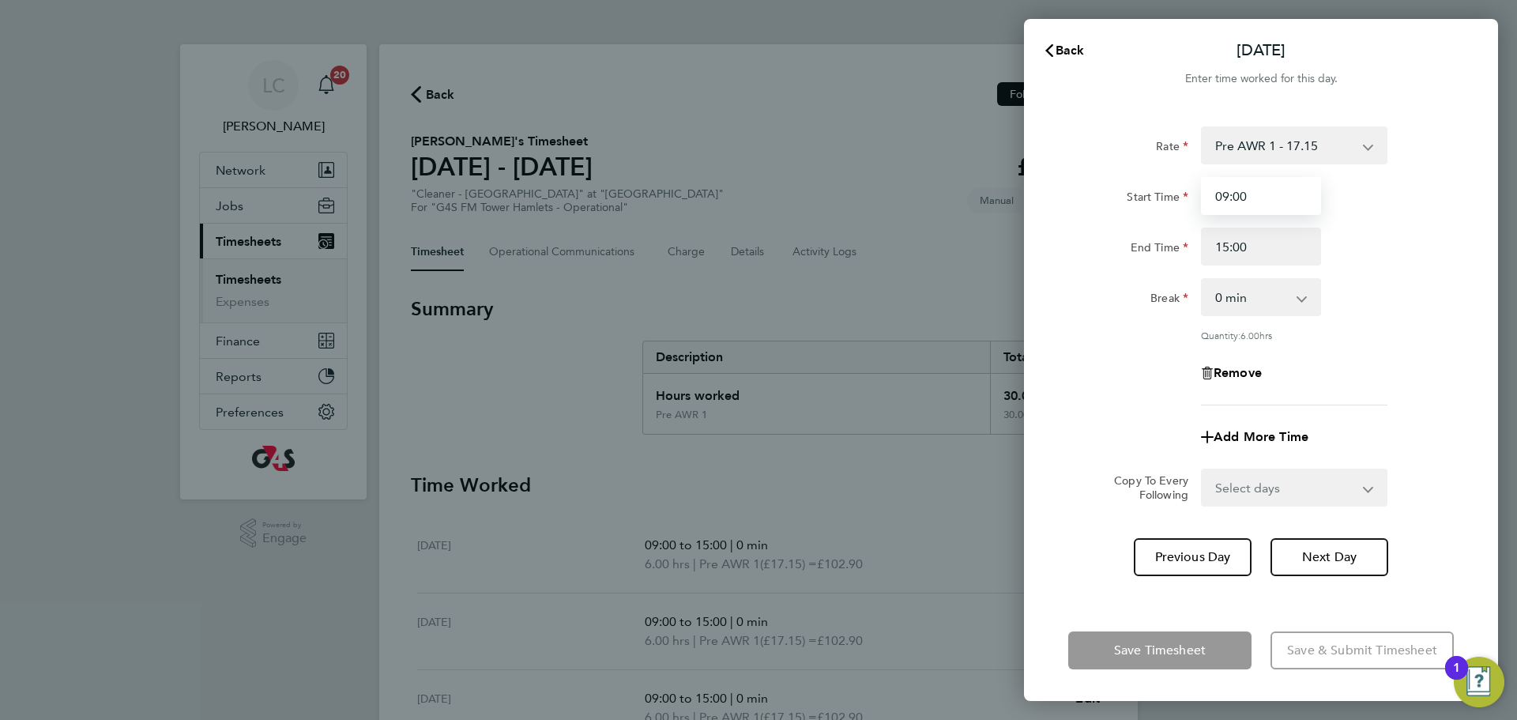
drag, startPoint x: 1257, startPoint y: 209, endPoint x: 1203, endPoint y: 208, distance: 54.6
click at [1206, 209] on input "09:00" at bounding box center [1261, 196] width 120 height 38
type input "06:30"
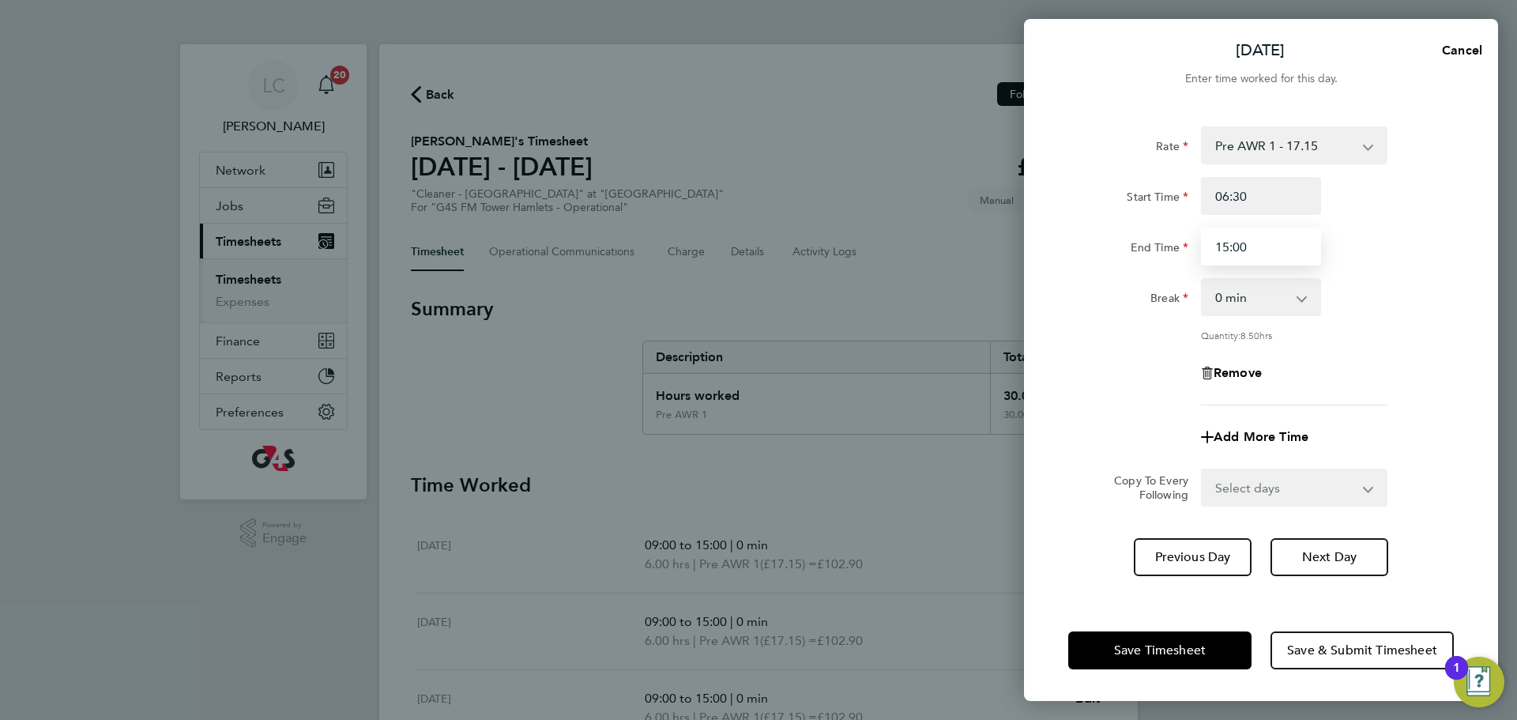
drag, startPoint x: 1256, startPoint y: 247, endPoint x: 1167, endPoint y: 263, distance: 89.9
click at [1167, 263] on div "End Time 15:00" at bounding box center [1261, 247] width 398 height 38
type input "12:30"
click at [1358, 281] on div "Break 0 min 15 min 30 min 45 min 60 min 75 min 90 min" at bounding box center [1261, 297] width 398 height 38
click at [1313, 655] on span "Save & Submit Timesheet" at bounding box center [1362, 650] width 150 height 16
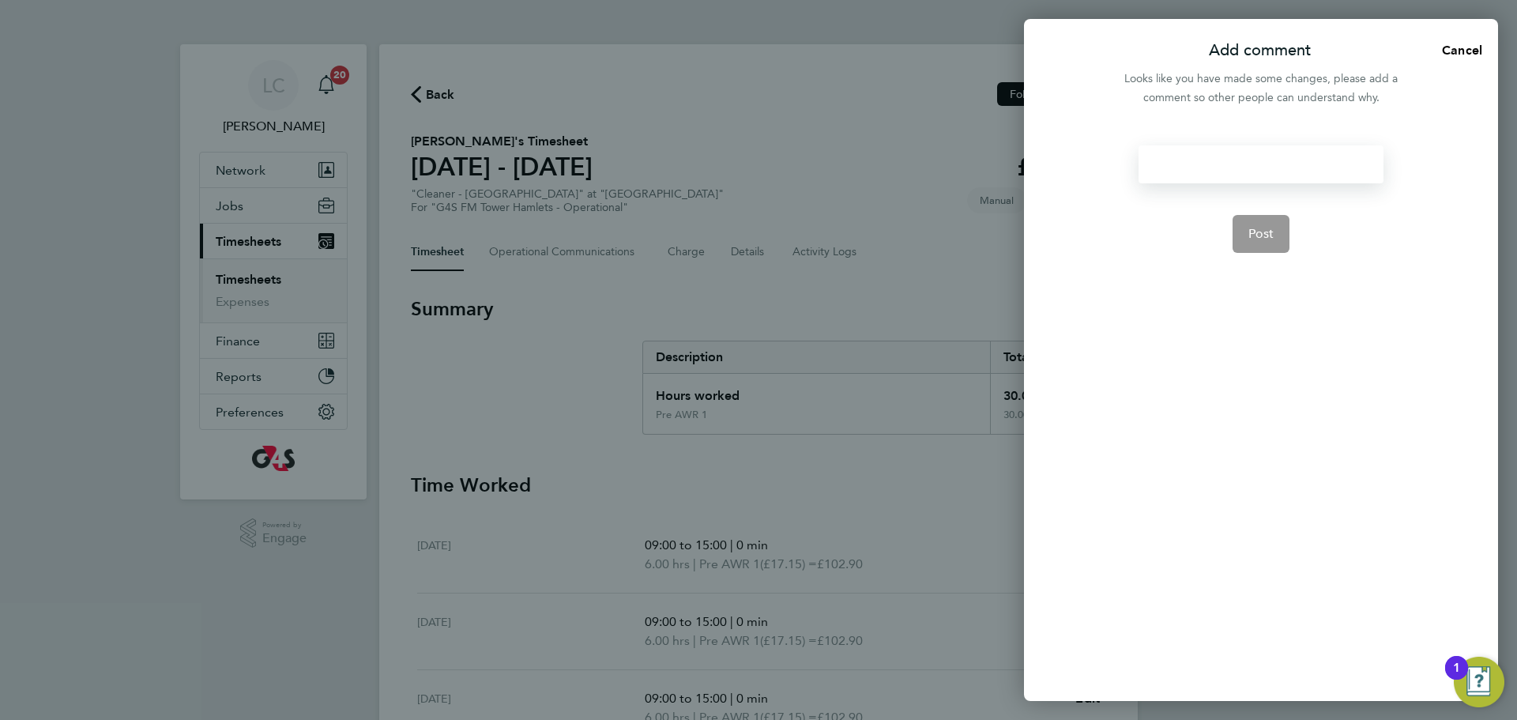
click at [1223, 175] on div at bounding box center [1261, 164] width 244 height 38
click at [1264, 228] on span "Post" at bounding box center [1262, 234] width 26 height 16
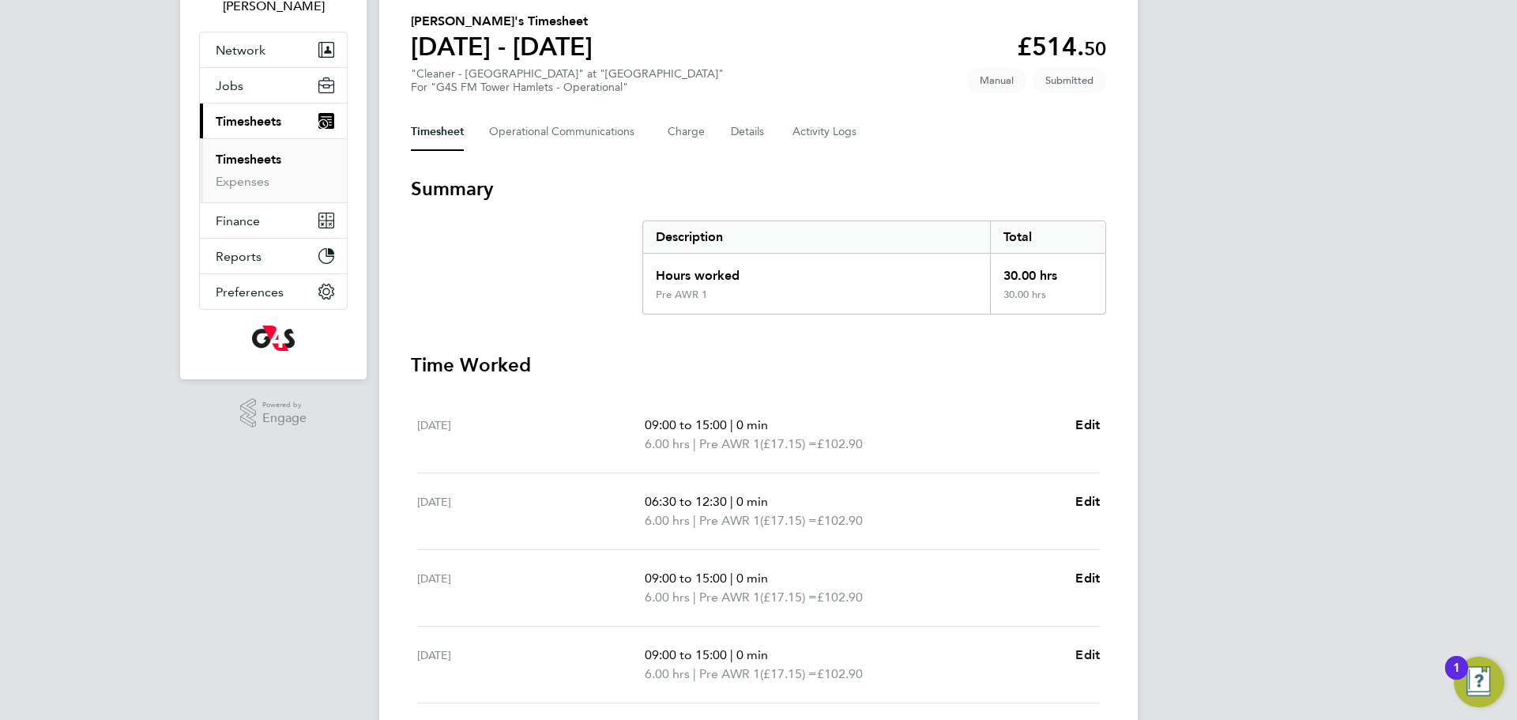
scroll to position [131, 0]
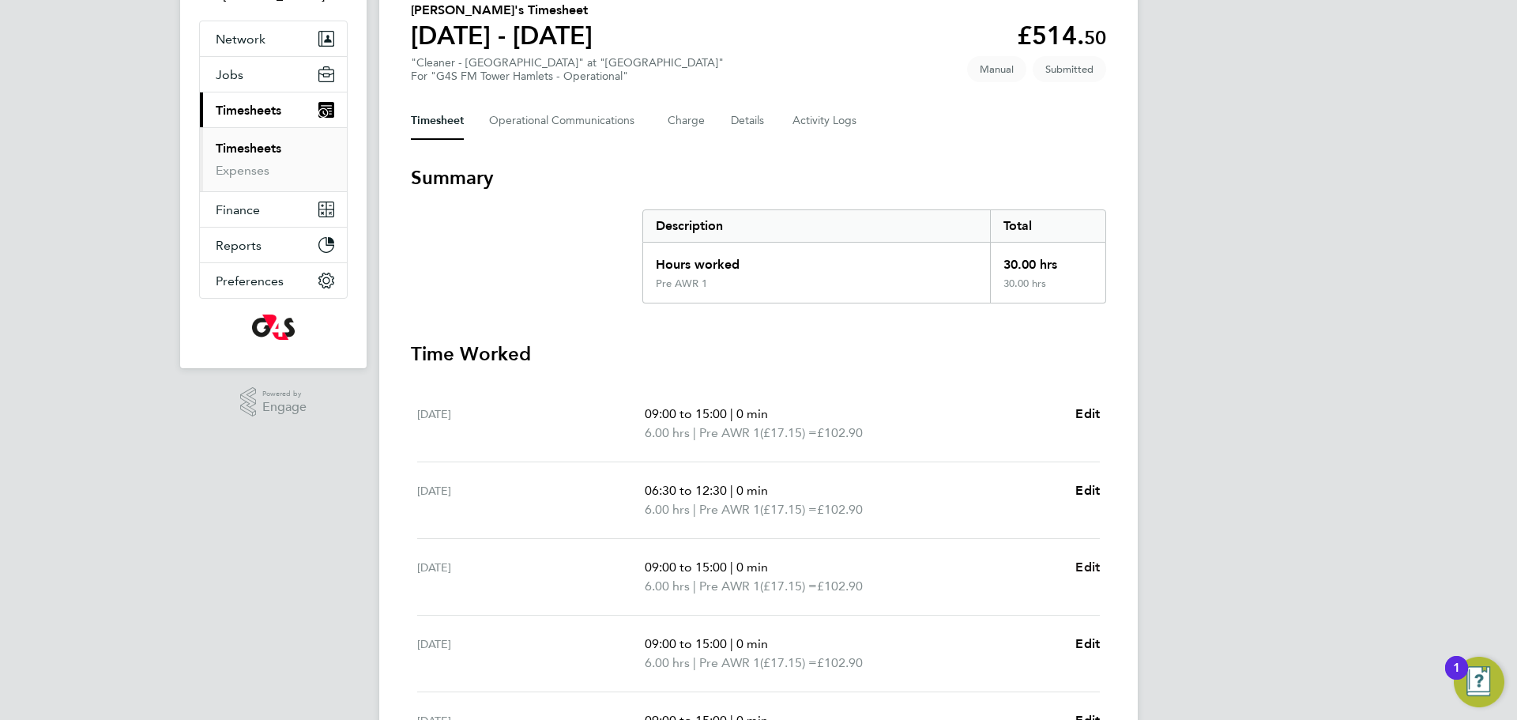
click at [1086, 571] on span "Edit" at bounding box center [1088, 567] width 24 height 15
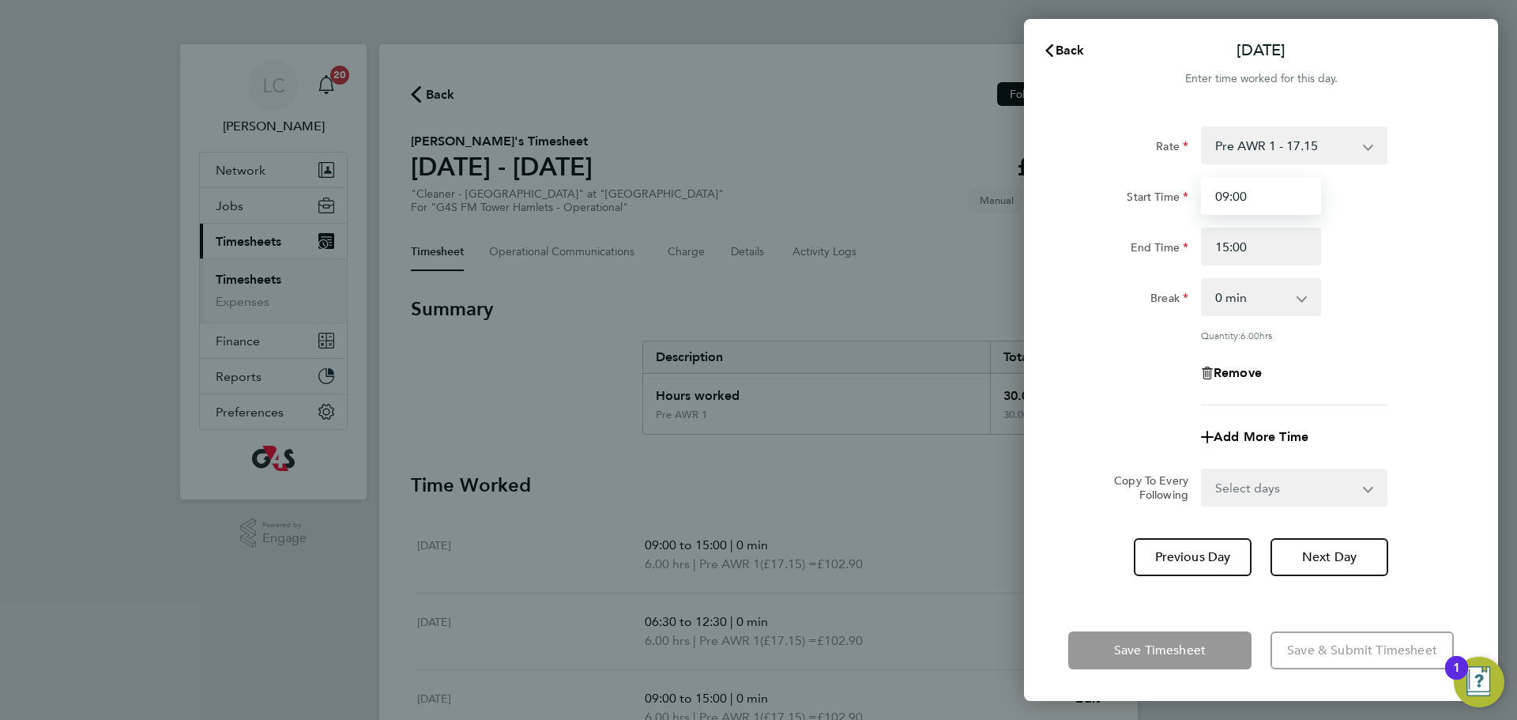
drag, startPoint x: 1267, startPoint y: 196, endPoint x: 1193, endPoint y: 195, distance: 73.5
click at [1193, 195] on div "Start Time 09:00" at bounding box center [1261, 196] width 398 height 38
type input "06:30"
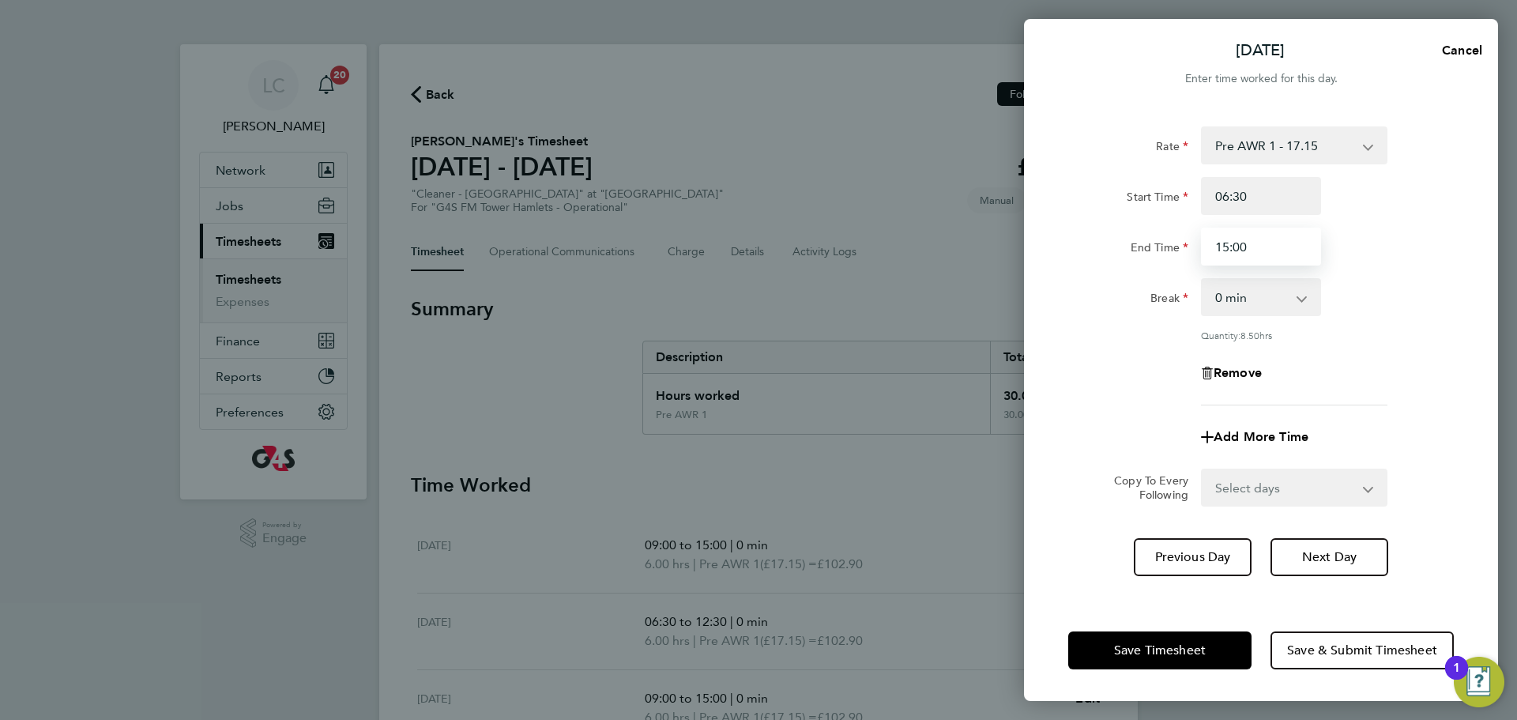
drag, startPoint x: 1224, startPoint y: 251, endPoint x: 1198, endPoint y: 251, distance: 26.1
click at [1198, 251] on div "15:00" at bounding box center [1261, 247] width 133 height 38
type input "12:30"
drag, startPoint x: 1411, startPoint y: 230, endPoint x: 1404, endPoint y: 236, distance: 8.9
click at [1410, 230] on div "End Time 12:30" at bounding box center [1261, 247] width 398 height 38
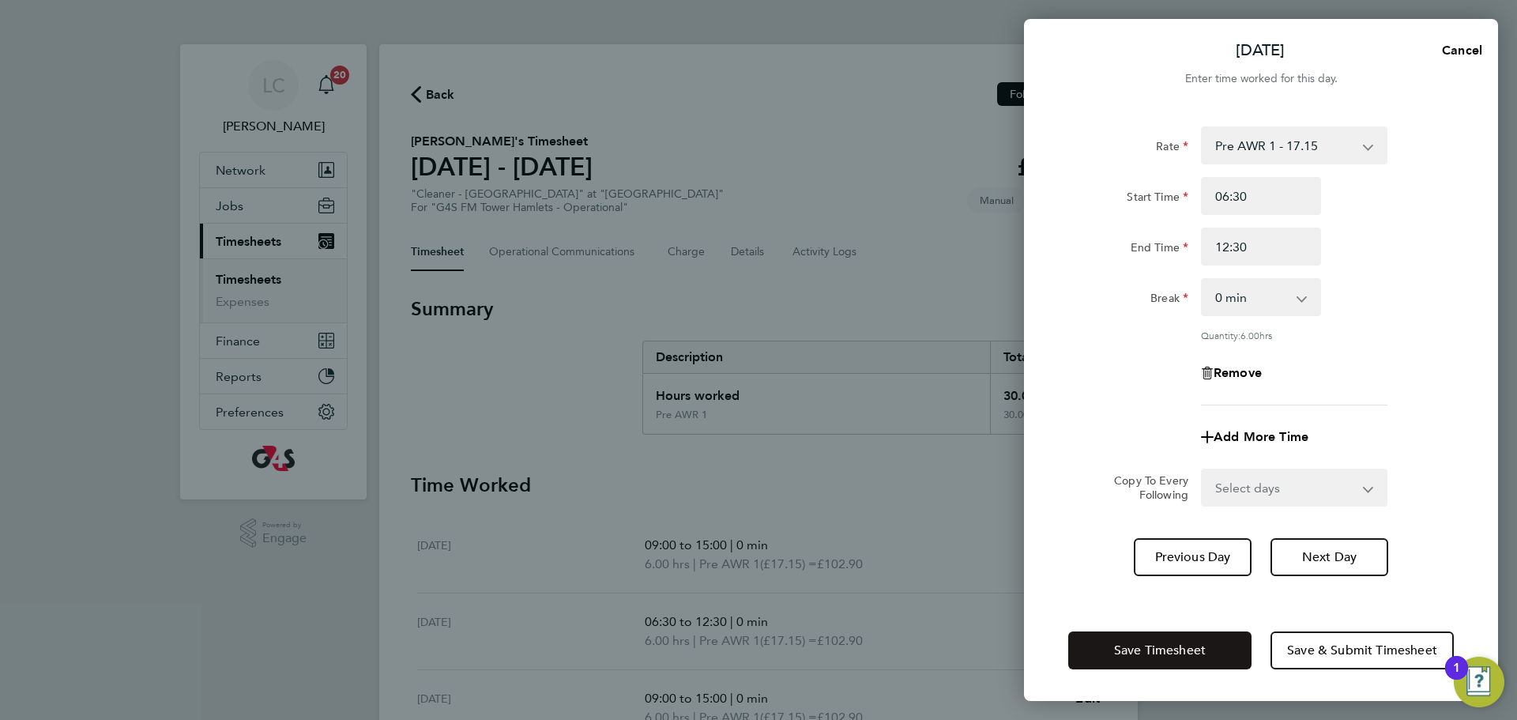
click at [1178, 649] on span "Save Timesheet" at bounding box center [1160, 650] width 92 height 16
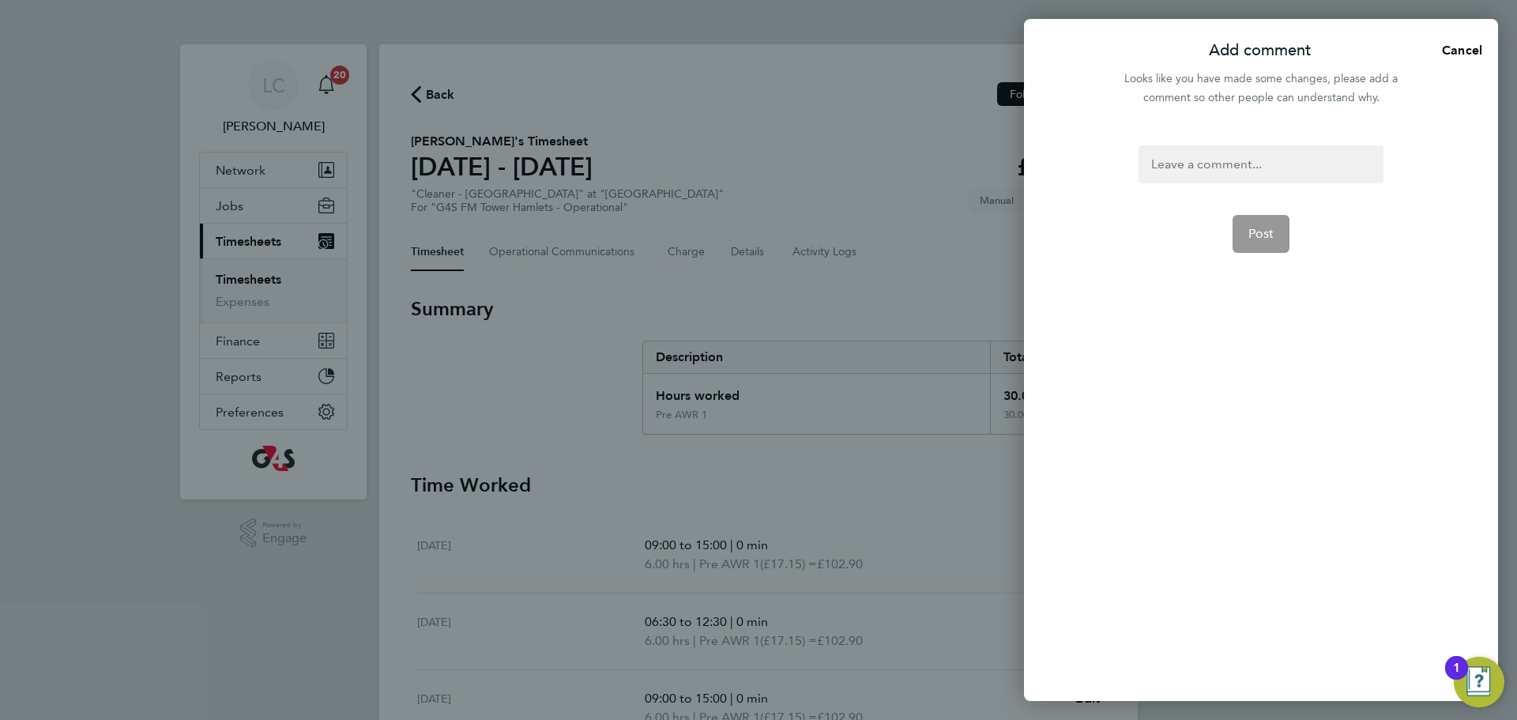
click at [1217, 179] on div at bounding box center [1261, 164] width 244 height 38
click at [1257, 229] on span "Post" at bounding box center [1262, 234] width 26 height 16
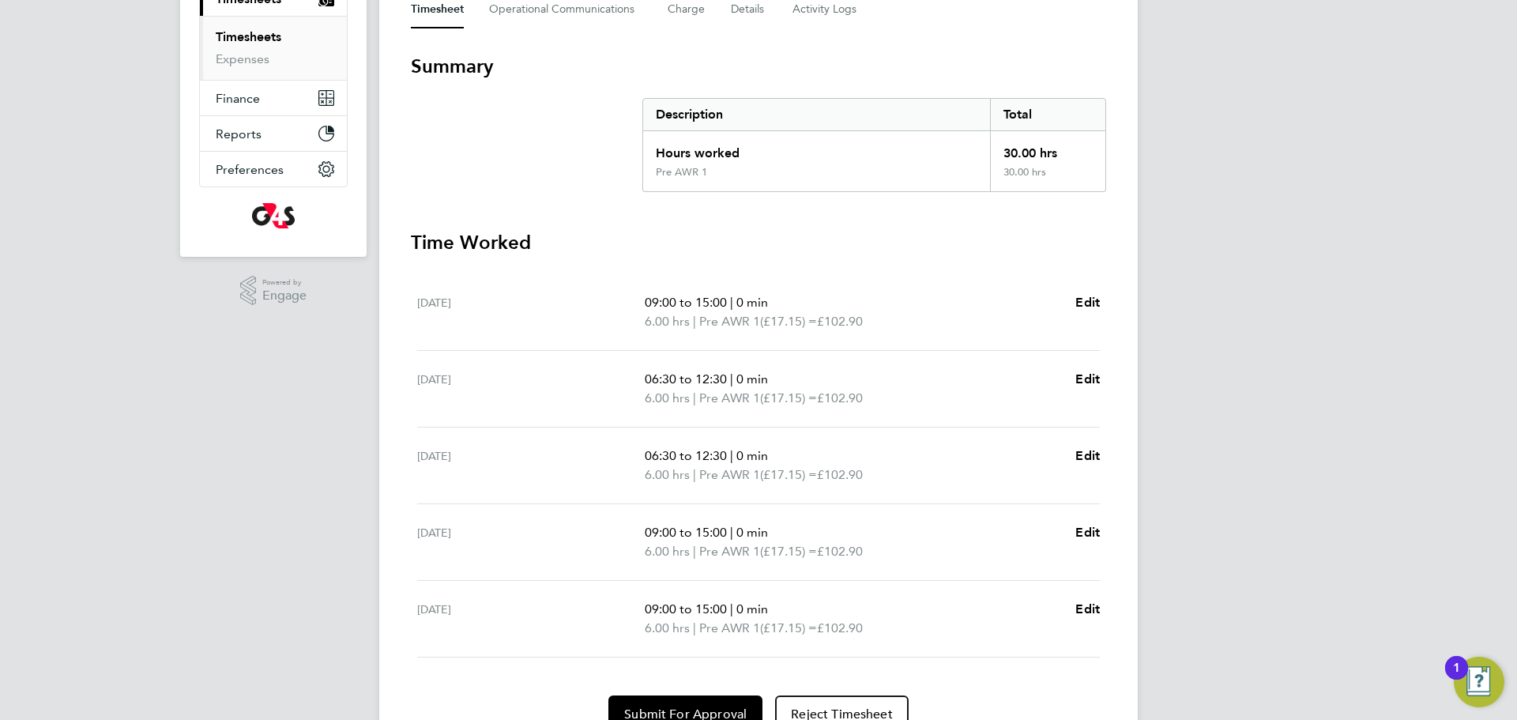
scroll to position [252, 0]
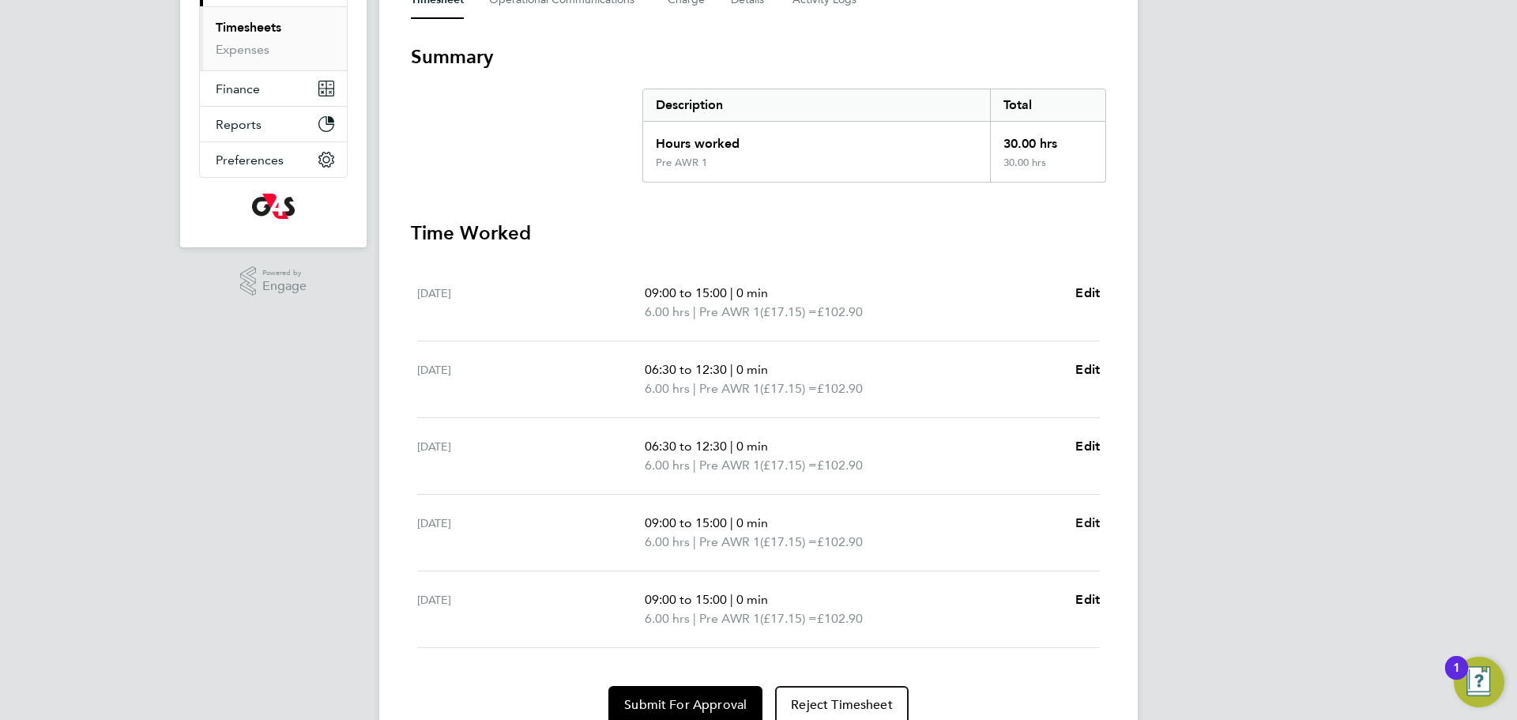
click at [1080, 527] on span "Edit" at bounding box center [1088, 522] width 24 height 15
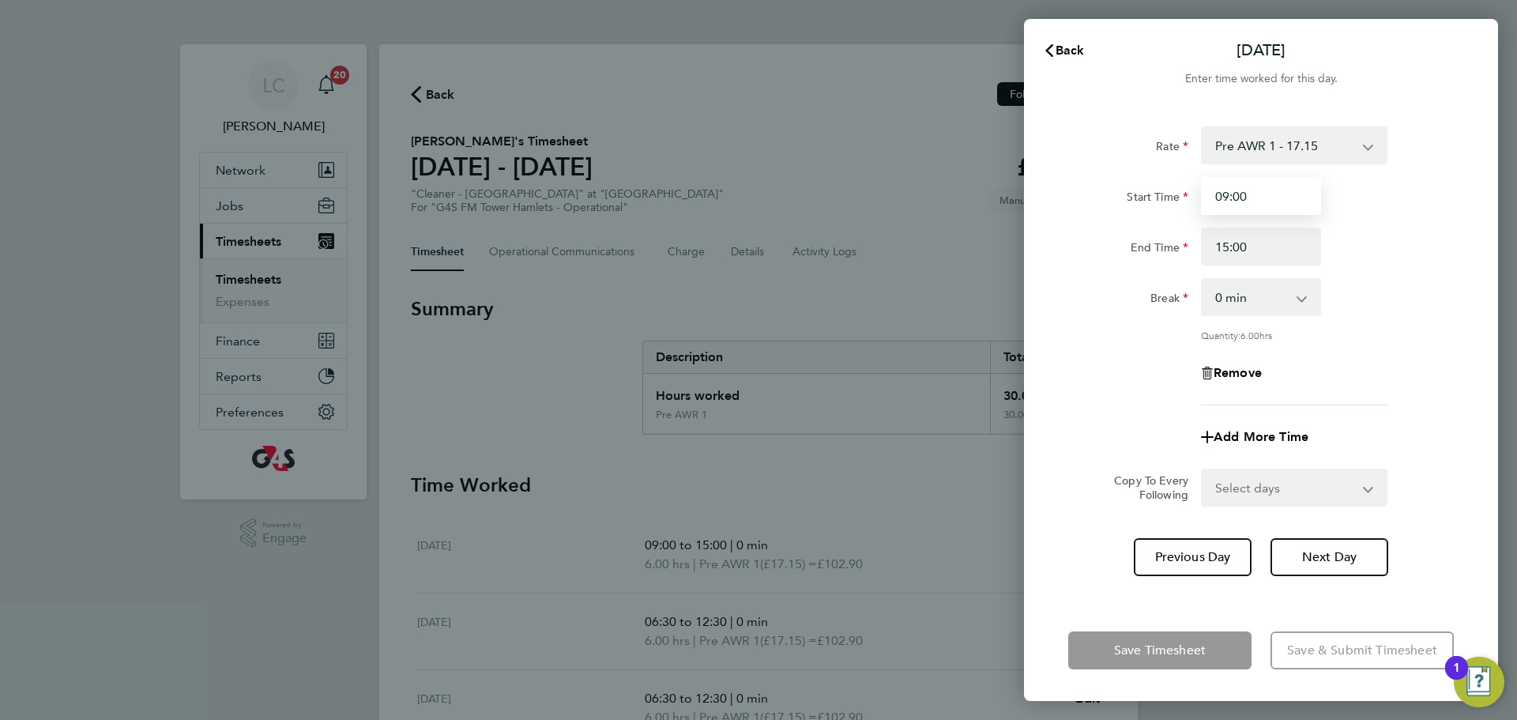
drag, startPoint x: 1188, startPoint y: 213, endPoint x: 1178, endPoint y: 214, distance: 9.6
click at [1178, 214] on div "Start Time 09:00" at bounding box center [1261, 196] width 398 height 38
type input "06:30"
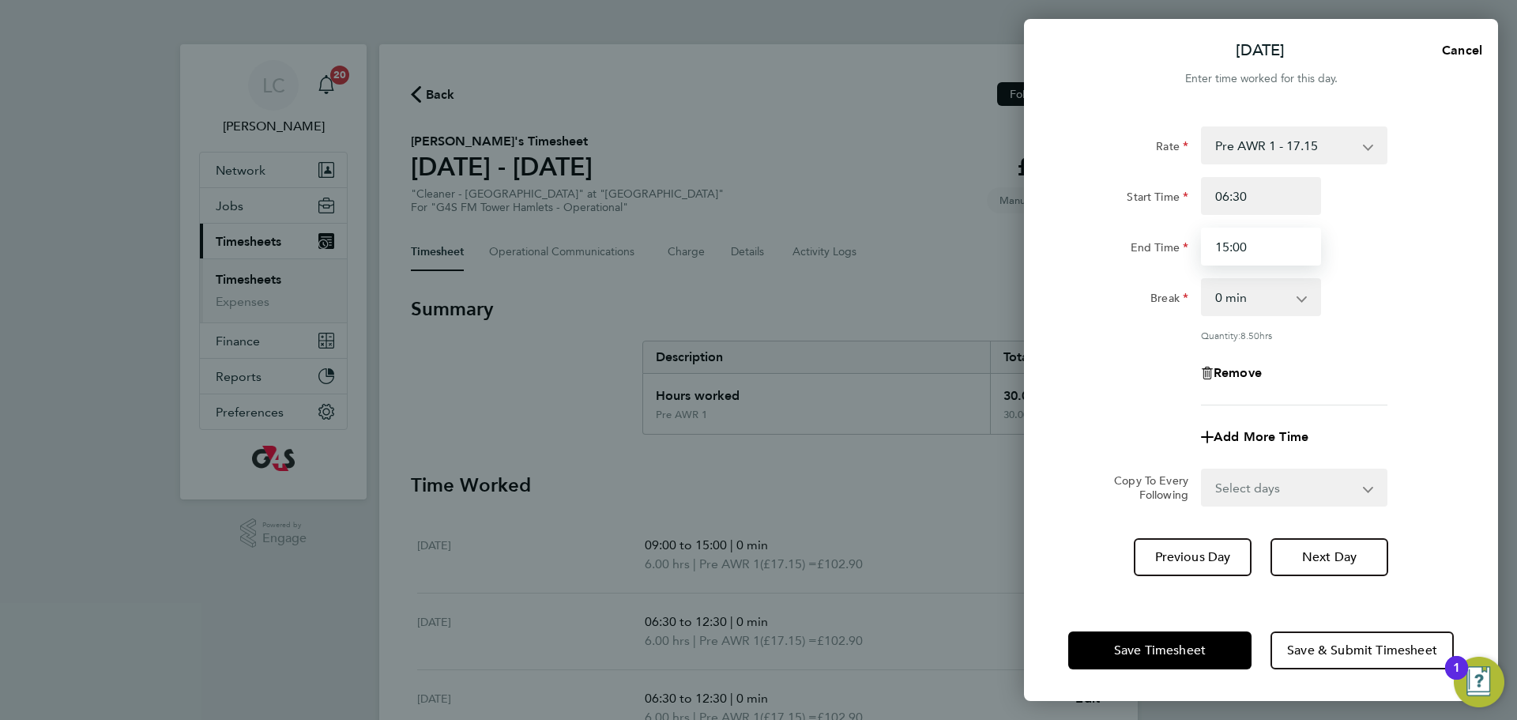
drag, startPoint x: 1260, startPoint y: 242, endPoint x: 1171, endPoint y: 250, distance: 89.6
click at [1167, 247] on div "End Time 15:00" at bounding box center [1261, 247] width 398 height 38
type input "12:30"
drag, startPoint x: 1450, startPoint y: 269, endPoint x: 1397, endPoint y: 415, distance: 154.7
click at [1451, 272] on div "Rate Pre AWR 1 - 17.15 Post AWR - 19.09 Start Time 06:30 End Time 12:30 Break 0…" at bounding box center [1261, 265] width 386 height 279
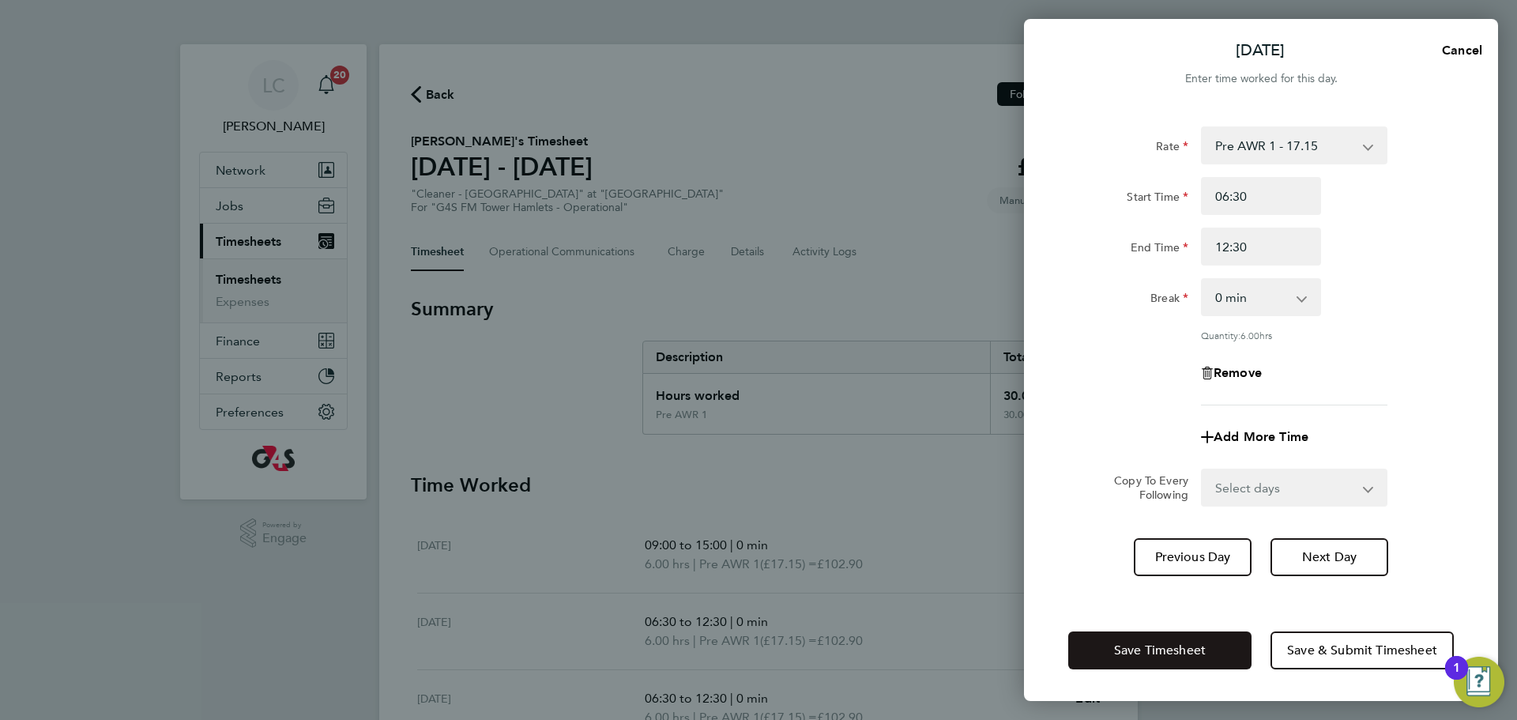
click at [1152, 643] on span "Save Timesheet" at bounding box center [1160, 650] width 92 height 16
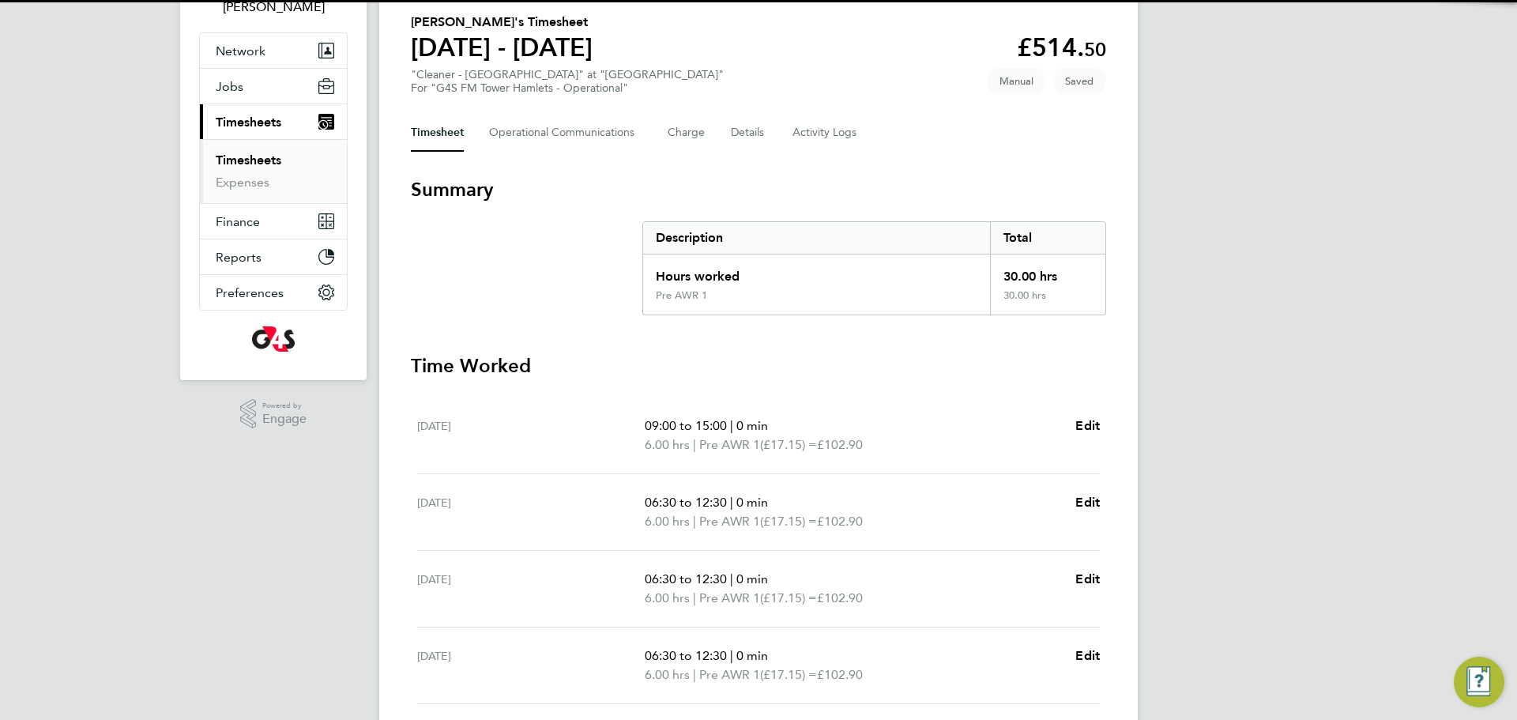
scroll to position [319, 0]
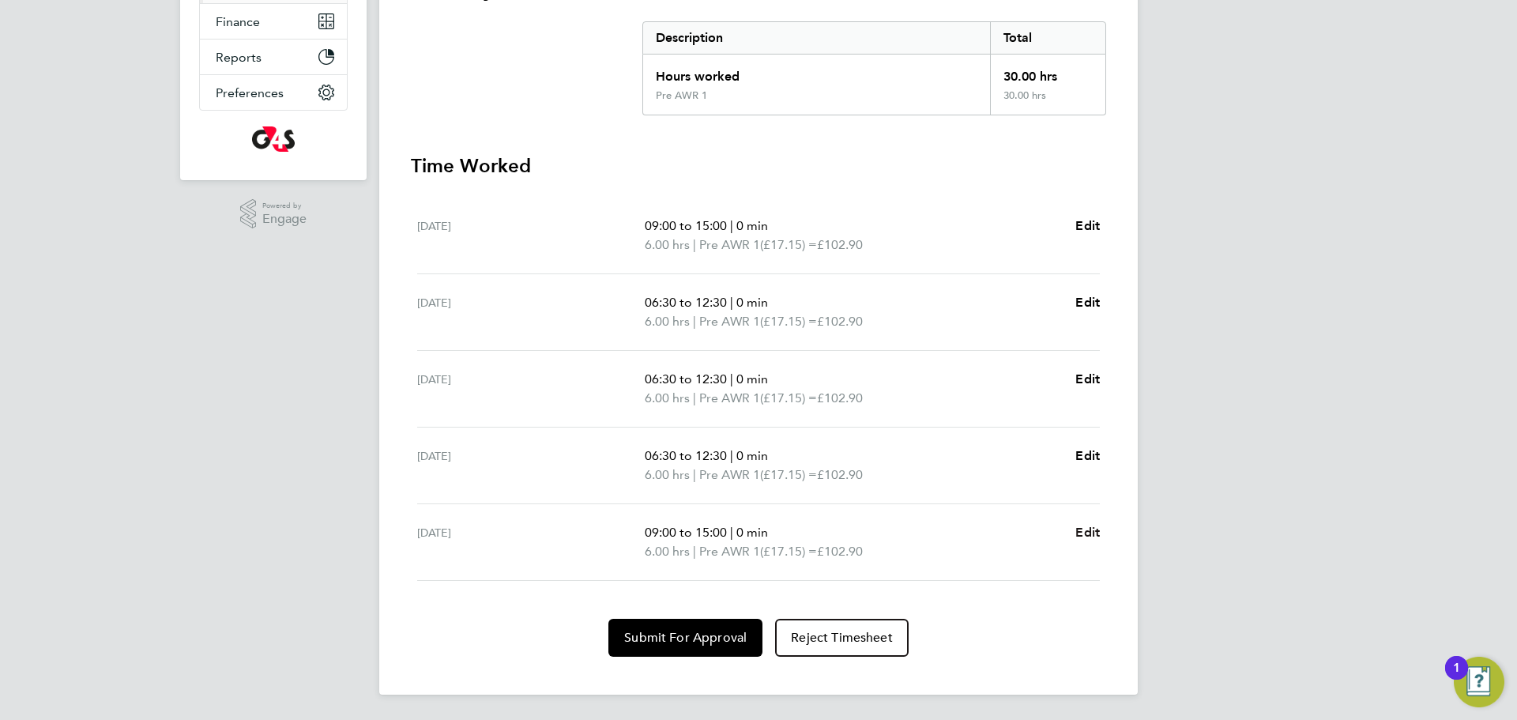
click at [1087, 533] on span "Edit" at bounding box center [1088, 532] width 24 height 15
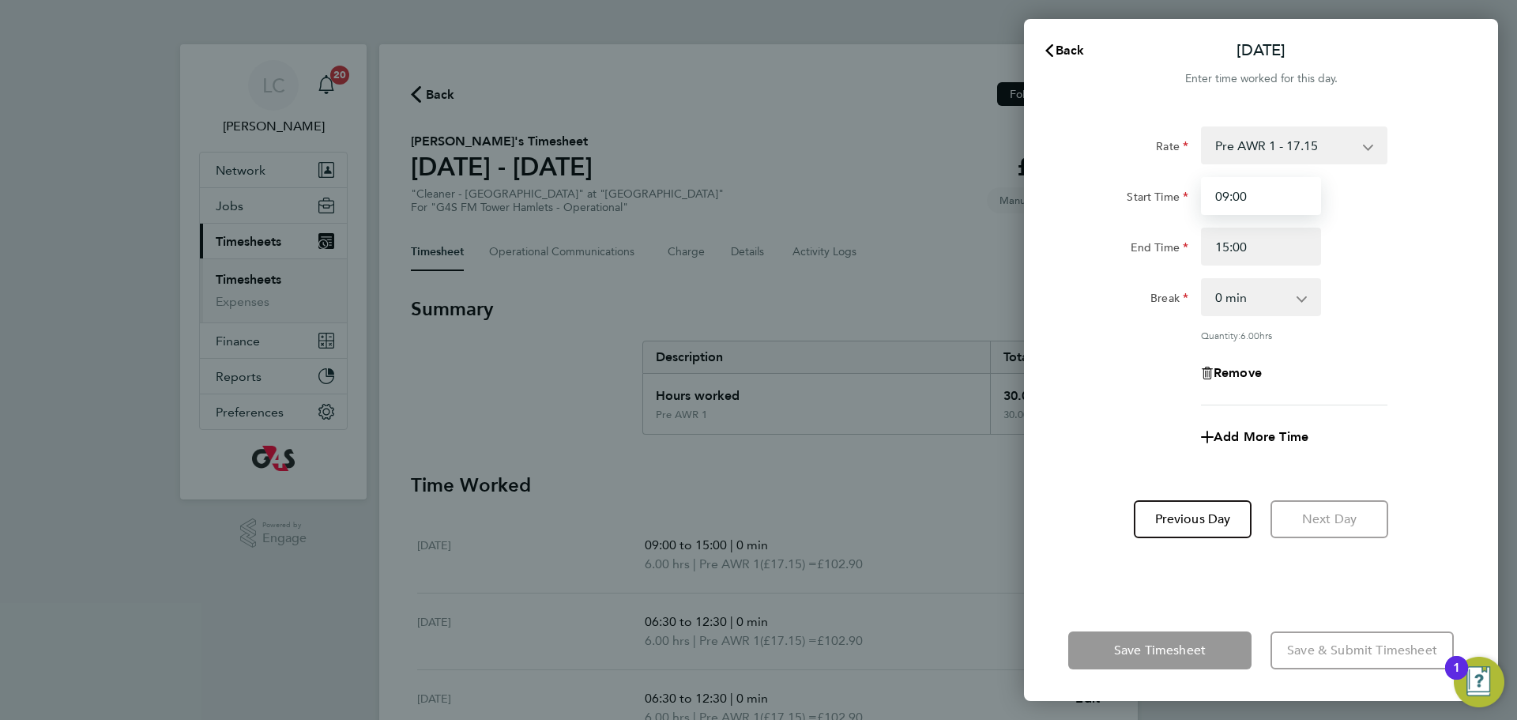
drag, startPoint x: 1251, startPoint y: 205, endPoint x: 1175, endPoint y: 221, distance: 77.5
click at [1175, 221] on div "Start Time 09:00 End Time 15:00" at bounding box center [1261, 221] width 398 height 89
type input "06:30"
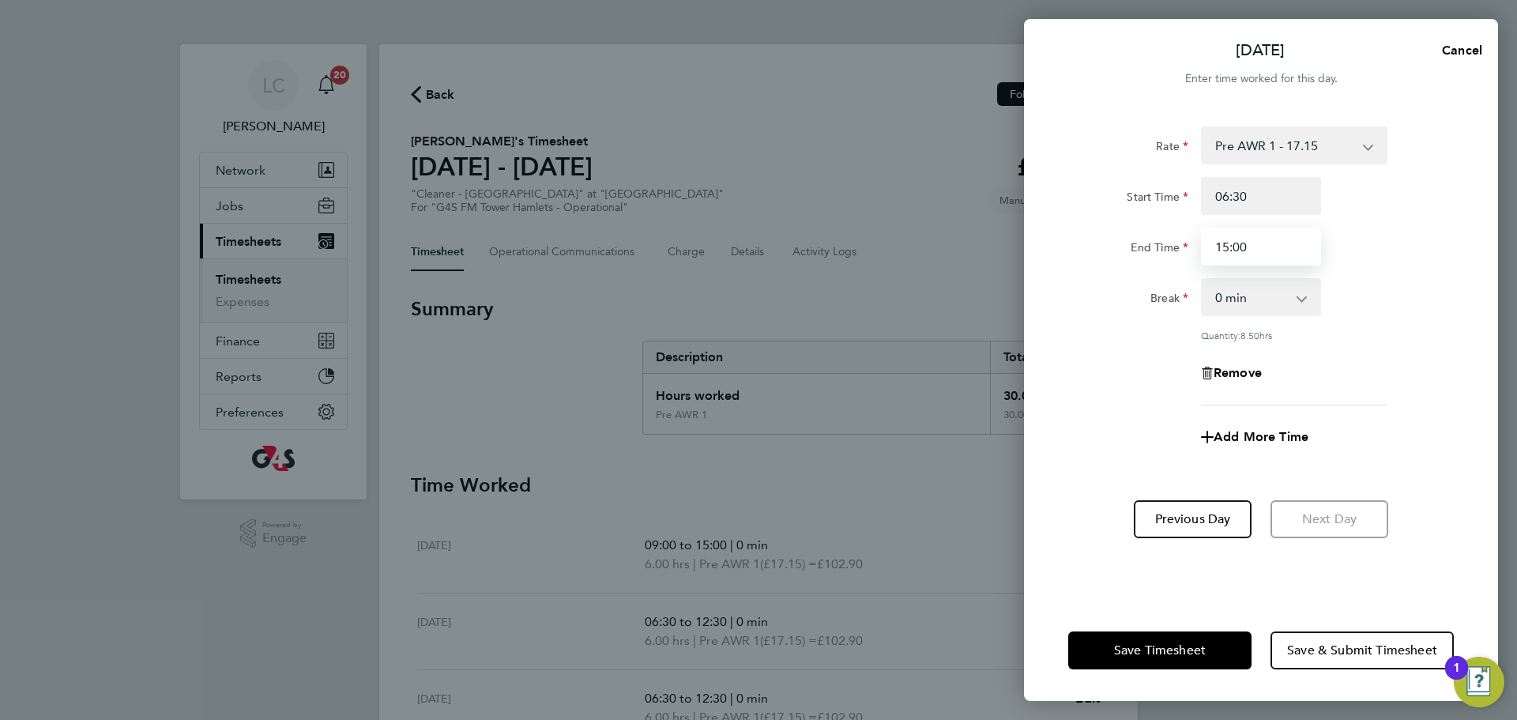
drag, startPoint x: 1233, startPoint y: 242, endPoint x: 1170, endPoint y: 248, distance: 63.5
click at [1170, 248] on div "End Time 15:00" at bounding box center [1261, 247] width 398 height 38
type input "12:30"
click at [1380, 334] on div "Quantity: 8.50 hrs" at bounding box center [1294, 335] width 187 height 13
click at [1159, 641] on button "Save Timesheet" at bounding box center [1159, 650] width 183 height 38
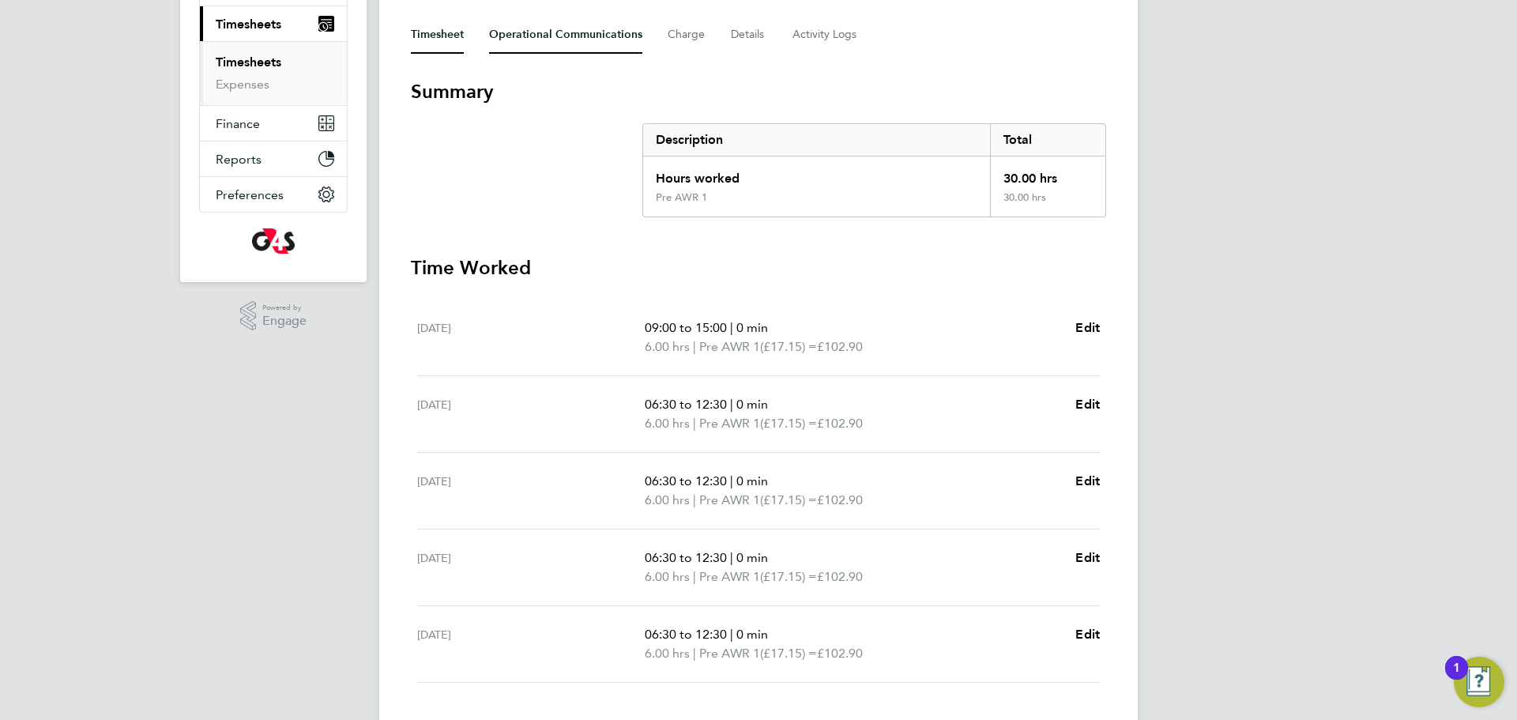
scroll to position [207, 0]
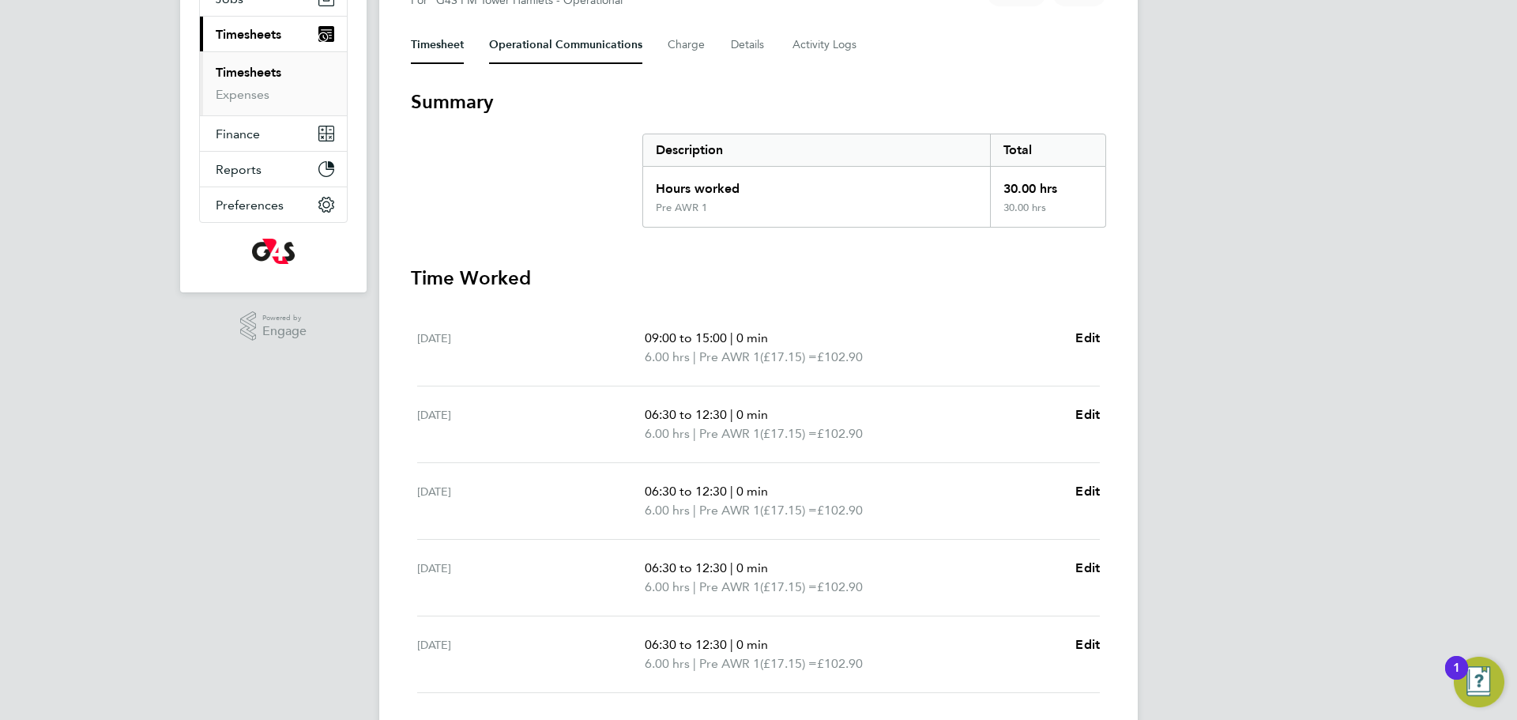
click at [601, 39] on Communications-tab "Operational Communications" at bounding box center [565, 45] width 153 height 38
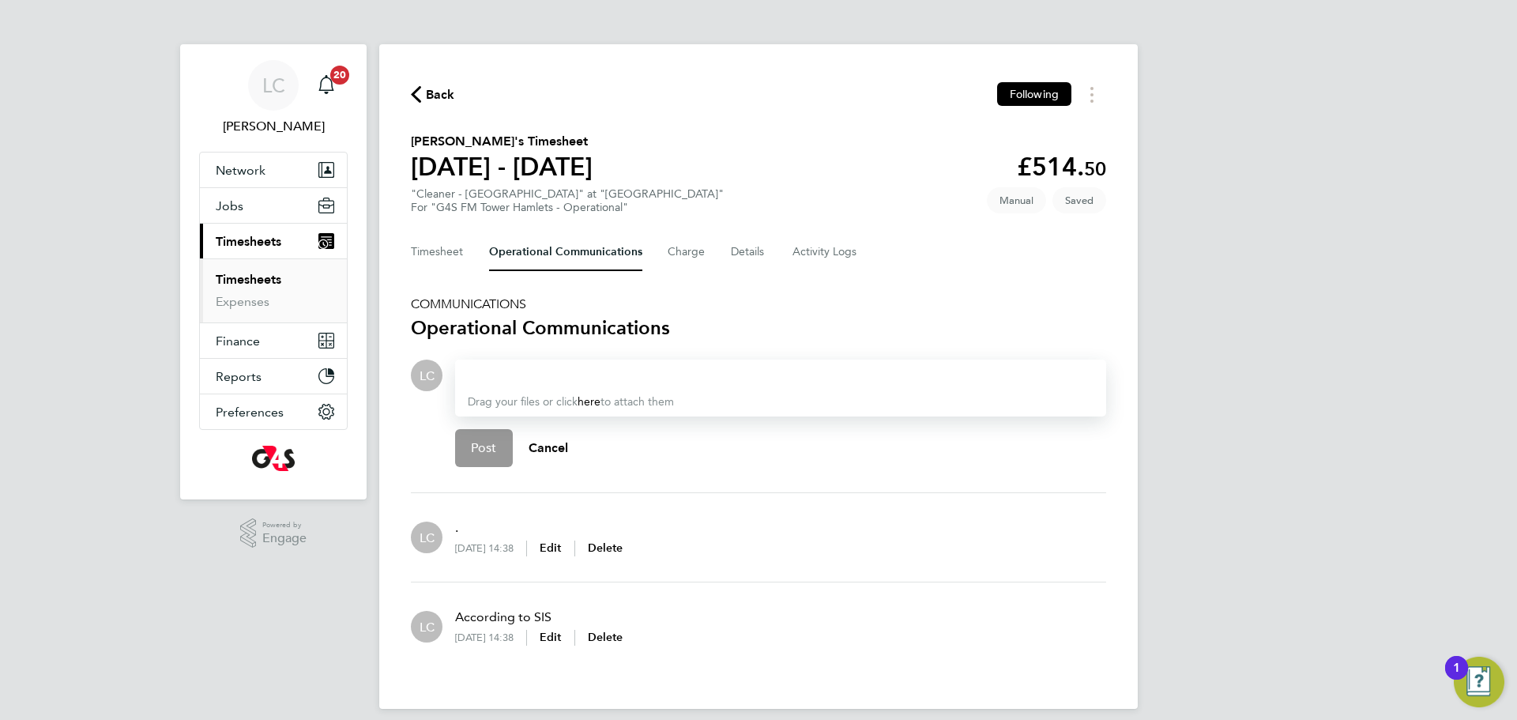
click at [695, 367] on div at bounding box center [781, 375] width 626 height 19
paste div
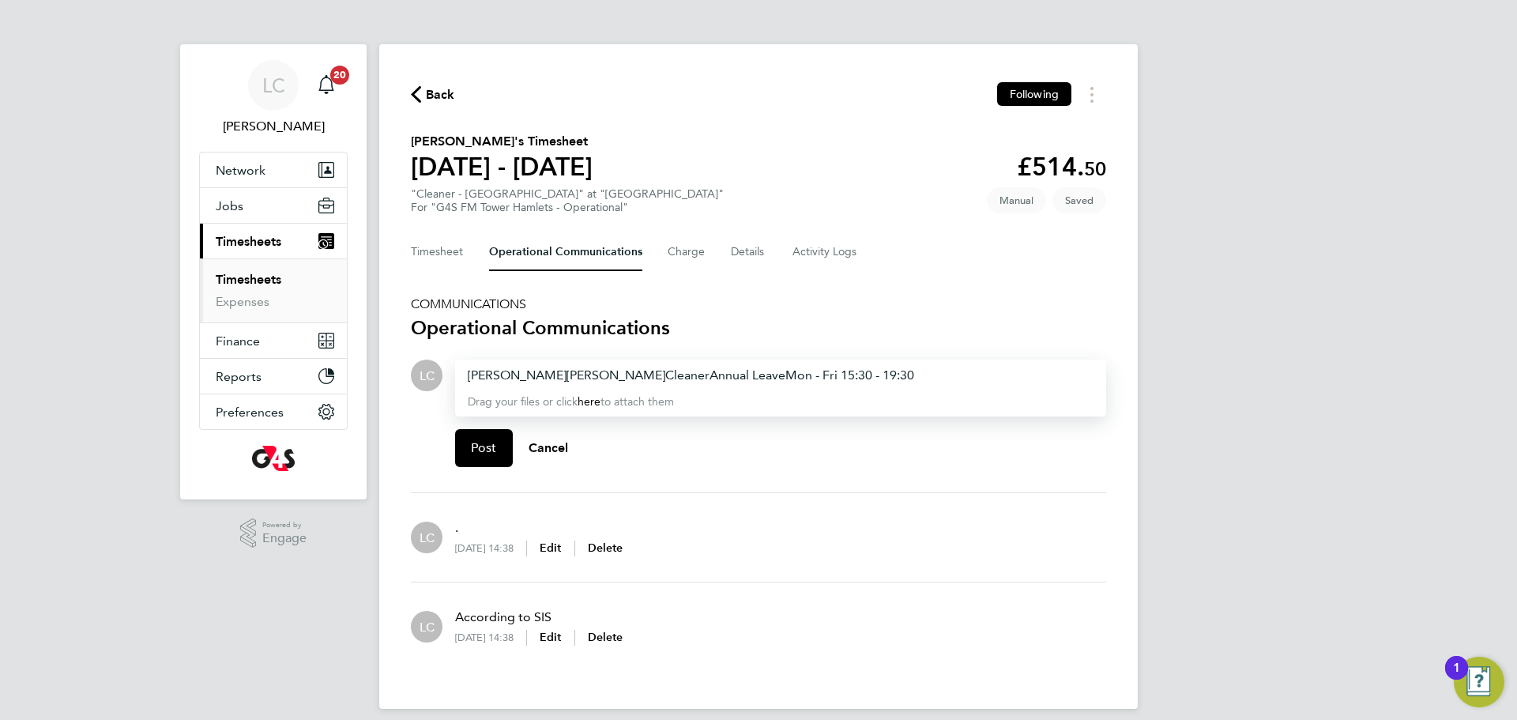
click at [617, 366] on td "LENORE BRUNO" at bounding box center [616, 375] width 99 height 19
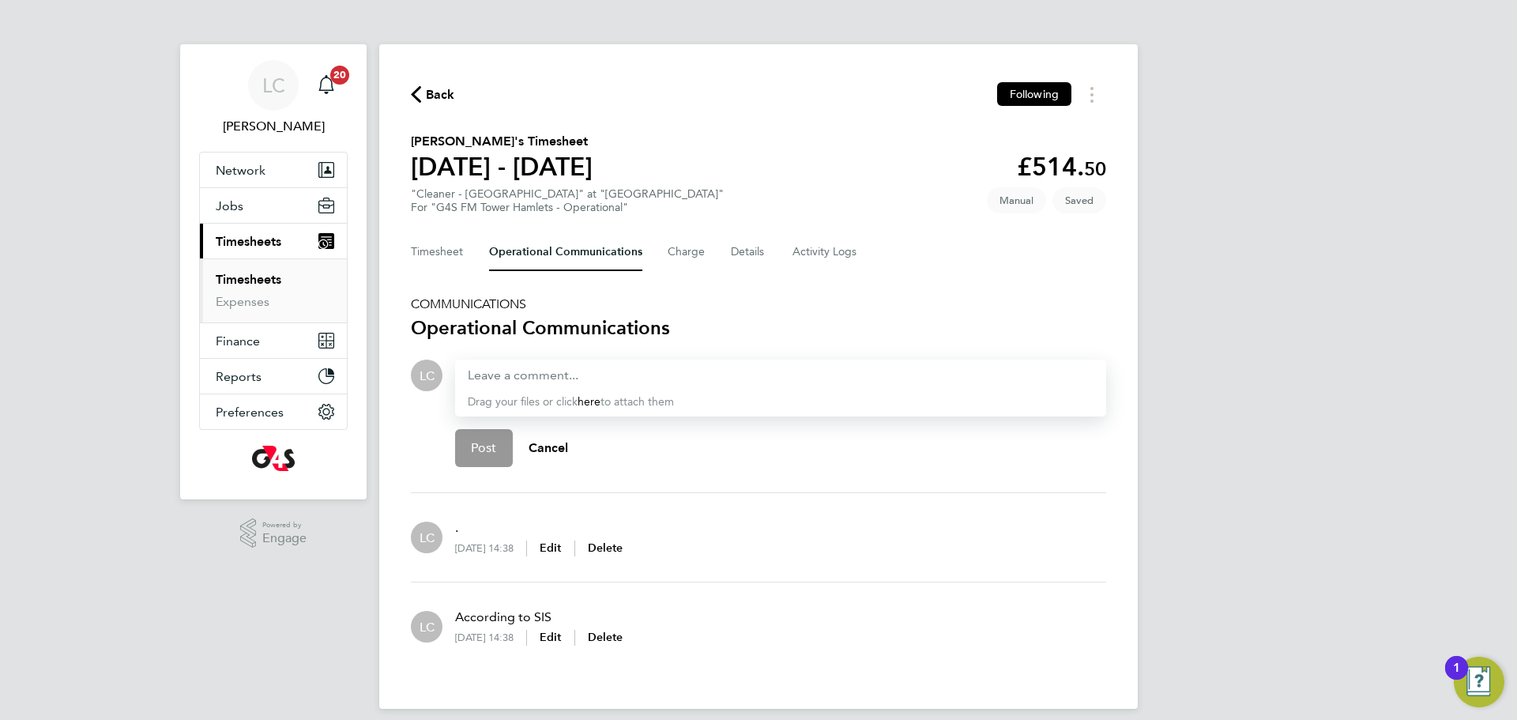
click at [652, 370] on div at bounding box center [781, 375] width 626 height 19
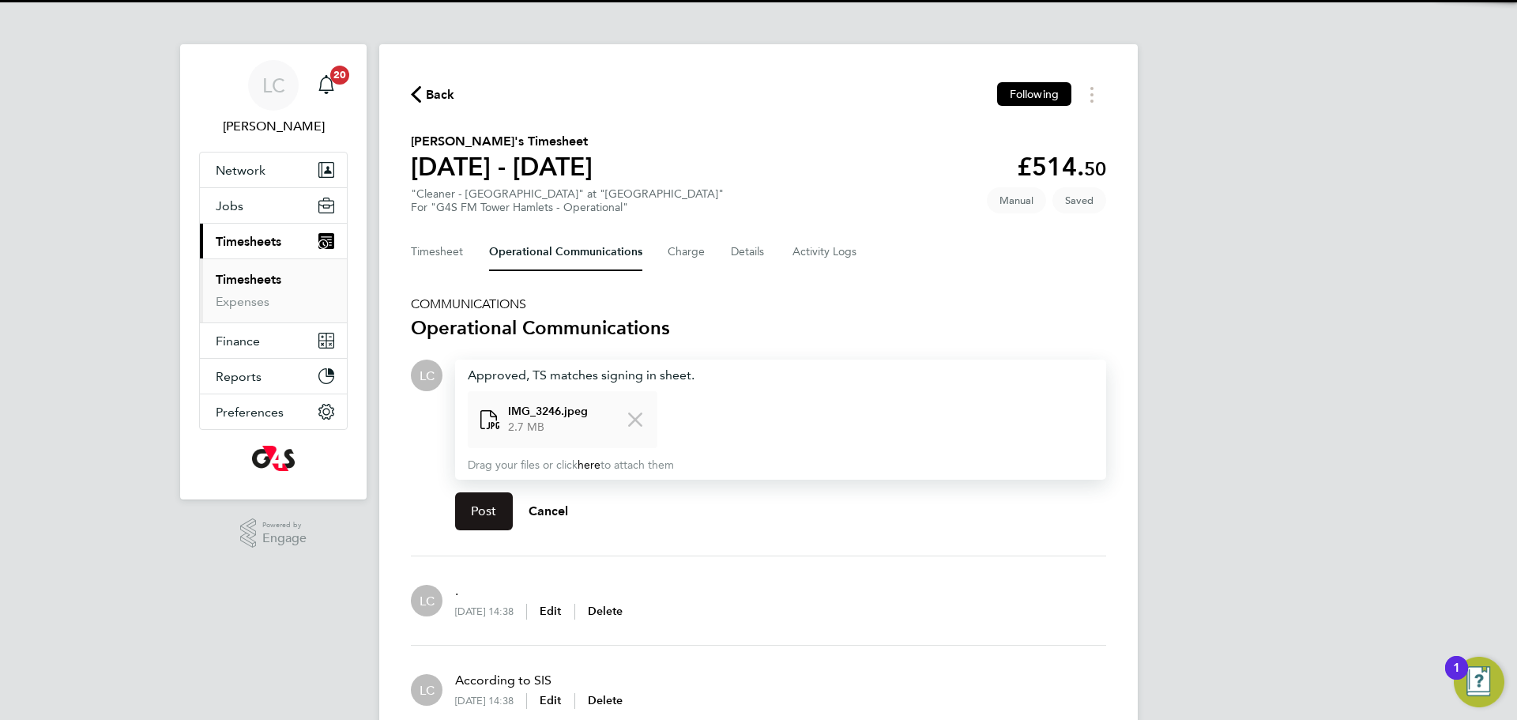
click at [492, 511] on span "Post" at bounding box center [484, 511] width 26 height 16
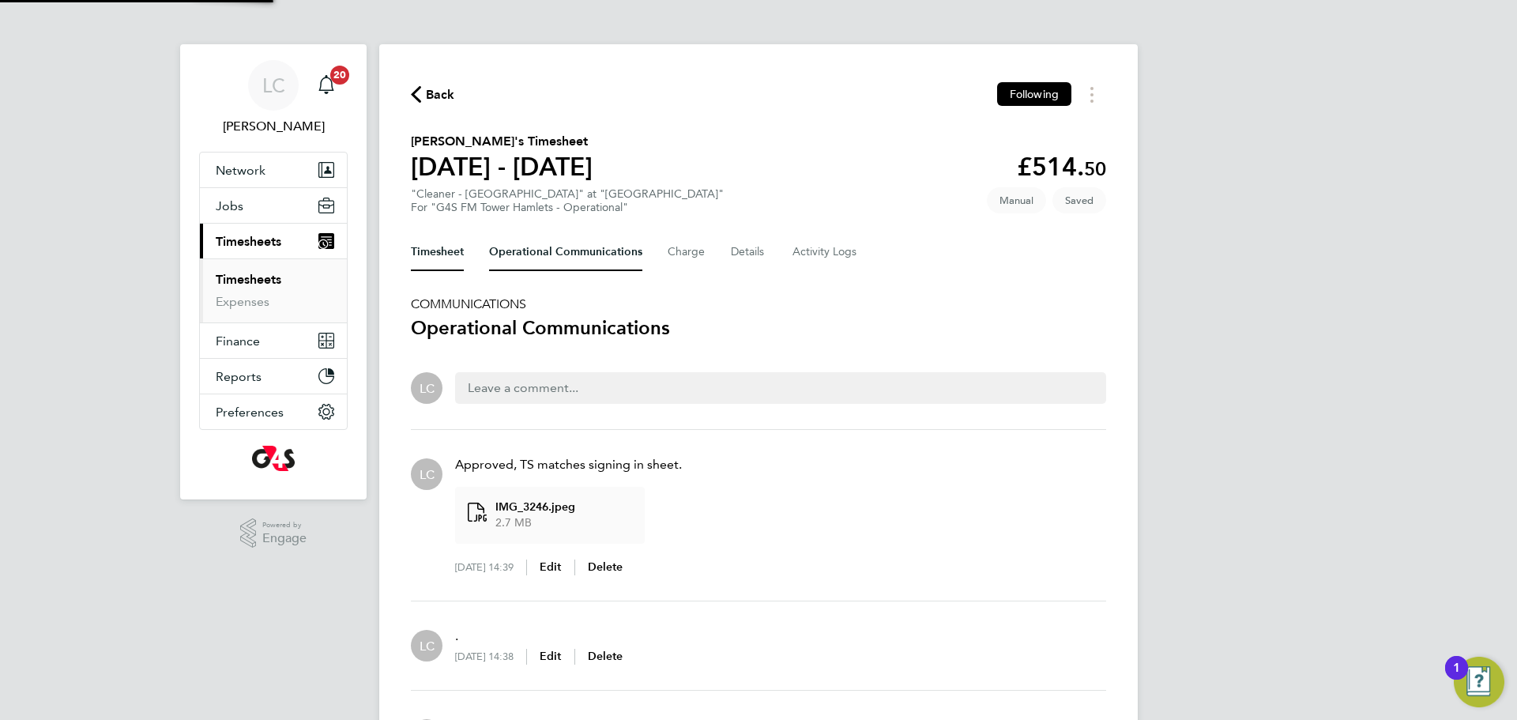
click at [443, 259] on button "Timesheet" at bounding box center [437, 252] width 53 height 38
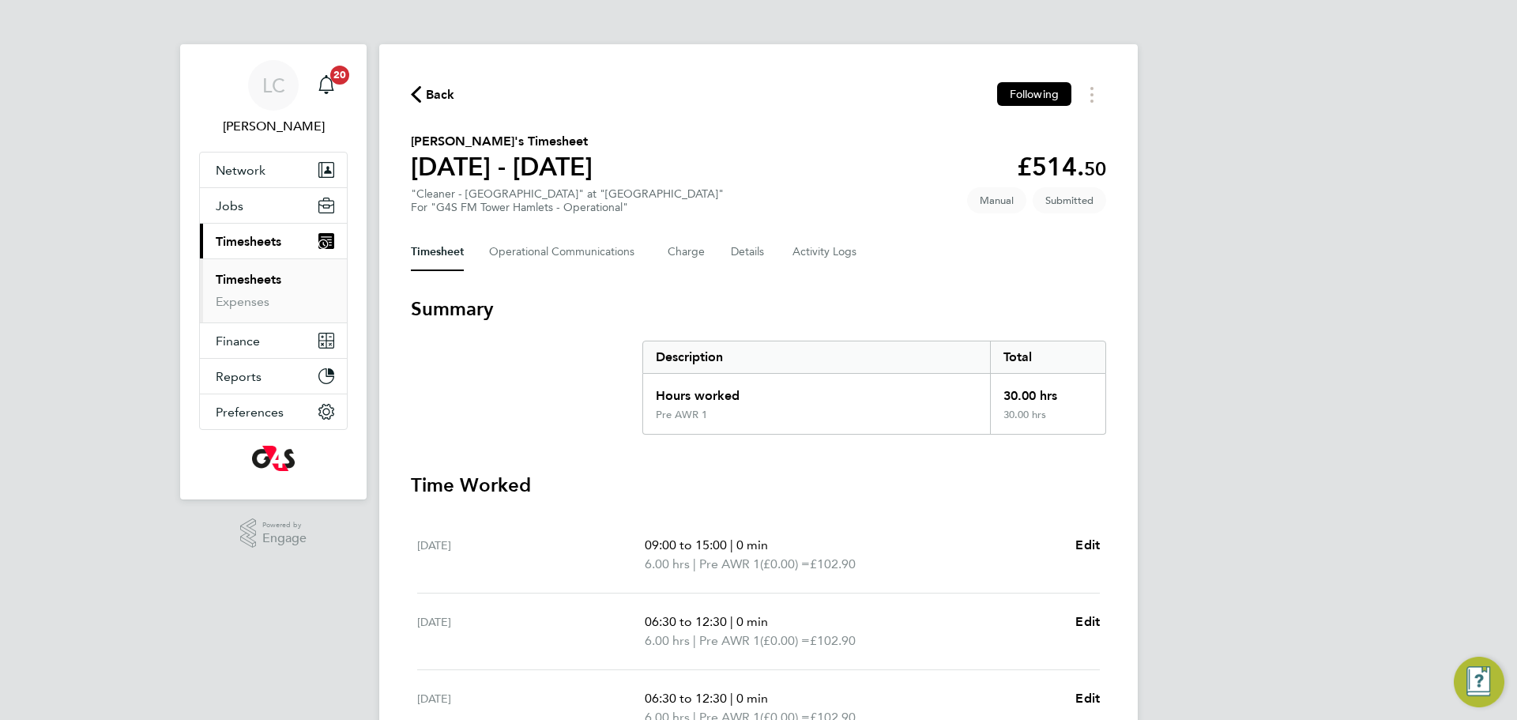
scroll to position [319, 0]
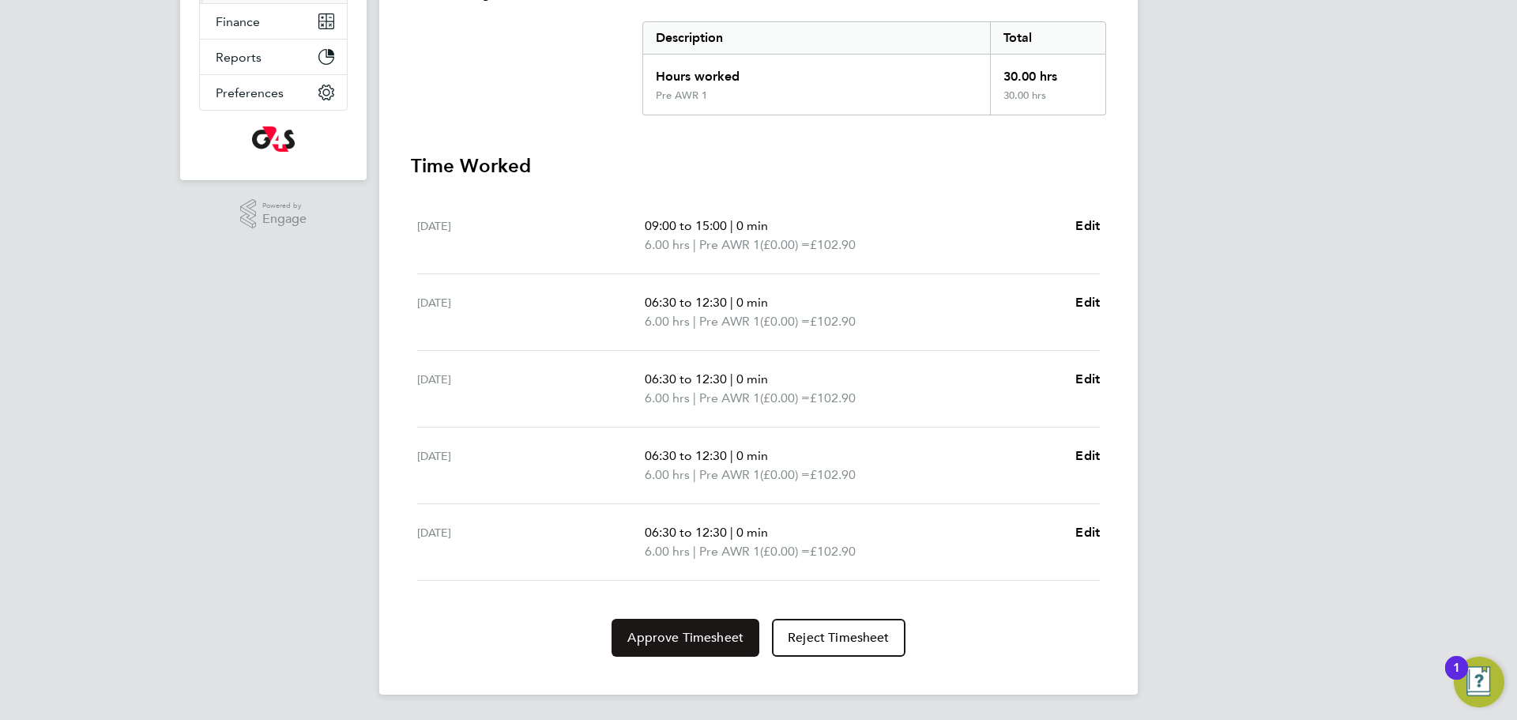
click at [694, 643] on span "Approve Timesheet" at bounding box center [685, 638] width 116 height 16
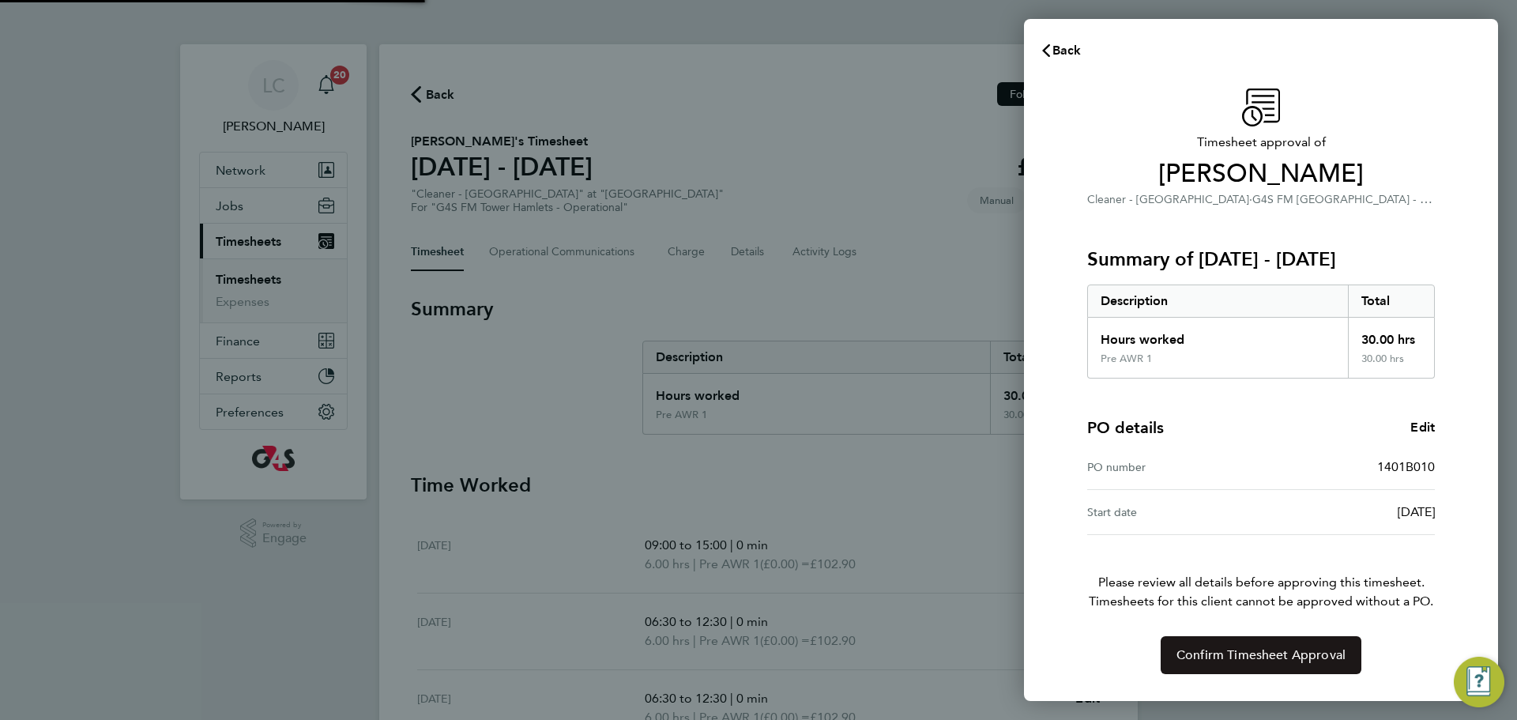
click at [1257, 666] on button "Confirm Timesheet Approval" at bounding box center [1261, 655] width 201 height 38
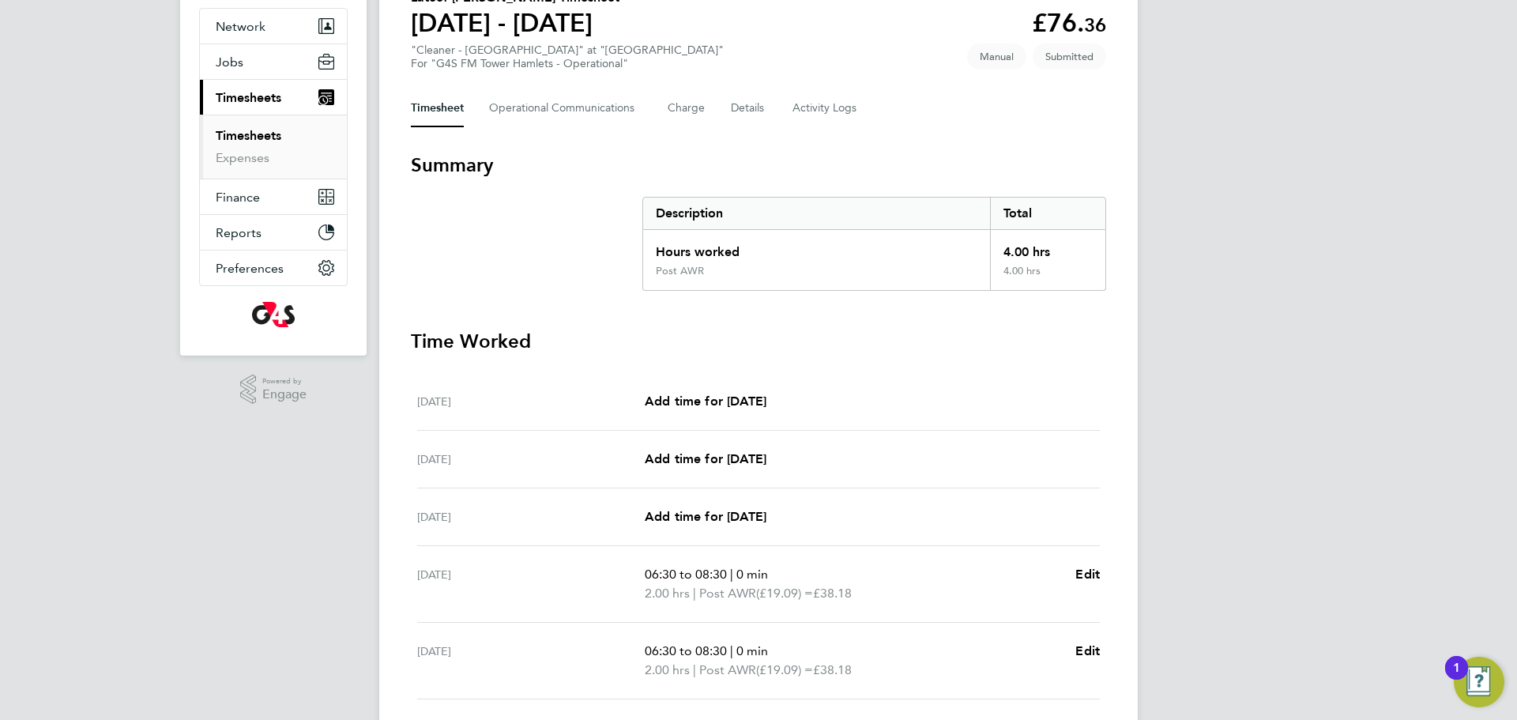
scroll to position [262, 0]
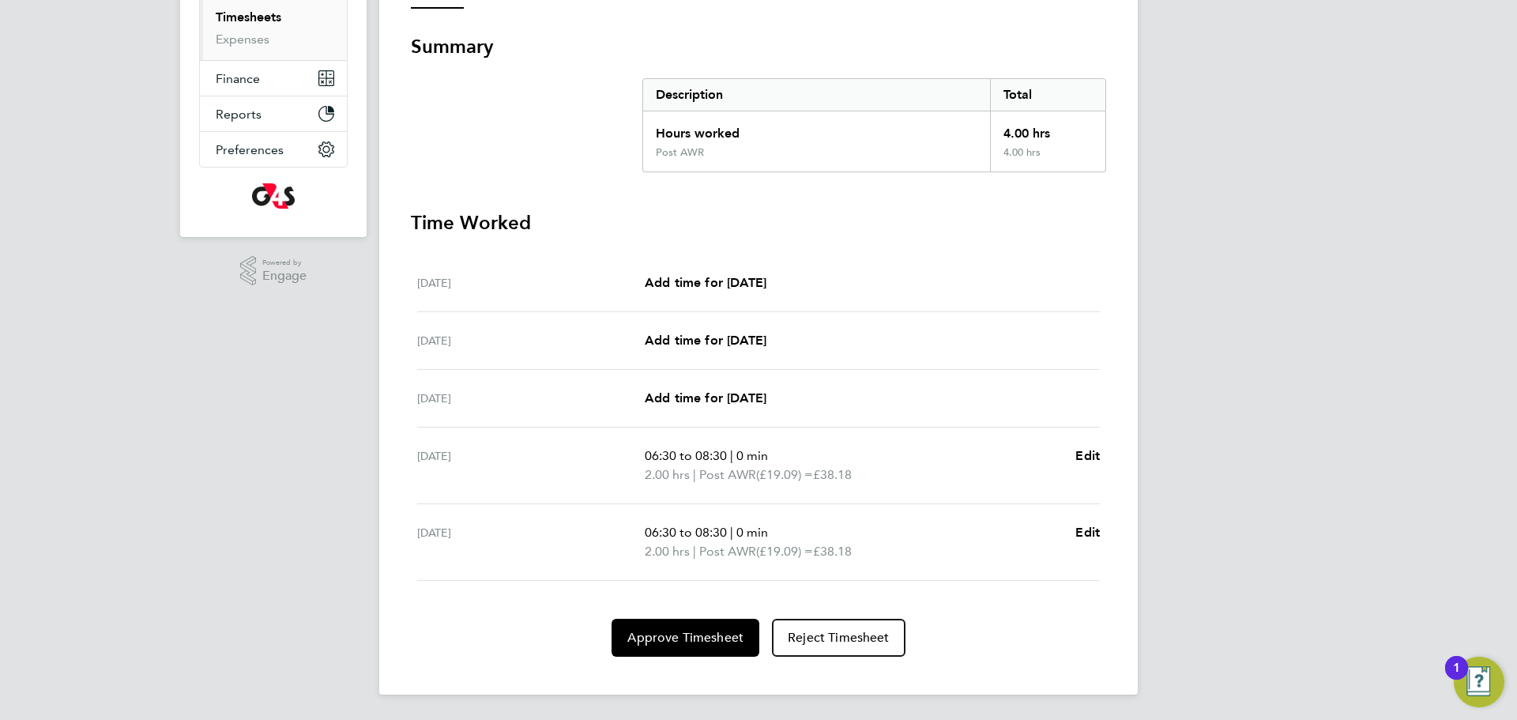
drag, startPoint x: 513, startPoint y: 451, endPoint x: 1144, endPoint y: 552, distance: 638.7
click at [1144, 552] on div "LC Lilingxi Chen Notifications 20 Applications: Network Team Members Businesses…" at bounding box center [758, 229] width 1517 height 982
copy ul "Thu 25 Sep 06:30 to 08:30 | 0 min 2.00 hrs | Post AWR (£19.09) = £38.18 Edit Fr…"
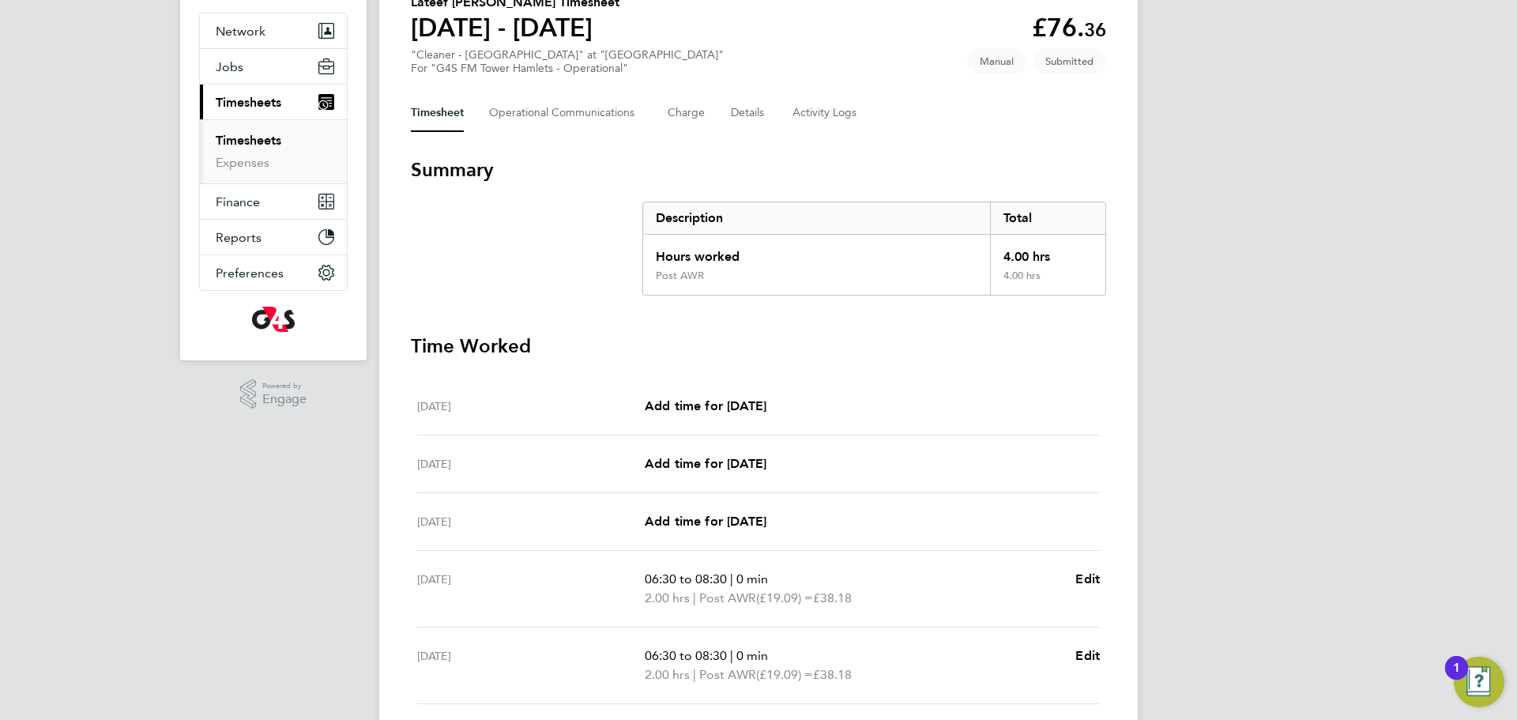
scroll to position [156, 0]
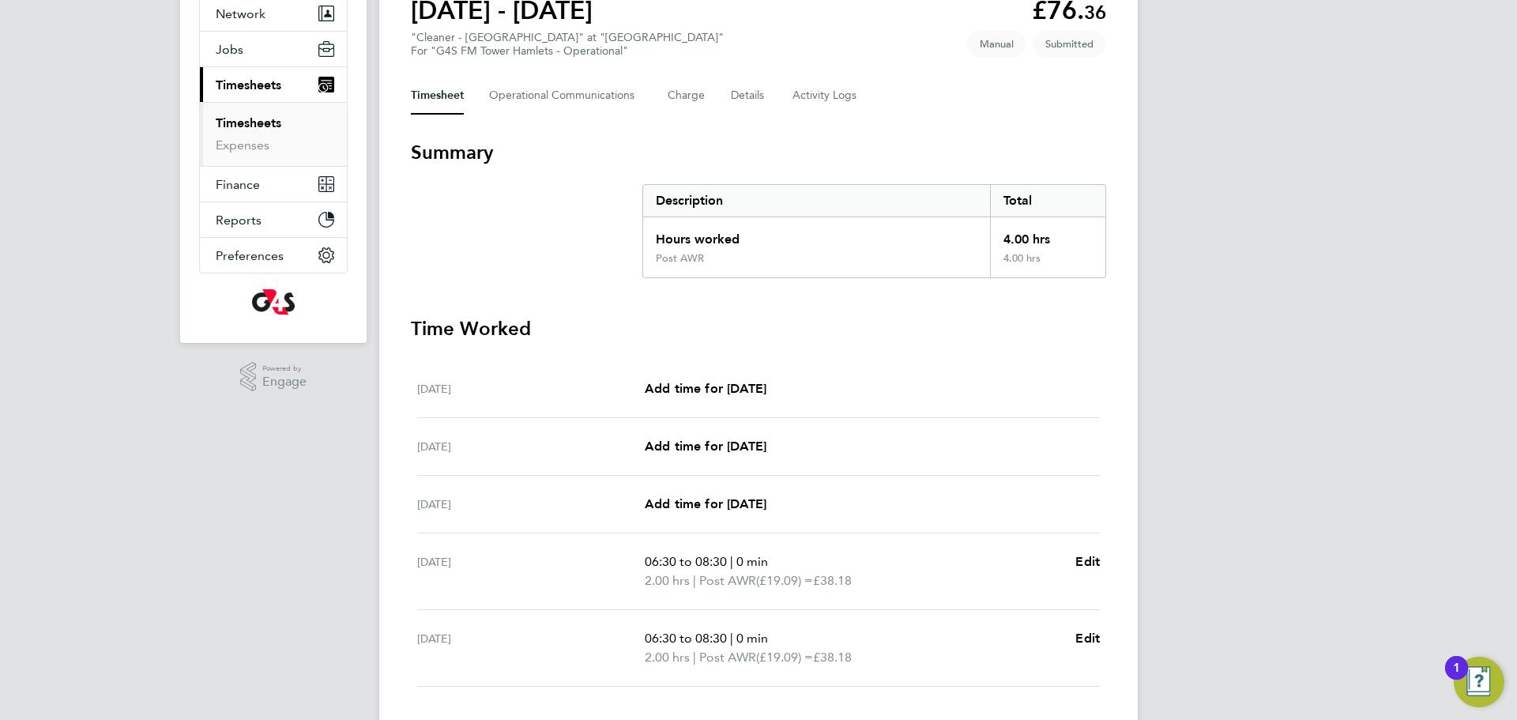
click at [1213, 307] on div "LC Lilingxi Chen Notifications 20 Applications: Network Team Members Businesses…" at bounding box center [758, 335] width 1517 height 982
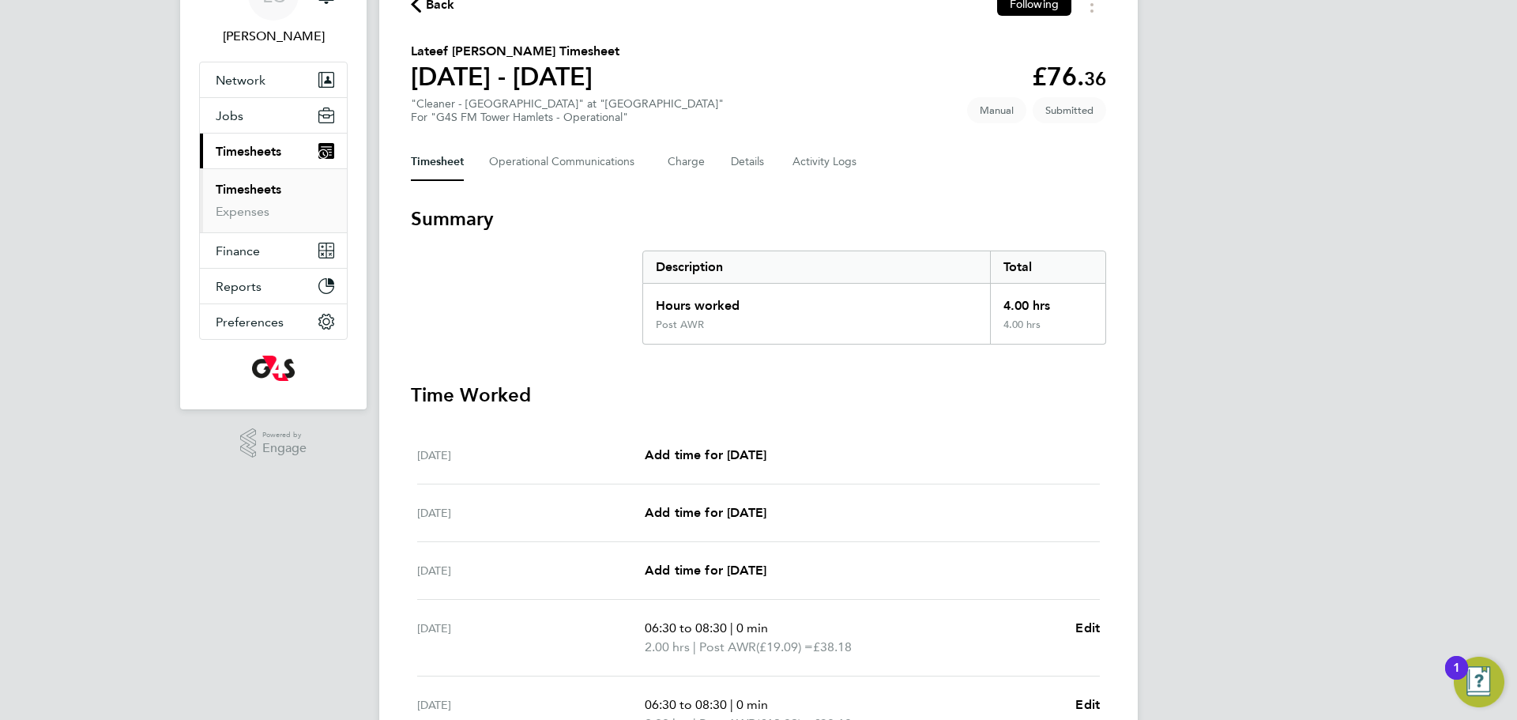
scroll to position [81, 0]
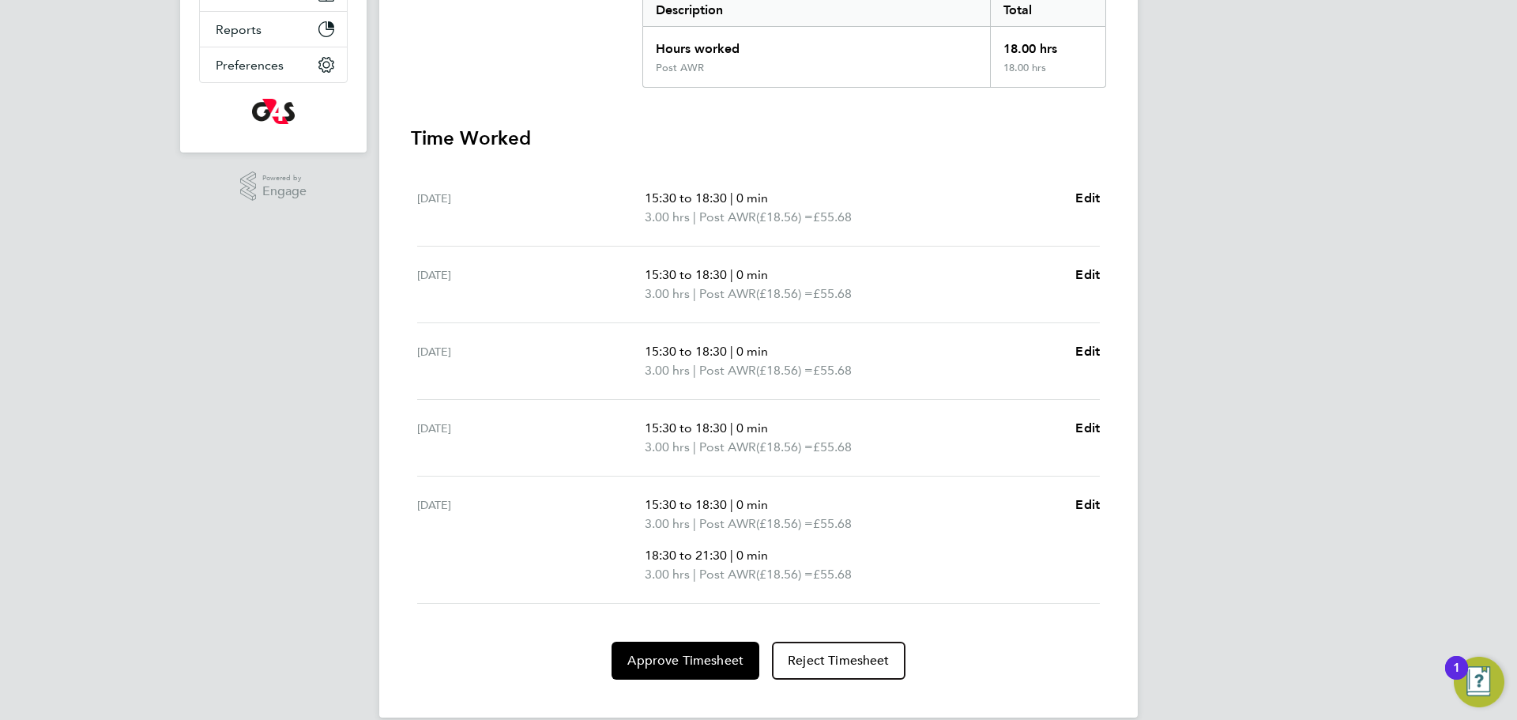
scroll to position [345, 0]
drag, startPoint x: 637, startPoint y: 555, endPoint x: 898, endPoint y: 593, distance: 263.6
click at [898, 595] on div "[DATE] 15:30 to 18:30 | 0 min 3.00 hrs | Post AWR (£18.56) = £55.68 18:30 to 21…" at bounding box center [758, 541] width 683 height 127
drag, startPoint x: 909, startPoint y: 584, endPoint x: 898, endPoint y: 578, distance: 12.7
click at [908, 582] on p "3.00 hrs | Post AWR (£18.56) = £55.68" at bounding box center [854, 576] width 418 height 19
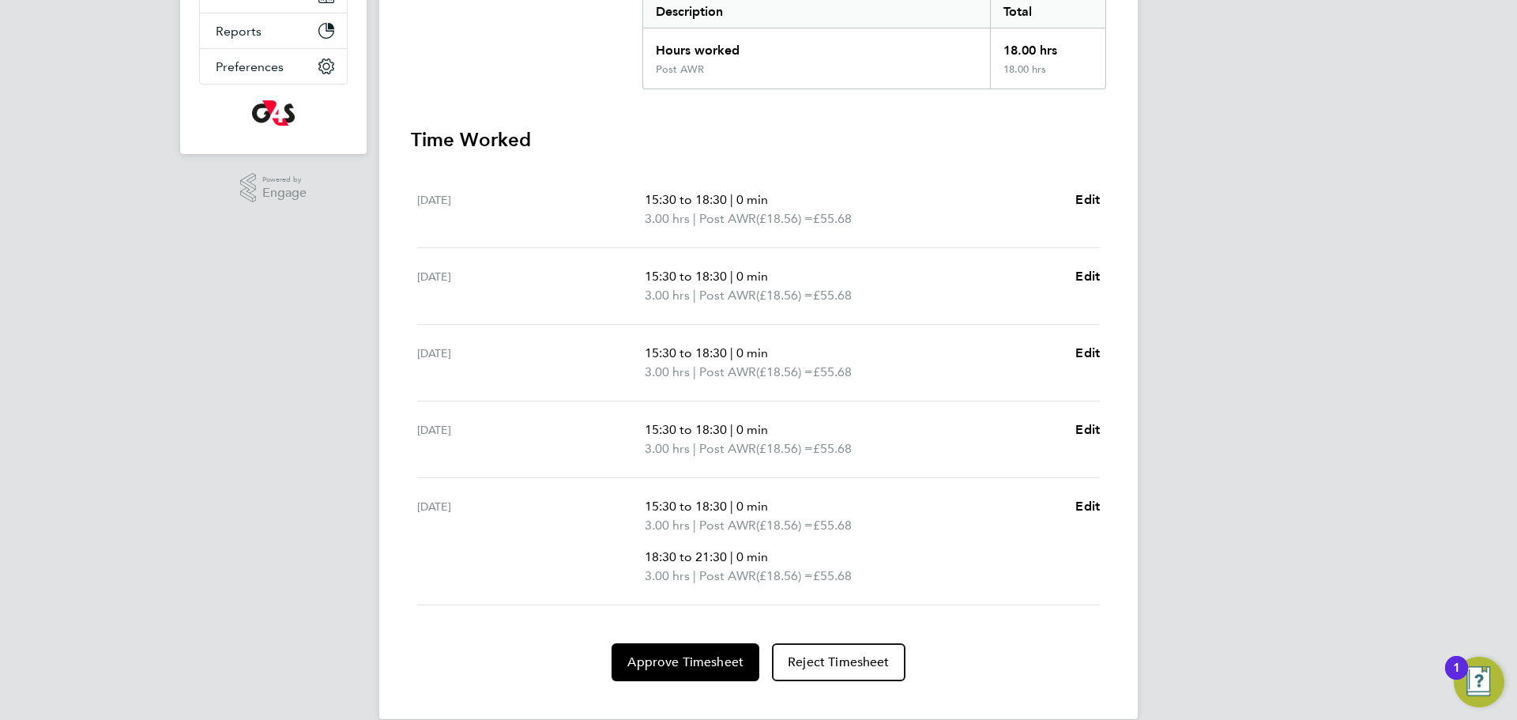
click at [681, 559] on span "18:30 to 21:30" at bounding box center [686, 556] width 82 height 15
drag, startPoint x: 411, startPoint y: 500, endPoint x: 917, endPoint y: 569, distance: 510.4
click at [917, 569] on ul "[DATE] 15:30 to 18:30 | 0 min 3.00 hrs | Post AWR (£18.56) = £55.68 Edit [DATE]…" at bounding box center [758, 388] width 695 height 434
copy div "[DATE] 15:30 to 18:30 | 0 min 3.00 hrs | Post AWR (£18.56) = £55.68 18:30 to 21…"
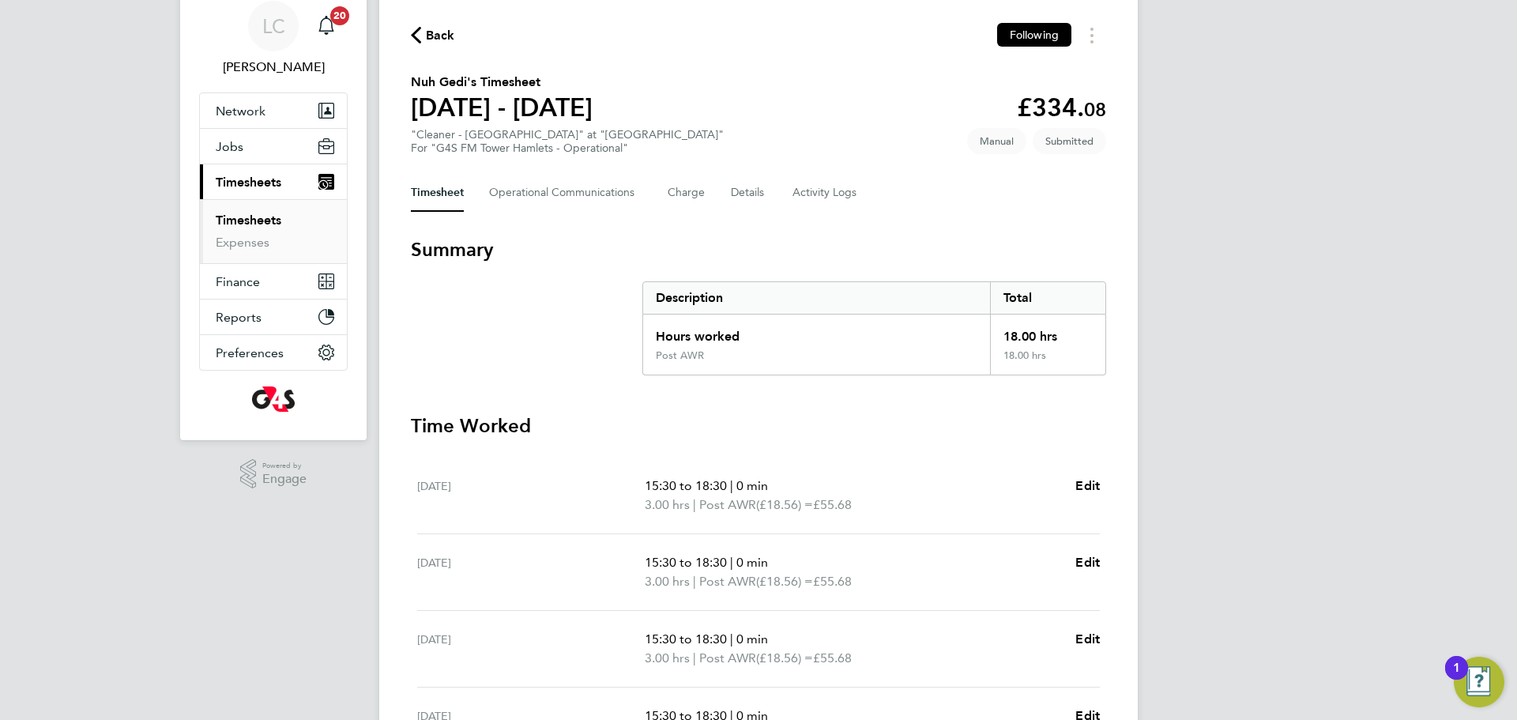
scroll to position [0, 0]
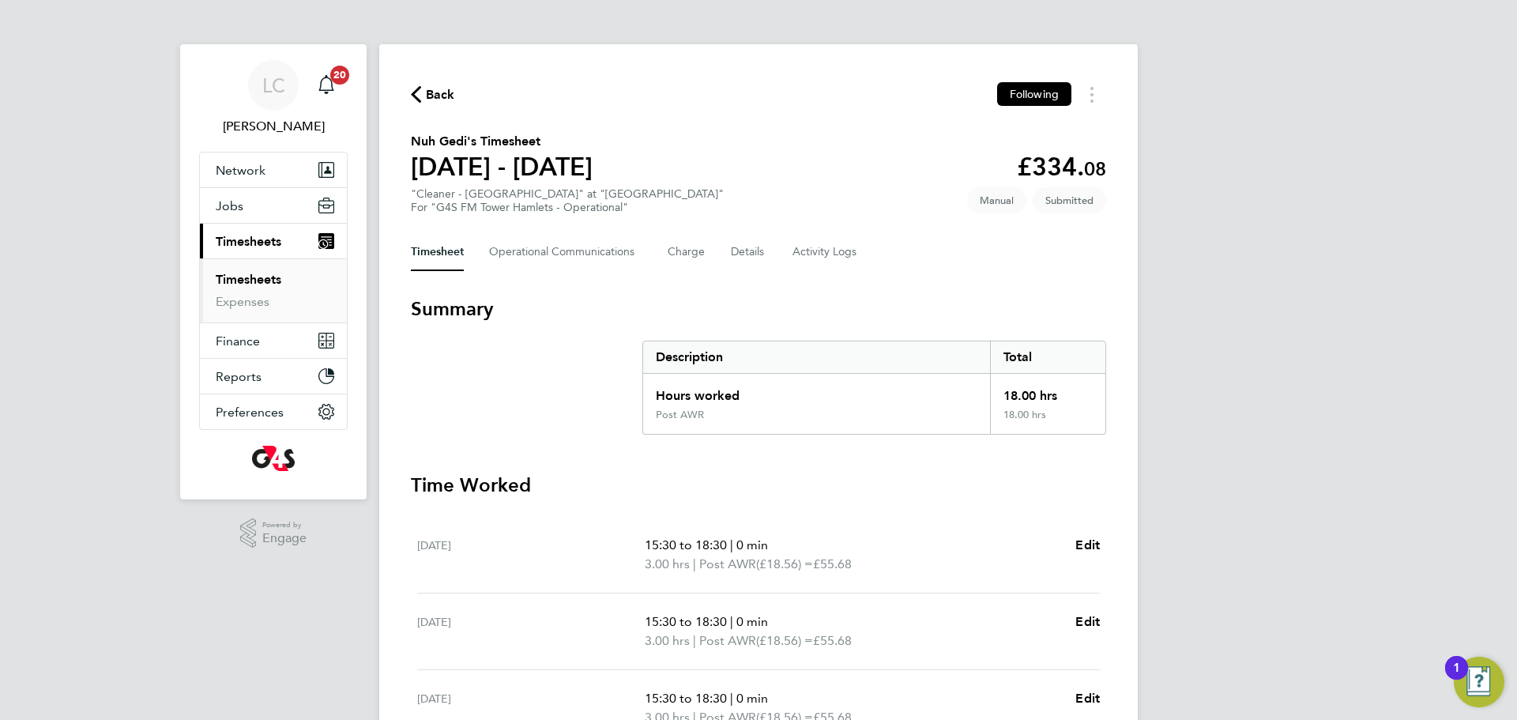
click at [412, 140] on h2 "Nuh Gedi's Timesheet" at bounding box center [502, 141] width 182 height 19
drag, startPoint x: 412, startPoint y: 140, endPoint x: 456, endPoint y: 147, distance: 44.8
click at [456, 147] on h2 "Nuh Gedi's Timesheet" at bounding box center [502, 141] width 182 height 19
copy h2 "Nuh Gedi's"
drag, startPoint x: 944, startPoint y: 272, endPoint x: 934, endPoint y: 285, distance: 16.4
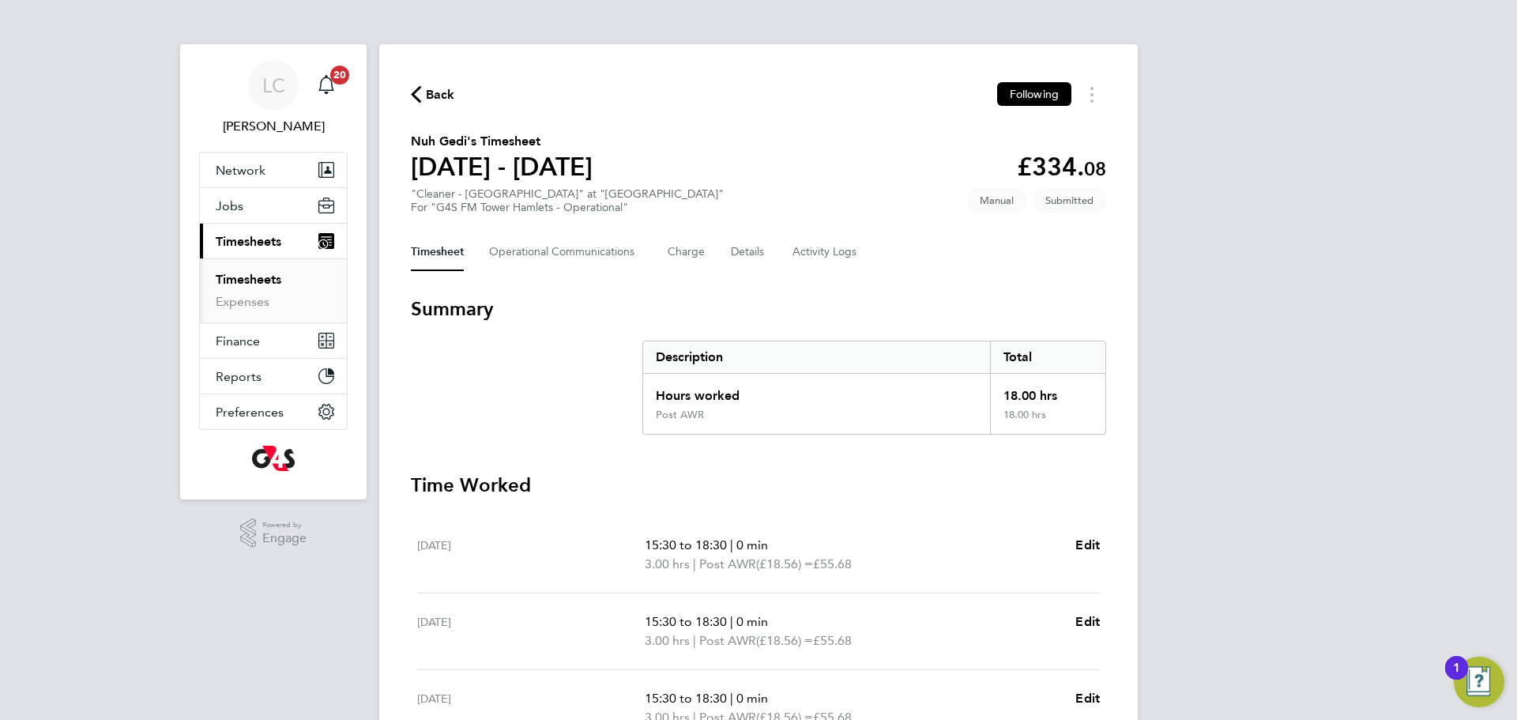
click at [942, 277] on div "Back Following Nuh Gedi's Timesheet 22 - 28 Sept 2025 £334. 08 "Cleaner - Tower…" at bounding box center [758, 554] width 759 height 1020
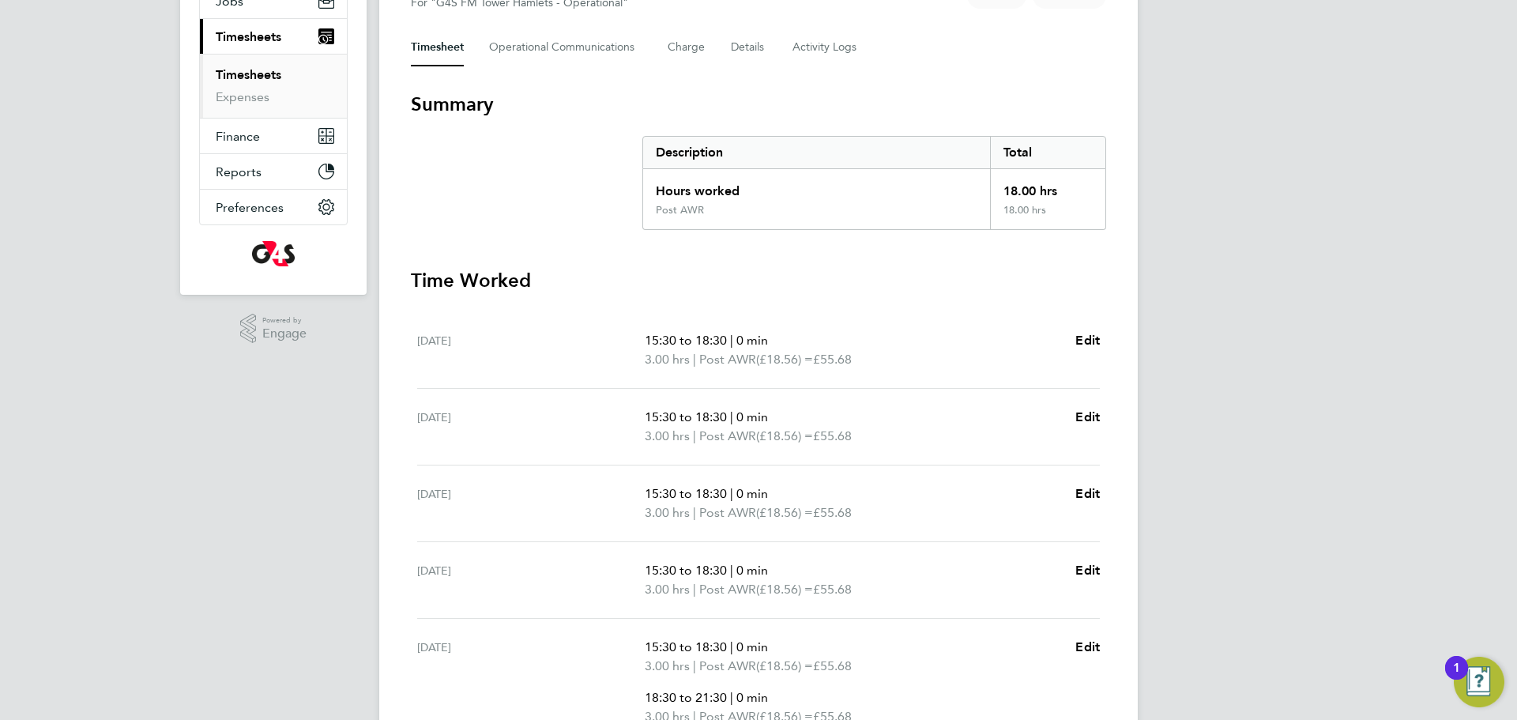
scroll to position [202, 0]
drag, startPoint x: 583, startPoint y: 50, endPoint x: 546, endPoint y: 238, distance: 191.7
click at [583, 51] on Communications-tab "Operational Communications" at bounding box center [565, 50] width 153 height 38
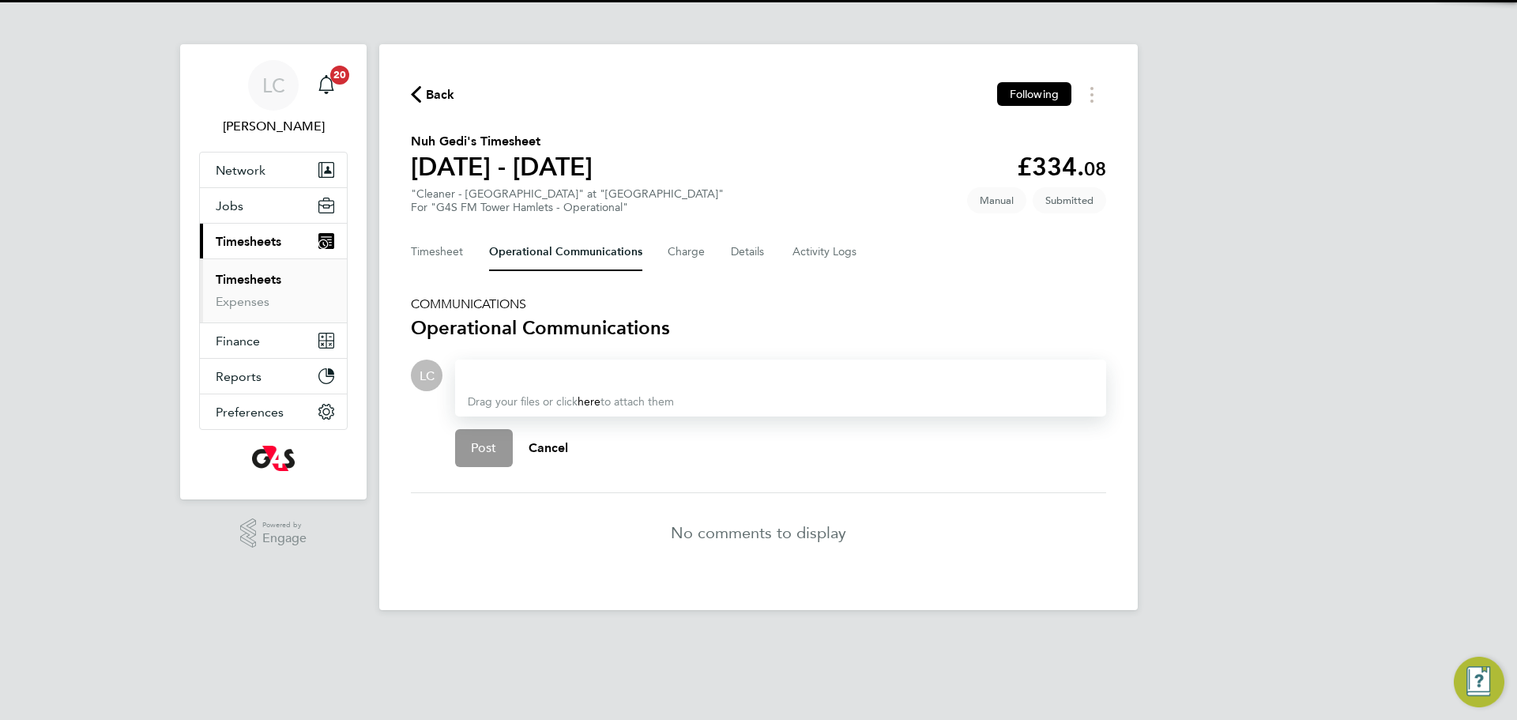
click at [523, 382] on div at bounding box center [781, 375] width 626 height 19
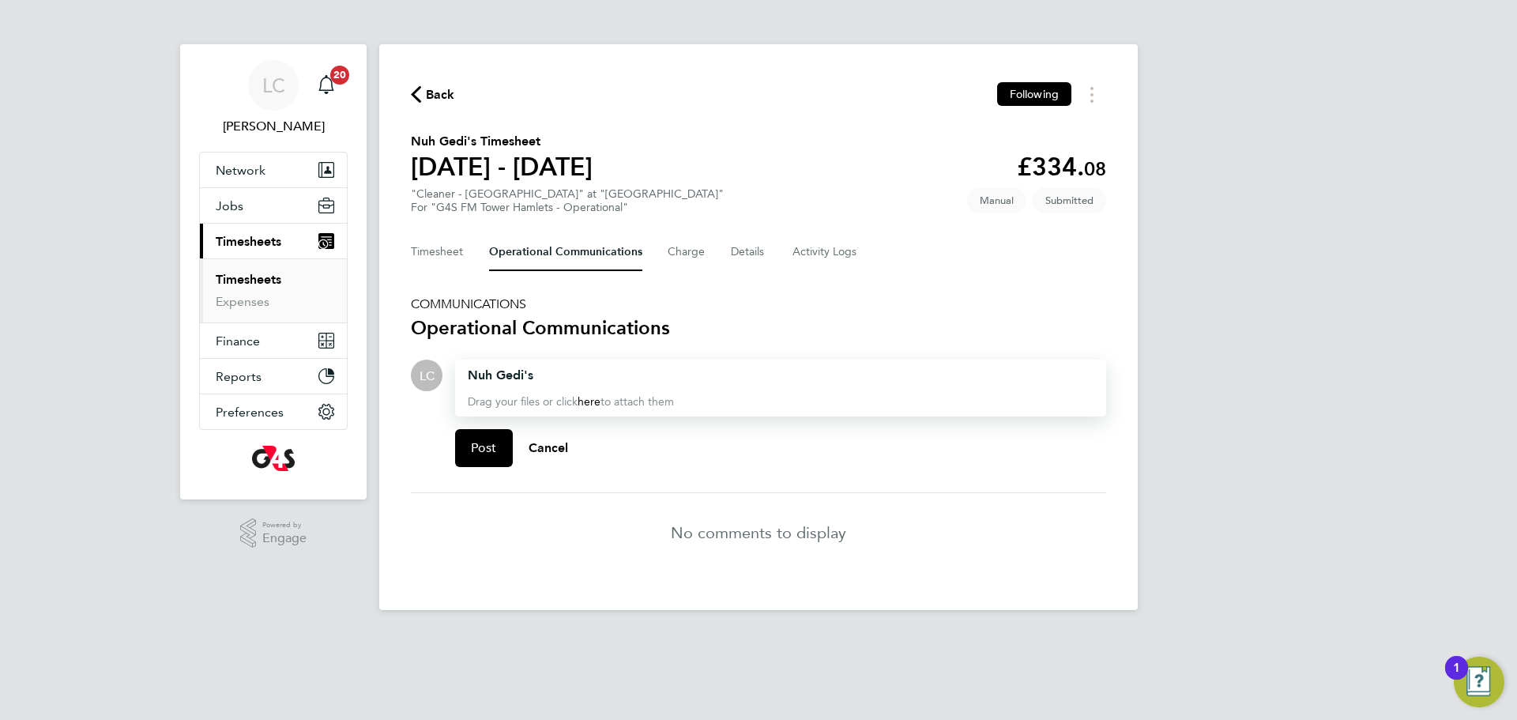
drag, startPoint x: 549, startPoint y: 385, endPoint x: 449, endPoint y: 370, distance: 101.5
click at [449, 370] on div "Drop your files here Supported files: JPG, JPEG, PNG, GIF or PDF Nuh Gedi's Dra…" at bounding box center [775, 420] width 664 height 120
drag, startPoint x: 561, startPoint y: 375, endPoint x: 471, endPoint y: 382, distance: 90.3
click at [443, 381] on div "Drop your files here Supported files: JPG, JPEG, PNG, GIF or PDF Nuh Gedi's Dra…" at bounding box center [775, 420] width 664 height 120
drag, startPoint x: 767, startPoint y: 382, endPoint x: 777, endPoint y: 398, distance: 18.9
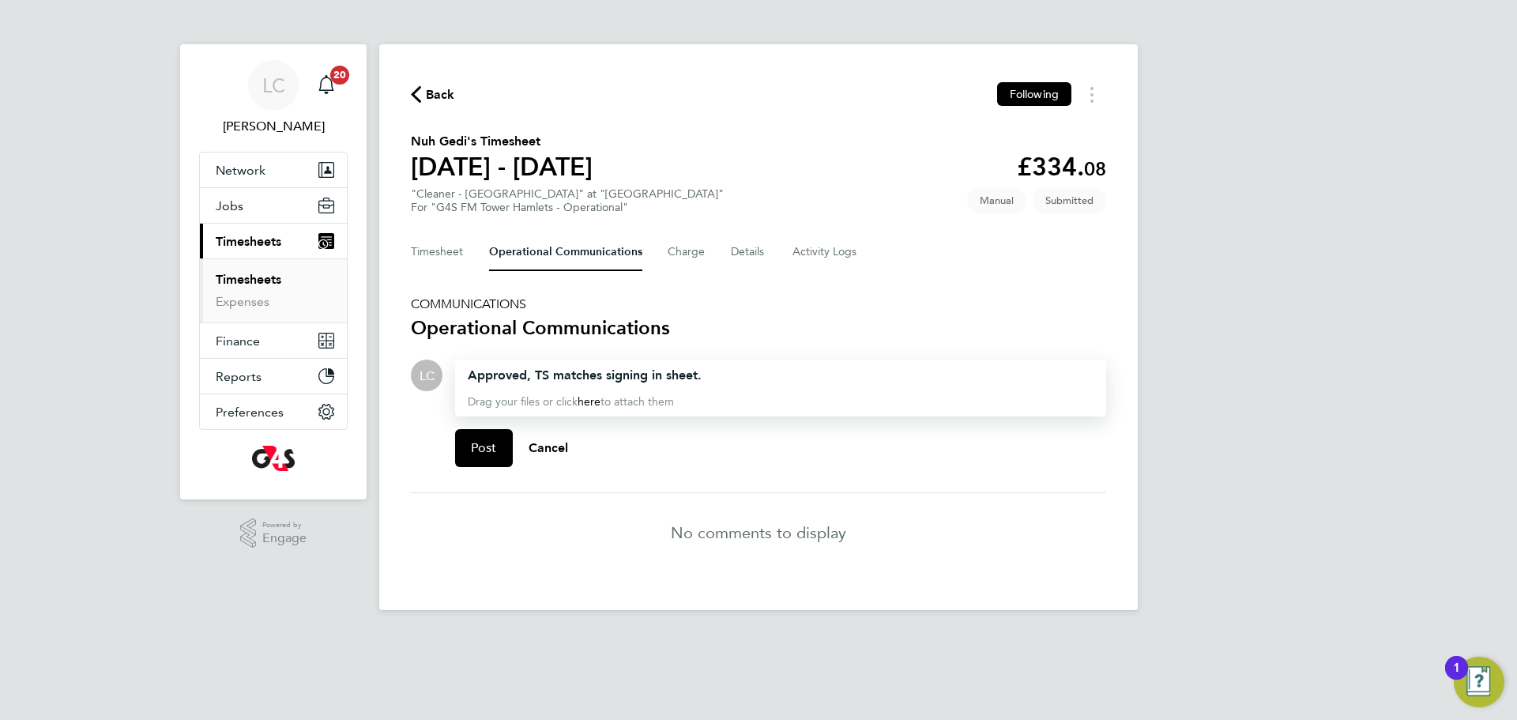
click at [767, 382] on h2 "Approved, TS matches signing in sheet." at bounding box center [781, 375] width 626 height 19
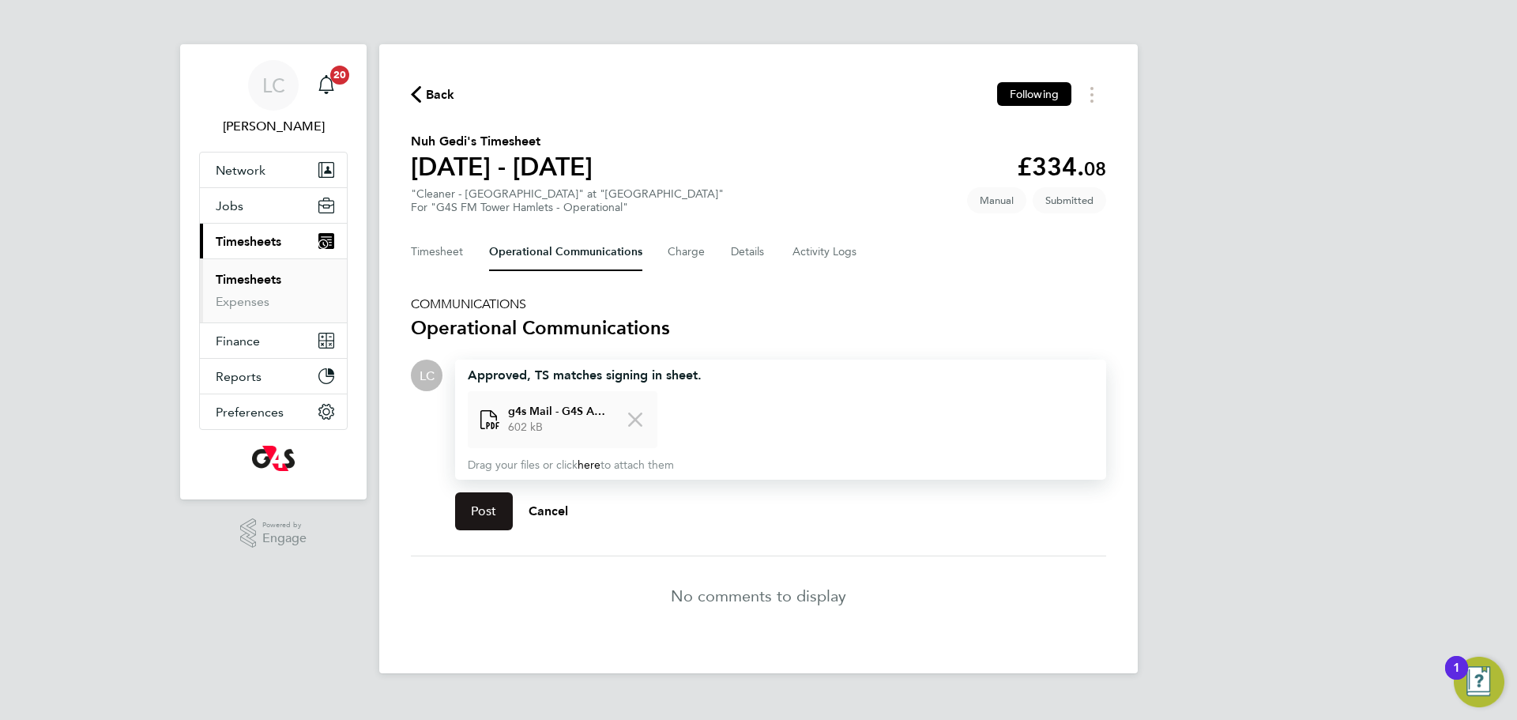
click at [483, 502] on button "Post" at bounding box center [484, 511] width 58 height 38
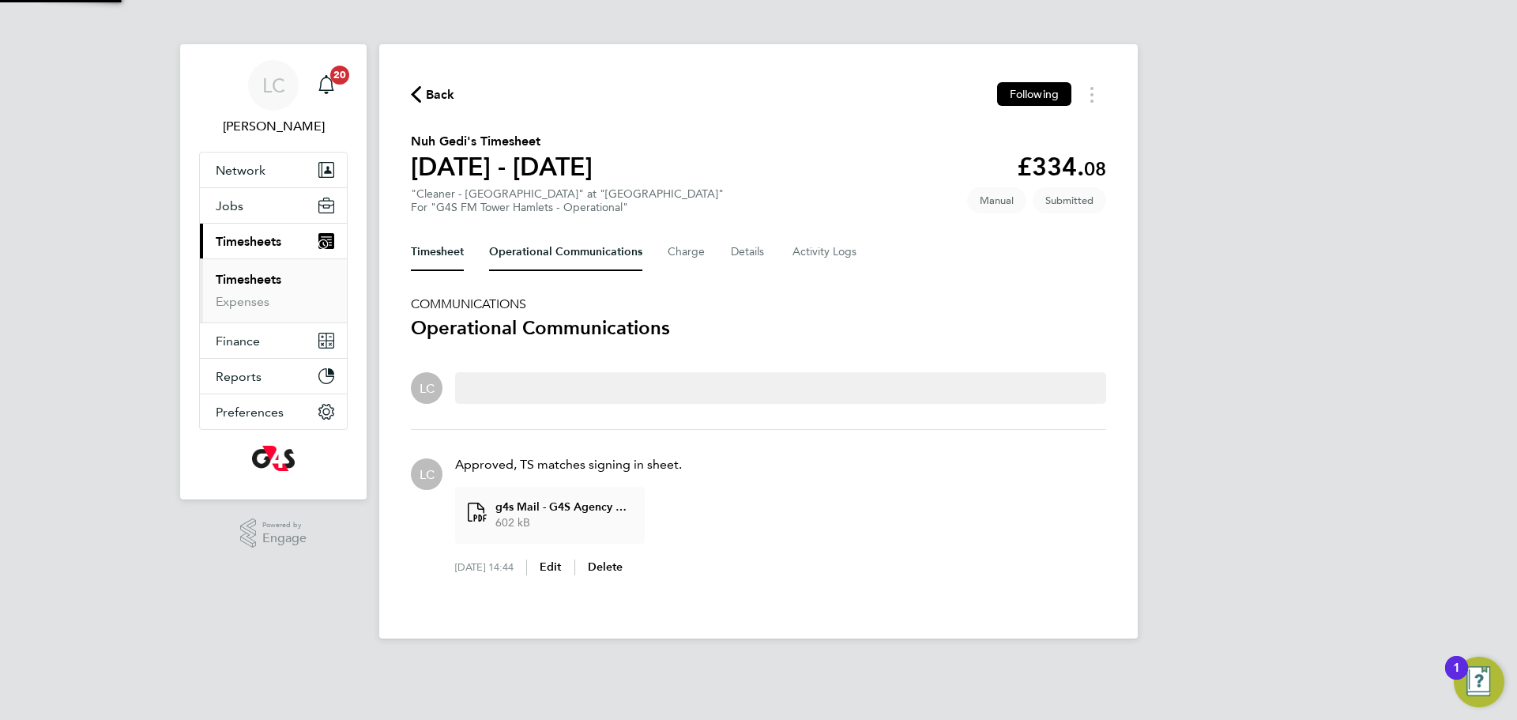
click at [443, 262] on button "Timesheet" at bounding box center [437, 252] width 53 height 38
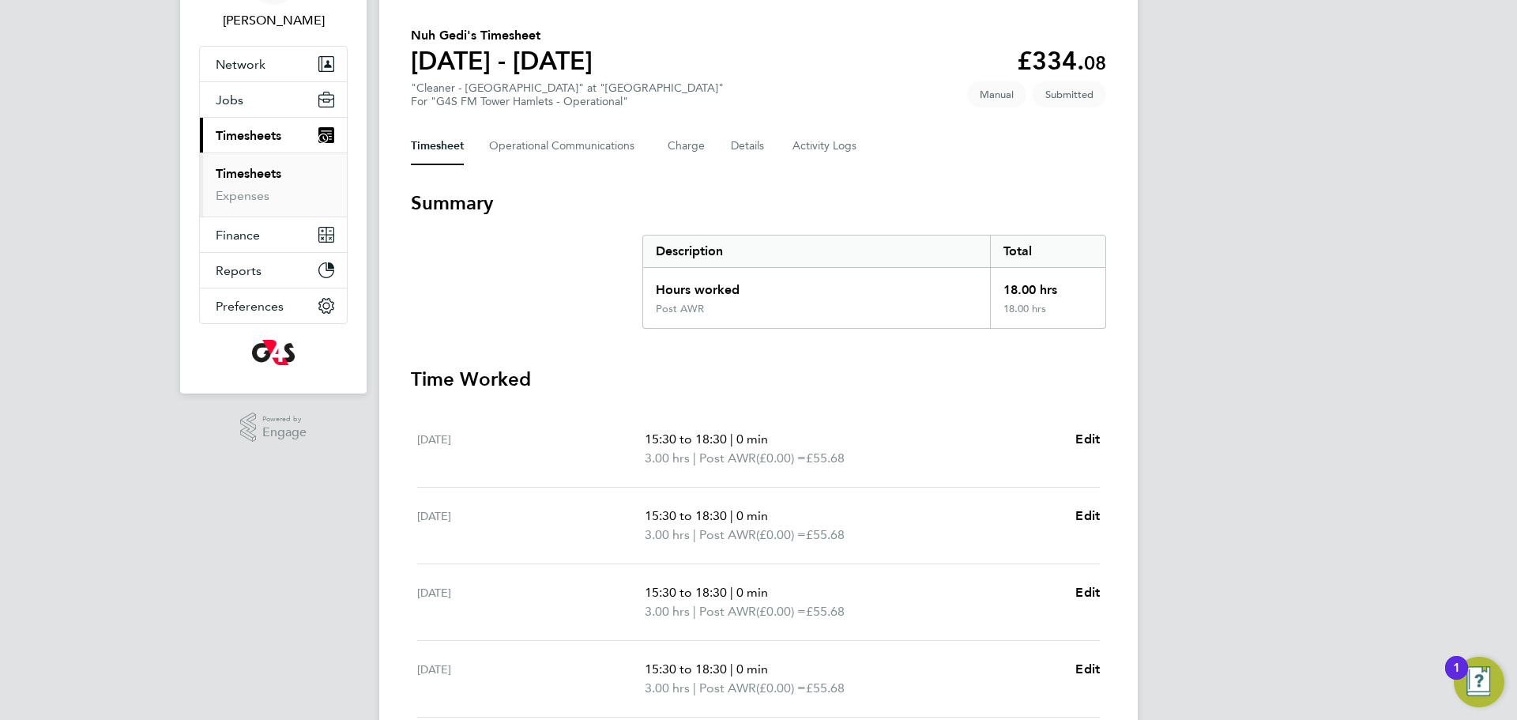
scroll to position [370, 0]
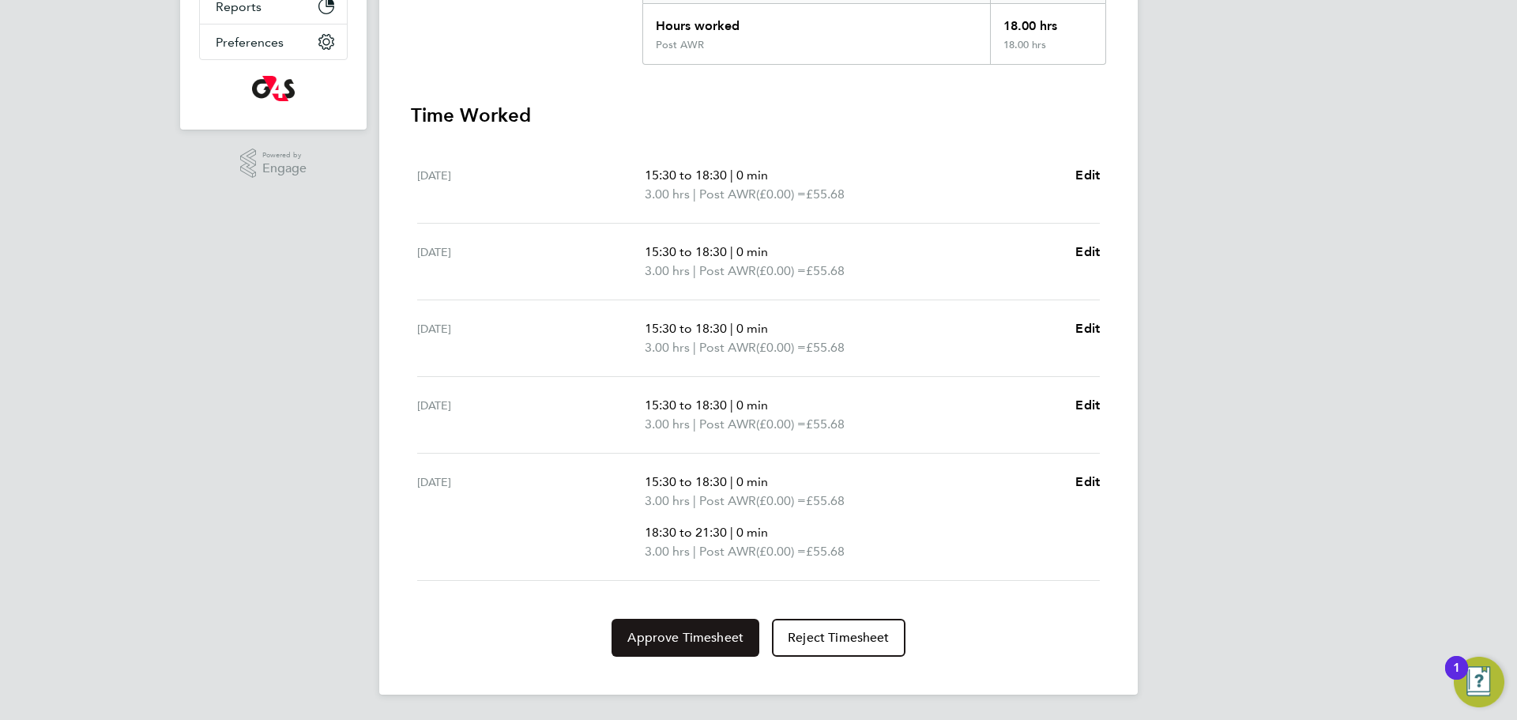
click at [680, 638] on span "Approve Timesheet" at bounding box center [685, 638] width 116 height 16
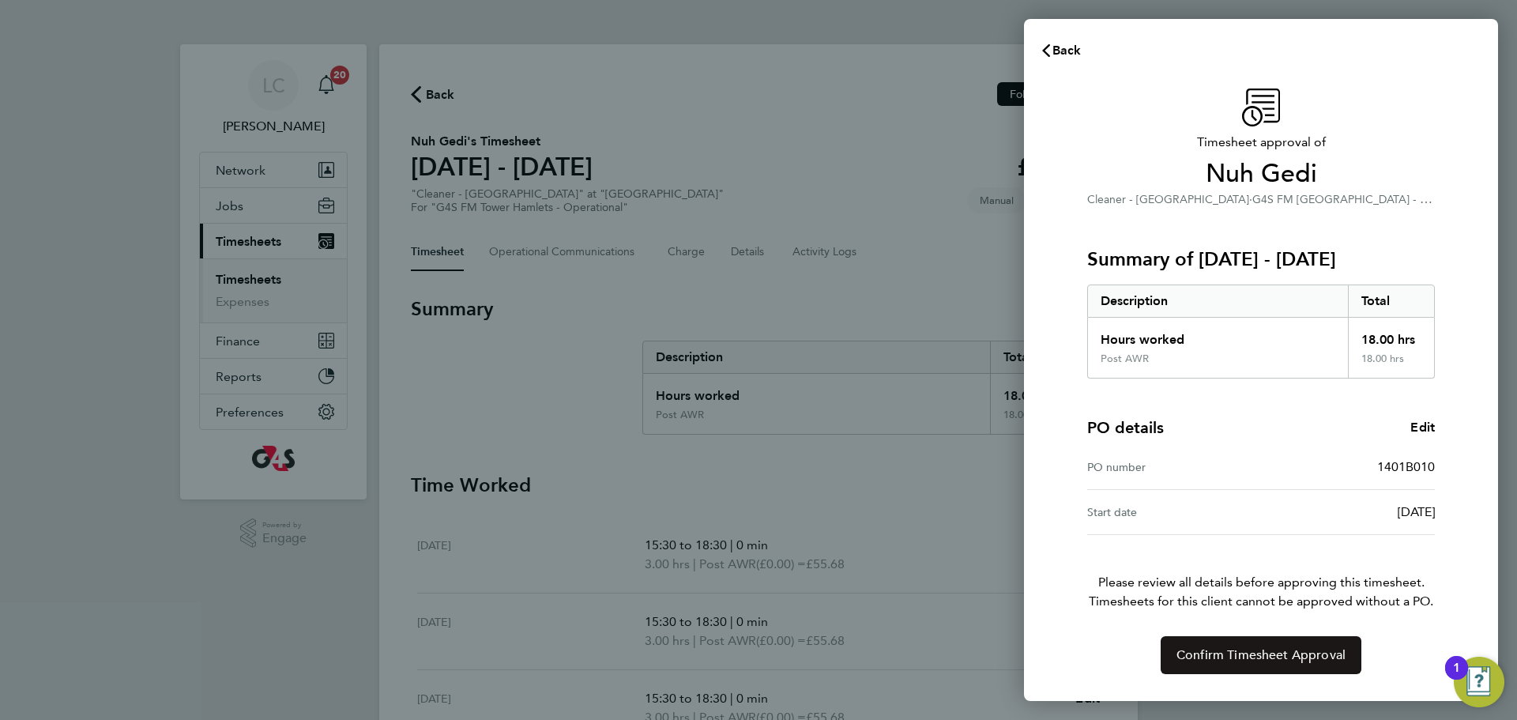
click at [1191, 653] on span "Confirm Timesheet Approval" at bounding box center [1261, 655] width 169 height 16
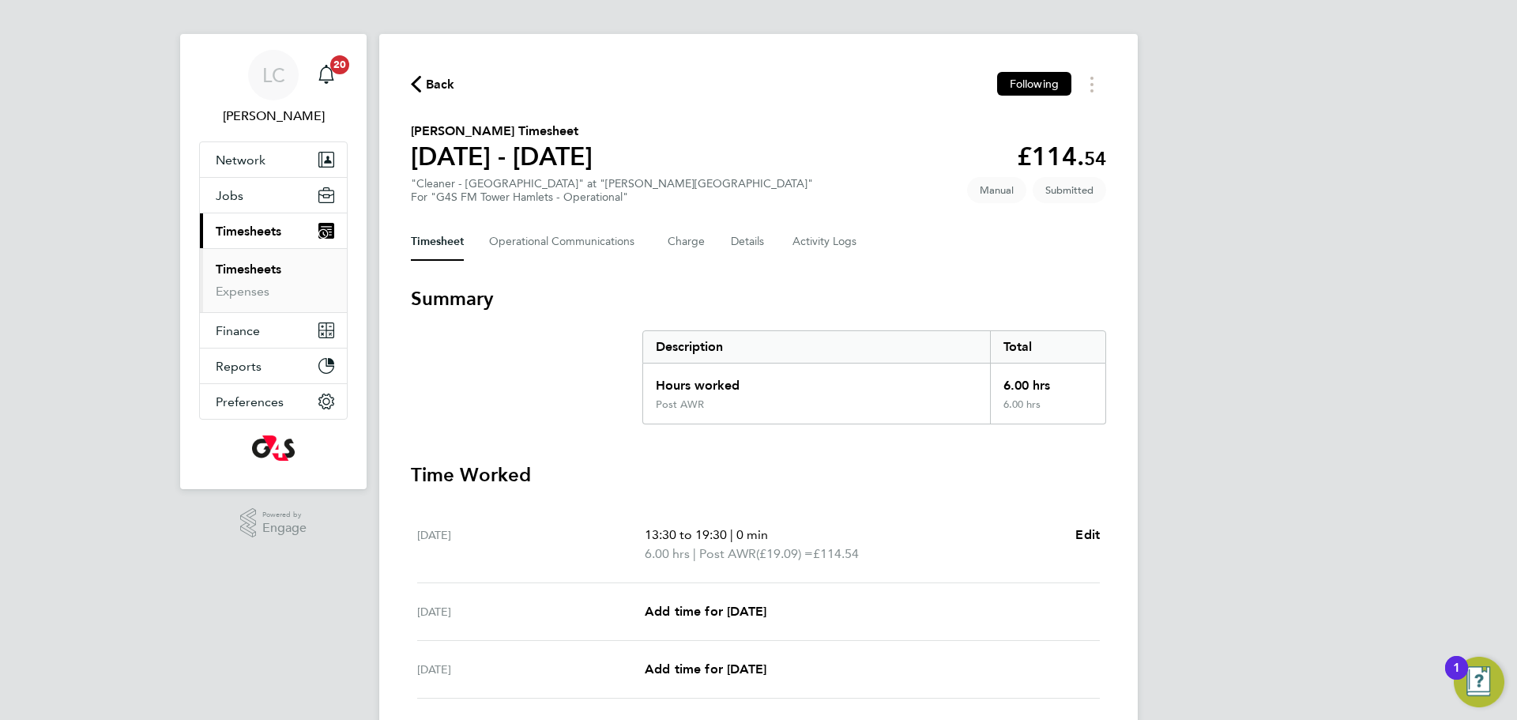
scroll to position [9, 0]
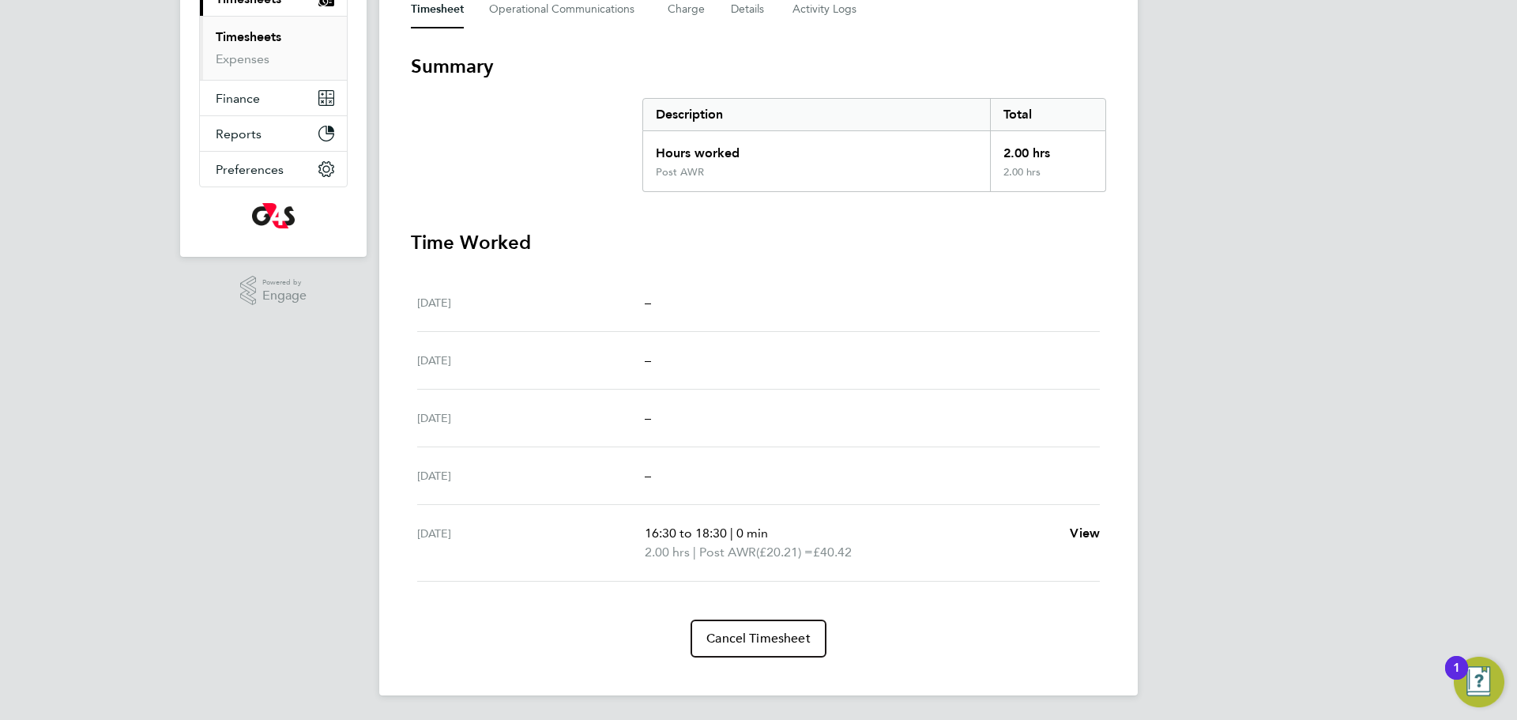
scroll to position [243, 0]
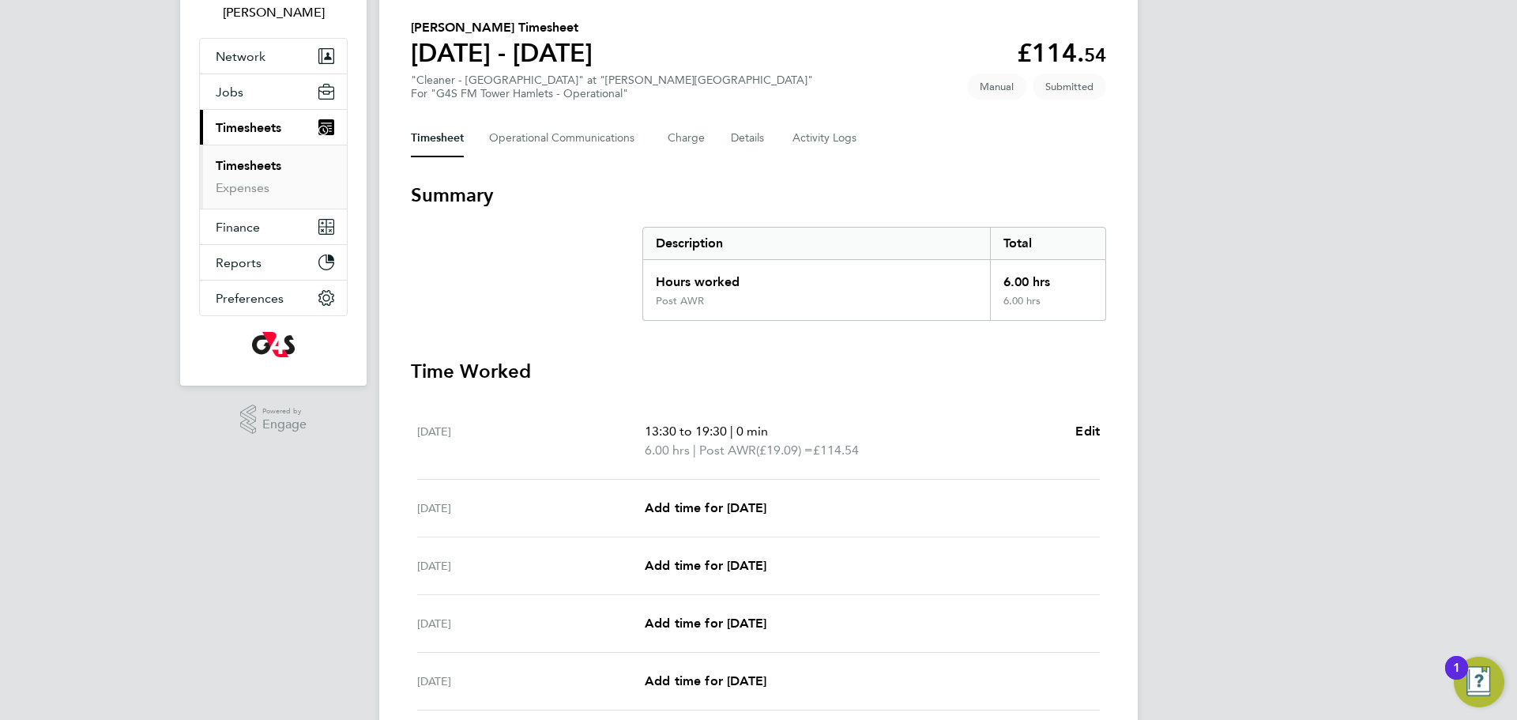
scroll to position [118, 0]
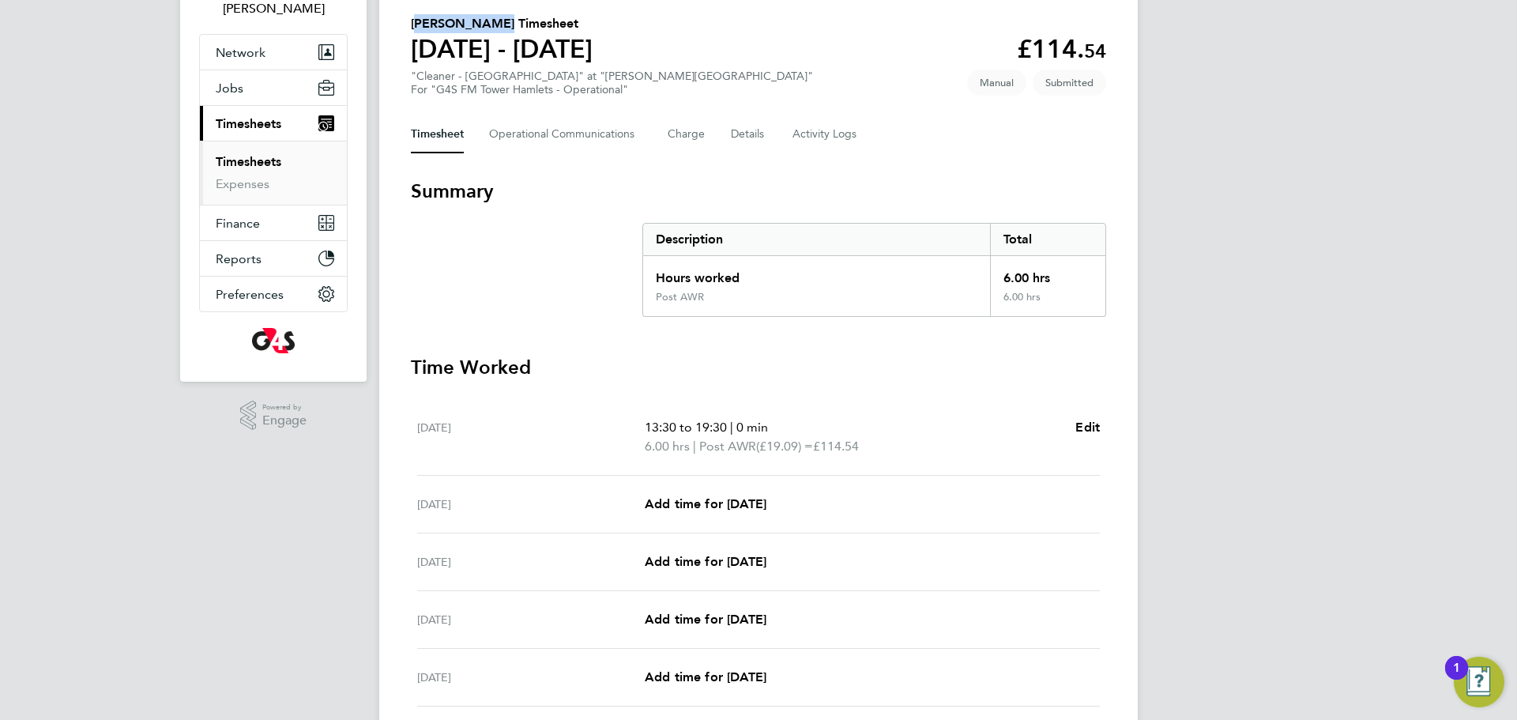
drag, startPoint x: 413, startPoint y: 21, endPoint x: 488, endPoint y: 31, distance: 75.8
click at [488, 31] on h2 "[PERSON_NAME] Timesheet" at bounding box center [502, 23] width 182 height 19
copy h2 "[PERSON_NAME]"
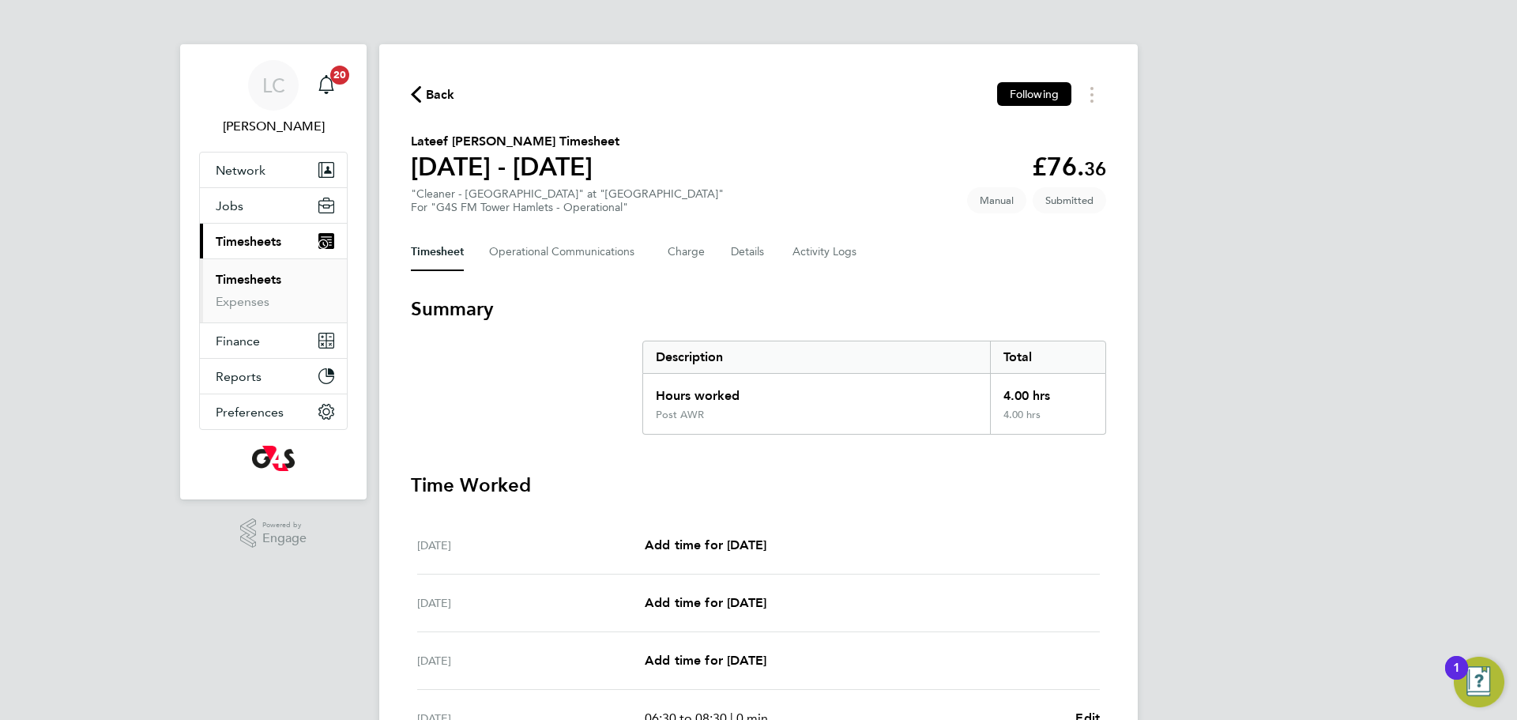
scroll to position [81, 0]
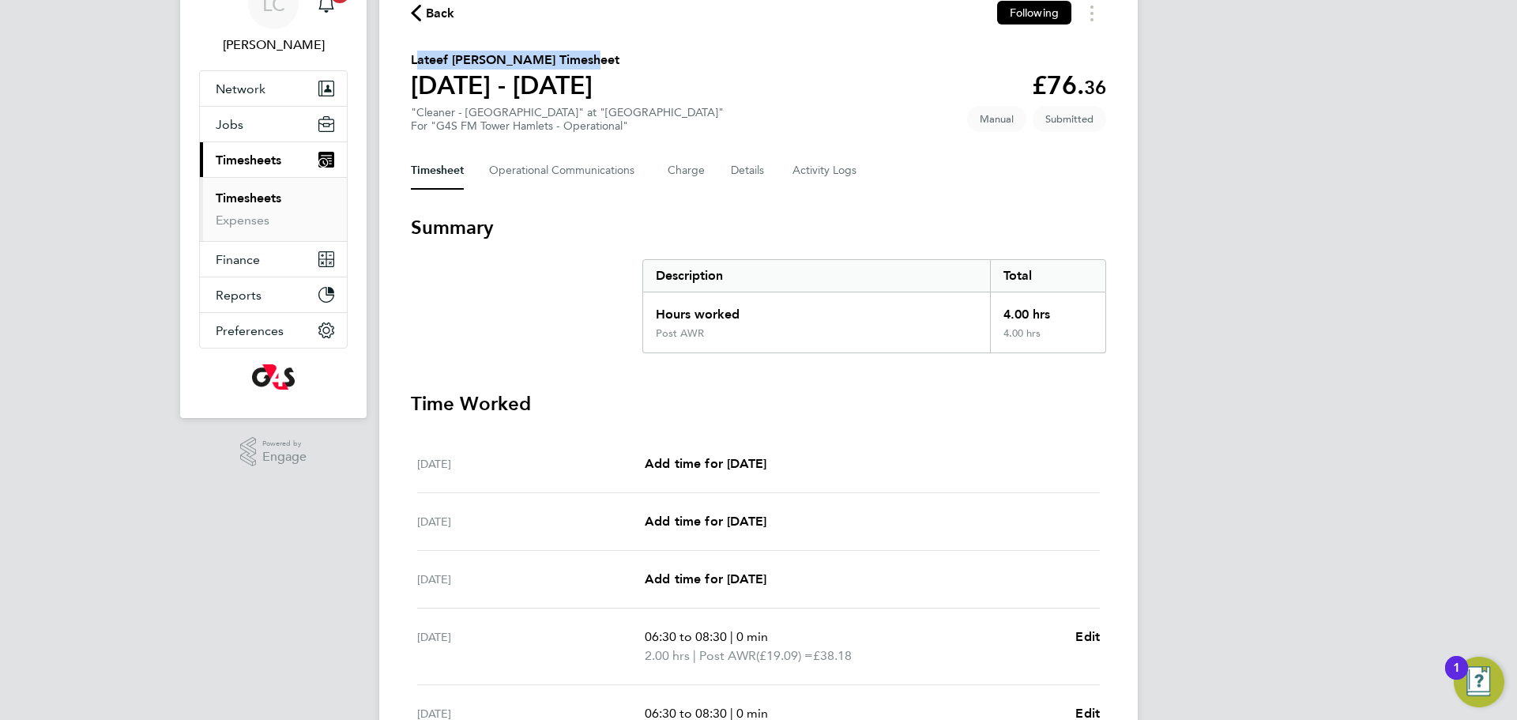
drag, startPoint x: 405, startPoint y: 59, endPoint x: 574, endPoint y: 55, distance: 168.4
click at [574, 55] on div "Back Following Lateef [PERSON_NAME] Timesheet [DATE] - [DATE] £76. 36 "Cleaner …" at bounding box center [758, 419] width 759 height 913
copy h2 "Lateef [PERSON_NAME]"
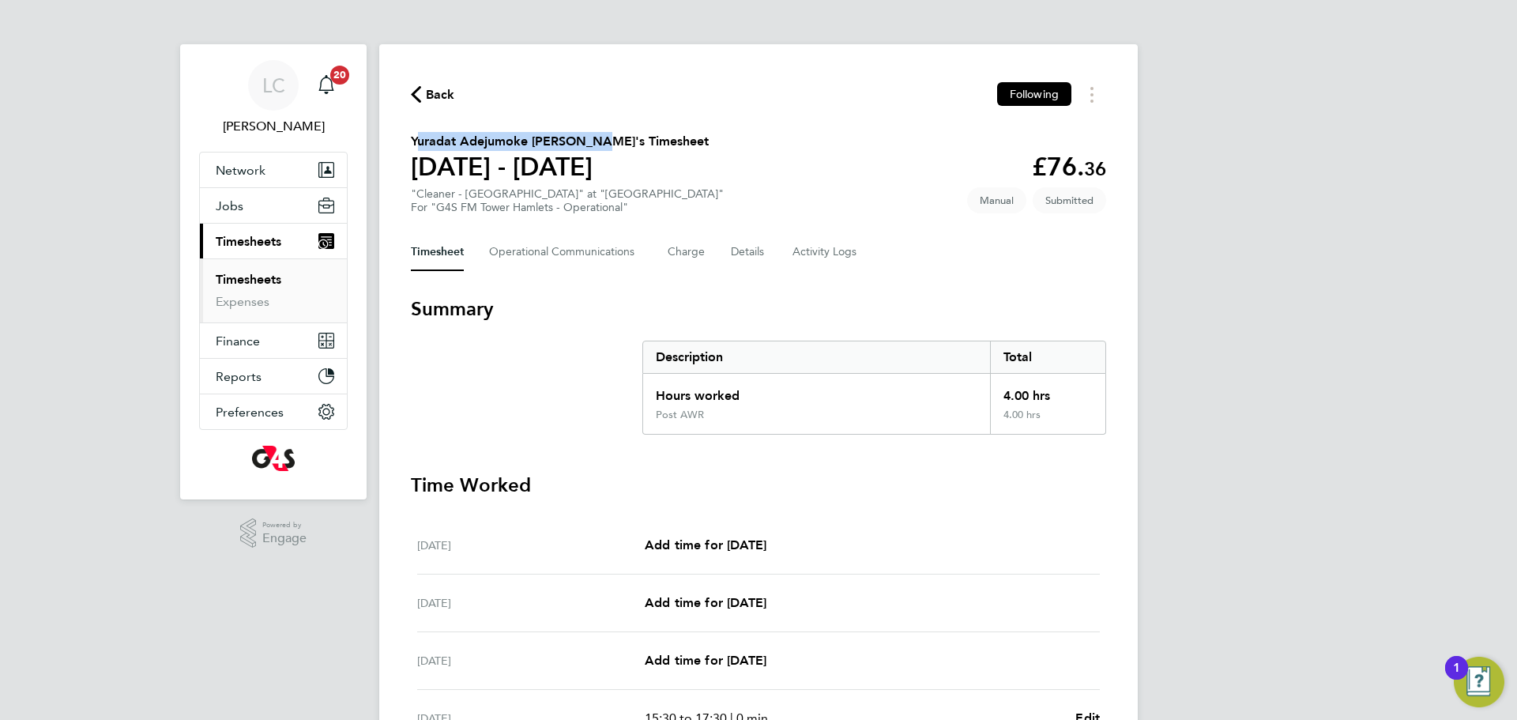
drag, startPoint x: 414, startPoint y: 136, endPoint x: 602, endPoint y: 134, distance: 188.1
click at [593, 142] on h2 "Yuradat Adejumoke Goodluck's Timesheet" at bounding box center [560, 141] width 298 height 19
copy h2 "Yuradat Adejumoke Goodluck'"
